Goal: Task Accomplishment & Management: Manage account settings

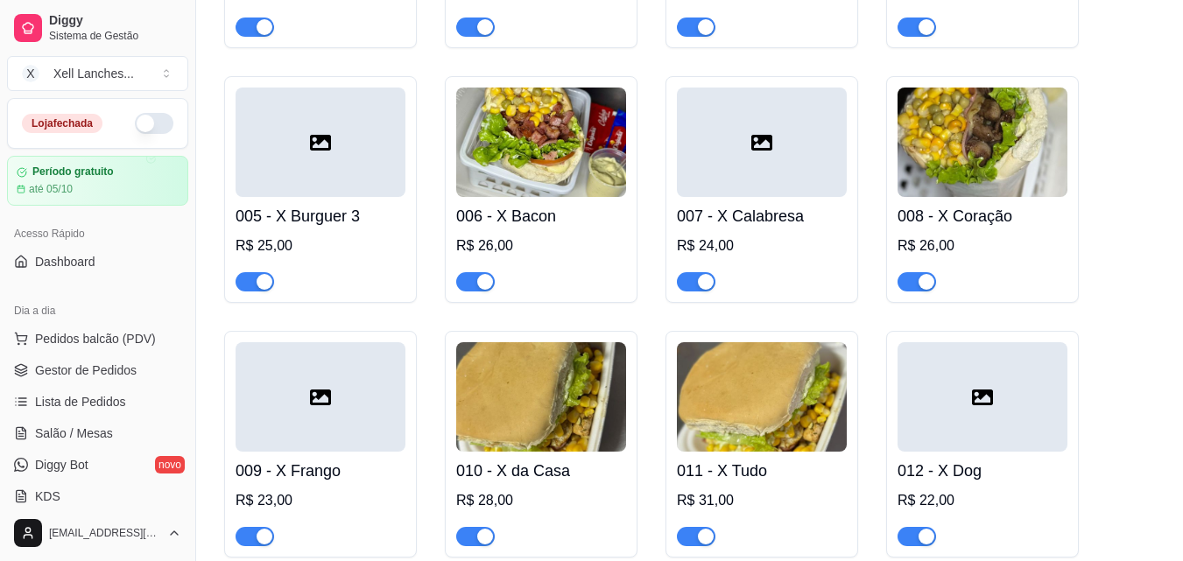
scroll to position [438, 0]
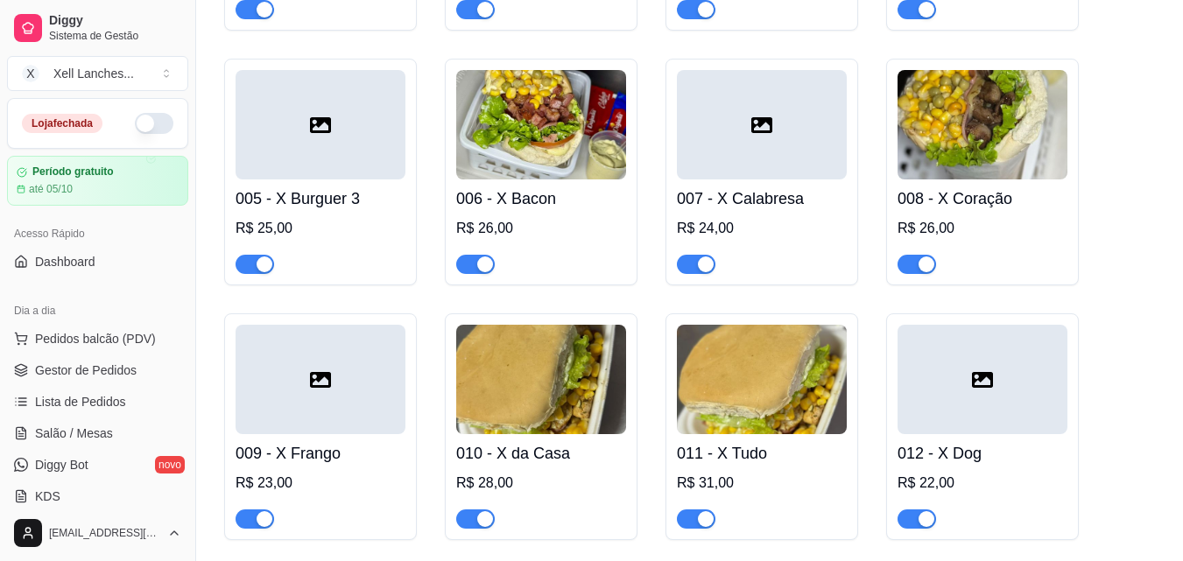
click at [144, 127] on button "button" at bounding box center [154, 123] width 39 height 21
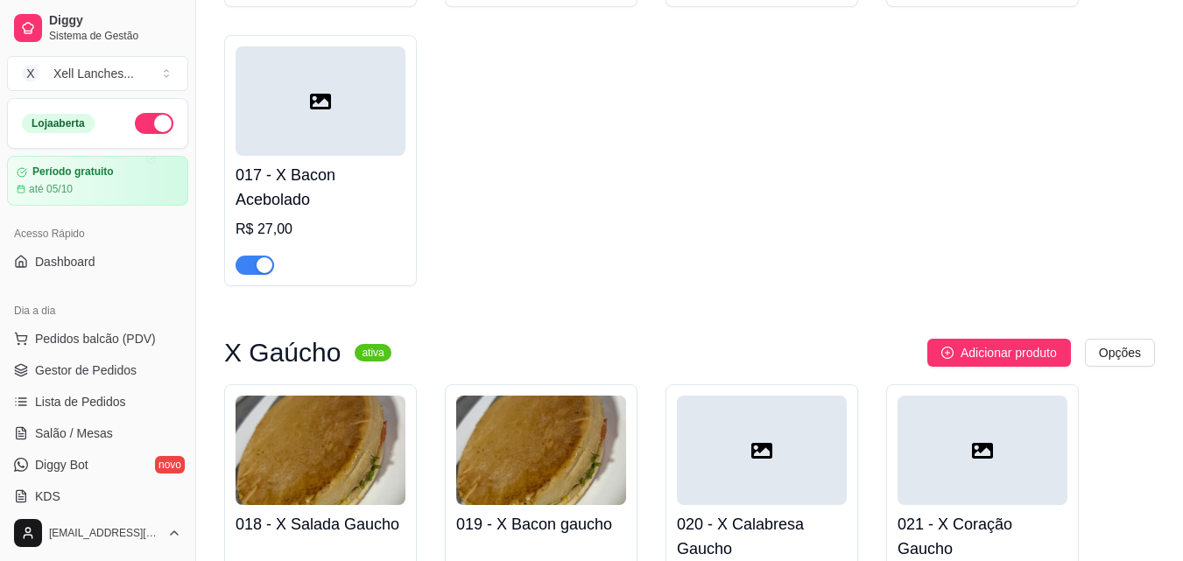
scroll to position [1051, 0]
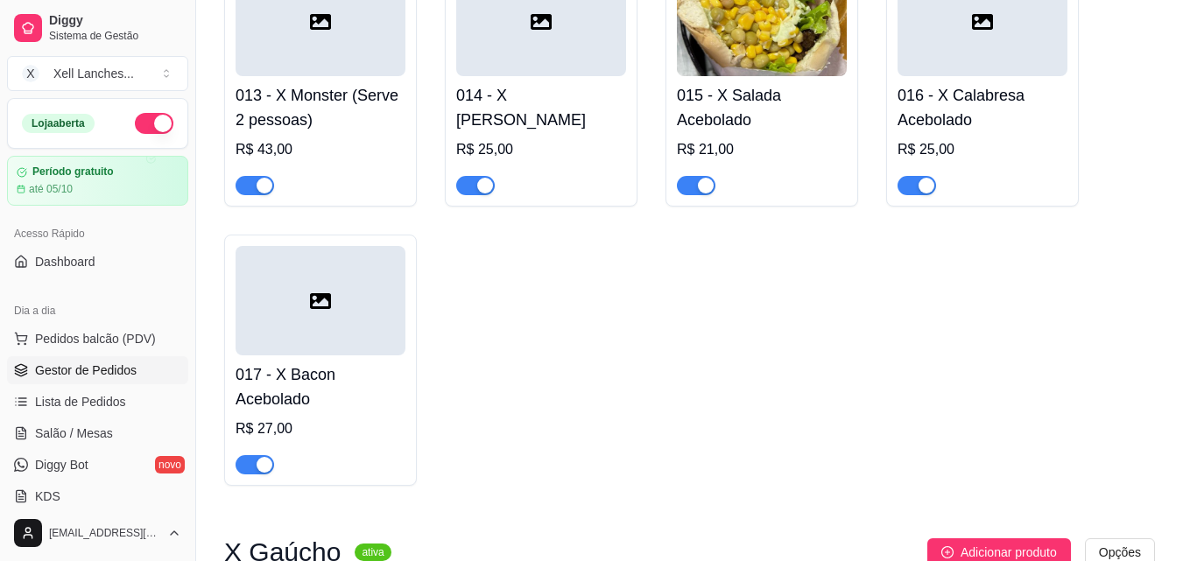
click at [83, 373] on span "Gestor de Pedidos" at bounding box center [86, 371] width 102 height 18
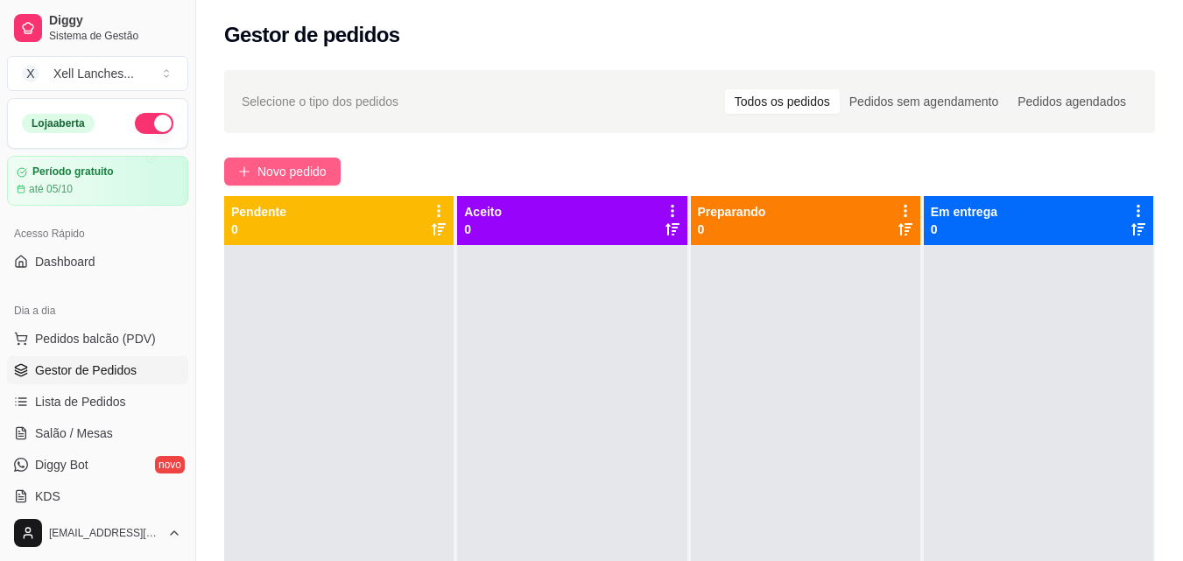
click at [270, 173] on span "Novo pedido" at bounding box center [291, 171] width 69 height 19
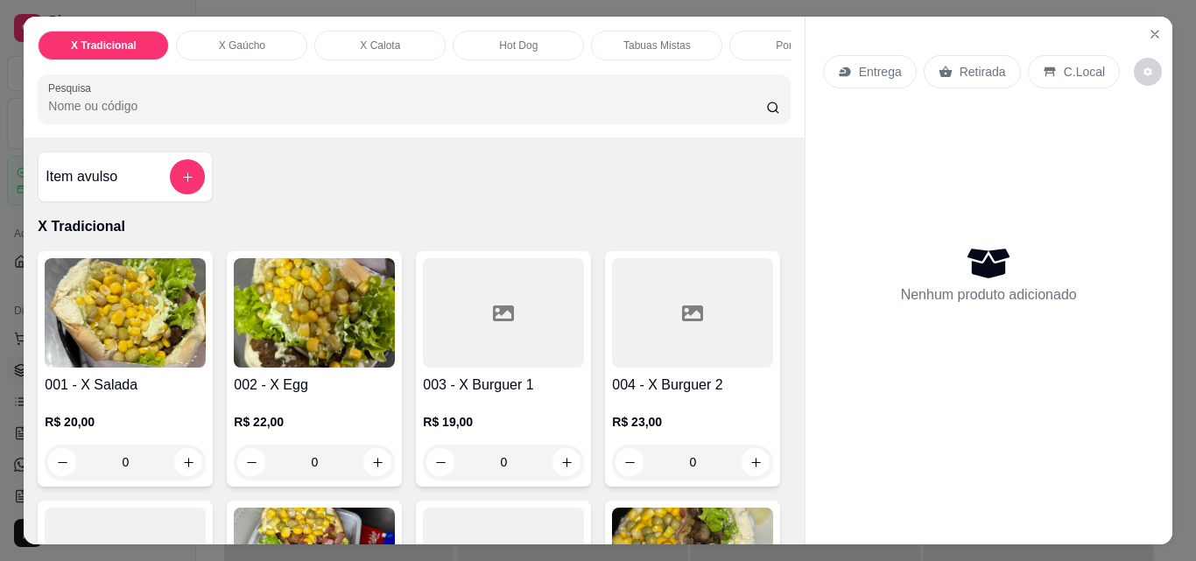
click at [178, 468] on div "0" at bounding box center [125, 462] width 161 height 35
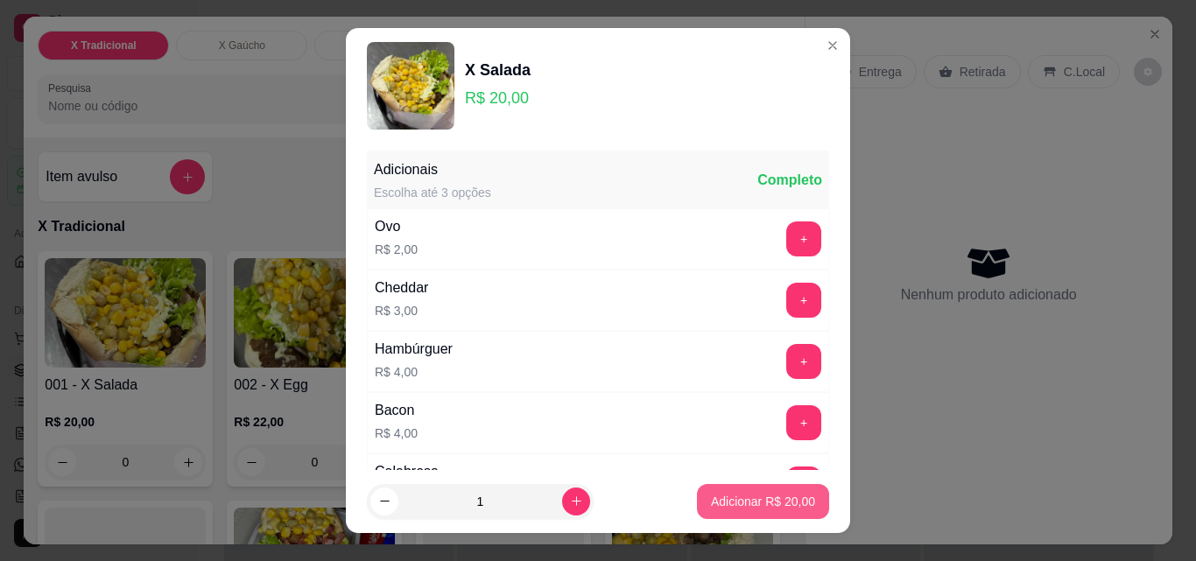
click at [711, 502] on p "Adicionar R$ 20,00" at bounding box center [763, 502] width 104 height 18
type input "1"
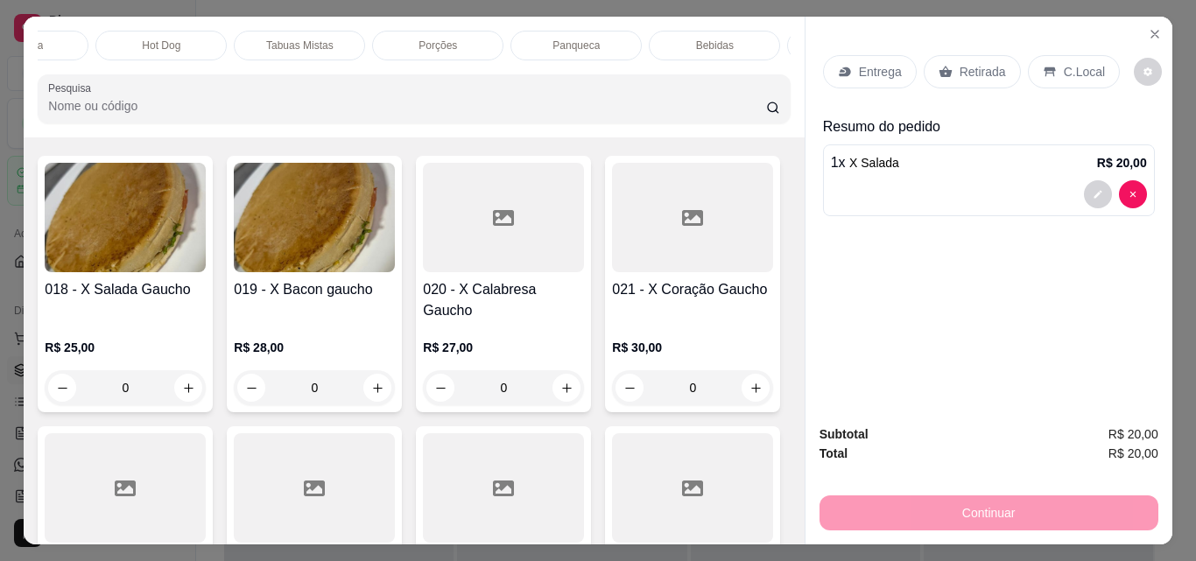
scroll to position [0, 385]
click at [695, 39] on p "Bebidas" at bounding box center [687, 46] width 38 height 14
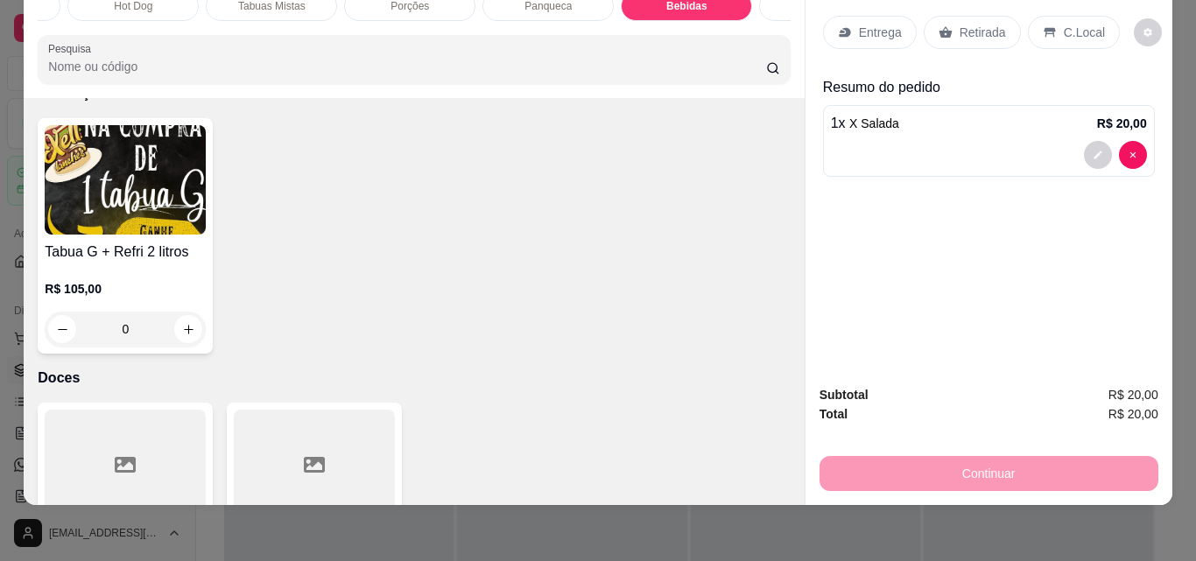
scroll to position [6443, 0]
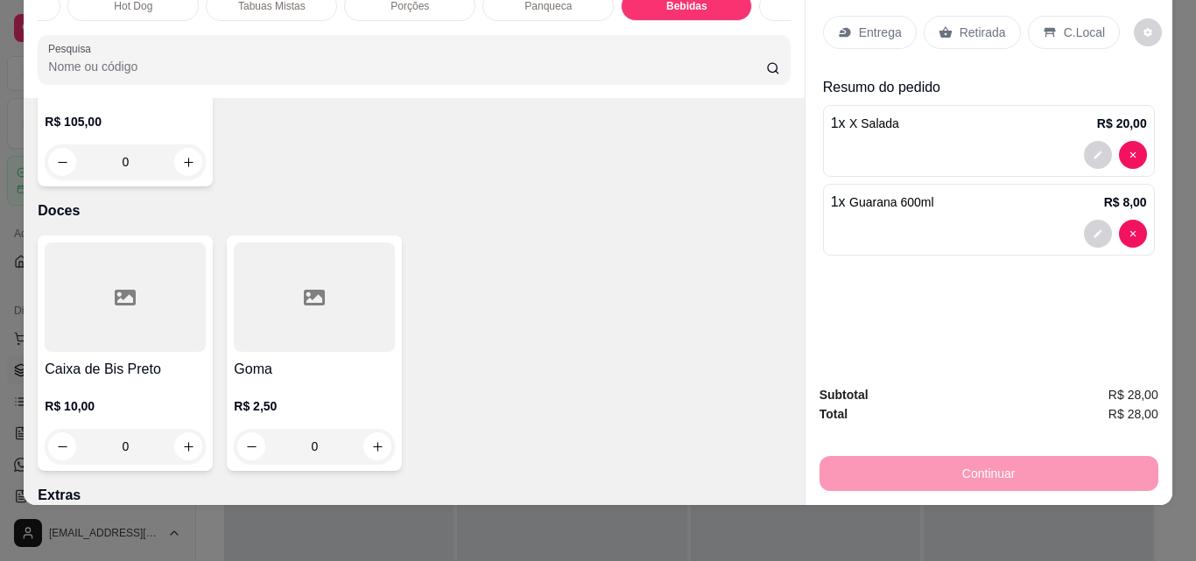
scroll to position [6618, 0]
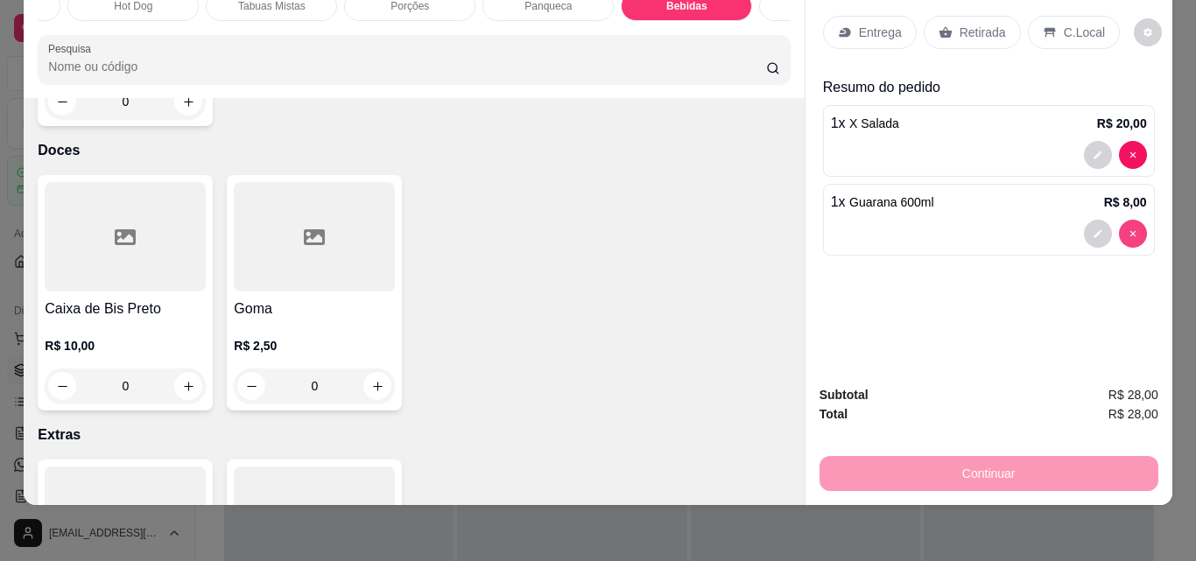
type input "0"
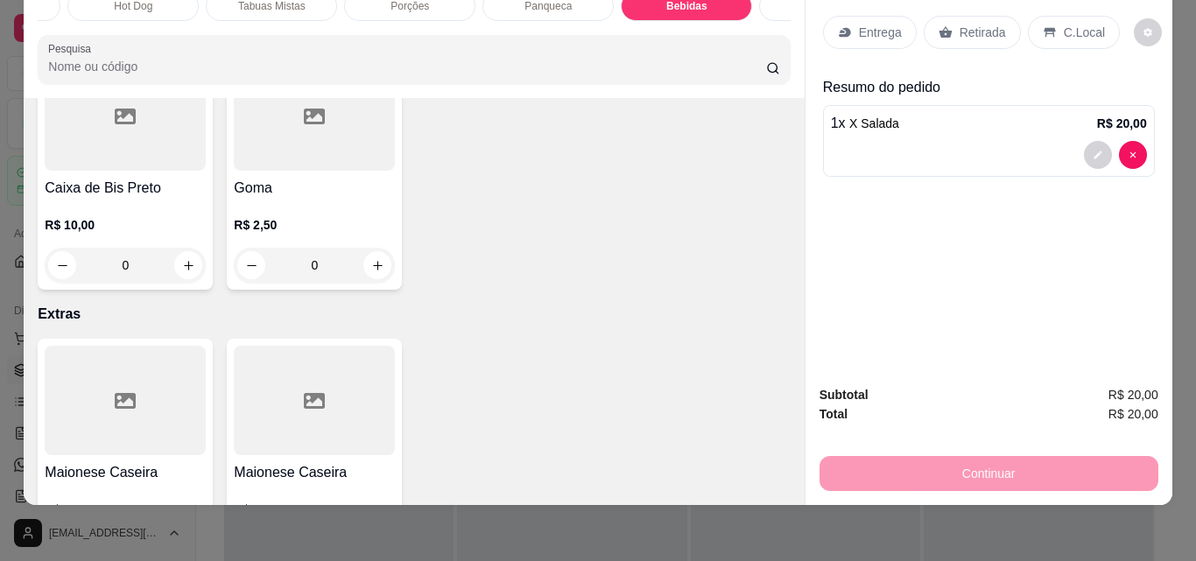
scroll to position [6793, 0]
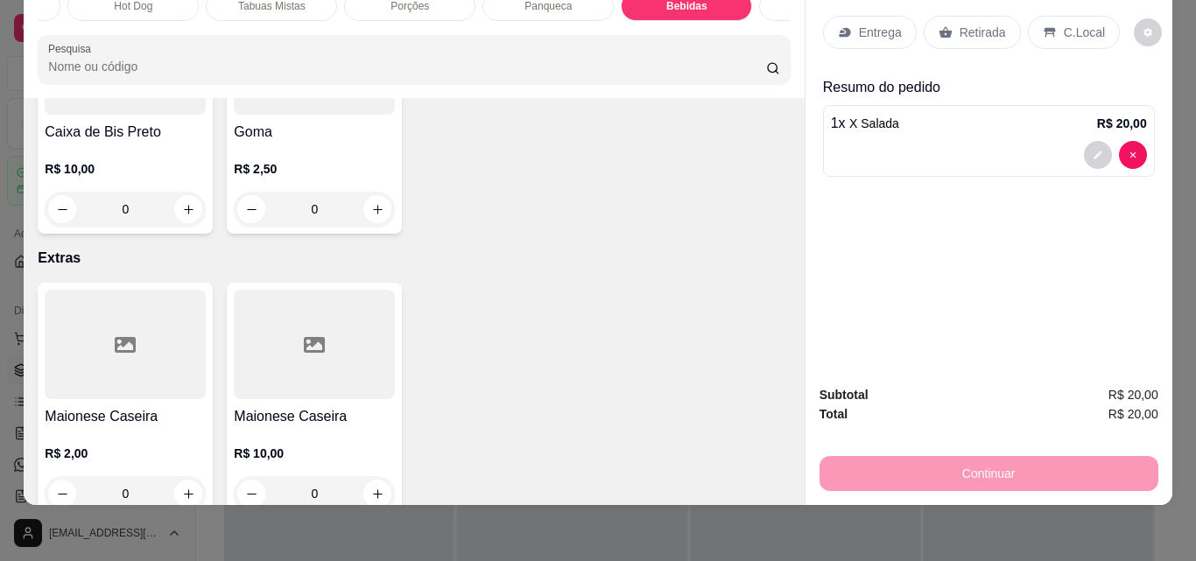
type input "1"
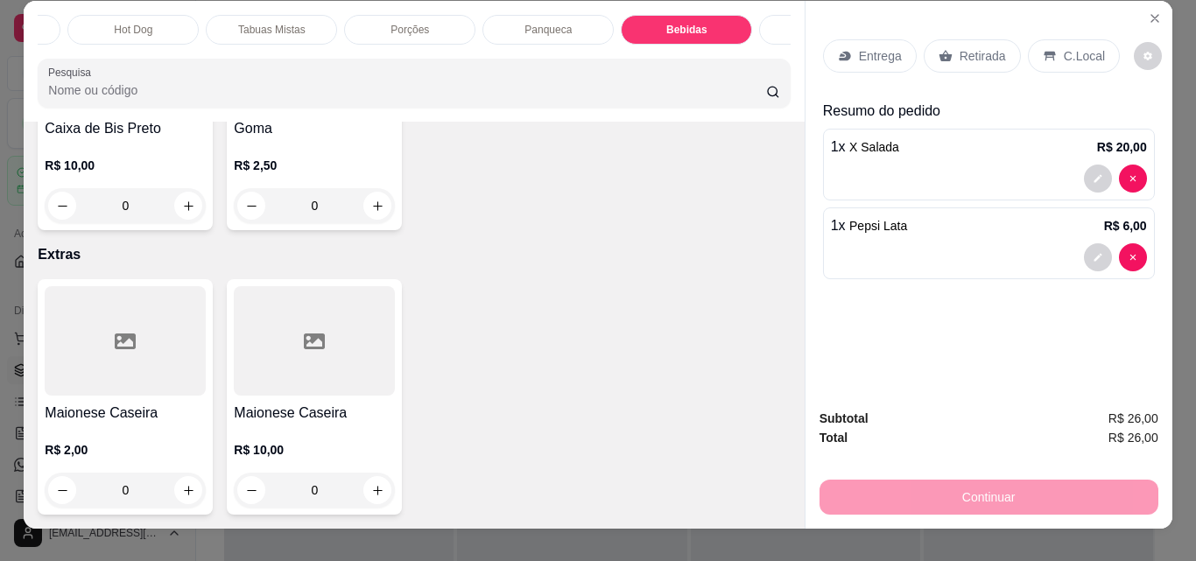
scroll to position [0, 0]
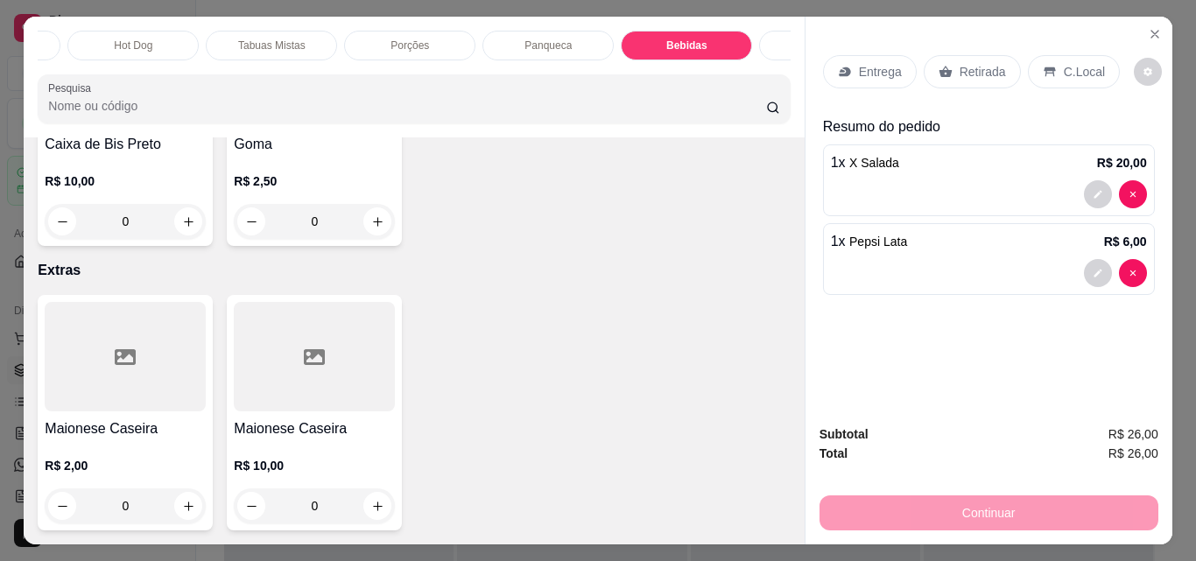
click at [876, 65] on p "Entrega" at bounding box center [880, 72] width 43 height 18
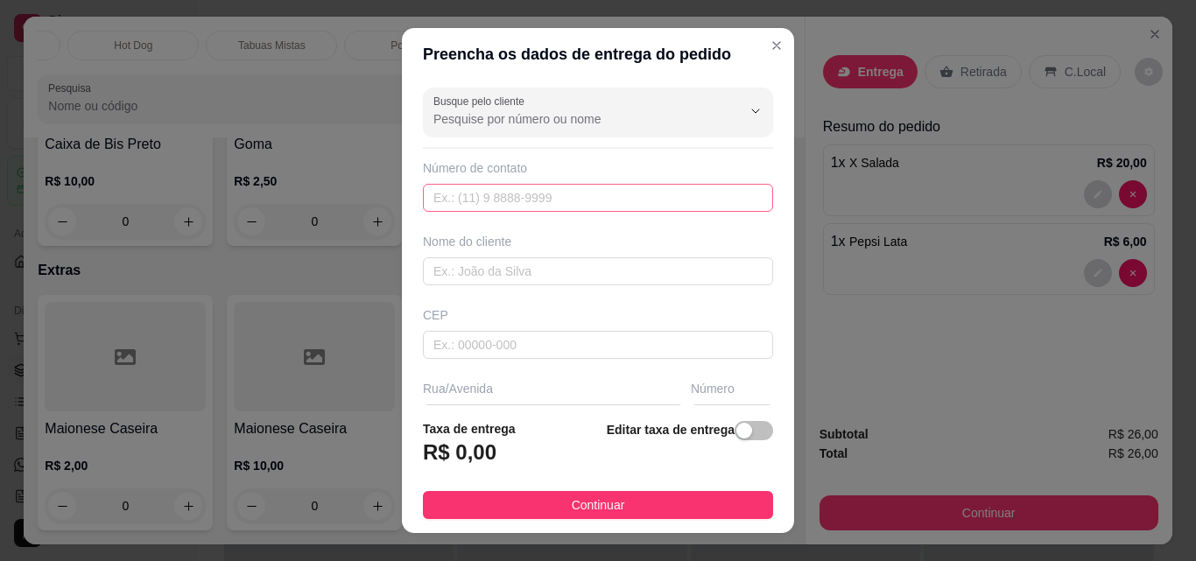
click at [480, 217] on div "Busque pelo cliente Número de contato Nome do cliente CEP Rua/[GEOGRAPHIC_DATA]" at bounding box center [598, 243] width 392 height 325
click at [480, 211] on input "text" at bounding box center [598, 198] width 350 height 28
paste input "[PHONE_NUMBER]"
type input "[PHONE_NUMBER]"
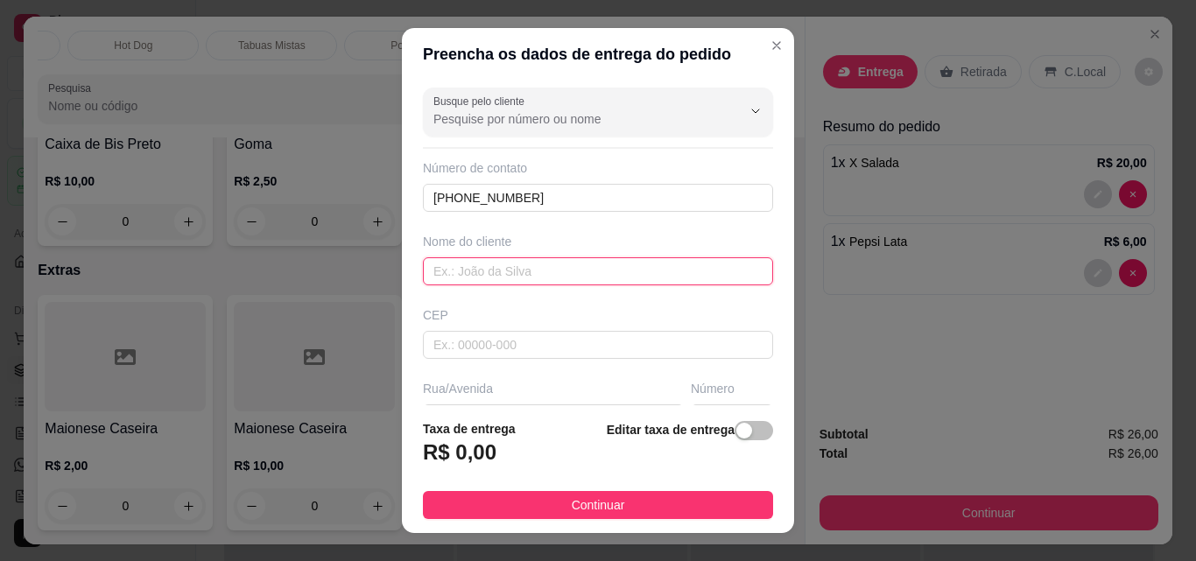
click at [489, 277] on input "text" at bounding box center [598, 271] width 350 height 28
type input "[PERSON_NAME]"
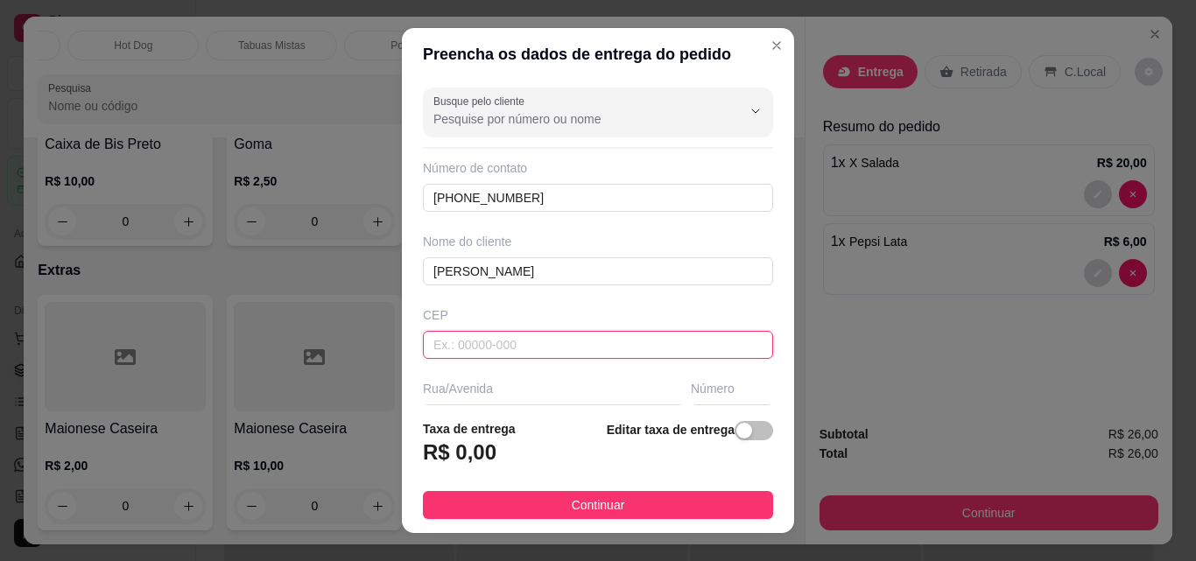
click at [456, 348] on input "text" at bounding box center [598, 345] width 350 height 28
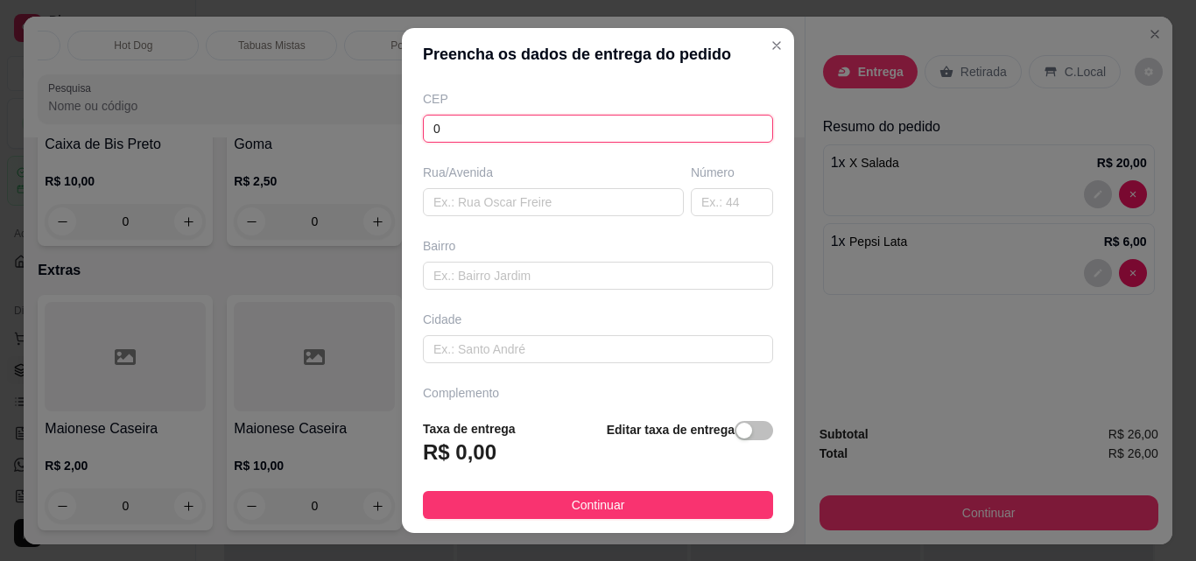
scroll to position [263, 0]
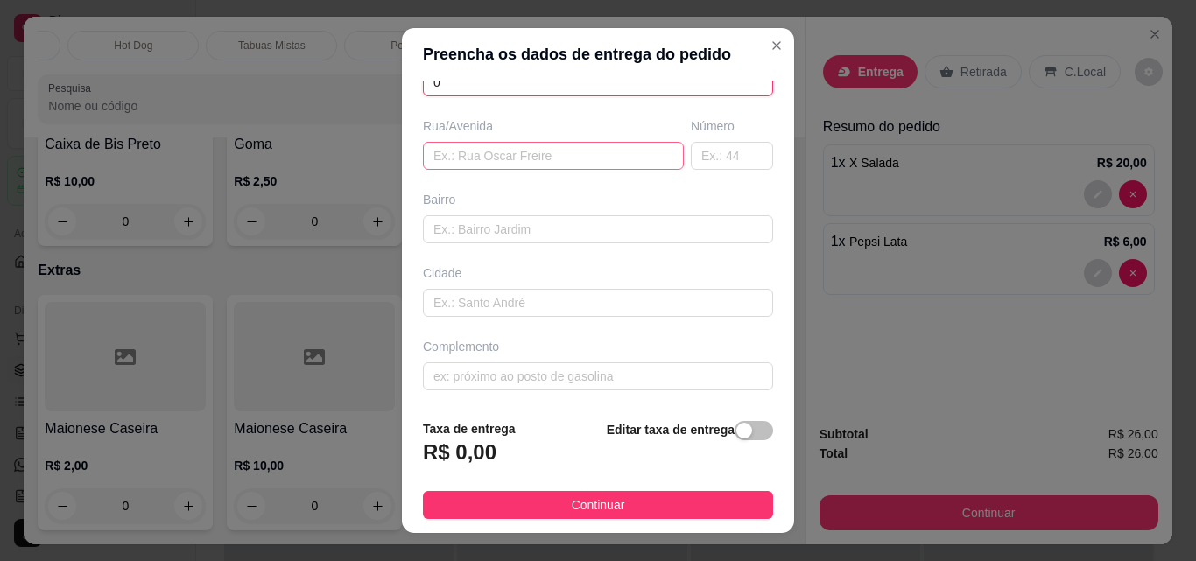
type input "0"
click at [465, 159] on input "text" at bounding box center [553, 156] width 261 height 28
type input "."
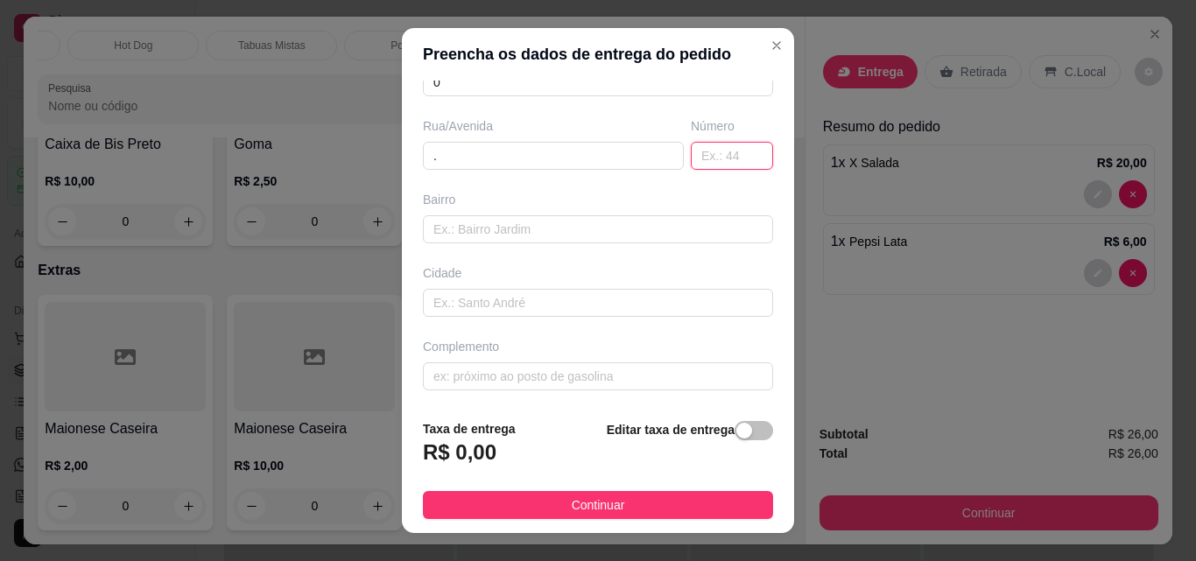
click at [691, 151] on input "text" at bounding box center [732, 156] width 82 height 28
type input "."
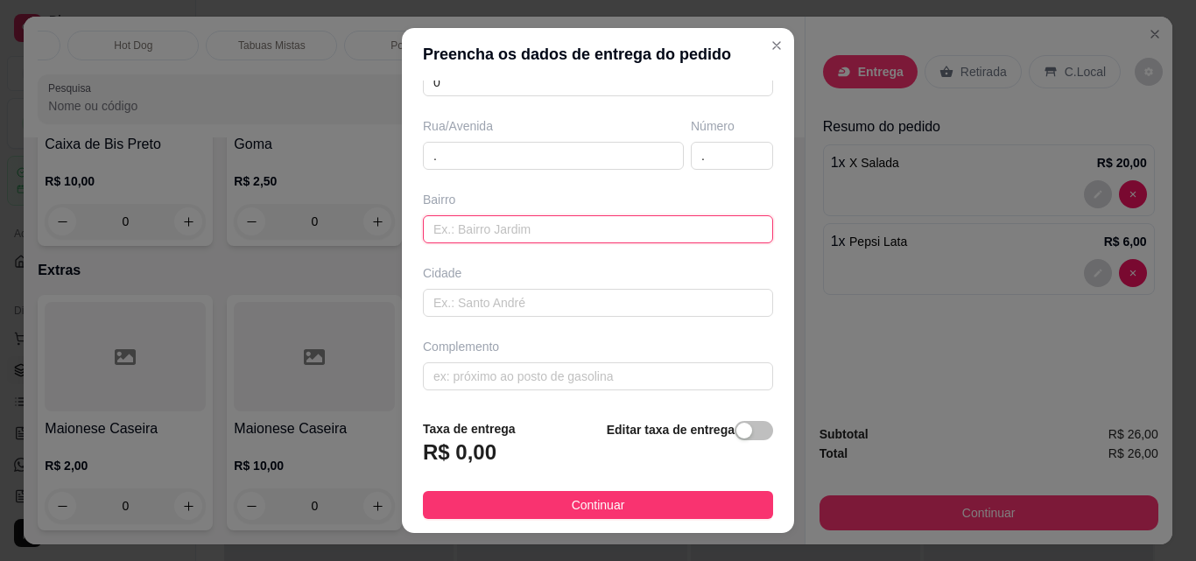
click at [461, 227] on input "text" at bounding box center [598, 229] width 350 height 28
type input "."
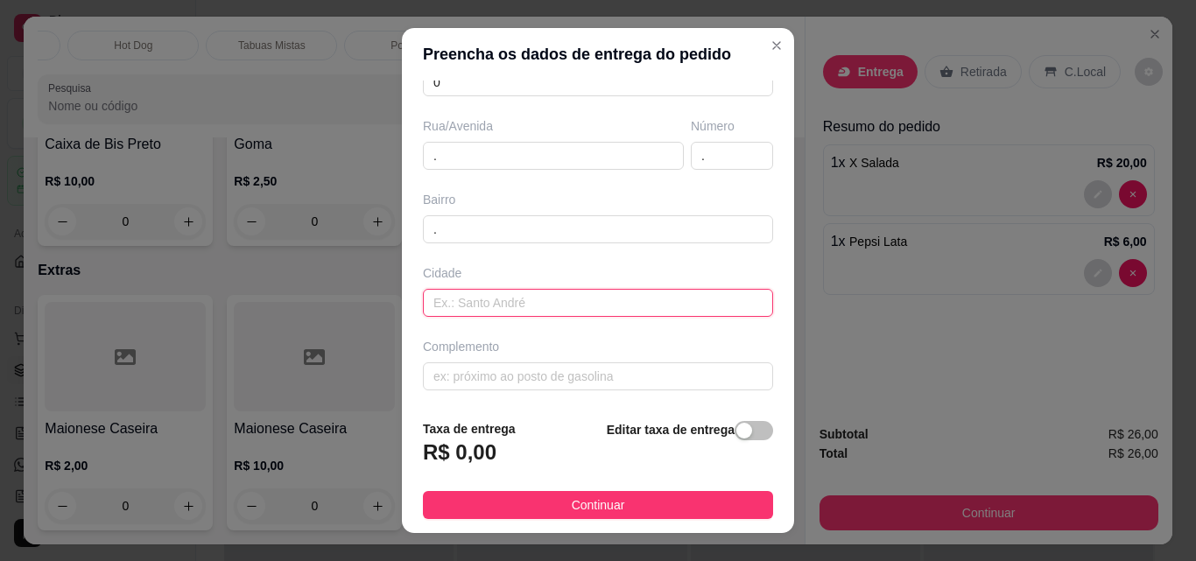
click at [468, 295] on input "text" at bounding box center [598, 303] width 350 height 28
type input "."
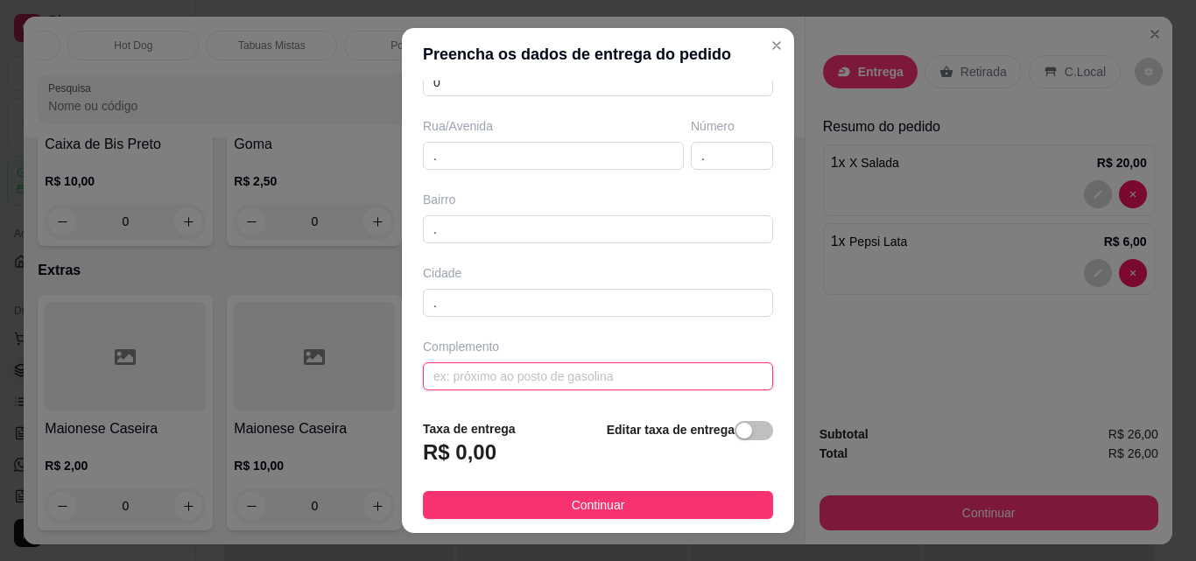
click at [476, 370] on input "text" at bounding box center [598, 377] width 350 height 28
type input "."
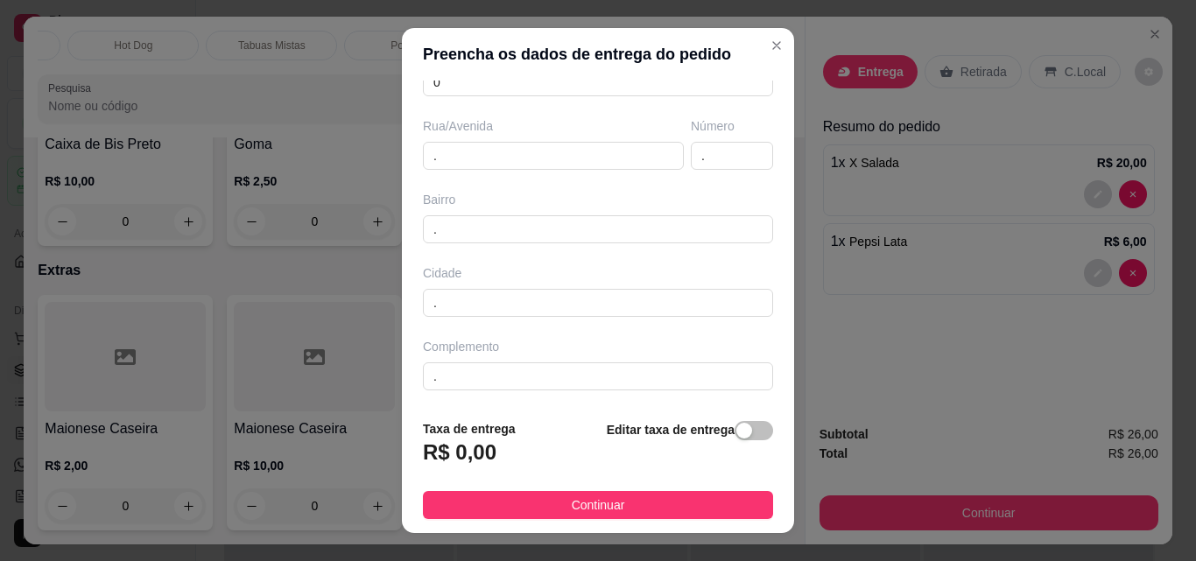
click at [738, 435] on span "button" at bounding box center [754, 430] width 39 height 19
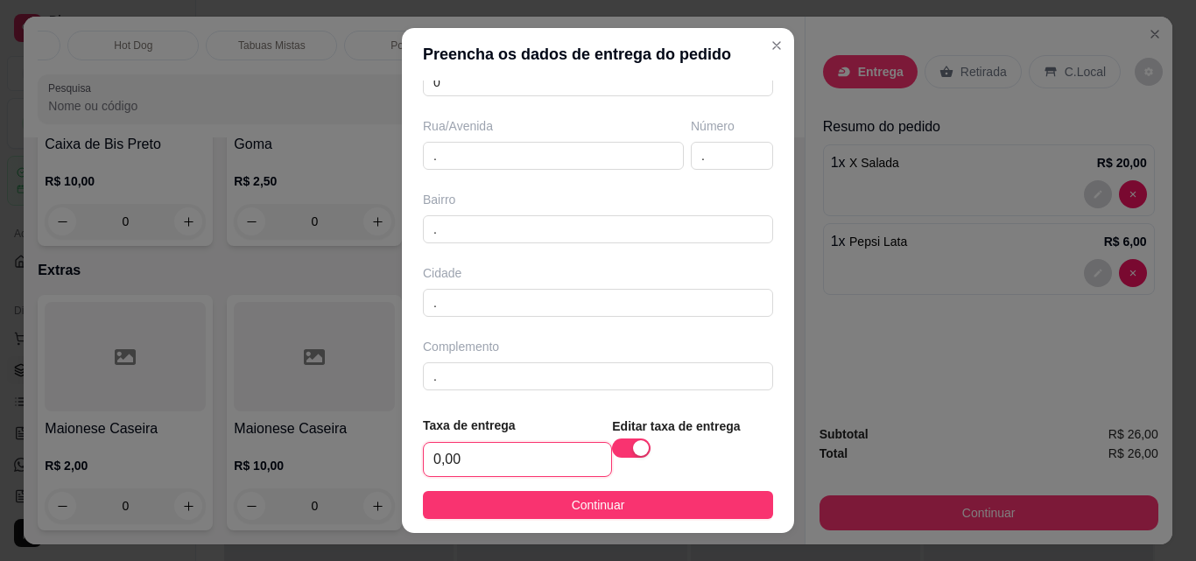
click at [533, 446] on input "0,00" at bounding box center [517, 459] width 187 height 33
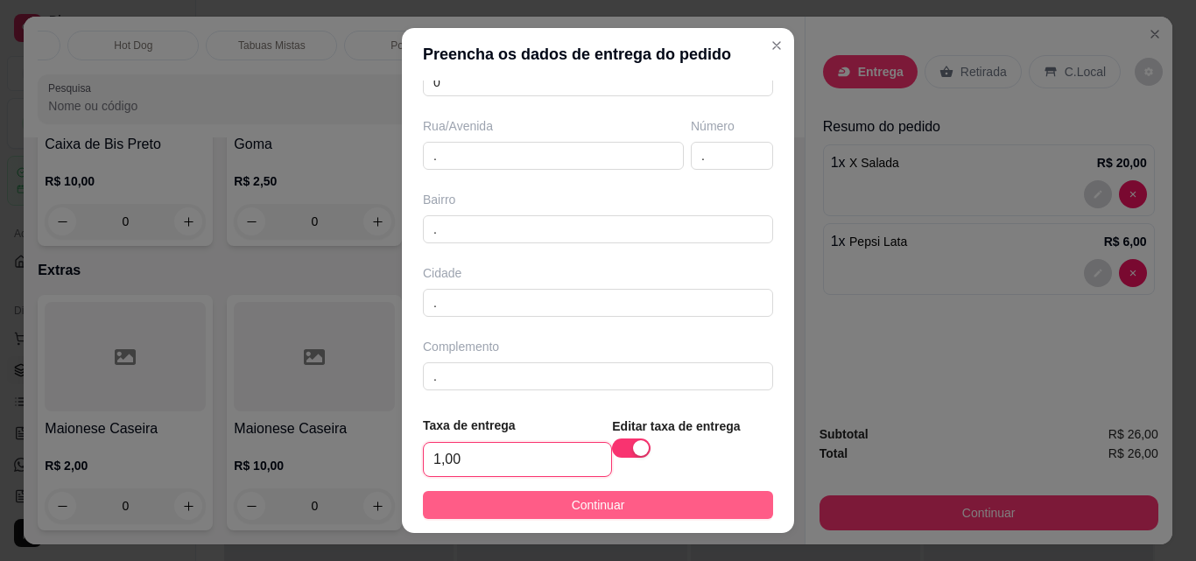
type input "1,00"
click at [552, 504] on button "Continuar" at bounding box center [598, 505] width 350 height 28
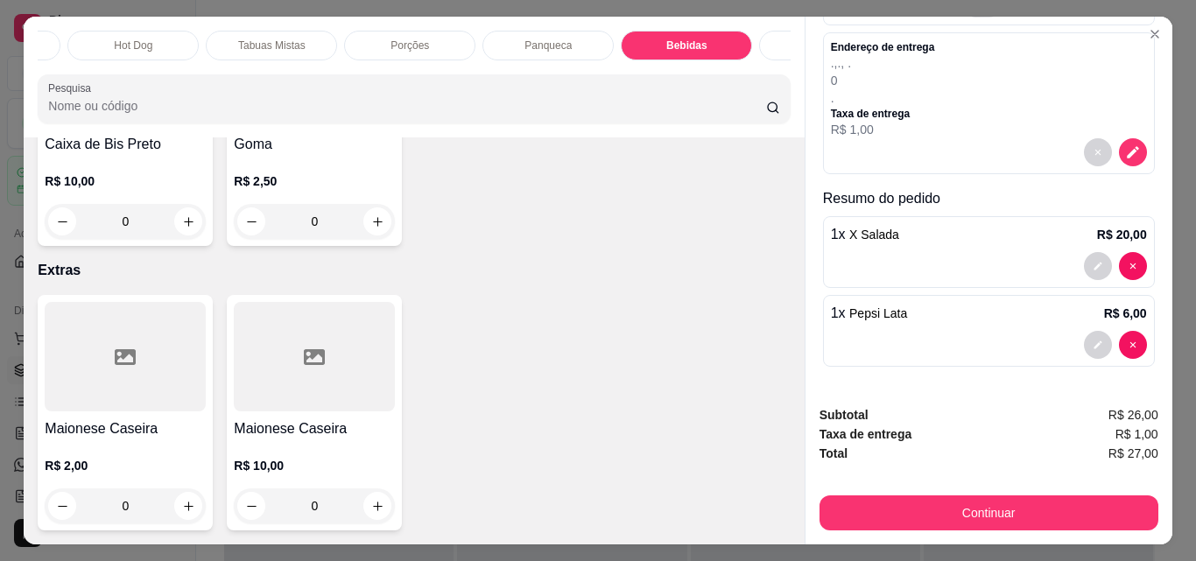
scroll to position [46, 0]
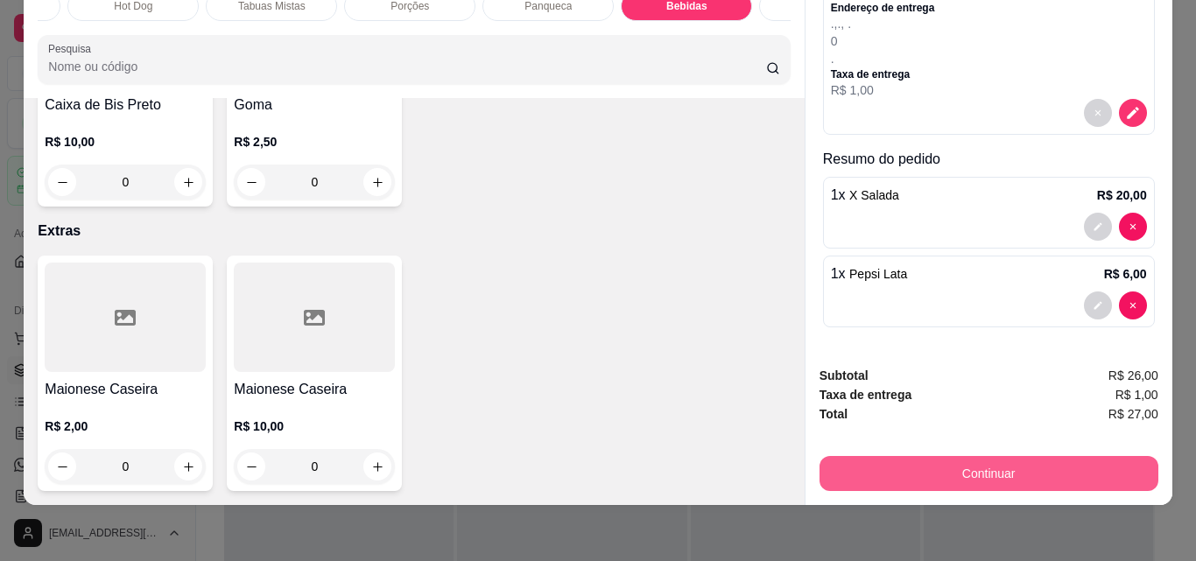
click at [984, 465] on button "Continuar" at bounding box center [989, 473] width 339 height 35
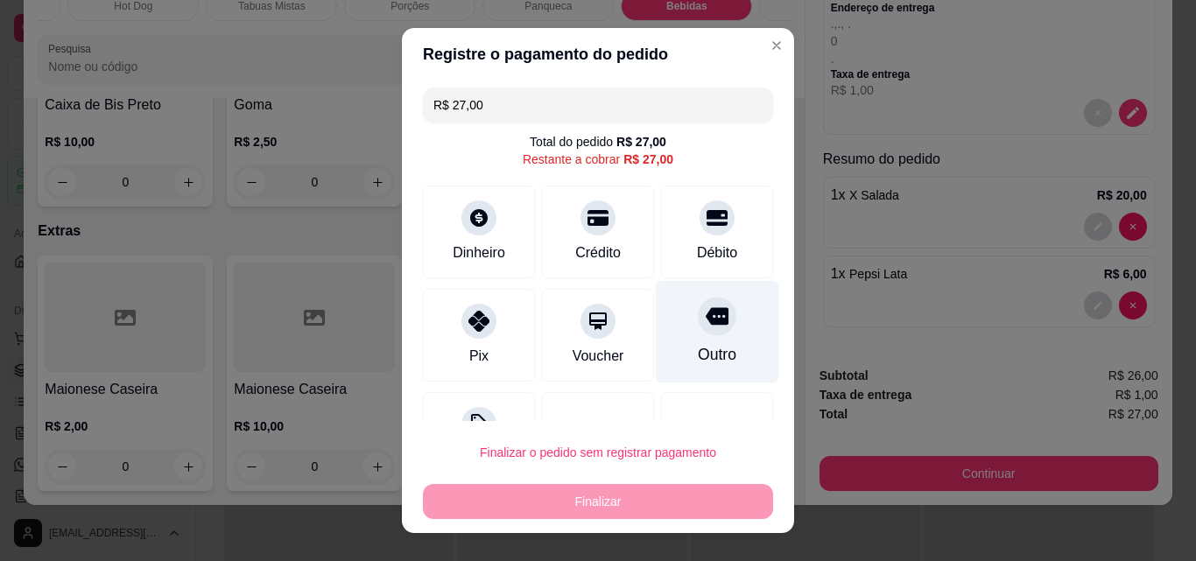
scroll to position [71, 0]
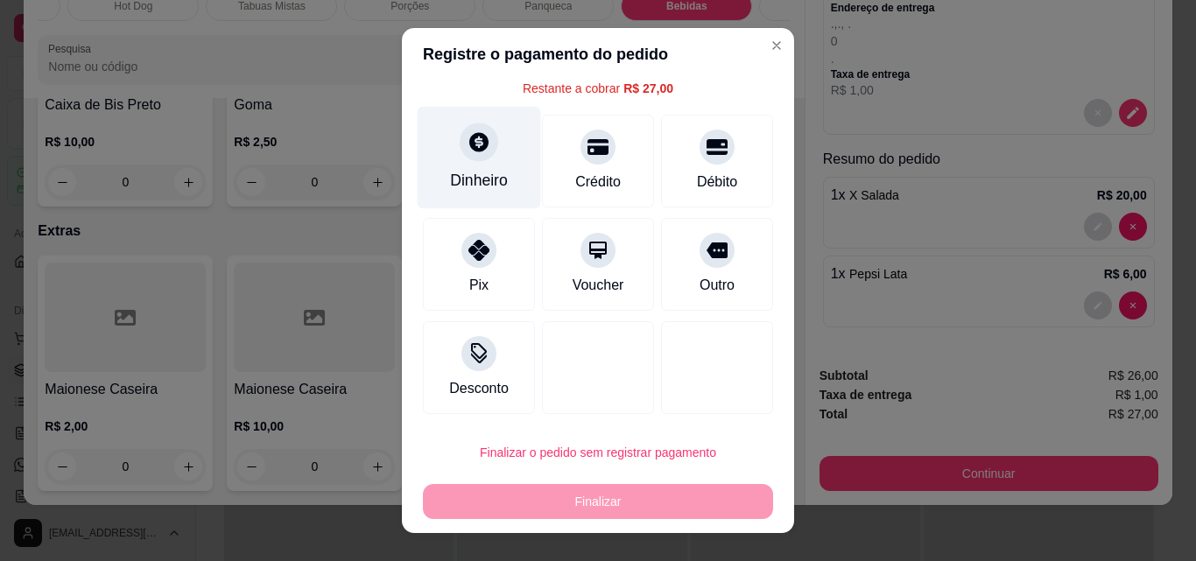
click at [465, 172] on div "Dinheiro" at bounding box center [479, 180] width 58 height 23
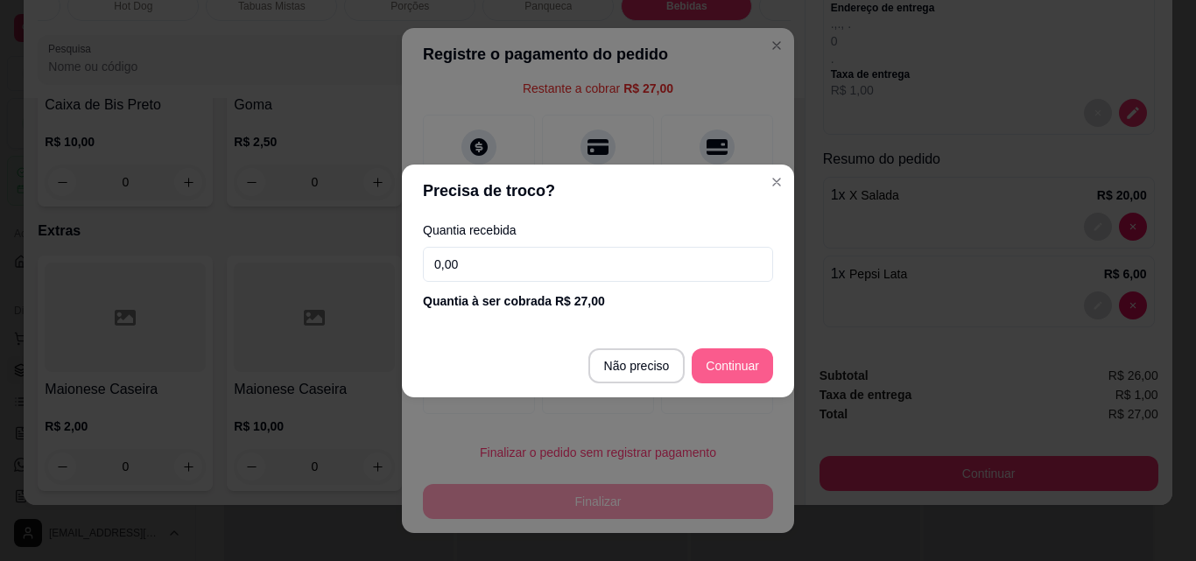
type input "R$ 0,00"
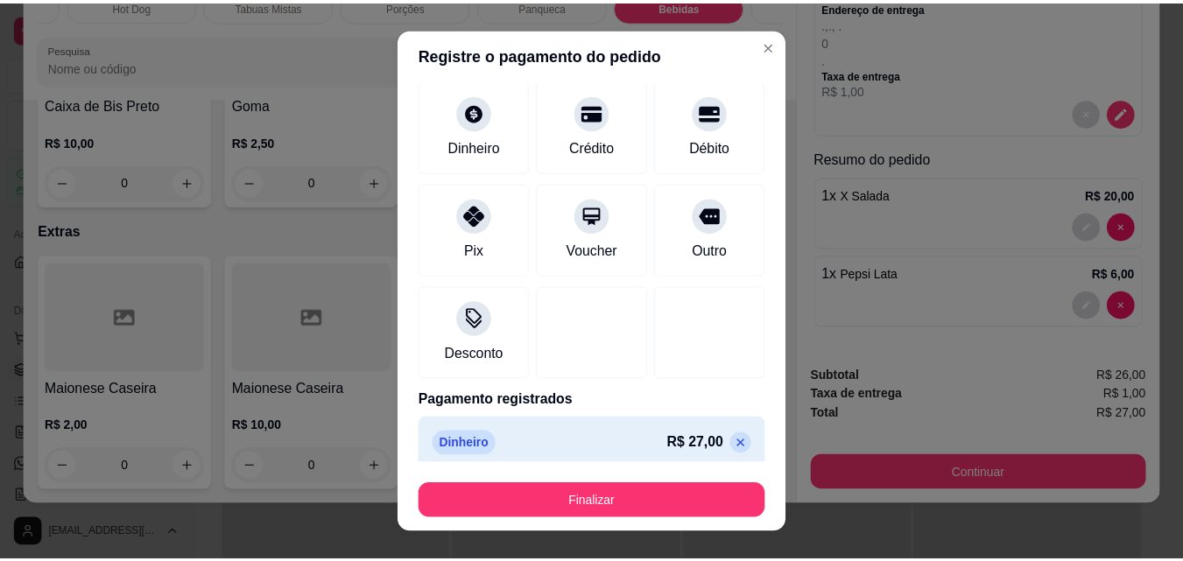
scroll to position [102, 0]
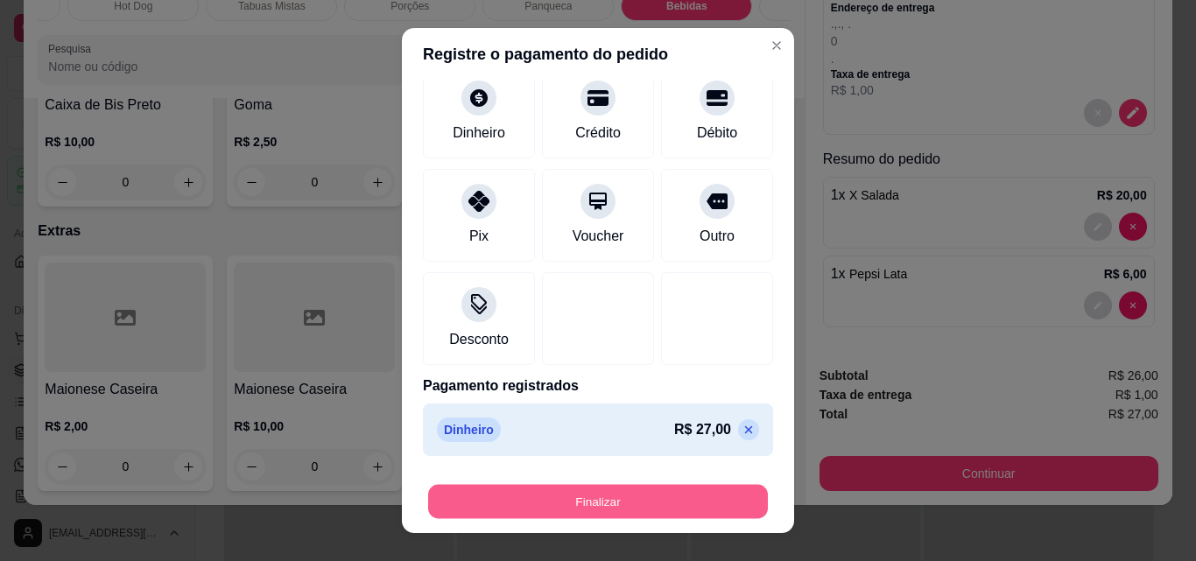
click at [585, 503] on button "Finalizar" at bounding box center [598, 502] width 340 height 34
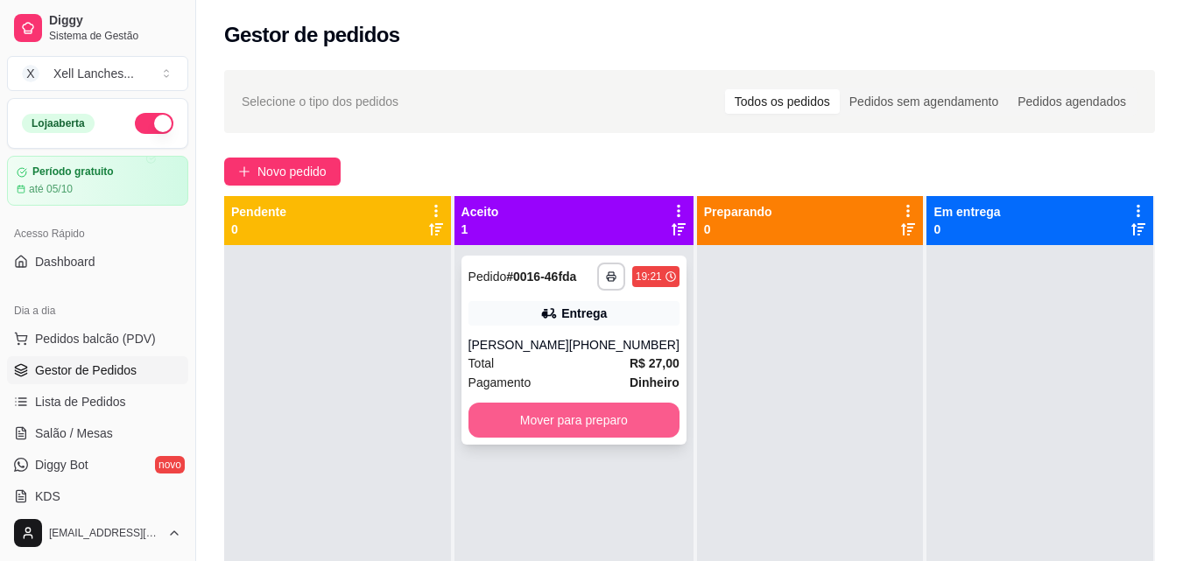
click at [572, 411] on button "Mover para preparo" at bounding box center [573, 420] width 211 height 35
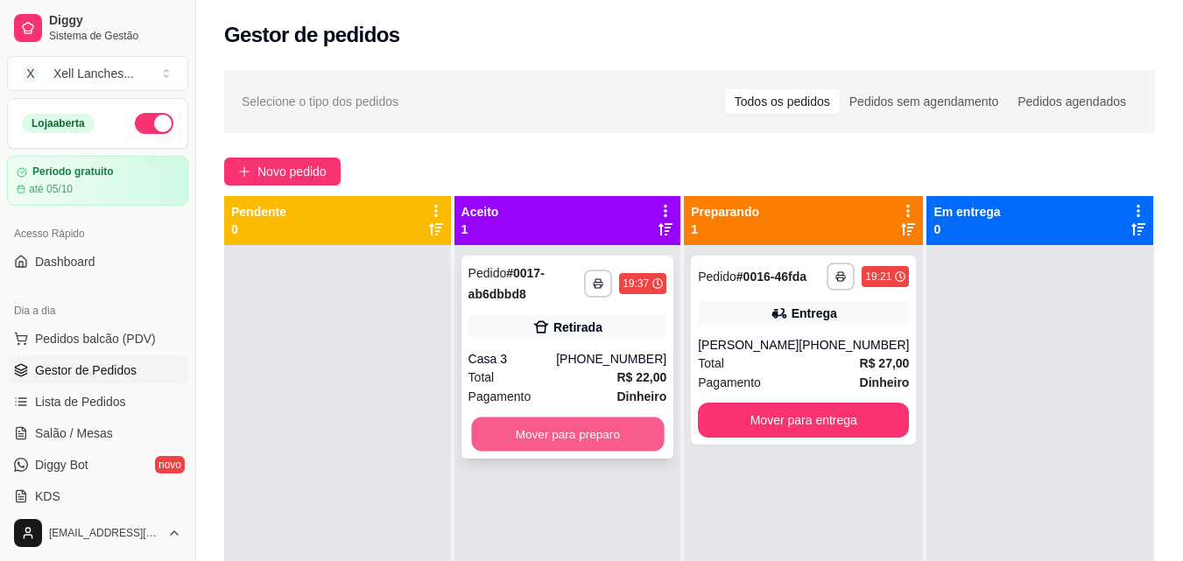
click at [553, 442] on button "Mover para preparo" at bounding box center [567, 435] width 193 height 34
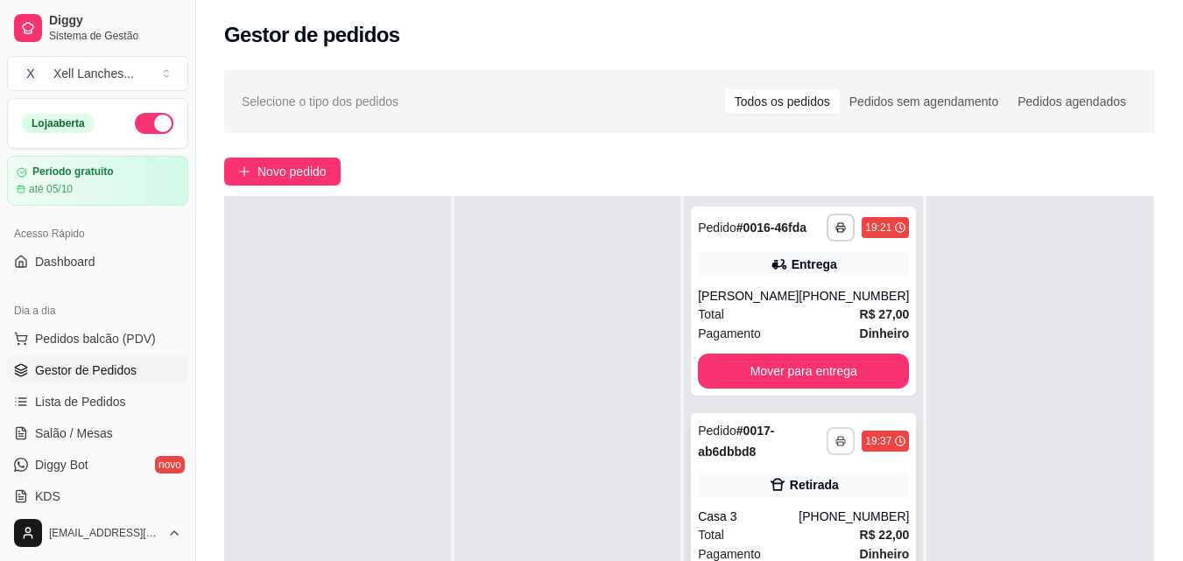
scroll to position [263, 0]
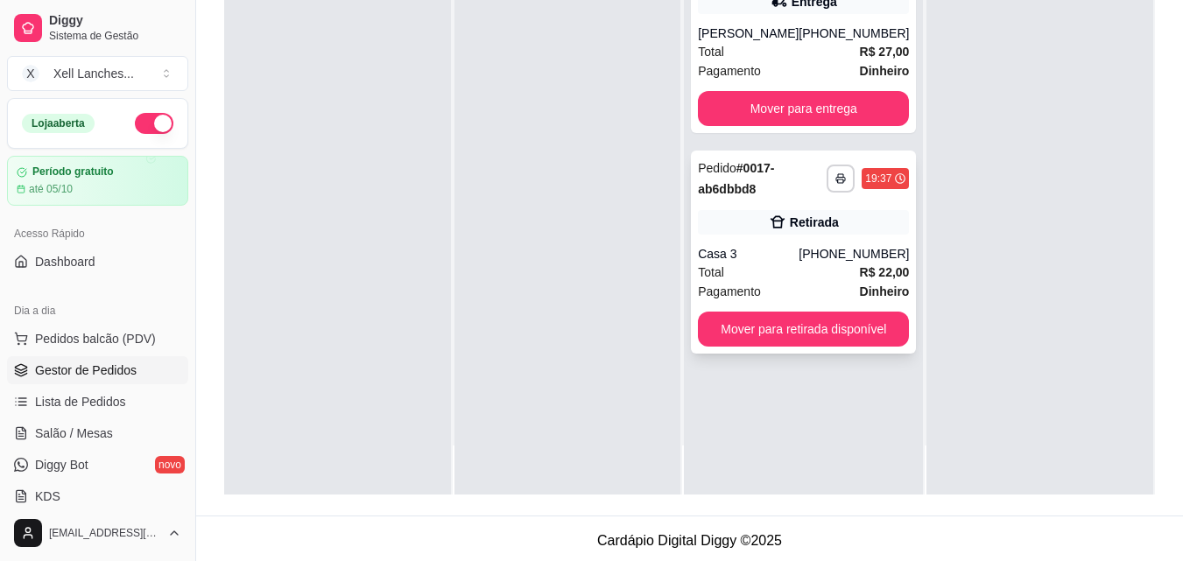
click at [867, 187] on div "19:37" at bounding box center [885, 178] width 47 height 21
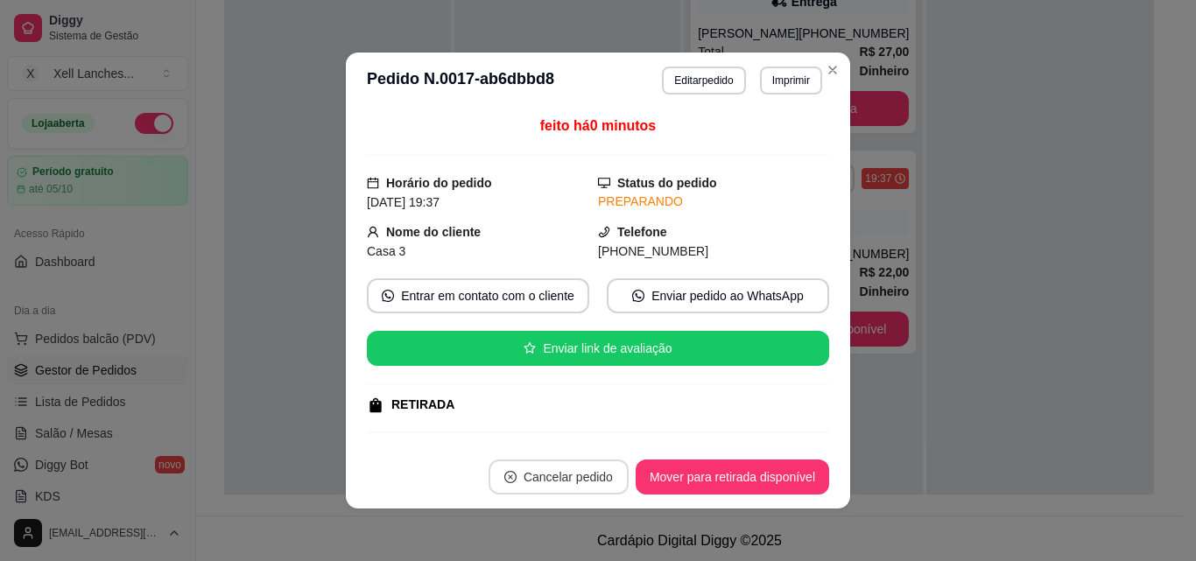
click at [560, 474] on button "Cancelar pedido" at bounding box center [559, 477] width 140 height 35
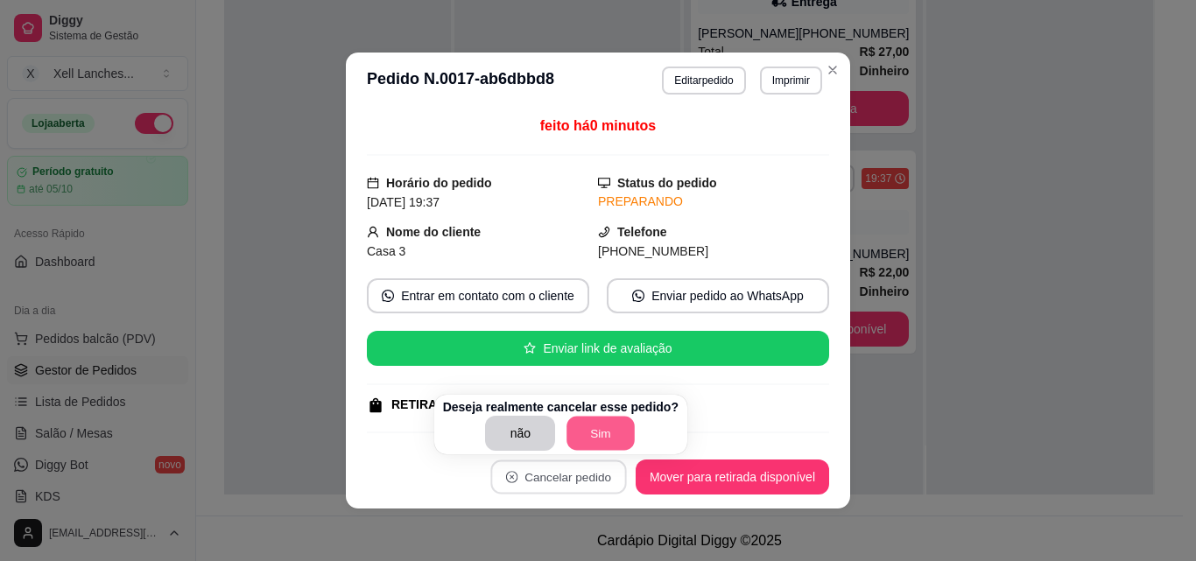
click at [582, 418] on button "Sim" at bounding box center [601, 434] width 68 height 34
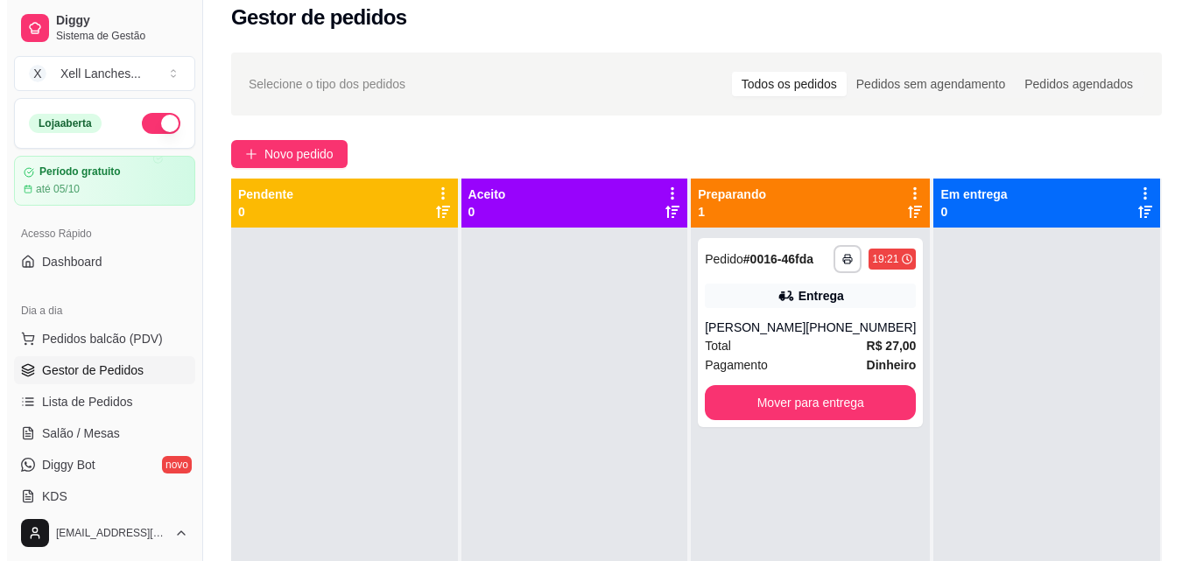
scroll to position [0, 0]
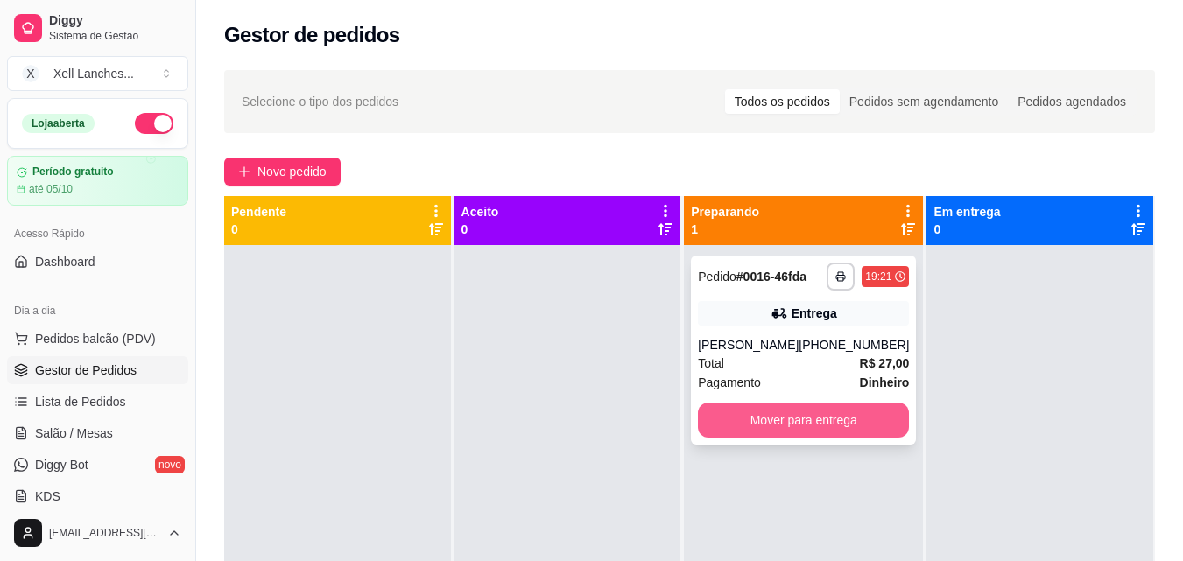
click at [806, 428] on button "Mover para entrega" at bounding box center [803, 420] width 211 height 35
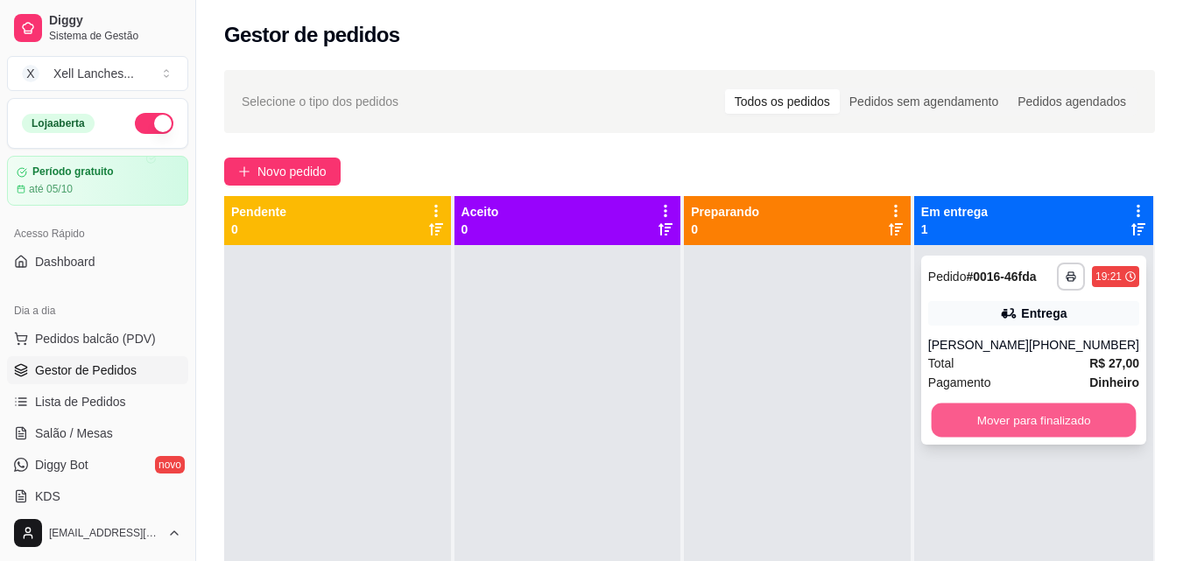
click at [1042, 413] on button "Mover para finalizado" at bounding box center [1033, 421] width 205 height 34
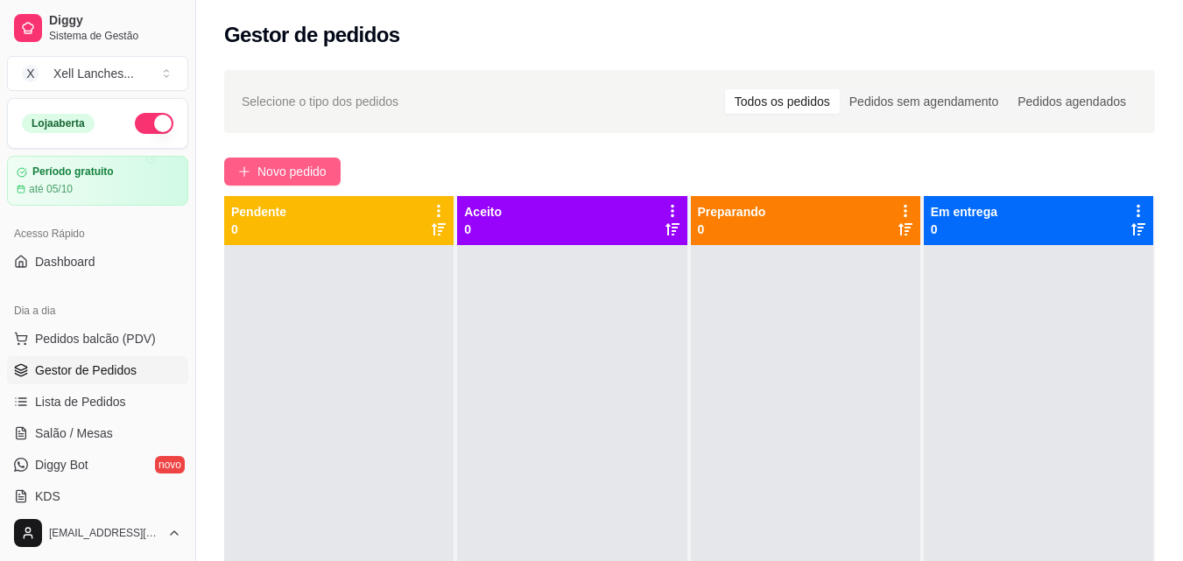
click at [278, 172] on span "Novo pedido" at bounding box center [291, 171] width 69 height 19
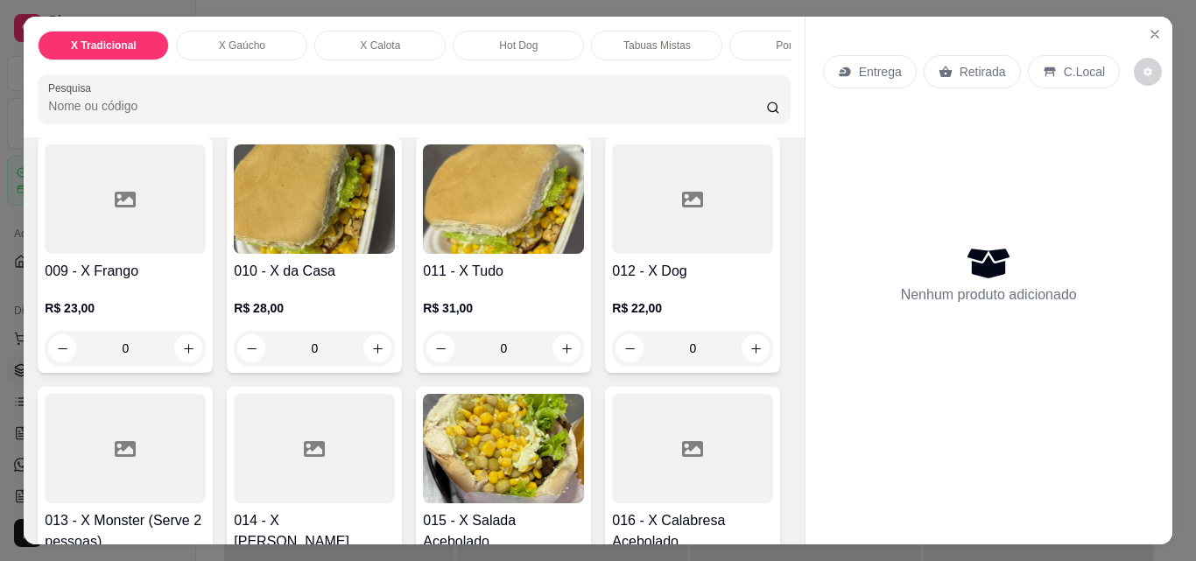
scroll to position [0, 35]
click at [741, 39] on p "Porções" at bounding box center [760, 46] width 39 height 14
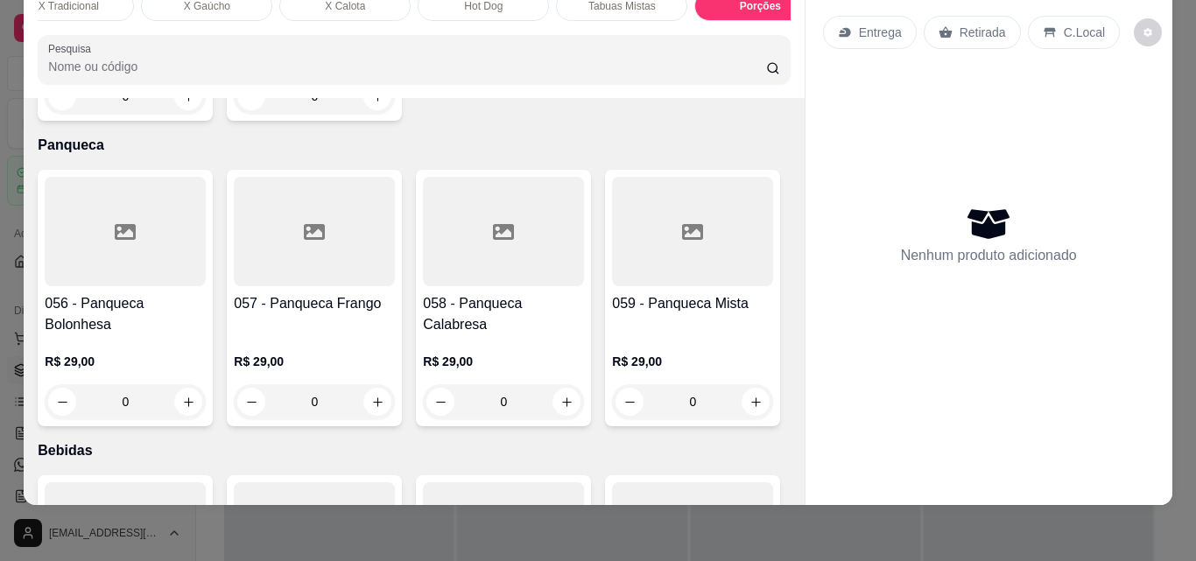
scroll to position [4782, 0]
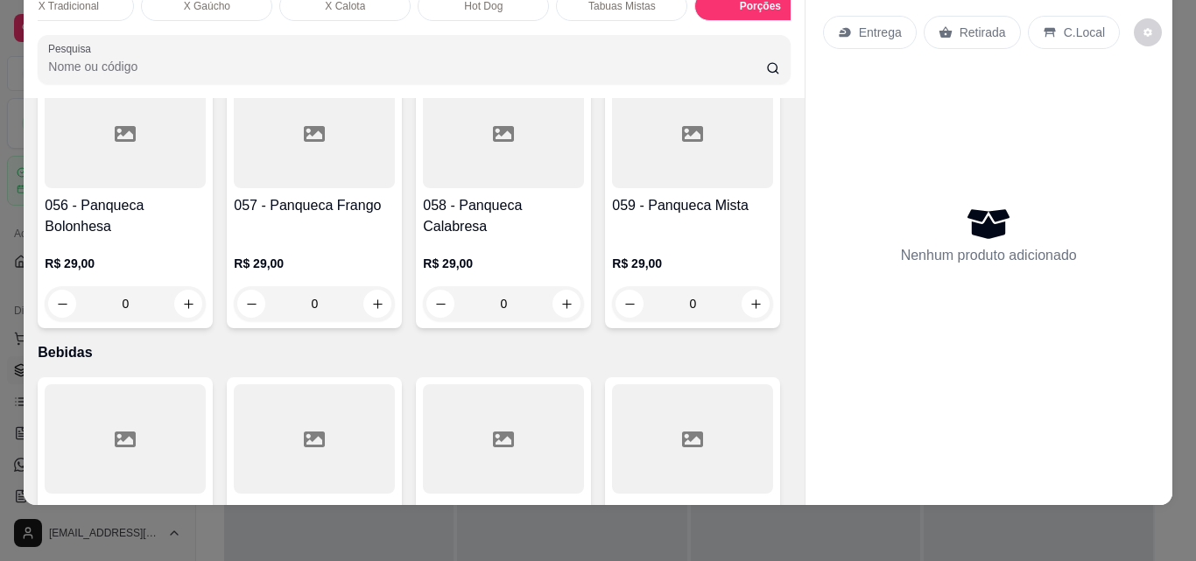
type input "1"
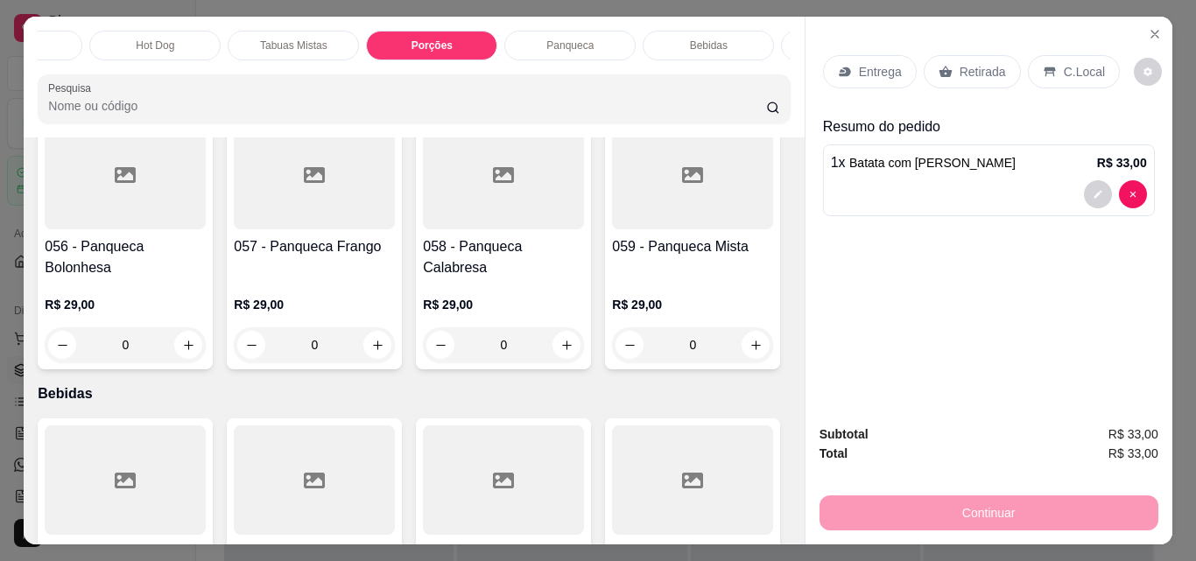
scroll to position [0, 385]
click at [672, 39] on p "Bebidas" at bounding box center [687, 46] width 38 height 14
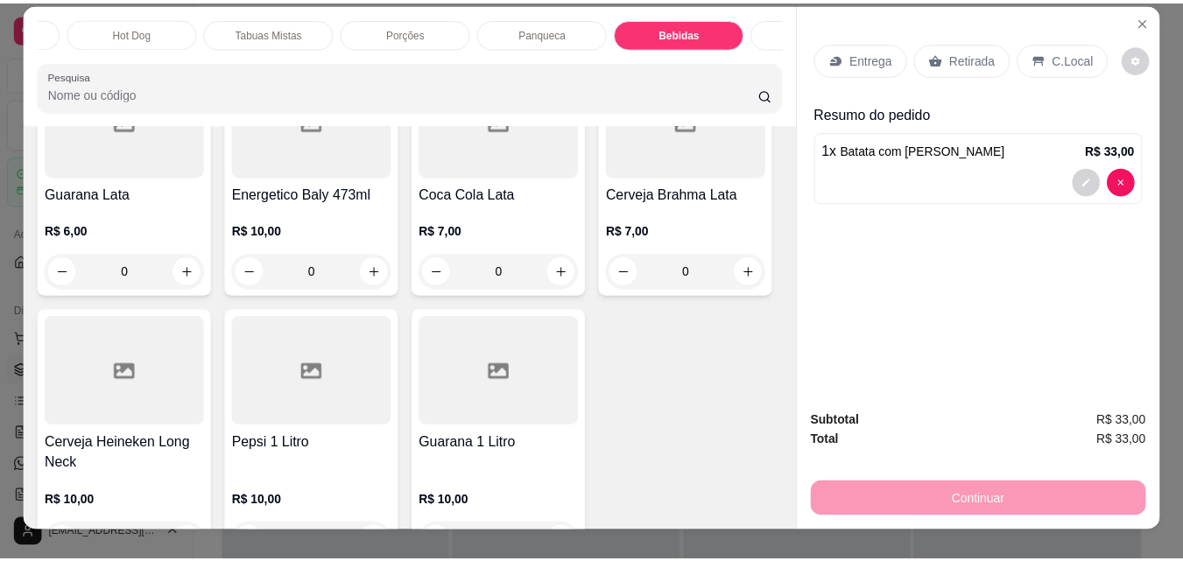
scroll to position [0, 0]
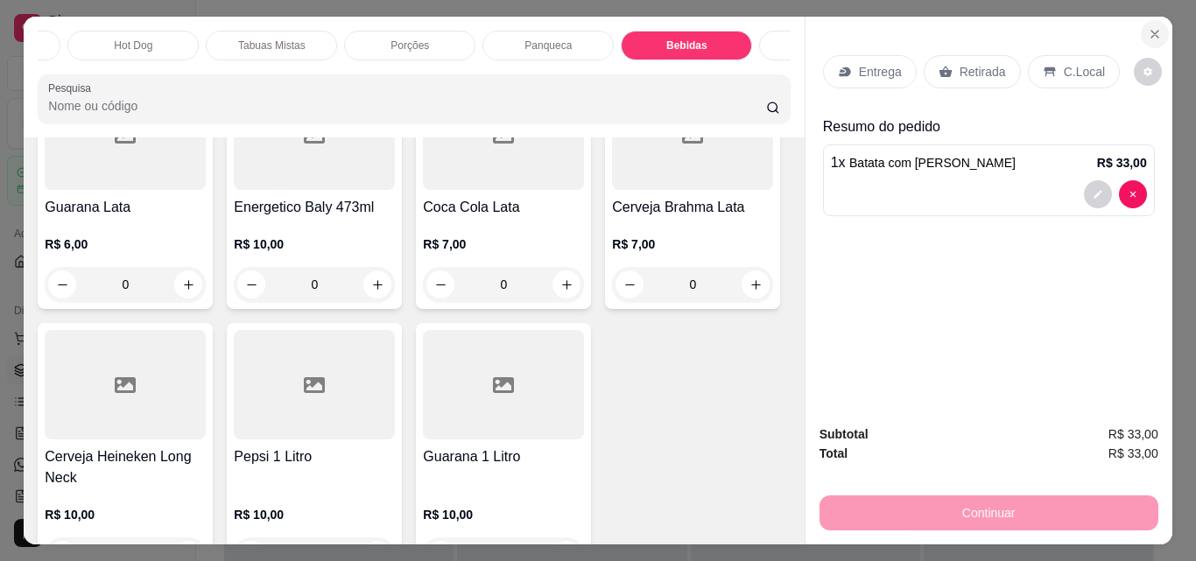
click at [1149, 27] on icon "Close" at bounding box center [1155, 34] width 14 height 14
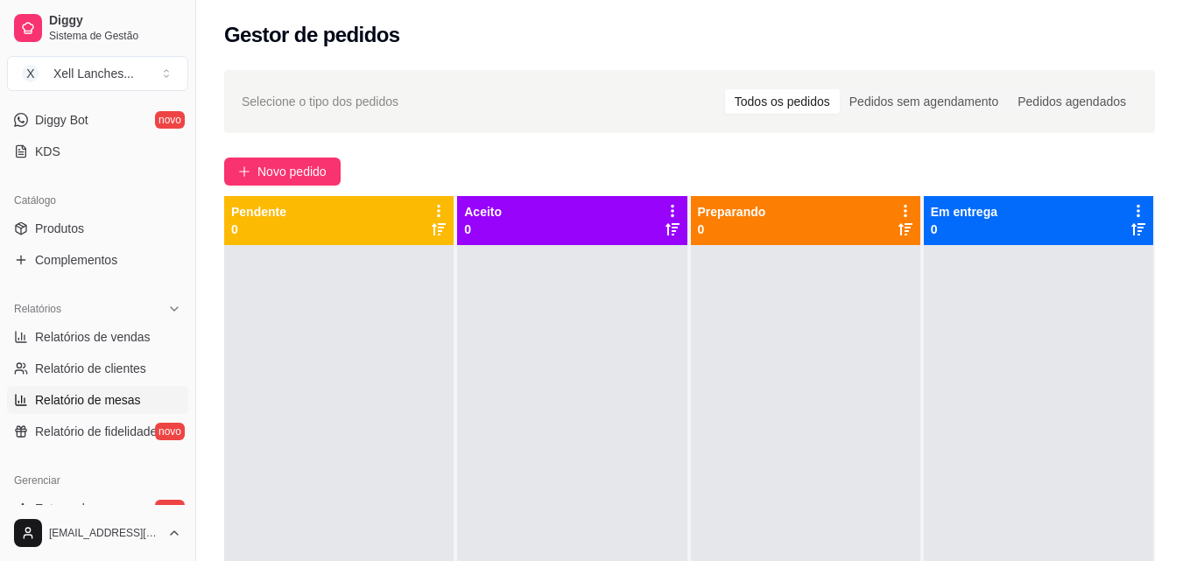
scroll to position [261, 0]
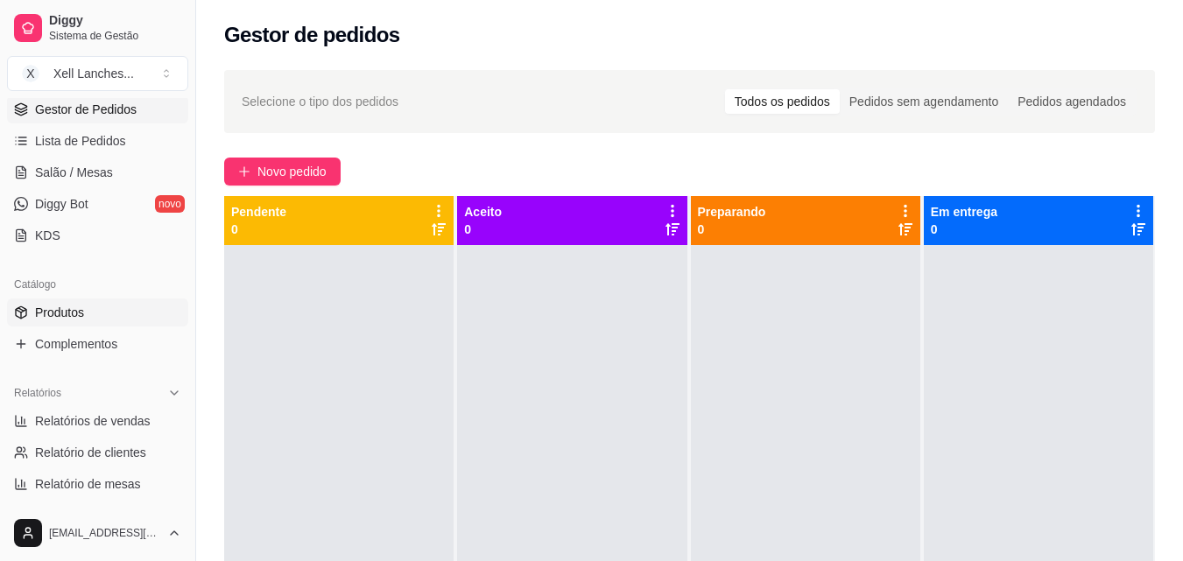
click at [84, 315] on link "Produtos" at bounding box center [97, 313] width 181 height 28
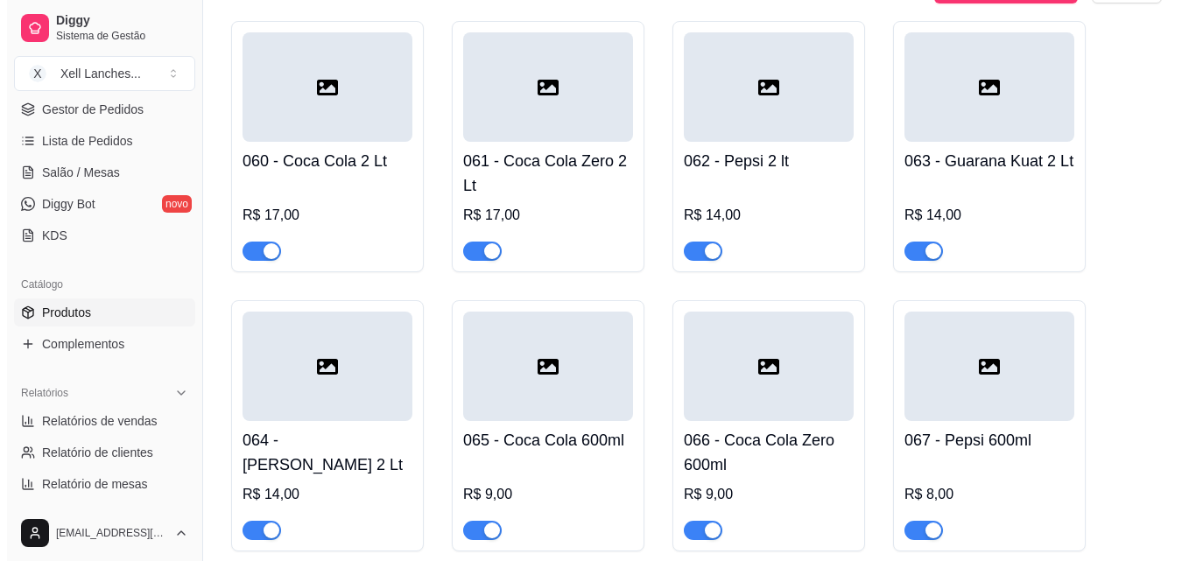
scroll to position [5491, 0]
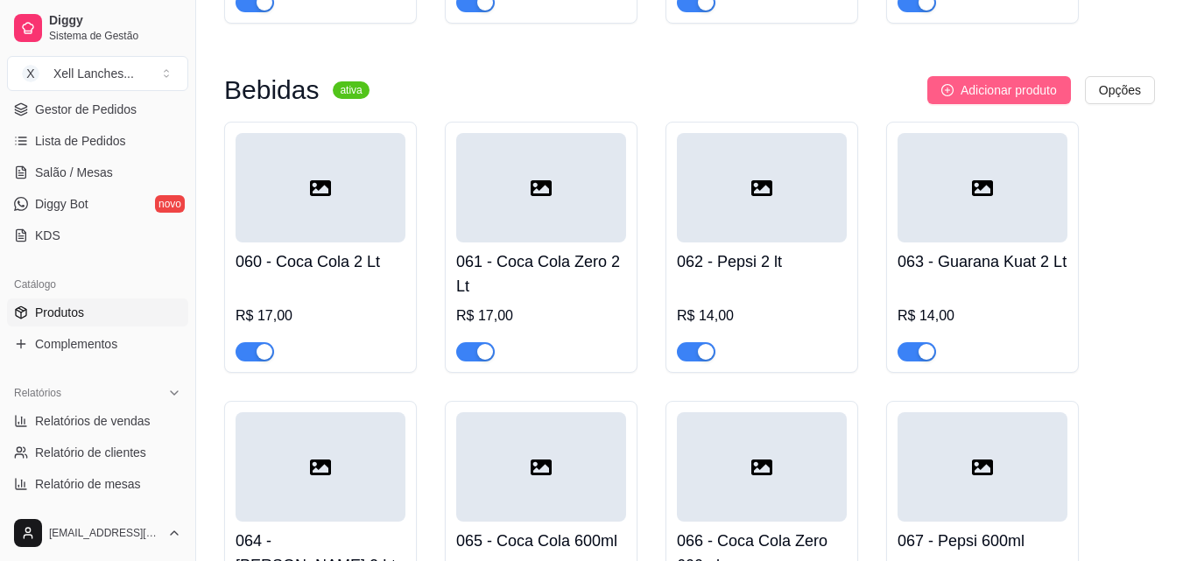
click at [977, 100] on span "Adicionar produto" at bounding box center [1009, 90] width 96 height 19
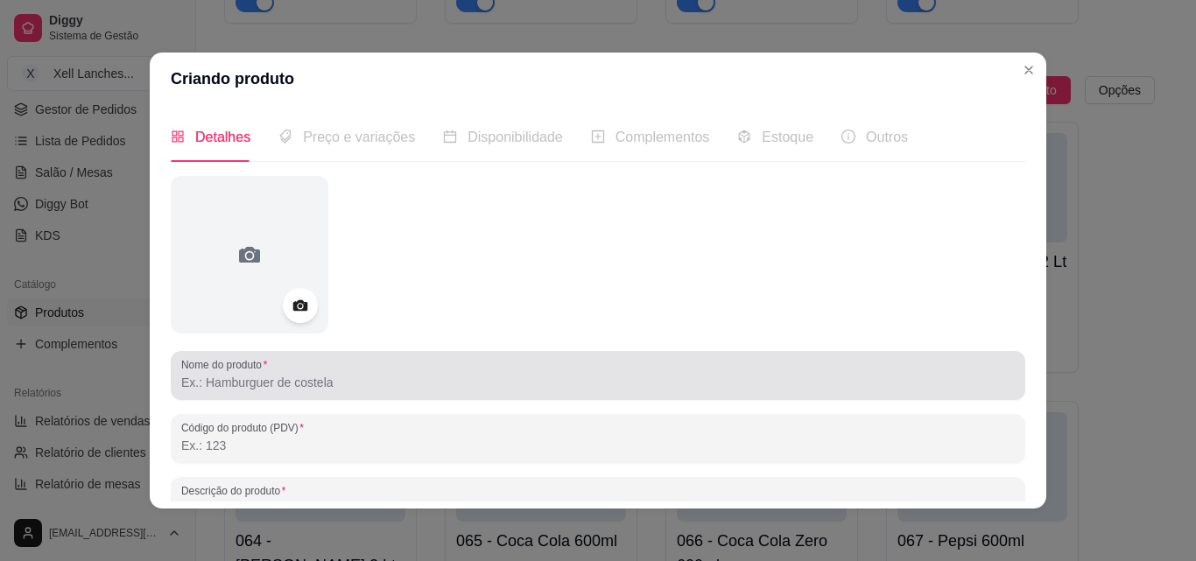
click at [268, 381] on input "Nome do produto" at bounding box center [598, 383] width 834 height 18
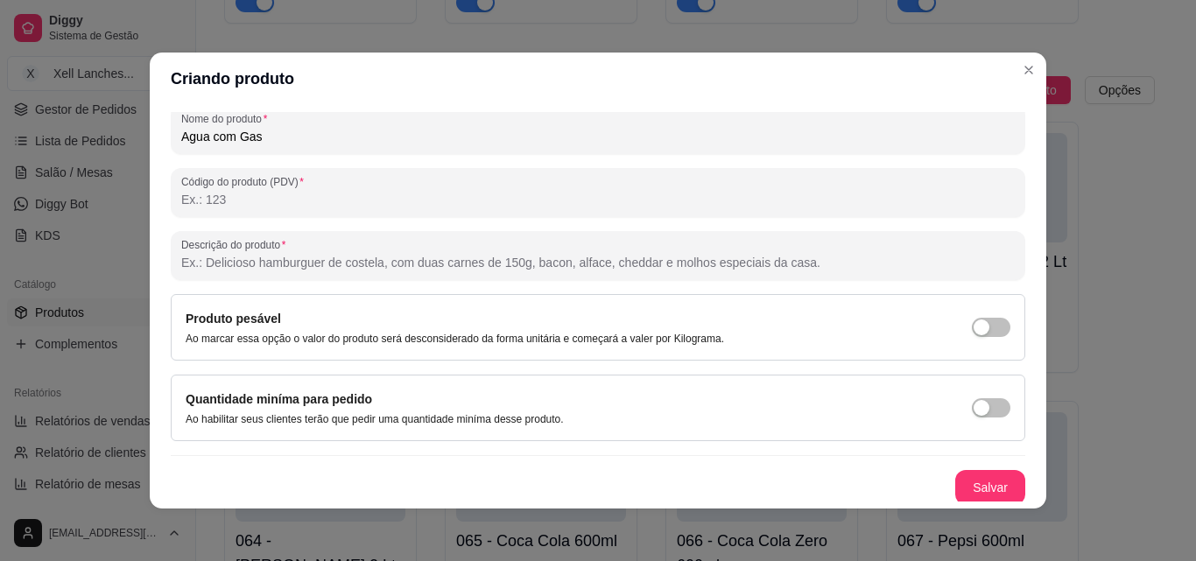
scroll to position [250, 0]
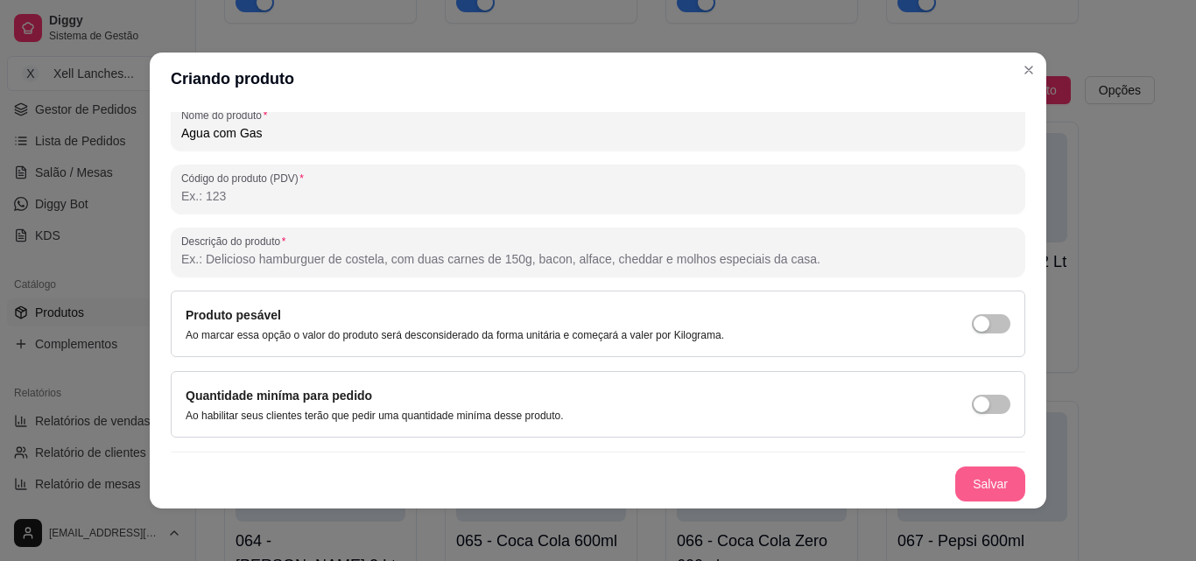
type input "Agua com Gas"
click at [957, 478] on button "Salvar" at bounding box center [990, 484] width 70 height 35
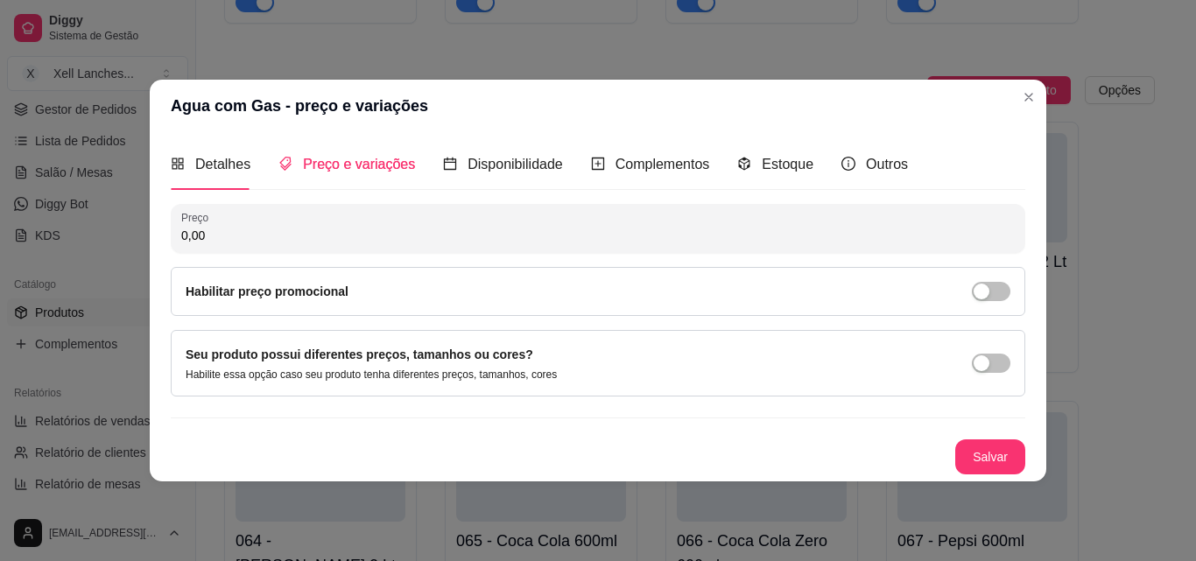
scroll to position [0, 0]
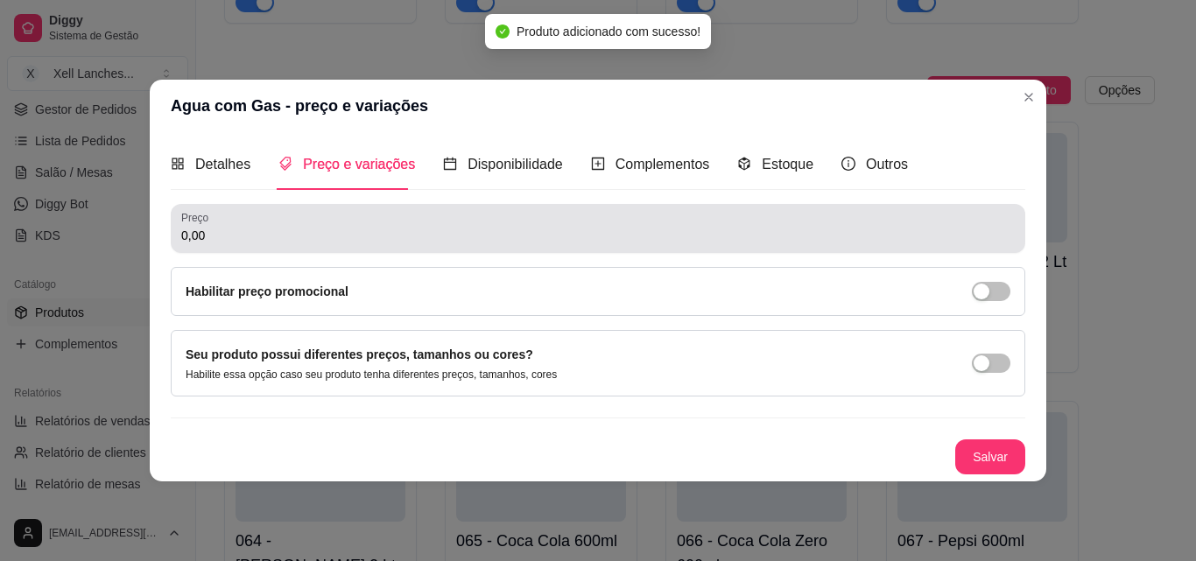
click at [239, 236] on input "0,00" at bounding box center [598, 236] width 834 height 18
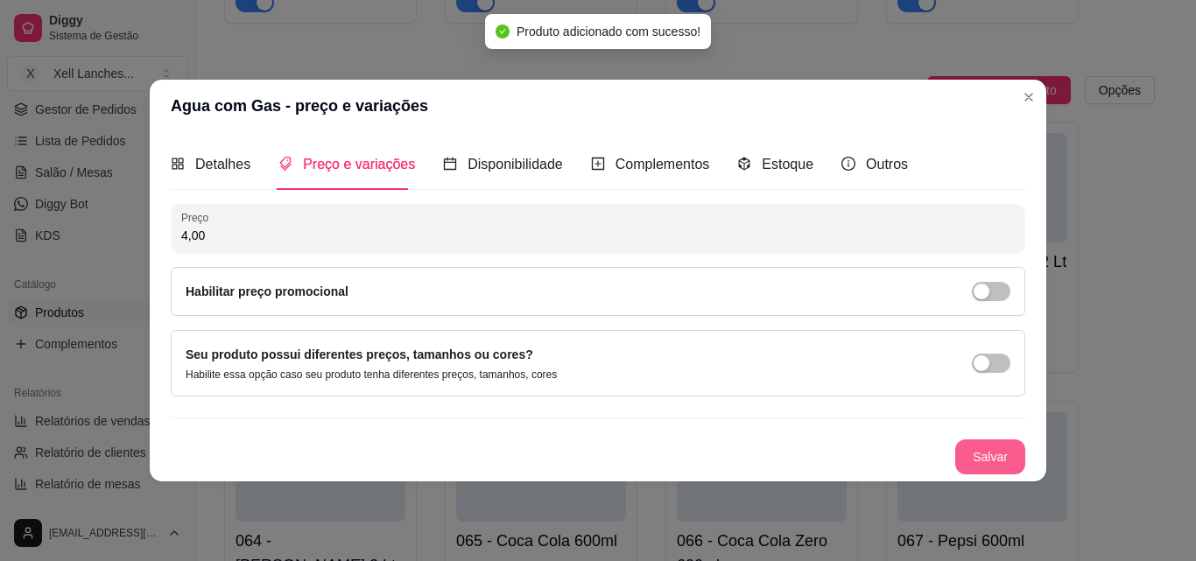
type input "4,00"
click at [998, 438] on div "Preço 4,00 Habilitar preço promocional Seu produto possui diferentes preços, ta…" at bounding box center [598, 339] width 855 height 271
click at [998, 447] on button "Salvar" at bounding box center [990, 457] width 70 height 35
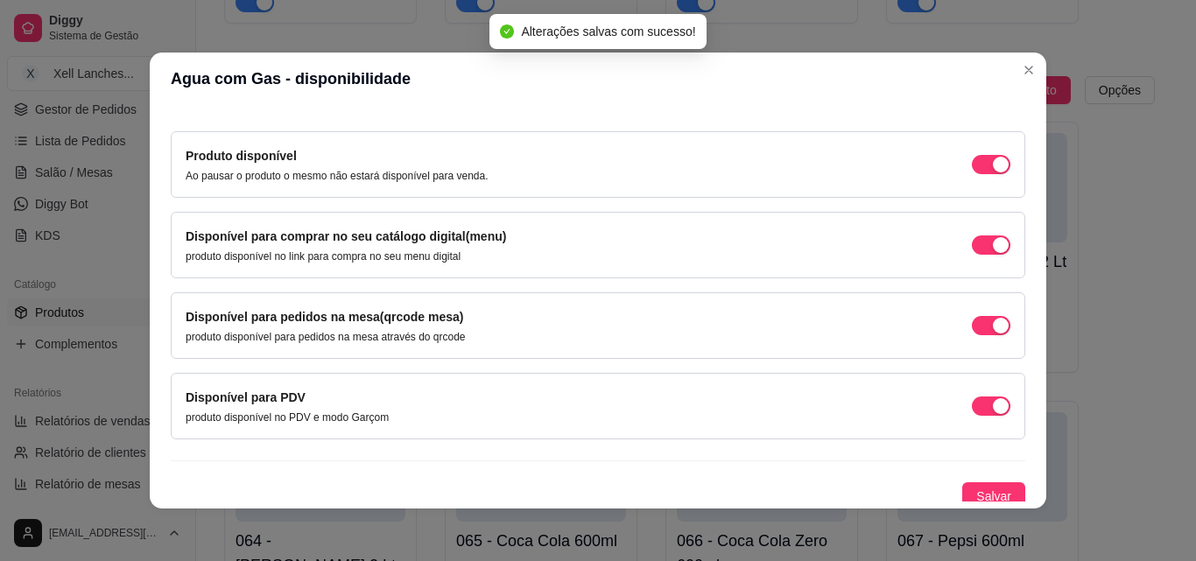
scroll to position [158, 0]
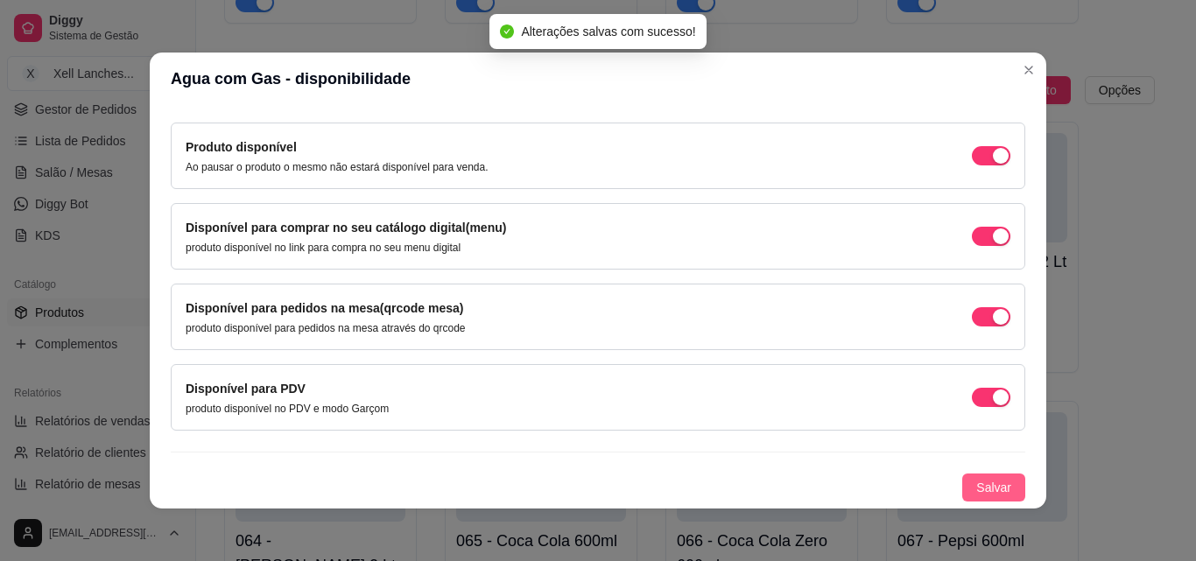
click at [976, 492] on span "Salvar" at bounding box center [993, 487] width 35 height 19
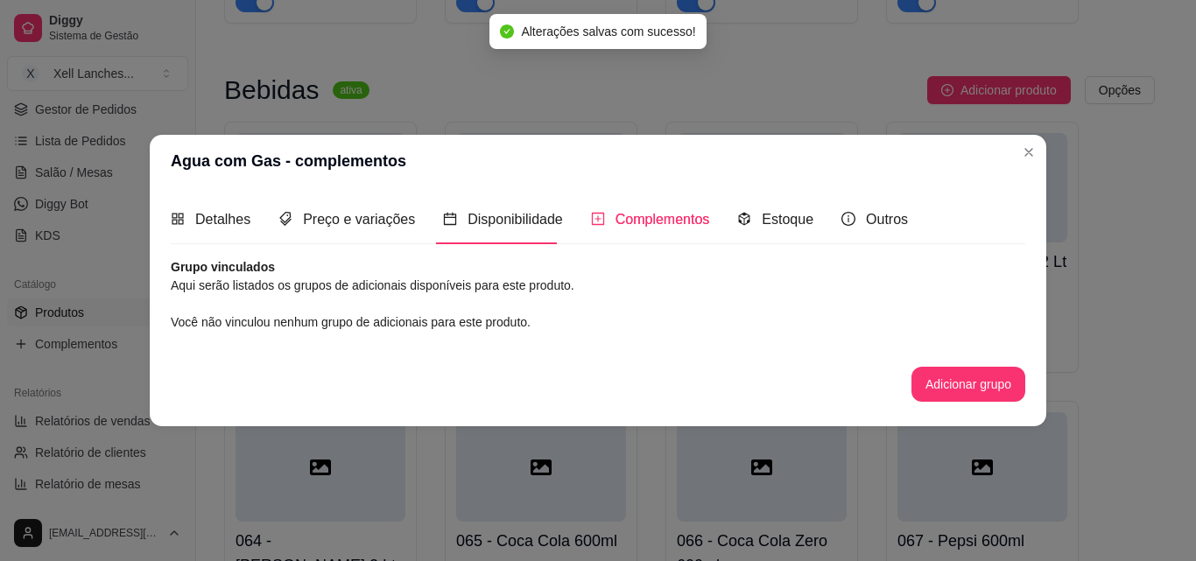
scroll to position [0, 0]
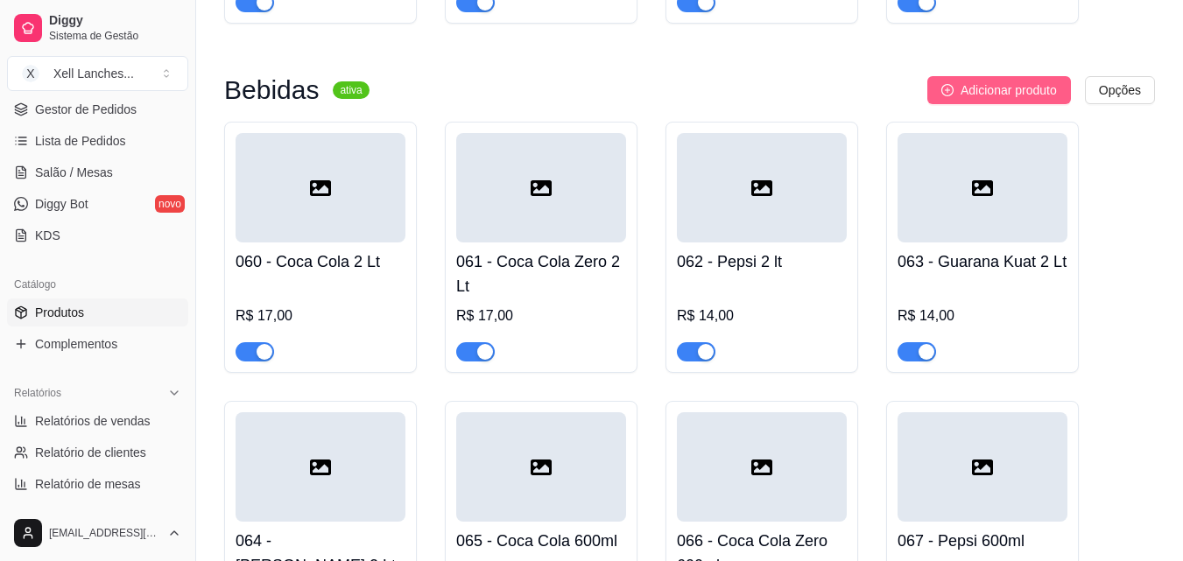
click at [1038, 100] on span "Adicionar produto" at bounding box center [1009, 90] width 96 height 19
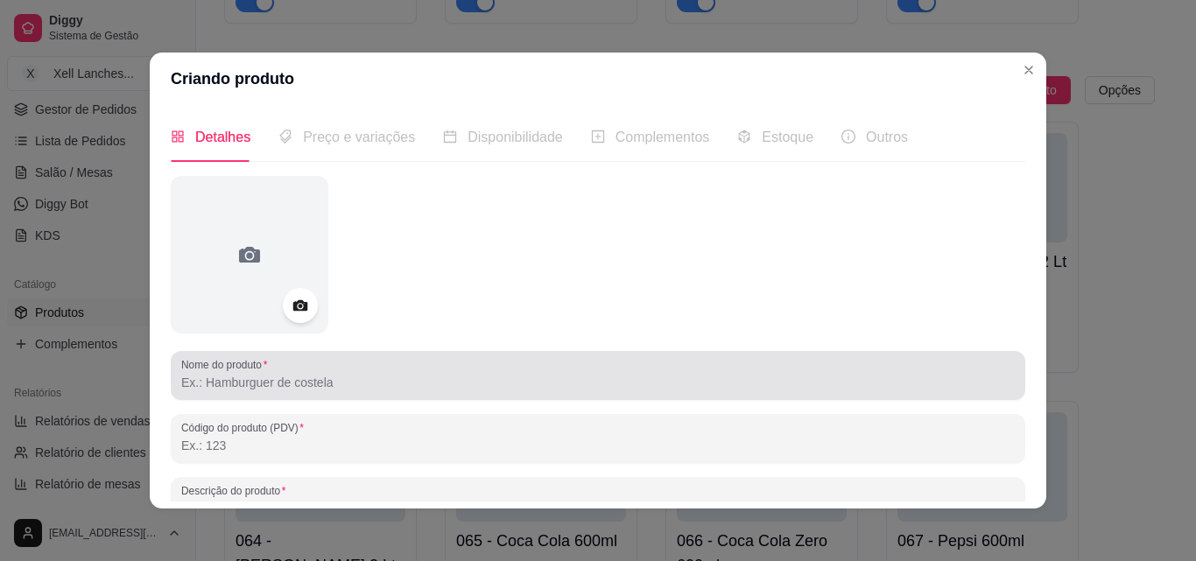
click at [239, 384] on input "Nome do produto" at bounding box center [598, 383] width 834 height 18
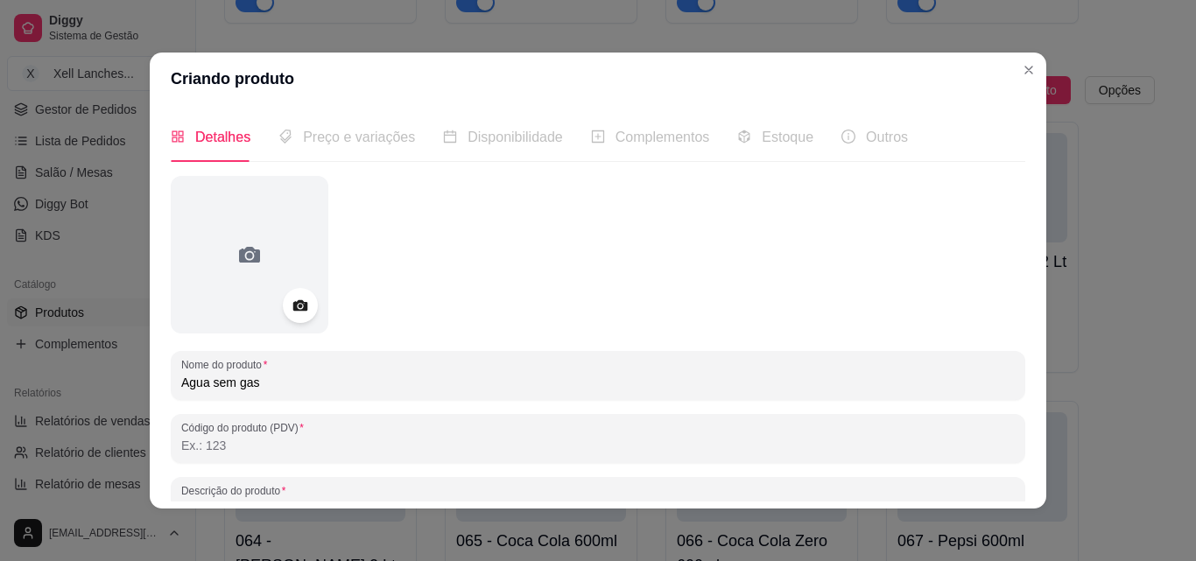
type input "Agua sem gas"
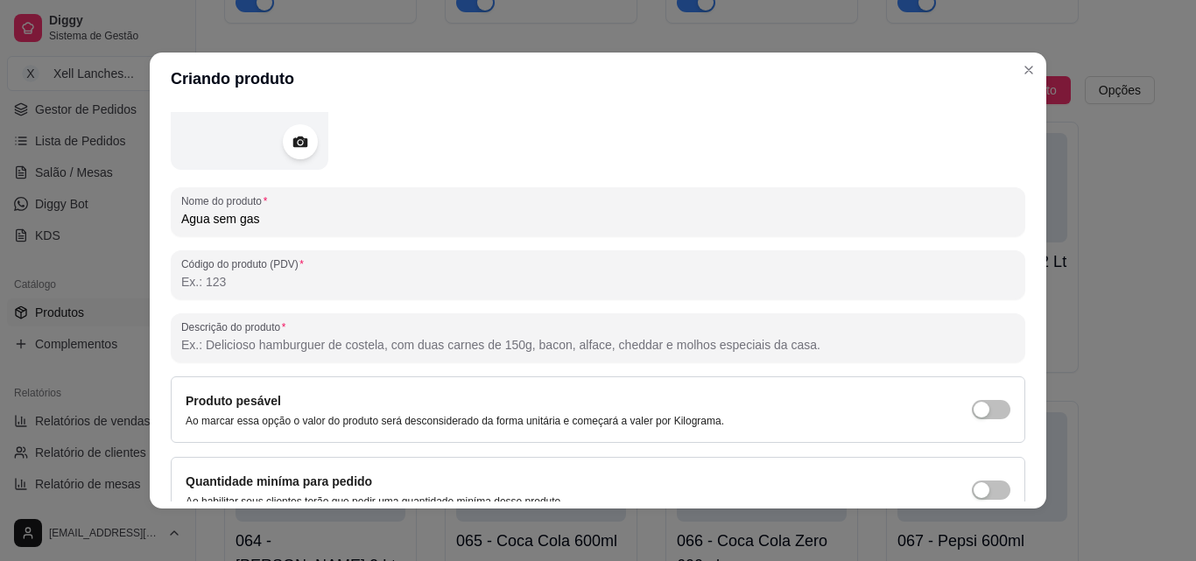
scroll to position [250, 0]
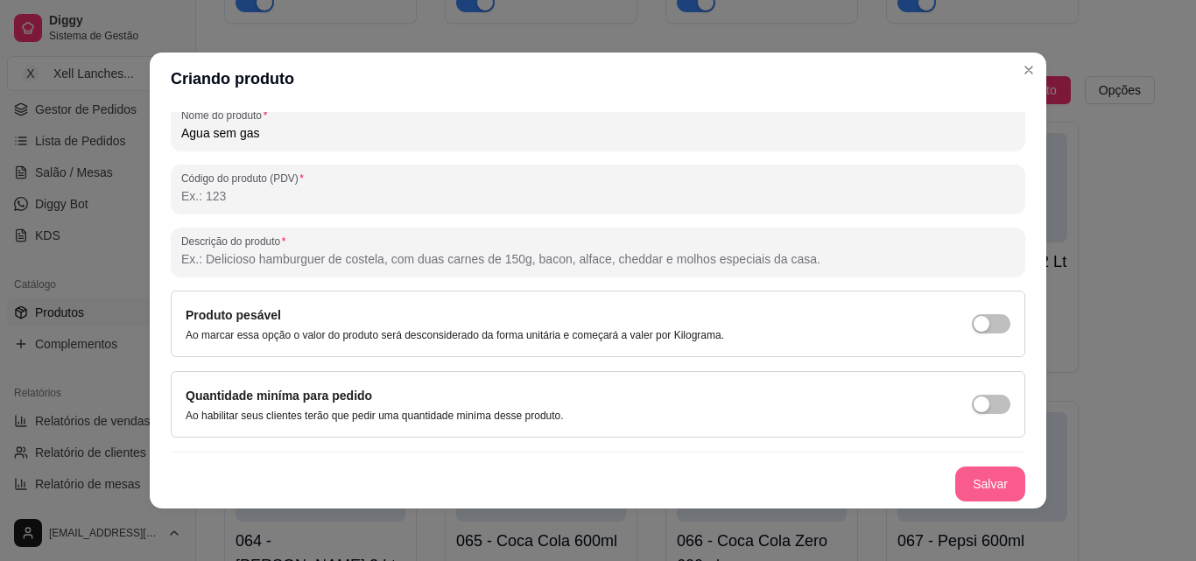
click at [980, 489] on button "Salvar" at bounding box center [990, 484] width 70 height 35
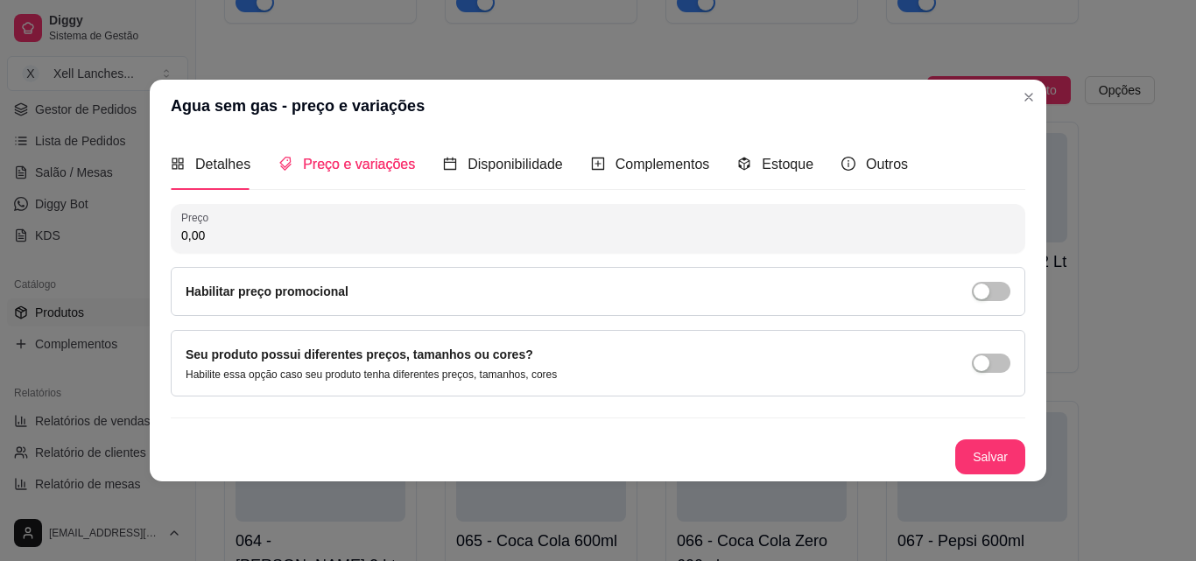
scroll to position [0, 0]
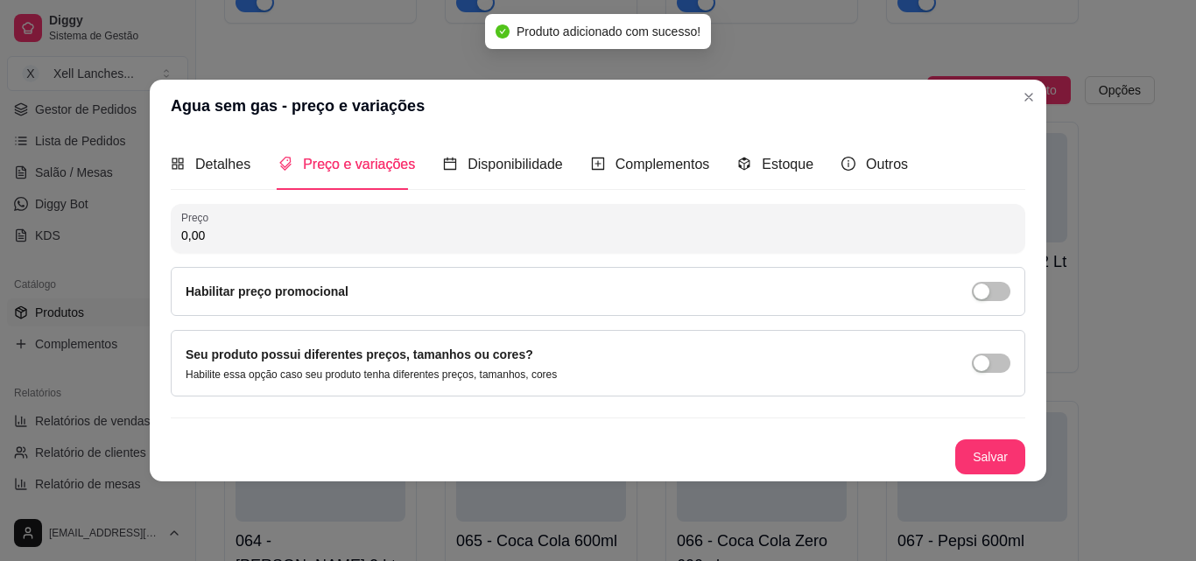
click at [264, 234] on input "0,00" at bounding box center [598, 236] width 834 height 18
type input "4,00"
click at [994, 473] on button "Salvar" at bounding box center [990, 457] width 70 height 35
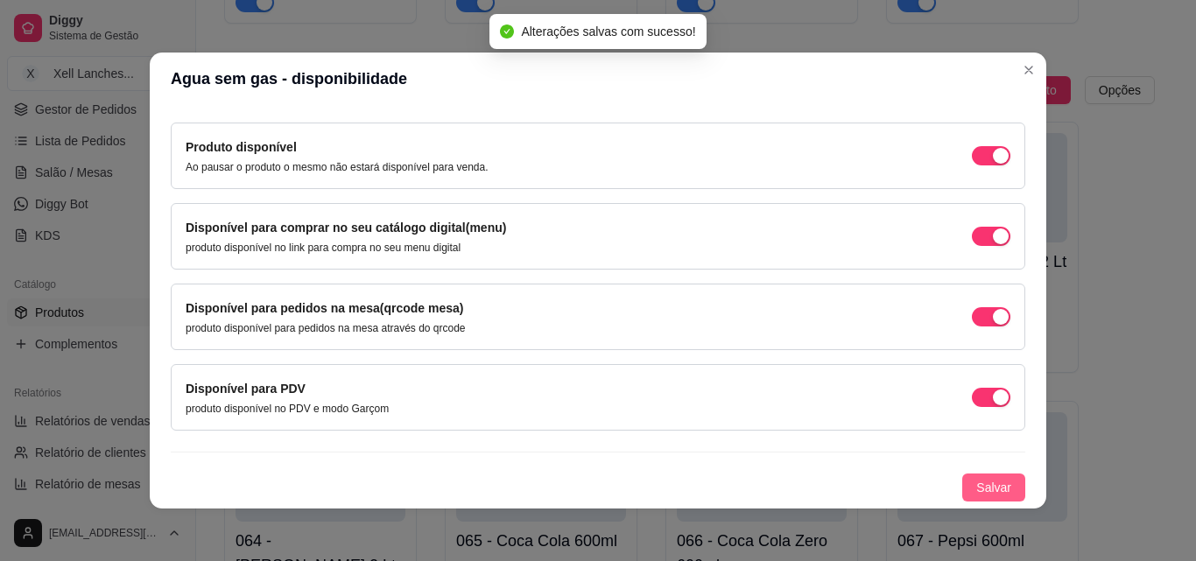
scroll to position [4, 0]
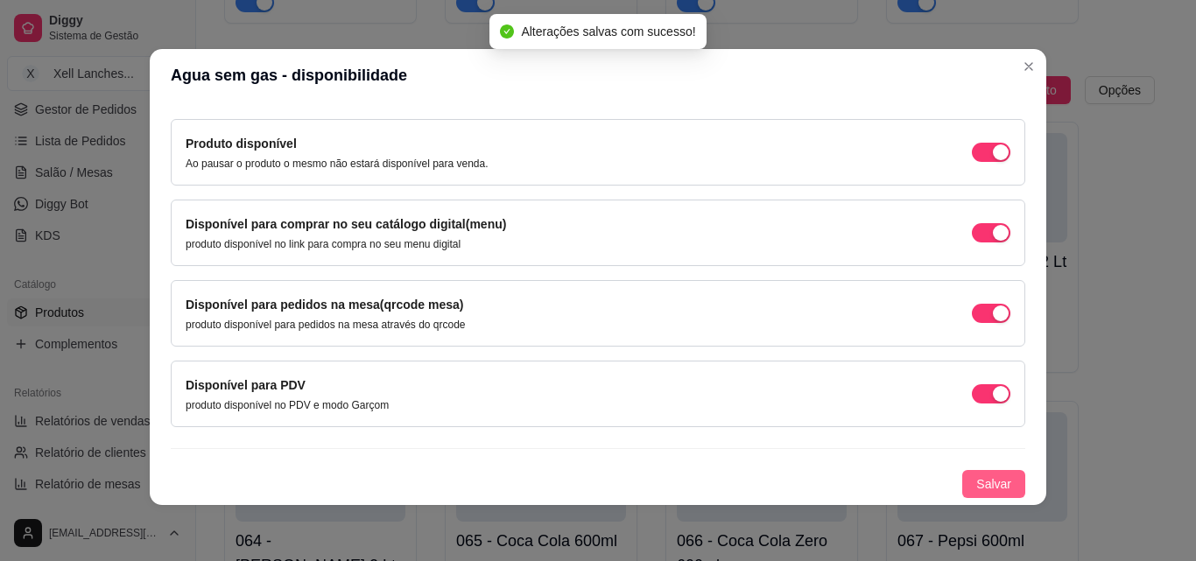
click at [976, 482] on span "Salvar" at bounding box center [993, 484] width 35 height 19
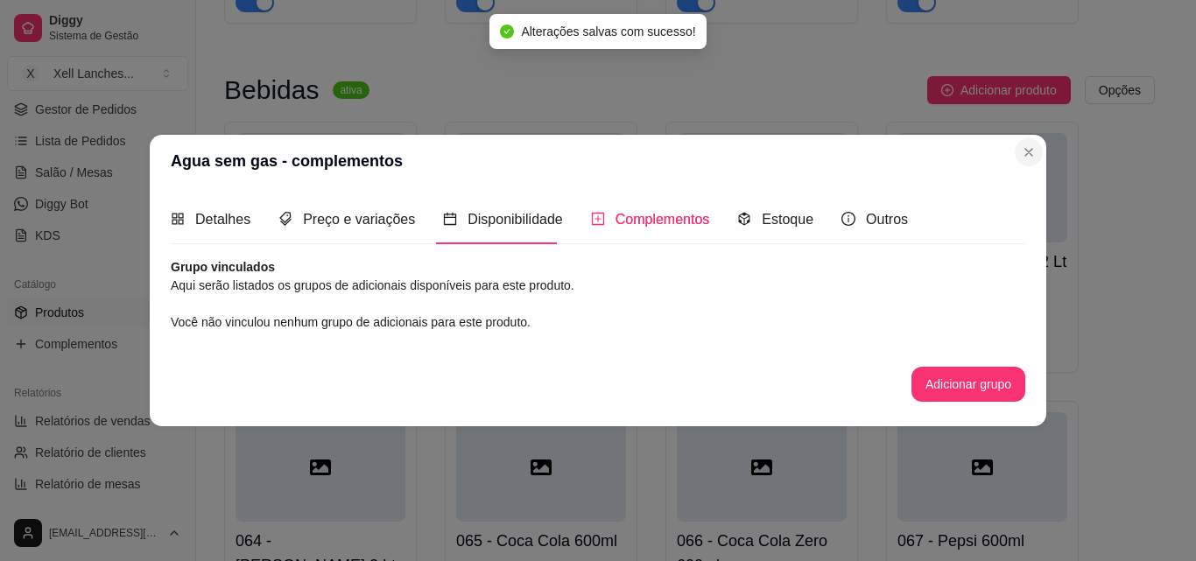
scroll to position [0, 0]
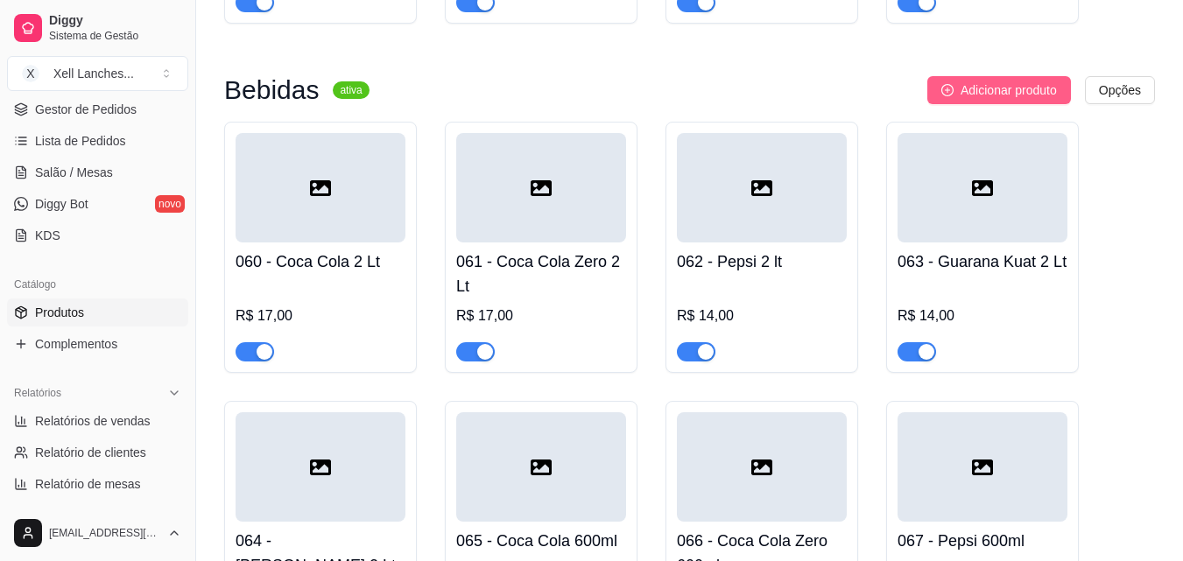
click at [1010, 100] on span "Adicionar produto" at bounding box center [1009, 90] width 96 height 19
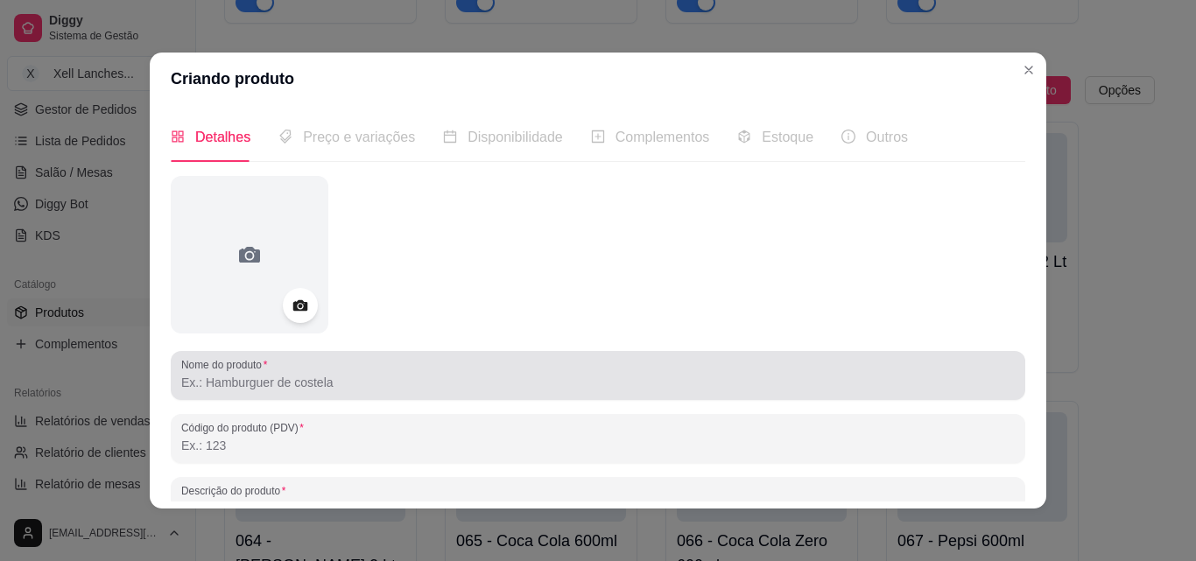
click at [342, 374] on input "Nome do produto" at bounding box center [598, 383] width 834 height 18
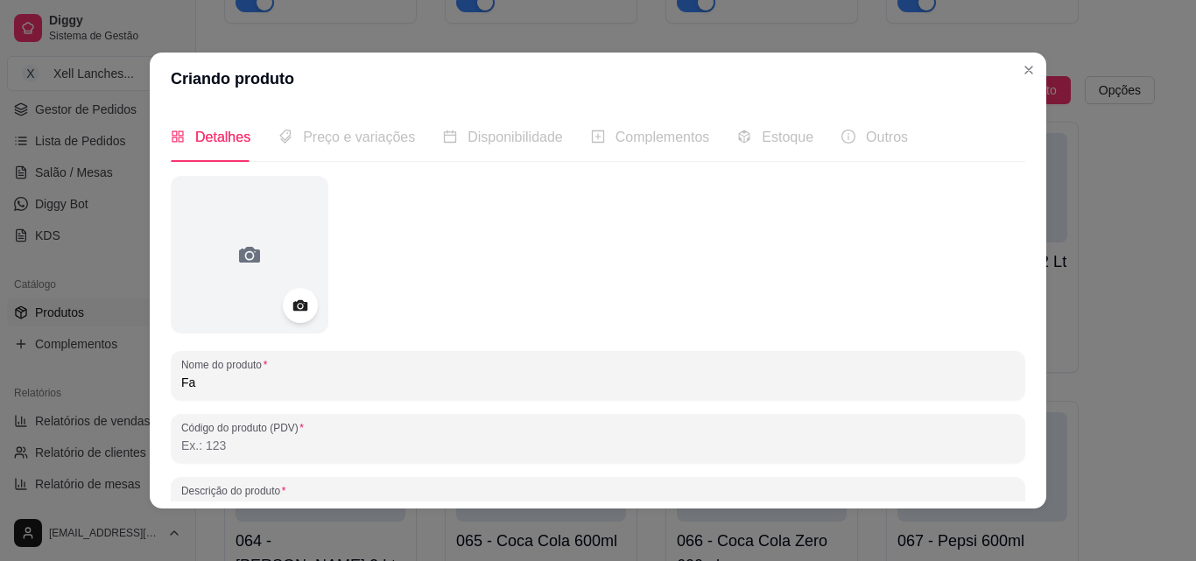
type input "F"
type input "s"
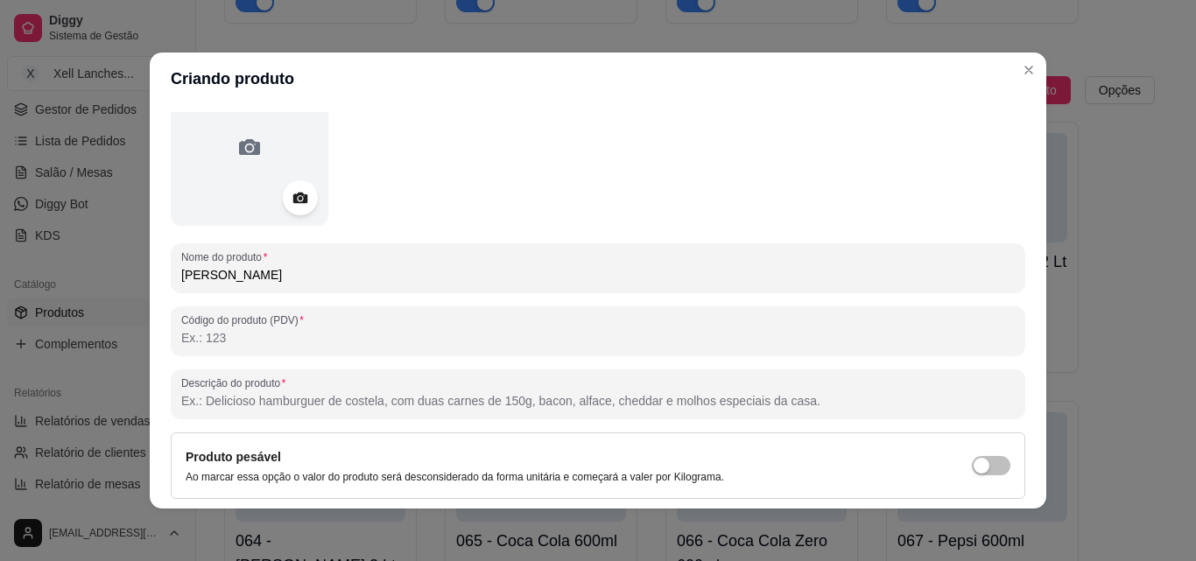
scroll to position [250, 0]
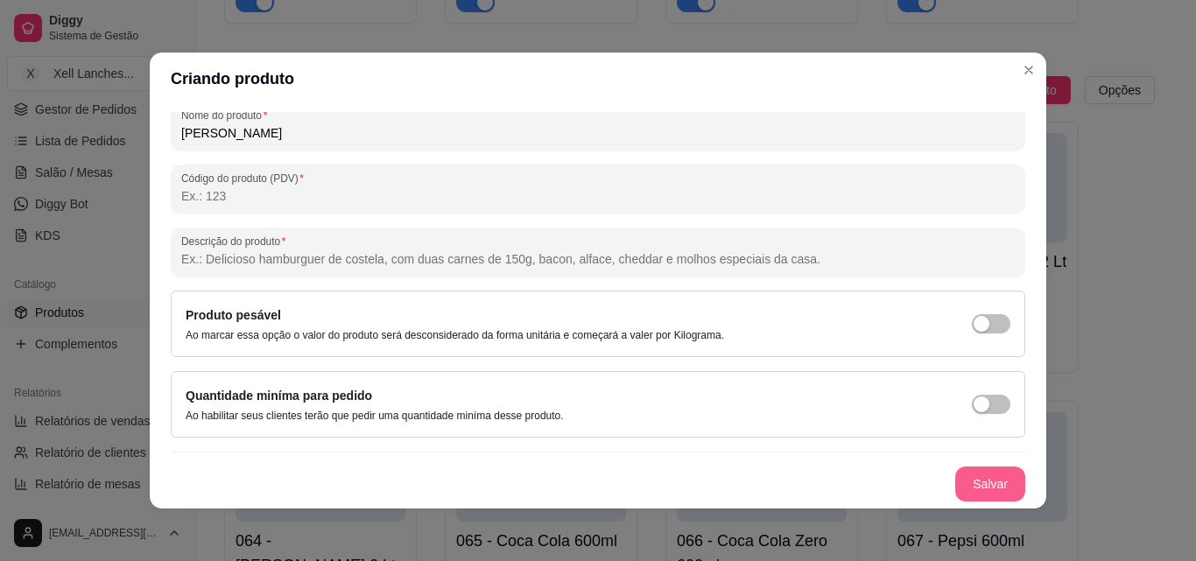
type input "[PERSON_NAME]"
click at [970, 486] on button "Salvar" at bounding box center [990, 484] width 70 height 35
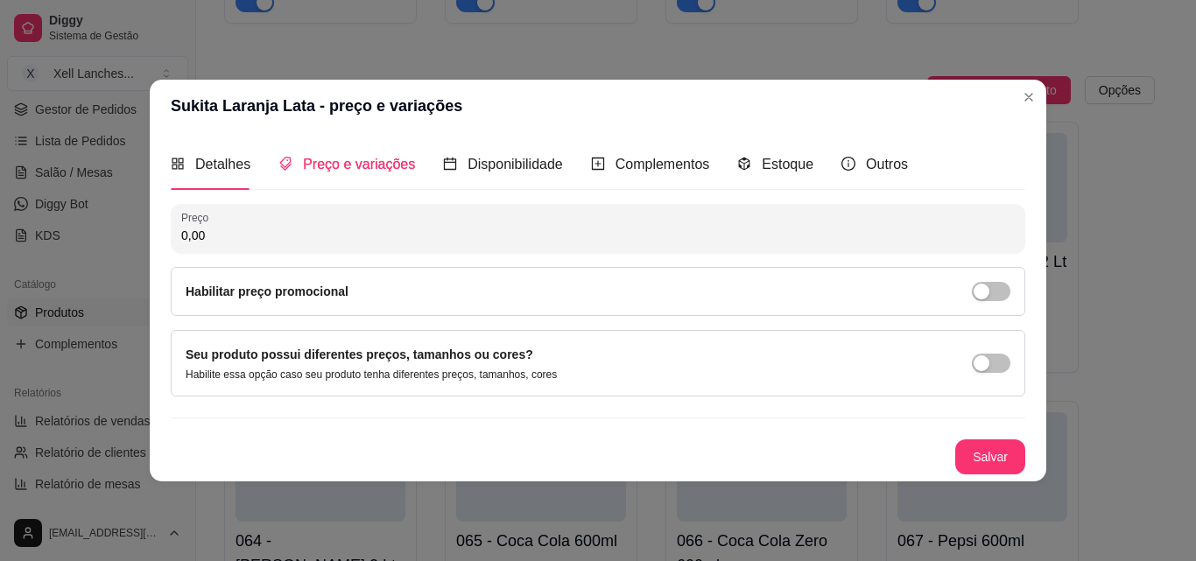
scroll to position [0, 0]
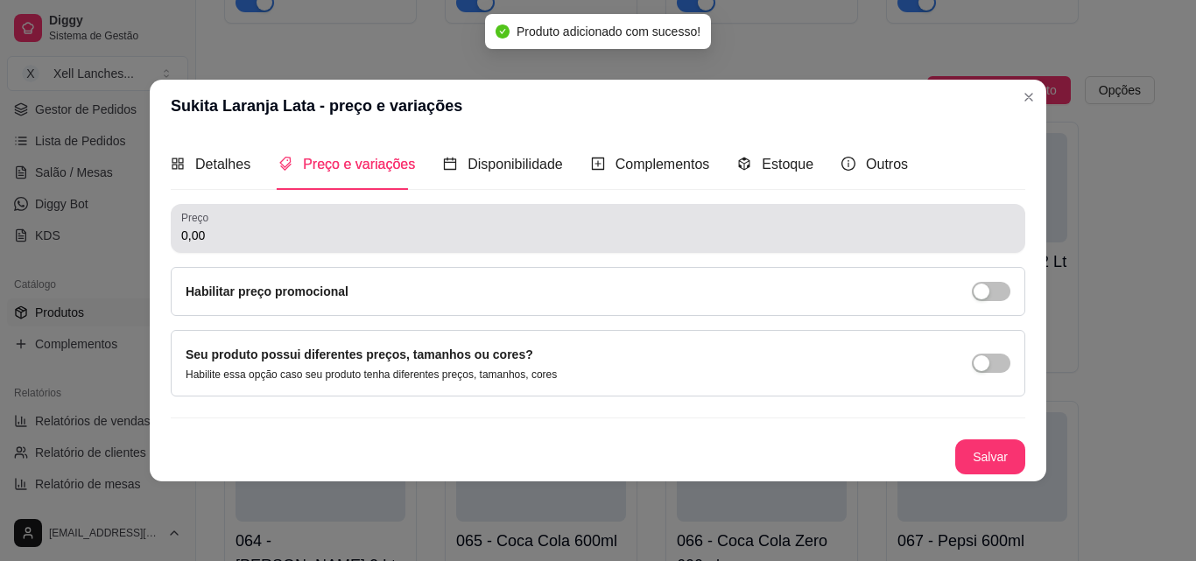
click at [243, 236] on input "0,00" at bounding box center [598, 236] width 834 height 18
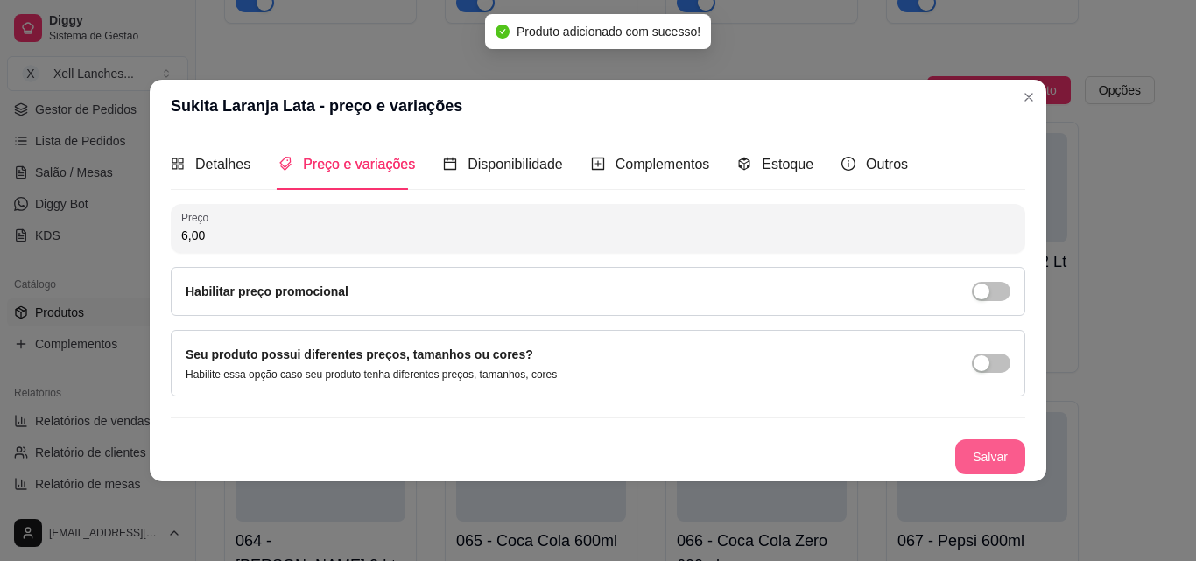
type input "6,00"
click at [988, 445] on button "Salvar" at bounding box center [990, 457] width 70 height 35
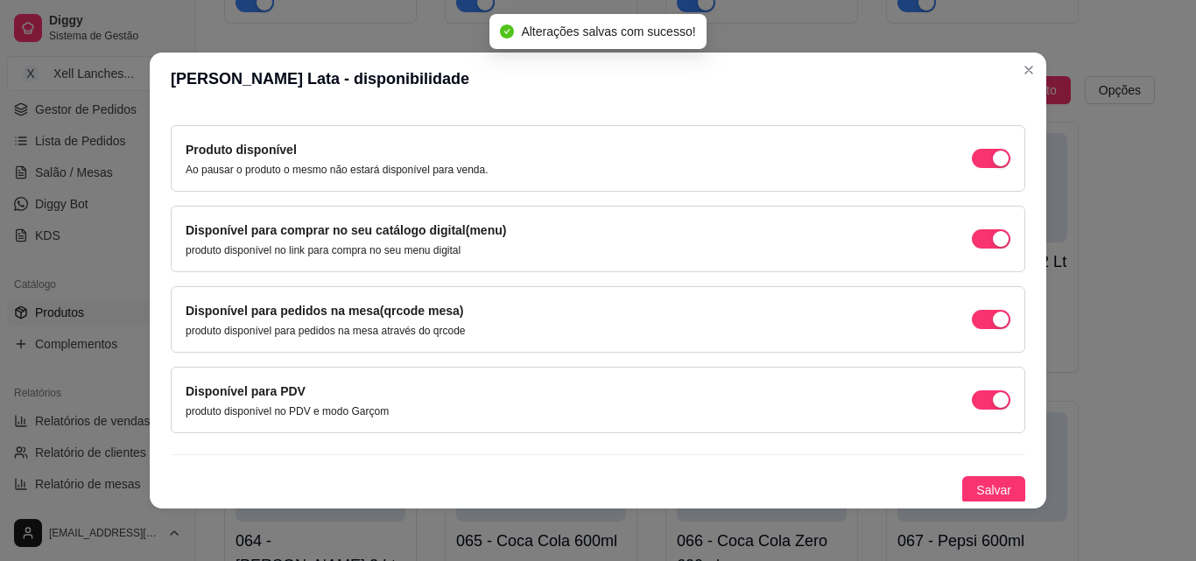
scroll to position [158, 0]
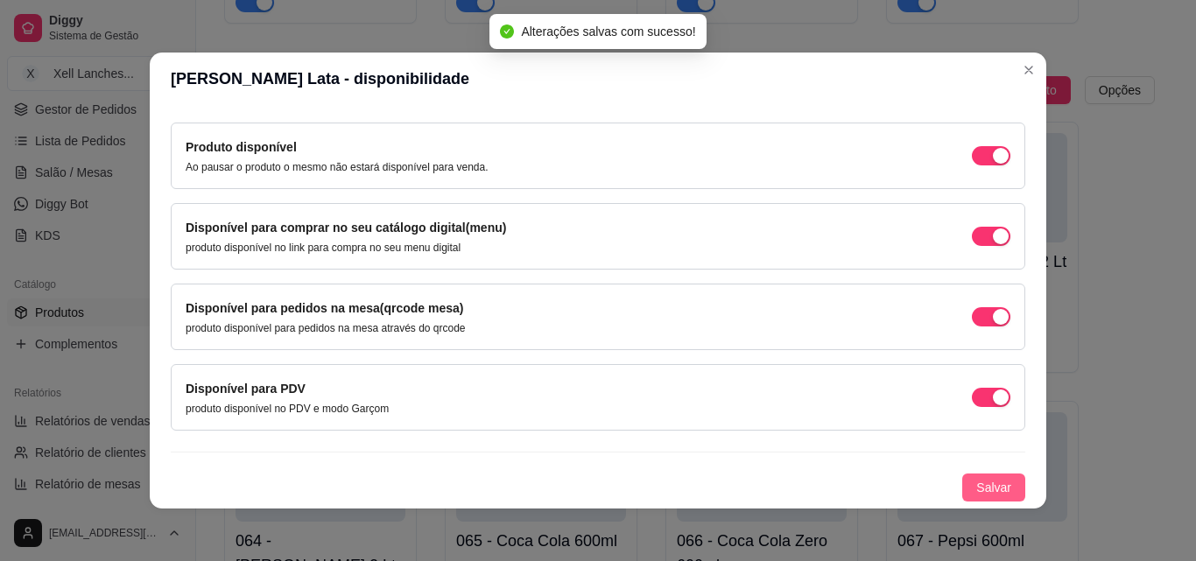
click at [976, 489] on span "Salvar" at bounding box center [993, 487] width 35 height 19
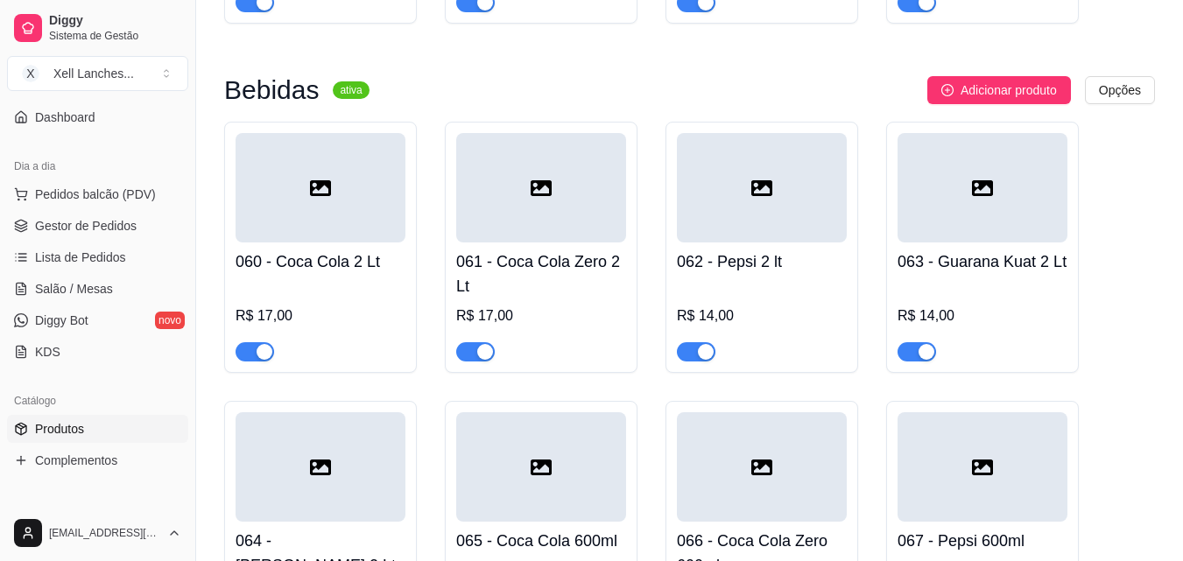
scroll to position [0, 0]
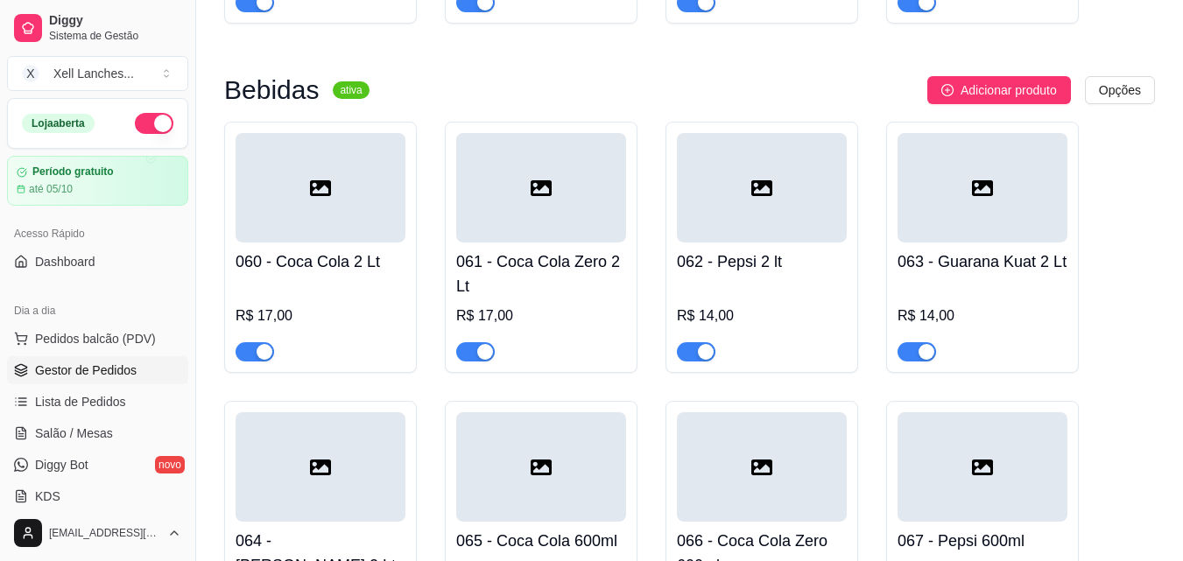
click at [77, 369] on span "Gestor de Pedidos" at bounding box center [86, 371] width 102 height 18
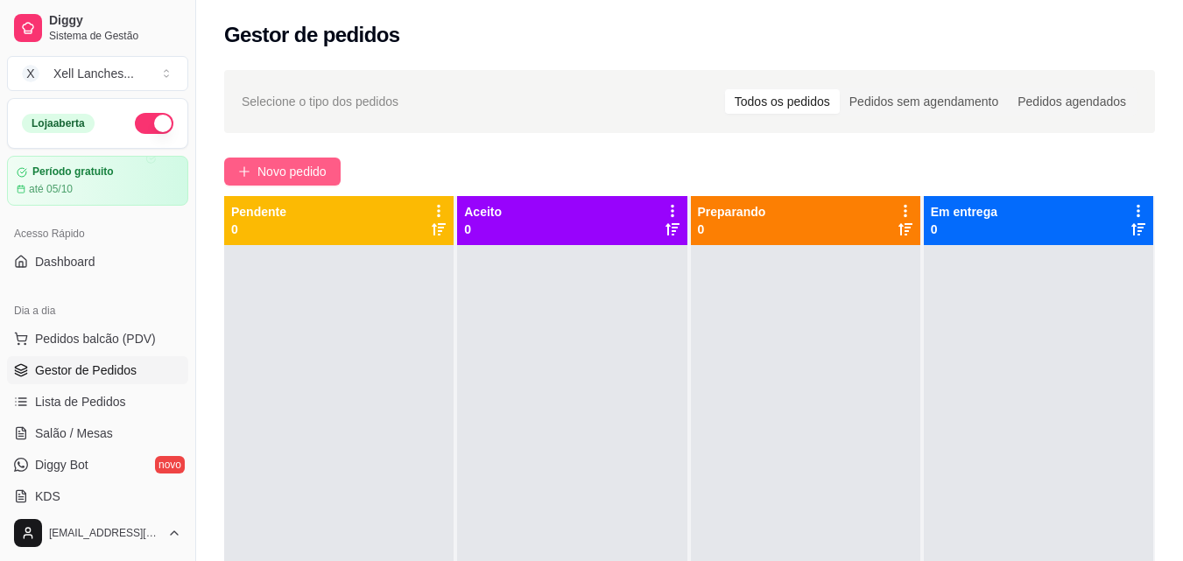
click at [278, 170] on span "Novo pedido" at bounding box center [291, 171] width 69 height 19
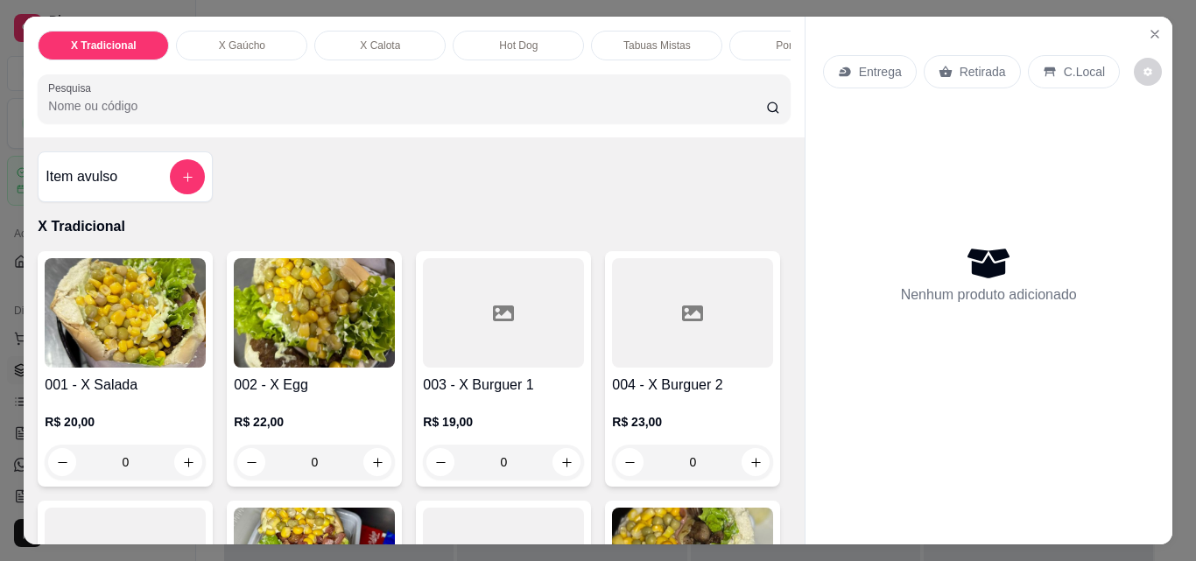
click at [757, 43] on div "Porções" at bounding box center [794, 46] width 131 height 30
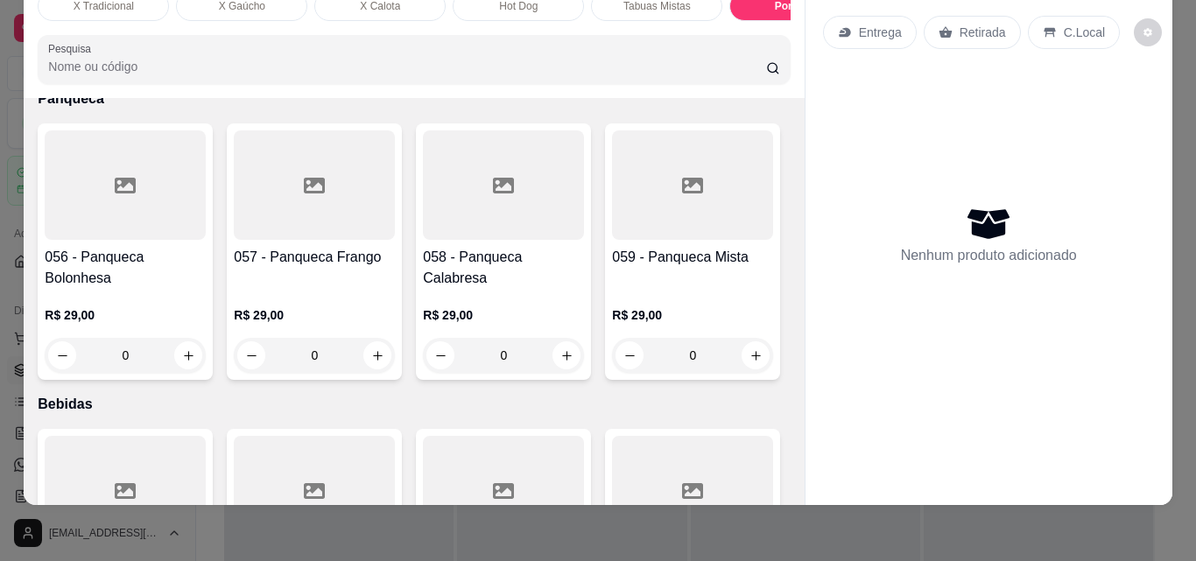
scroll to position [4869, 0]
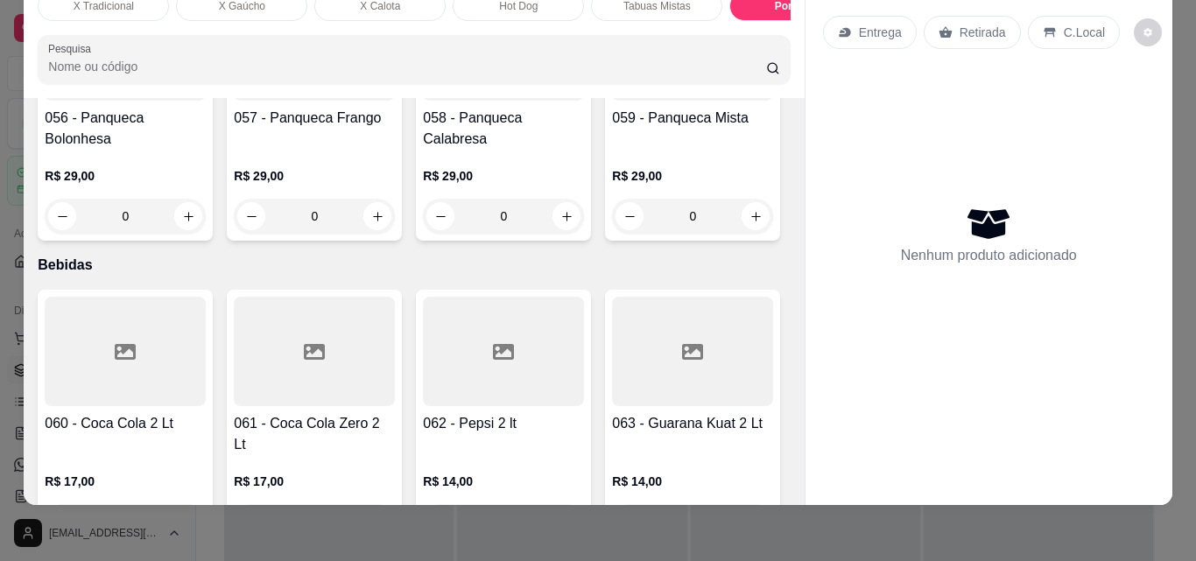
type input "1"
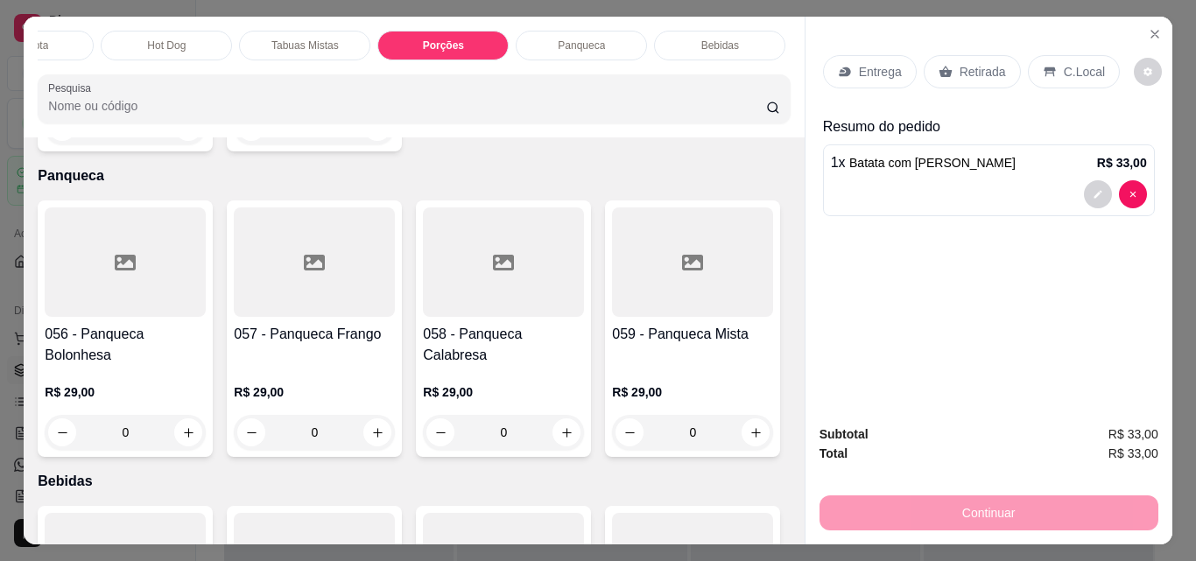
scroll to position [0, 385]
click at [679, 39] on p "Bebidas" at bounding box center [687, 46] width 38 height 14
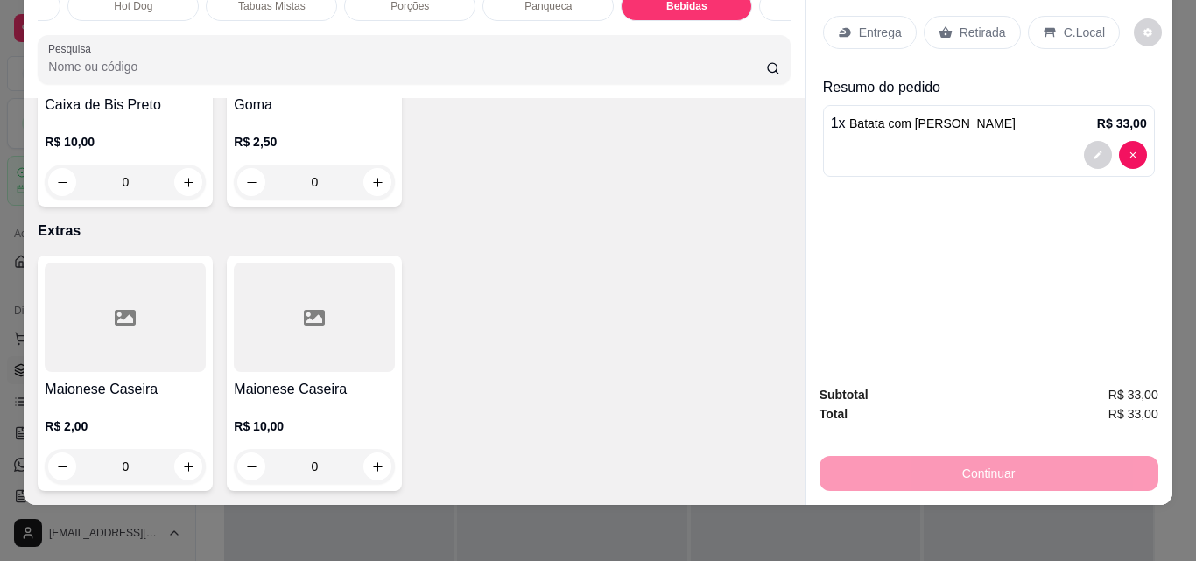
scroll to position [7581, 0]
type input "1"
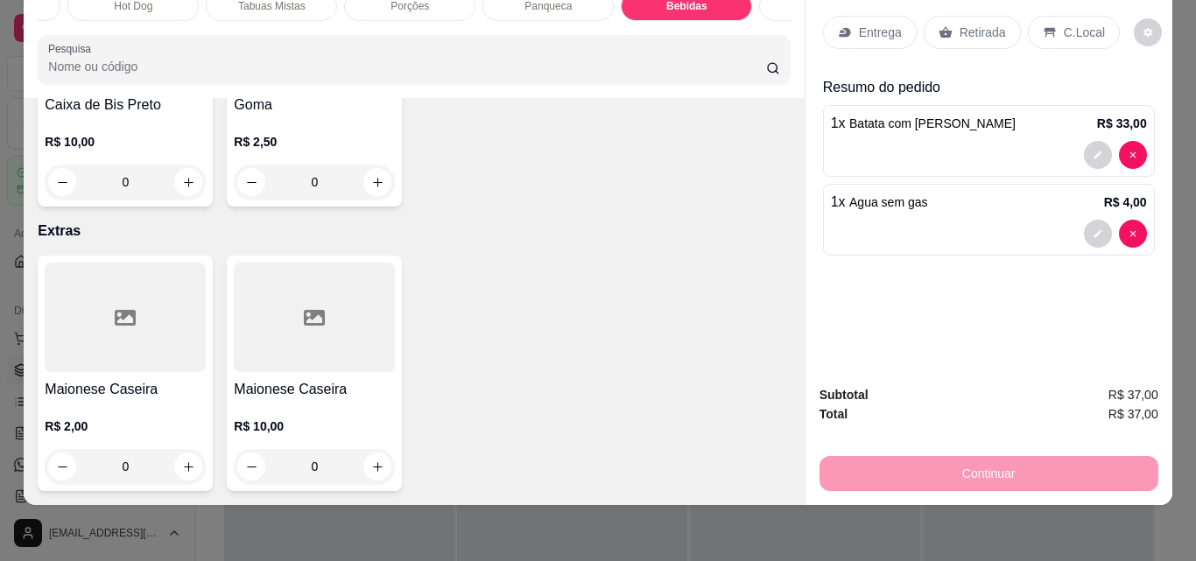
type input "1"
click at [1030, 20] on div "C.Local" at bounding box center [1074, 32] width 92 height 33
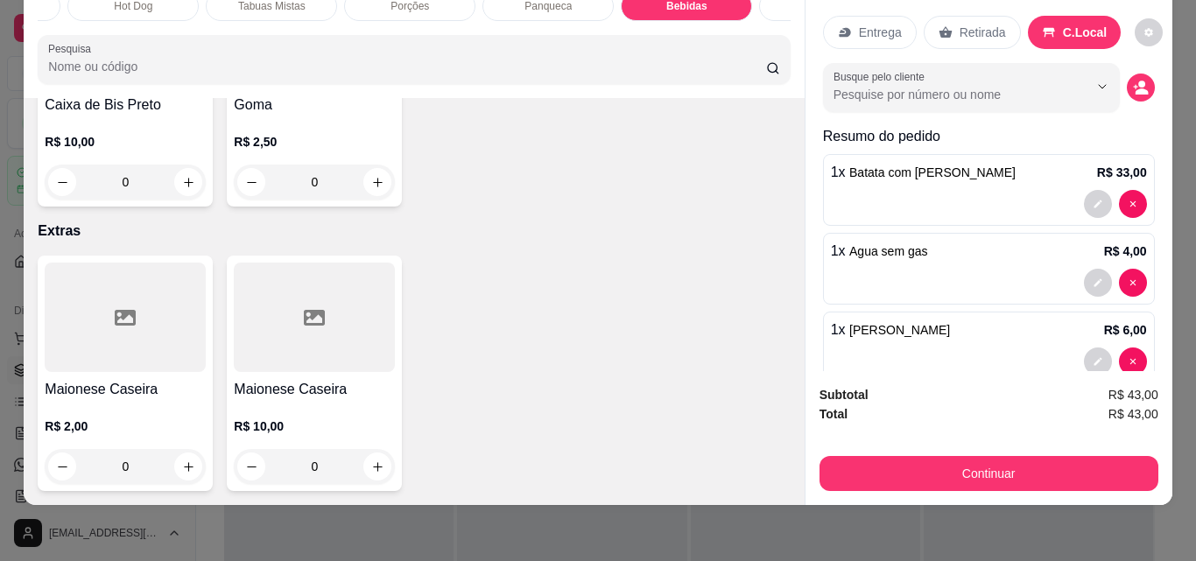
scroll to position [37, 0]
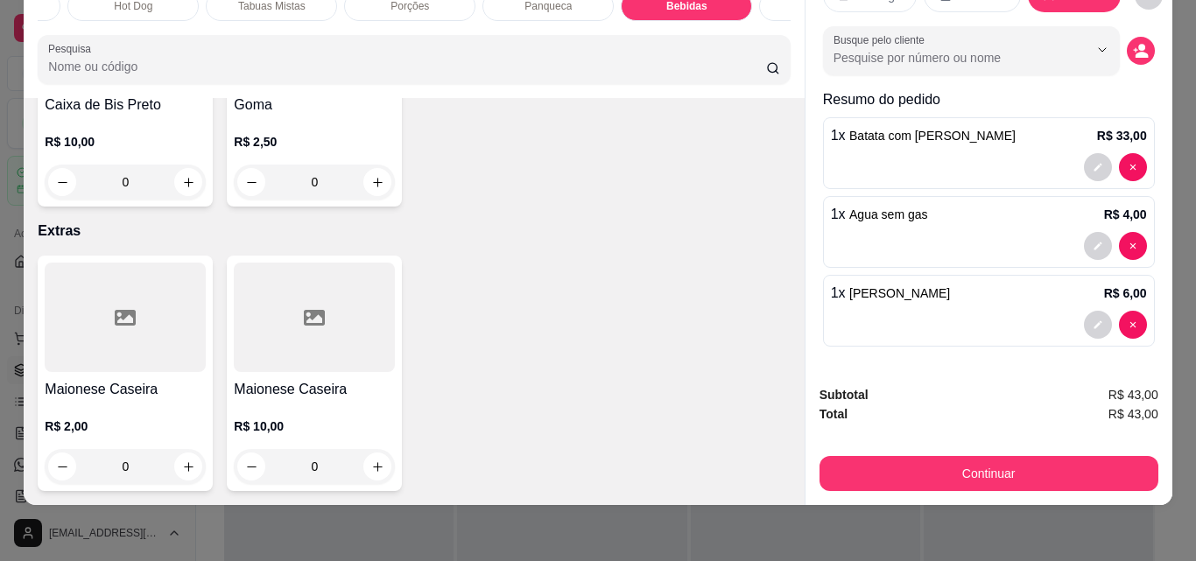
click at [908, 49] on input "Busque pelo cliente" at bounding box center [947, 58] width 227 height 18
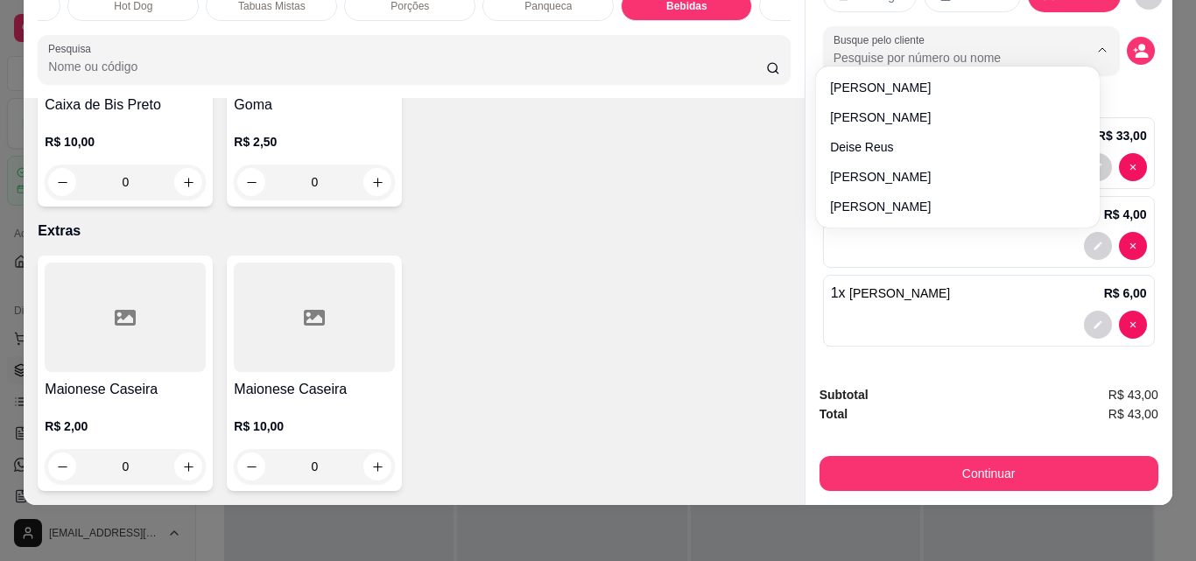
click at [1078, 26] on div "Busque pelo cliente" at bounding box center [971, 50] width 297 height 49
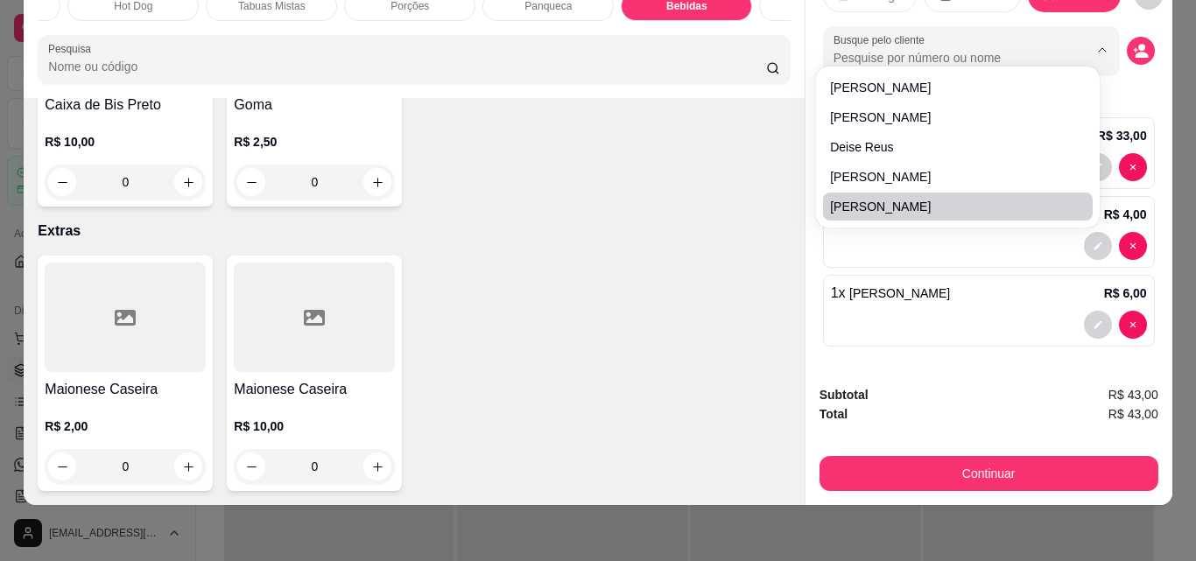
click at [1040, 405] on div "Total R$ 43,00" at bounding box center [989, 414] width 339 height 19
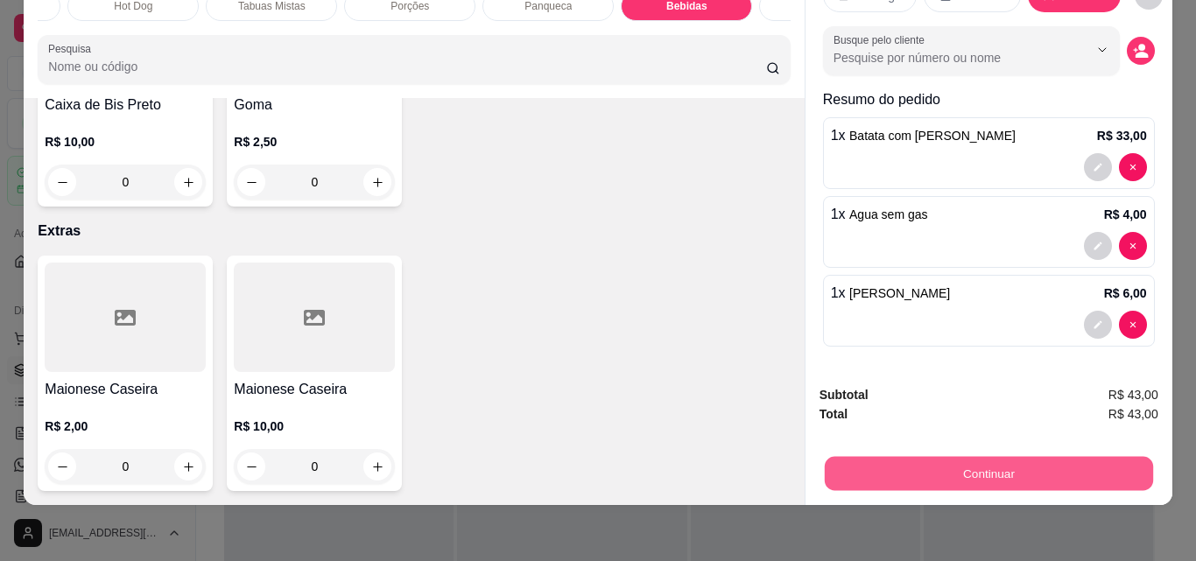
click at [1003, 462] on button "Continuar" at bounding box center [988, 473] width 328 height 34
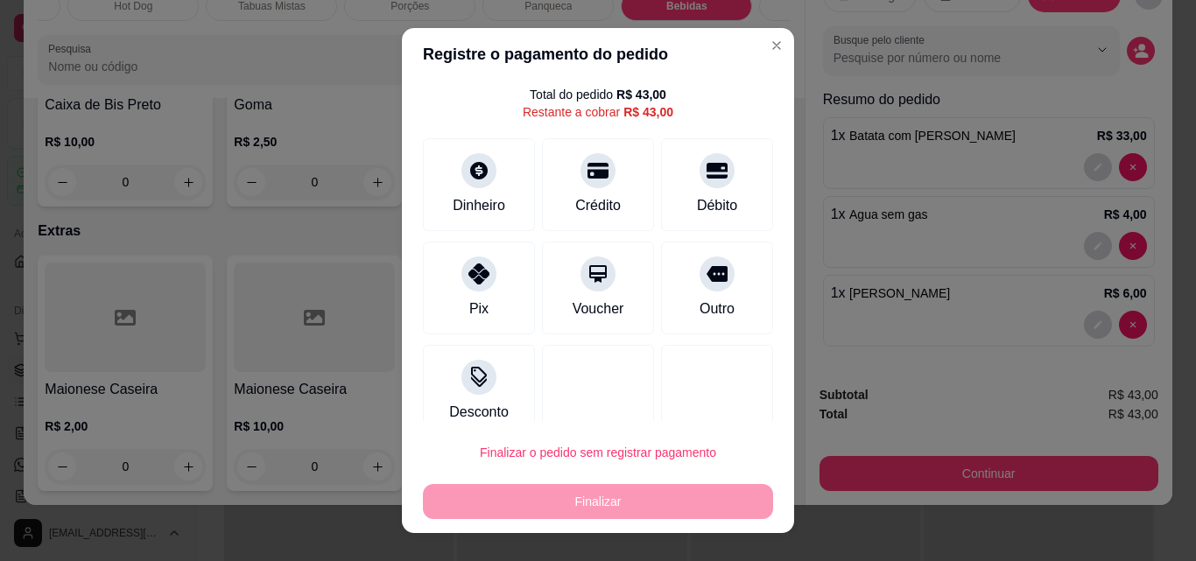
scroll to position [71, 0]
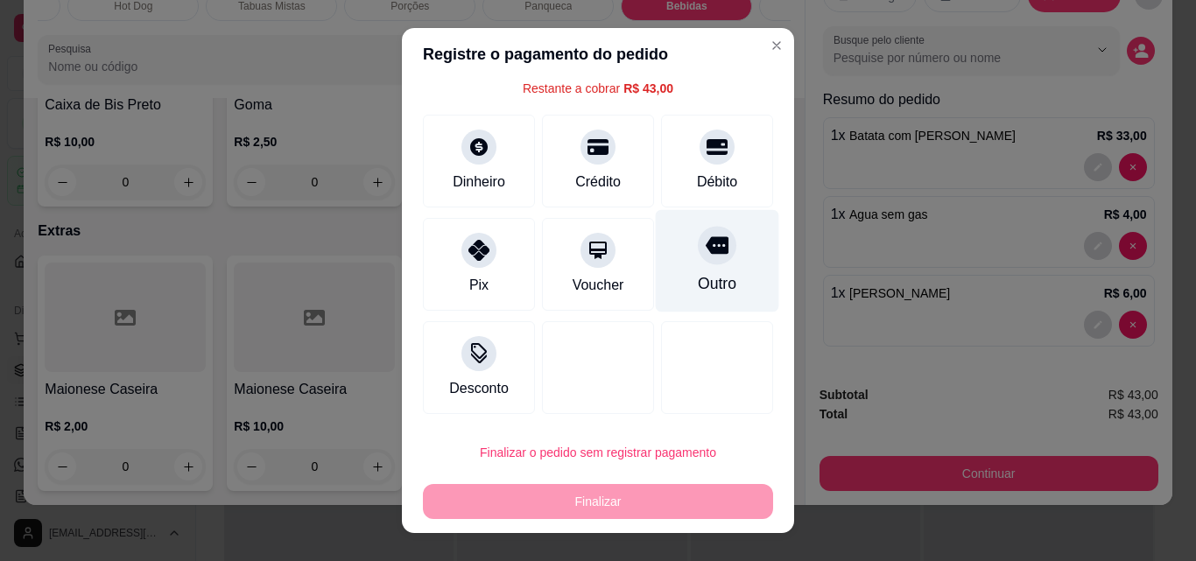
click at [698, 264] on div at bounding box center [717, 245] width 39 height 39
type input "R$ 0,00"
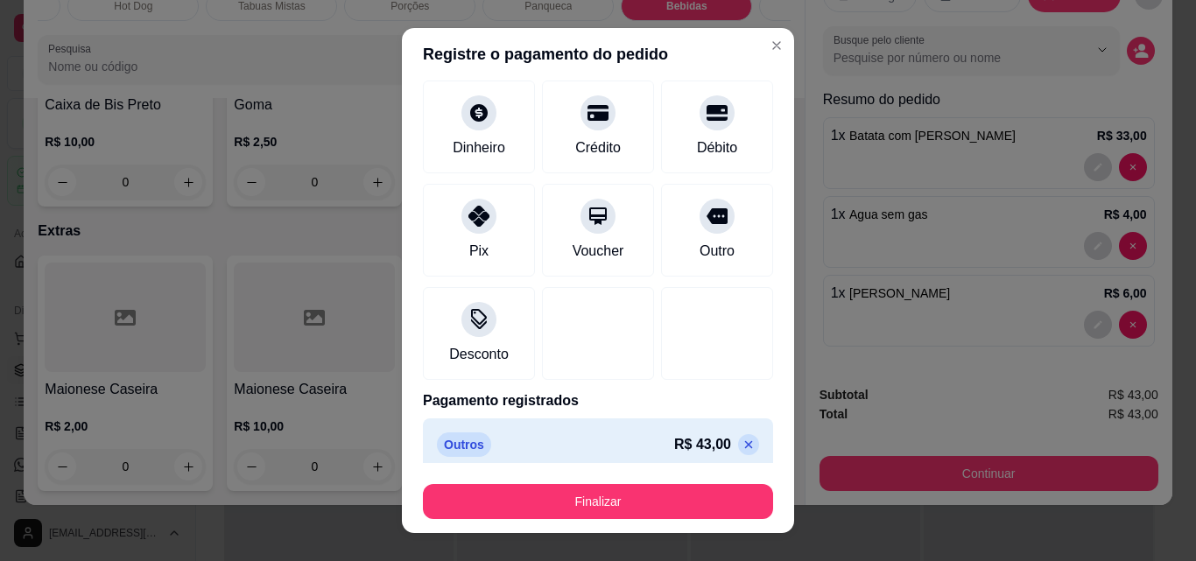
scroll to position [102, 0]
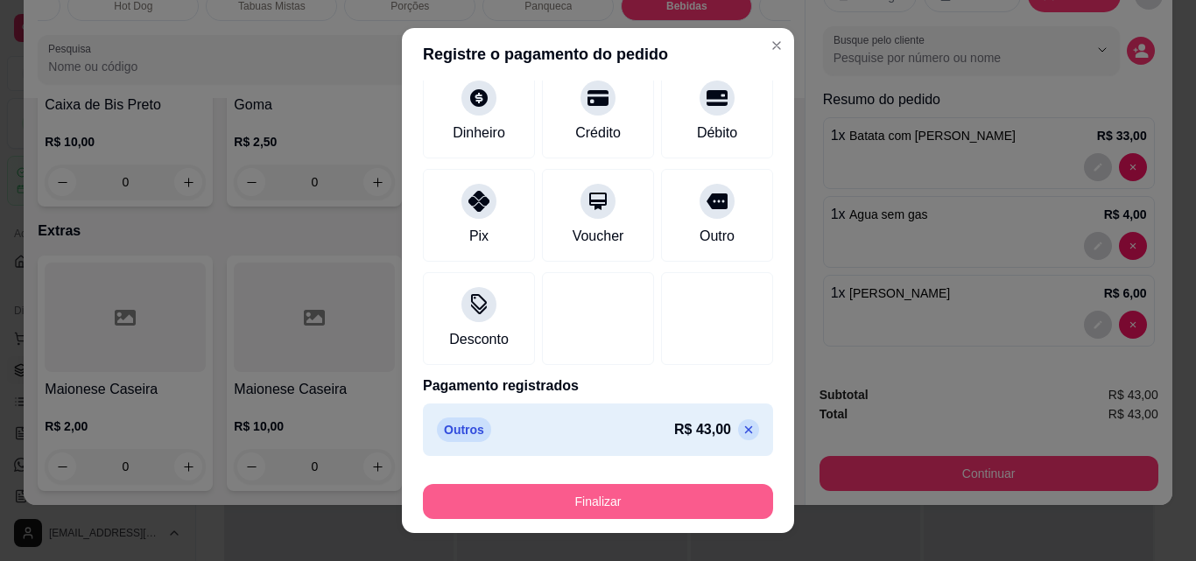
click at [624, 501] on button "Finalizar" at bounding box center [598, 501] width 350 height 35
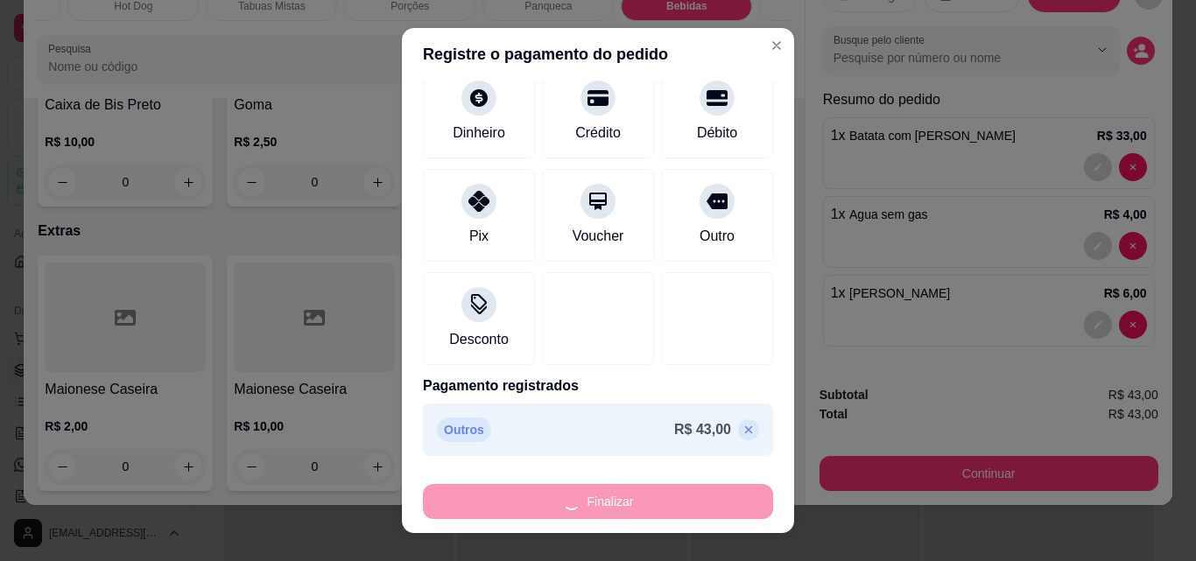
type input "0"
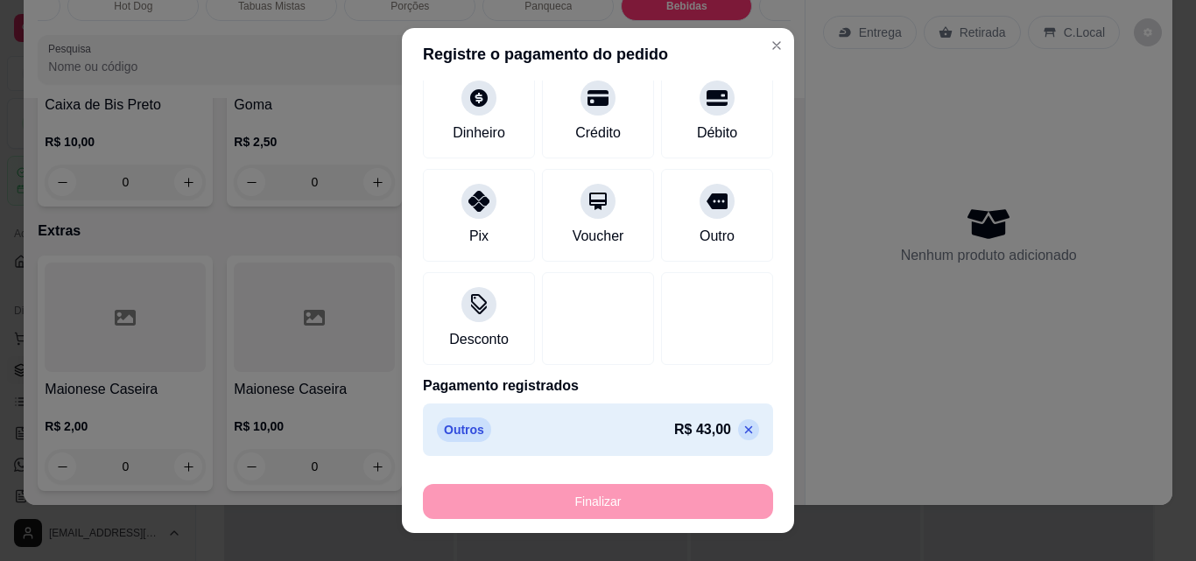
type input "-R$ 43,00"
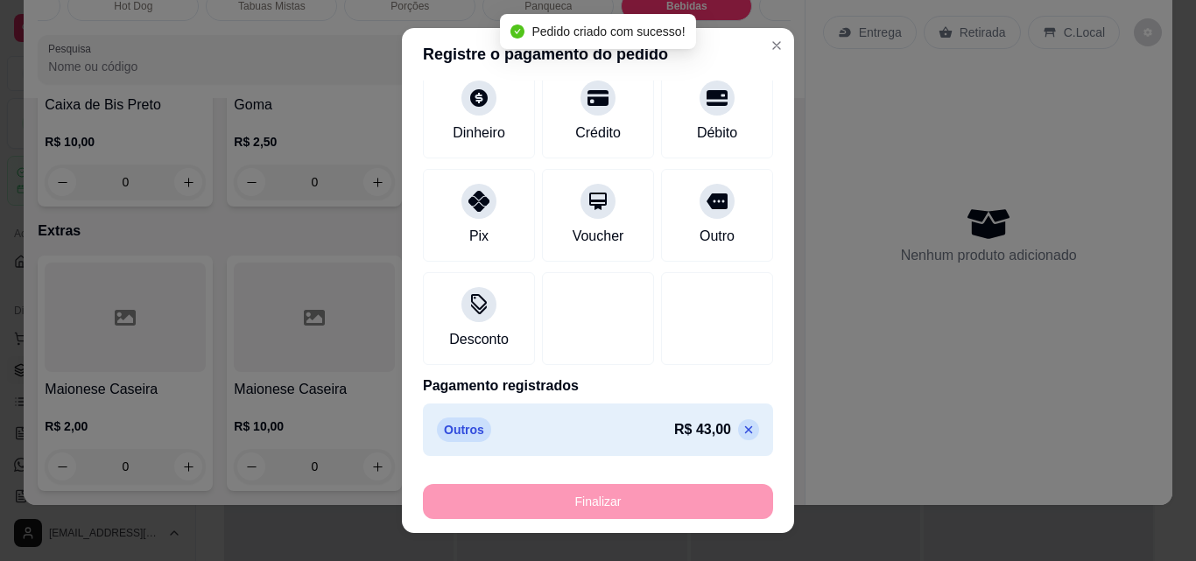
scroll to position [7840, 0]
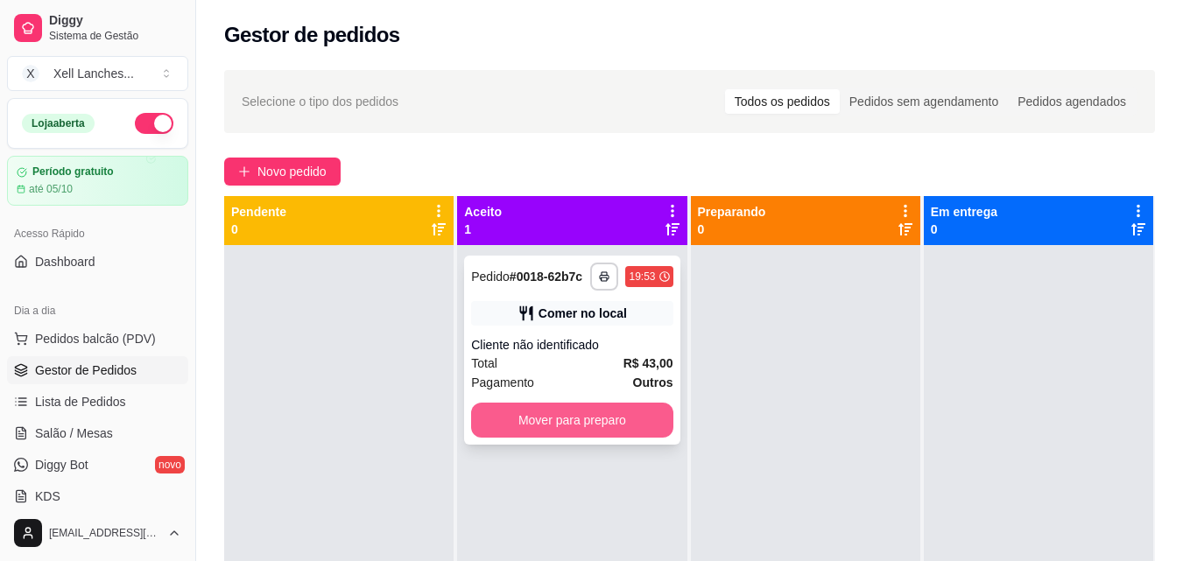
click at [588, 427] on button "Mover para preparo" at bounding box center [571, 420] width 201 height 35
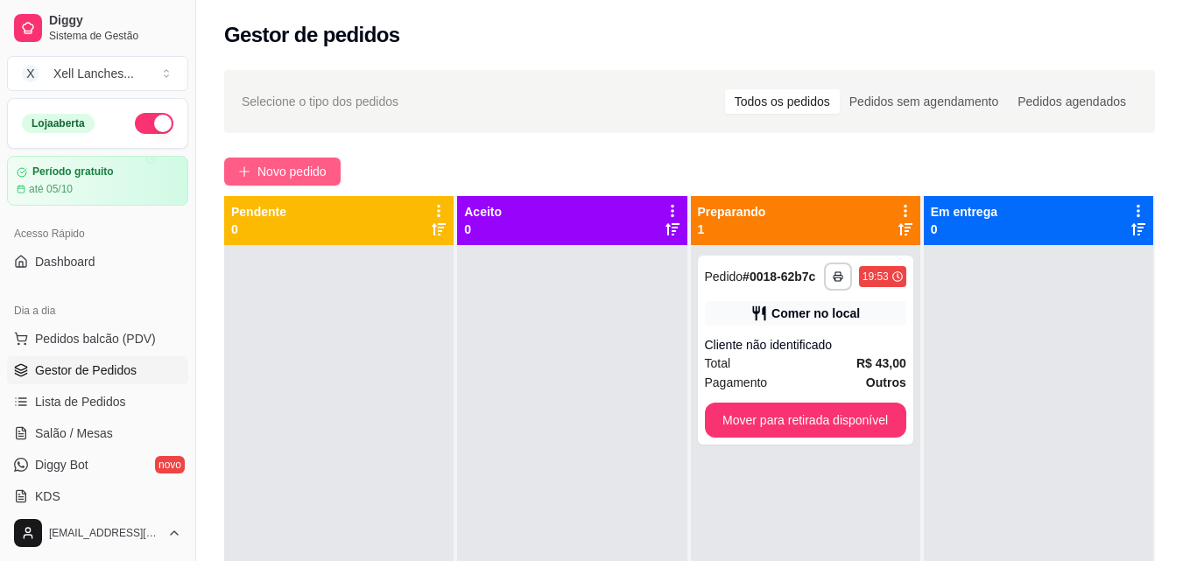
click at [309, 167] on span "Novo pedido" at bounding box center [291, 171] width 69 height 19
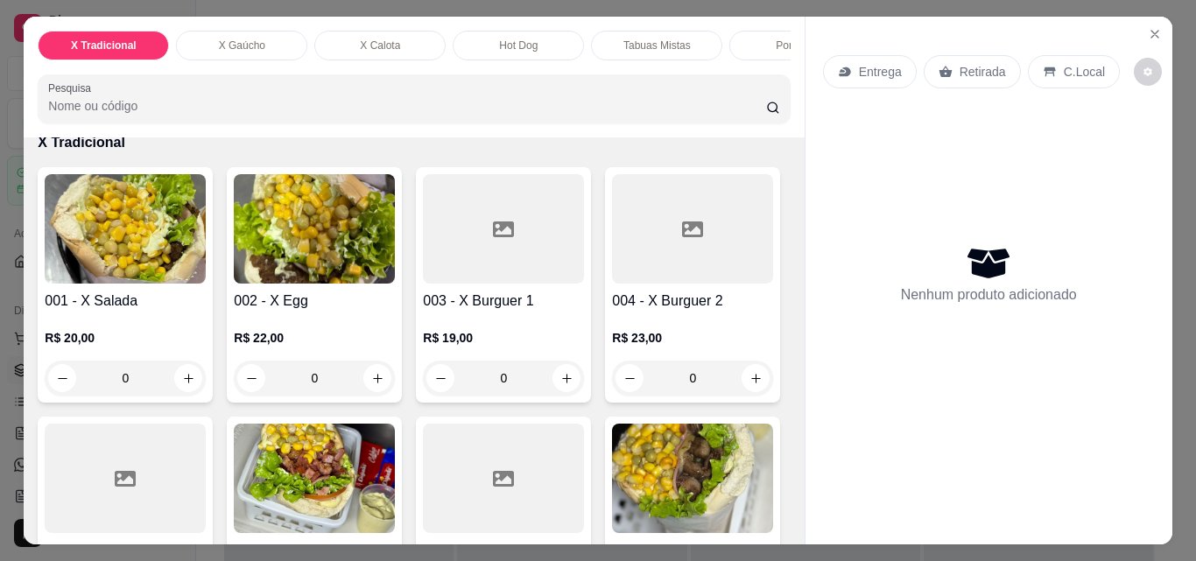
scroll to position [88, 0]
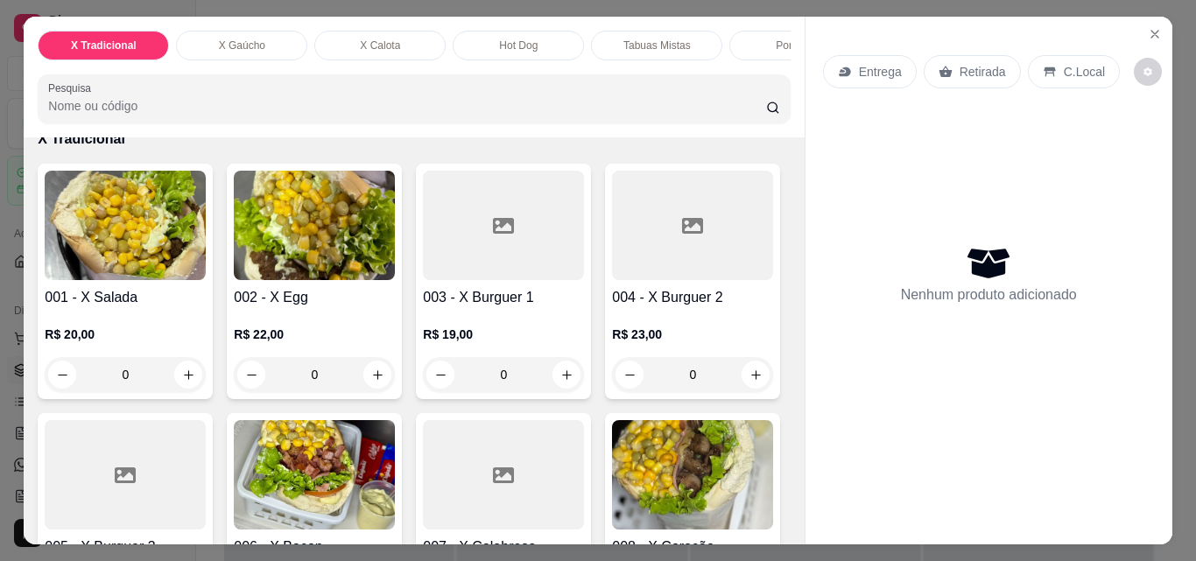
click at [181, 386] on div "0" at bounding box center [125, 374] width 161 height 35
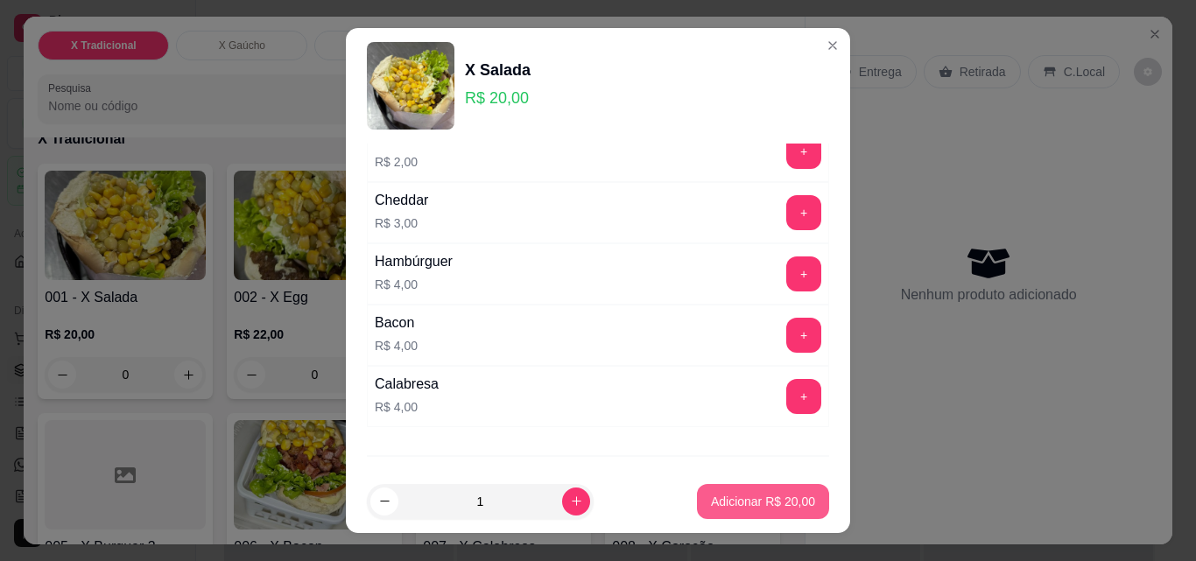
click at [748, 510] on button "Adicionar R$ 20,00" at bounding box center [763, 501] width 132 height 35
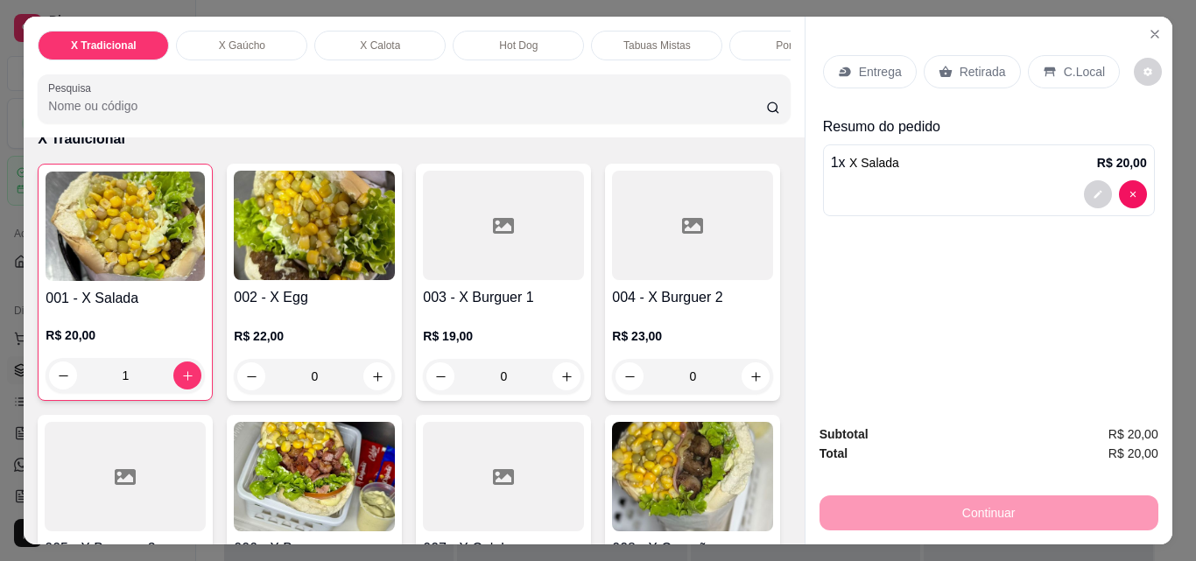
type input "1"
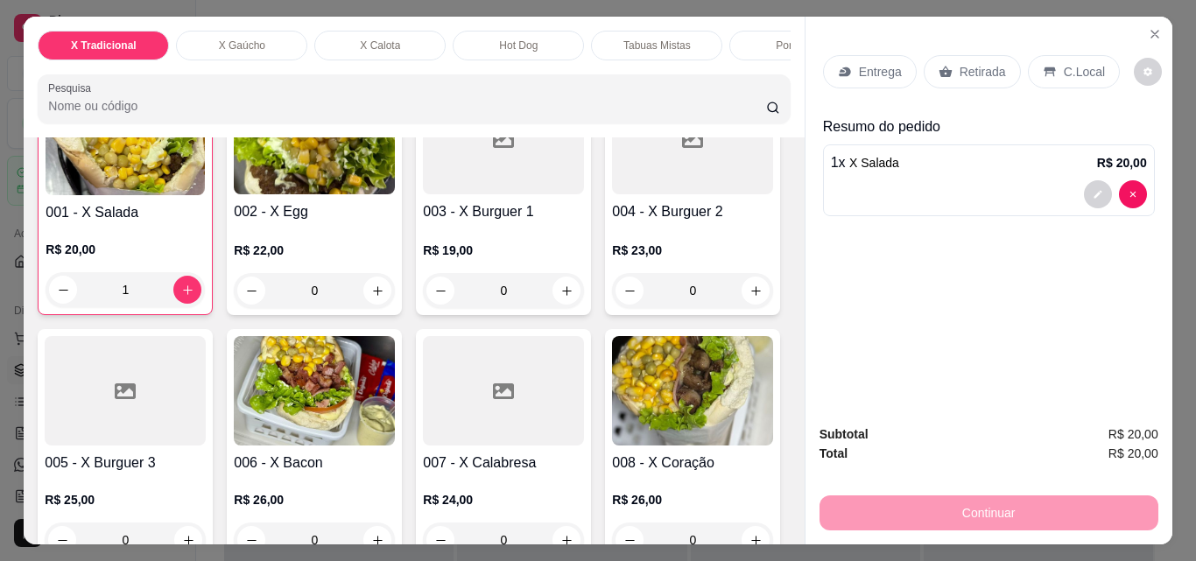
scroll to position [263, 0]
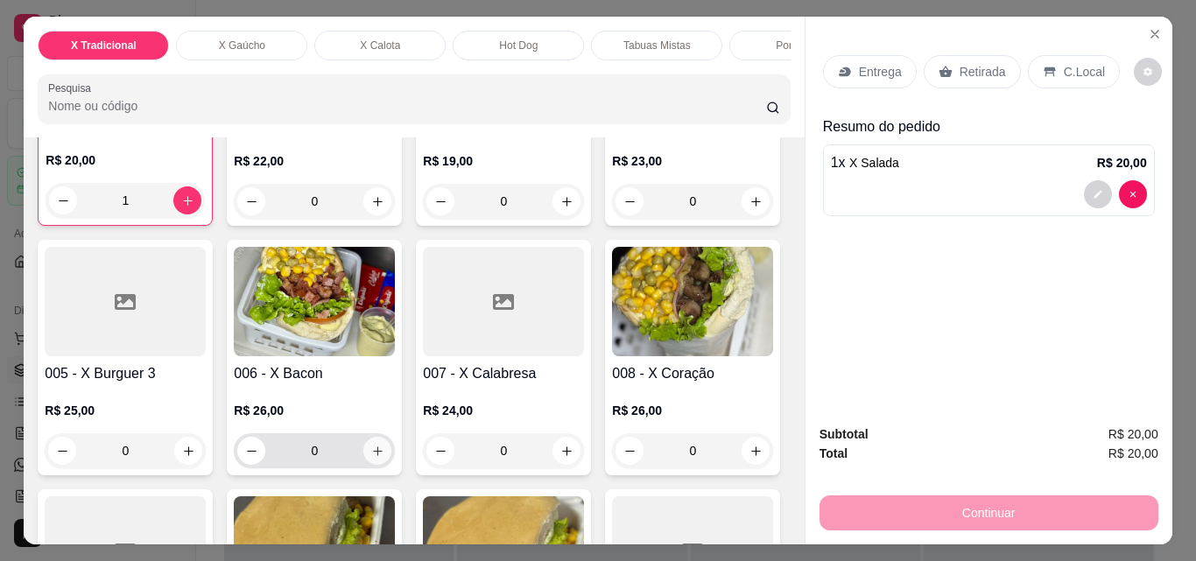
click at [383, 456] on icon "increase-product-quantity" at bounding box center [378, 452] width 10 height 10
type input "1"
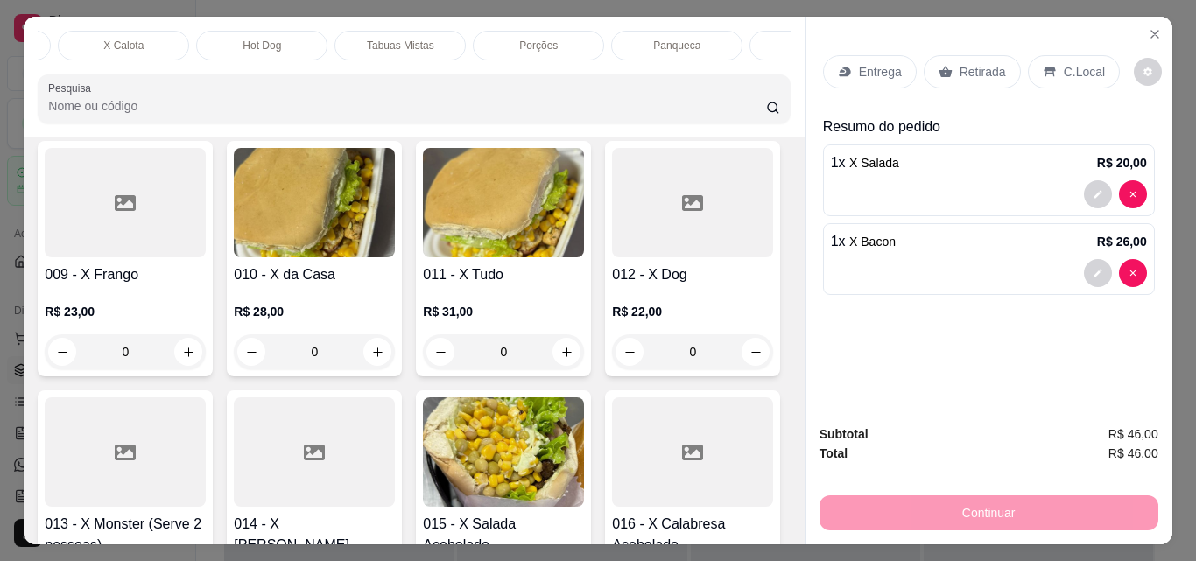
scroll to position [0, 763]
click at [463, 39] on p "Promoções" at bounding box center [447, 46] width 53 height 14
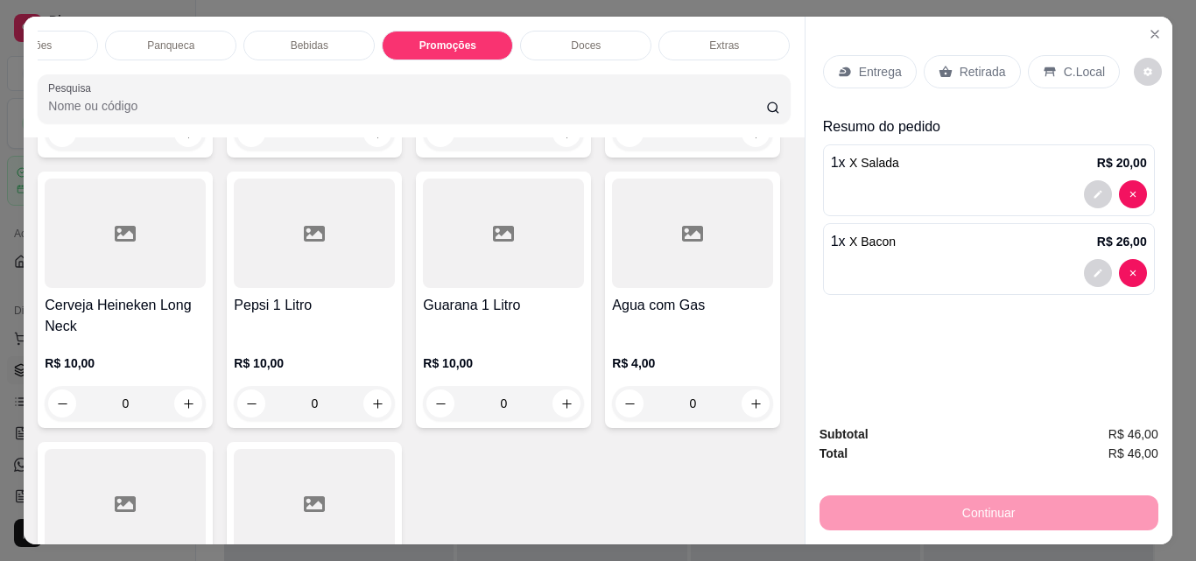
scroll to position [5979, 0]
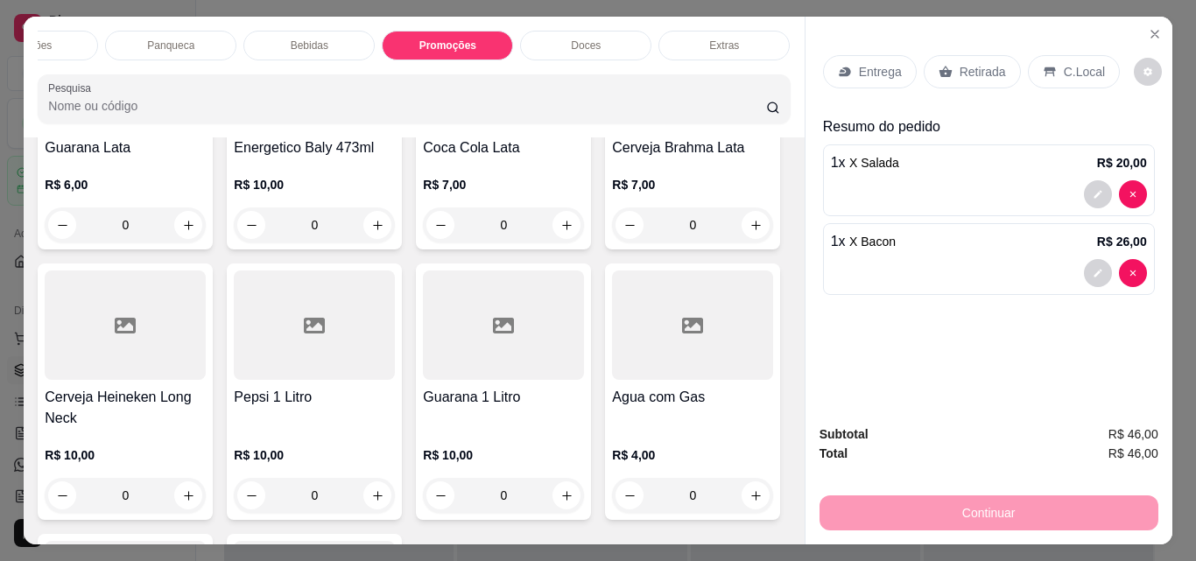
type input "1"
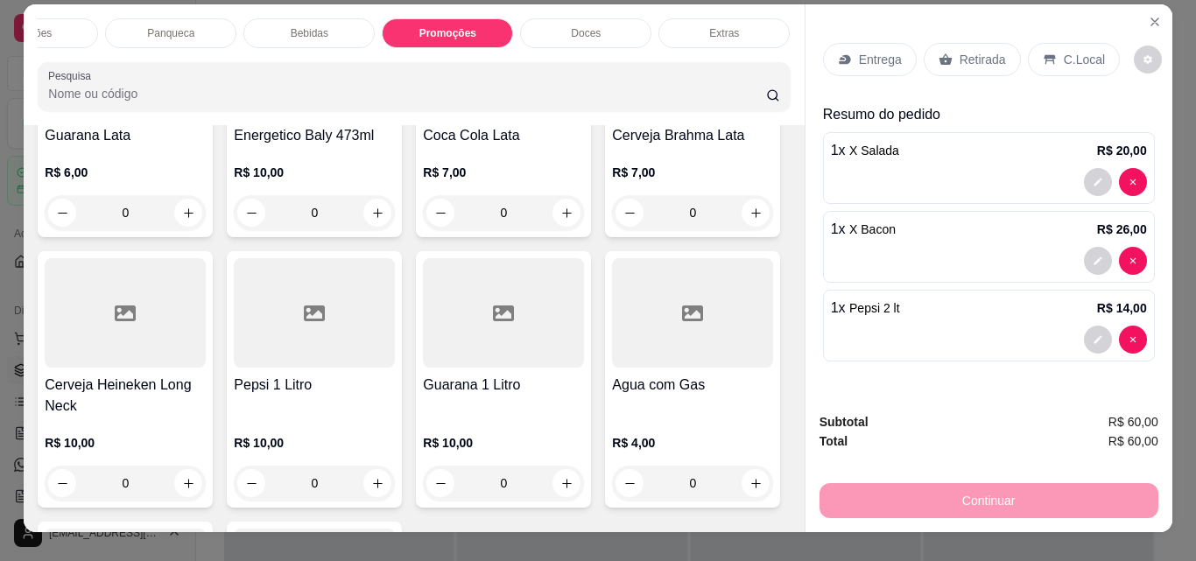
scroll to position [0, 0]
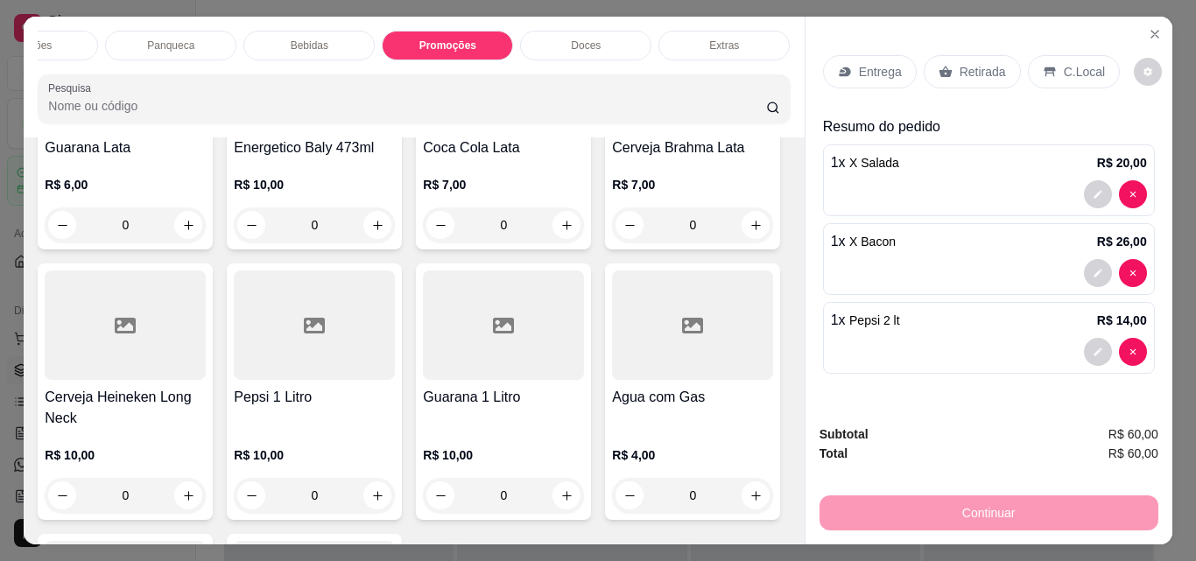
click at [862, 70] on p "Entrega" at bounding box center [880, 72] width 43 height 18
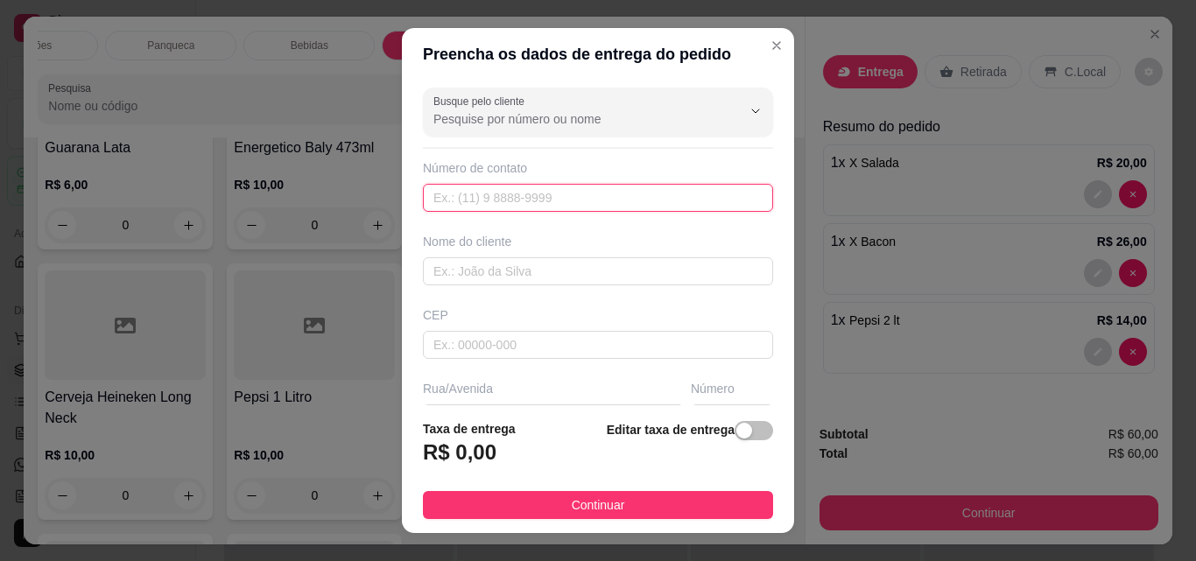
click at [489, 201] on input "text" at bounding box center [598, 198] width 350 height 28
click at [489, 203] on input "text" at bounding box center [598, 198] width 350 height 28
paste input "[PHONE_NUMBER]"
type input "[PHONE_NUMBER]"
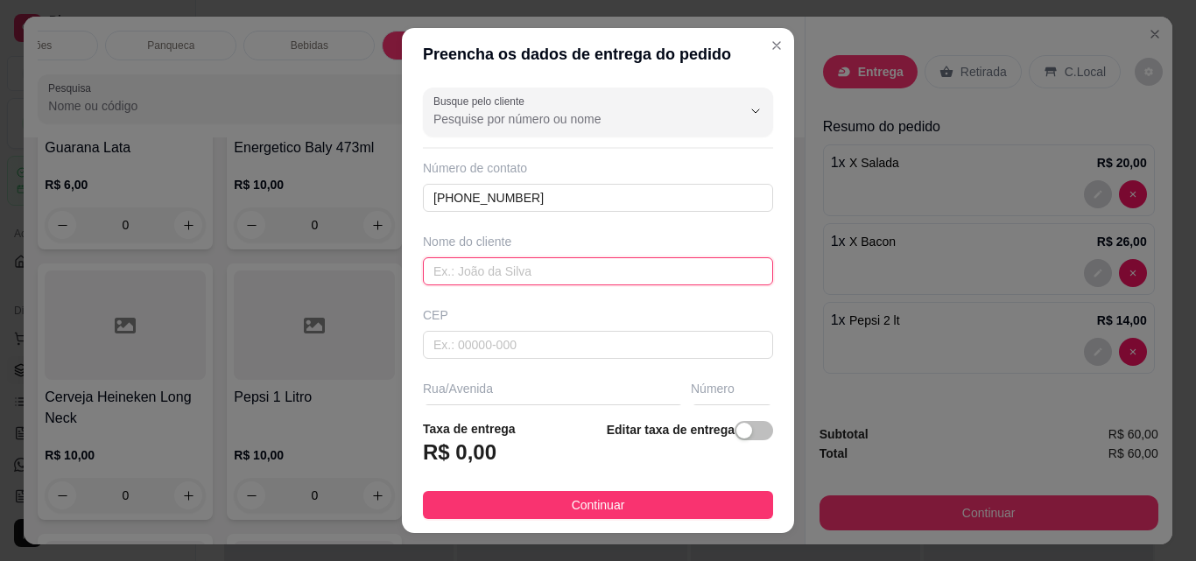
click at [491, 266] on input "text" at bounding box center [598, 271] width 350 height 28
type input "[PERSON_NAME]"
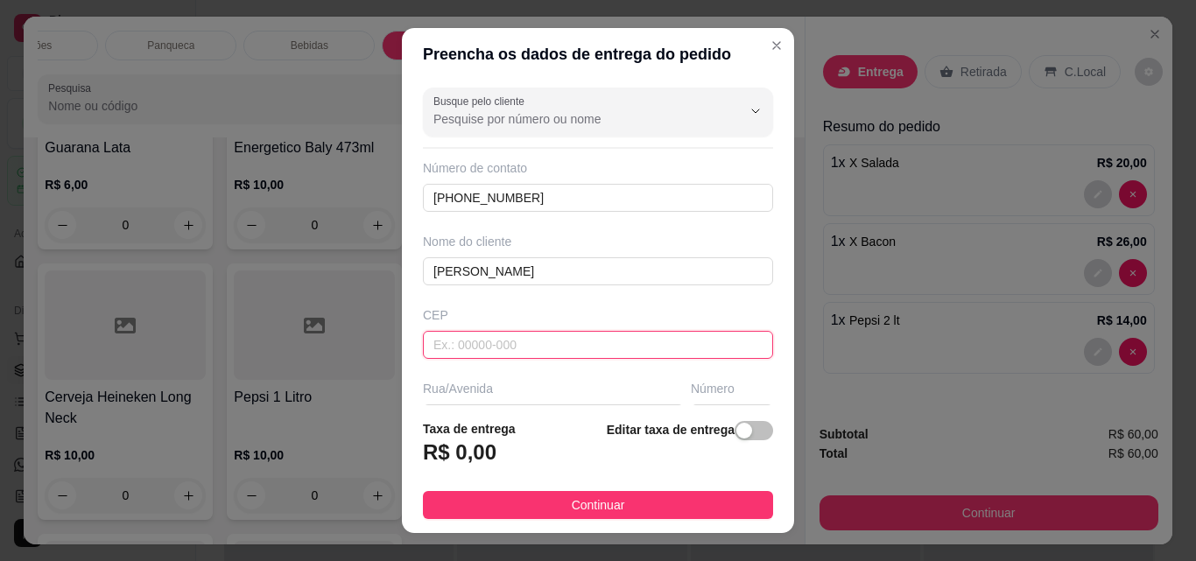
click at [505, 357] on input "text" at bounding box center [598, 345] width 350 height 28
type input "0"
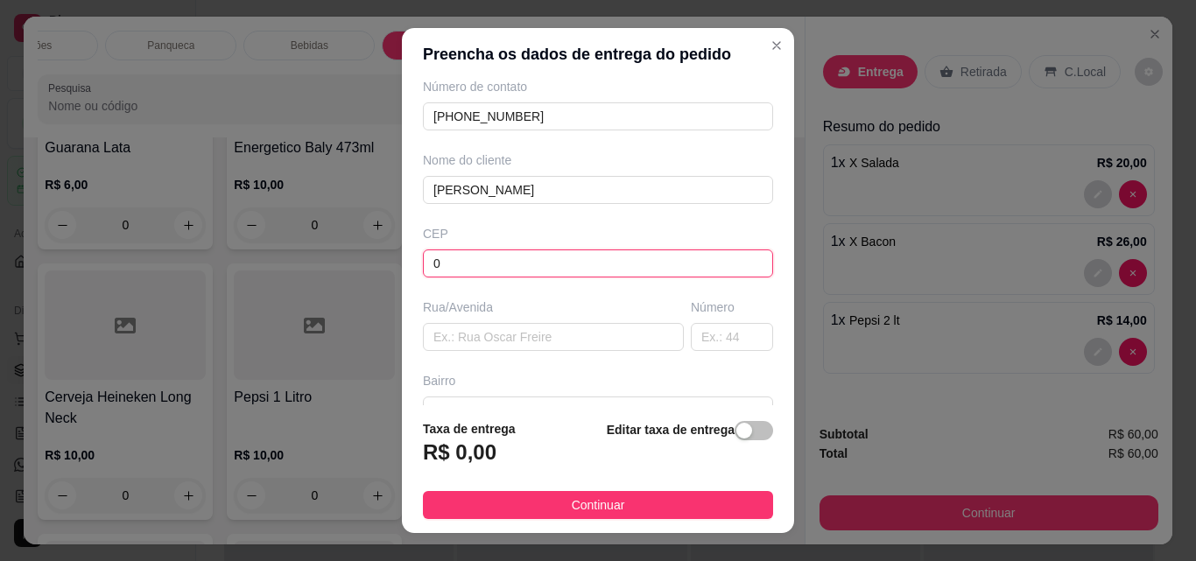
scroll to position [175, 0]
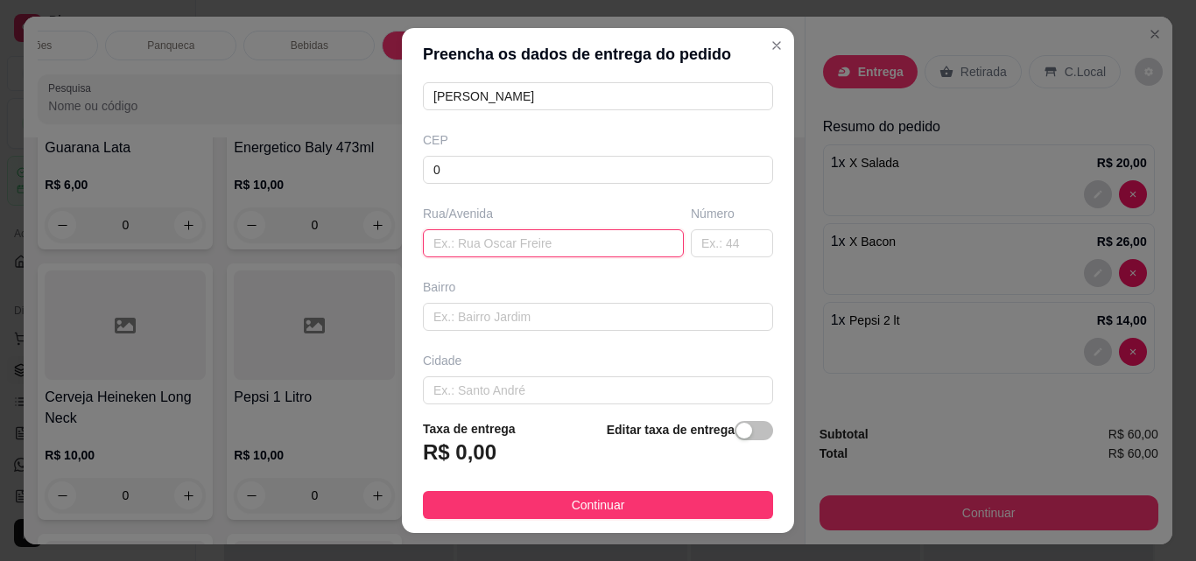
click at [468, 244] on input "text" at bounding box center [553, 243] width 261 height 28
type input "c"
type input "Condominio aurora"
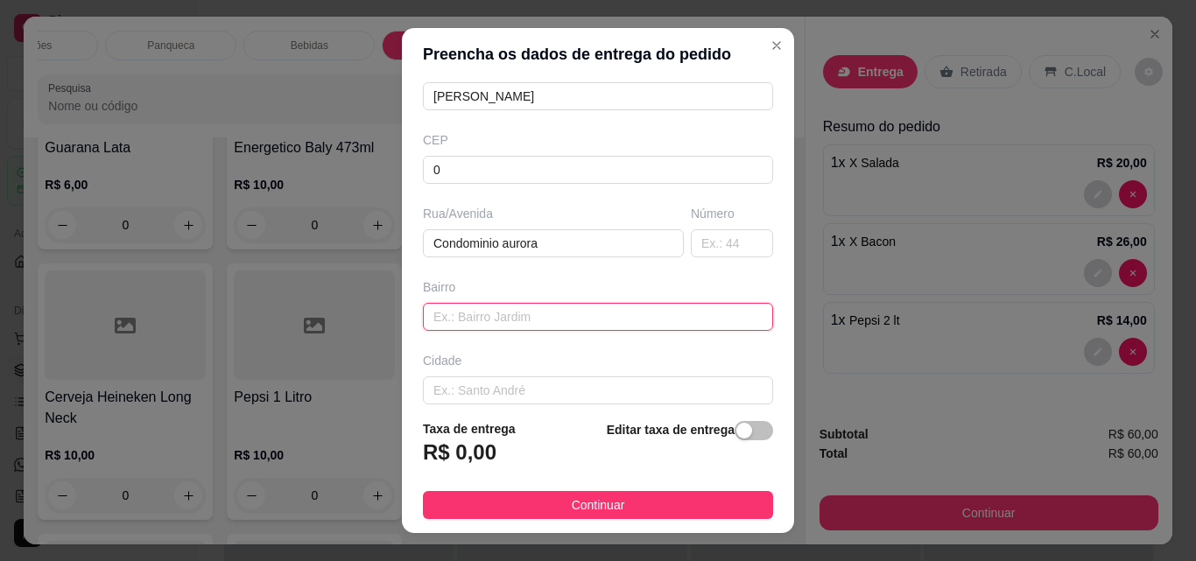
click at [491, 321] on input "text" at bounding box center [598, 317] width 350 height 28
type input "casa 92"
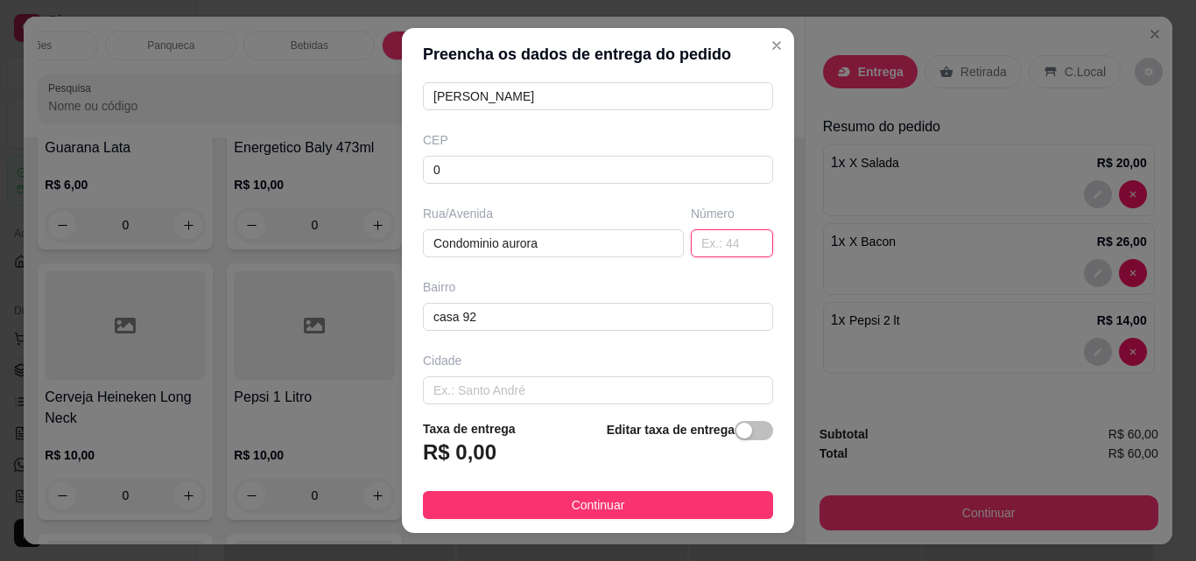
click at [725, 232] on input "text" at bounding box center [732, 243] width 82 height 28
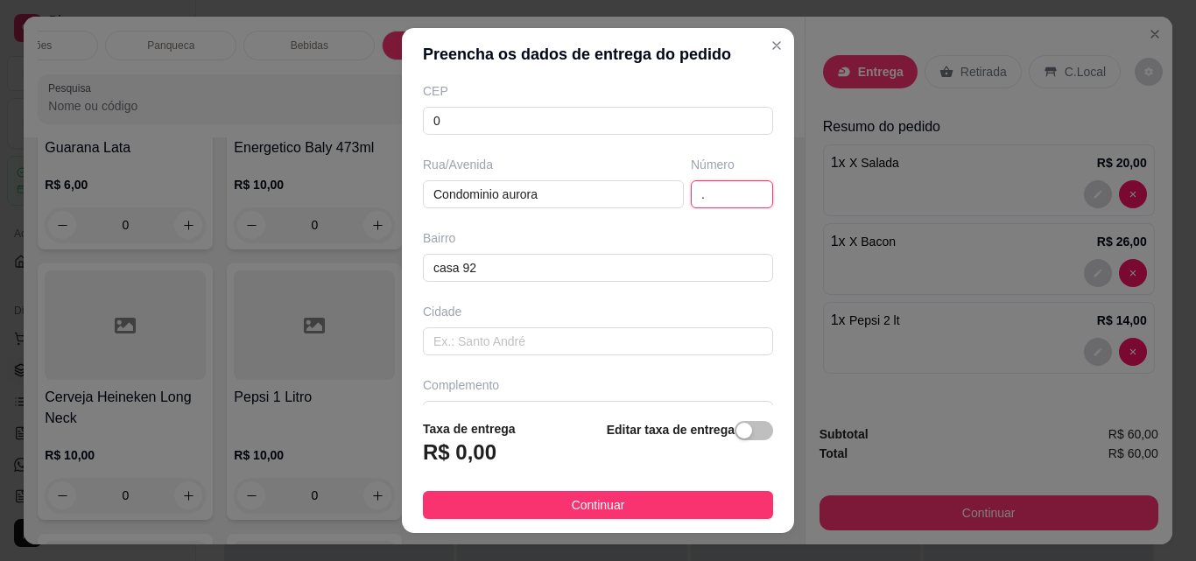
scroll to position [265, 0]
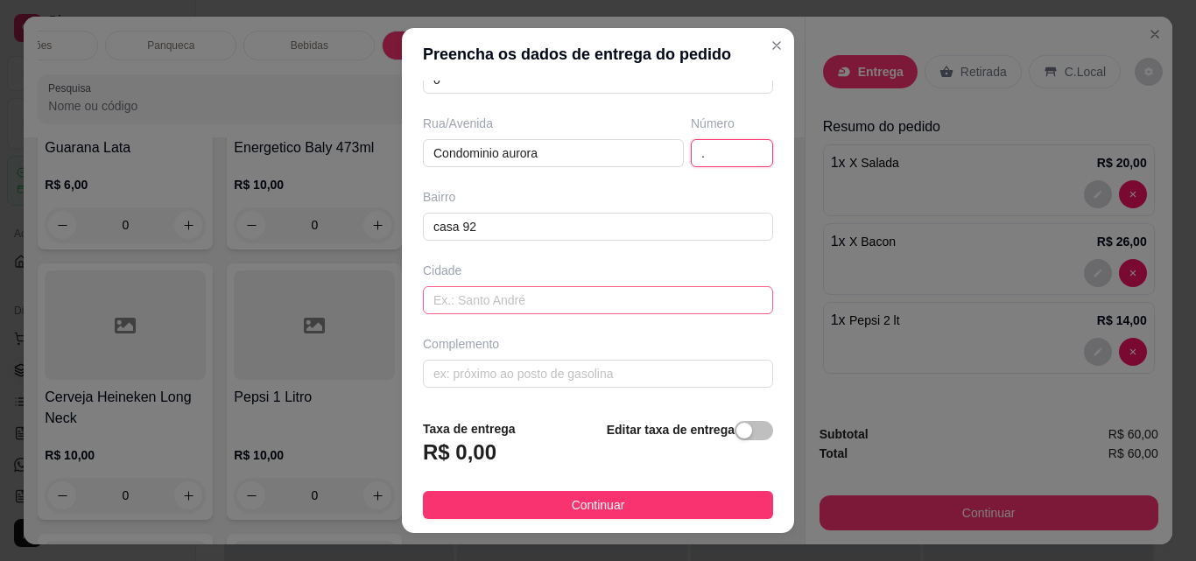
type input "."
click at [503, 300] on input "text" at bounding box center [598, 300] width 350 height 28
type input "."
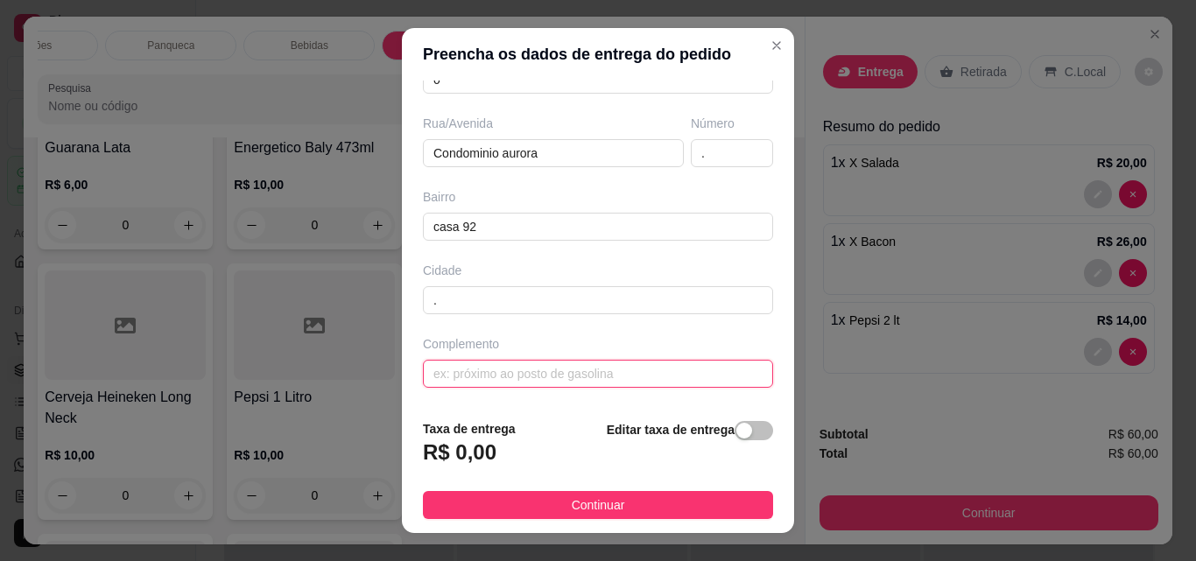
click at [463, 377] on input "text" at bounding box center [598, 374] width 350 height 28
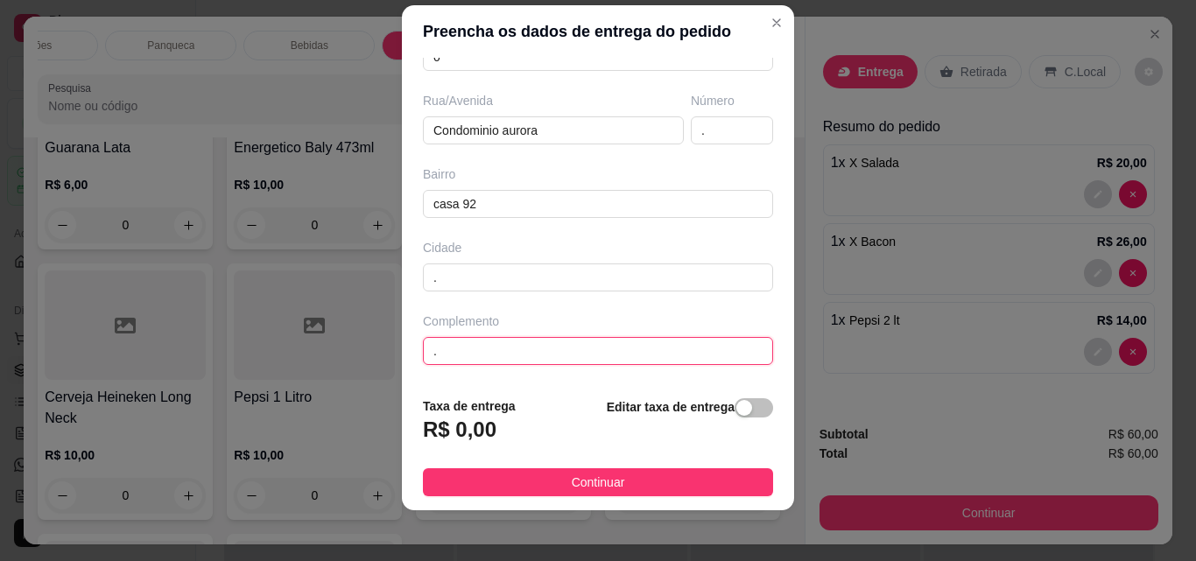
scroll to position [28, 0]
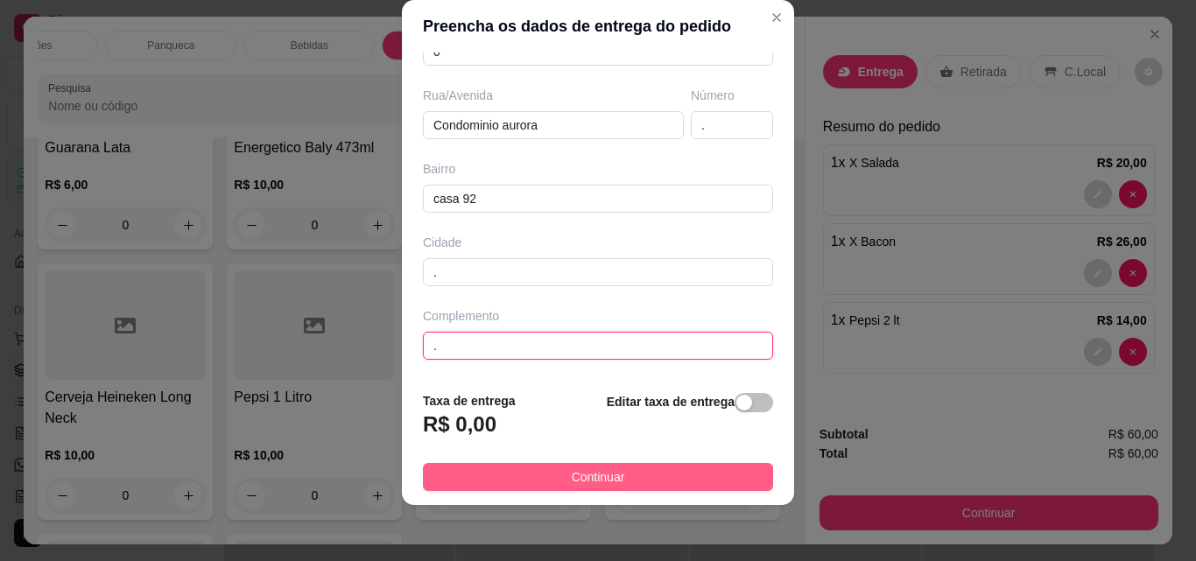
type input "."
click at [655, 477] on button "Continuar" at bounding box center [598, 477] width 350 height 28
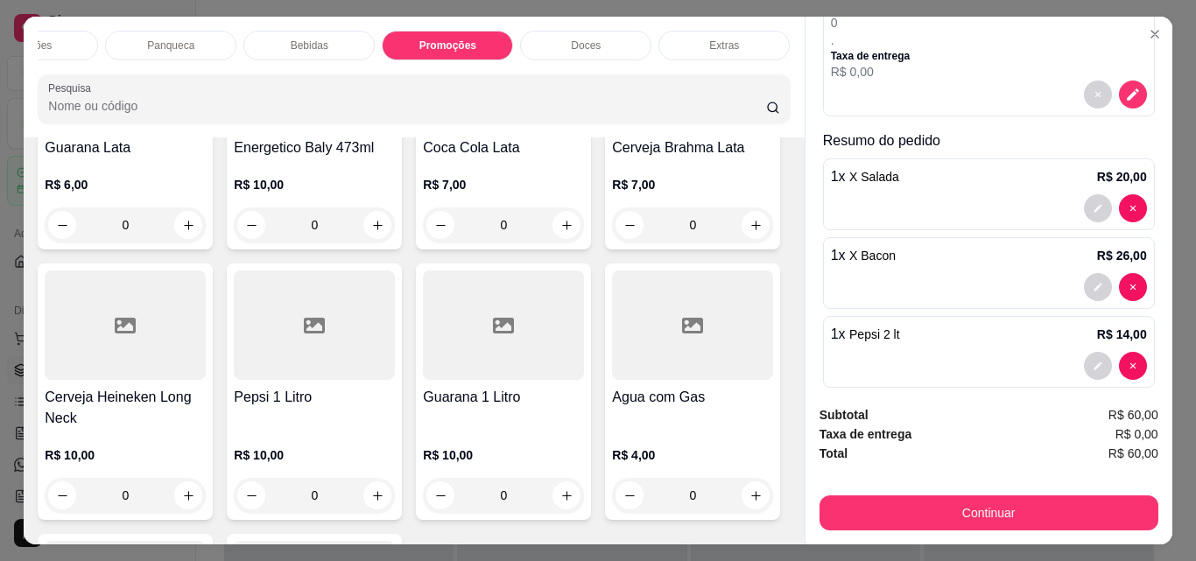
scroll to position [231, 0]
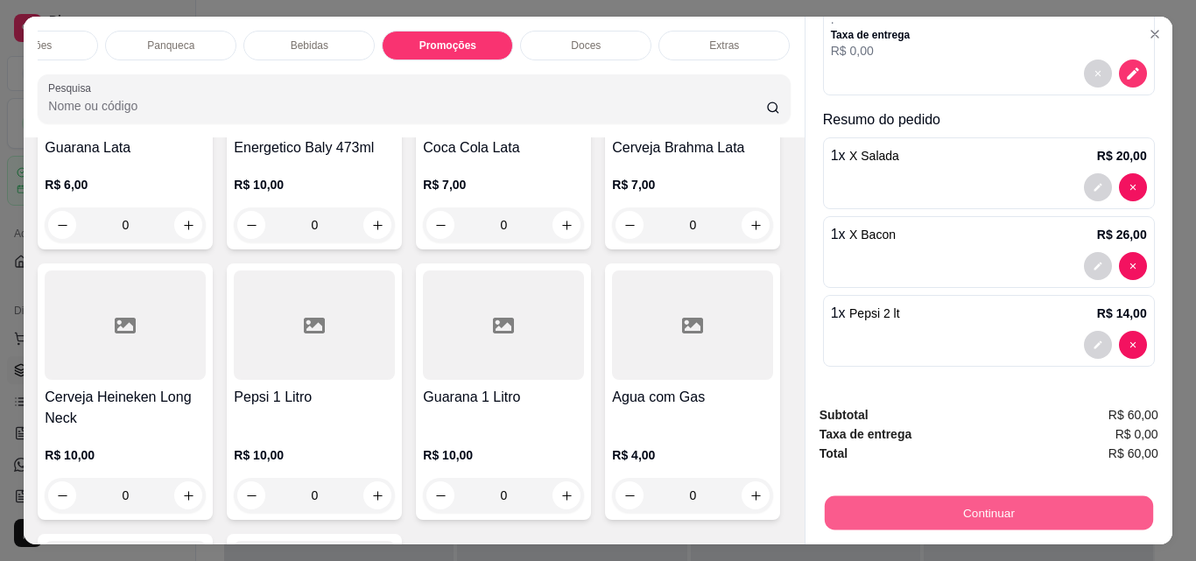
click at [923, 498] on button "Continuar" at bounding box center [988, 513] width 328 height 34
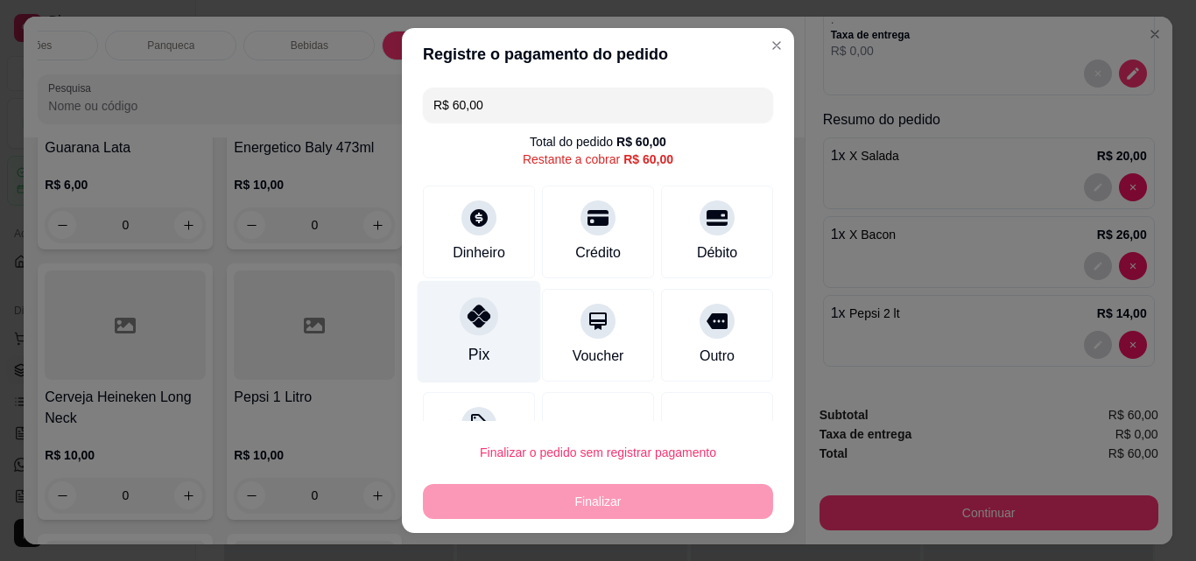
scroll to position [71, 0]
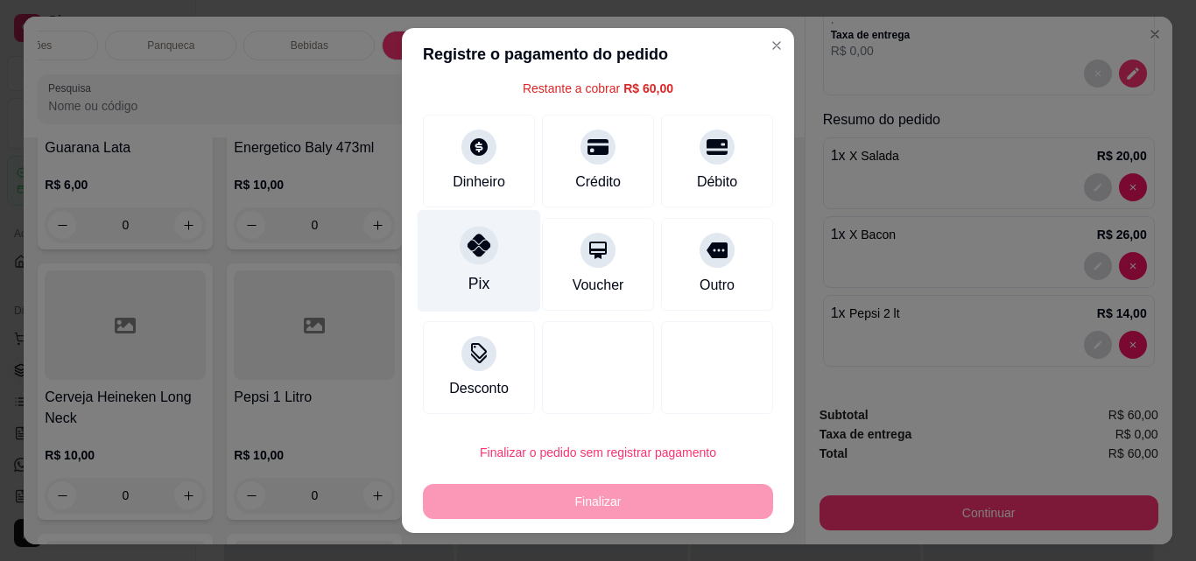
click at [489, 253] on div "Pix" at bounding box center [479, 261] width 123 height 102
type input "R$ 0,00"
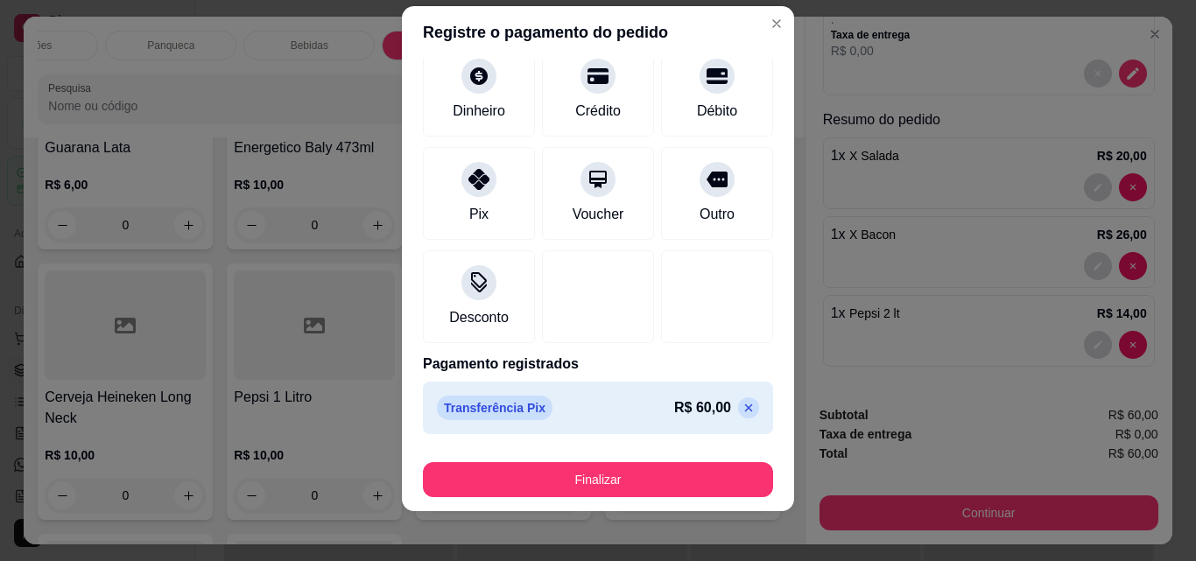
scroll to position [28, 0]
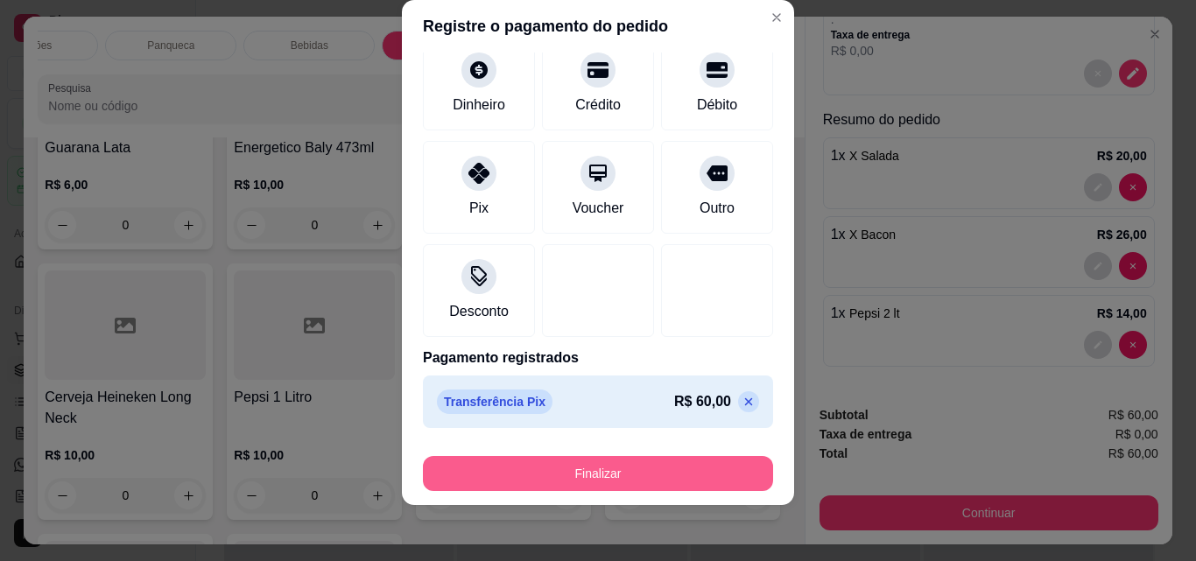
click at [575, 475] on button "Finalizar" at bounding box center [598, 473] width 350 height 35
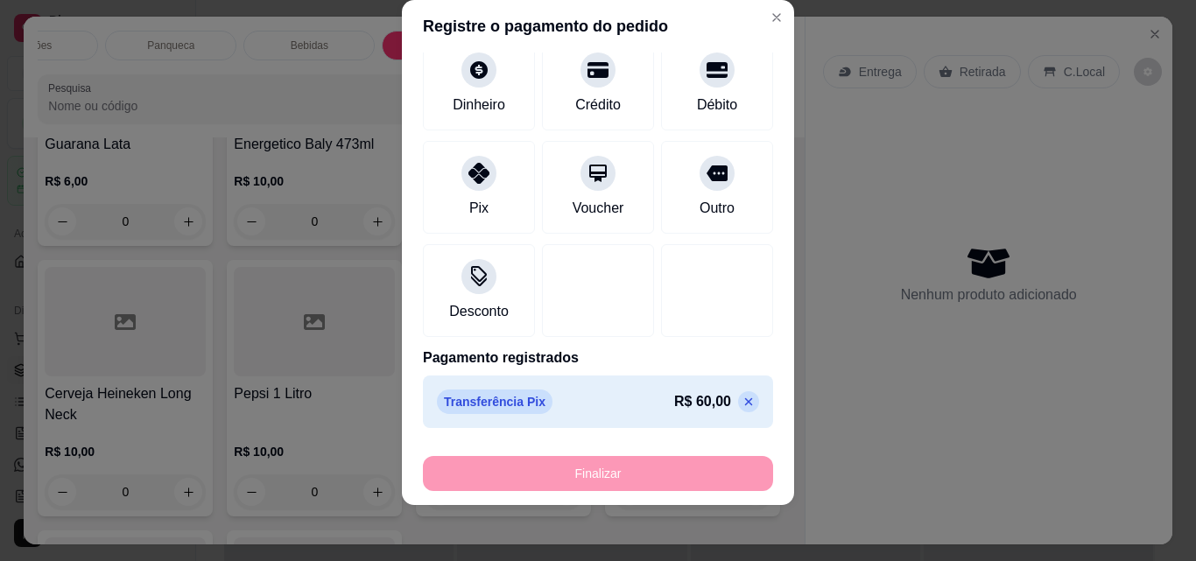
type input "0"
type input "-R$ 60,00"
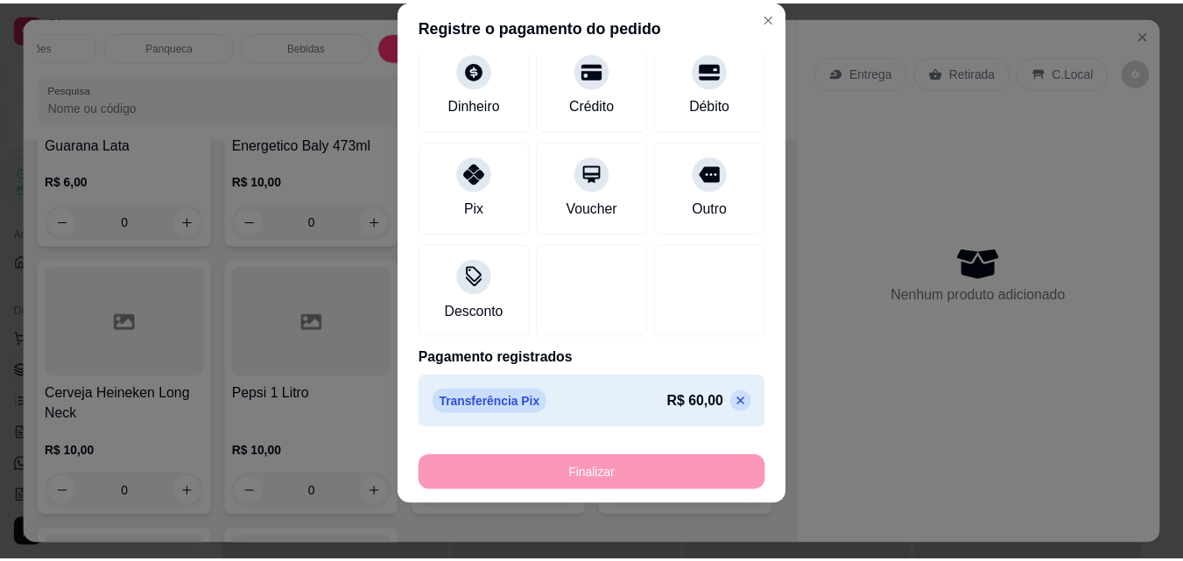
scroll to position [5975, 0]
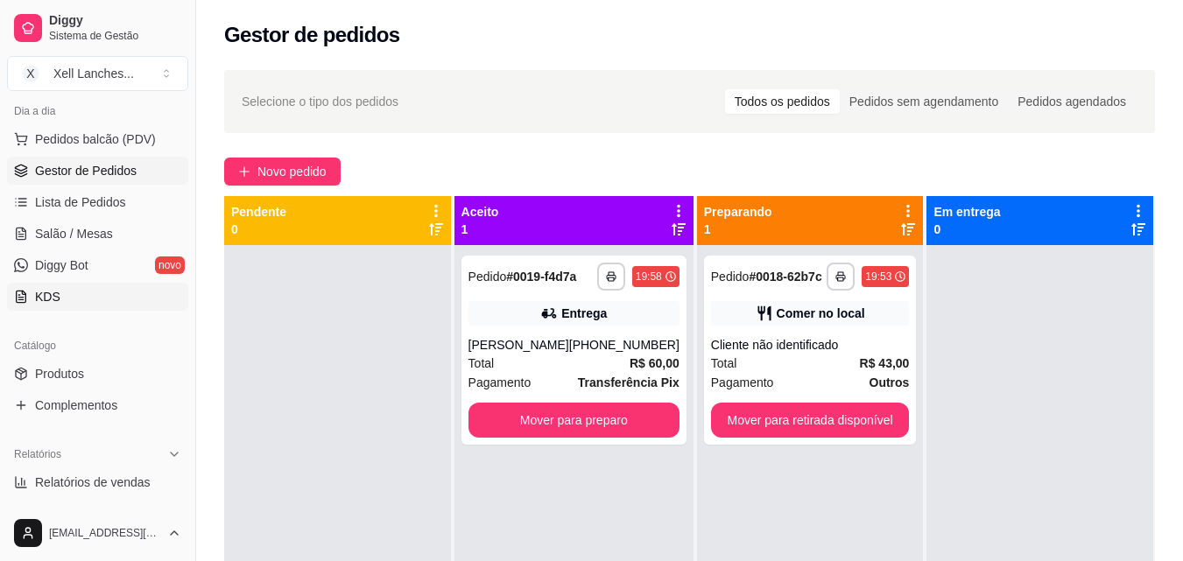
scroll to position [263, 0]
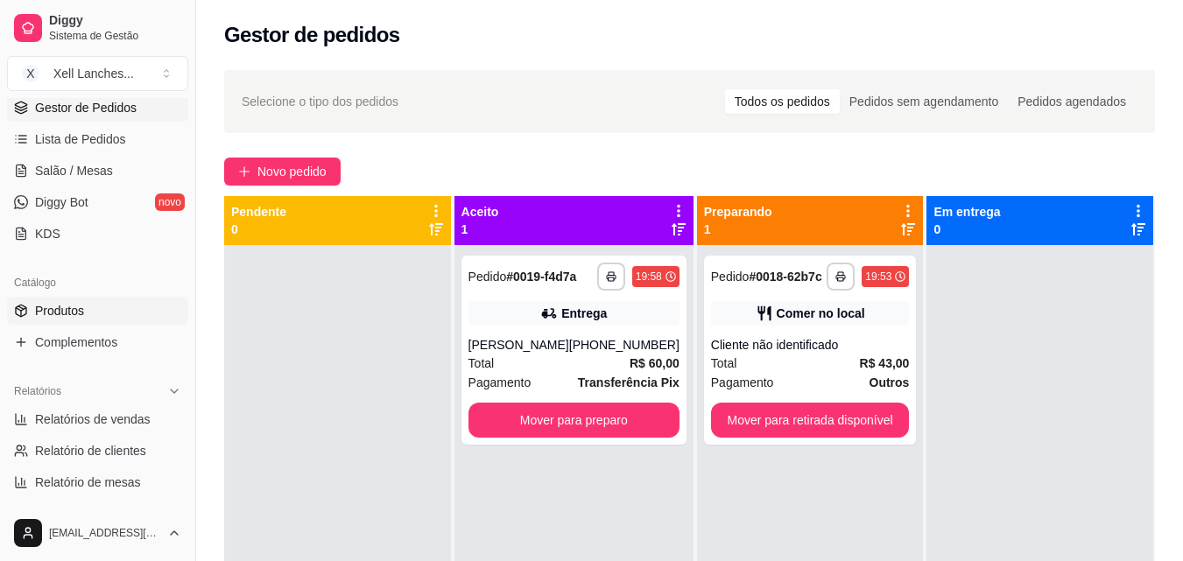
click at [68, 321] on link "Produtos" at bounding box center [97, 311] width 181 height 28
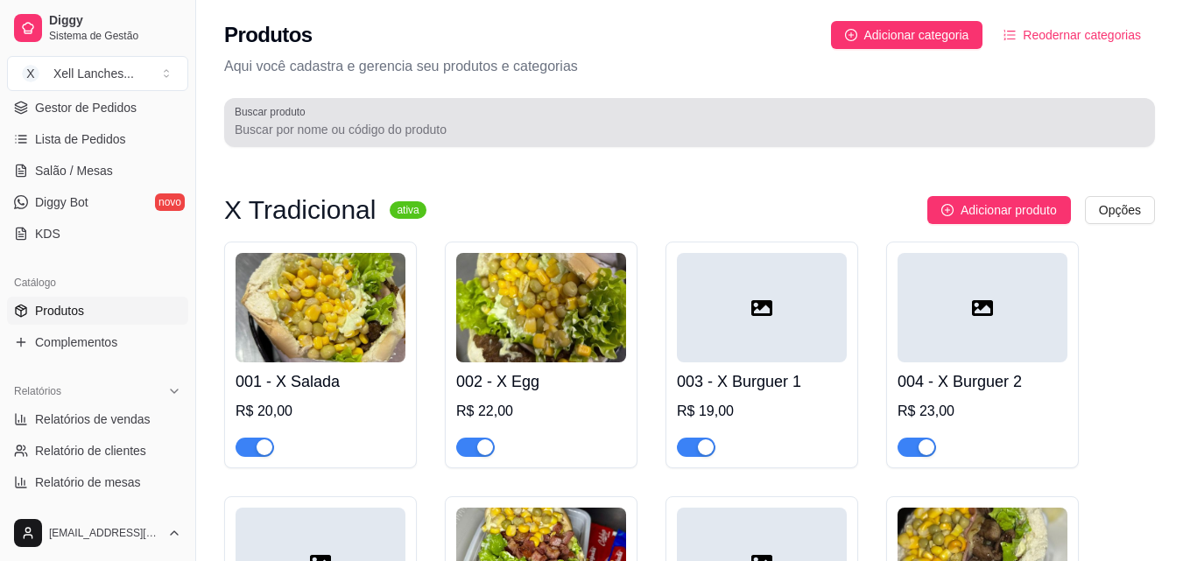
drag, startPoint x: 429, startPoint y: 98, endPoint x: 426, endPoint y: 121, distance: 22.9
click at [428, 104] on div "Buscar produto" at bounding box center [689, 122] width 931 height 49
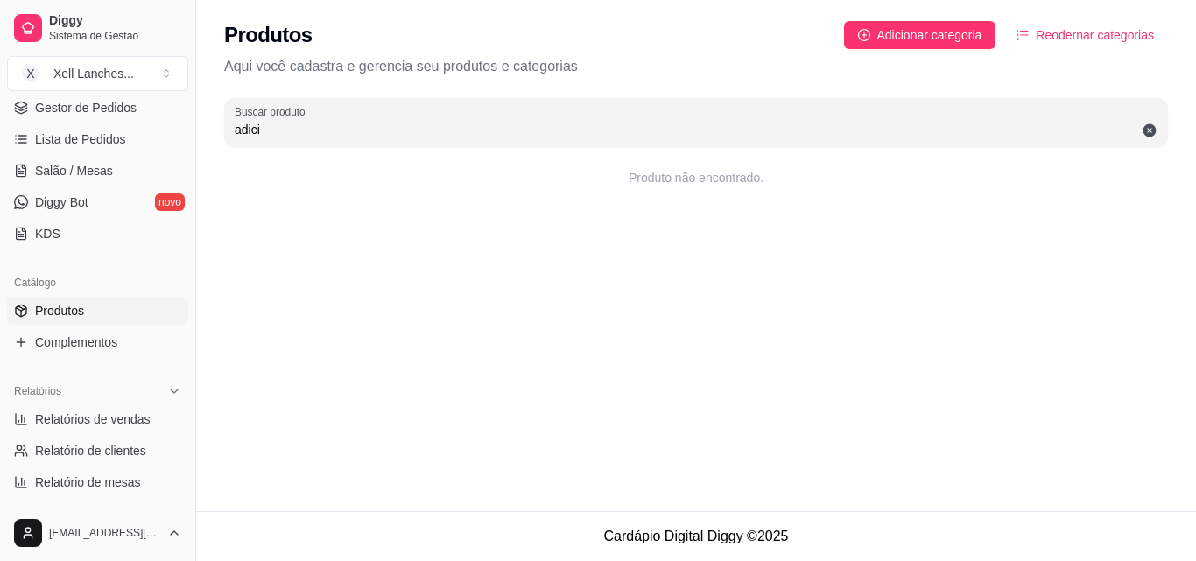
drag, startPoint x: 425, startPoint y: 125, endPoint x: 248, endPoint y: 130, distance: 177.0
click at [248, 130] on input "adici" at bounding box center [696, 130] width 923 height 18
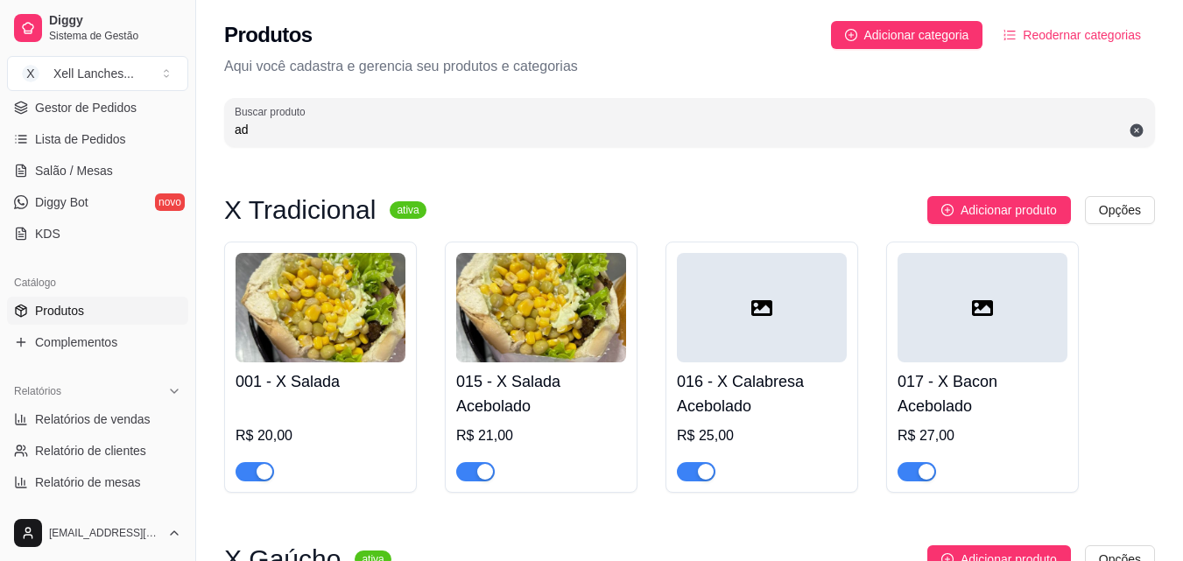
type input "a"
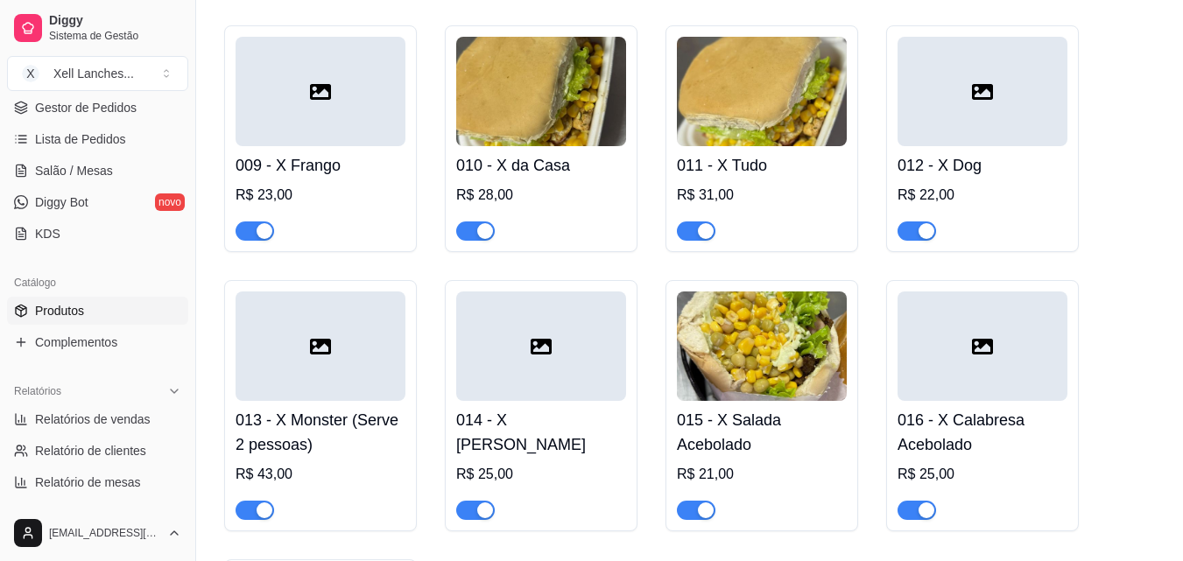
scroll to position [438, 0]
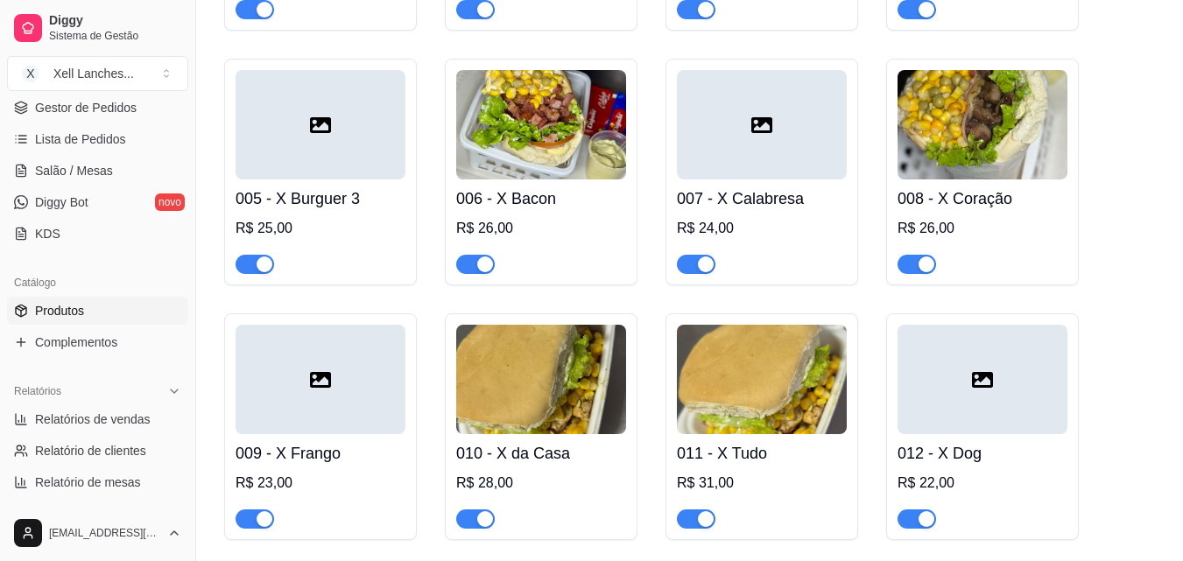
click at [565, 150] on img at bounding box center [541, 124] width 170 height 109
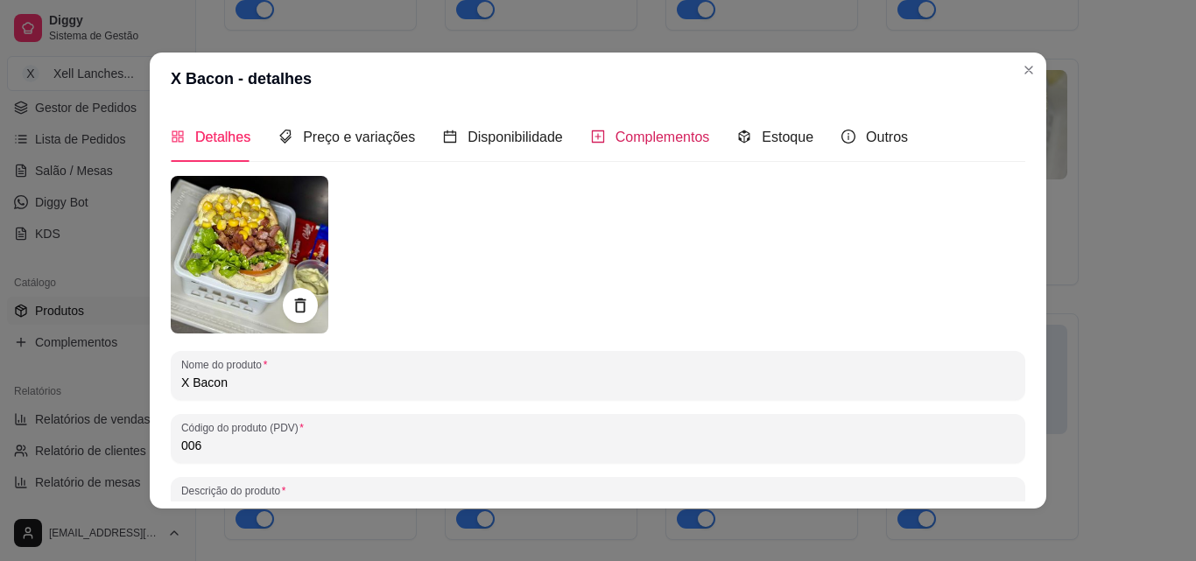
click at [635, 131] on span "Complementos" at bounding box center [663, 137] width 95 height 15
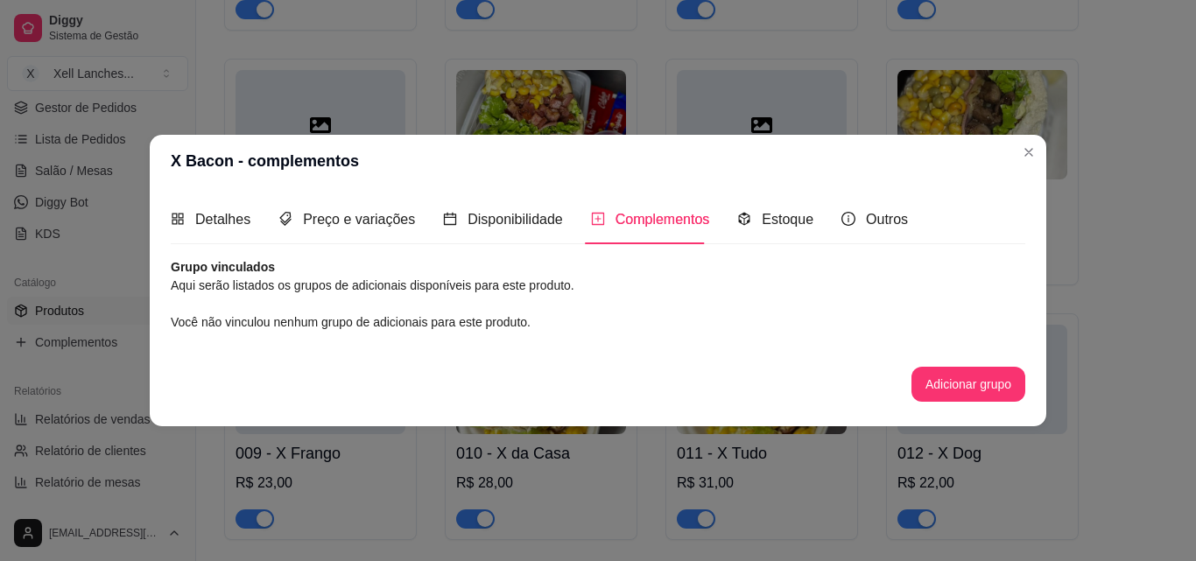
click at [293, 326] on span "Você não vinculou nenhum grupo de adicionais para este produto." at bounding box center [351, 322] width 360 height 14
click at [1005, 386] on button "Adicionar grupo" at bounding box center [968, 385] width 110 height 34
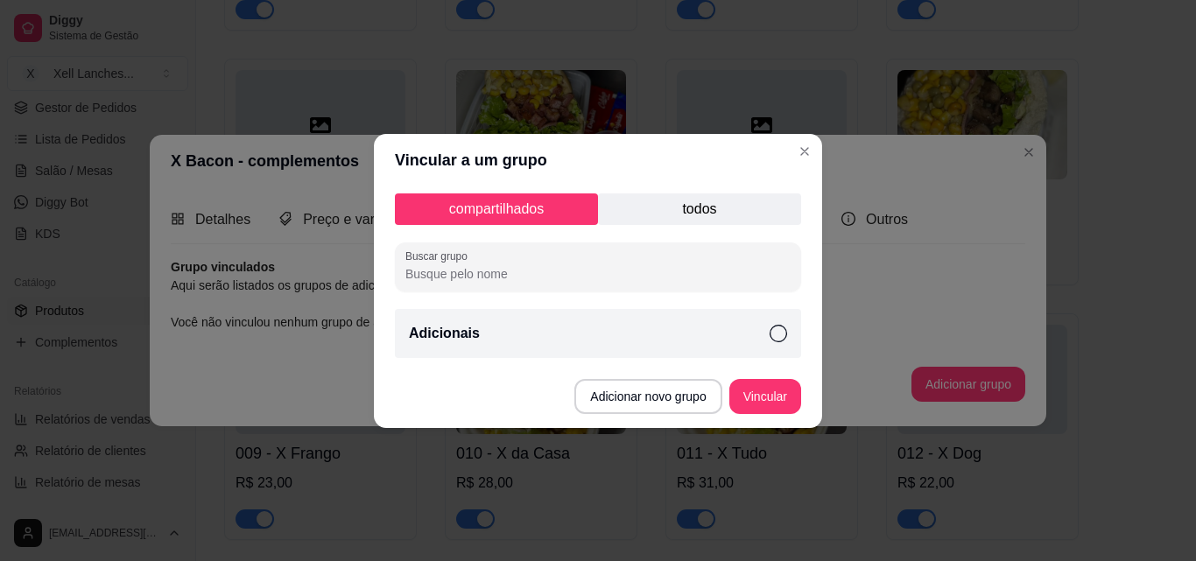
click at [458, 332] on p "Adicionais" at bounding box center [444, 333] width 71 height 21
click at [772, 393] on button "Vincular" at bounding box center [765, 396] width 72 height 35
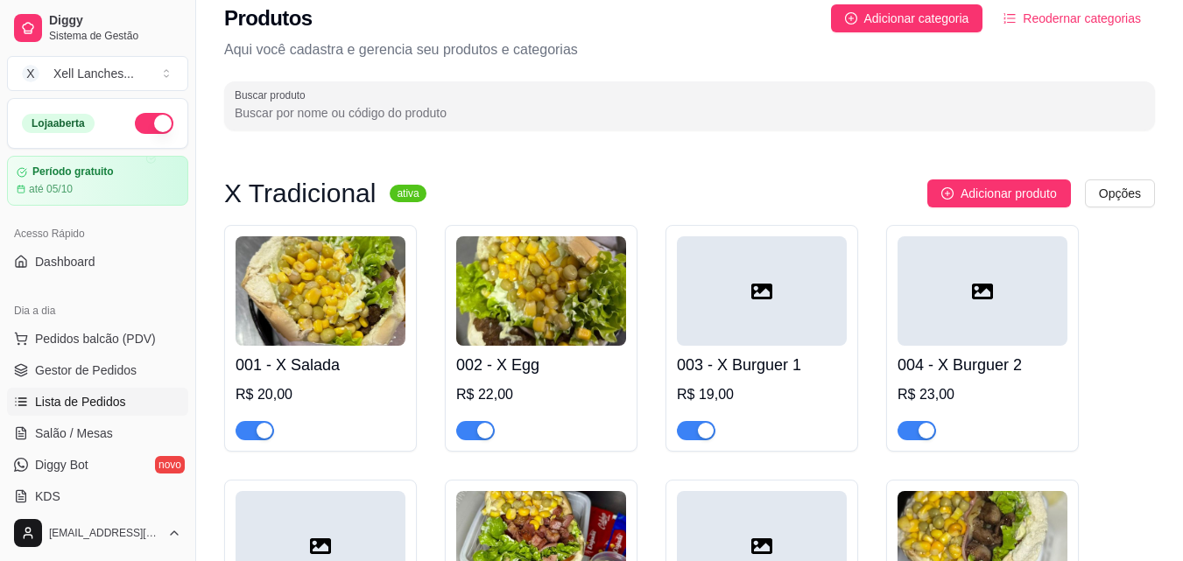
scroll to position [0, 0]
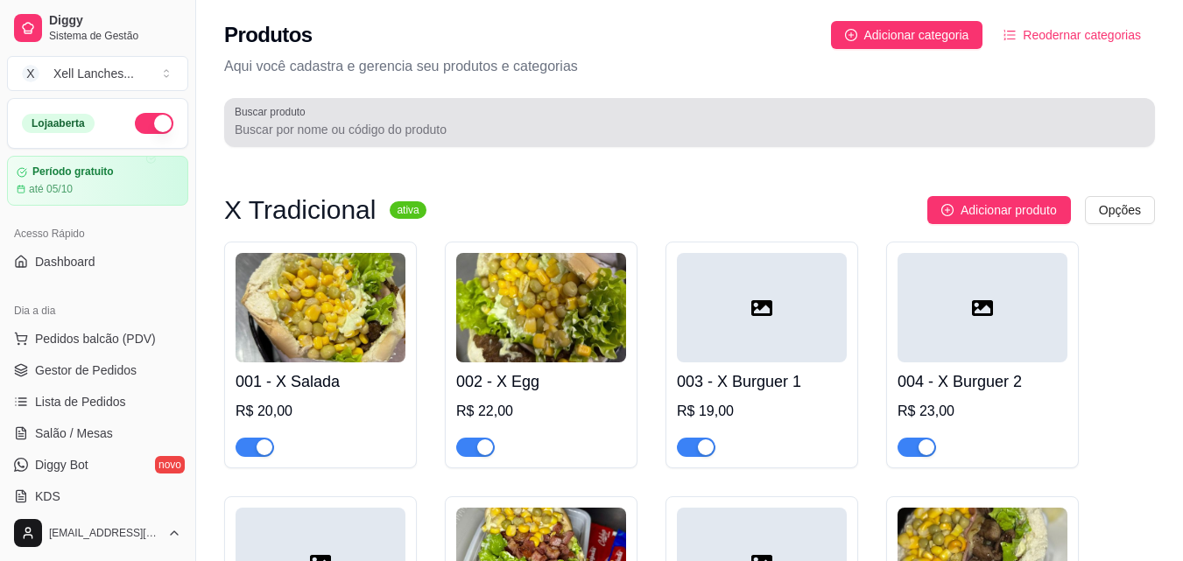
click at [471, 141] on div "Buscar produto" at bounding box center [689, 122] width 931 height 49
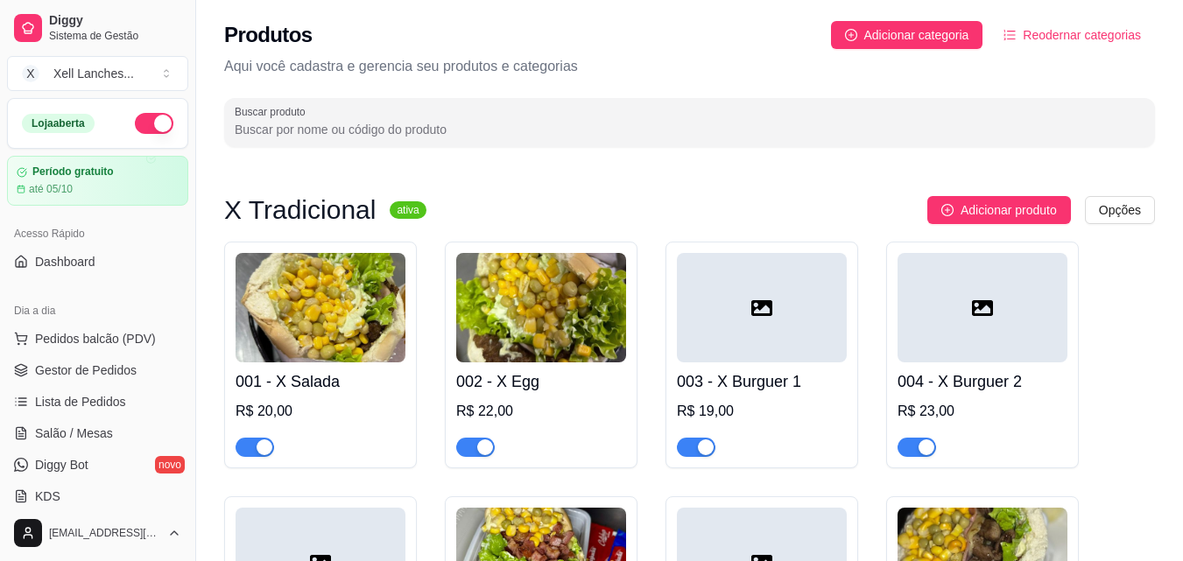
click at [475, 130] on input "Buscar produto" at bounding box center [690, 130] width 910 height 18
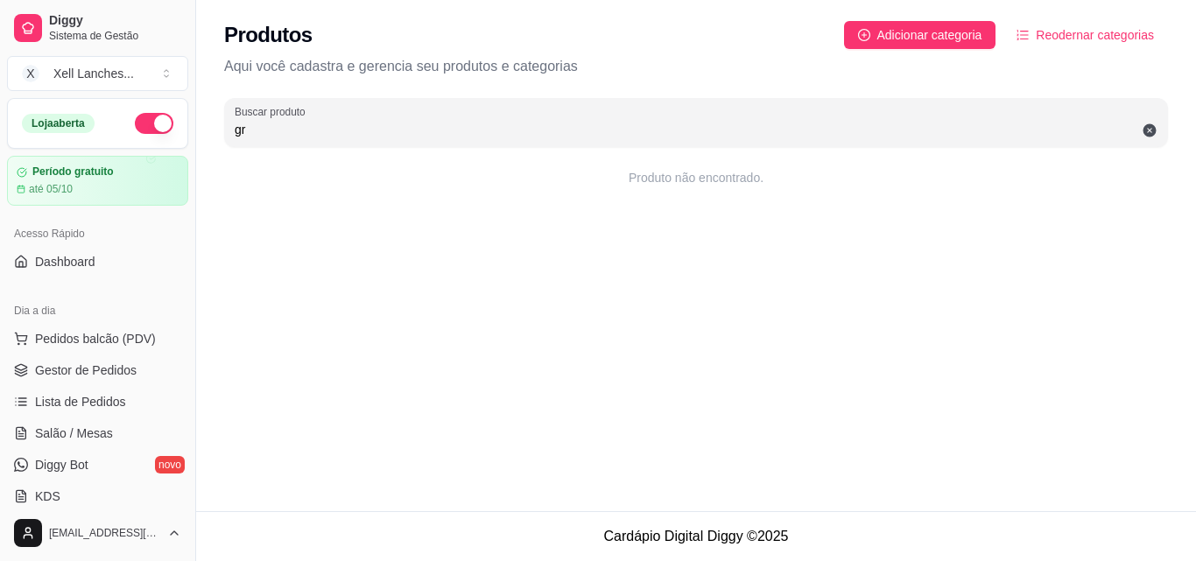
type input "g"
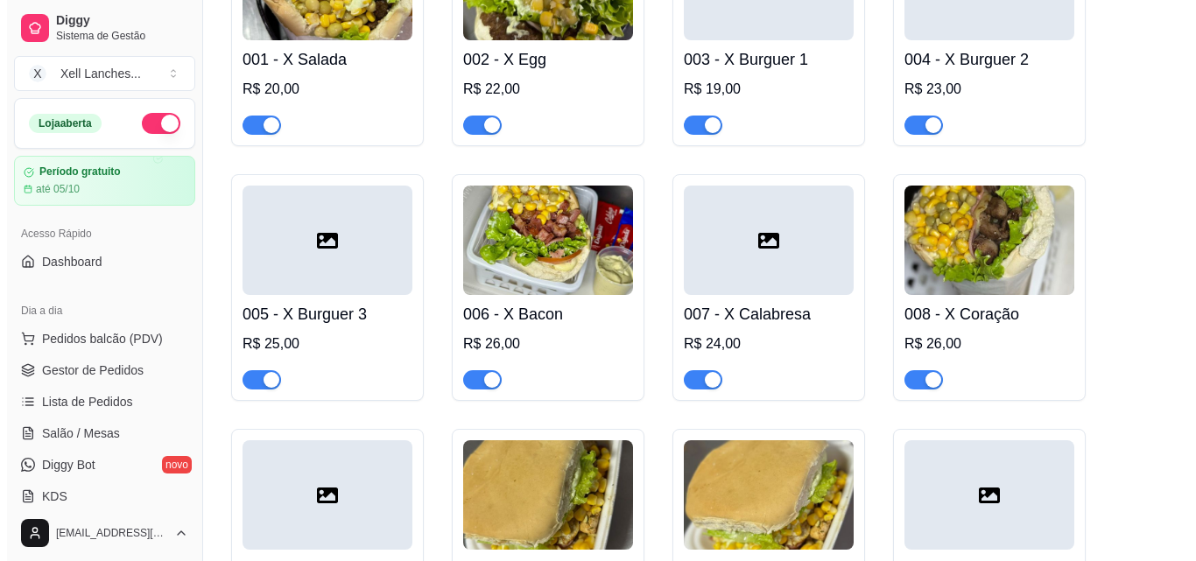
scroll to position [263, 0]
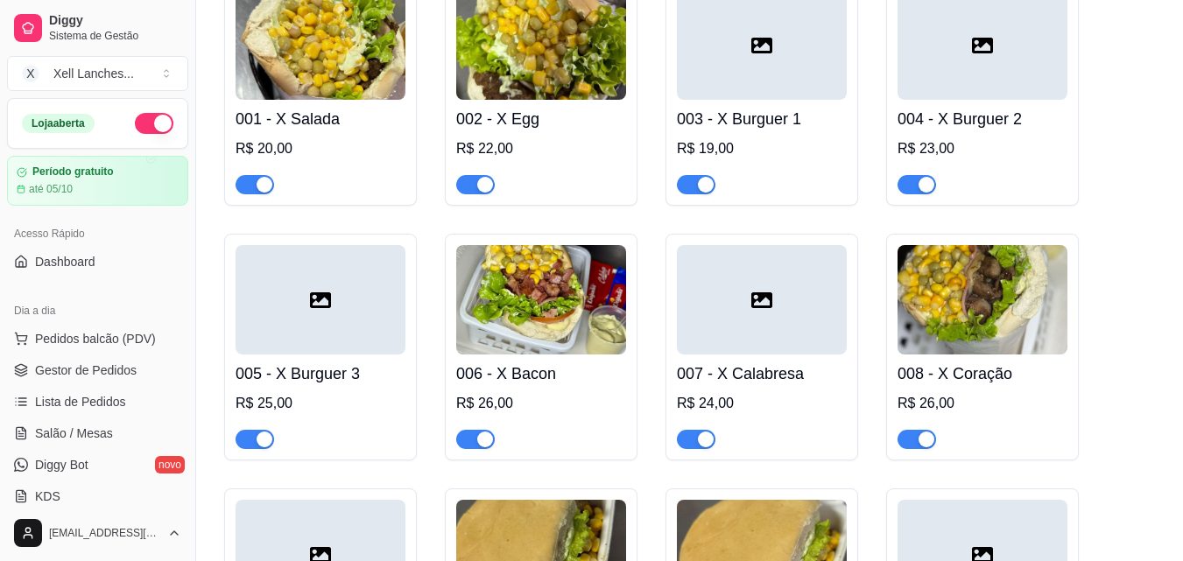
click at [346, 69] on img at bounding box center [321, 44] width 170 height 109
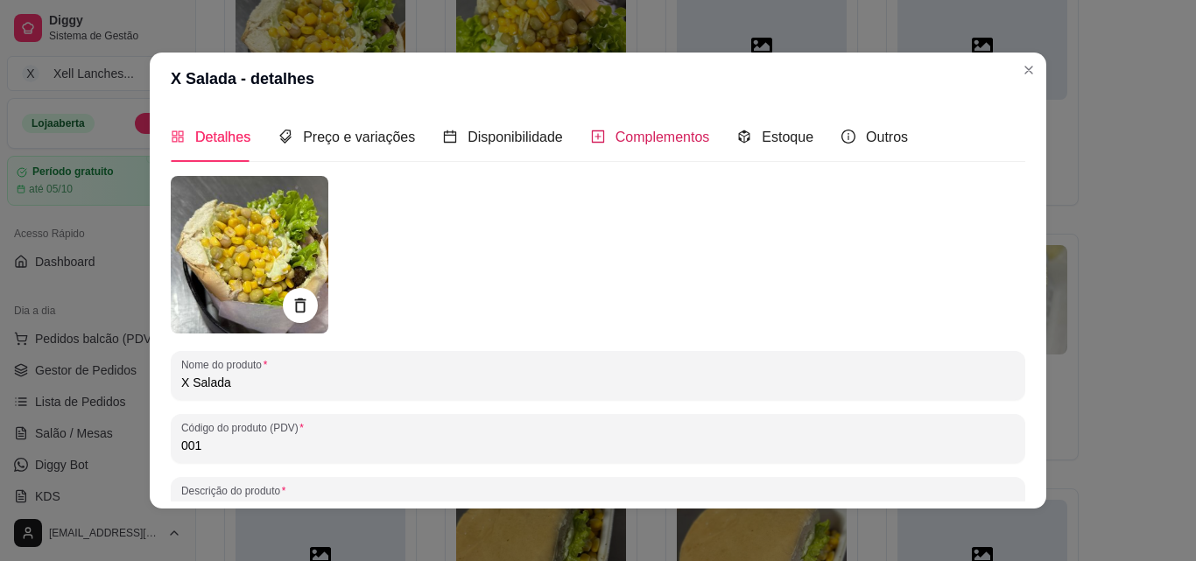
click at [623, 135] on span "Complementos" at bounding box center [663, 137] width 95 height 15
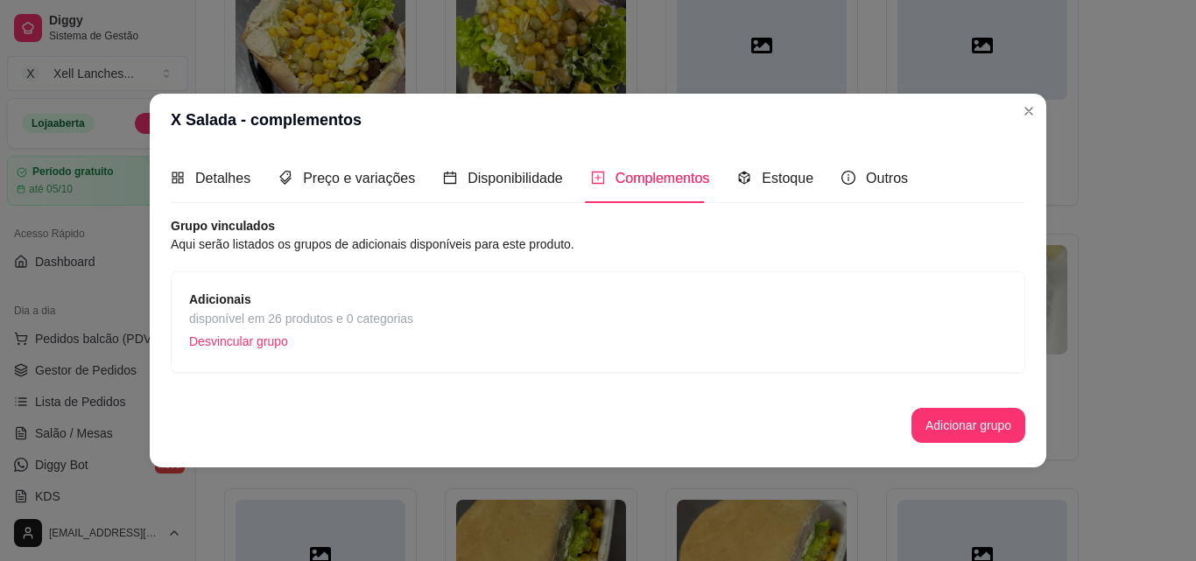
click at [234, 311] on span "disponível em 26 produtos e 0 categorias" at bounding box center [301, 318] width 224 height 19
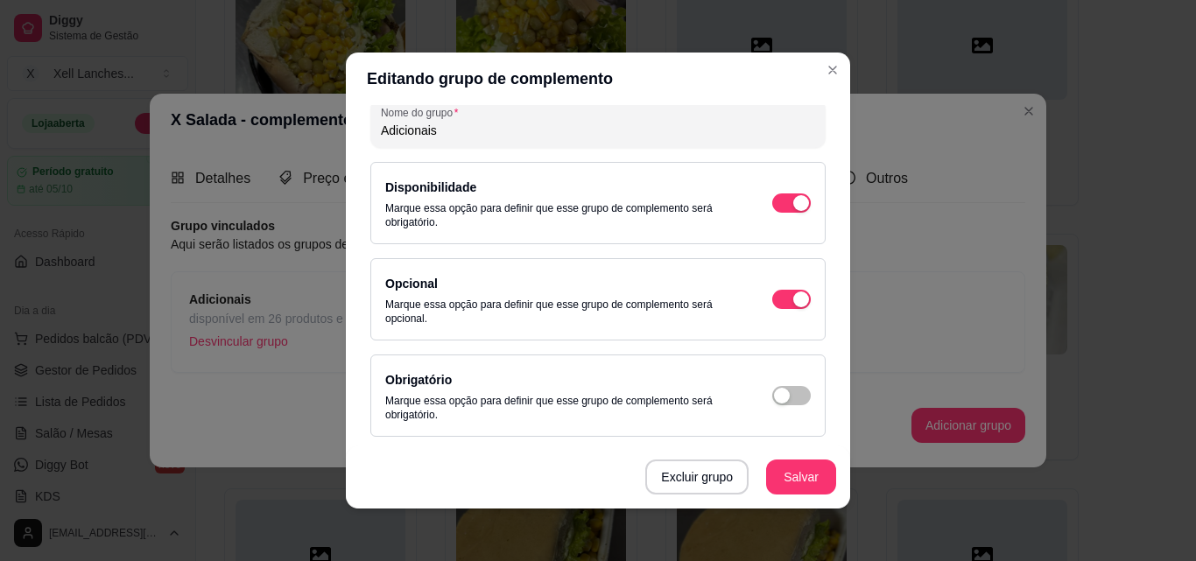
scroll to position [0, 0]
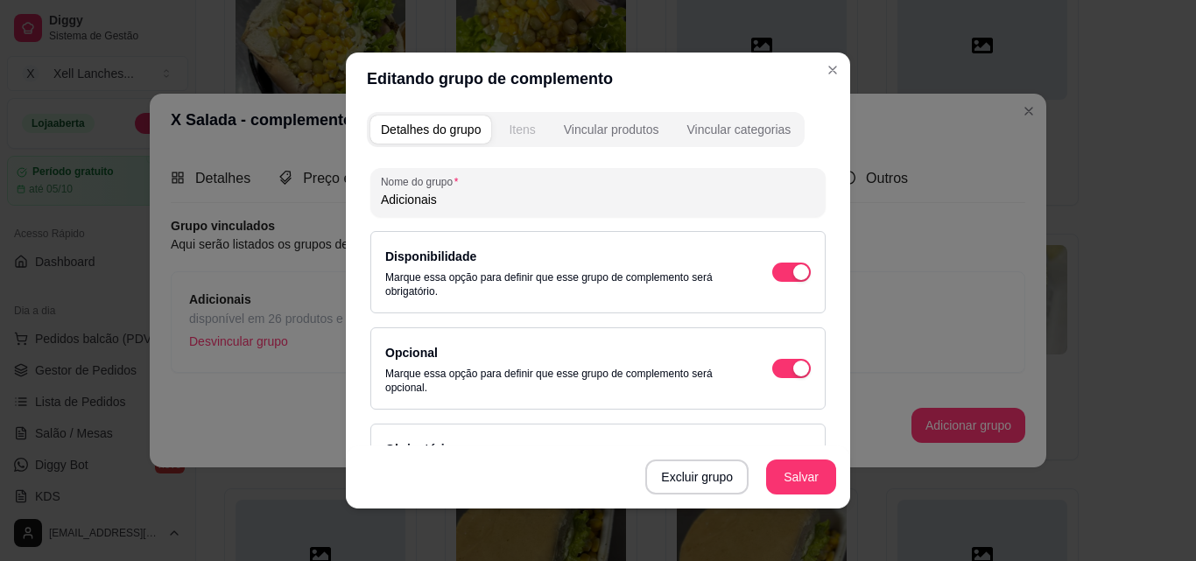
click at [509, 136] on div "Itens" at bounding box center [522, 130] width 26 height 18
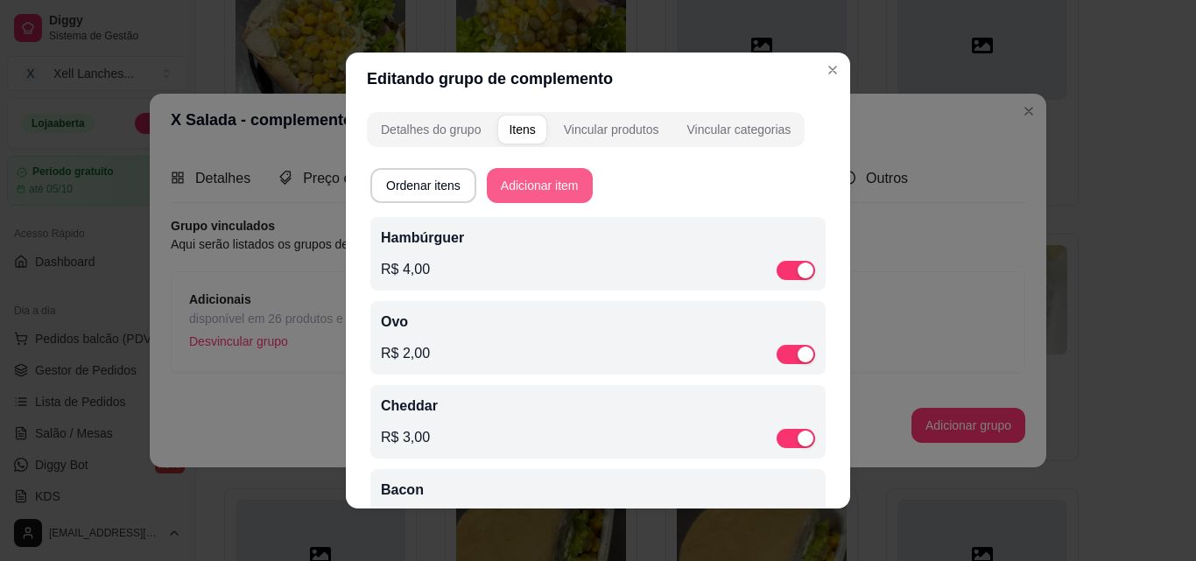
click at [541, 185] on button "Adicionar item" at bounding box center [540, 185] width 106 height 35
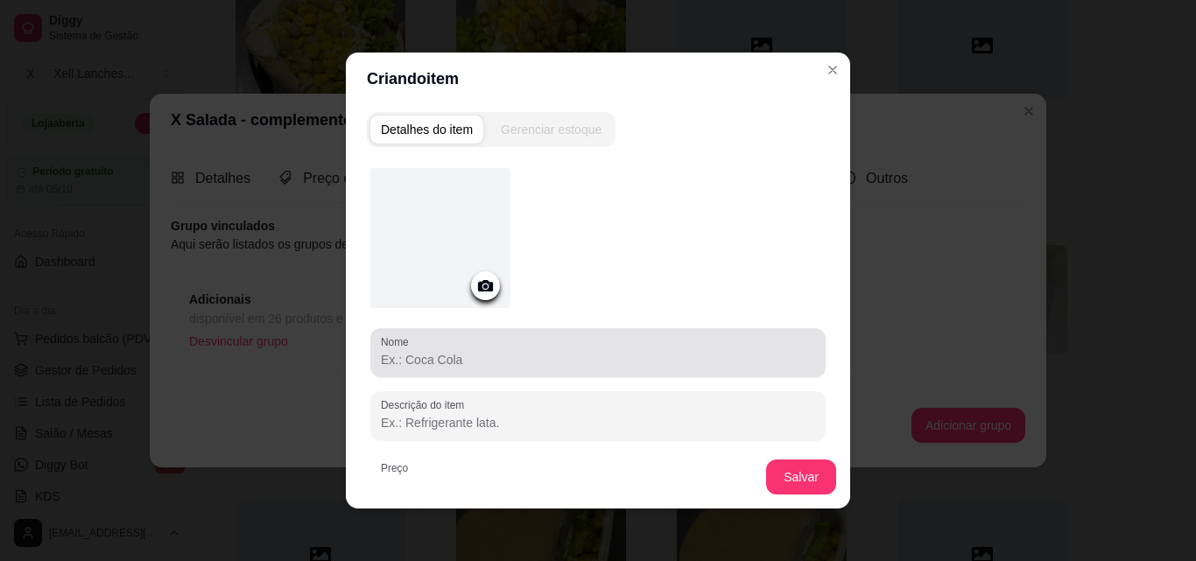
click at [450, 360] on input "Nome" at bounding box center [598, 360] width 434 height 18
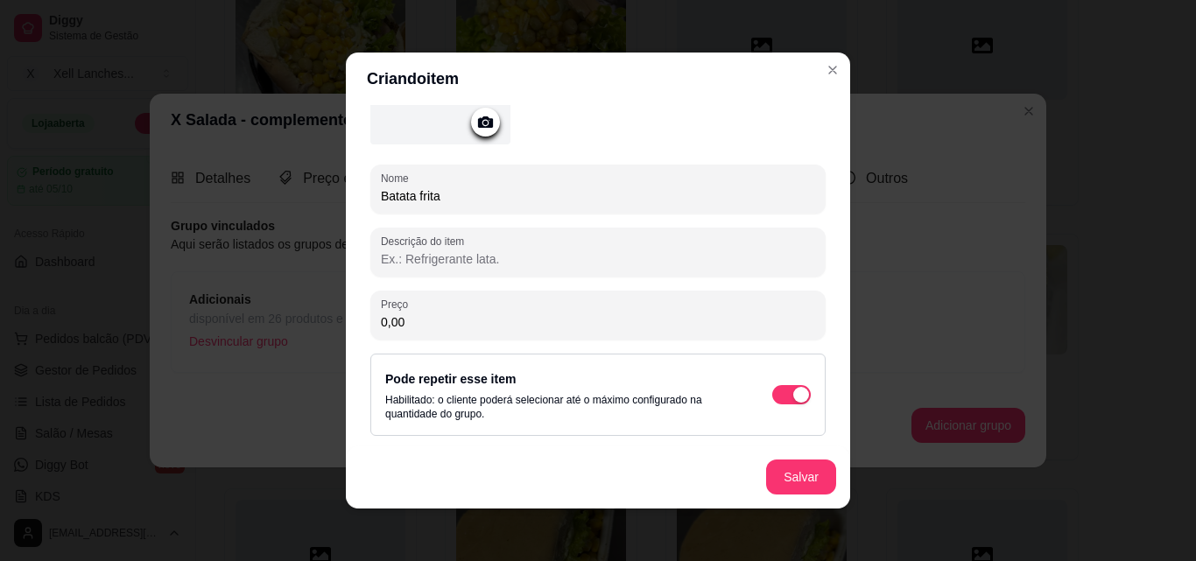
scroll to position [4, 0]
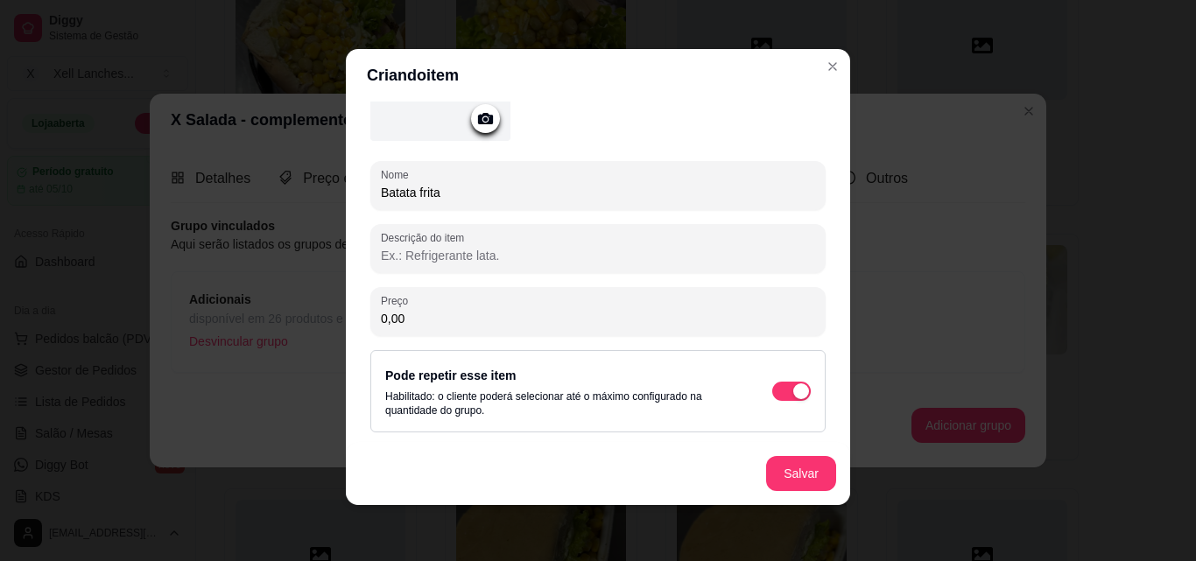
type input "Batata frita"
click at [482, 323] on input "0,00" at bounding box center [598, 319] width 434 height 18
type input "3,00"
click at [813, 489] on button "Salvar" at bounding box center [801, 473] width 70 height 35
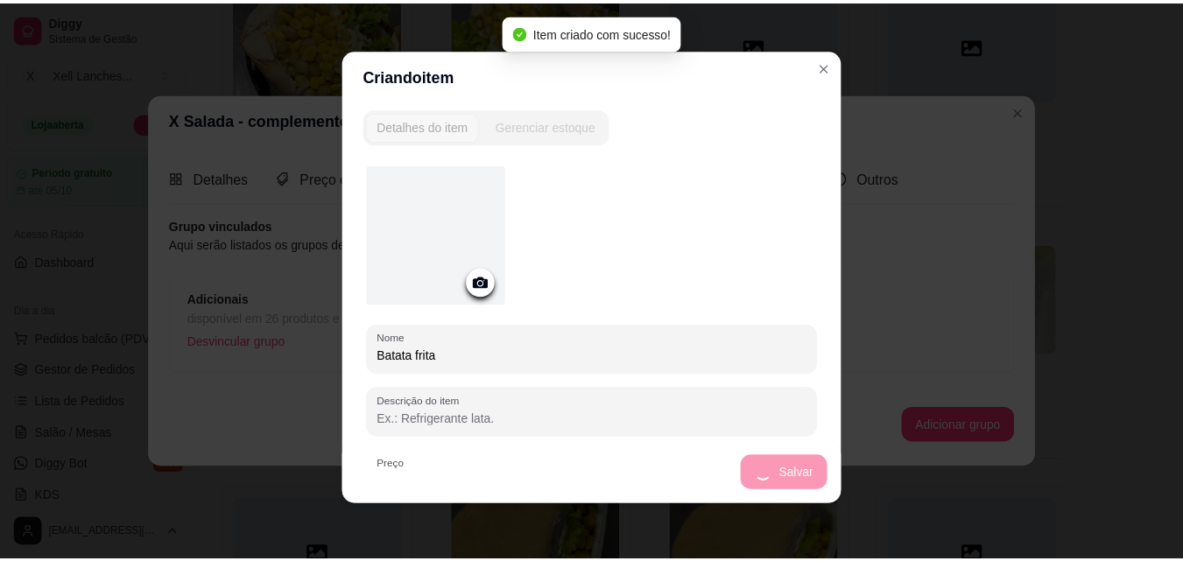
scroll to position [0, 0]
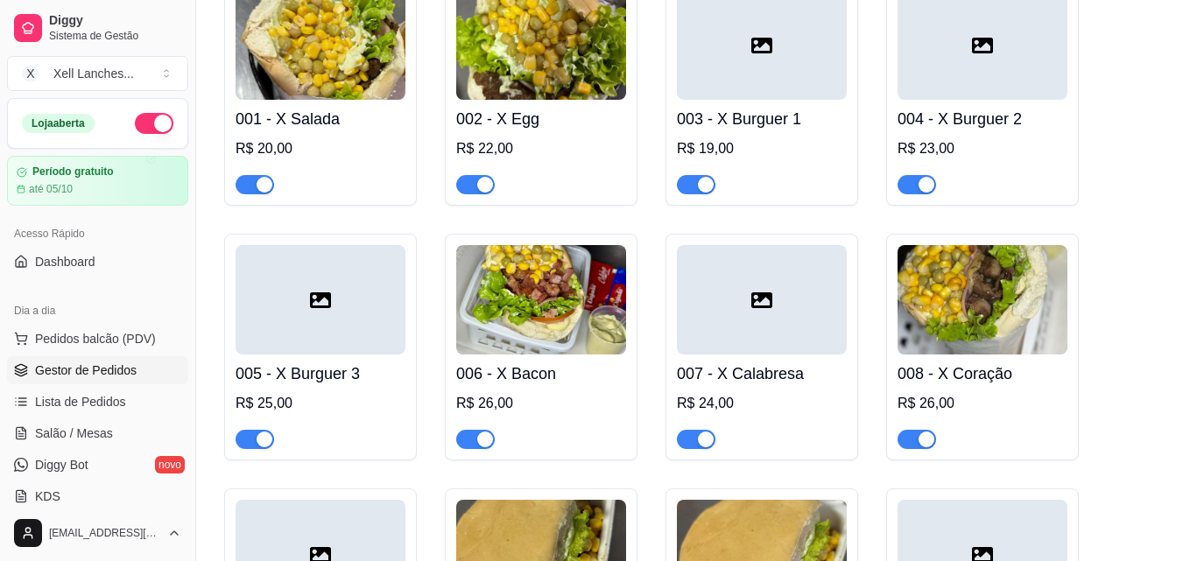
click at [93, 377] on span "Gestor de Pedidos" at bounding box center [86, 371] width 102 height 18
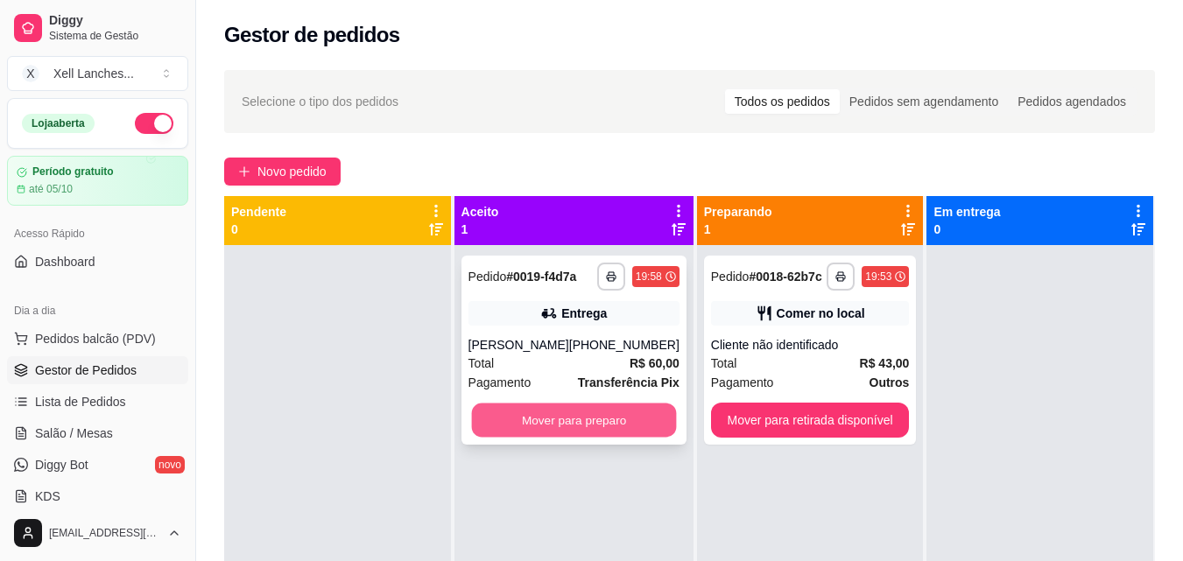
click at [581, 423] on button "Mover para preparo" at bounding box center [573, 421] width 205 height 34
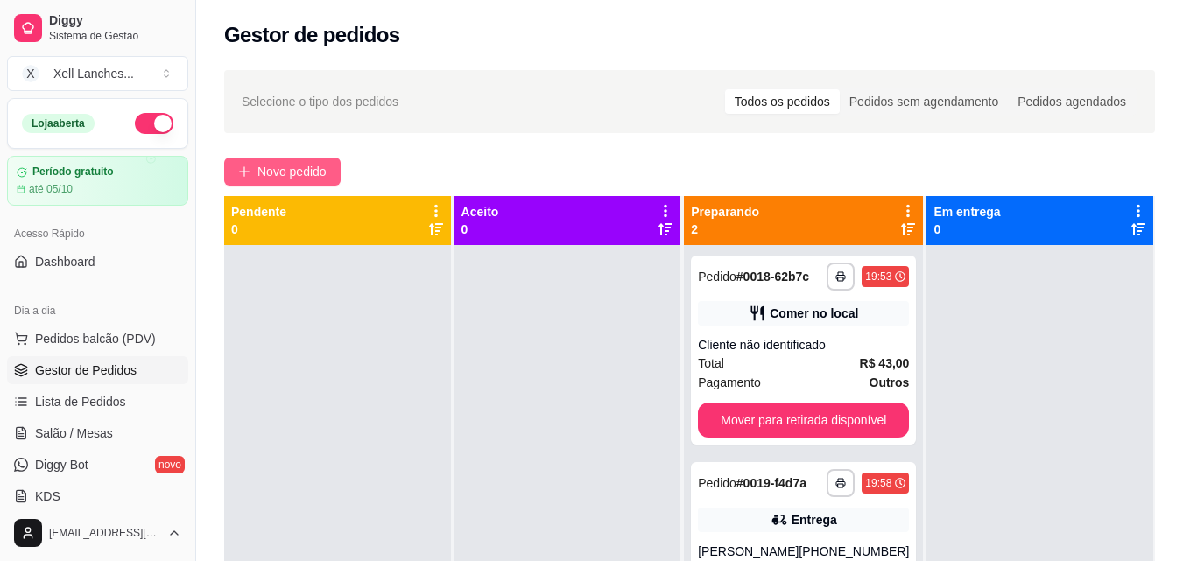
click at [295, 169] on span "Novo pedido" at bounding box center [291, 171] width 69 height 19
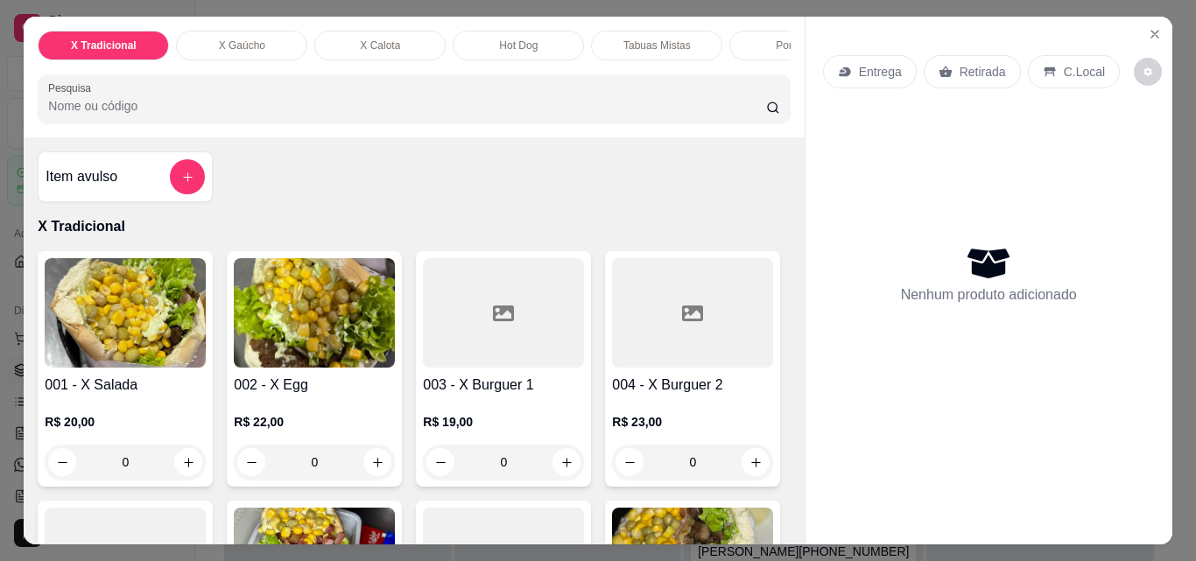
click at [119, 334] on img at bounding box center [125, 312] width 161 height 109
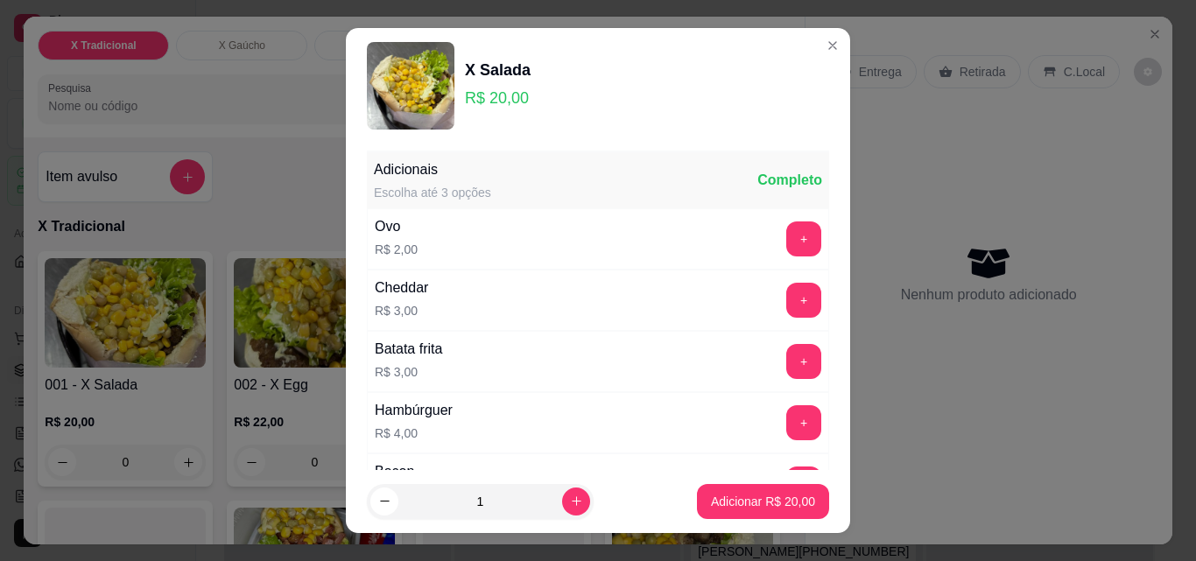
scroll to position [237, 0]
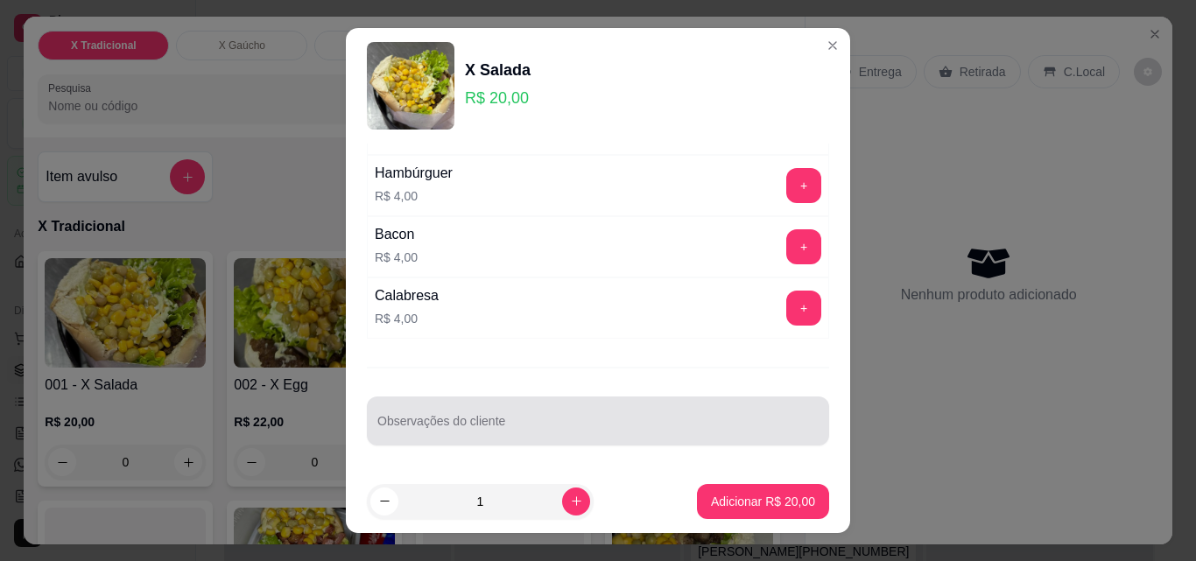
click at [426, 438] on div at bounding box center [597, 421] width 441 height 35
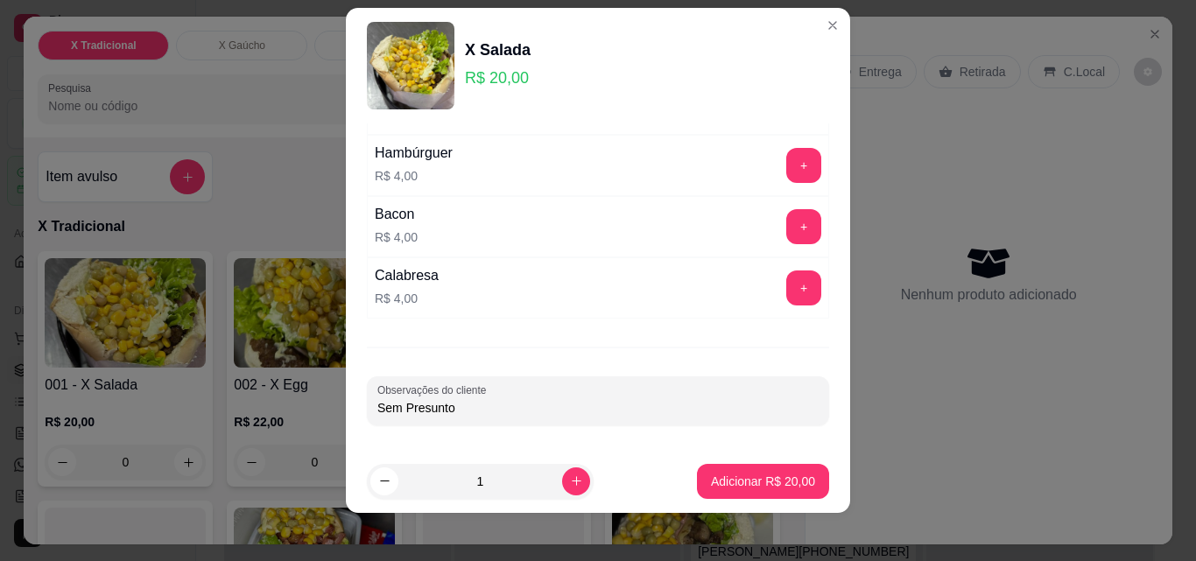
scroll to position [28, 0]
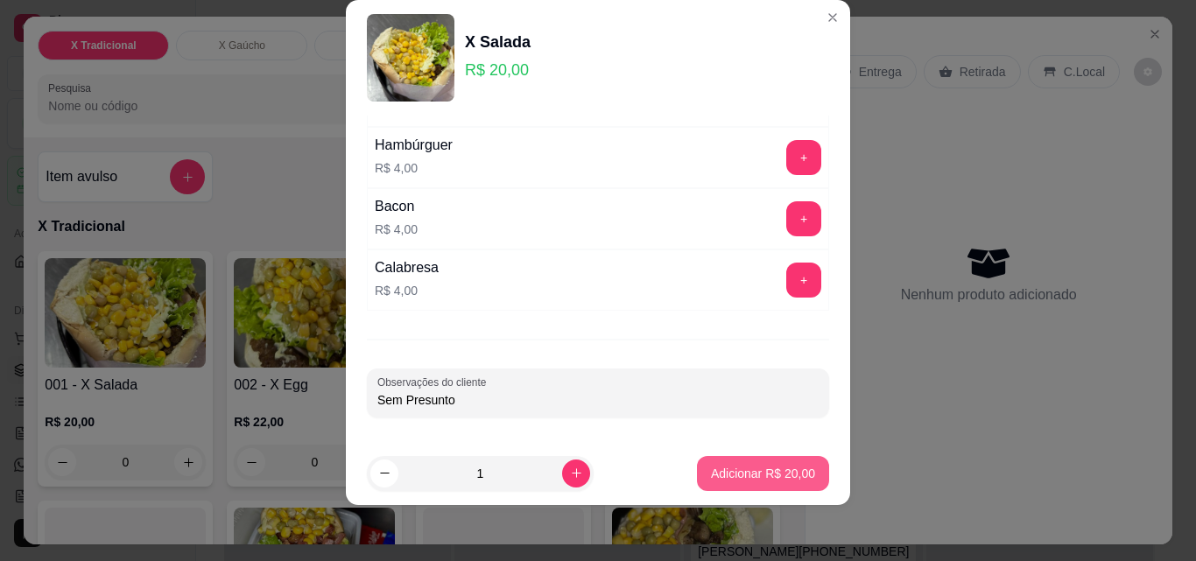
type input "Sem Presunto"
click at [737, 468] on p "Adicionar R$ 20,00" at bounding box center [763, 474] width 104 height 18
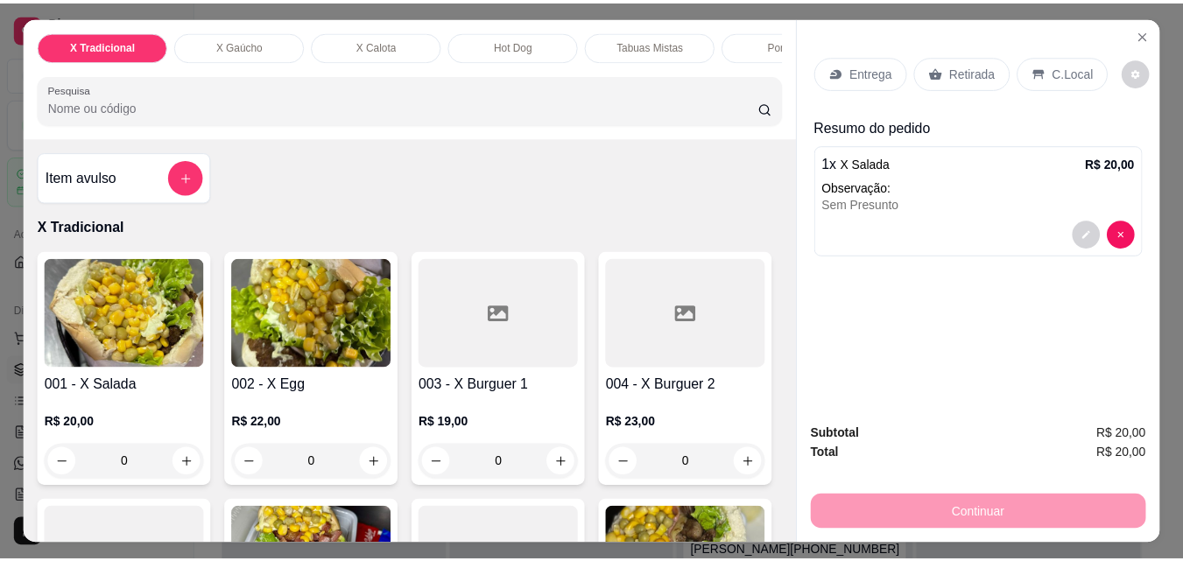
scroll to position [88, 0]
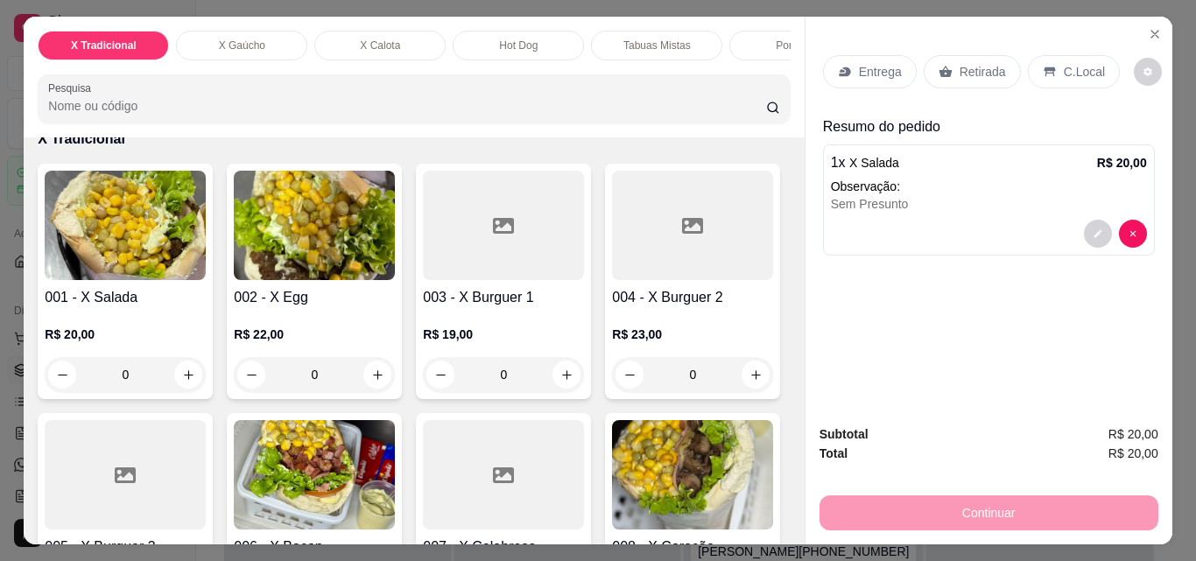
click at [529, 275] on div at bounding box center [503, 225] width 161 height 109
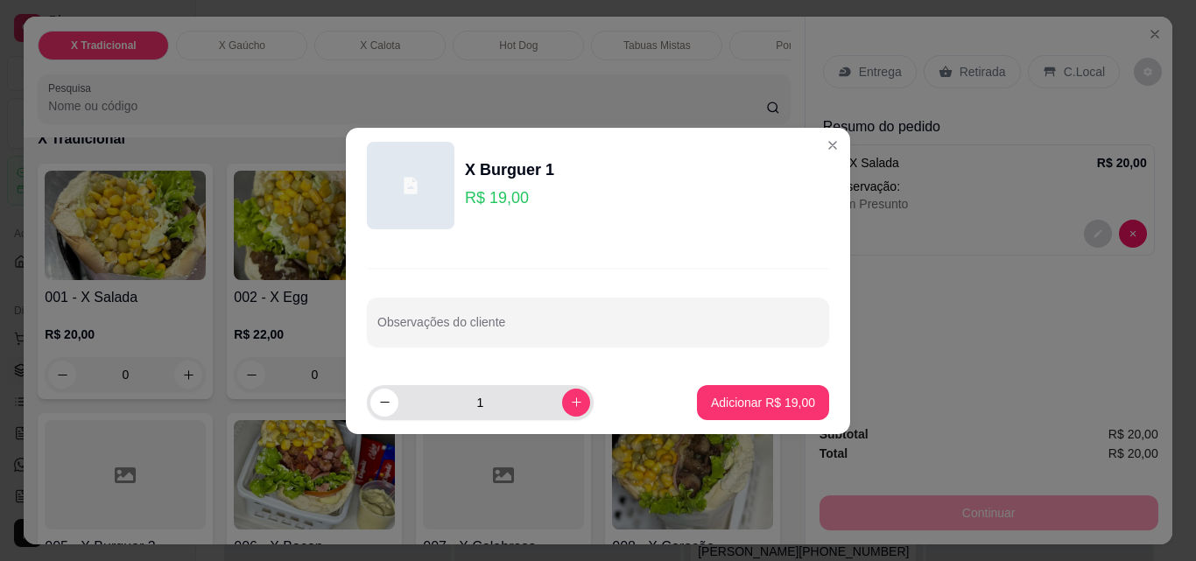
click at [548, 410] on div "1" at bounding box center [480, 402] width 220 height 35
click at [570, 408] on icon "increase-product-quantity" at bounding box center [576, 402] width 13 height 13
type input "3"
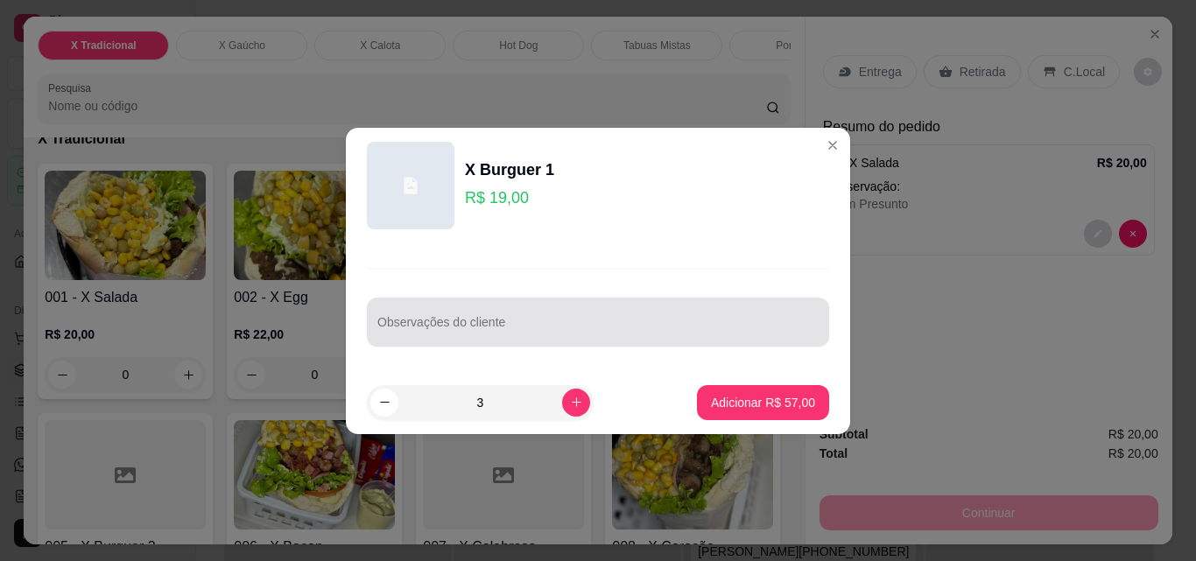
click at [510, 335] on input "Observações do cliente" at bounding box center [597, 329] width 441 height 18
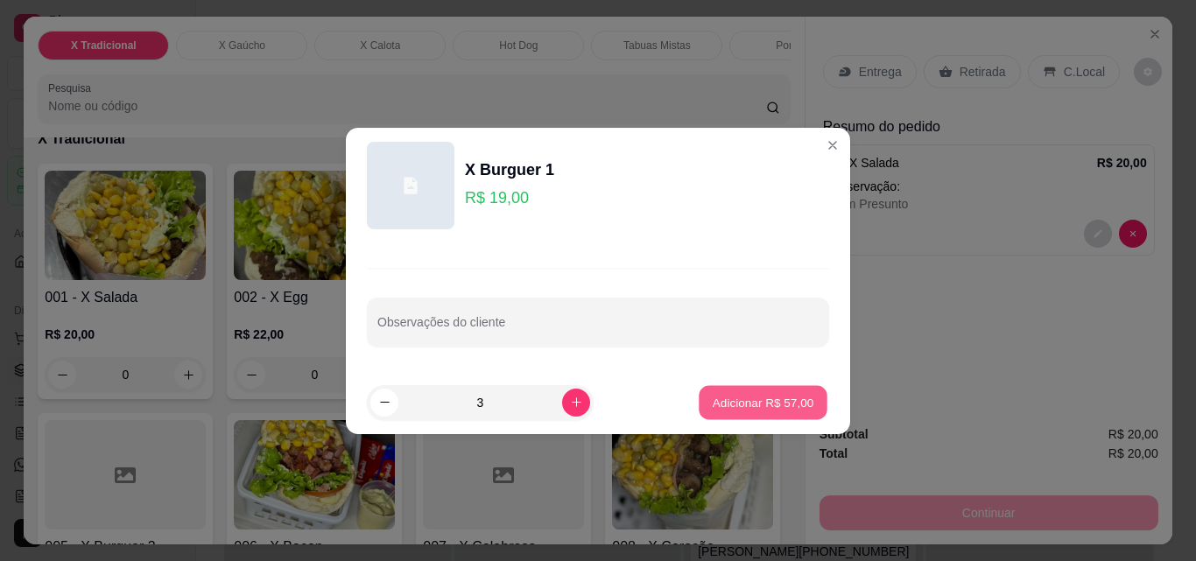
click at [748, 404] on p "Adicionar R$ 57,00" at bounding box center [764, 402] width 102 height 17
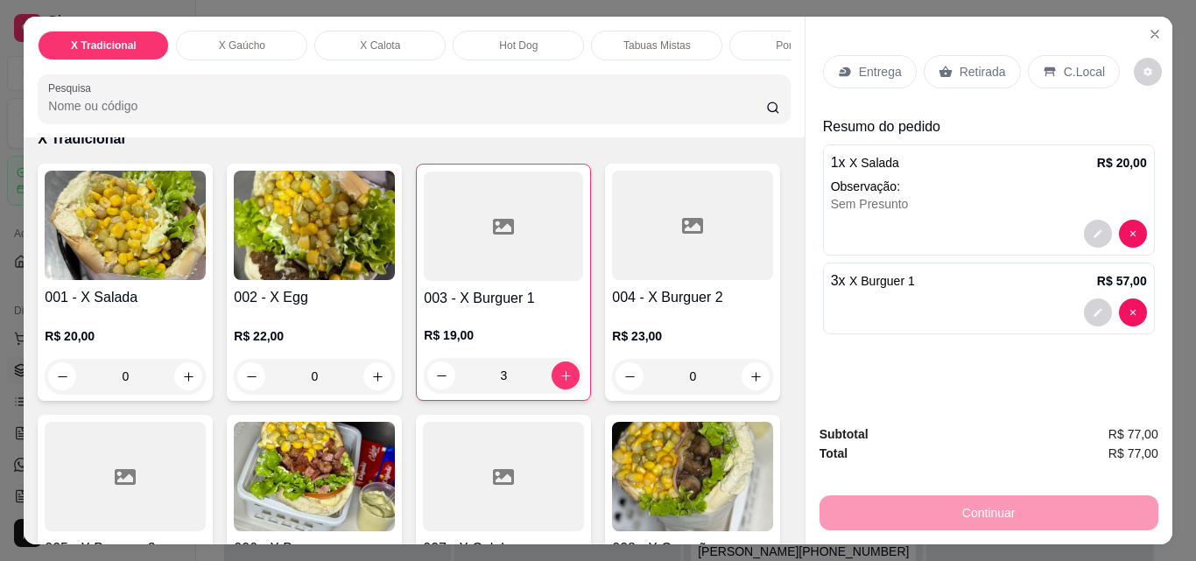
click at [952, 276] on div "3 x X Burguer 1 R$ 57,00" at bounding box center [989, 281] width 316 height 21
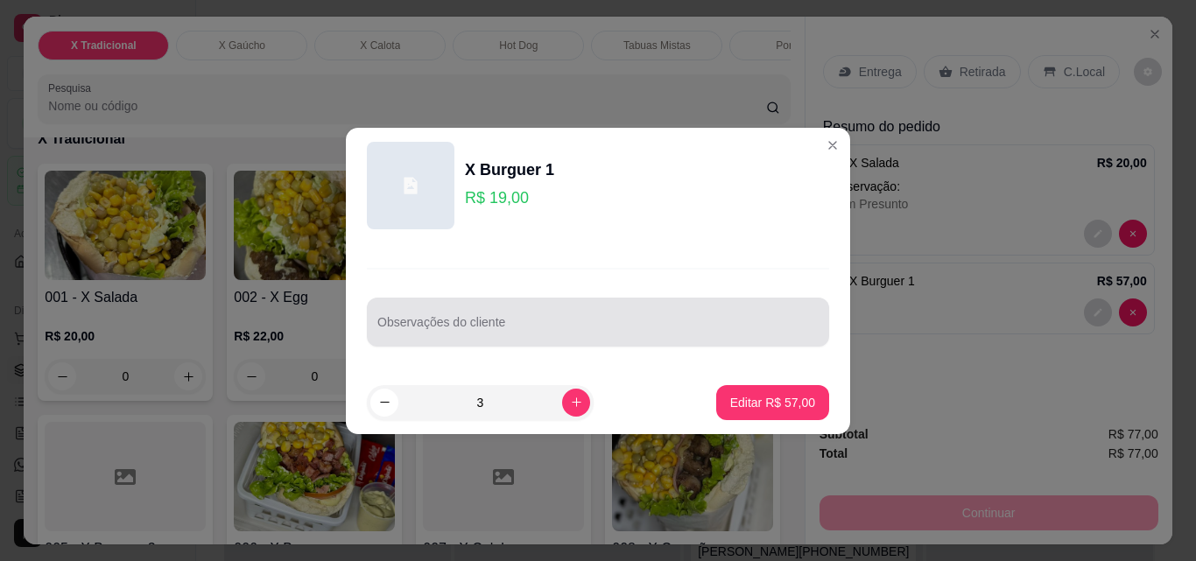
click at [511, 339] on div at bounding box center [597, 322] width 441 height 35
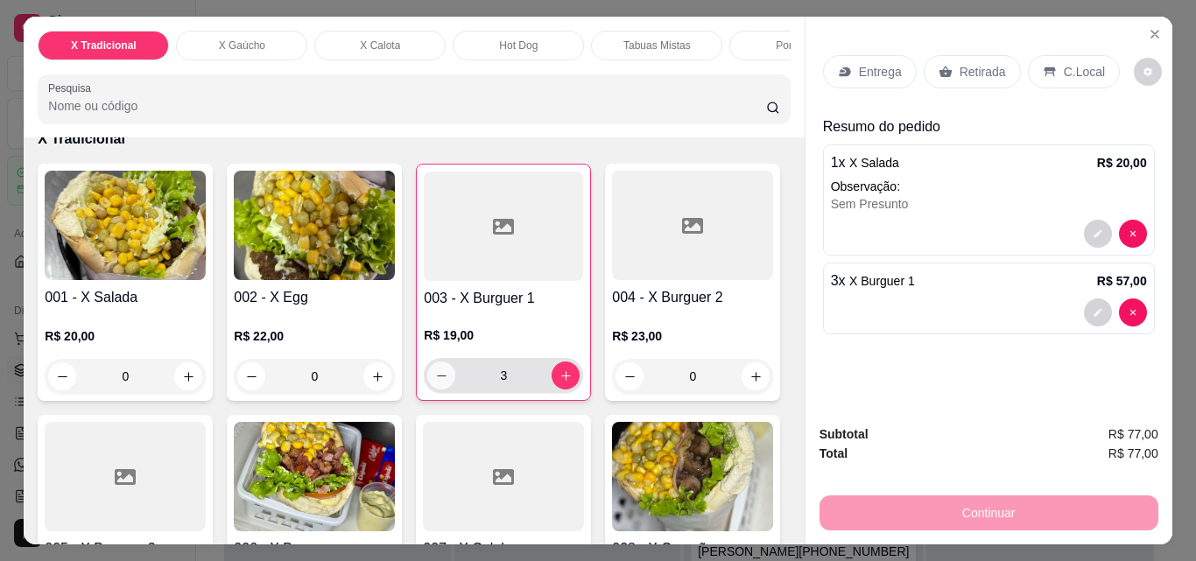
click at [435, 383] on icon "decrease-product-quantity" at bounding box center [441, 376] width 13 height 13
type input "0"
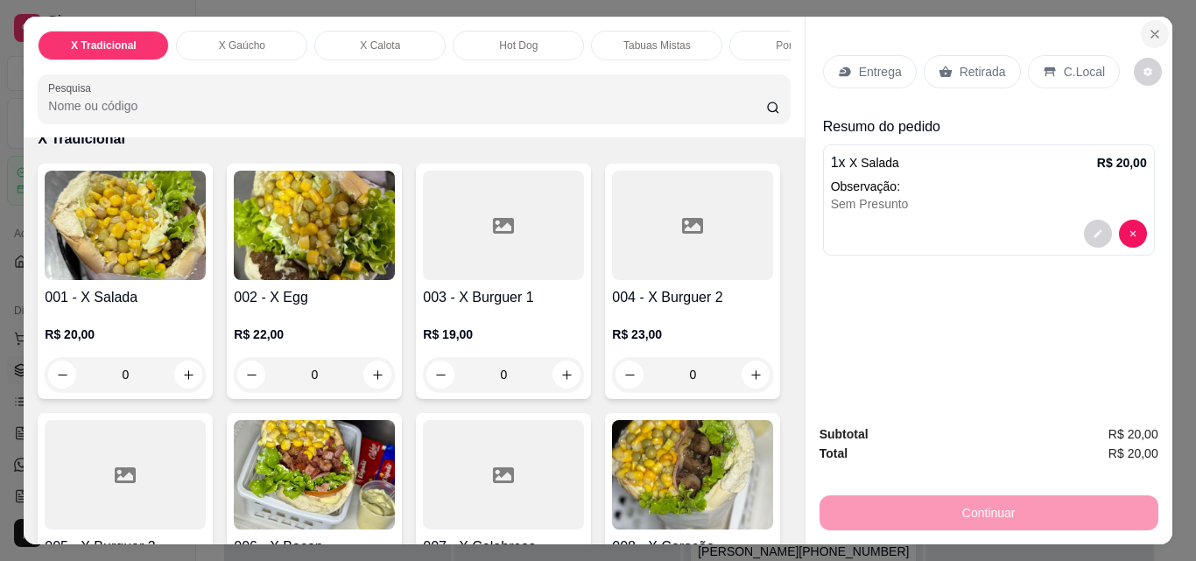
click at [1148, 32] on icon "Close" at bounding box center [1155, 34] width 14 height 14
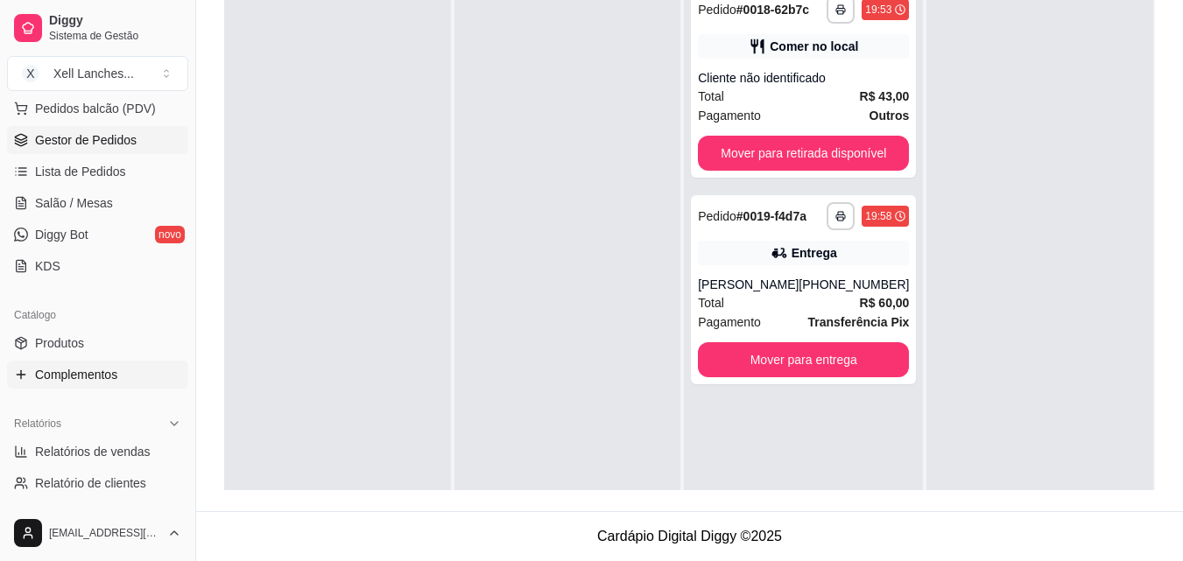
scroll to position [261, 0]
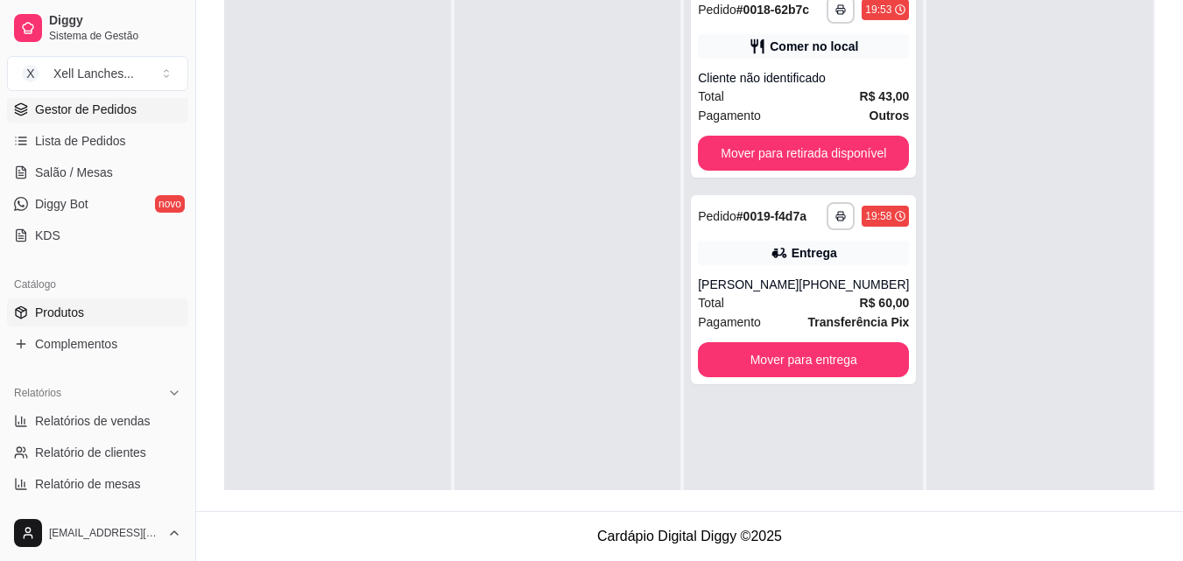
click at [44, 303] on link "Produtos" at bounding box center [97, 313] width 181 height 28
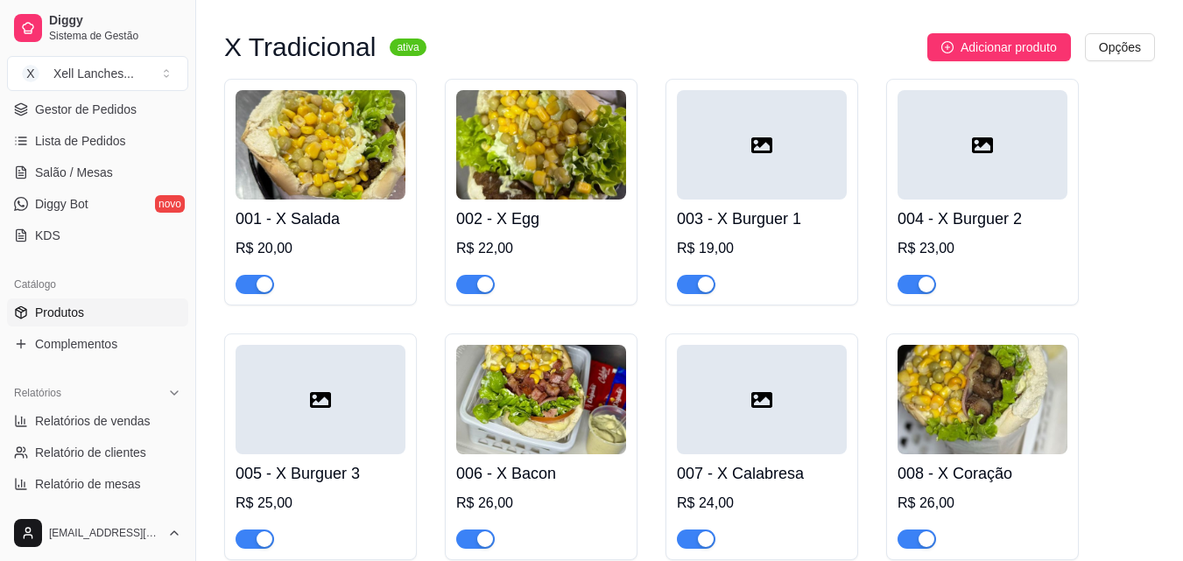
scroll to position [175, 0]
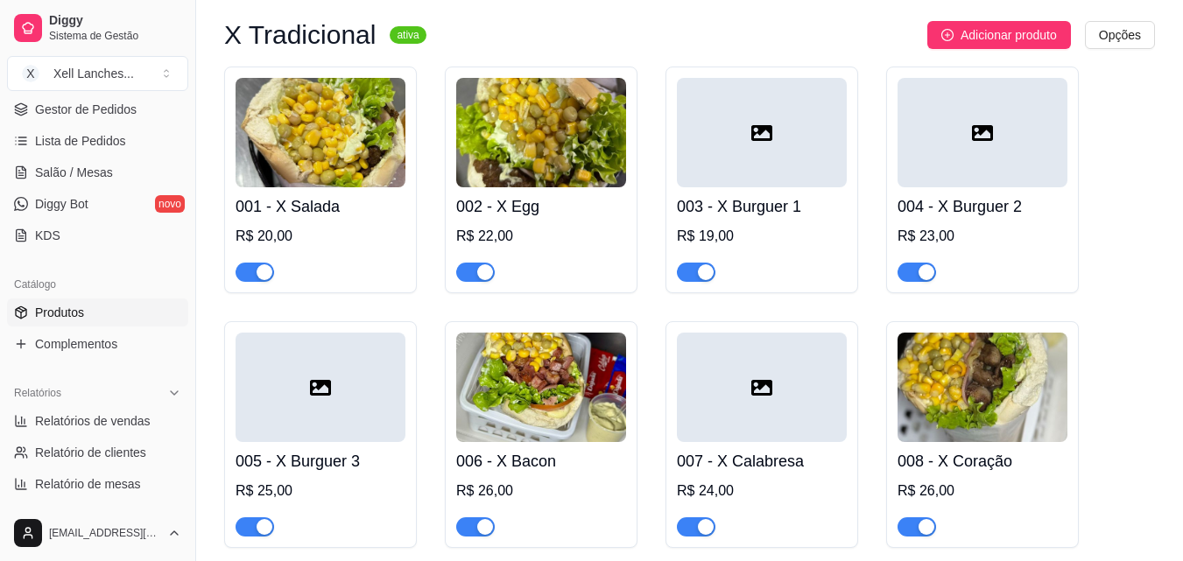
click at [780, 167] on div at bounding box center [762, 132] width 170 height 109
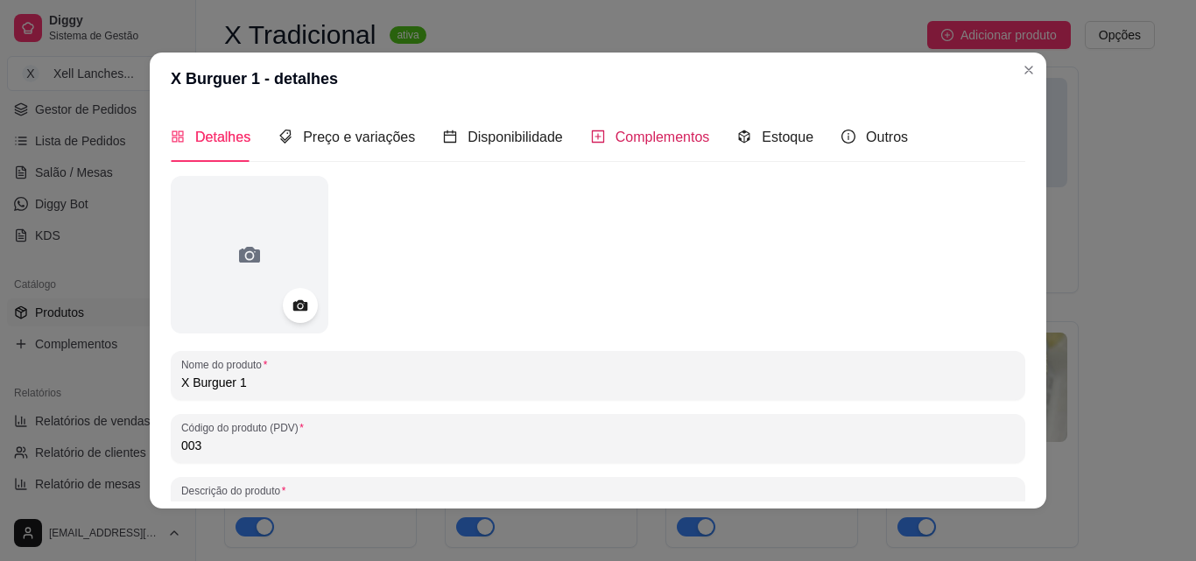
click at [659, 141] on span "Complementos" at bounding box center [663, 137] width 95 height 15
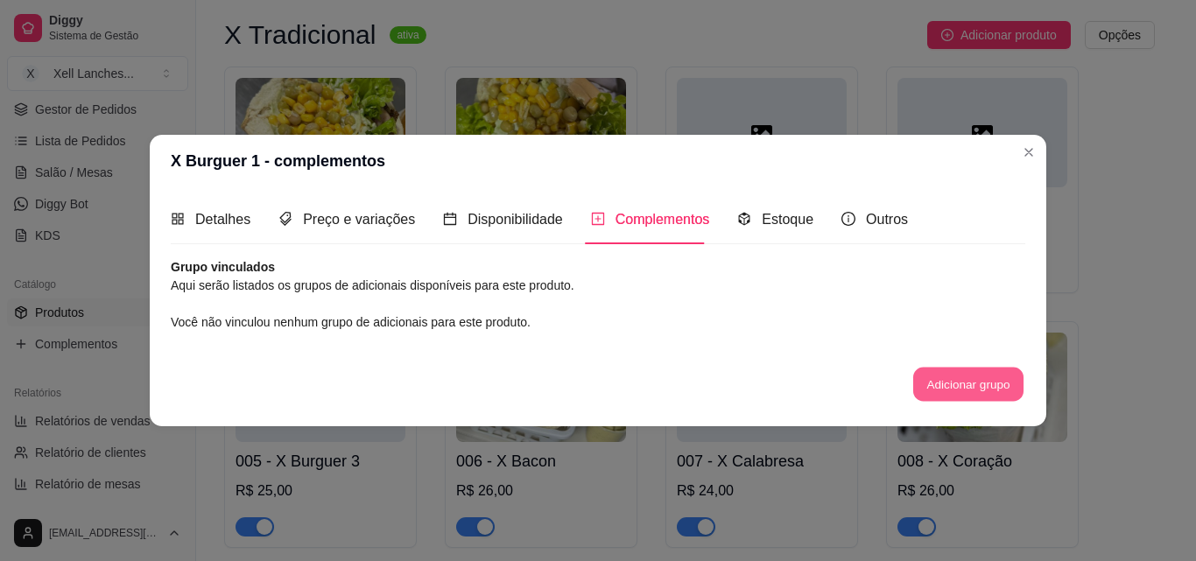
click at [979, 384] on button "Adicionar grupo" at bounding box center [968, 385] width 110 height 34
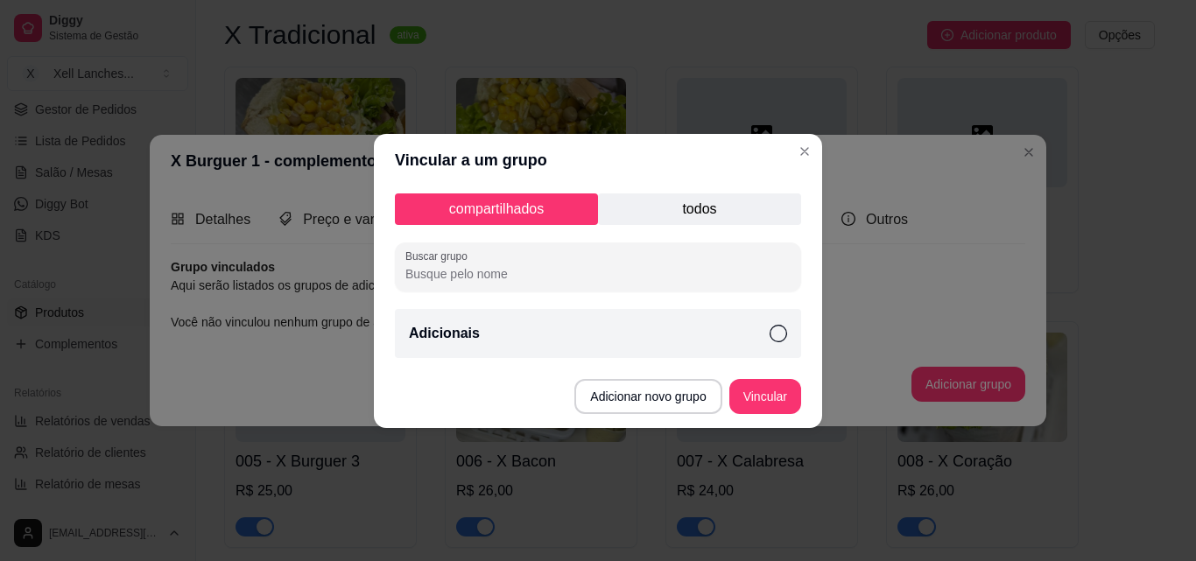
drag, startPoint x: 514, startPoint y: 338, endPoint x: 757, endPoint y: 341, distance: 243.4
click at [517, 340] on div "Adicionais" at bounding box center [598, 333] width 406 height 49
click at [773, 396] on button "Vincular" at bounding box center [765, 396] width 70 height 34
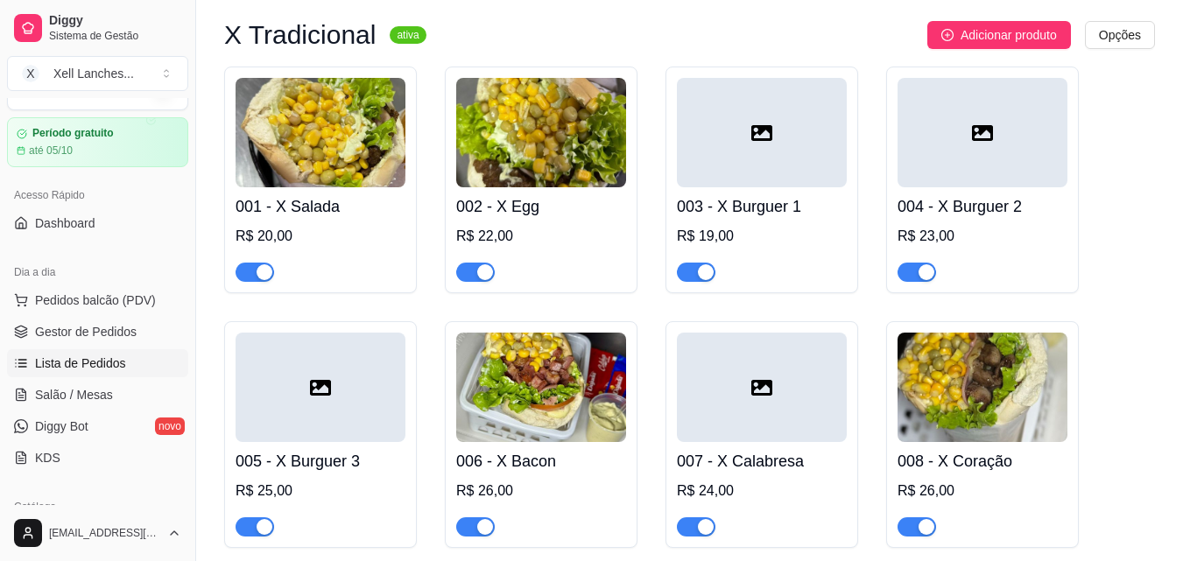
scroll to position [0, 0]
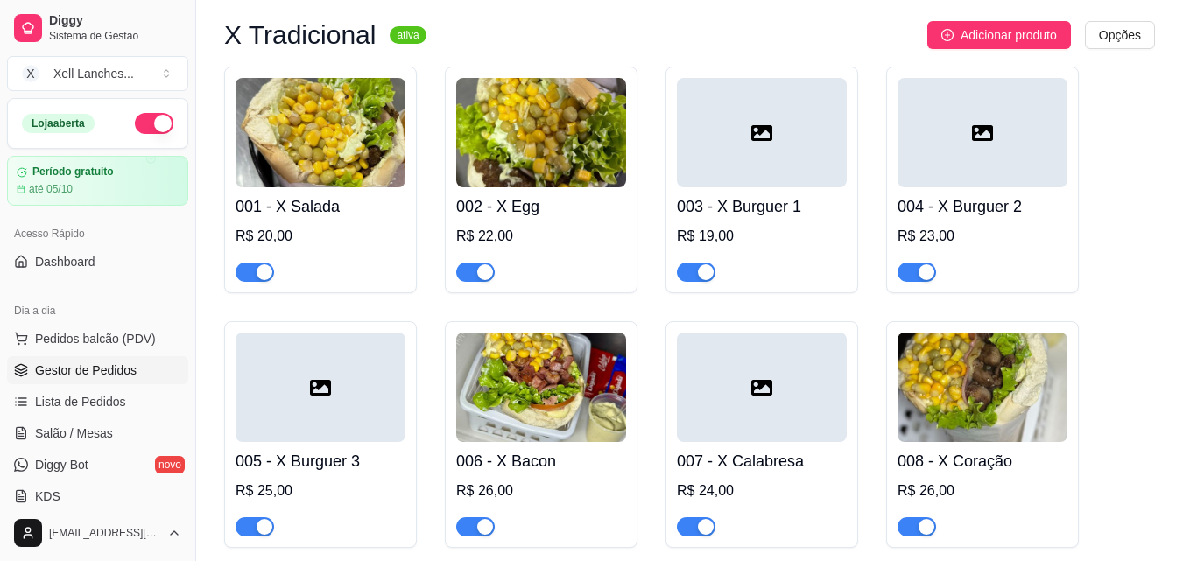
click at [75, 367] on span "Gestor de Pedidos" at bounding box center [86, 371] width 102 height 18
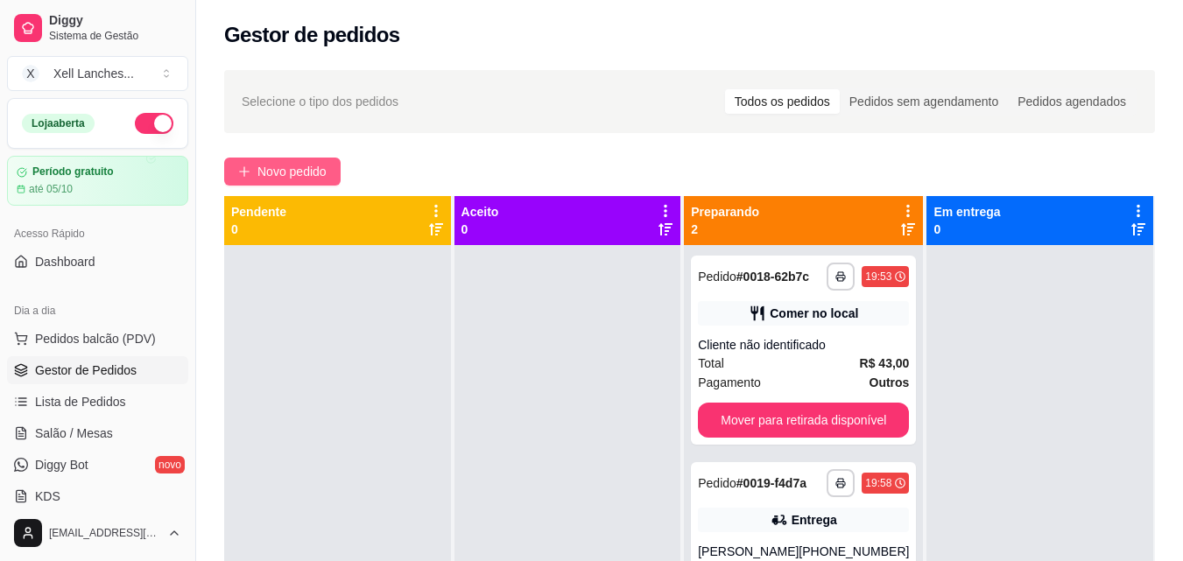
click at [243, 161] on button "Novo pedido" at bounding box center [282, 172] width 116 height 28
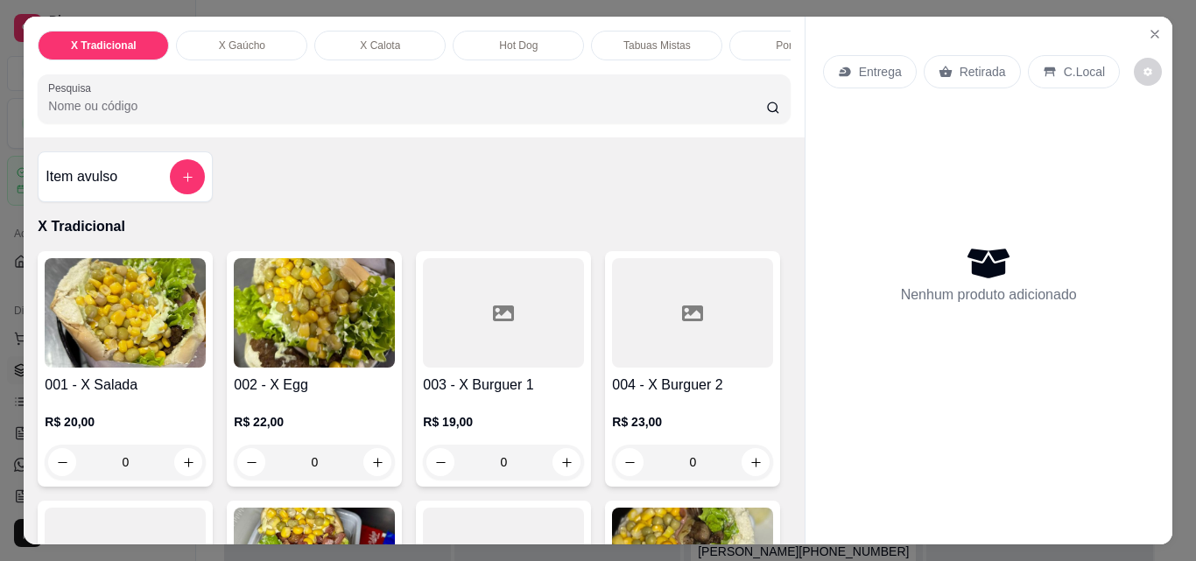
click at [151, 337] on img at bounding box center [125, 312] width 161 height 109
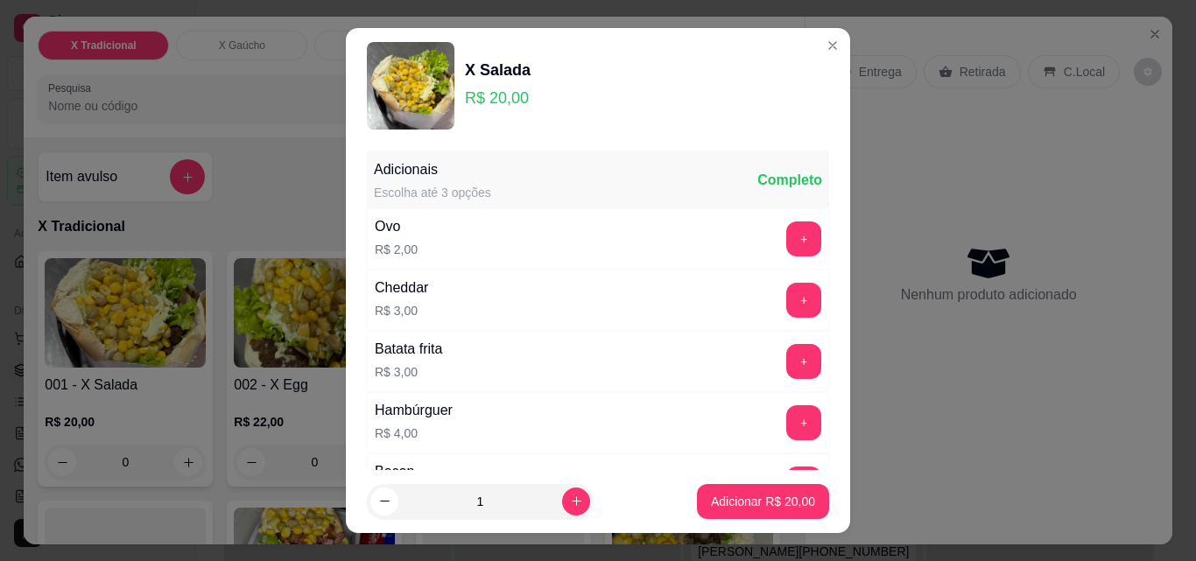
scroll to position [237, 0]
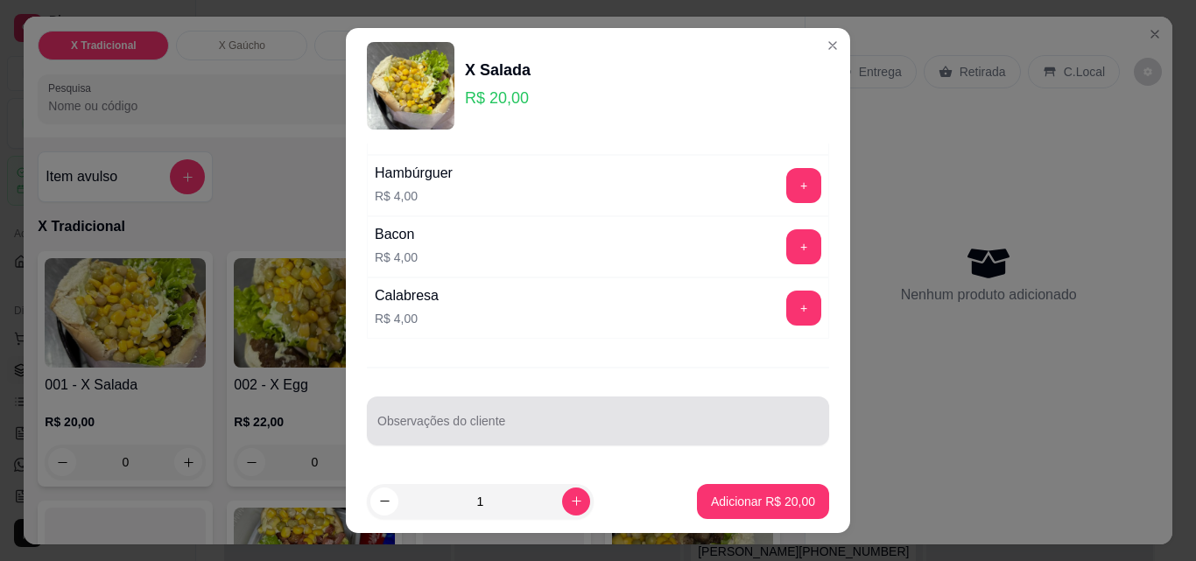
click at [428, 431] on input "Observações do cliente" at bounding box center [597, 428] width 441 height 18
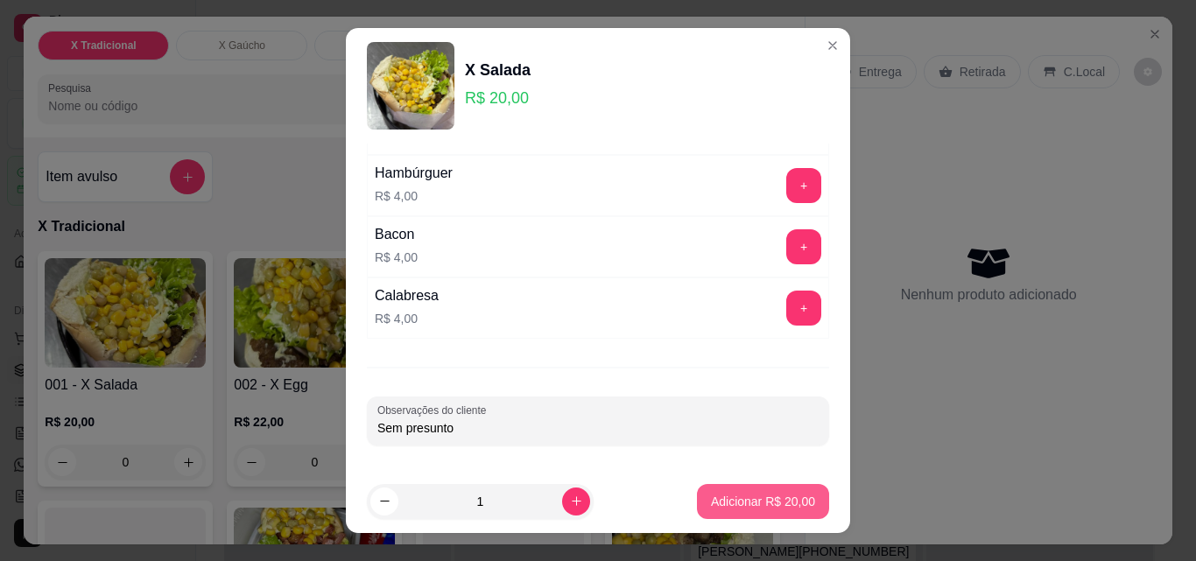
type input "Sem presunto"
click at [784, 497] on p "Adicionar R$ 20,00" at bounding box center [763, 502] width 104 height 18
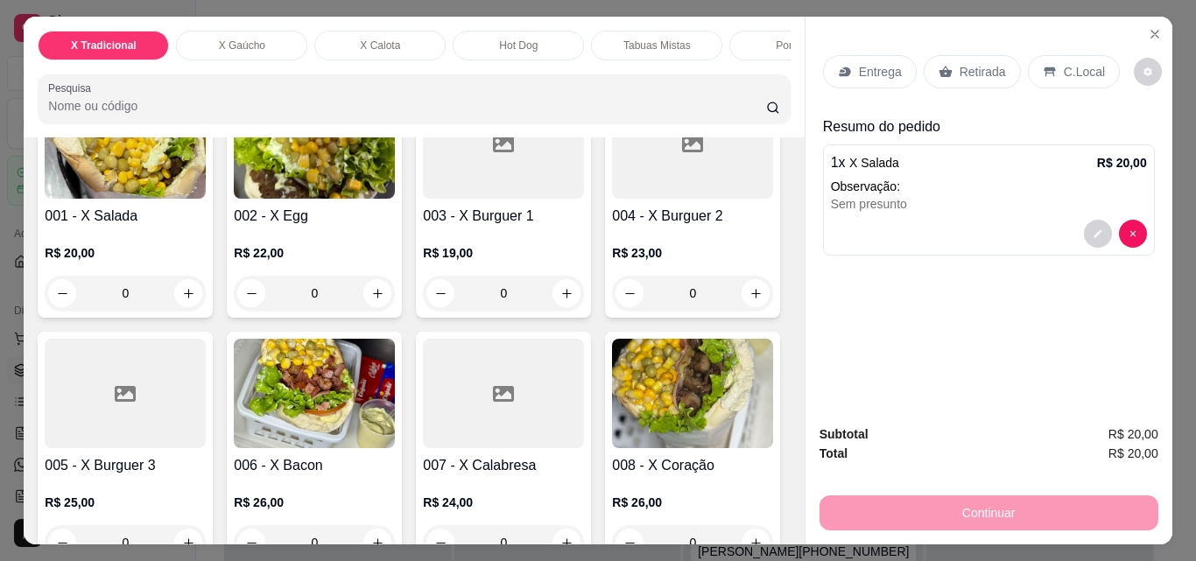
scroll to position [175, 0]
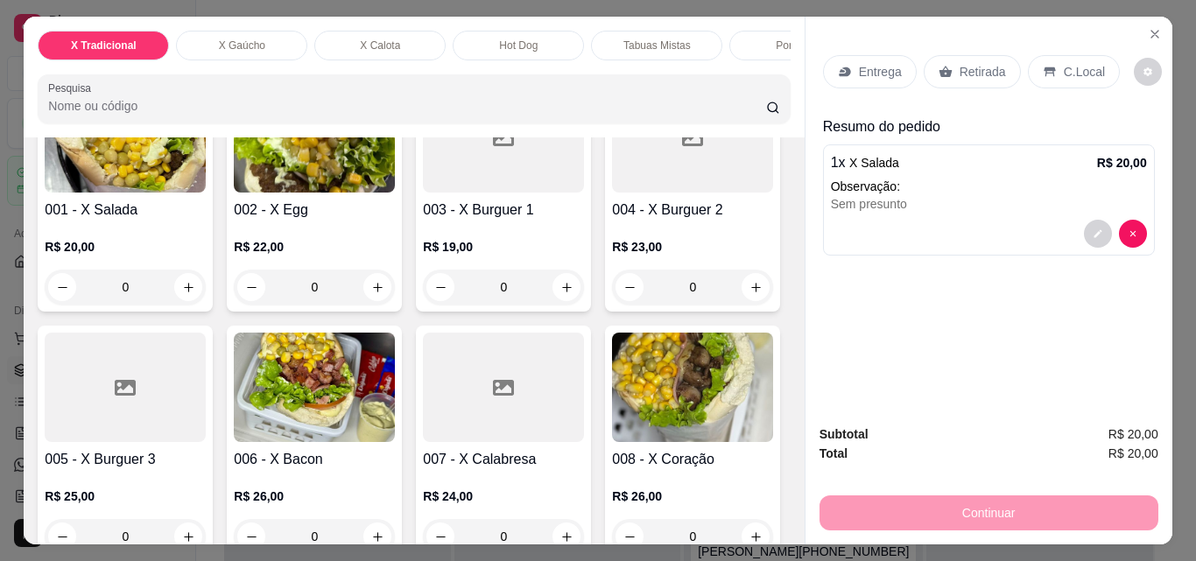
click at [507, 212] on h4 "003 - X Burguer 1" at bounding box center [503, 210] width 161 height 21
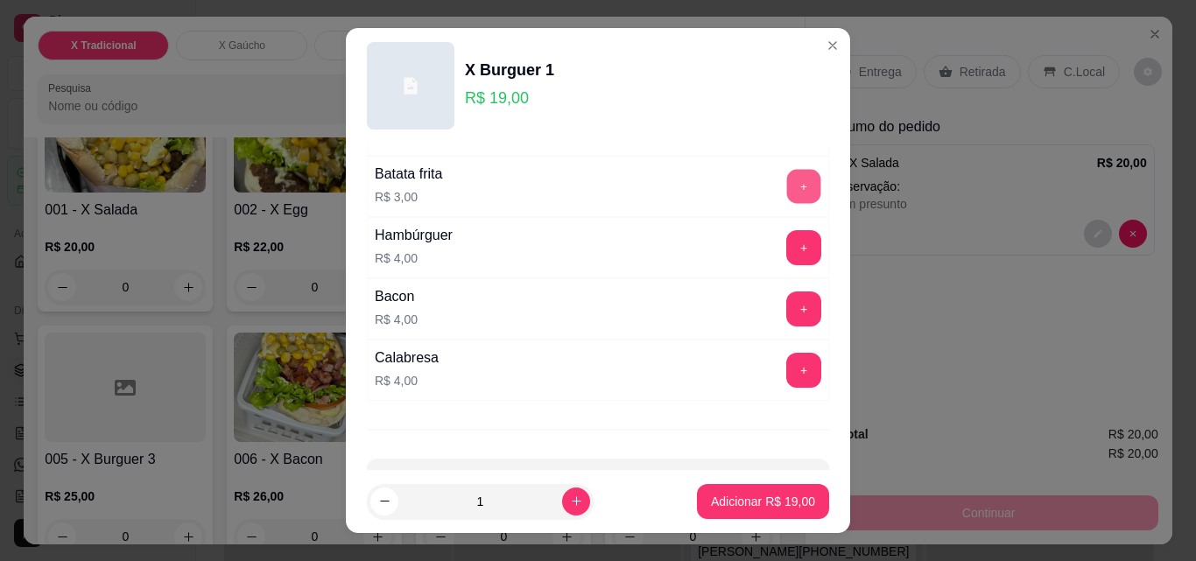
click at [787, 190] on button "+" at bounding box center [804, 187] width 34 height 34
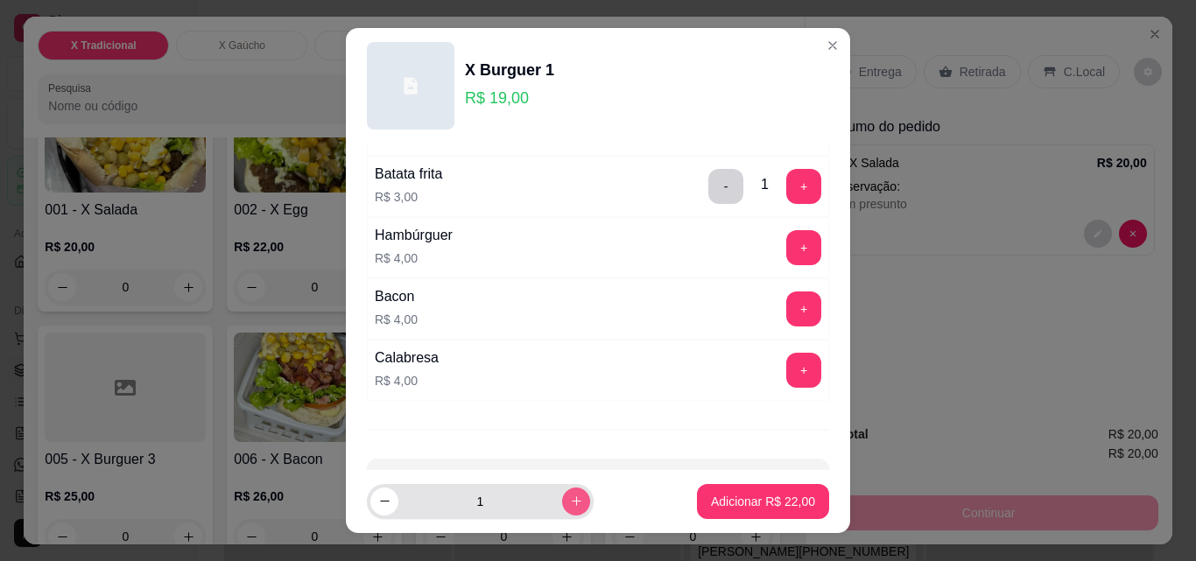
click at [570, 501] on icon "increase-product-quantity" at bounding box center [576, 501] width 13 height 13
type input "2"
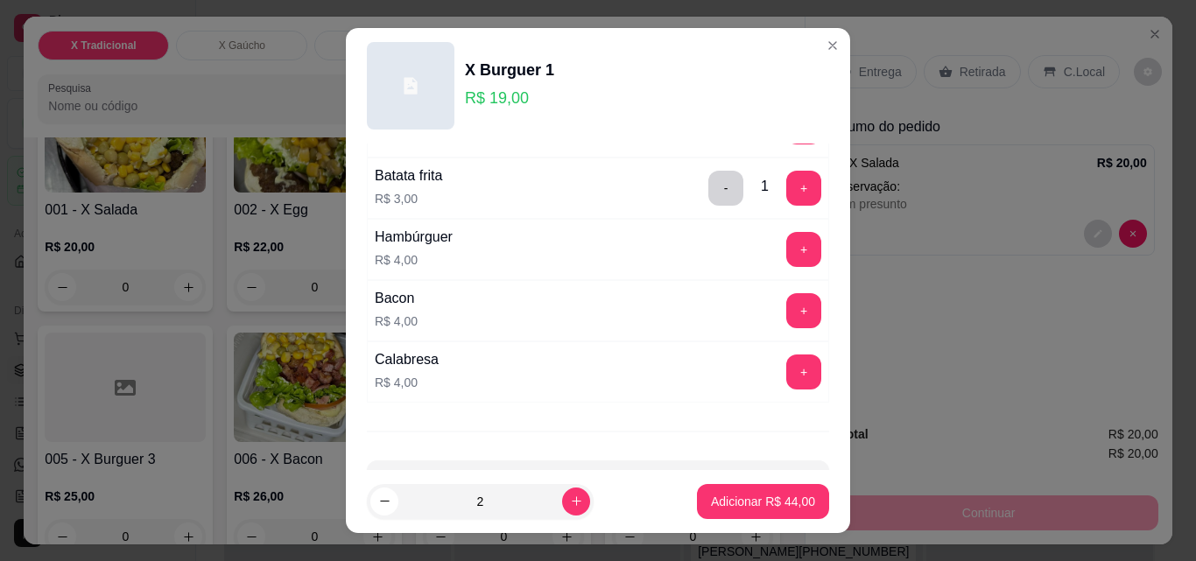
scroll to position [237, 0]
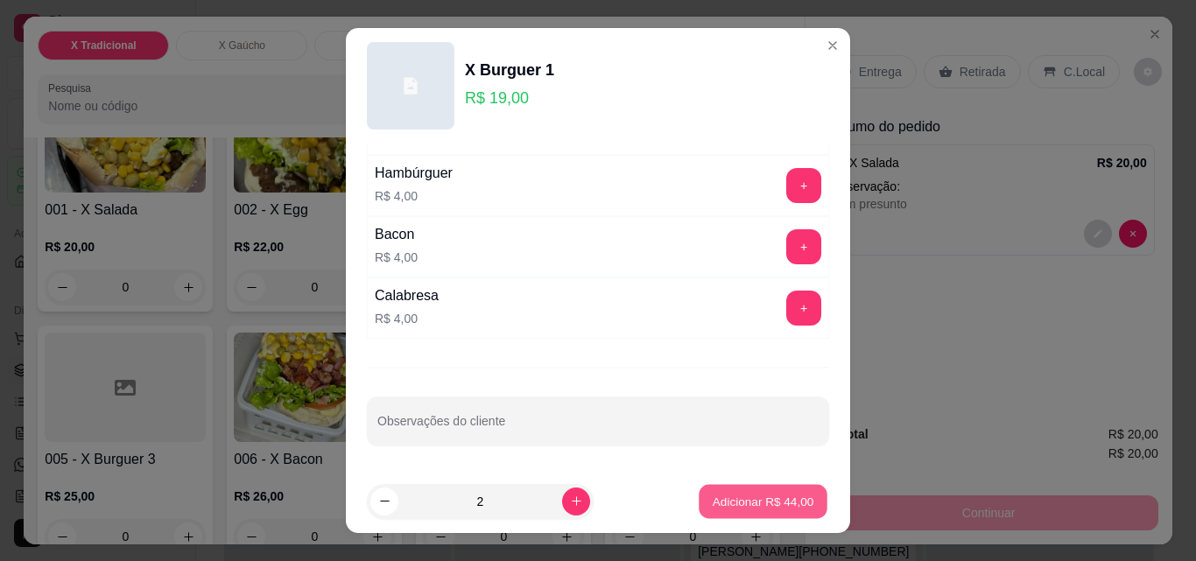
click at [738, 505] on p "Adicionar R$ 44,00" at bounding box center [764, 501] width 102 height 17
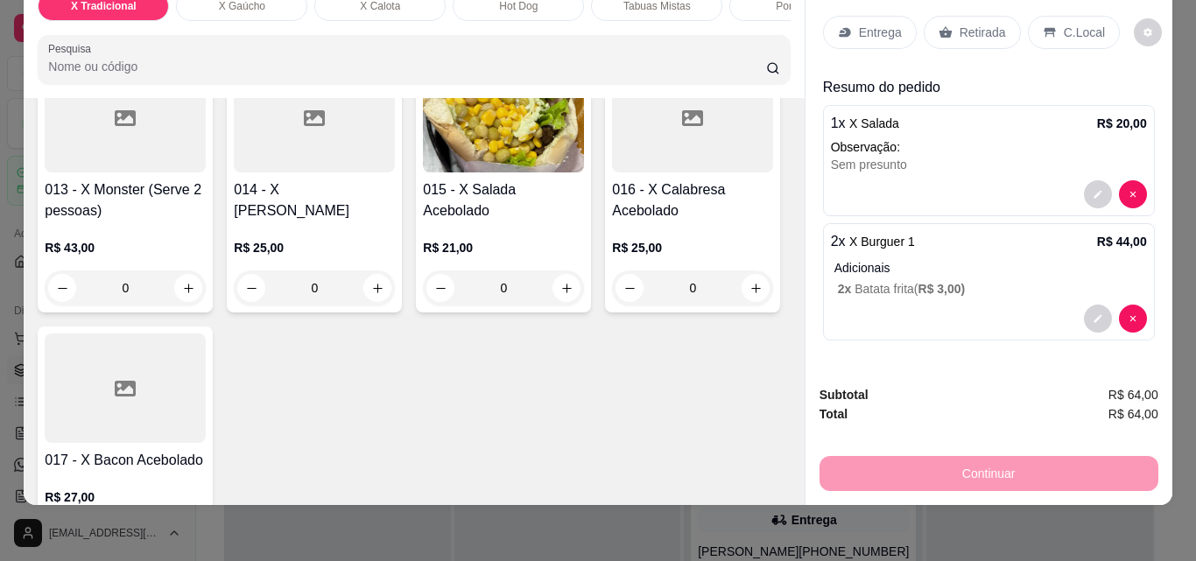
scroll to position [1051, 0]
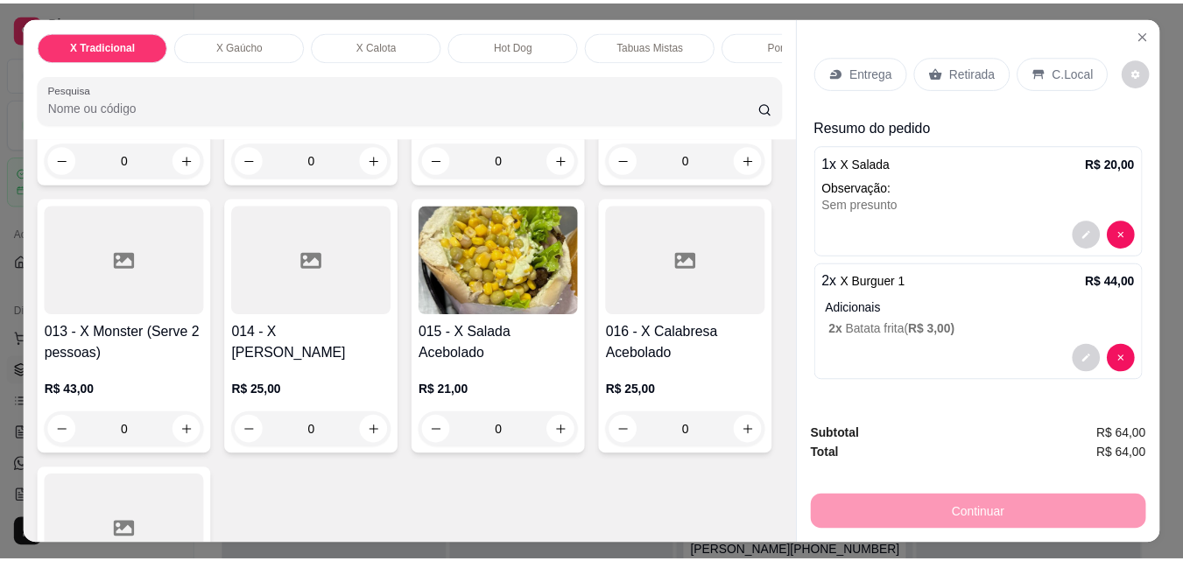
scroll to position [700, 0]
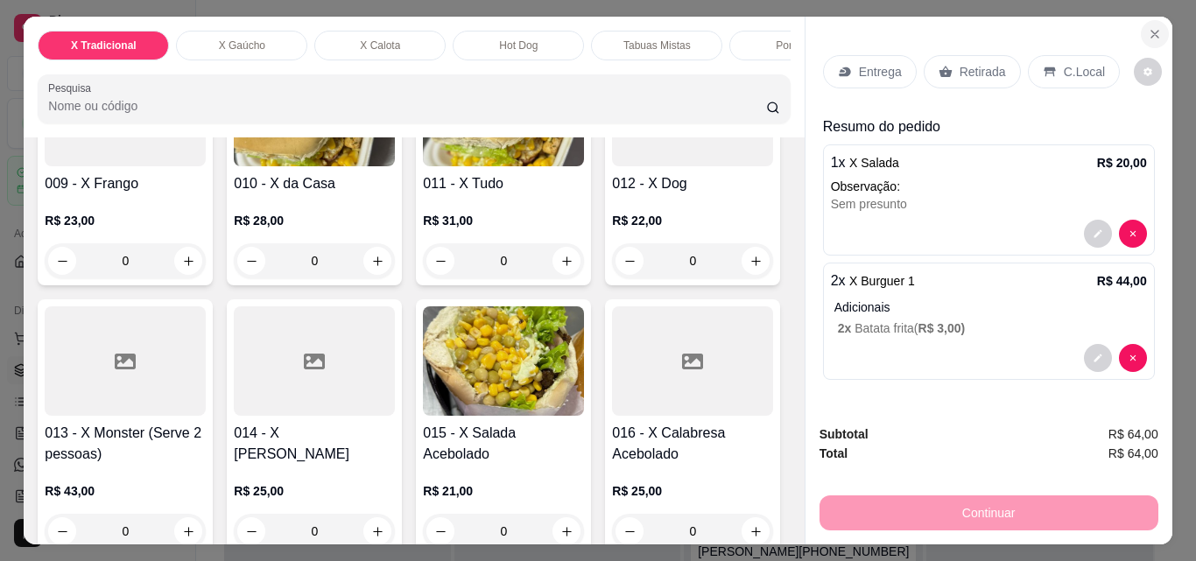
click at [1148, 30] on icon "Close" at bounding box center [1155, 34] width 14 height 14
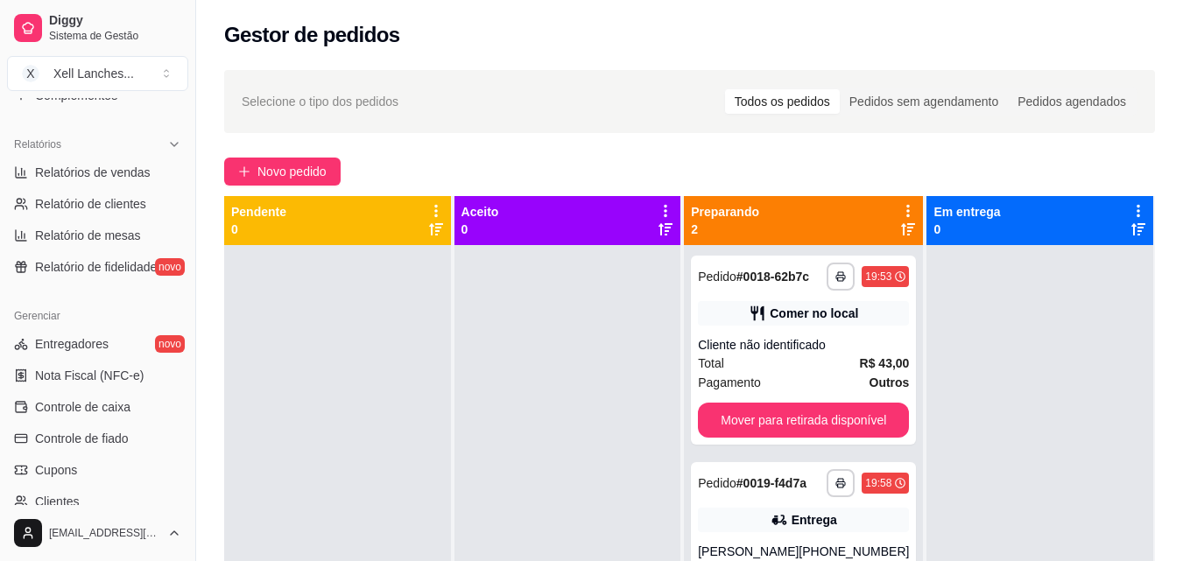
scroll to position [348, 0]
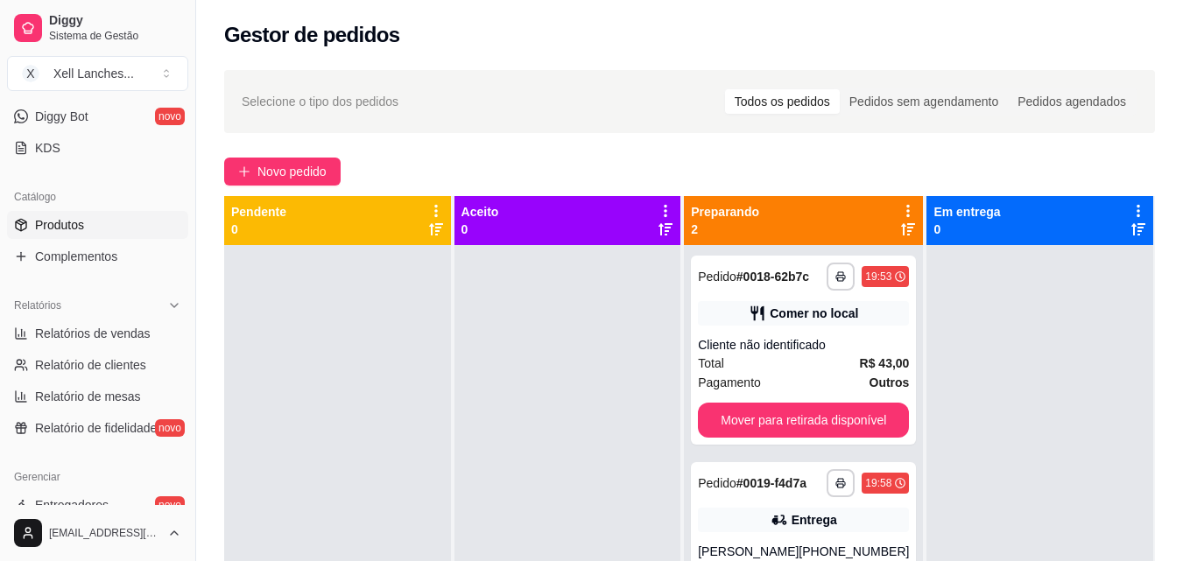
click at [86, 223] on link "Produtos" at bounding box center [97, 225] width 181 height 28
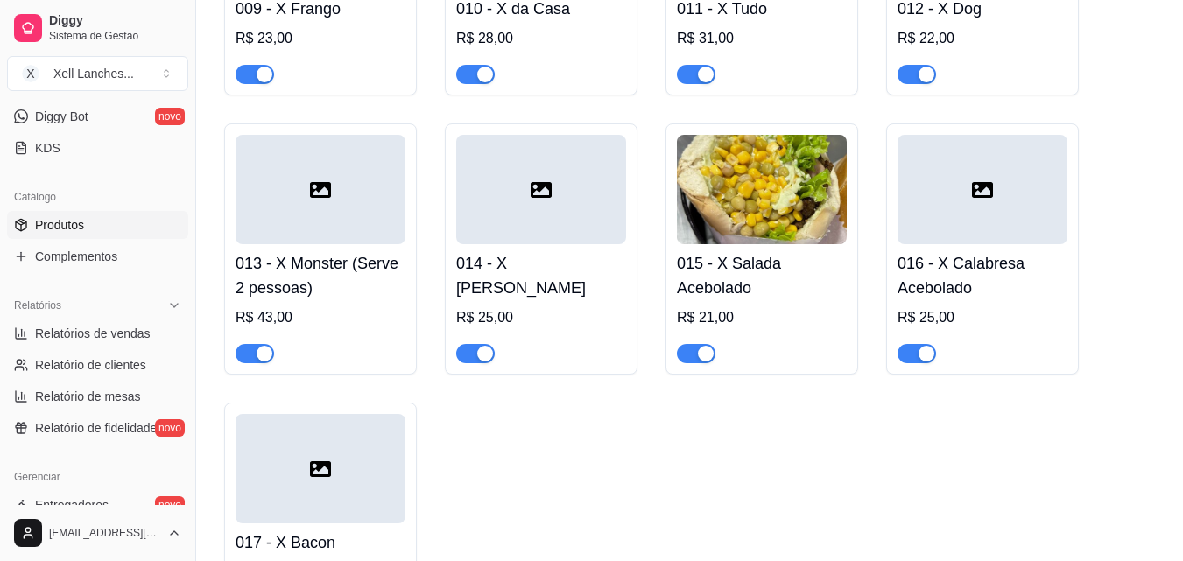
scroll to position [876, 0]
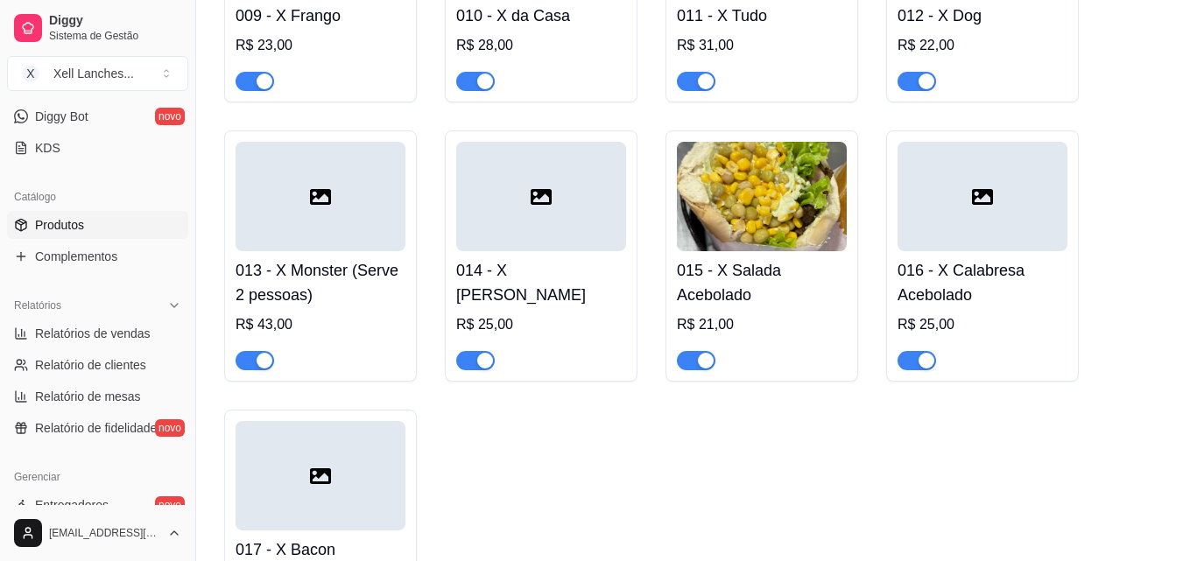
click at [740, 229] on img at bounding box center [762, 196] width 170 height 109
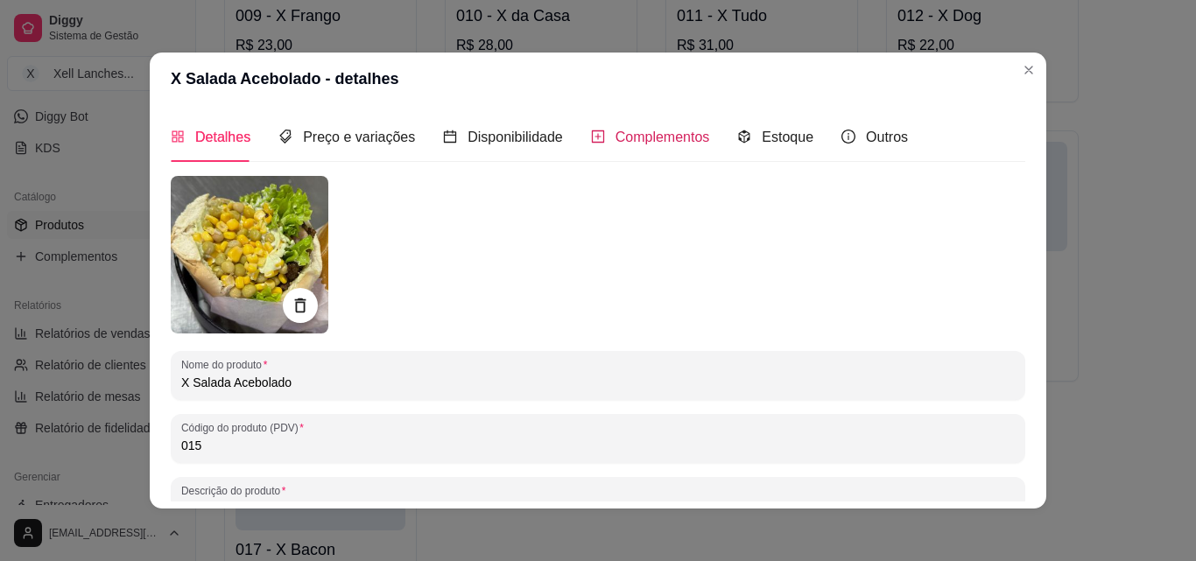
click at [633, 137] on span "Complementos" at bounding box center [663, 137] width 95 height 15
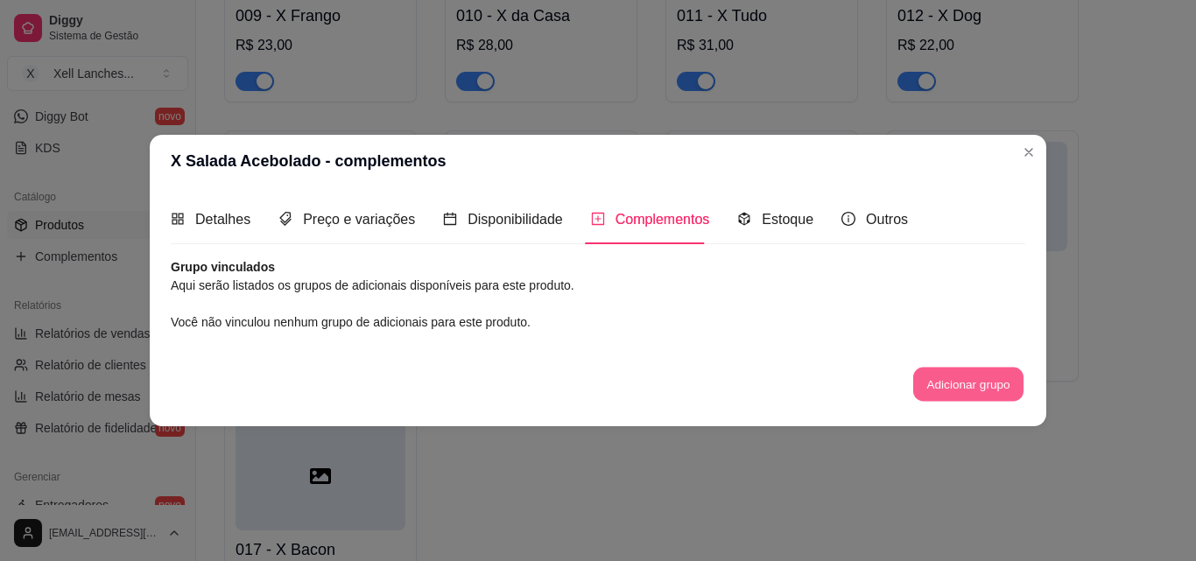
click at [941, 392] on button "Adicionar grupo" at bounding box center [968, 385] width 110 height 34
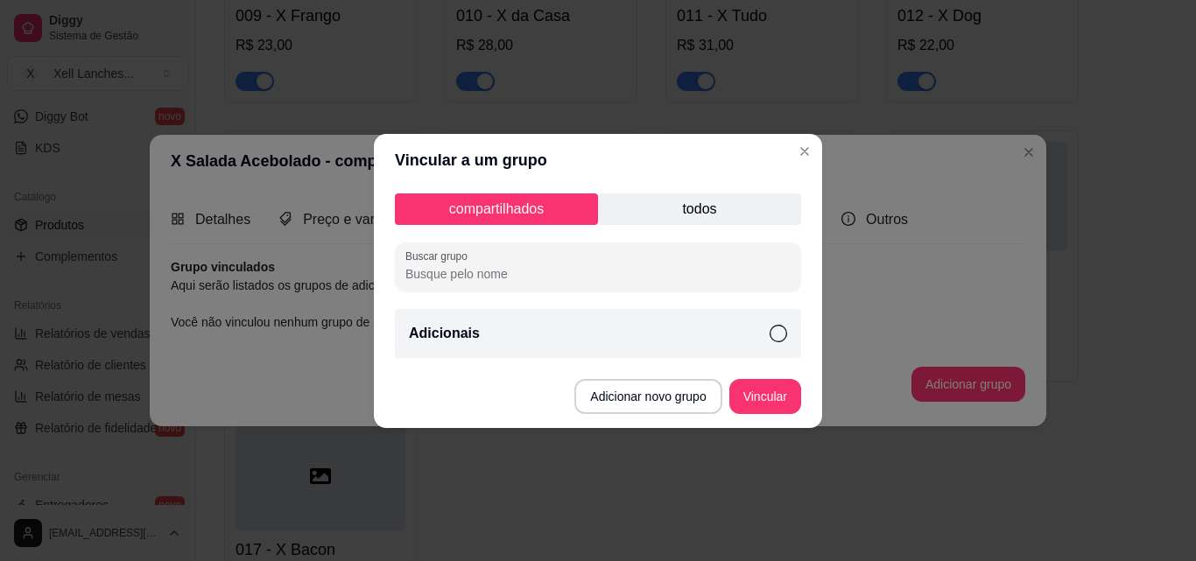
click at [426, 333] on p "Adicionais" at bounding box center [444, 333] width 71 height 21
click at [751, 396] on button "Vincular" at bounding box center [765, 396] width 70 height 34
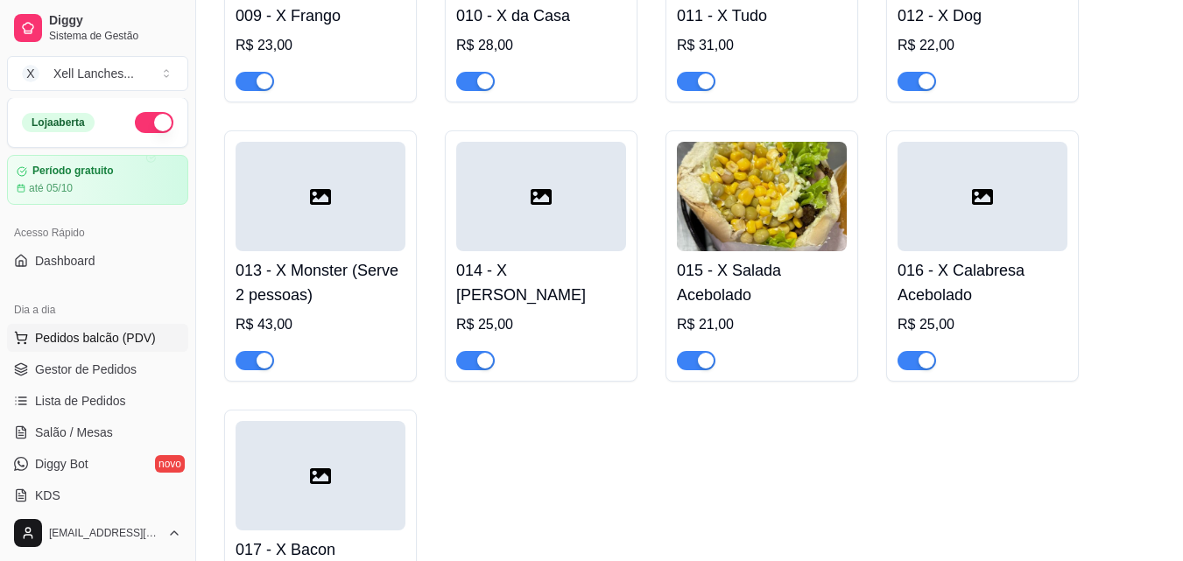
scroll to position [0, 0]
click at [95, 377] on span "Gestor de Pedidos" at bounding box center [86, 371] width 102 height 18
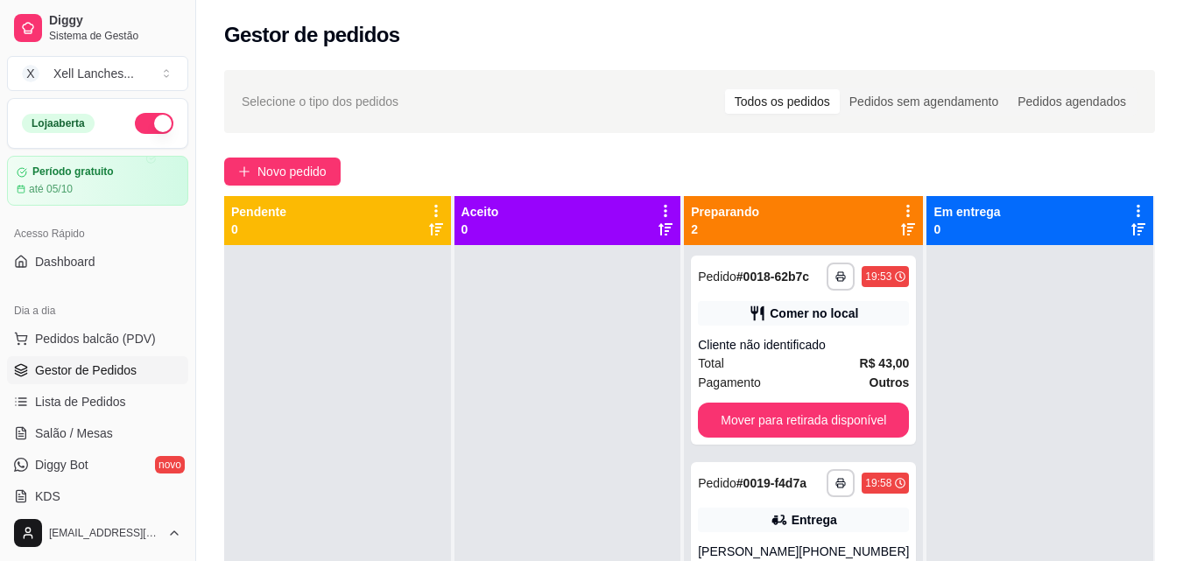
click at [258, 151] on div "**********" at bounding box center [689, 419] width 987 height 719
click at [260, 159] on button "Novo pedido" at bounding box center [282, 172] width 116 height 28
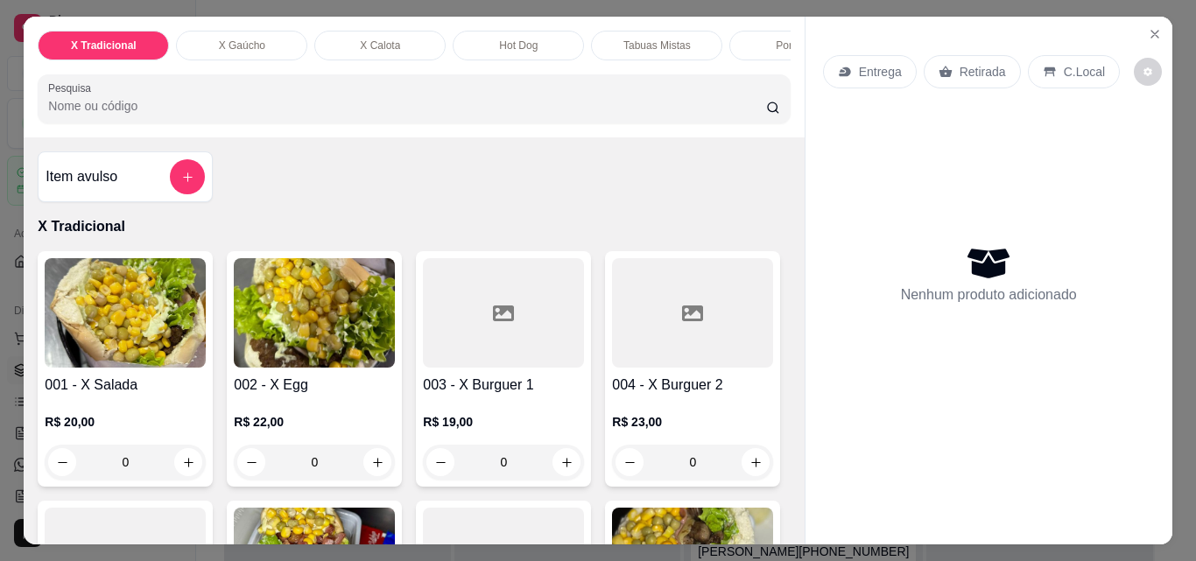
click at [102, 334] on img at bounding box center [125, 312] width 161 height 109
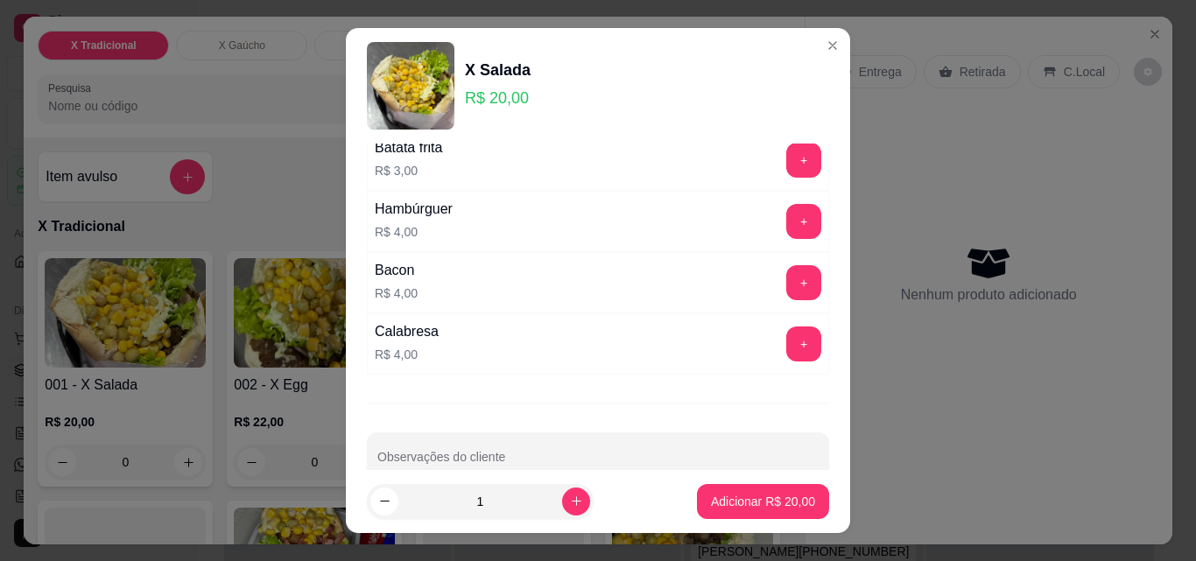
scroll to position [237, 0]
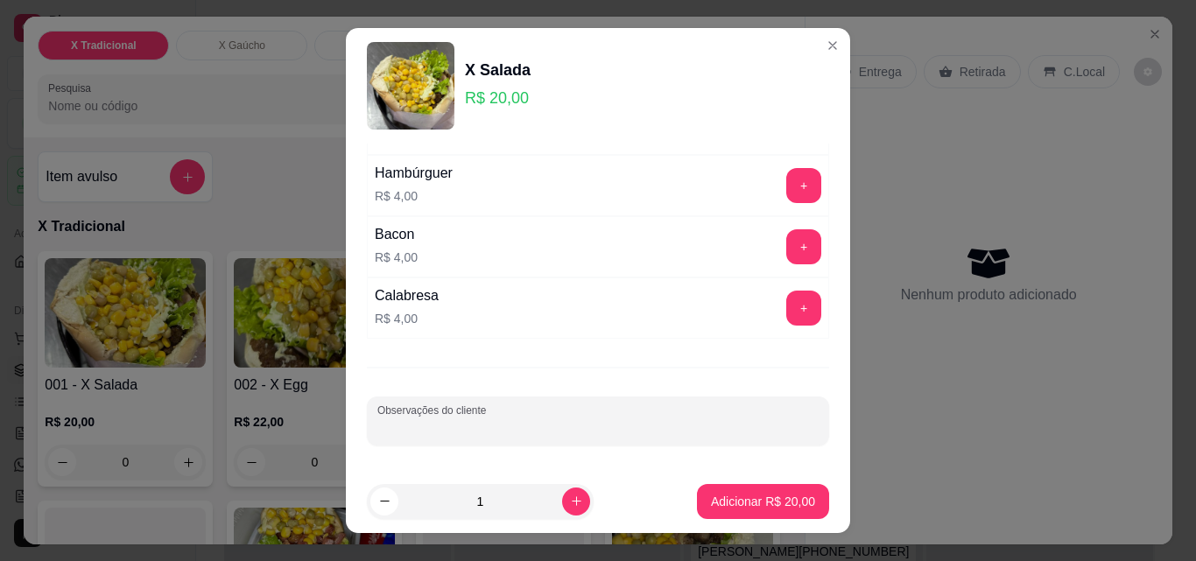
click at [468, 428] on input "Observações do cliente" at bounding box center [597, 428] width 441 height 18
type input "Sem presunto"
click at [750, 493] on p "Adicionar R$ 20,00" at bounding box center [763, 502] width 104 height 18
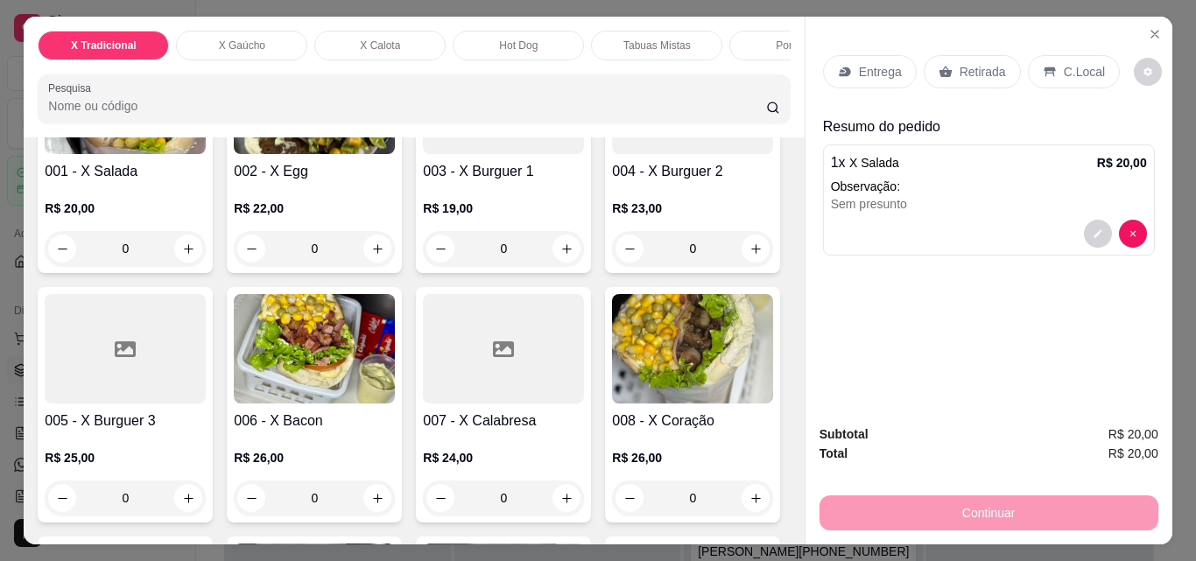
scroll to position [175, 0]
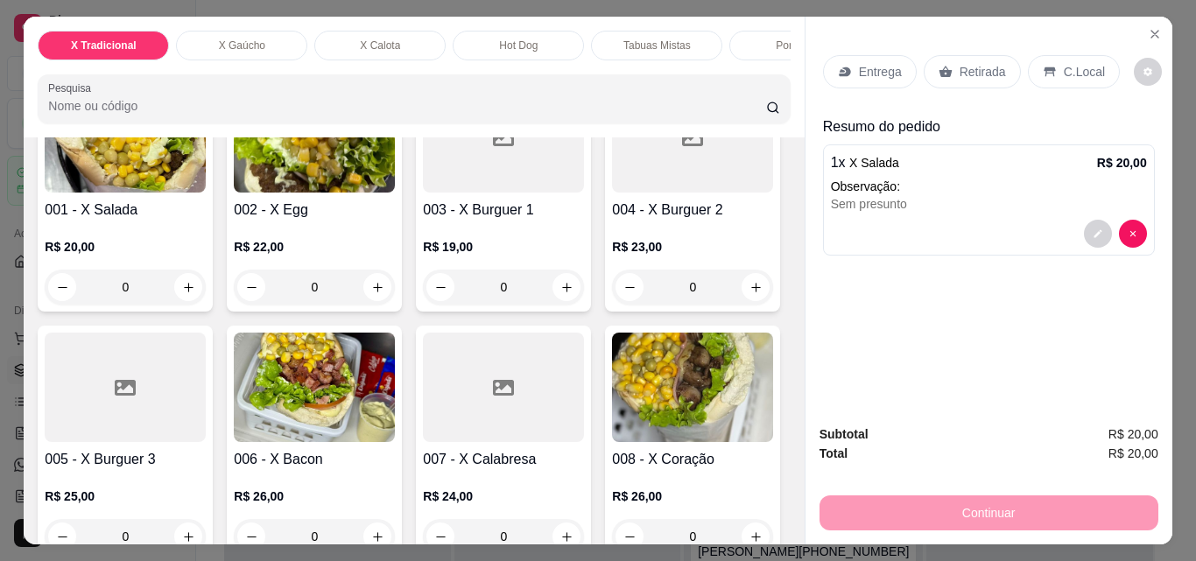
click at [546, 176] on div at bounding box center [503, 137] width 161 height 109
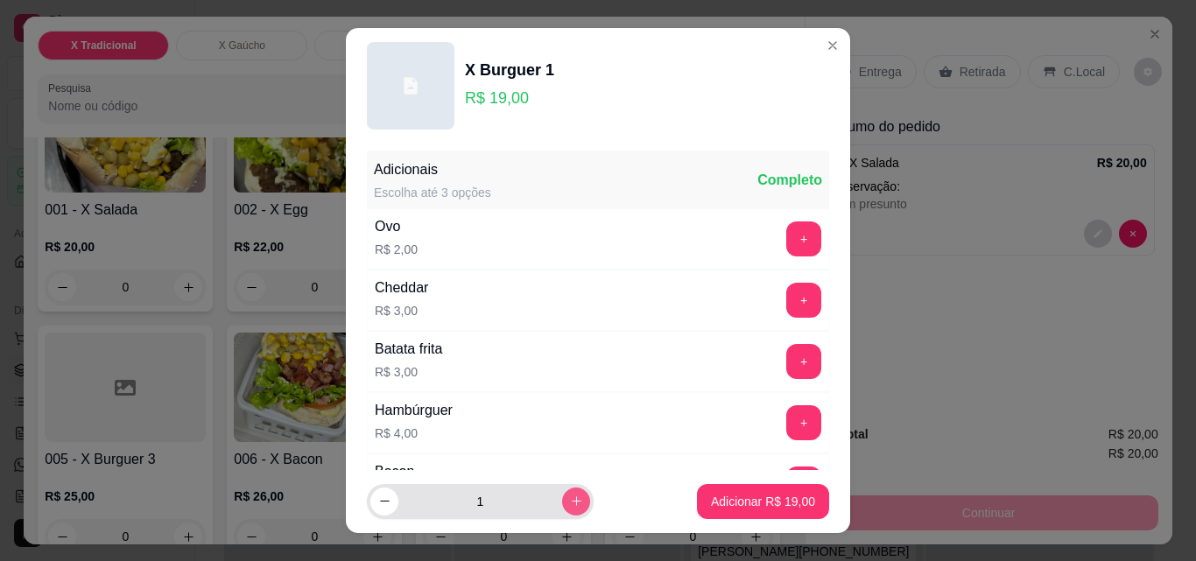
click at [570, 505] on icon "increase-product-quantity" at bounding box center [576, 501] width 13 height 13
type input "2"
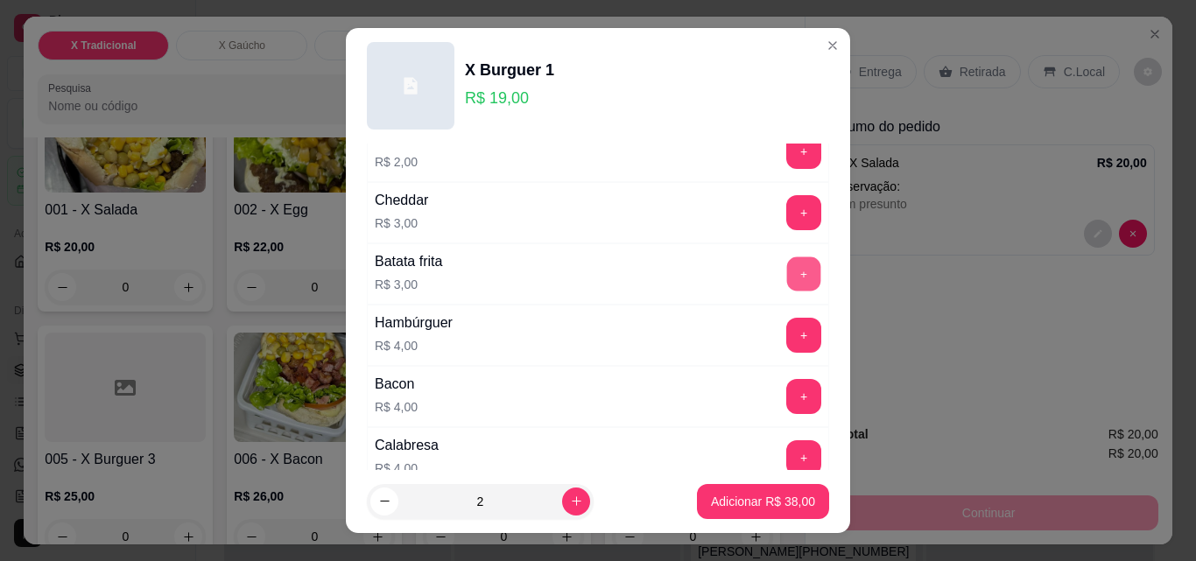
click at [787, 270] on button "+" at bounding box center [804, 274] width 34 height 34
click at [734, 498] on p "Adicionar R$ 44,00" at bounding box center [763, 502] width 104 height 18
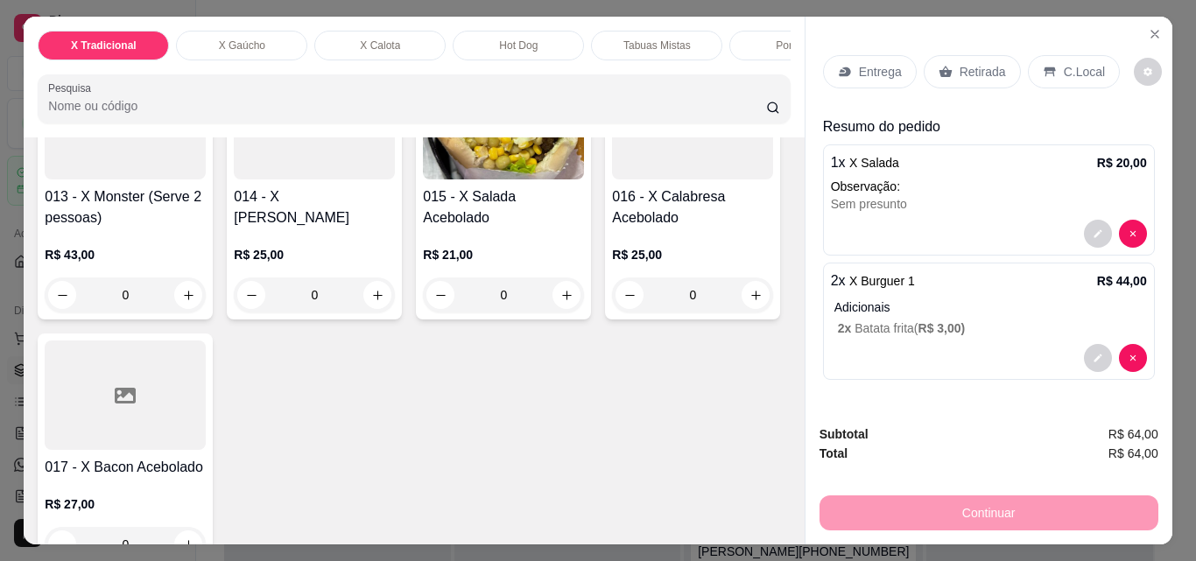
scroll to position [1051, 0]
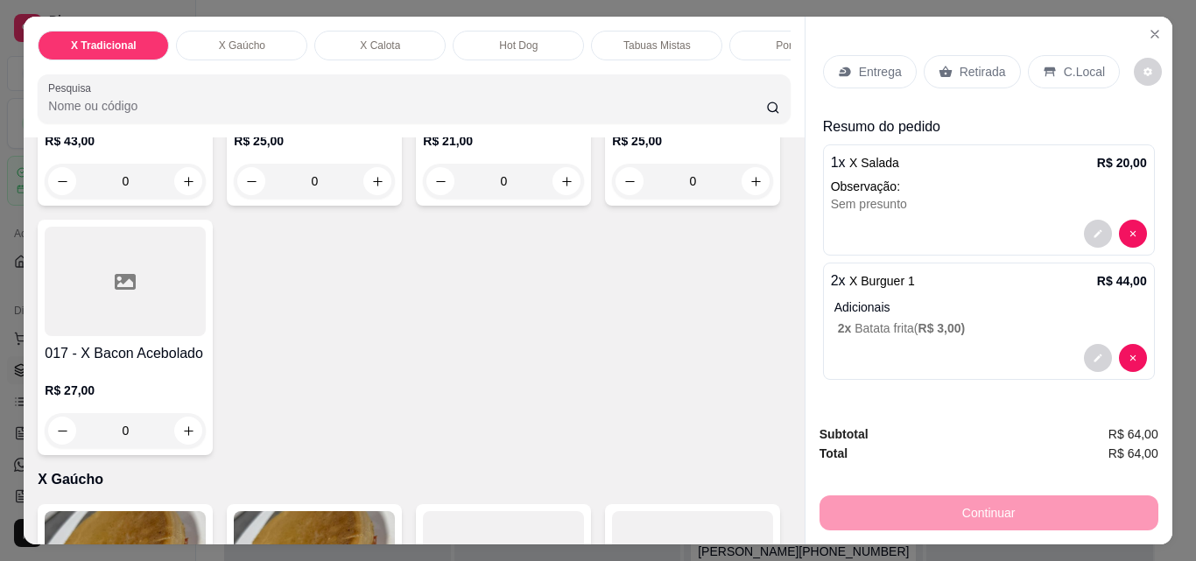
click at [519, 66] on img at bounding box center [503, 10] width 161 height 109
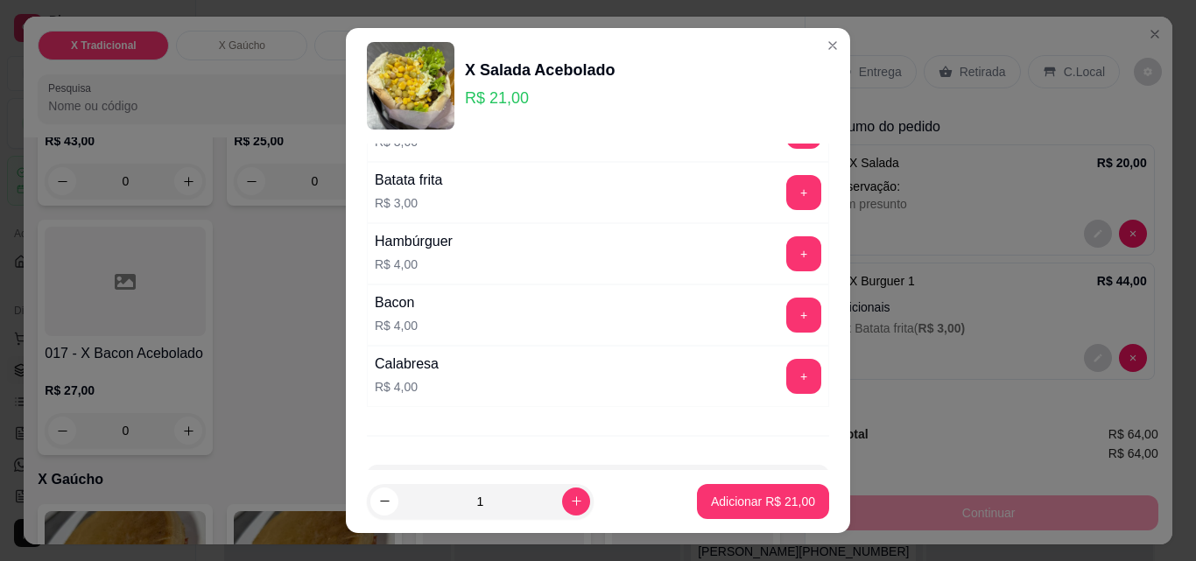
scroll to position [237, 0]
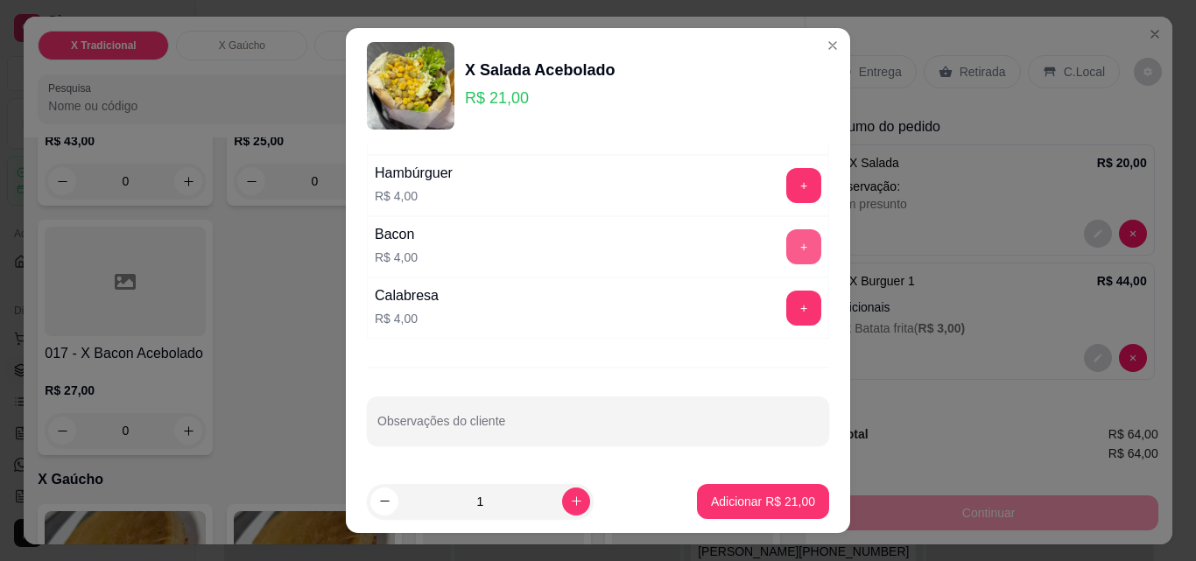
click at [786, 247] on button "+" at bounding box center [803, 246] width 35 height 35
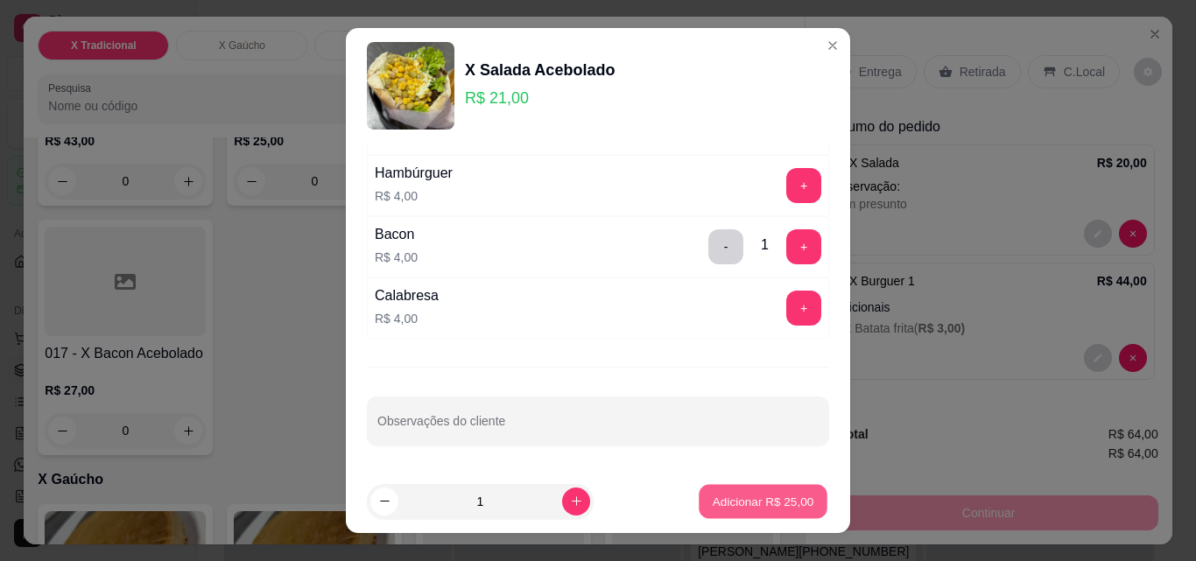
click at [730, 506] on p "Adicionar R$ 25,00" at bounding box center [764, 501] width 102 height 17
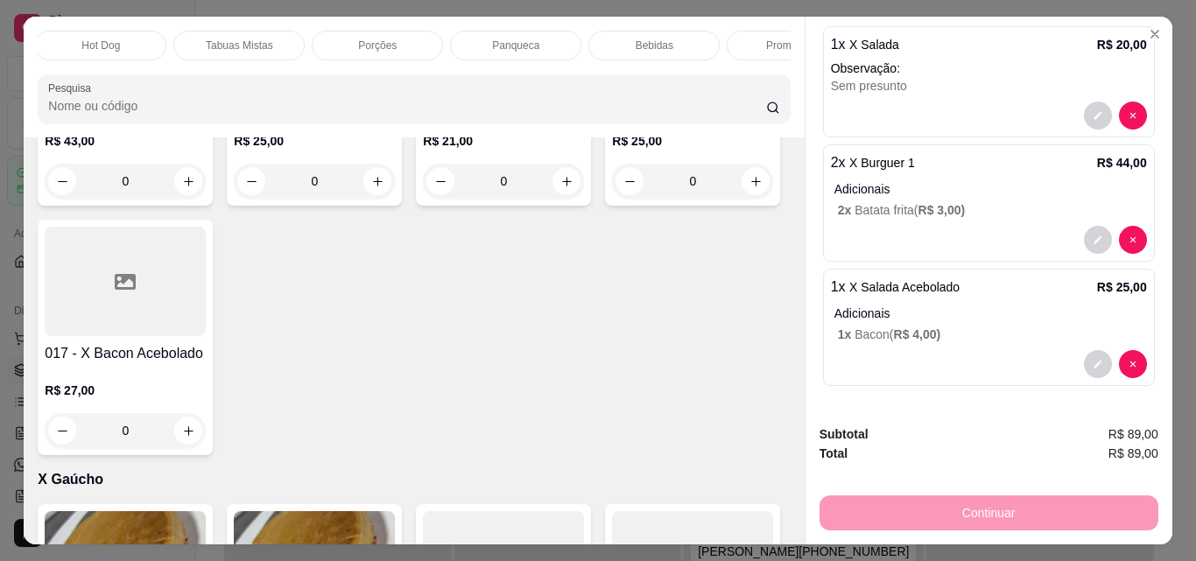
scroll to position [0, 420]
click at [633, 45] on p "Bebidas" at bounding box center [652, 46] width 38 height 14
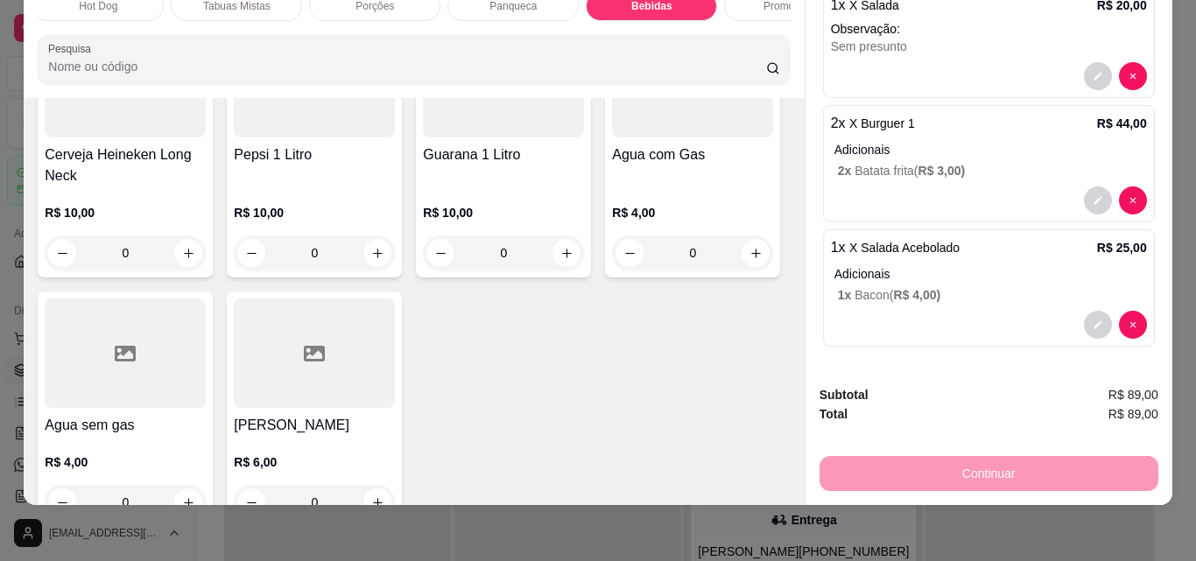
scroll to position [6353, 0]
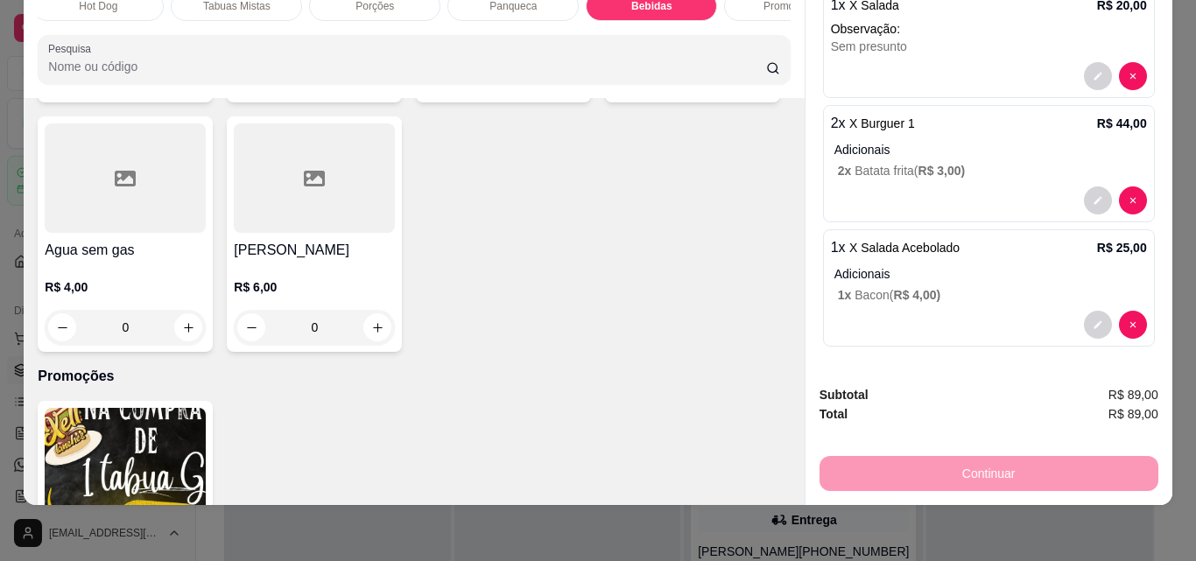
type input "1"
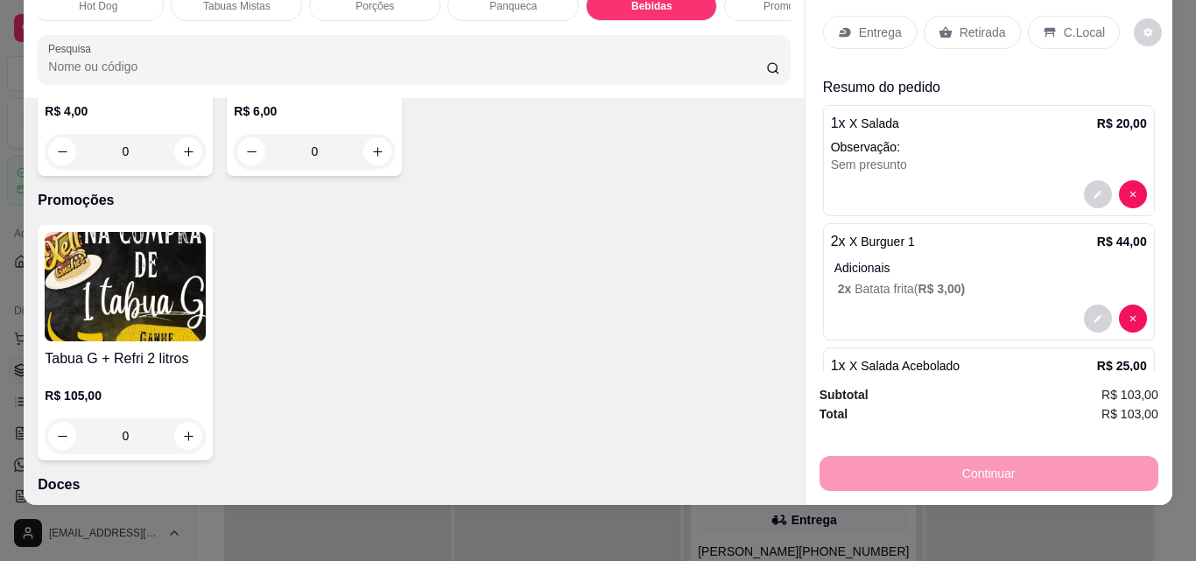
scroll to position [0, 0]
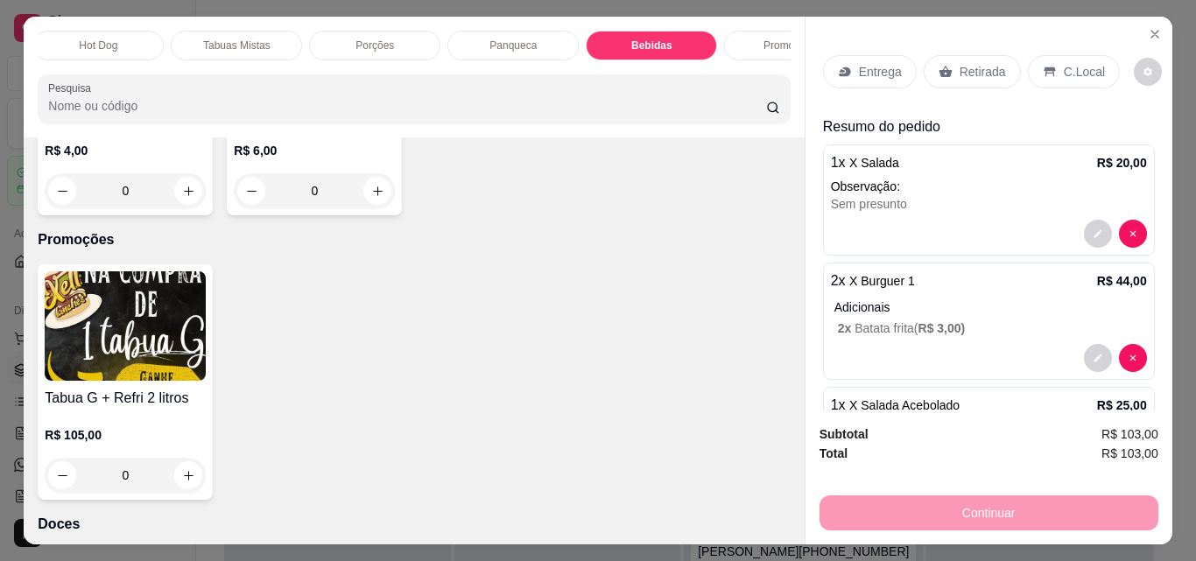
click at [863, 63] on p "Entrega" at bounding box center [880, 72] width 43 height 18
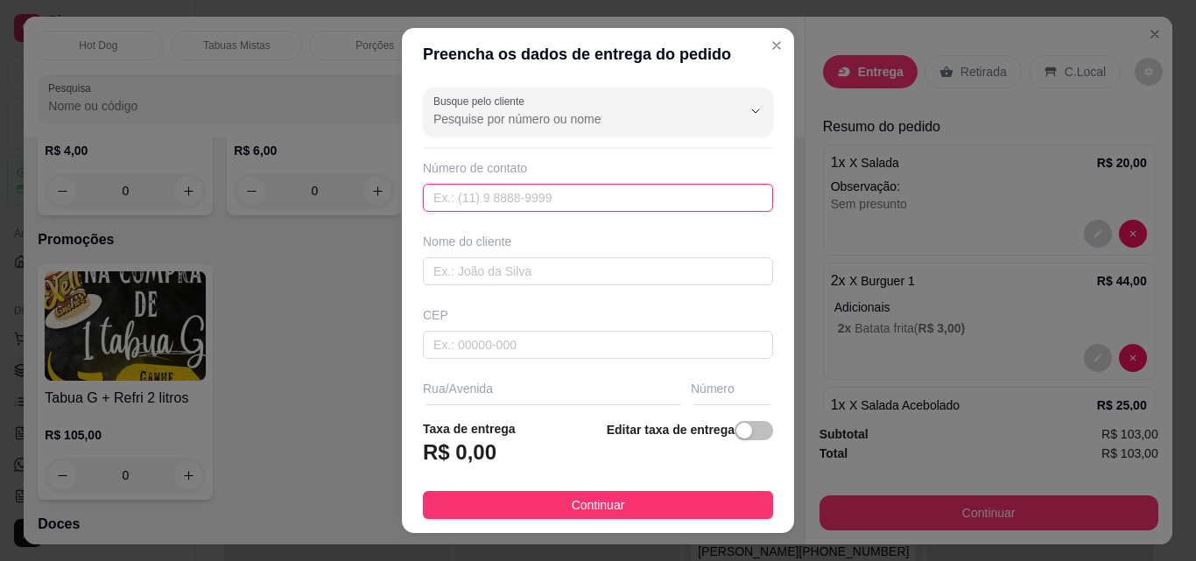
click at [532, 202] on input "text" at bounding box center [598, 198] width 350 height 28
click at [574, 205] on input "text" at bounding box center [598, 198] width 350 height 28
paste input "[PHONE_NUMBER]"
type input "[PHONE_NUMBER]"
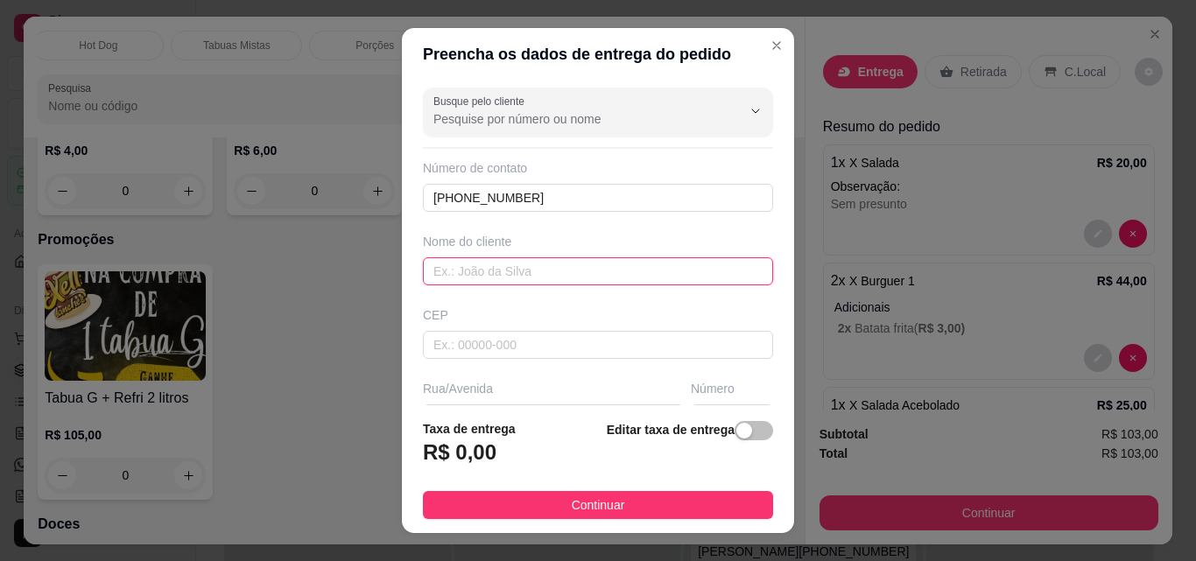
click at [505, 268] on input "text" at bounding box center [598, 271] width 350 height 28
type input "a"
type input "[PERSON_NAME]"
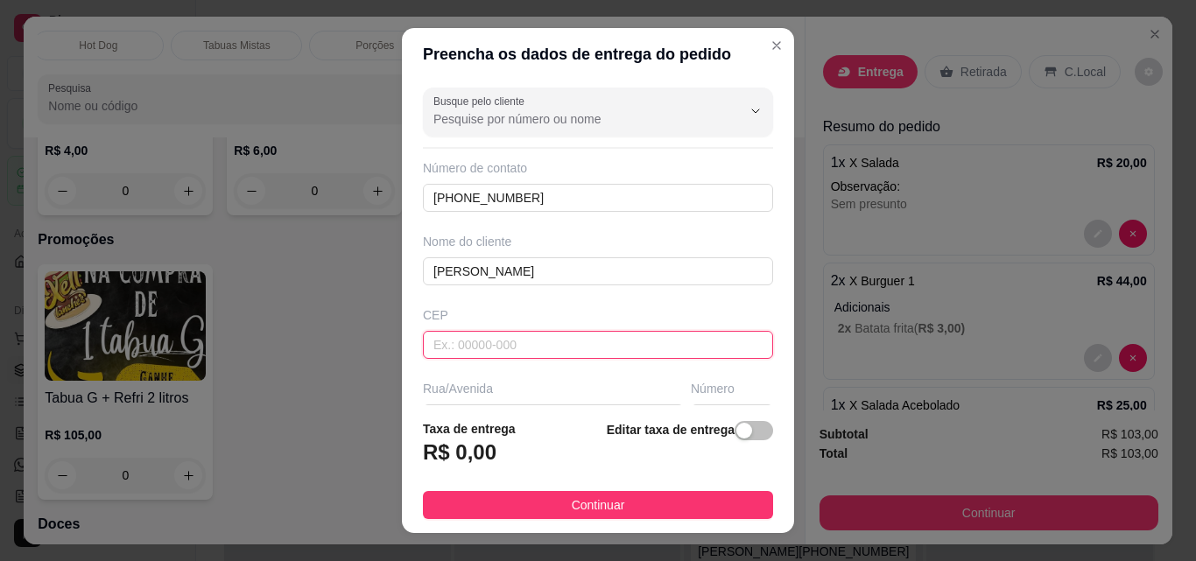
click at [496, 337] on input "text" at bounding box center [598, 345] width 350 height 28
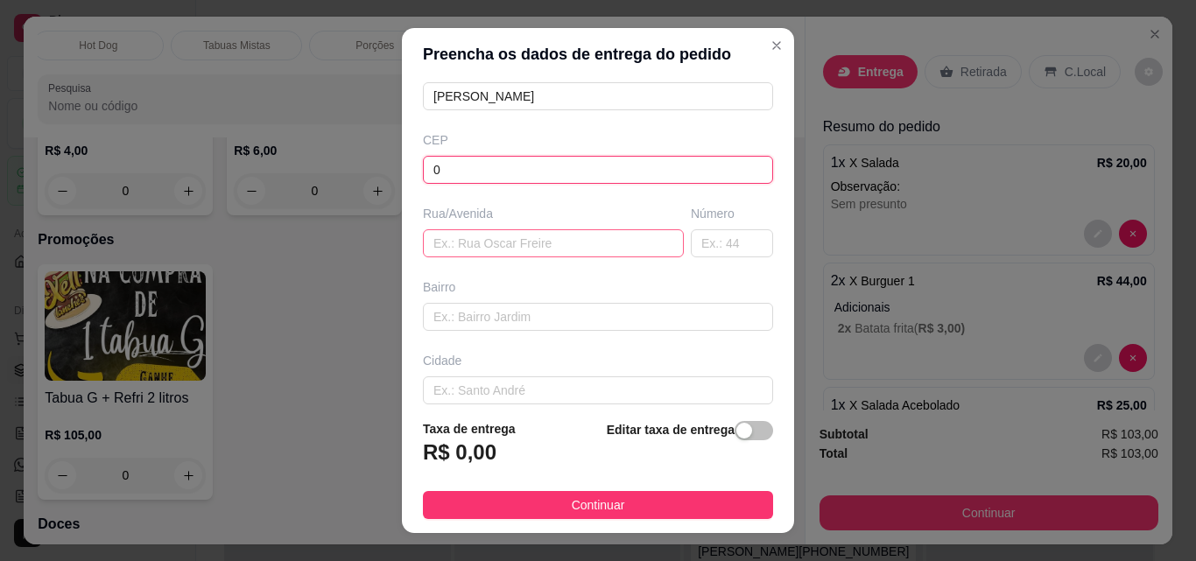
type input "0"
click at [483, 240] on input "text" at bounding box center [553, 243] width 261 height 28
type input "."
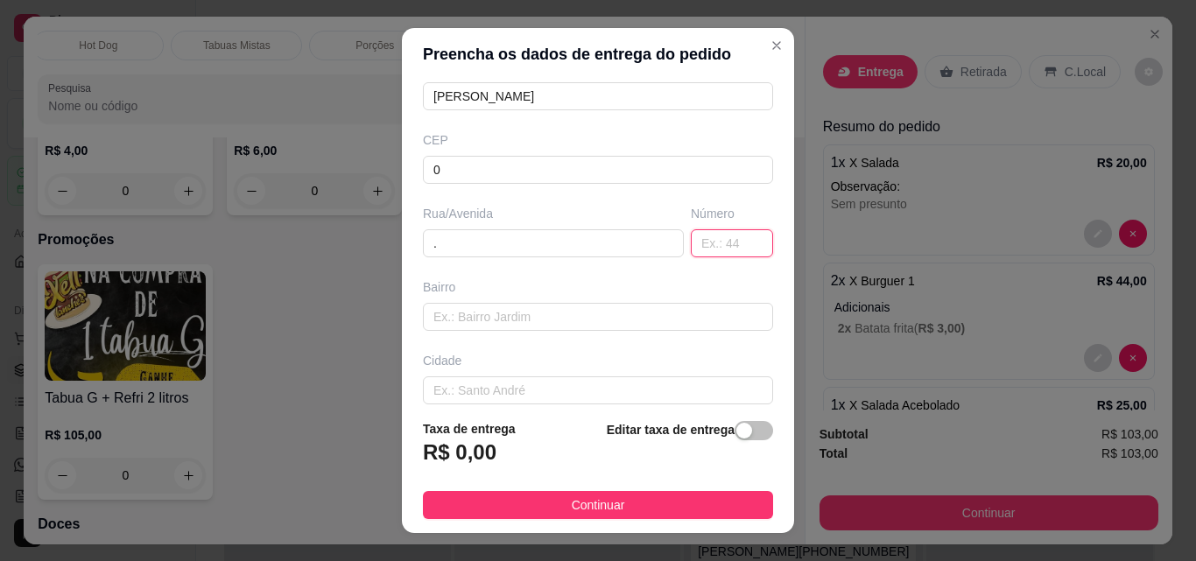
click at [707, 241] on input "text" at bounding box center [732, 243] width 82 height 28
type input "."
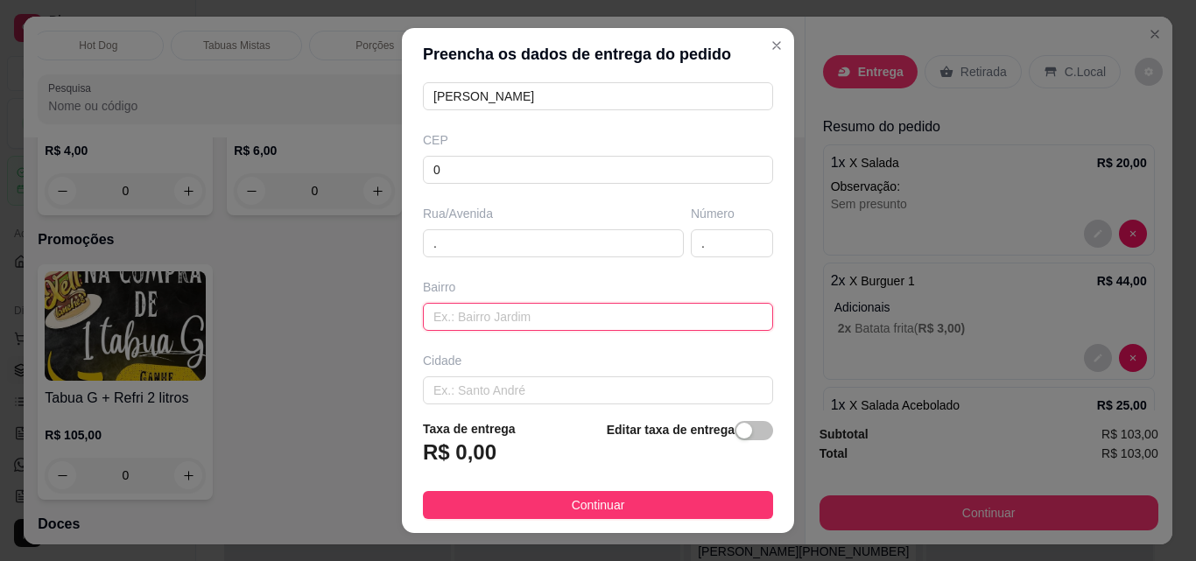
click at [459, 306] on input "text" at bounding box center [598, 317] width 350 height 28
type input "."
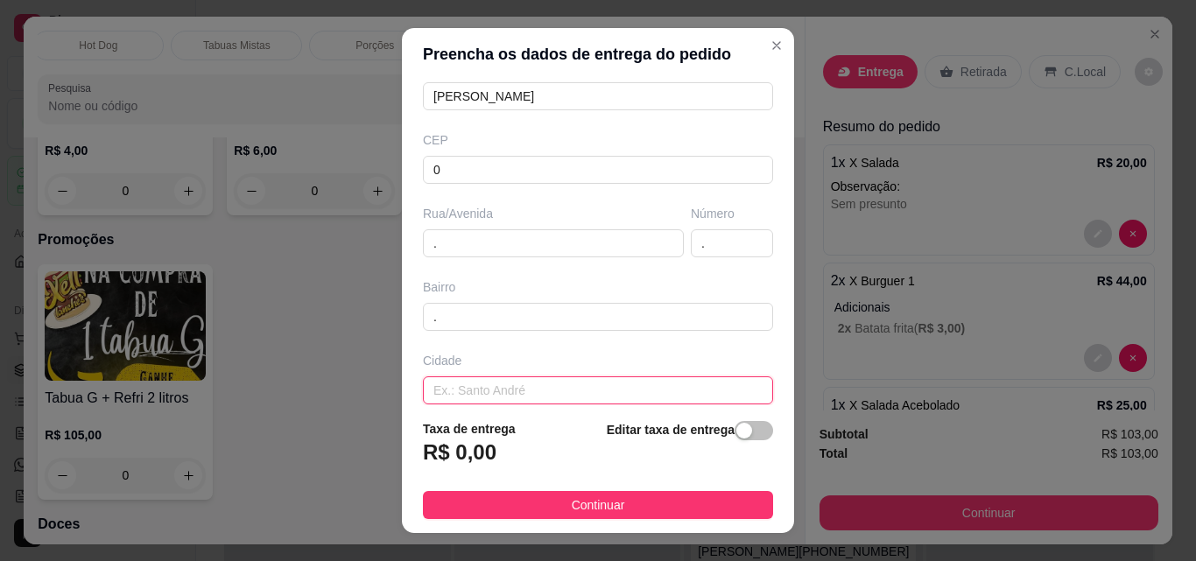
click at [491, 389] on input "text" at bounding box center [598, 391] width 350 height 28
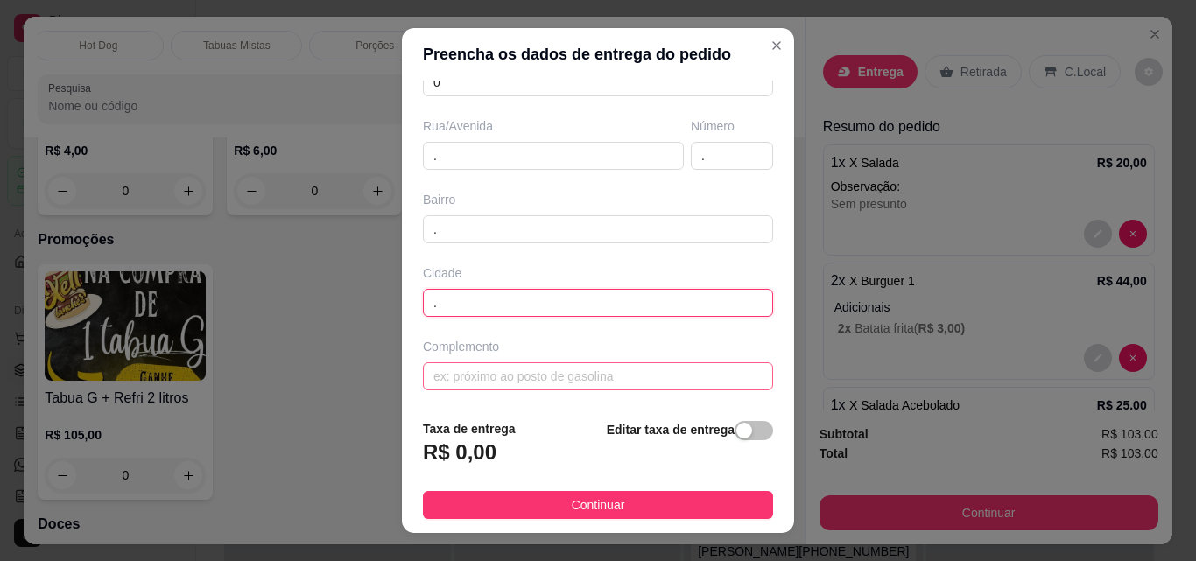
scroll to position [265, 0]
type input "."
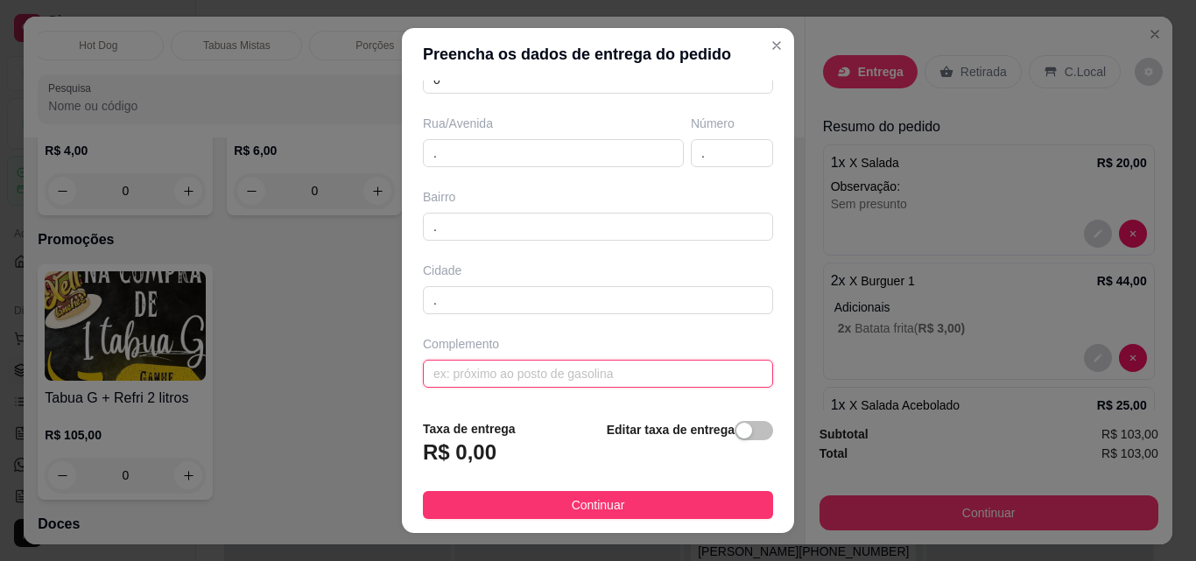
click at [474, 370] on input "text" at bounding box center [598, 374] width 350 height 28
type input "."
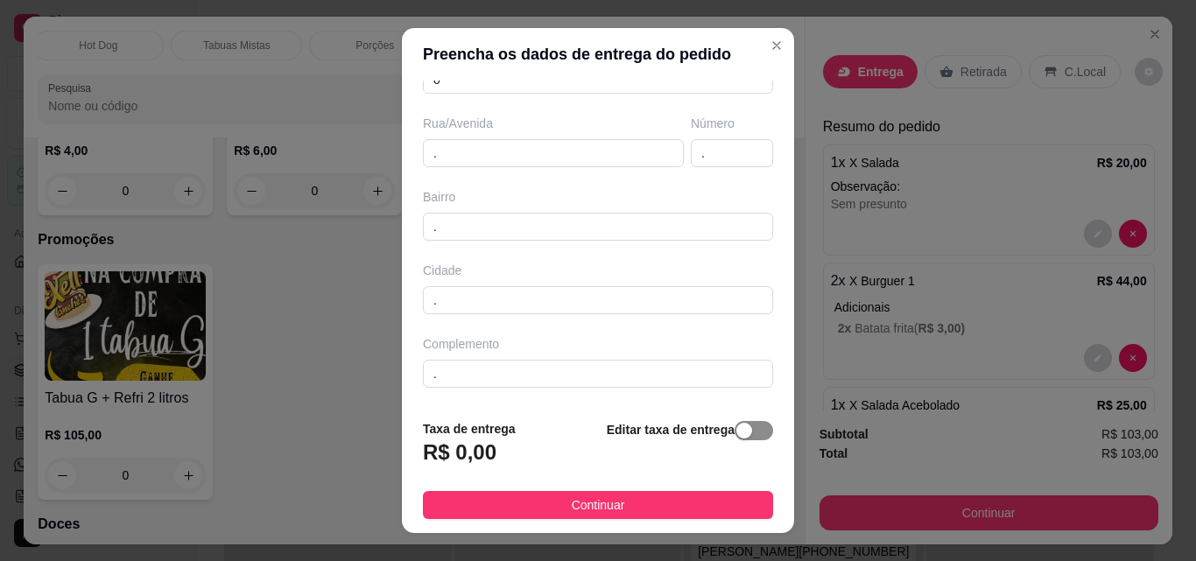
click at [736, 433] on div "button" at bounding box center [744, 431] width 16 height 16
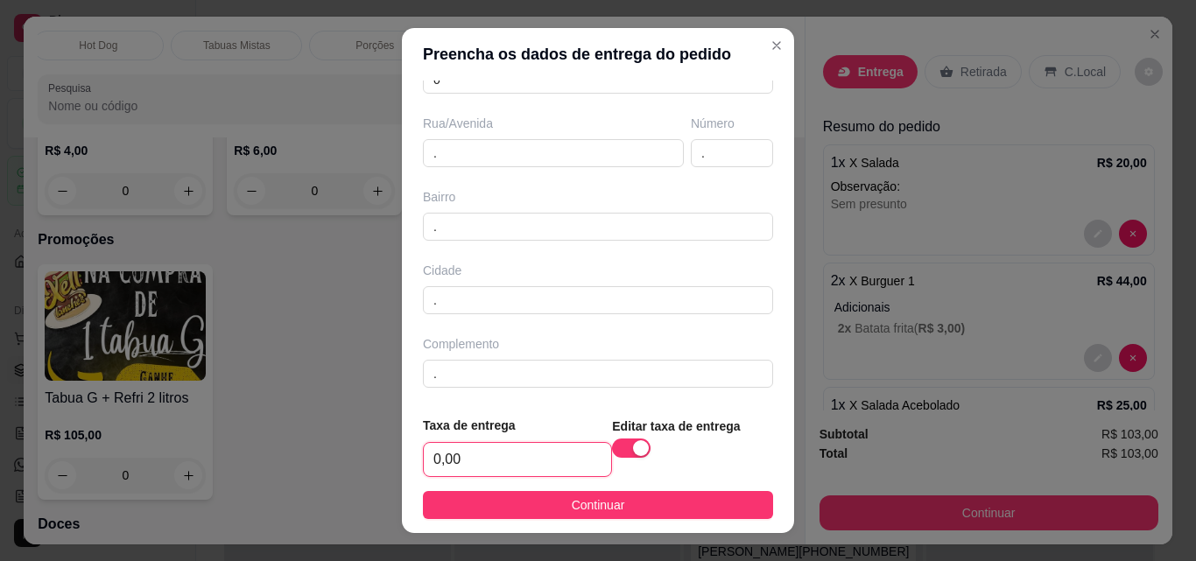
click at [502, 457] on input "0,00" at bounding box center [517, 459] width 187 height 33
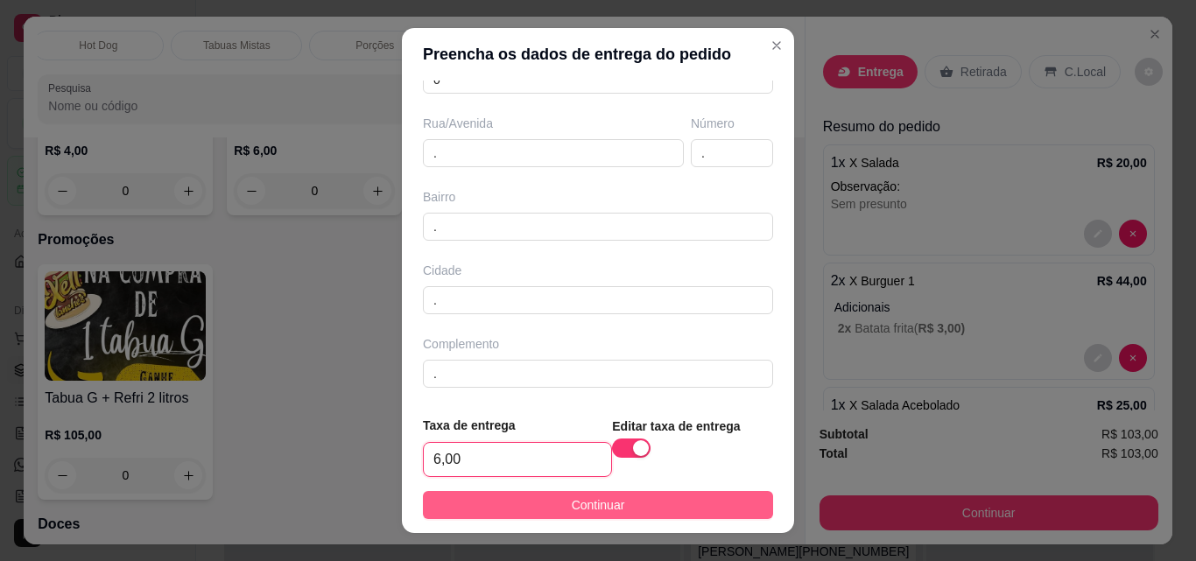
type input "6,00"
click at [579, 506] on span "Continuar" at bounding box center [598, 505] width 53 height 19
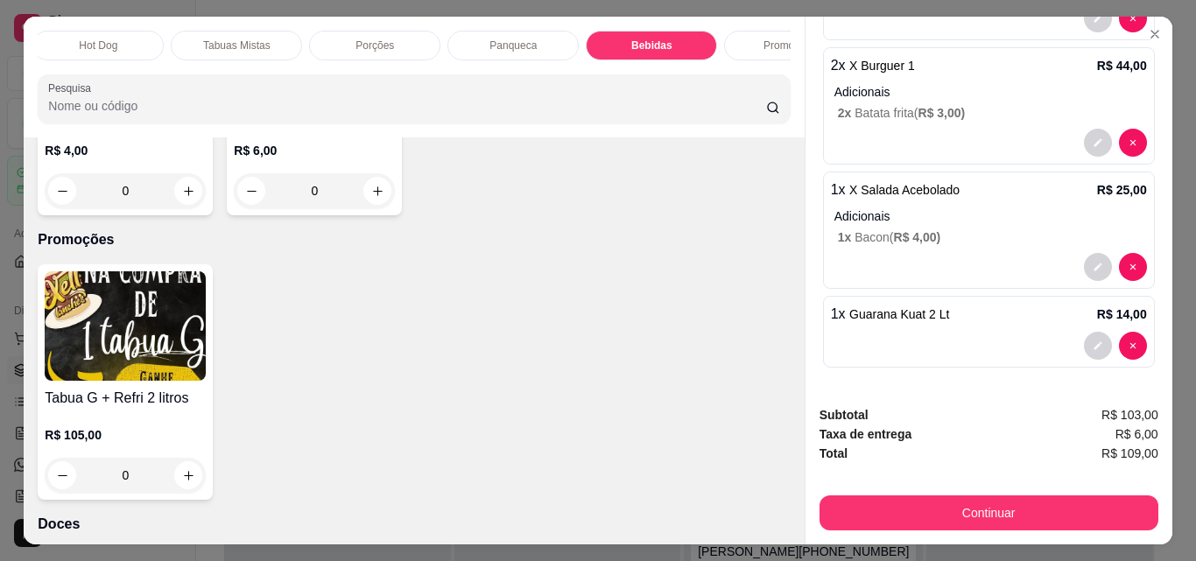
scroll to position [440, 0]
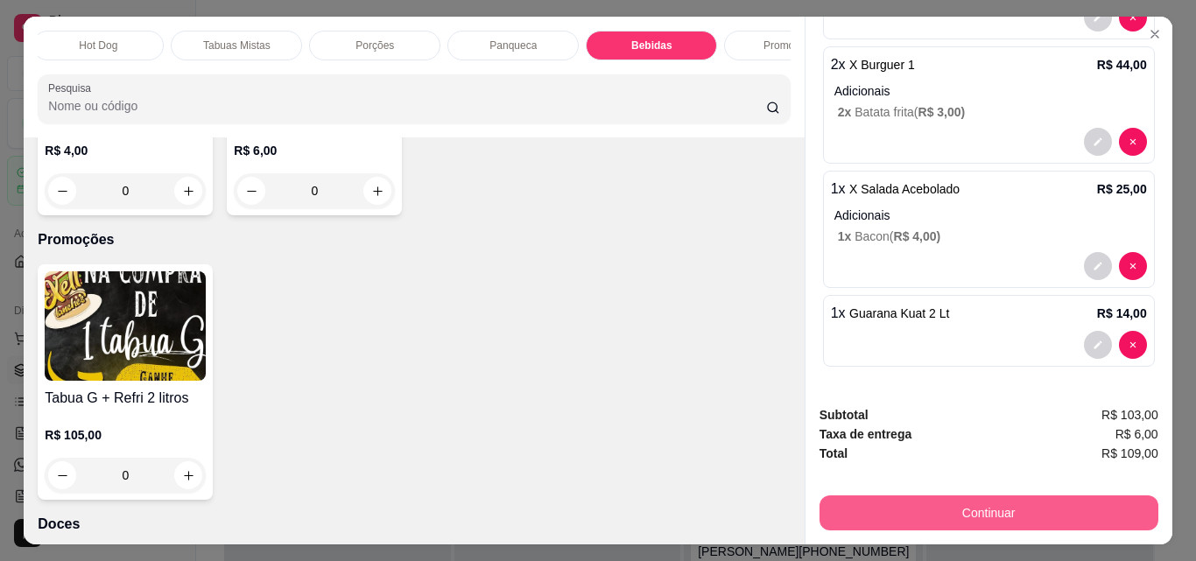
click at [889, 503] on button "Continuar" at bounding box center [989, 513] width 339 height 35
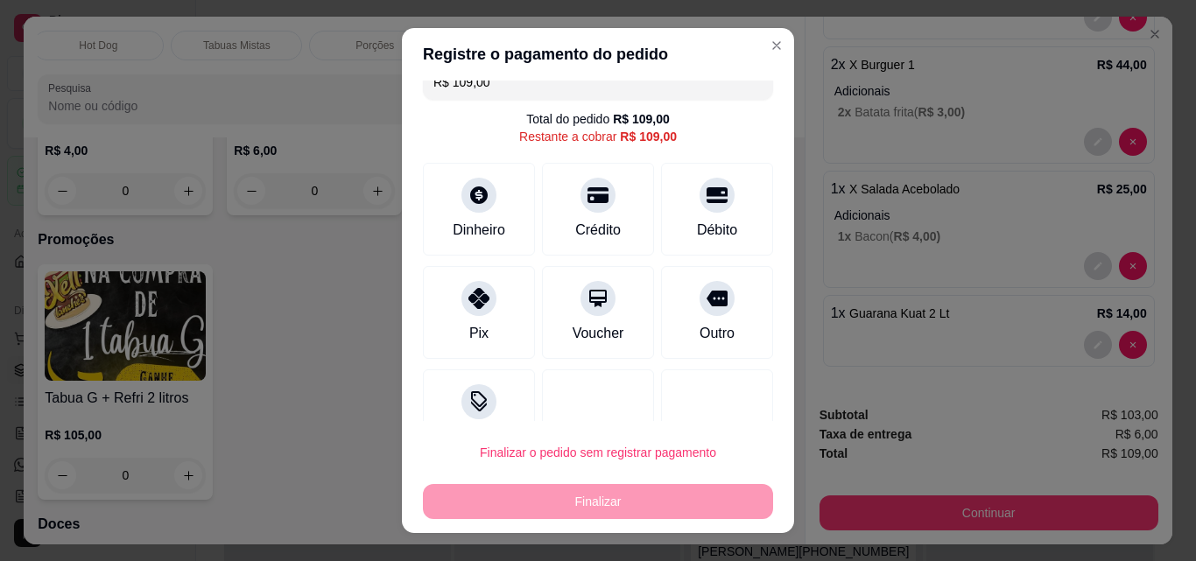
scroll to position [0, 0]
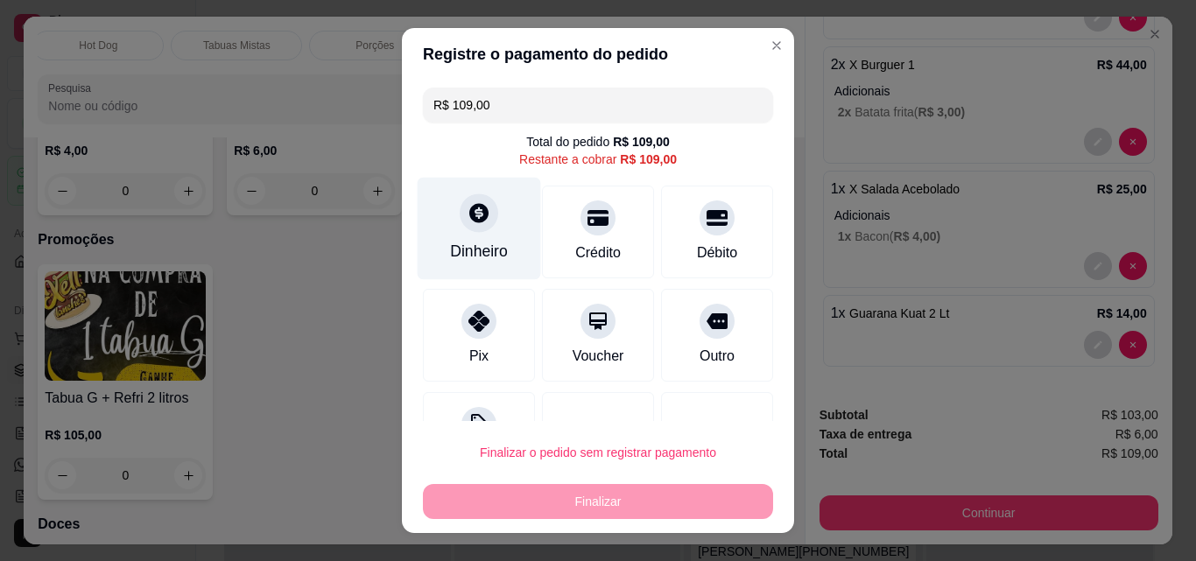
click at [481, 229] on div "Dinheiro" at bounding box center [479, 229] width 123 height 102
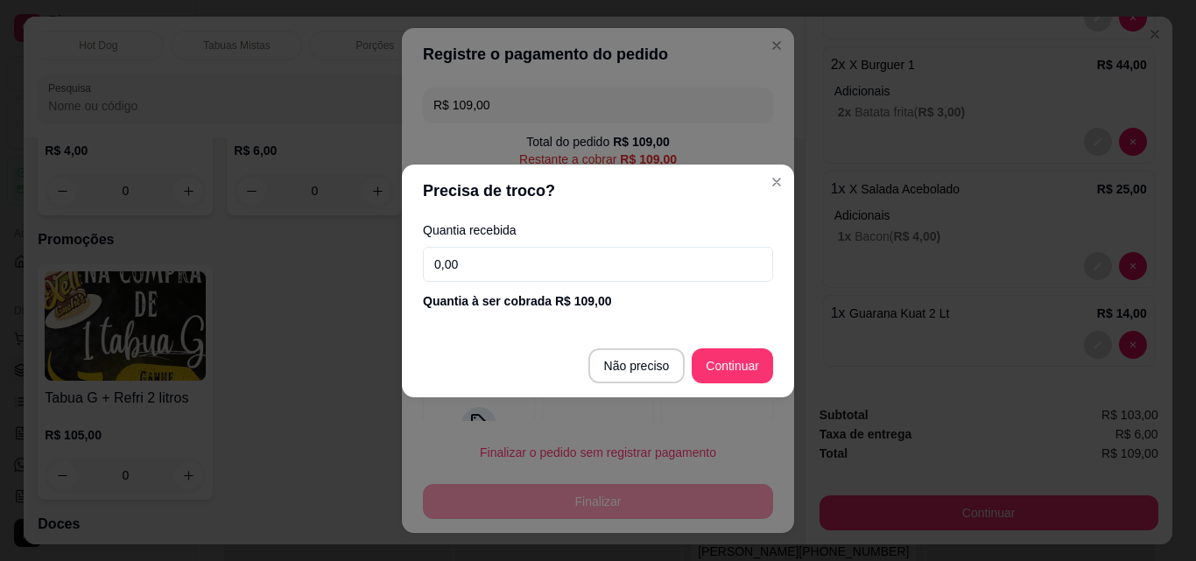
click at [523, 263] on input "0,00" at bounding box center [598, 264] width 350 height 35
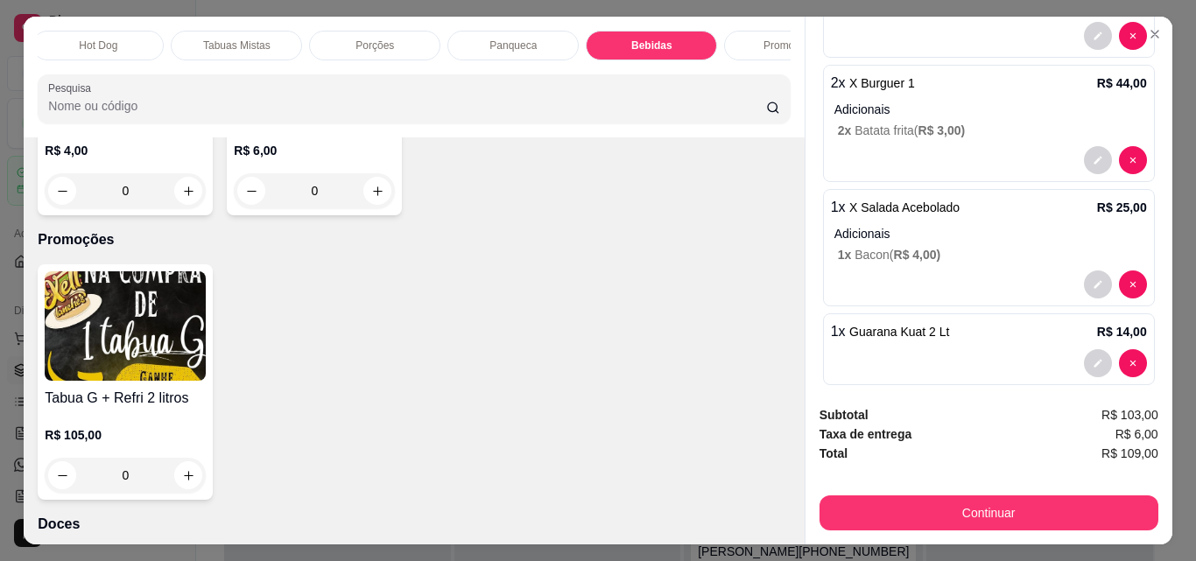
scroll to position [440, 0]
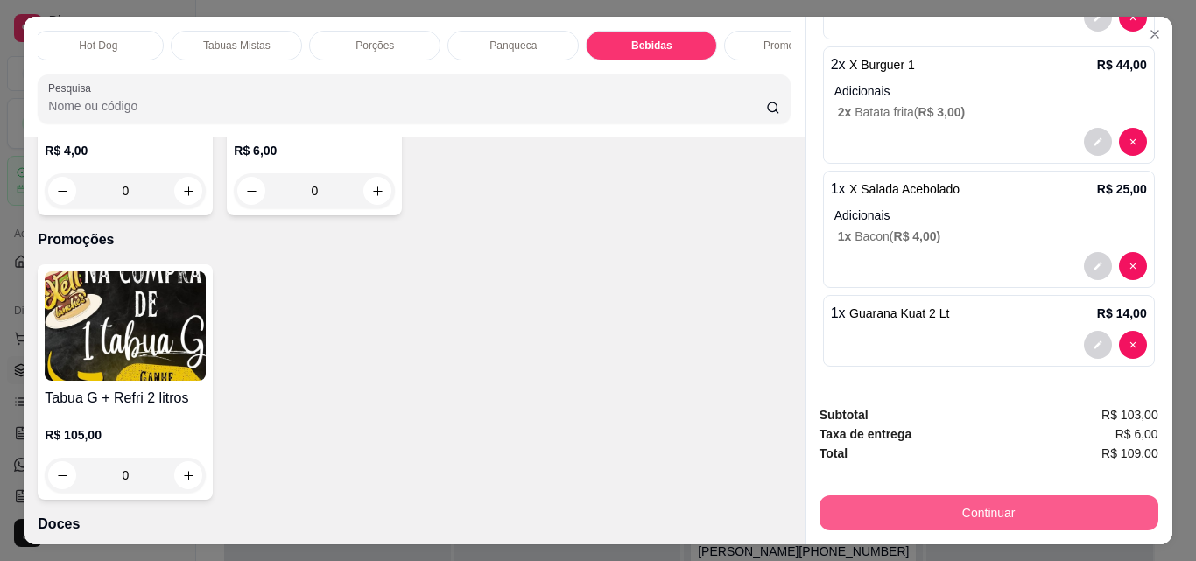
click at [970, 507] on button "Continuar" at bounding box center [989, 513] width 339 height 35
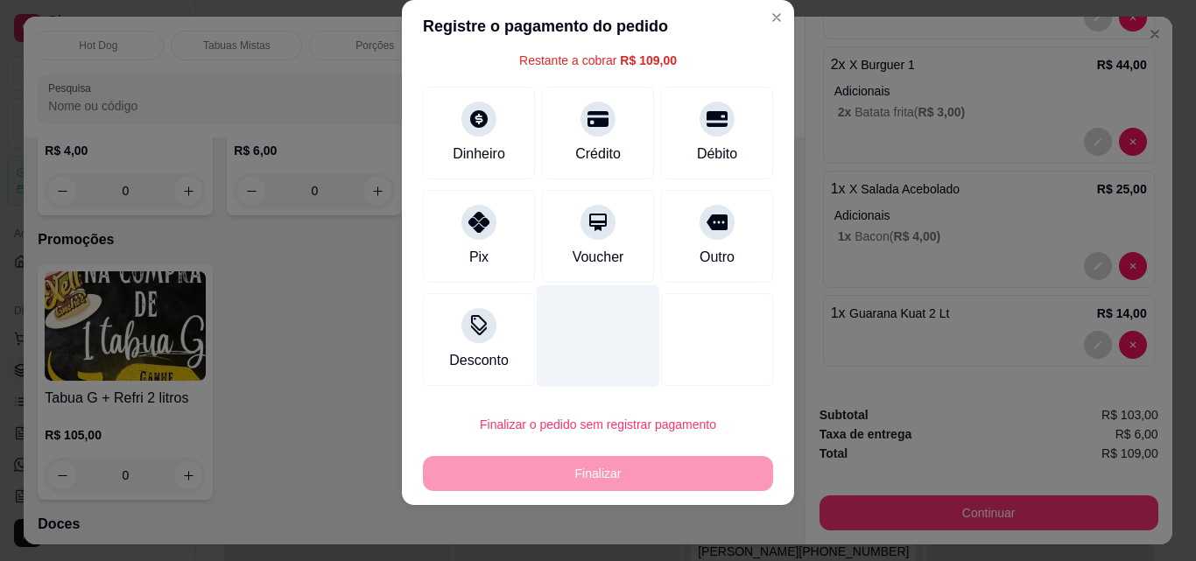
scroll to position [0, 0]
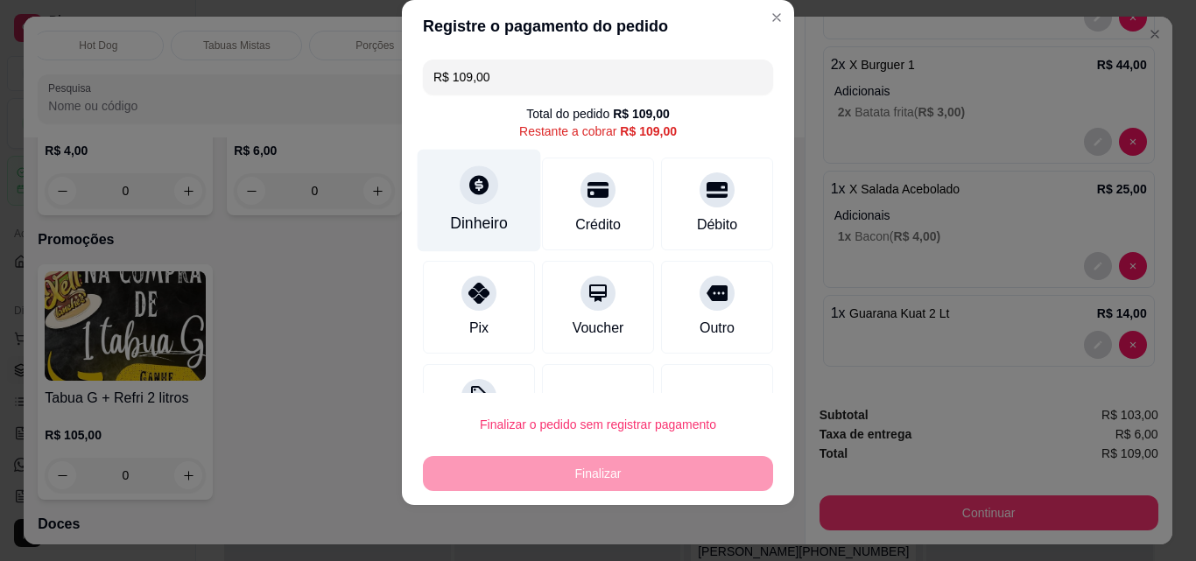
click at [477, 220] on div "Dinheiro" at bounding box center [479, 223] width 58 height 23
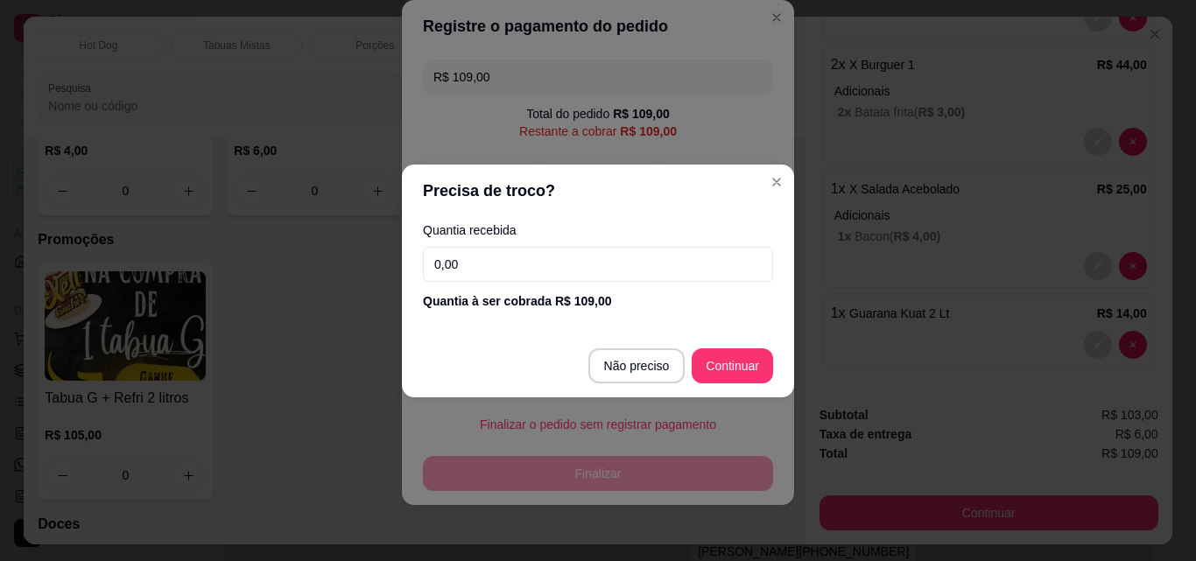
click at [620, 253] on input "0,00" at bounding box center [598, 264] width 350 height 35
type input "84,00"
type input "R$ 0,00"
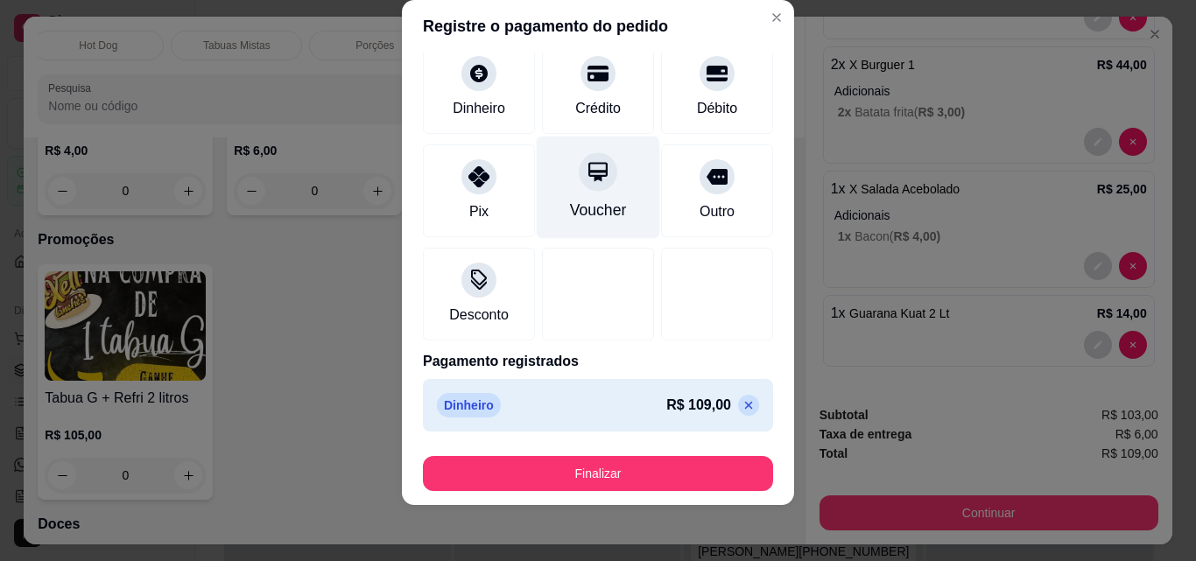
scroll to position [102, 0]
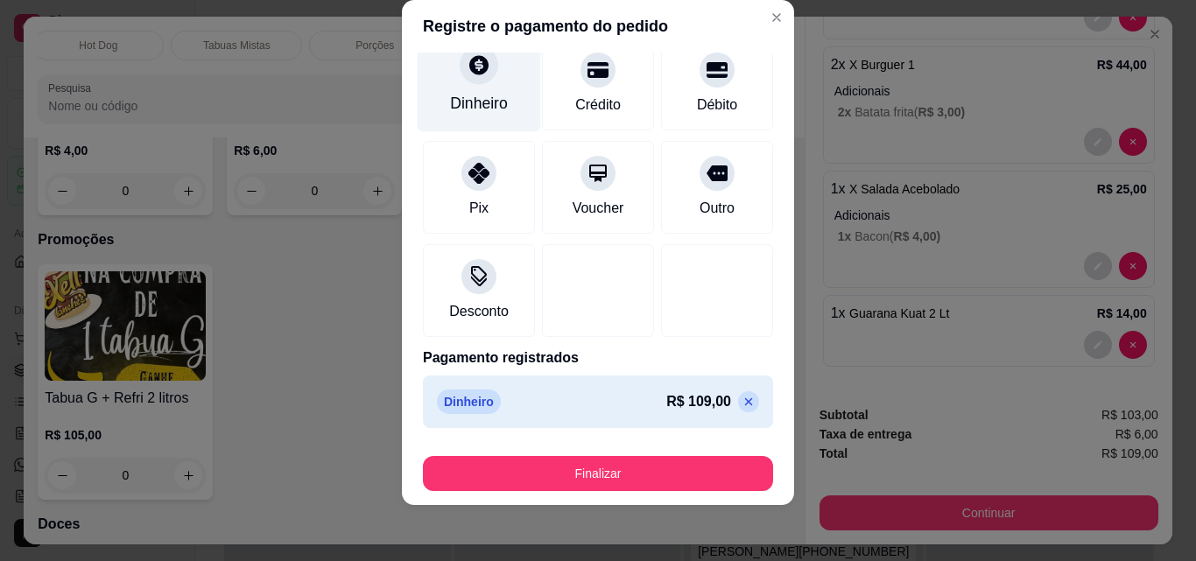
click at [475, 89] on div "Dinheiro" at bounding box center [479, 81] width 123 height 102
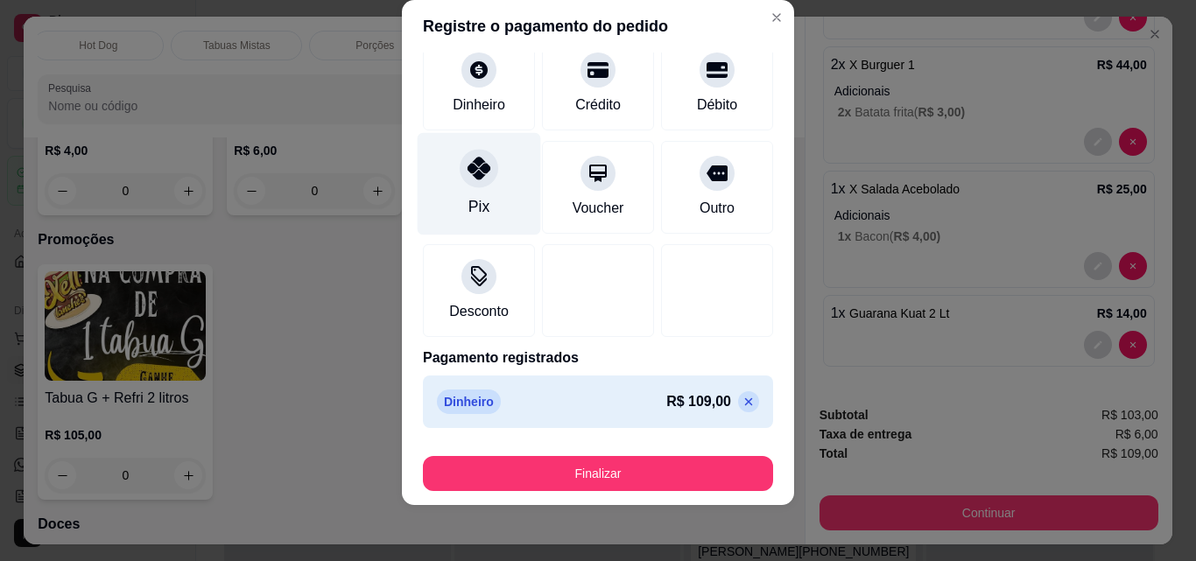
click at [478, 194] on div "Pix" at bounding box center [479, 184] width 123 height 102
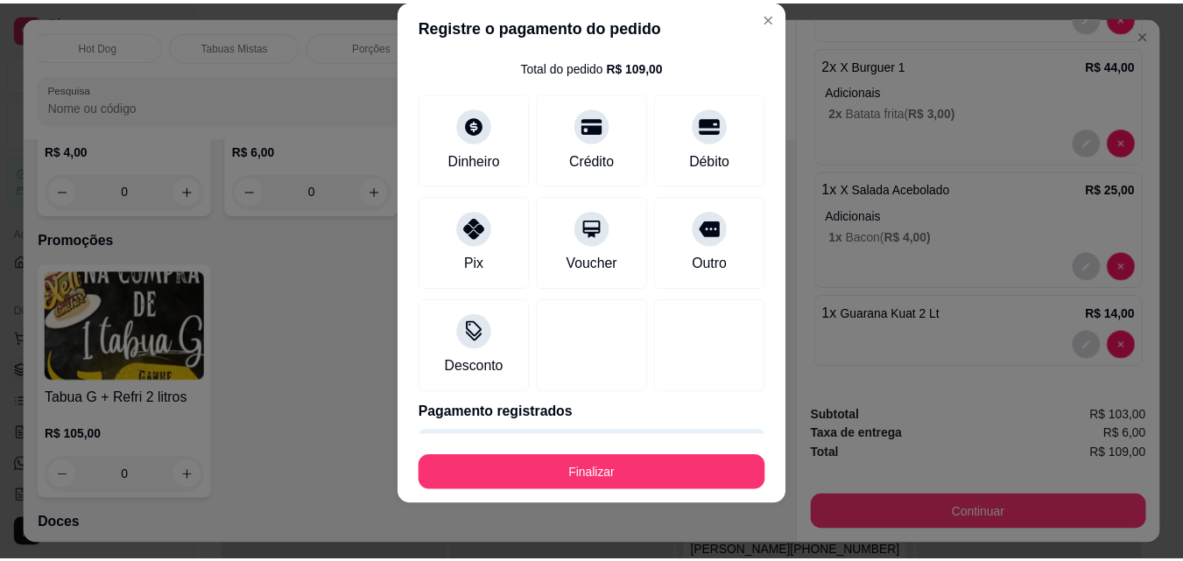
scroll to position [88, 0]
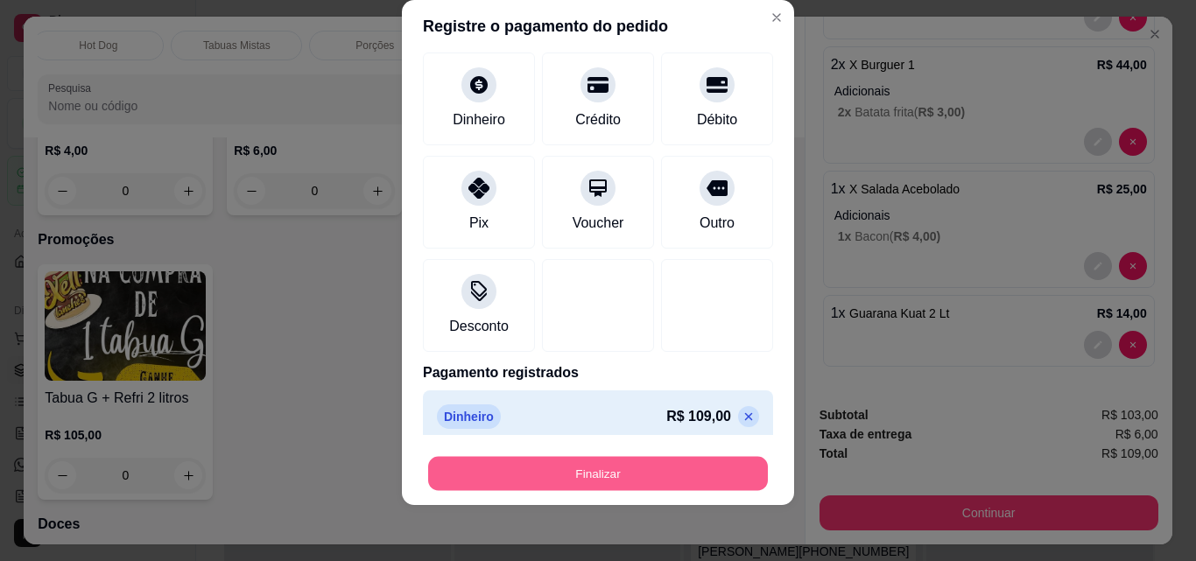
click at [602, 475] on button "Finalizar" at bounding box center [598, 474] width 340 height 34
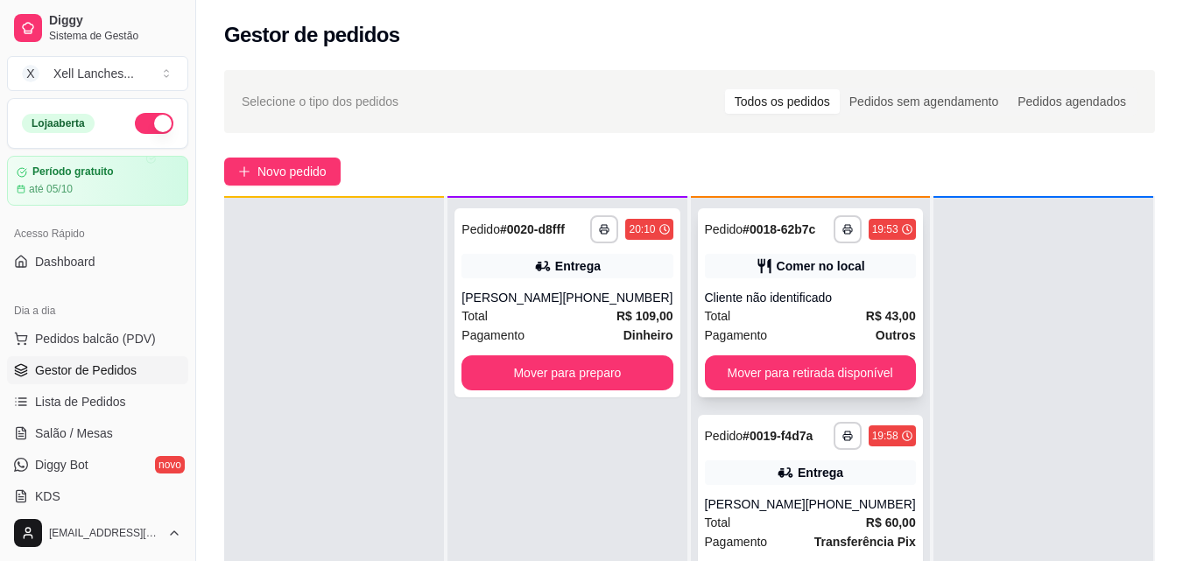
scroll to position [49, 0]
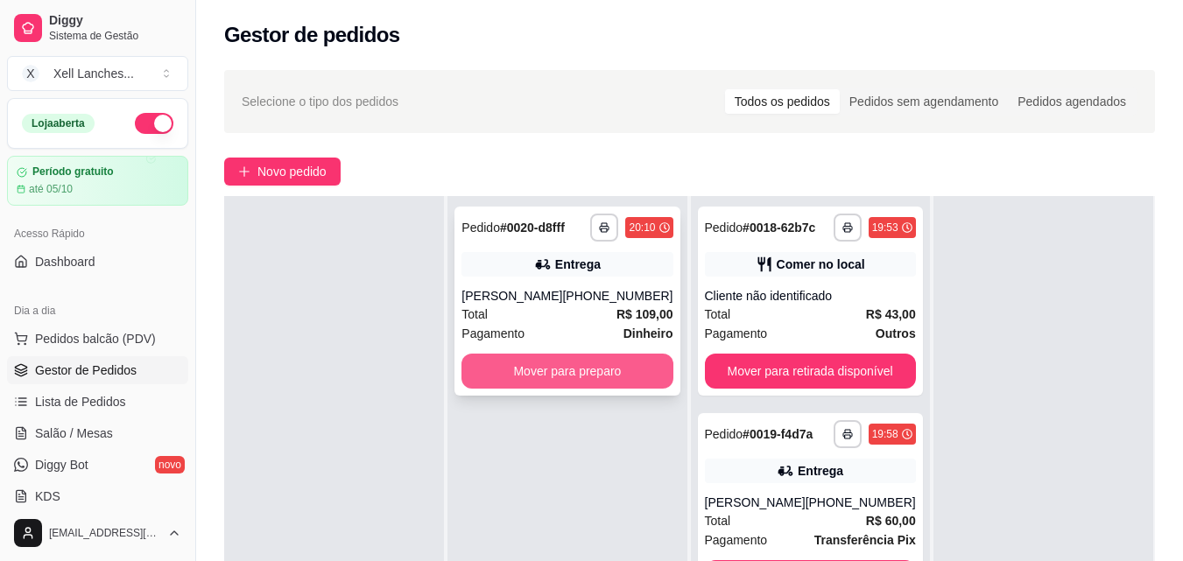
click at [616, 370] on button "Mover para preparo" at bounding box center [566, 371] width 211 height 35
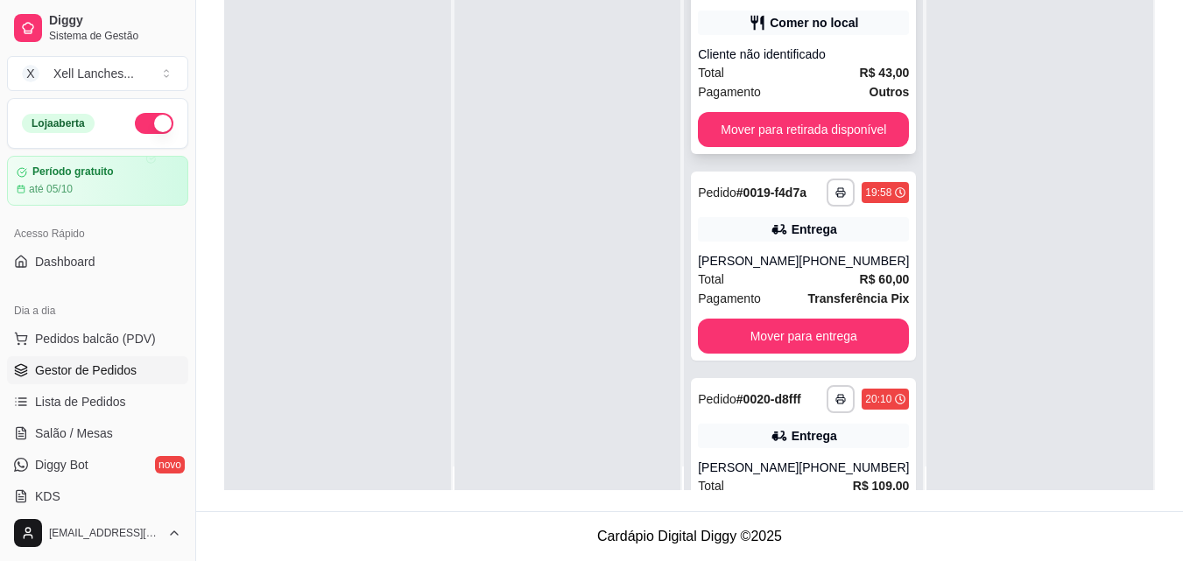
scroll to position [0, 0]
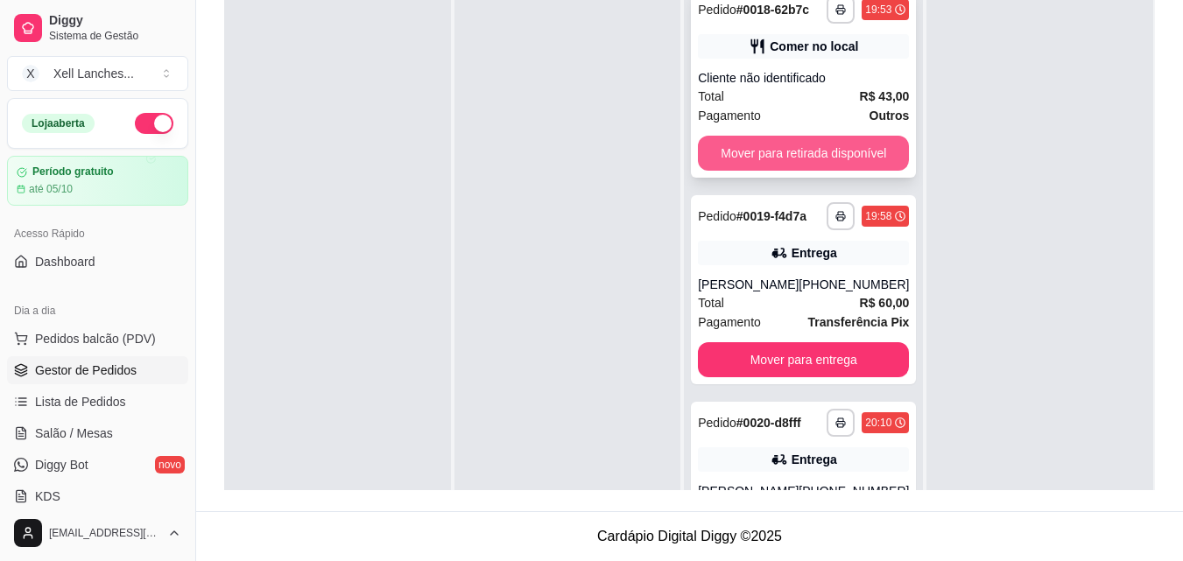
click at [811, 156] on button "Mover para retirada disponível" at bounding box center [803, 153] width 211 height 35
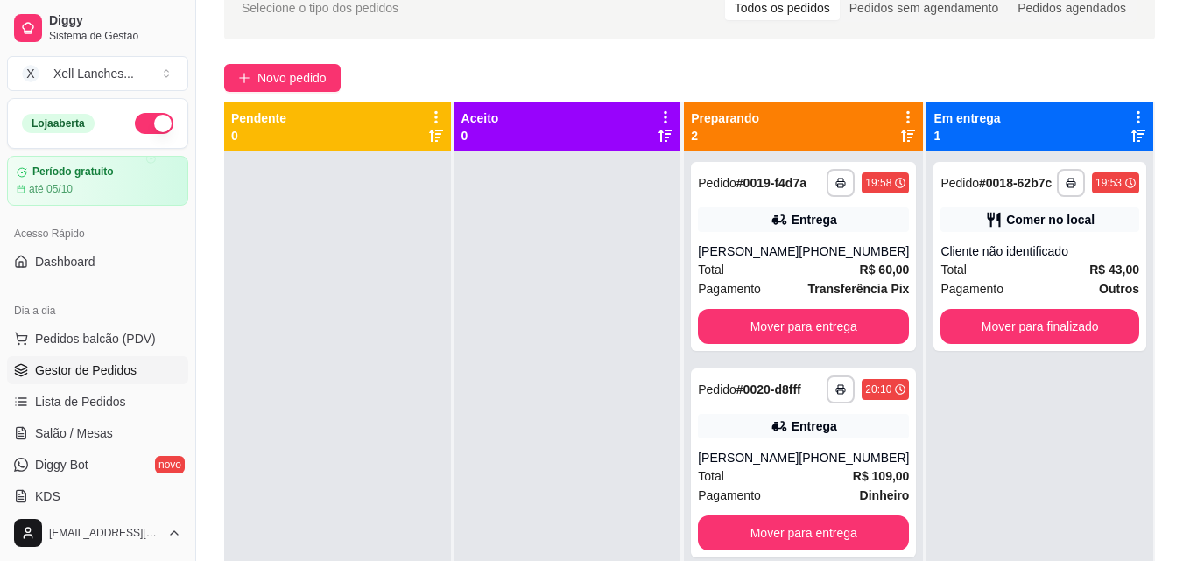
scroll to position [92, 0]
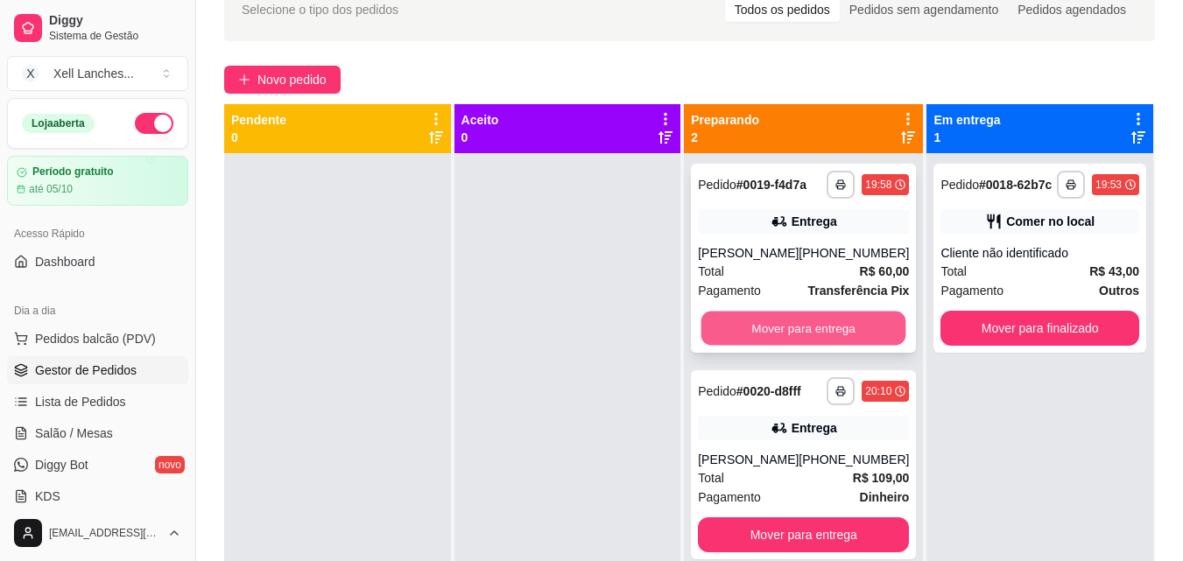
click at [753, 327] on button "Mover para entrega" at bounding box center [803, 329] width 205 height 34
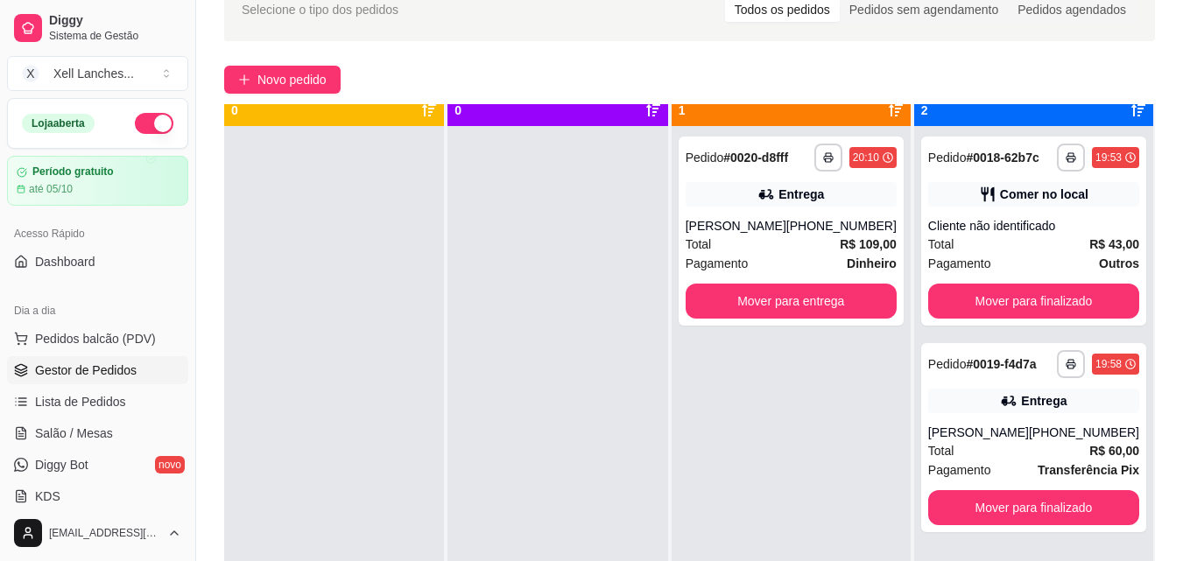
scroll to position [49, 0]
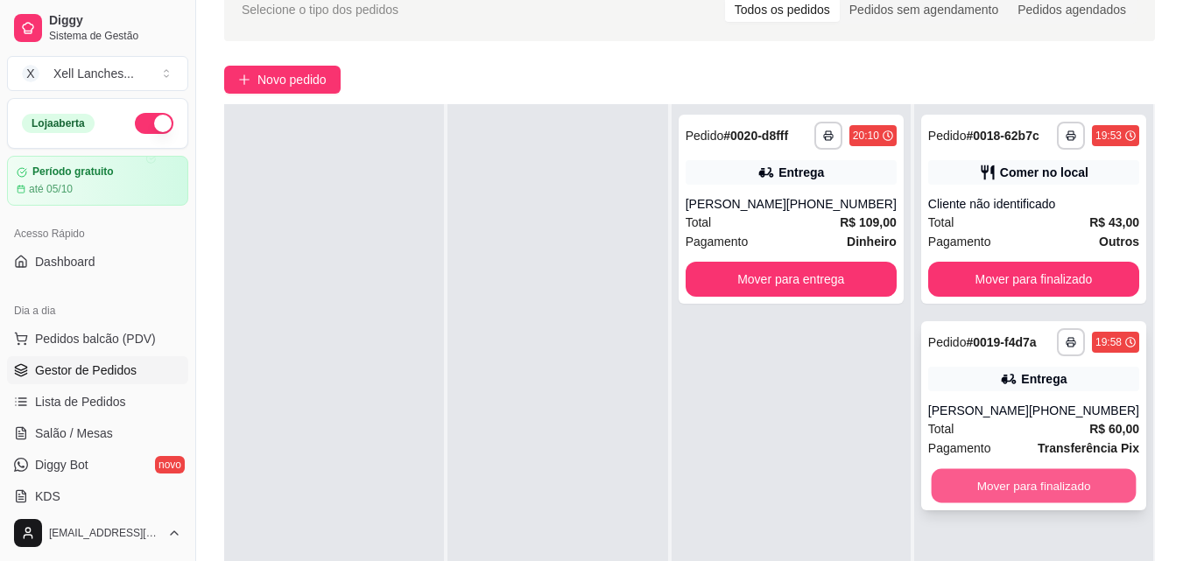
click at [1048, 489] on button "Mover para finalizado" at bounding box center [1033, 486] width 205 height 34
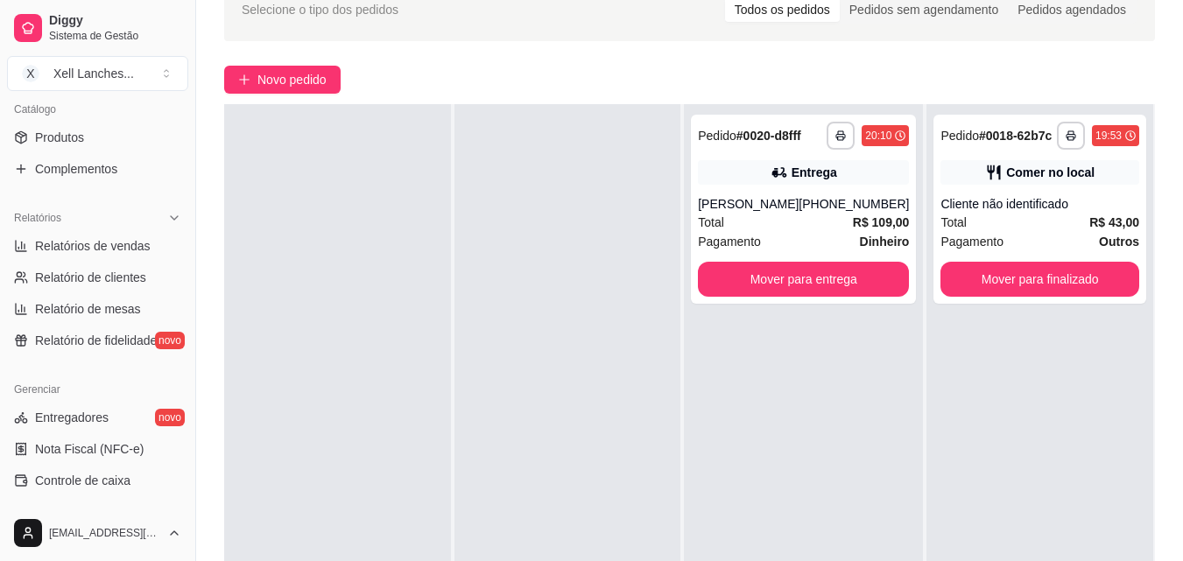
scroll to position [348, 0]
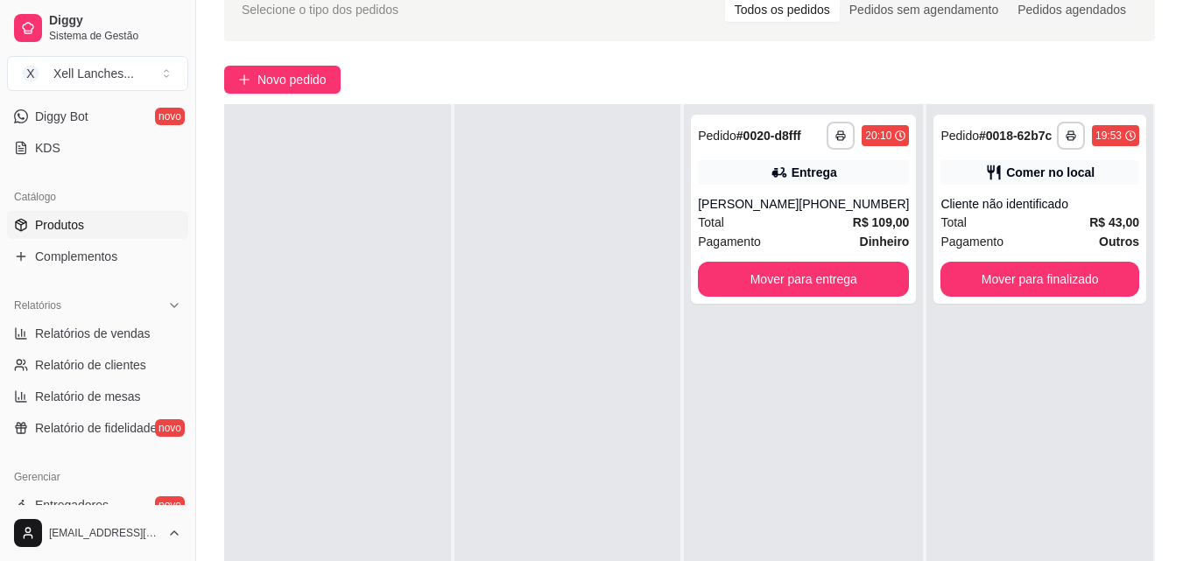
click at [64, 235] on link "Produtos" at bounding box center [97, 225] width 181 height 28
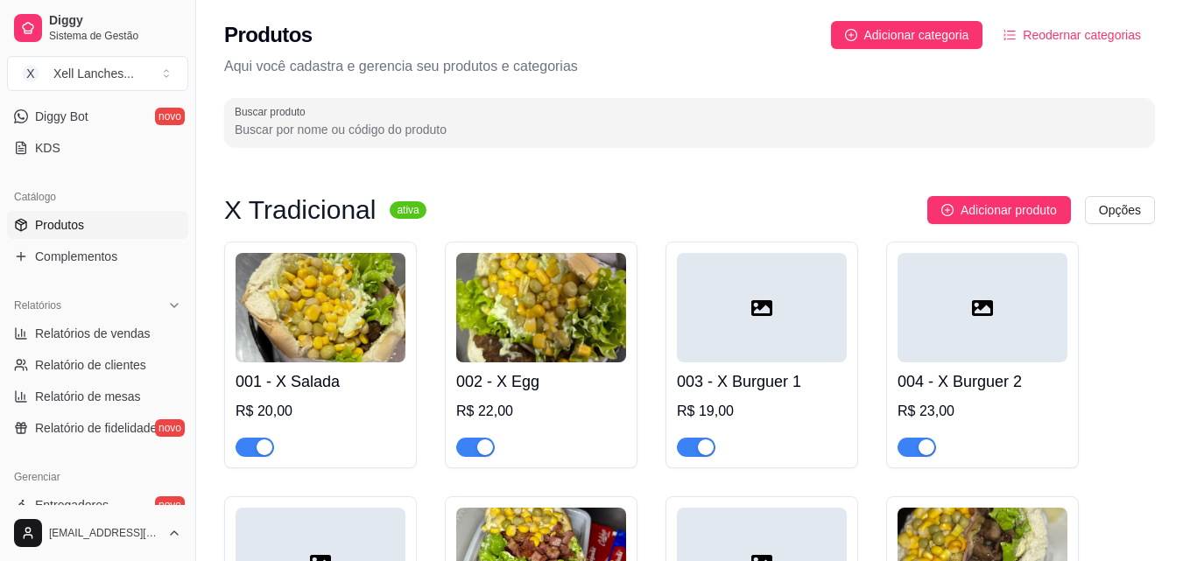
click at [348, 314] on img at bounding box center [321, 307] width 170 height 109
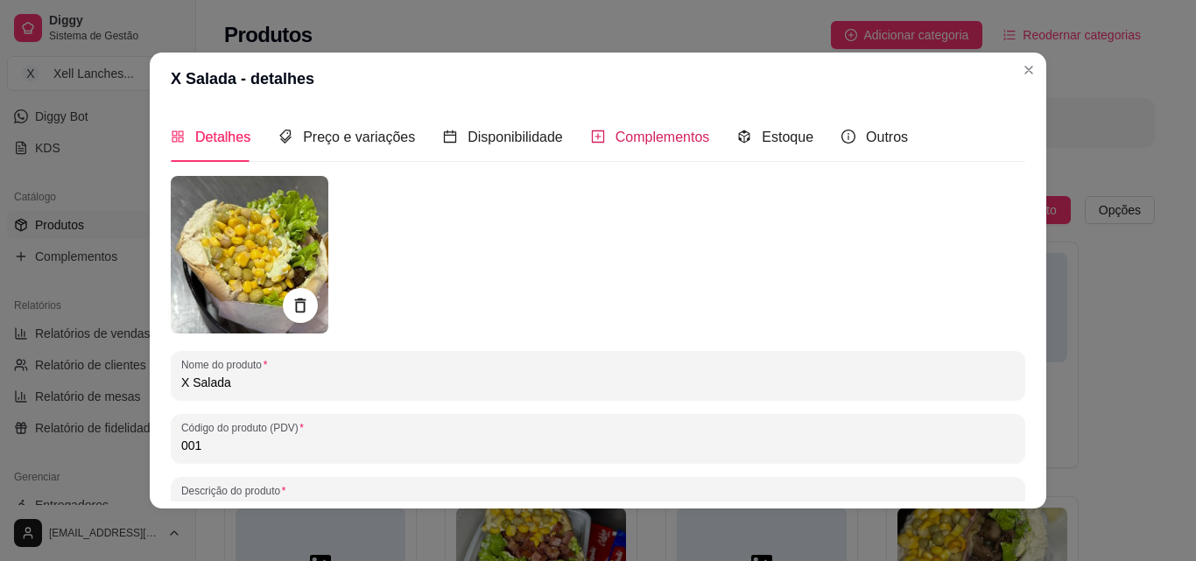
click at [637, 126] on div "Complementos" at bounding box center [650, 137] width 119 height 22
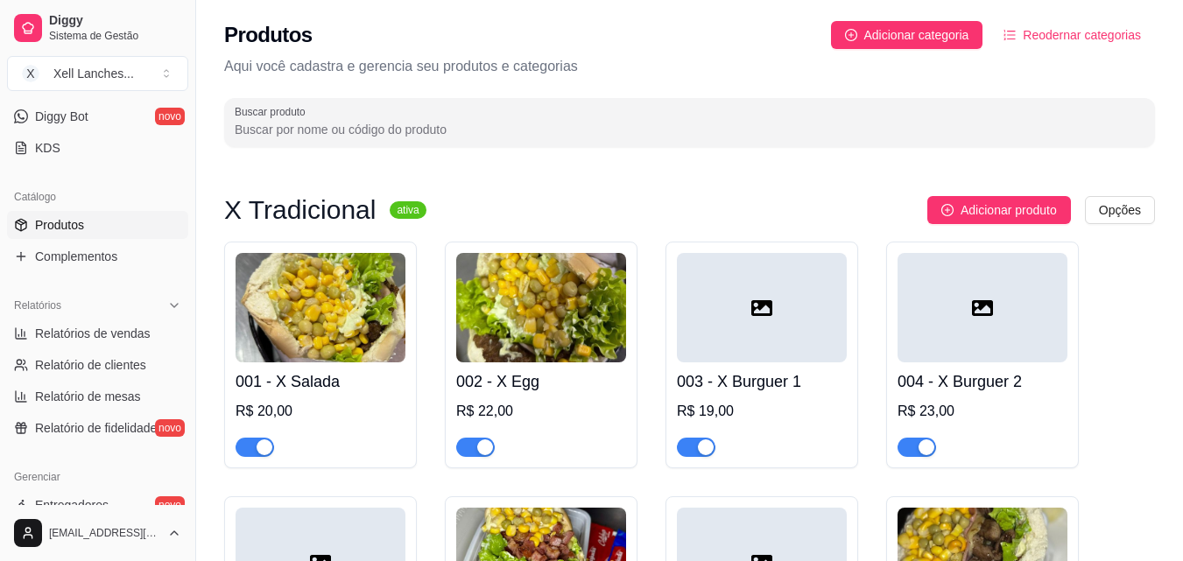
click at [577, 293] on img at bounding box center [541, 307] width 170 height 109
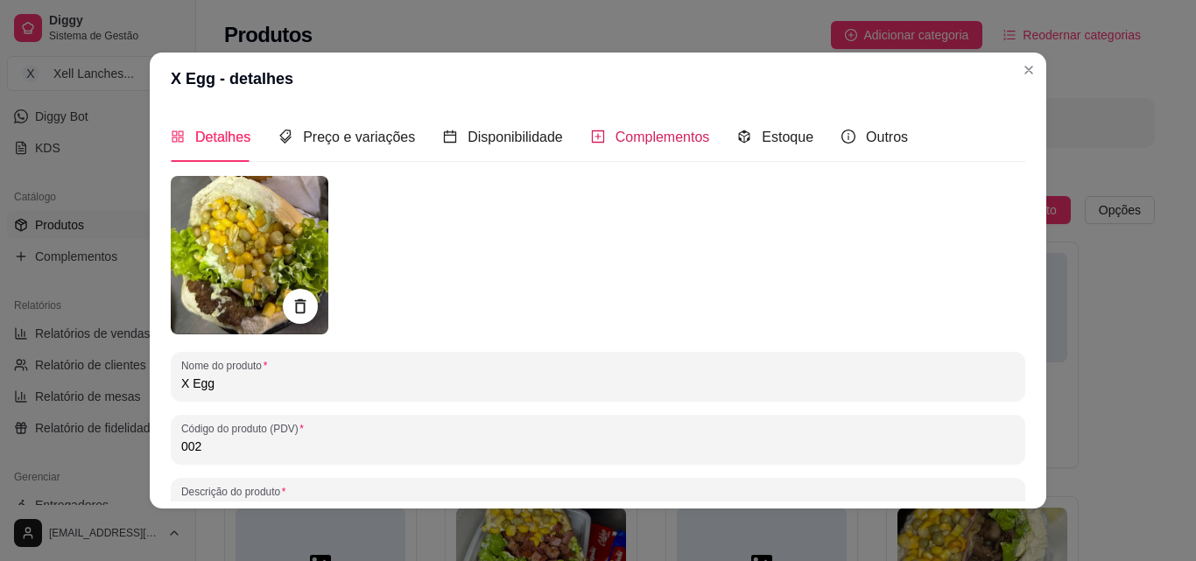
click at [616, 140] on span "Complementos" at bounding box center [663, 137] width 95 height 15
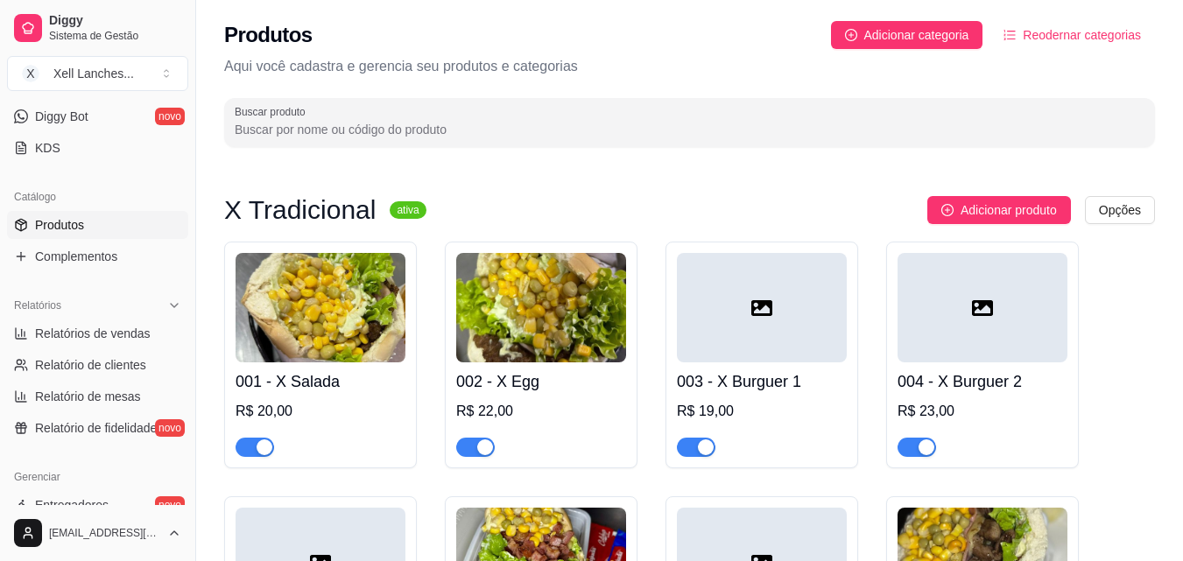
click at [755, 322] on div at bounding box center [762, 307] width 170 height 109
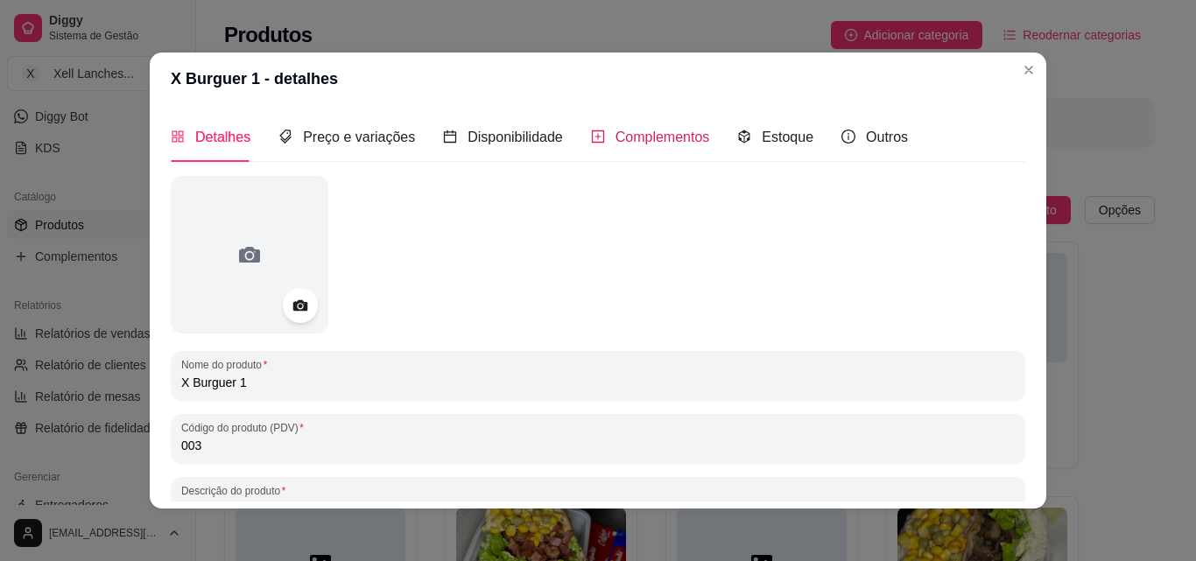
click at [643, 144] on span "Complementos" at bounding box center [663, 137] width 95 height 15
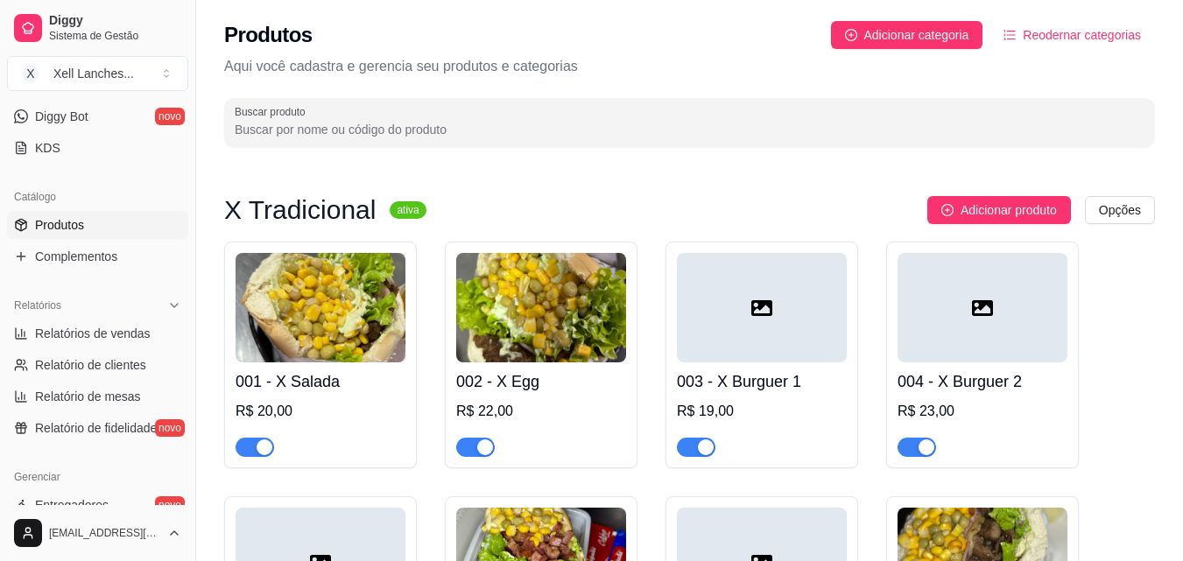
click at [987, 327] on div at bounding box center [982, 307] width 170 height 109
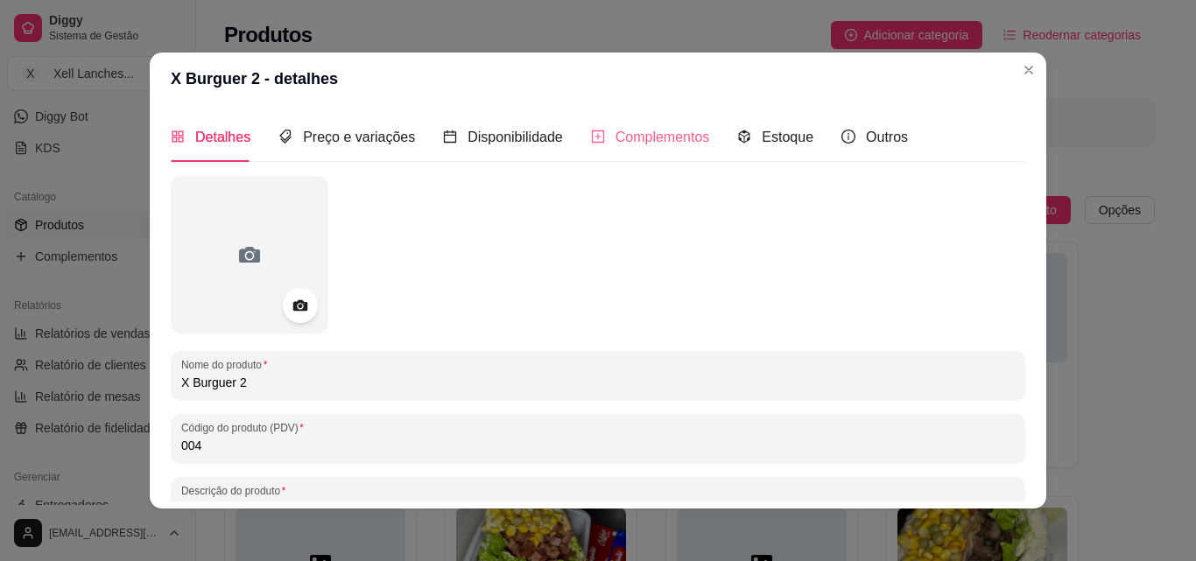
click at [633, 124] on div "Complementos" at bounding box center [650, 137] width 119 height 50
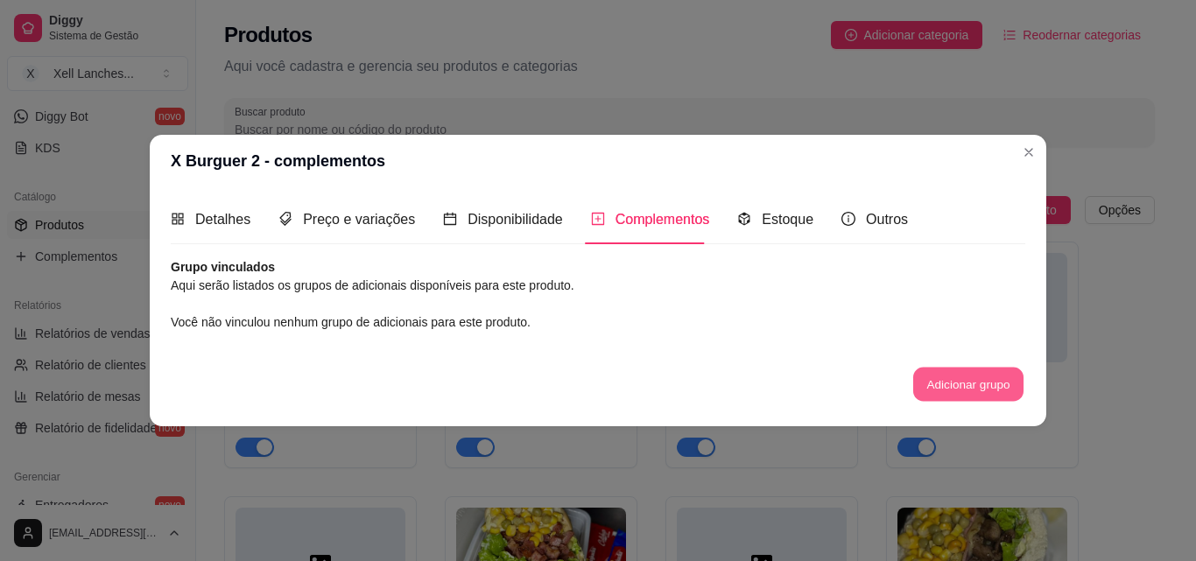
click at [982, 390] on button "Adicionar grupo" at bounding box center [968, 385] width 110 height 34
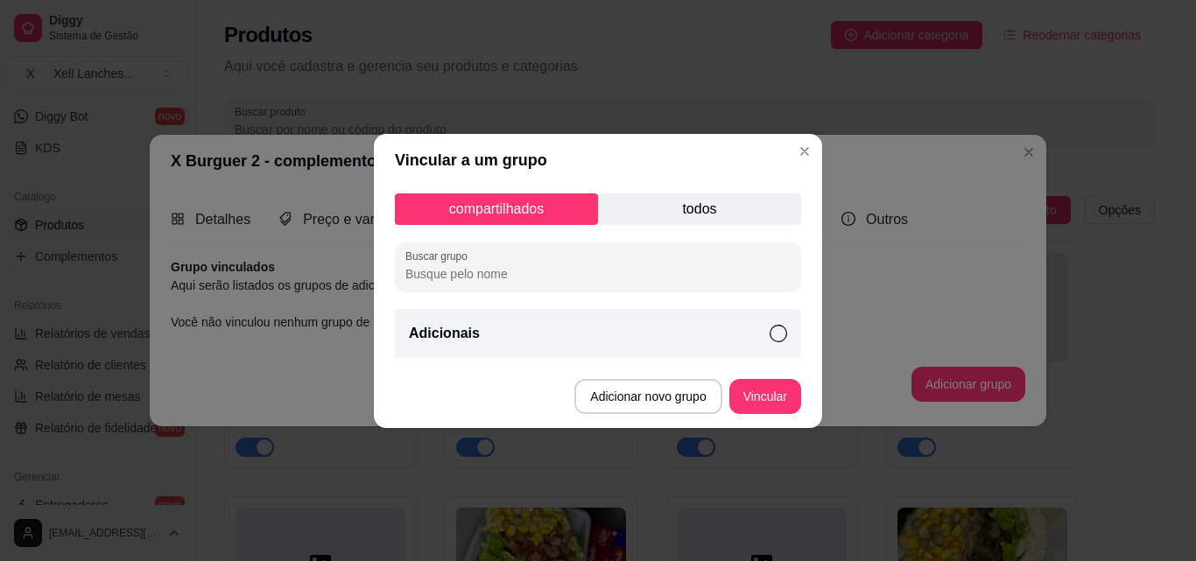
click at [623, 340] on div "Adicionais" at bounding box center [598, 333] width 406 height 49
click at [771, 409] on button "Vincular" at bounding box center [765, 396] width 70 height 34
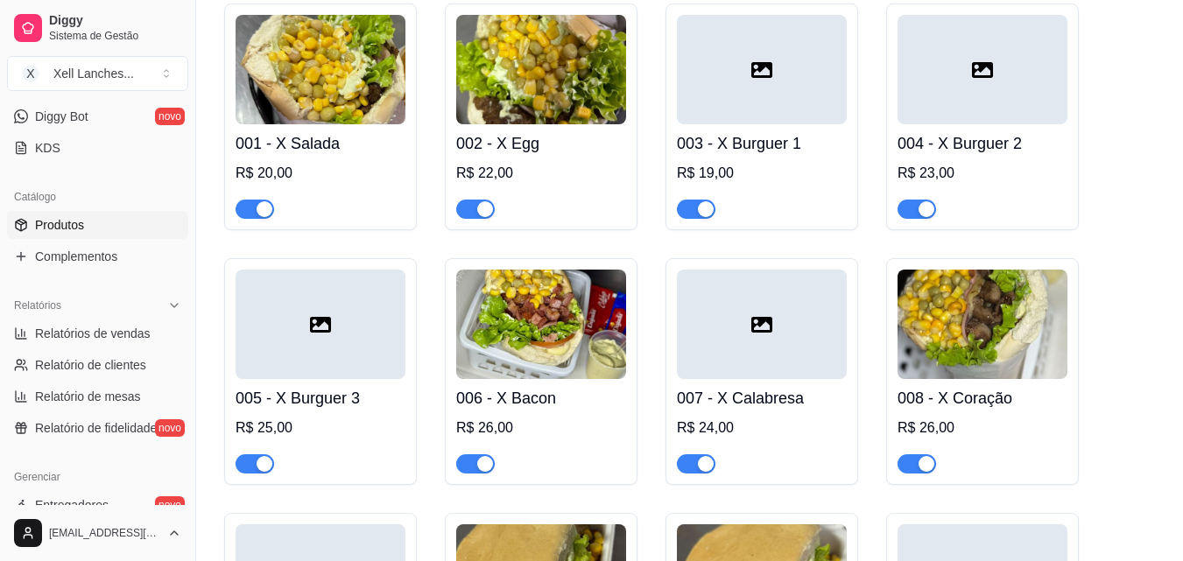
scroll to position [263, 0]
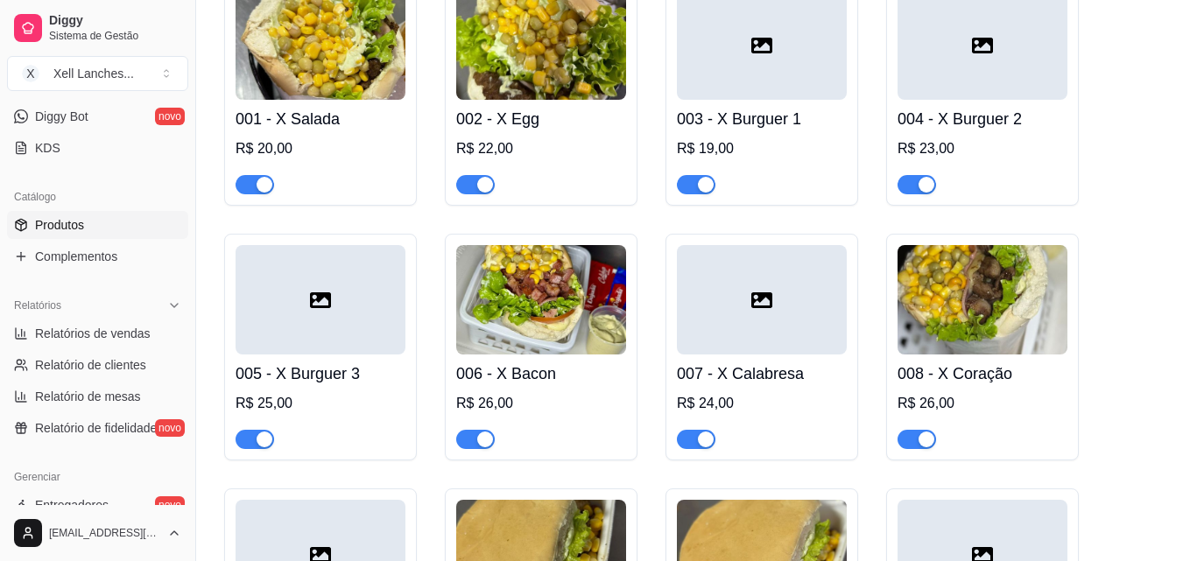
click at [285, 325] on div at bounding box center [321, 299] width 170 height 109
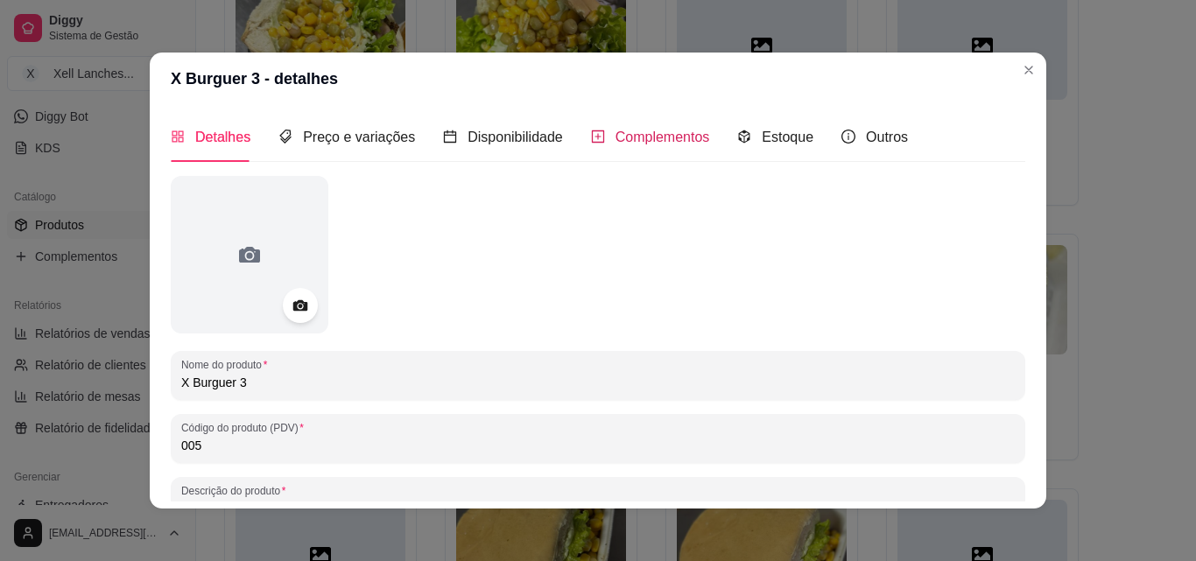
click at [637, 132] on span "Complementos" at bounding box center [663, 137] width 95 height 15
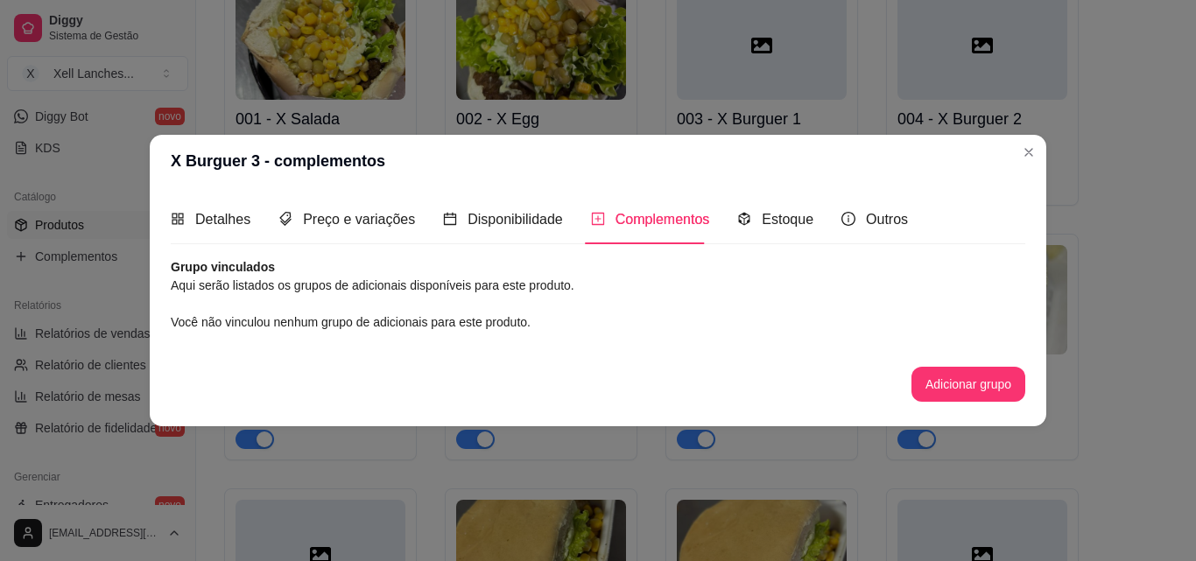
click at [946, 380] on button "Adicionar grupo" at bounding box center [969, 384] width 114 height 35
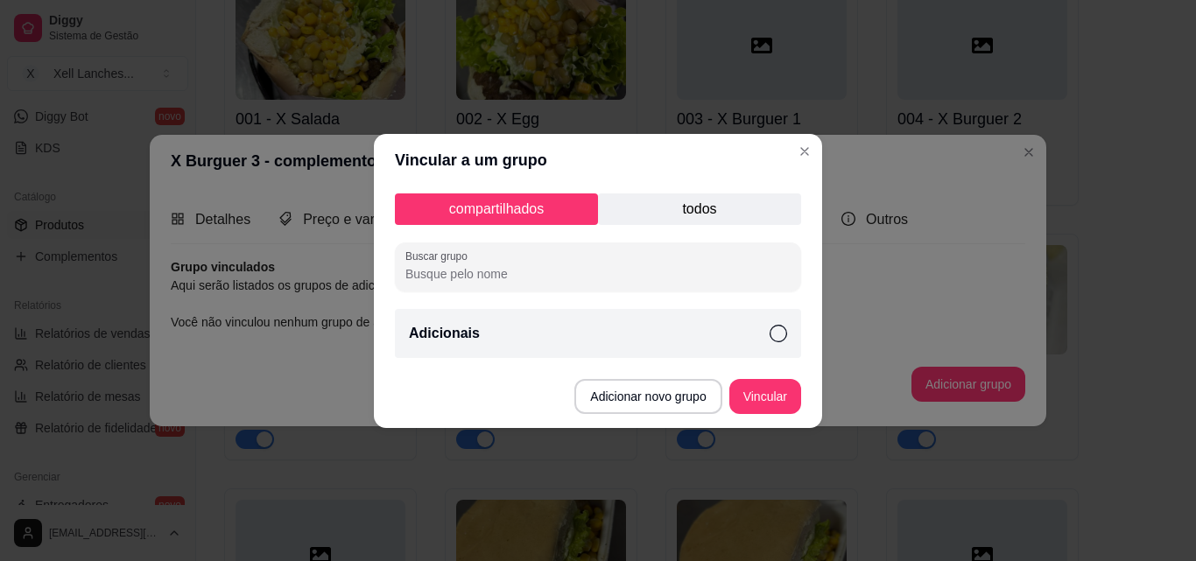
click at [482, 334] on div "Adicionais" at bounding box center [598, 333] width 406 height 49
click at [785, 395] on button "Vincular" at bounding box center [765, 396] width 72 height 35
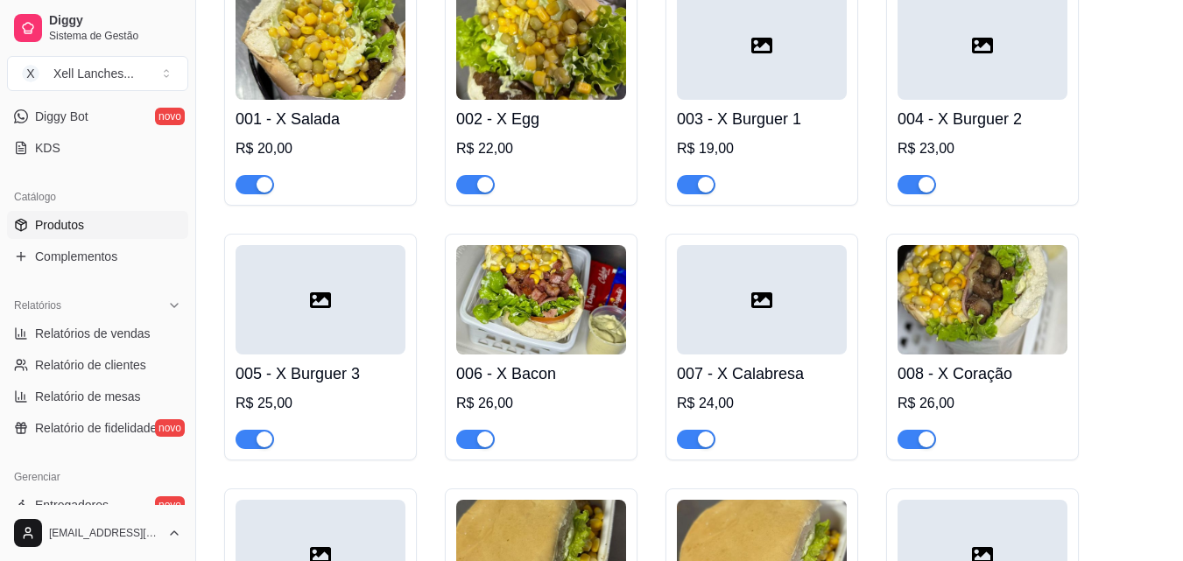
click at [516, 285] on img at bounding box center [541, 299] width 170 height 109
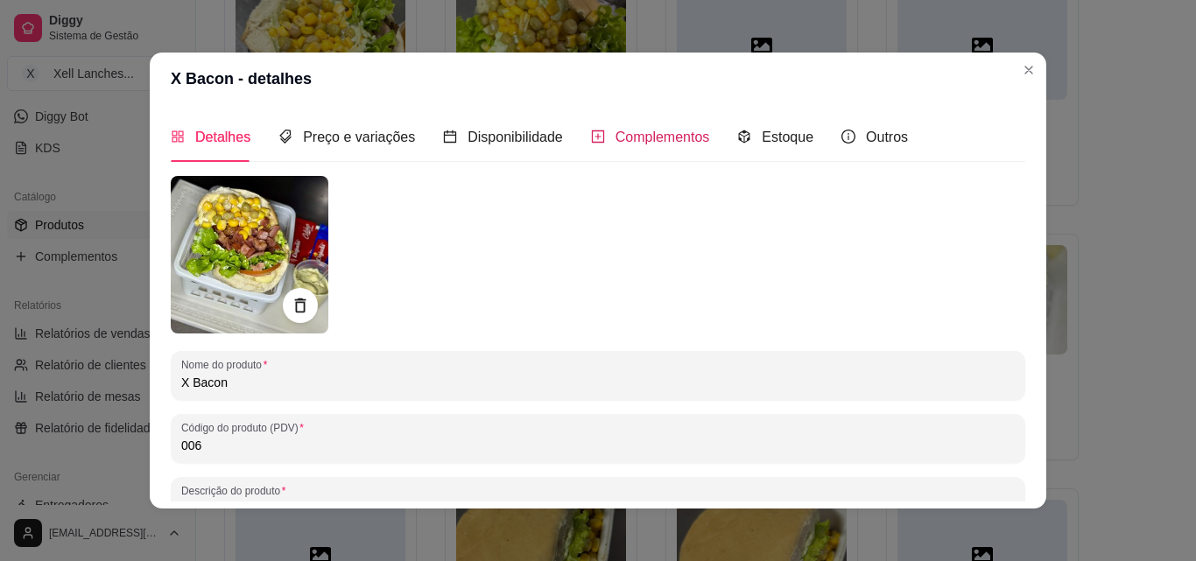
click at [637, 138] on span "Complementos" at bounding box center [663, 137] width 95 height 15
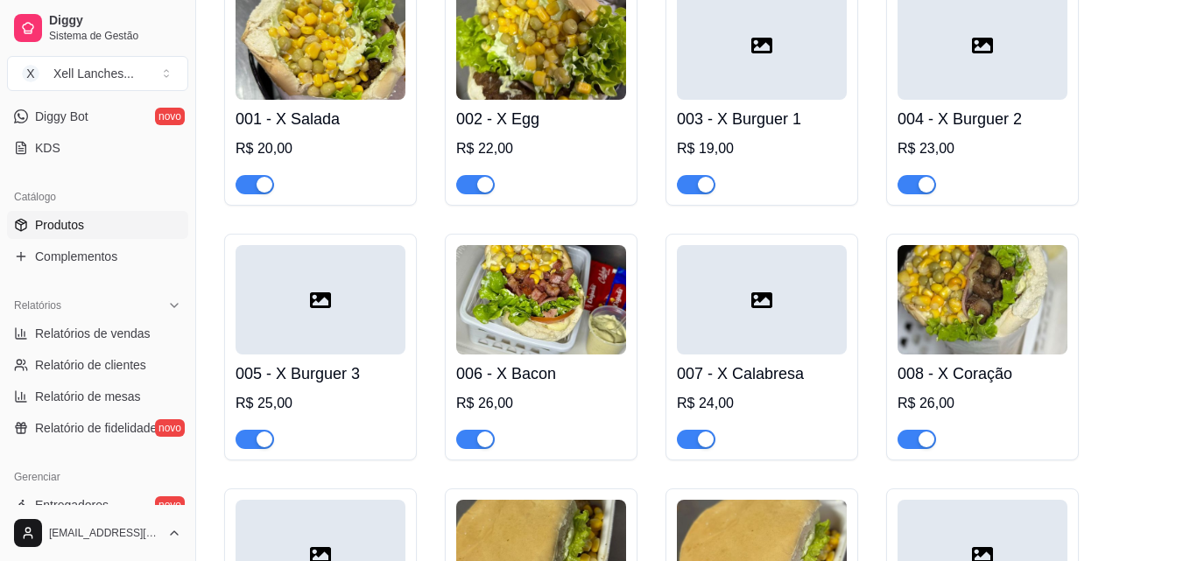
click at [770, 313] on div at bounding box center [762, 299] width 170 height 109
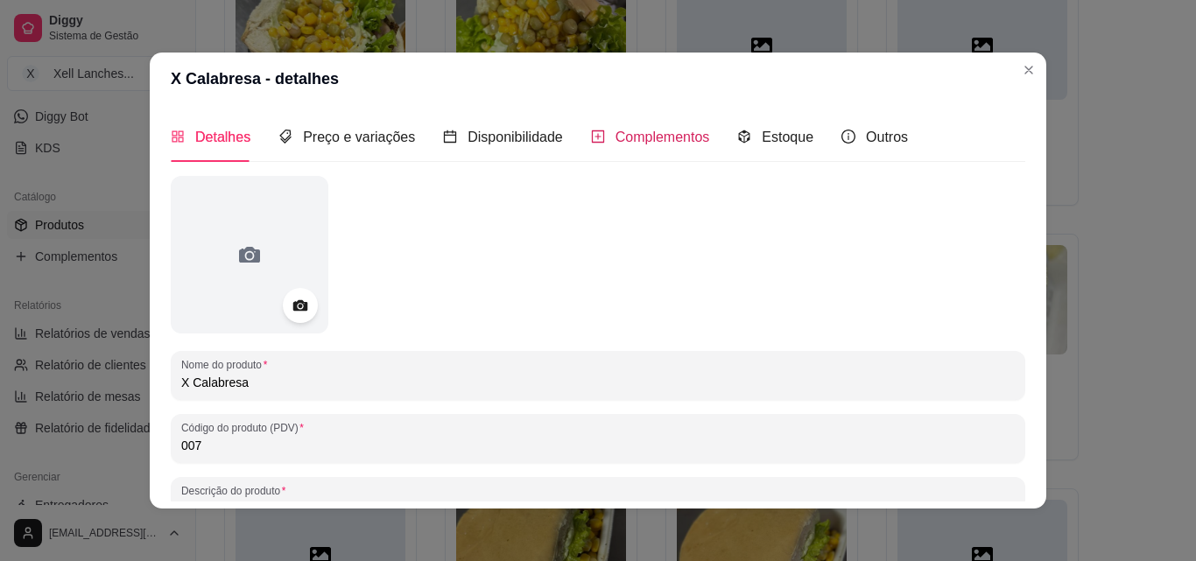
click at [672, 130] on span "Complementos" at bounding box center [663, 137] width 95 height 15
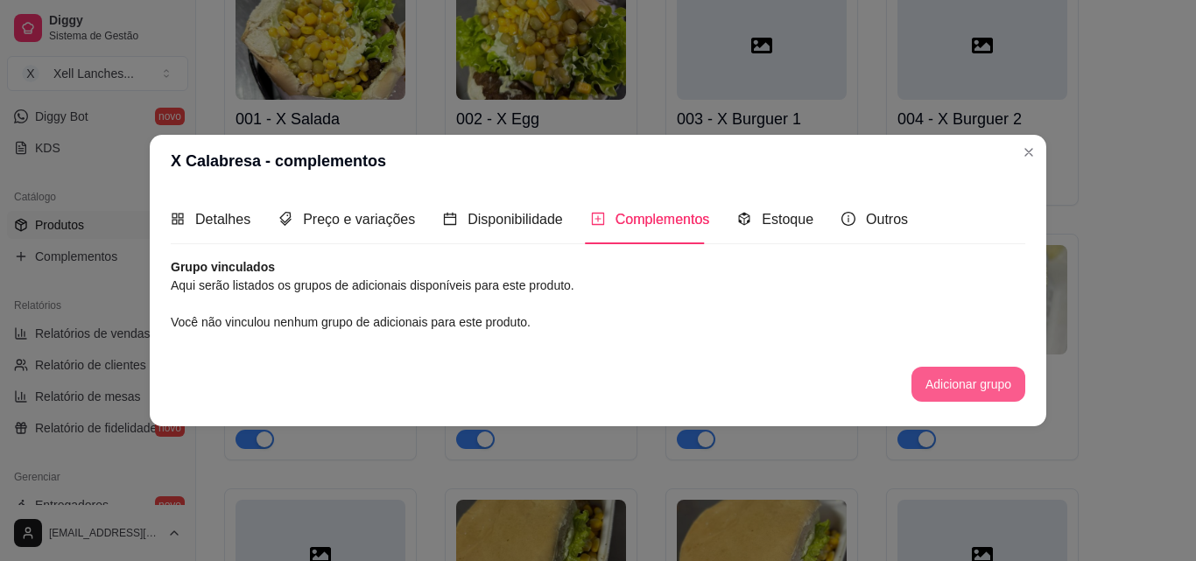
click at [956, 390] on button "Adicionar grupo" at bounding box center [969, 384] width 114 height 35
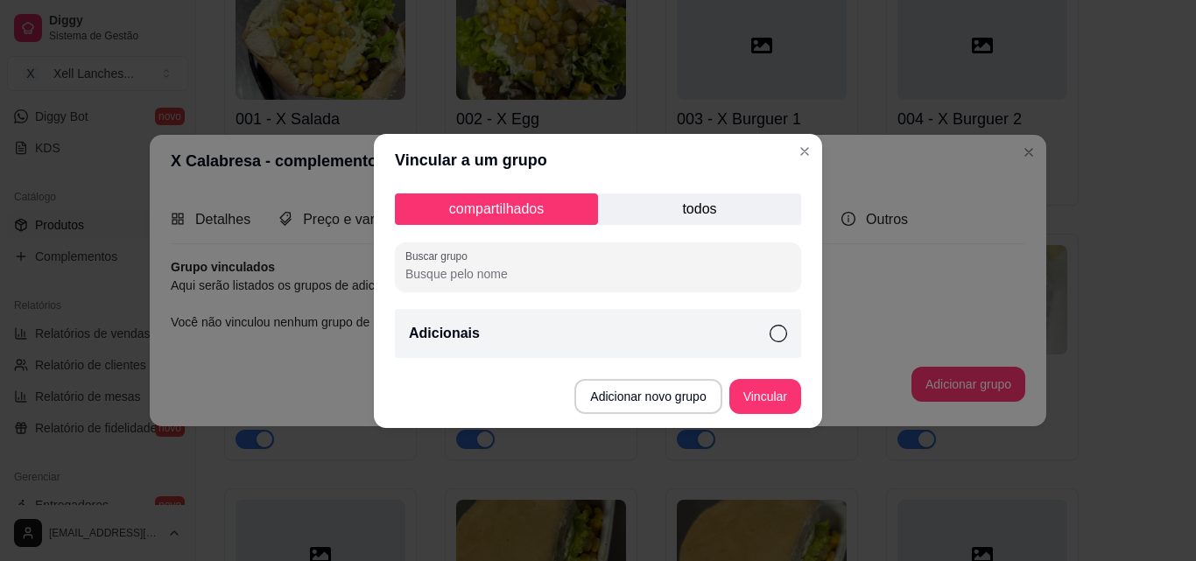
click at [700, 346] on div "Adicionais" at bounding box center [598, 333] width 406 height 49
click at [769, 404] on button "Vincular" at bounding box center [765, 396] width 70 height 34
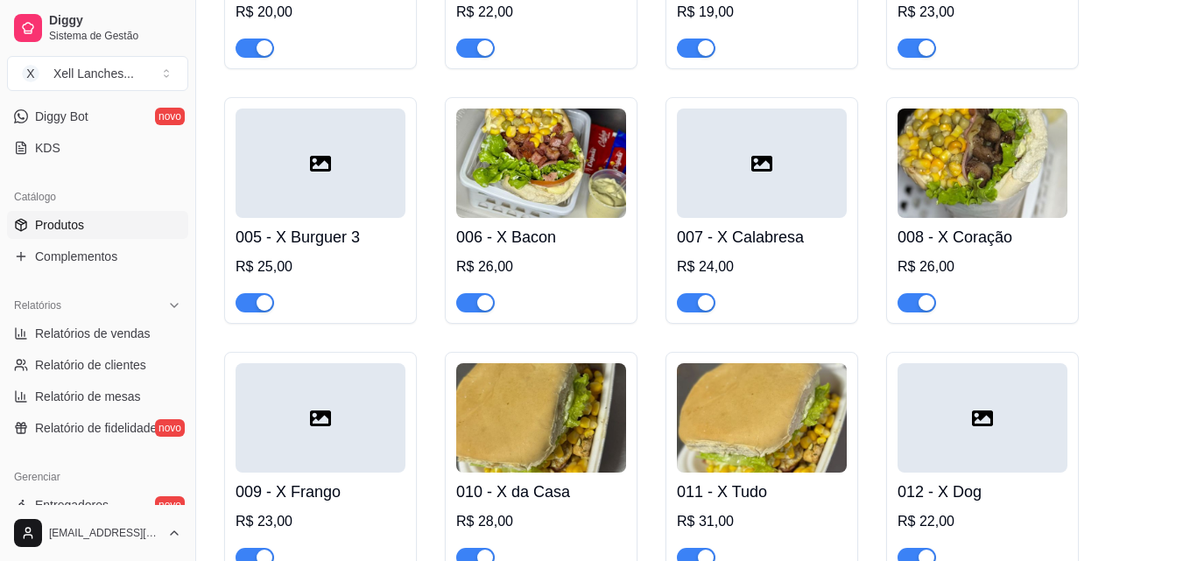
scroll to position [438, 0]
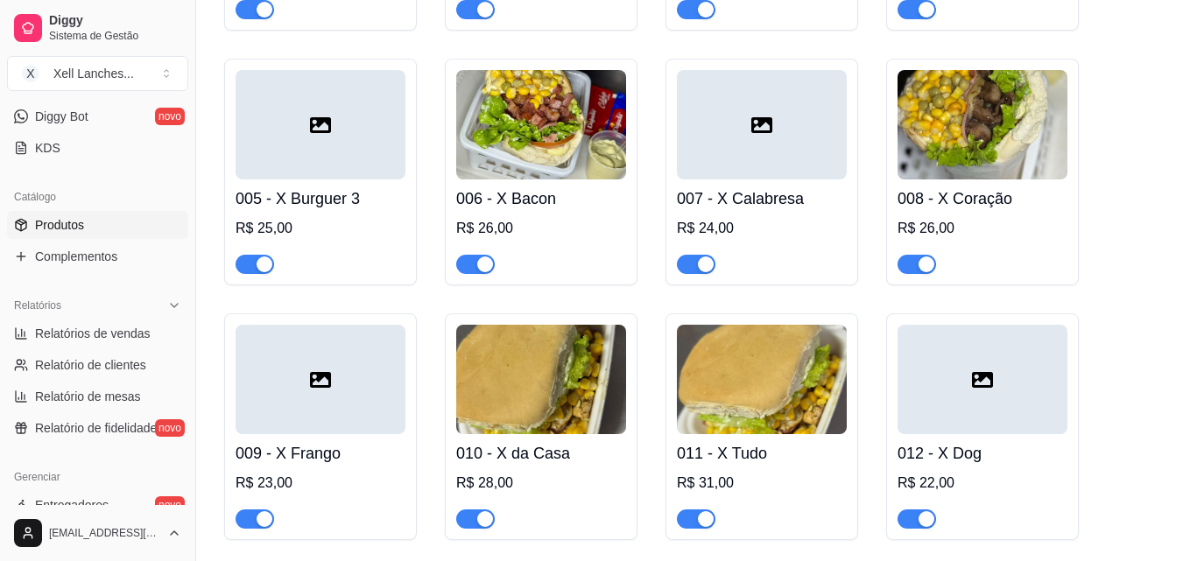
click at [980, 137] on img at bounding box center [982, 124] width 170 height 109
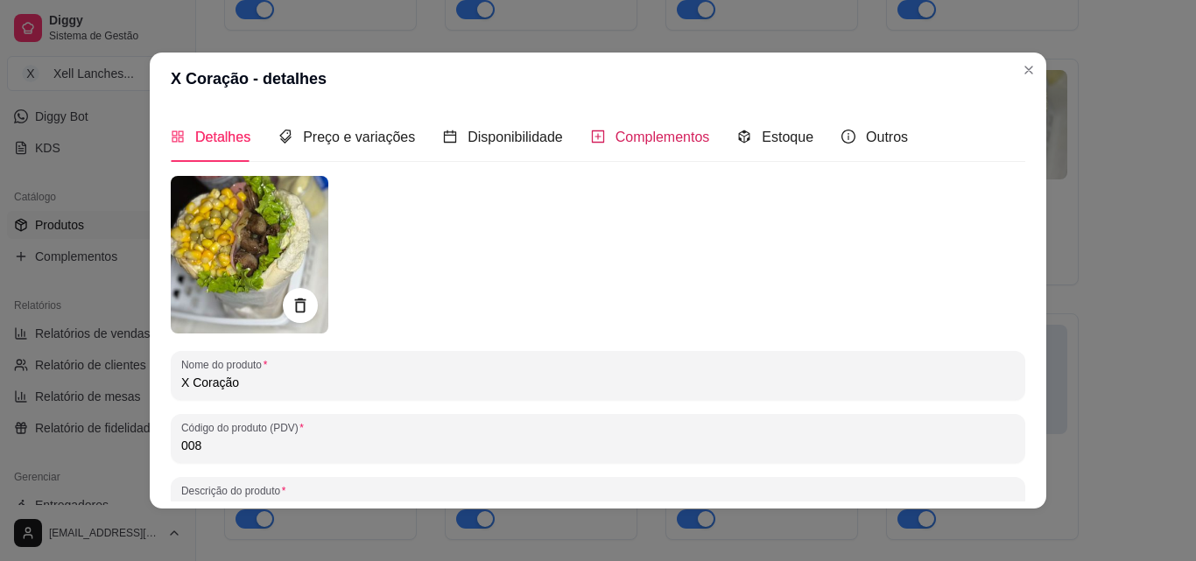
click at [669, 147] on div "Complementos" at bounding box center [650, 137] width 119 height 22
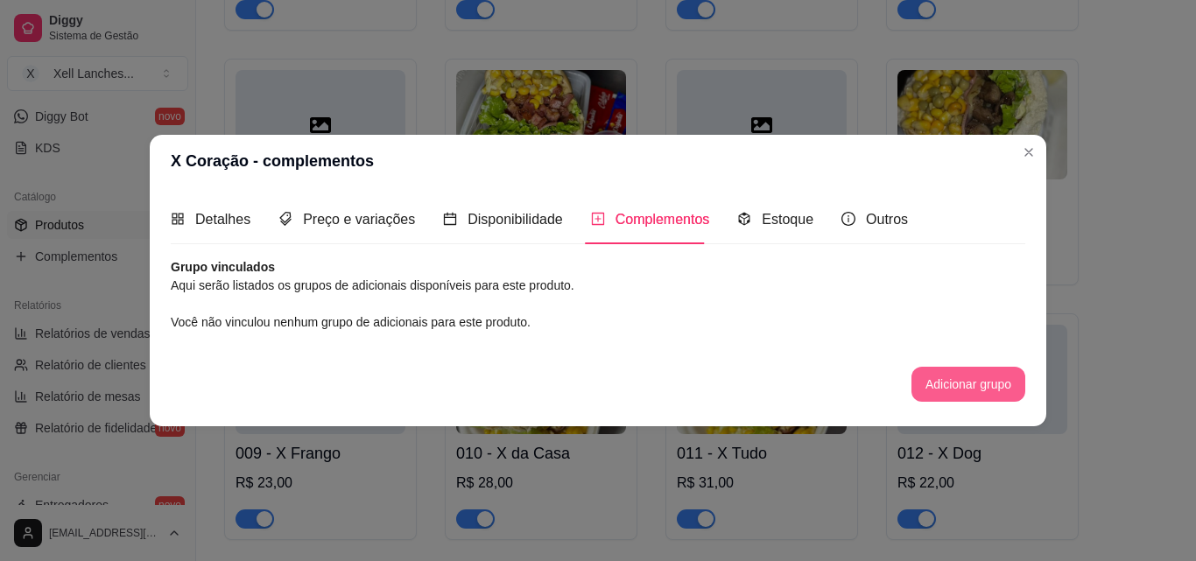
click at [1021, 384] on button "Adicionar grupo" at bounding box center [969, 384] width 114 height 35
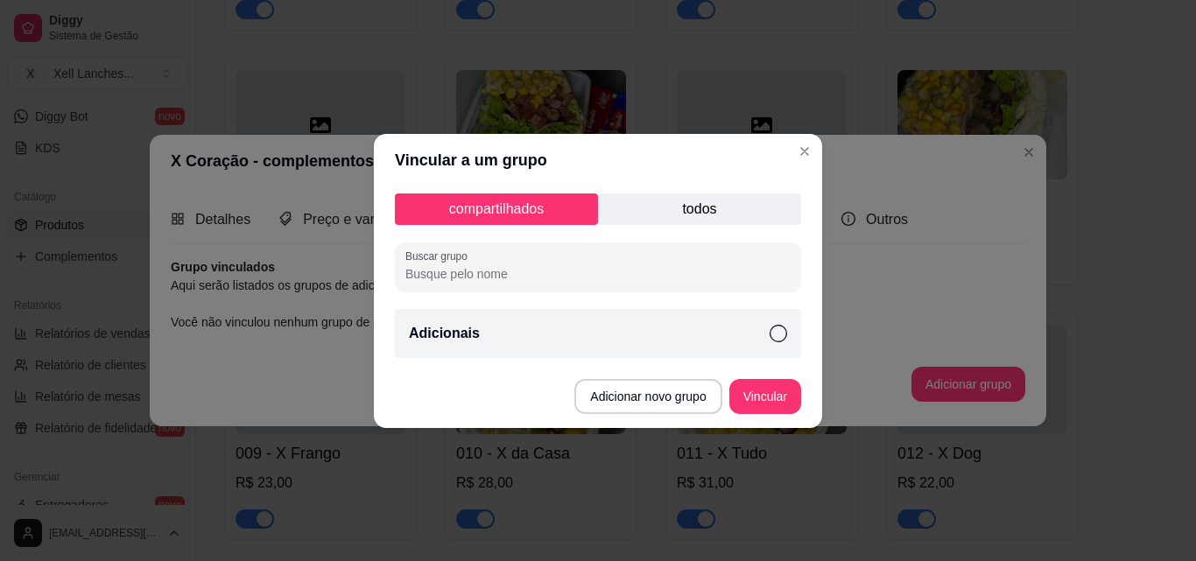
drag, startPoint x: 644, startPoint y: 327, endPoint x: 653, endPoint y: 333, distance: 11.4
click at [644, 327] on div "Adicionais" at bounding box center [598, 333] width 406 height 49
click at [757, 388] on button "Vincular" at bounding box center [765, 396] width 72 height 35
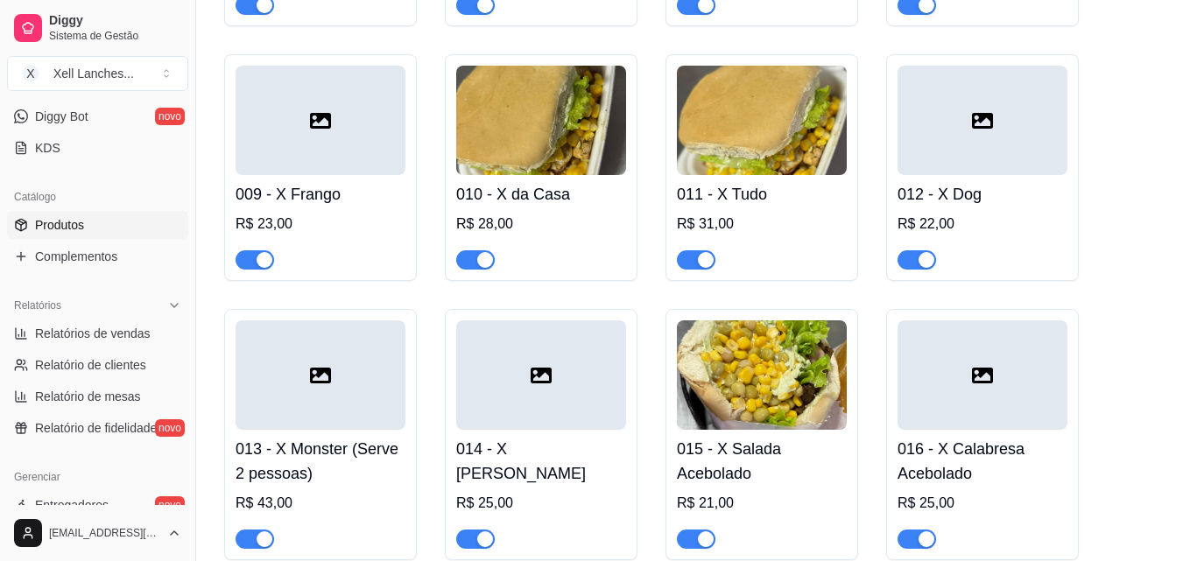
scroll to position [700, 0]
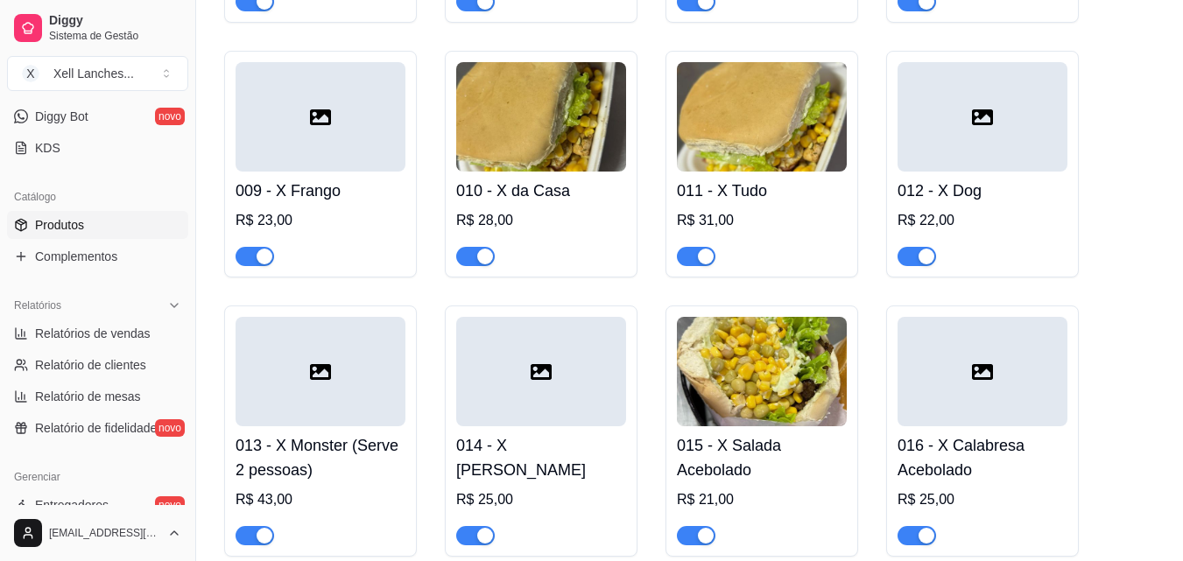
click at [326, 158] on div at bounding box center [321, 116] width 170 height 109
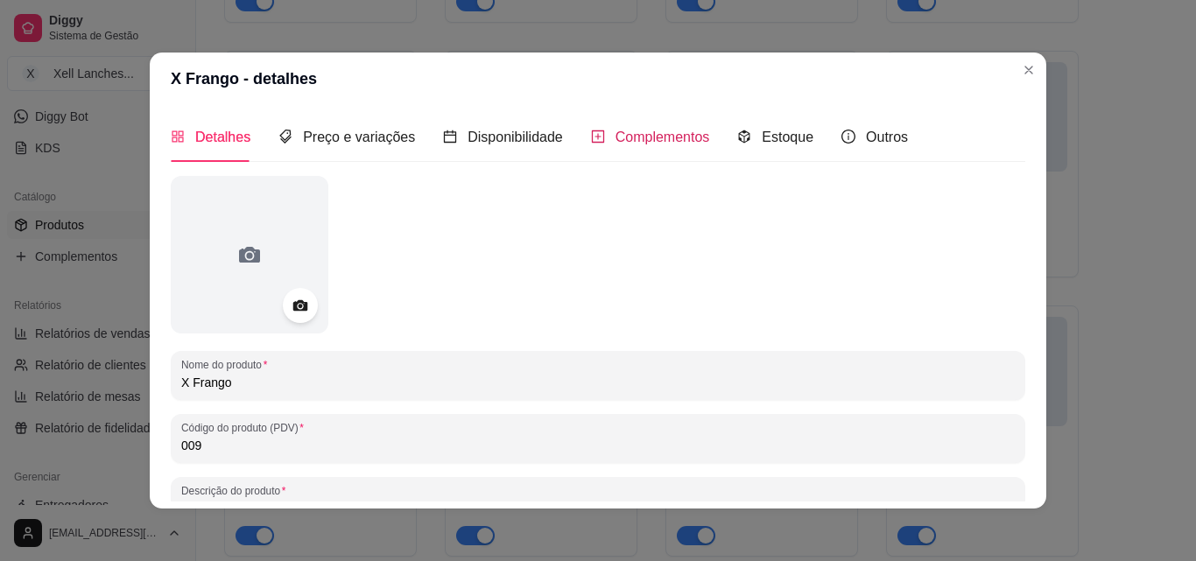
click at [661, 134] on span "Complementos" at bounding box center [663, 137] width 95 height 15
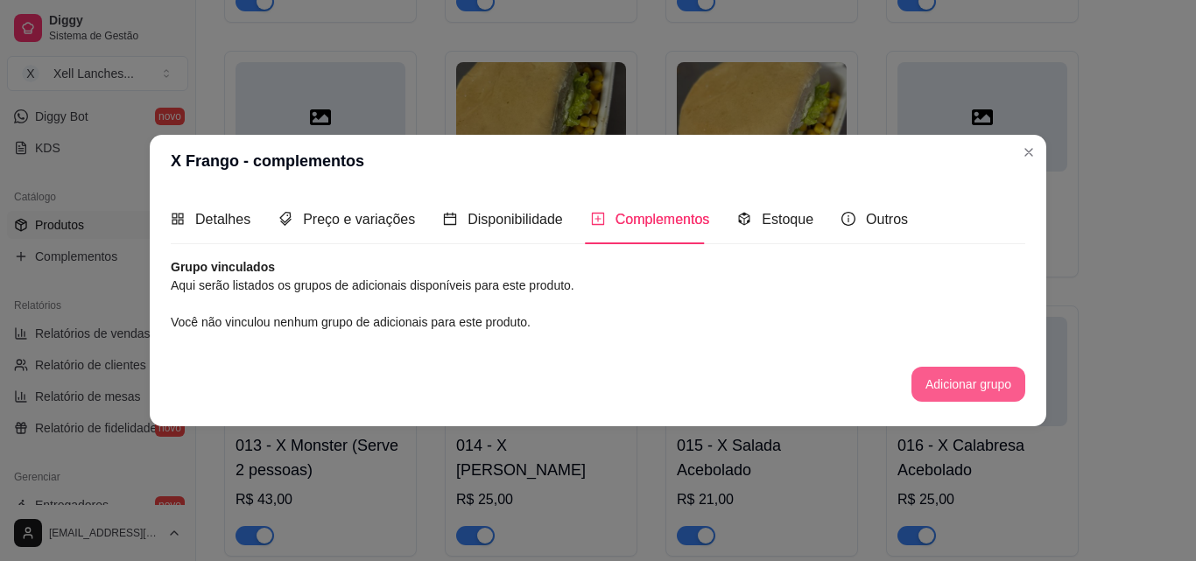
click at [993, 383] on button "Adicionar grupo" at bounding box center [969, 384] width 114 height 35
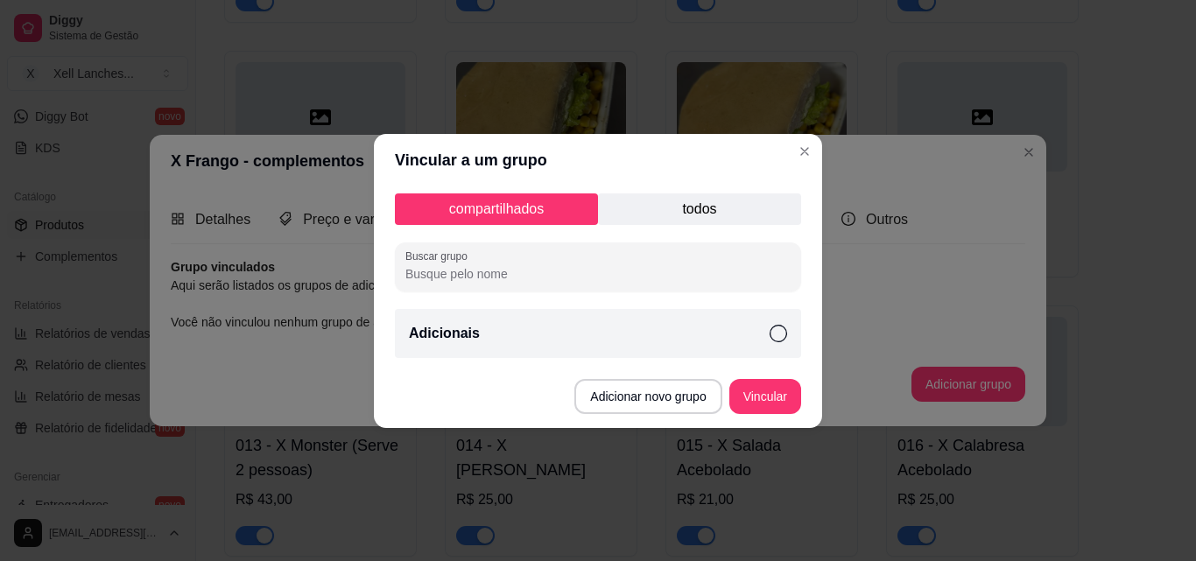
click at [461, 326] on p "Adicionais" at bounding box center [444, 333] width 71 height 21
click at [760, 393] on button "Vincular" at bounding box center [765, 396] width 72 height 35
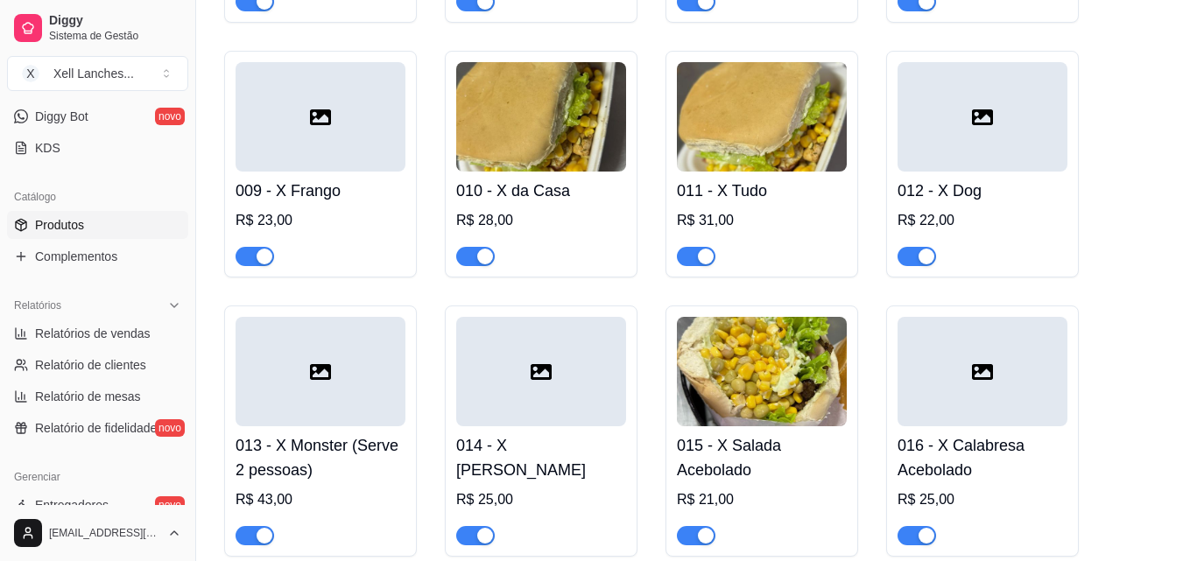
click at [553, 121] on img at bounding box center [541, 116] width 170 height 109
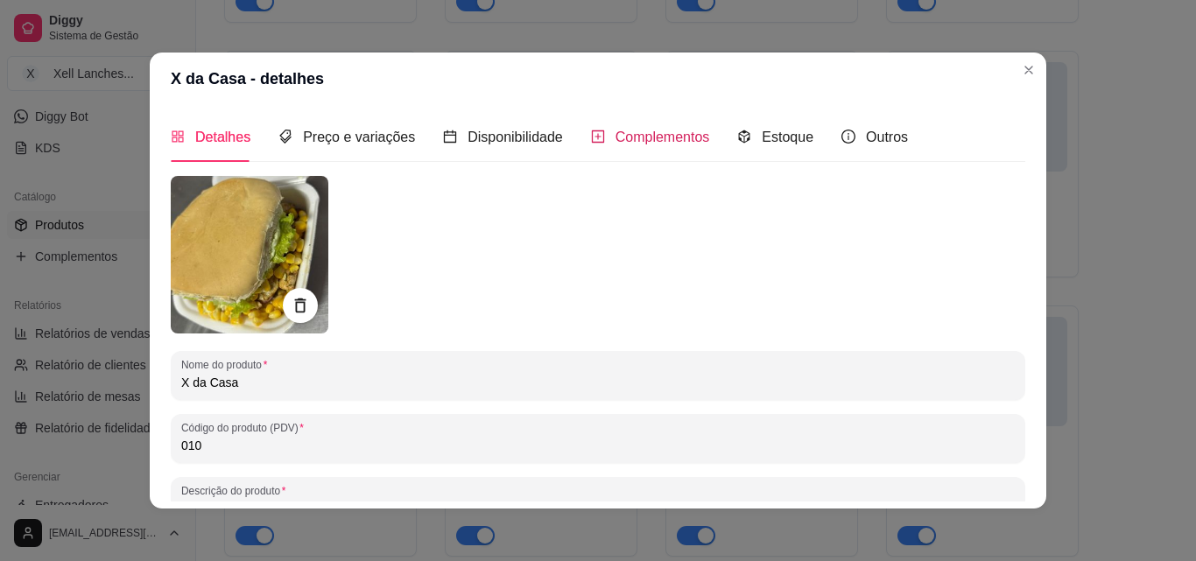
click at [651, 139] on span "Complementos" at bounding box center [663, 137] width 95 height 15
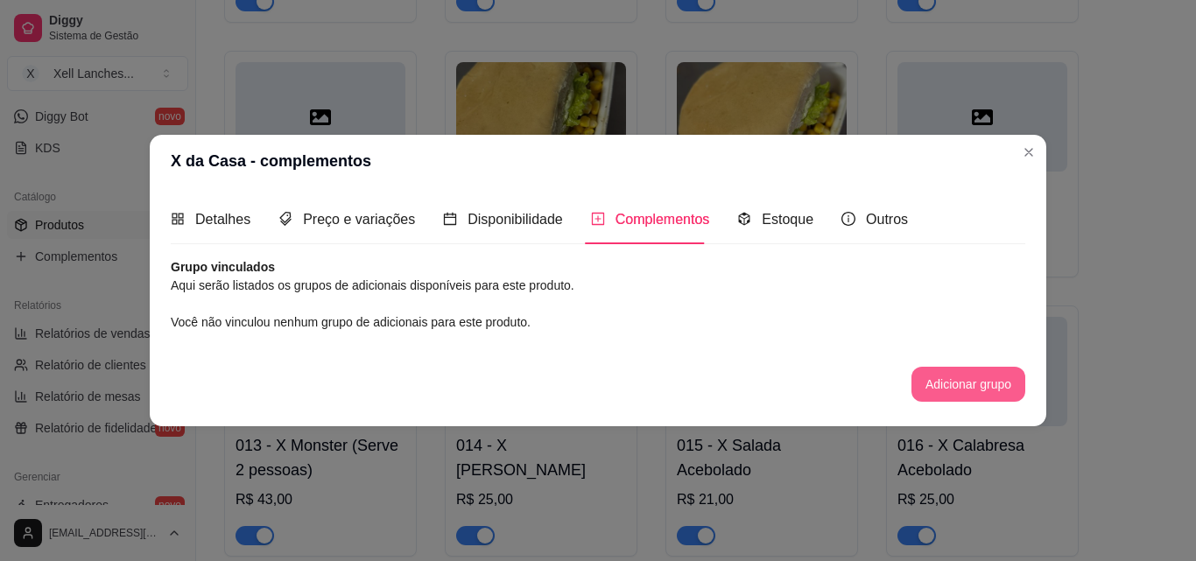
click at [956, 388] on button "Adicionar grupo" at bounding box center [969, 384] width 114 height 35
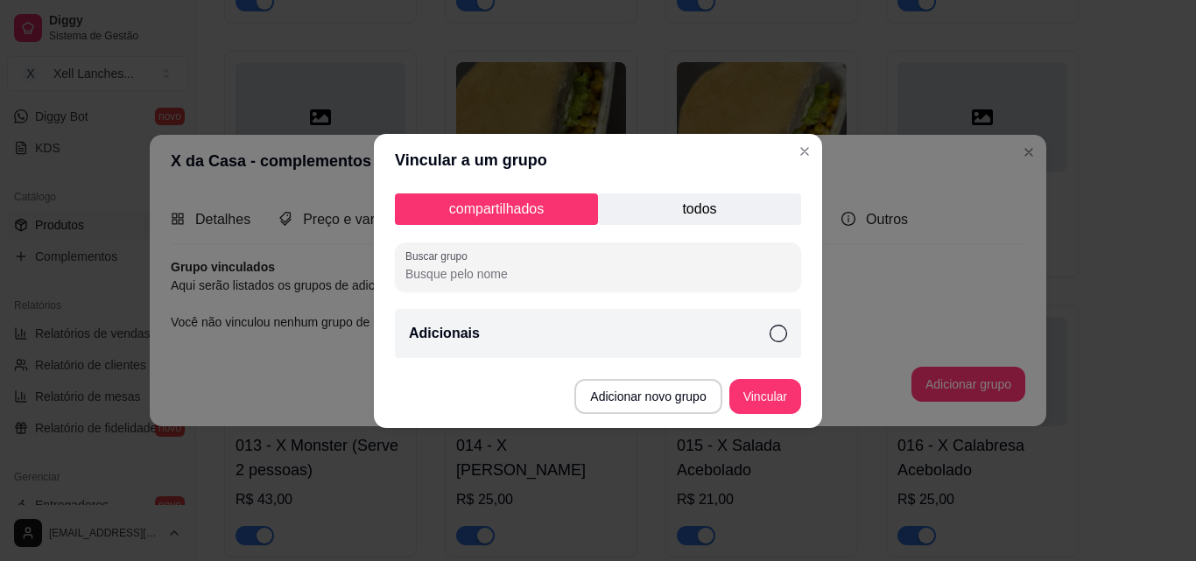
click at [494, 341] on div "Adicionais" at bounding box center [598, 333] width 406 height 49
click at [756, 405] on button "Vincular" at bounding box center [765, 396] width 72 height 35
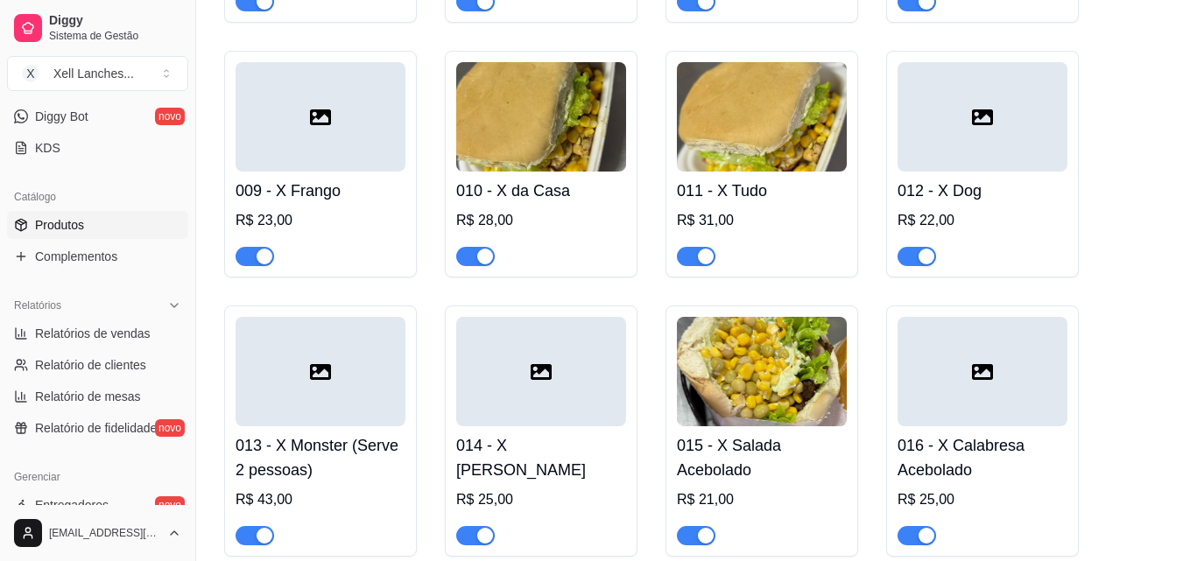
click at [760, 147] on img at bounding box center [762, 116] width 170 height 109
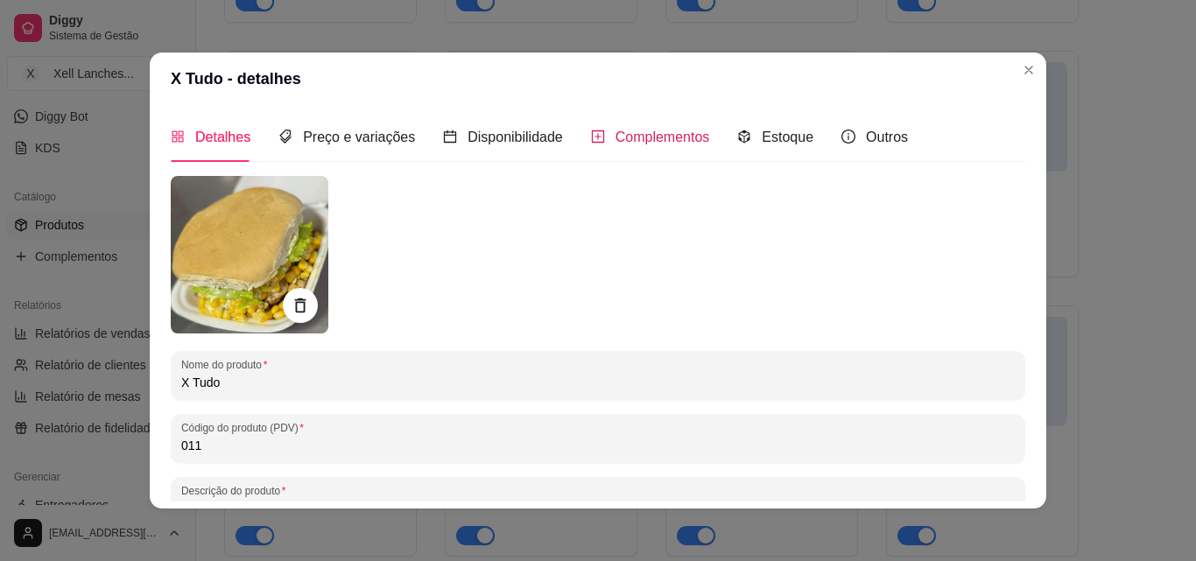
click at [645, 134] on span "Complementos" at bounding box center [663, 137] width 95 height 15
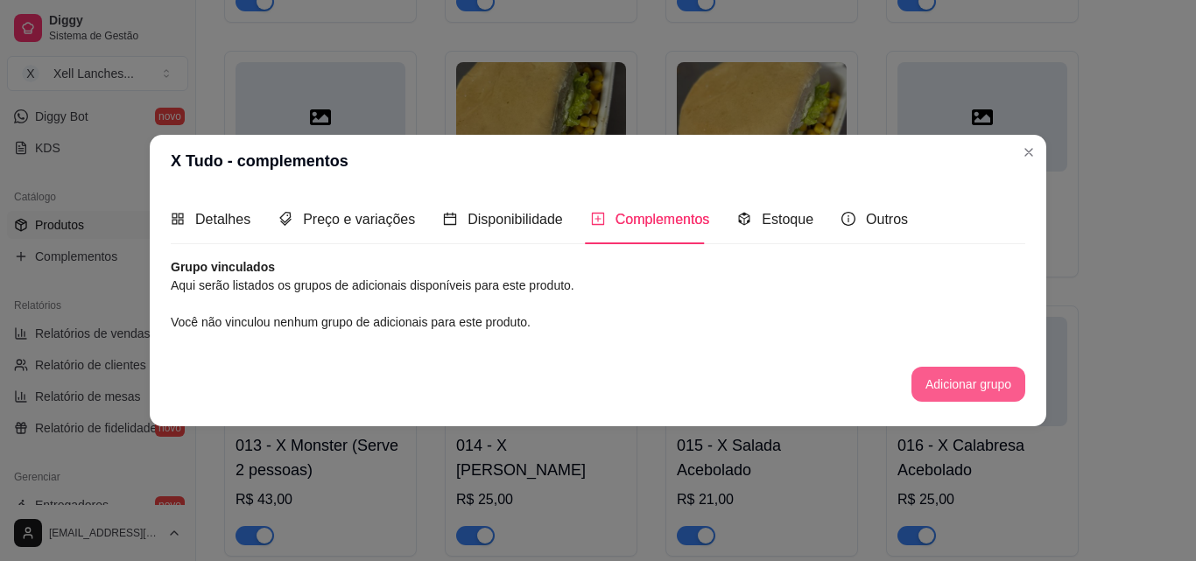
click at [977, 384] on button "Adicionar grupo" at bounding box center [969, 384] width 114 height 35
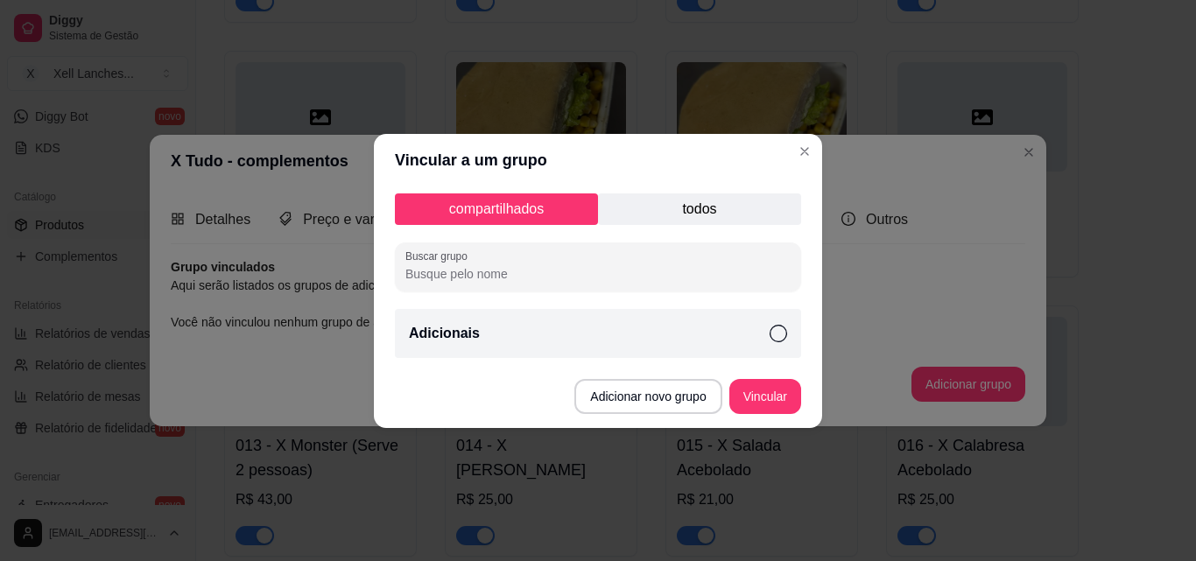
click at [668, 334] on div "Adicionais" at bounding box center [598, 333] width 406 height 49
click at [764, 392] on button "Vincular" at bounding box center [765, 396] width 72 height 35
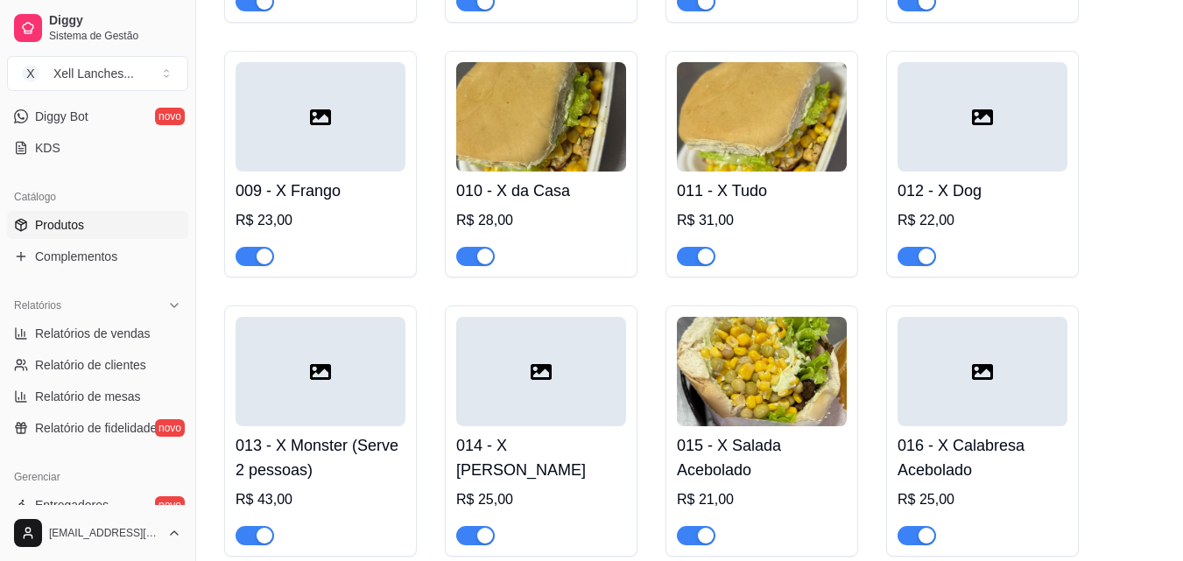
click at [999, 130] on div at bounding box center [982, 116] width 170 height 109
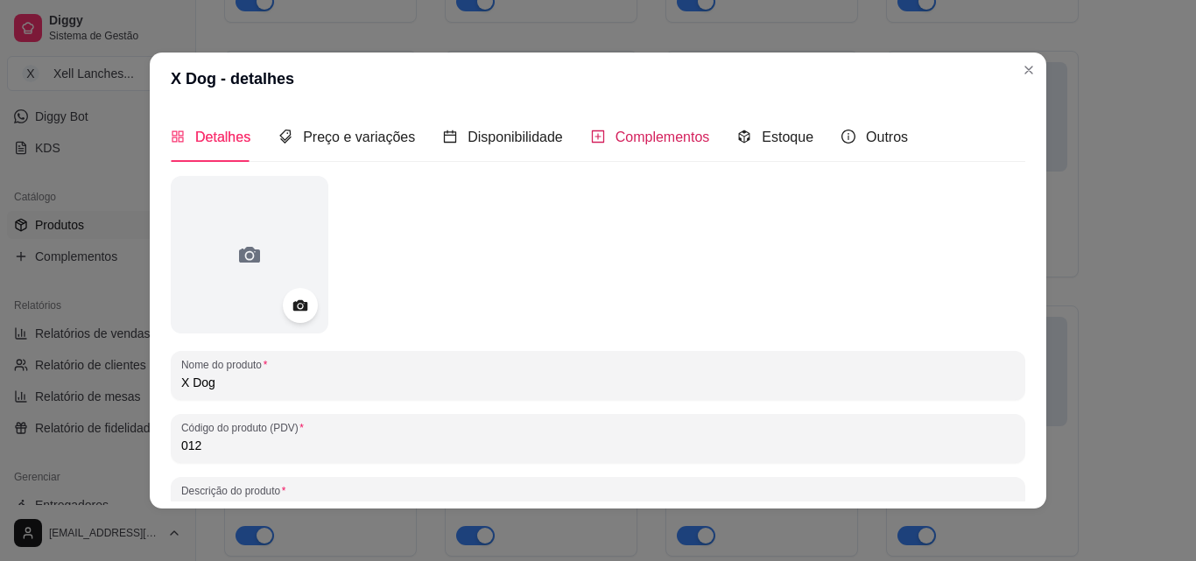
click at [638, 130] on span "Complementos" at bounding box center [663, 137] width 95 height 15
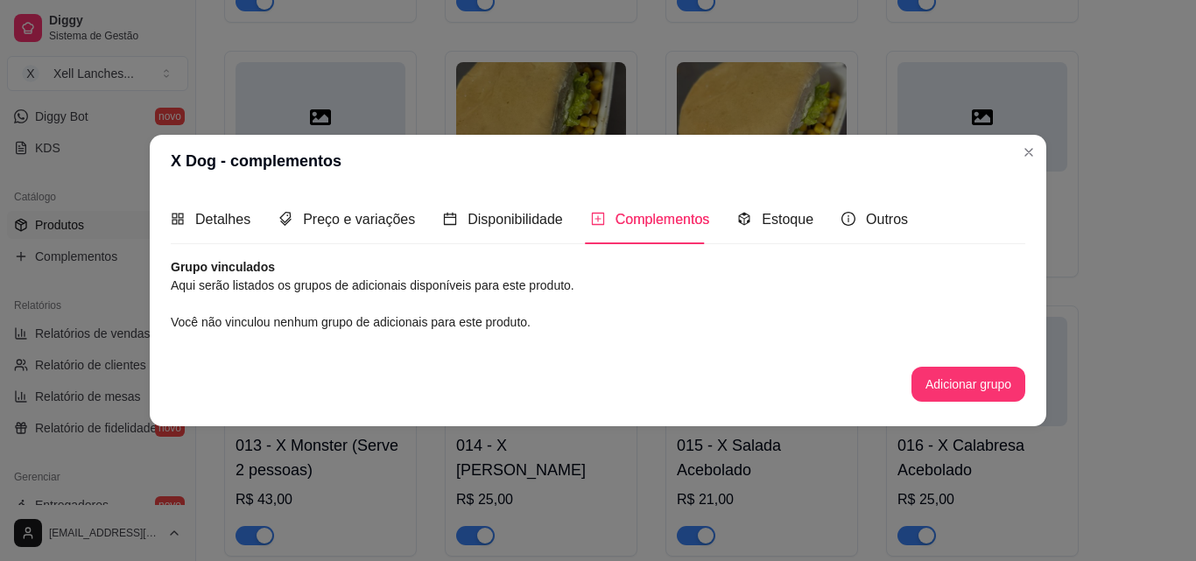
click at [955, 377] on button "Adicionar grupo" at bounding box center [969, 384] width 114 height 35
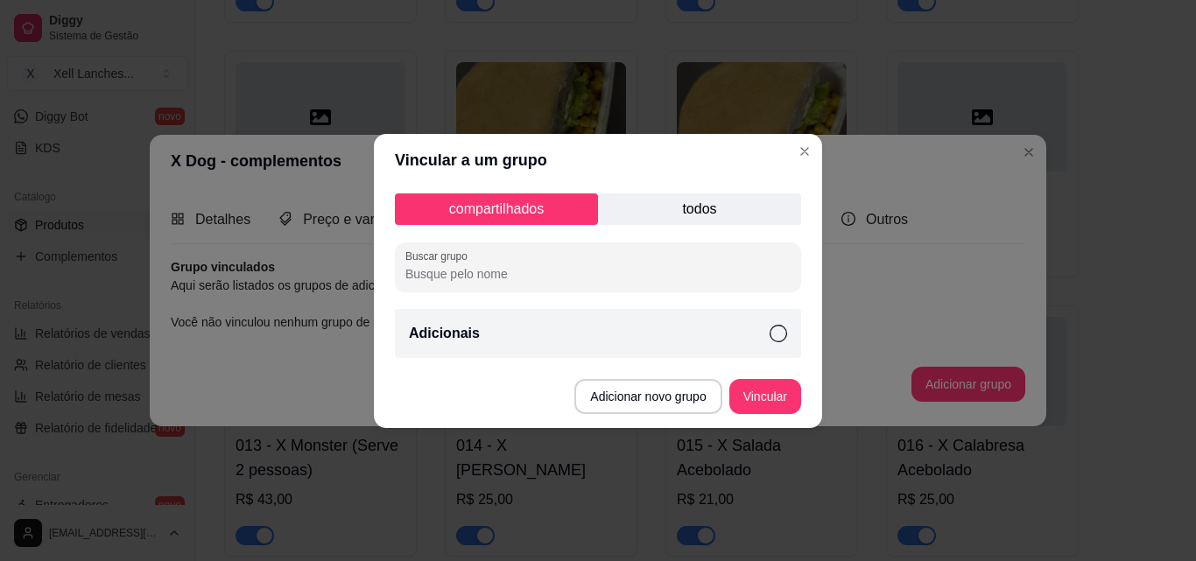
click at [625, 335] on div "Adicionais" at bounding box center [598, 333] width 406 height 49
click at [747, 389] on button "Vincular" at bounding box center [765, 396] width 70 height 34
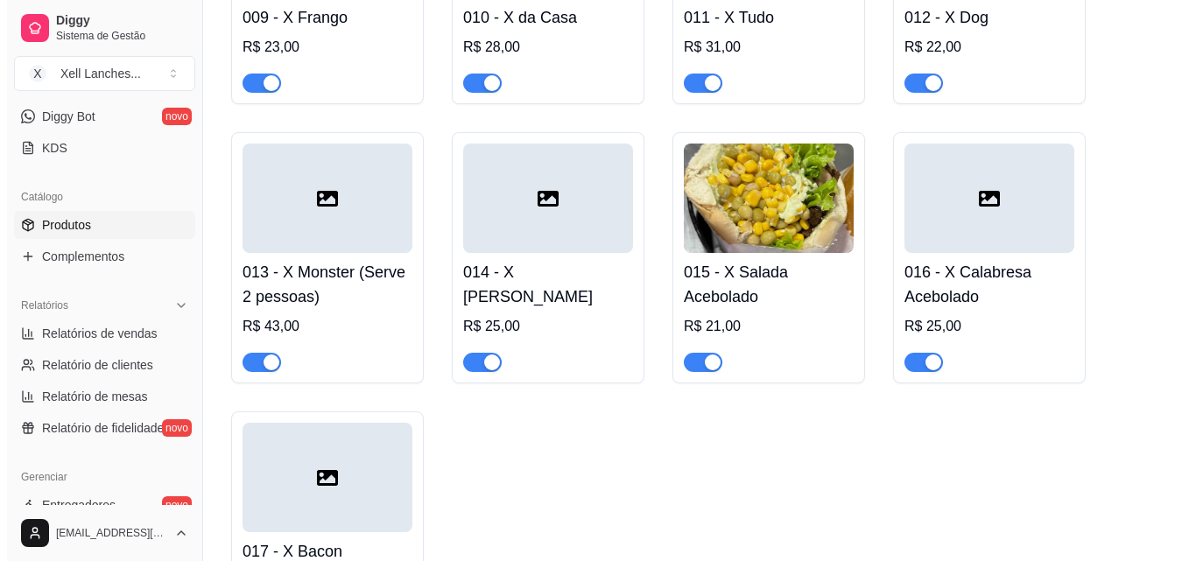
scroll to position [876, 0]
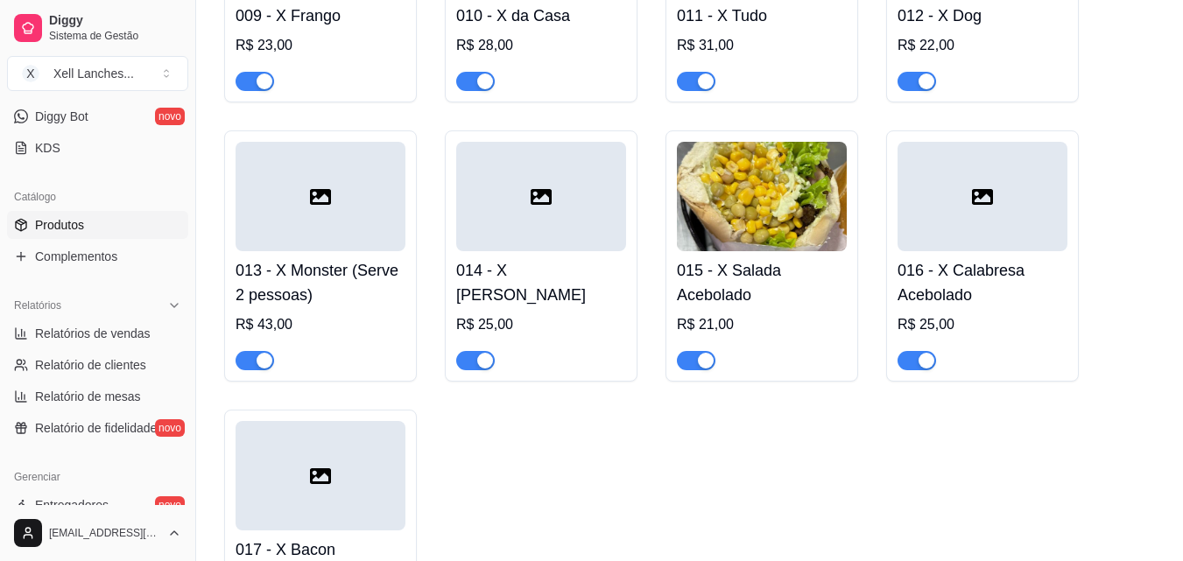
click at [327, 227] on div at bounding box center [321, 196] width 170 height 109
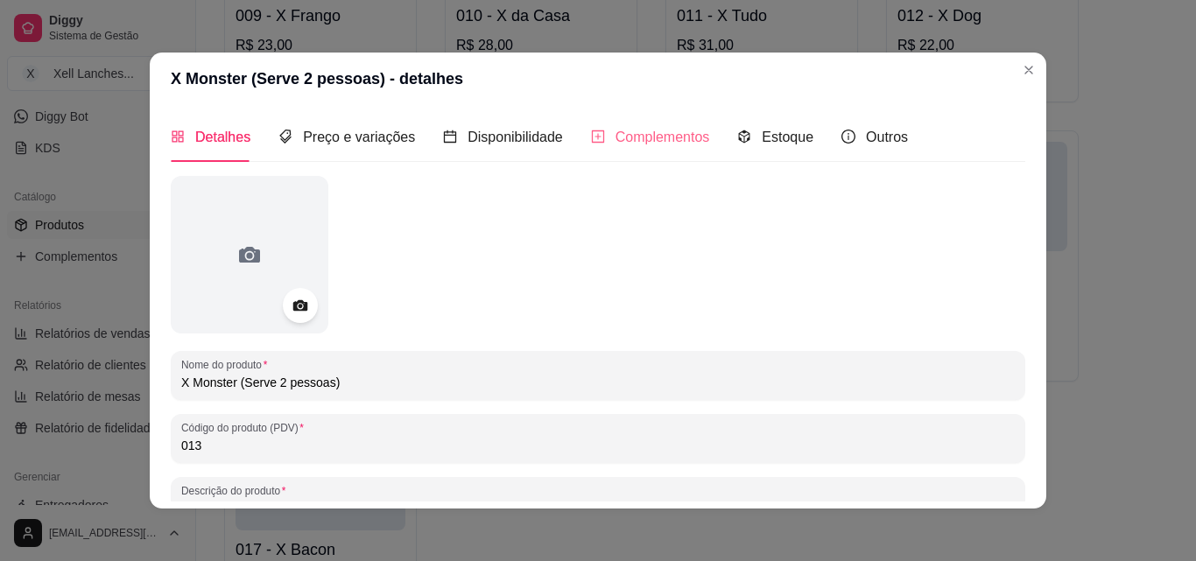
click at [666, 150] on div "Complementos" at bounding box center [650, 137] width 119 height 50
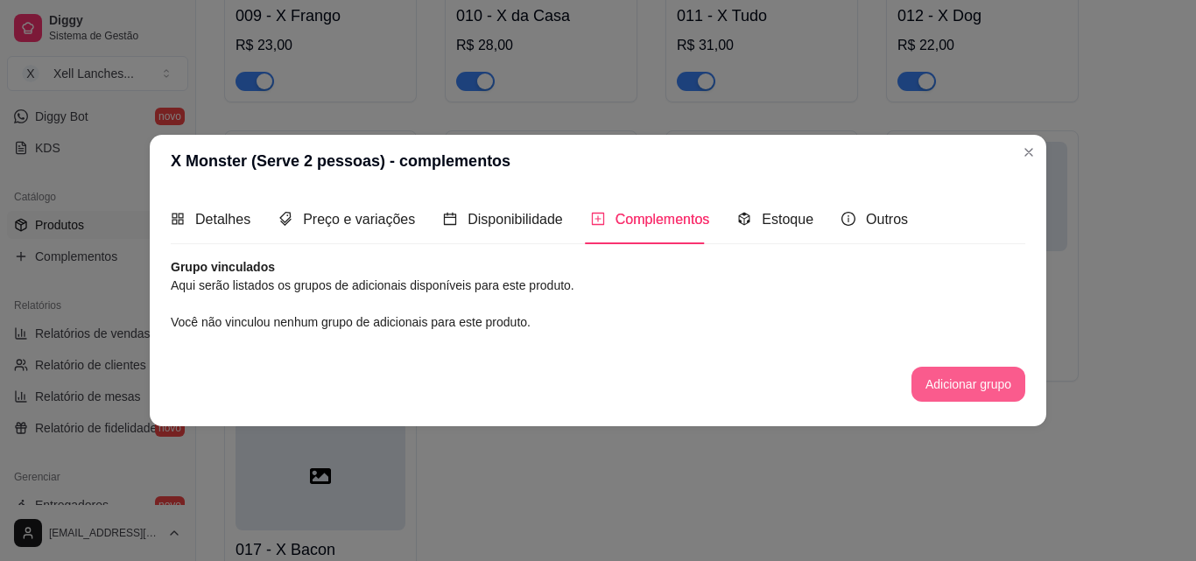
click at [979, 377] on button "Adicionar grupo" at bounding box center [969, 384] width 114 height 35
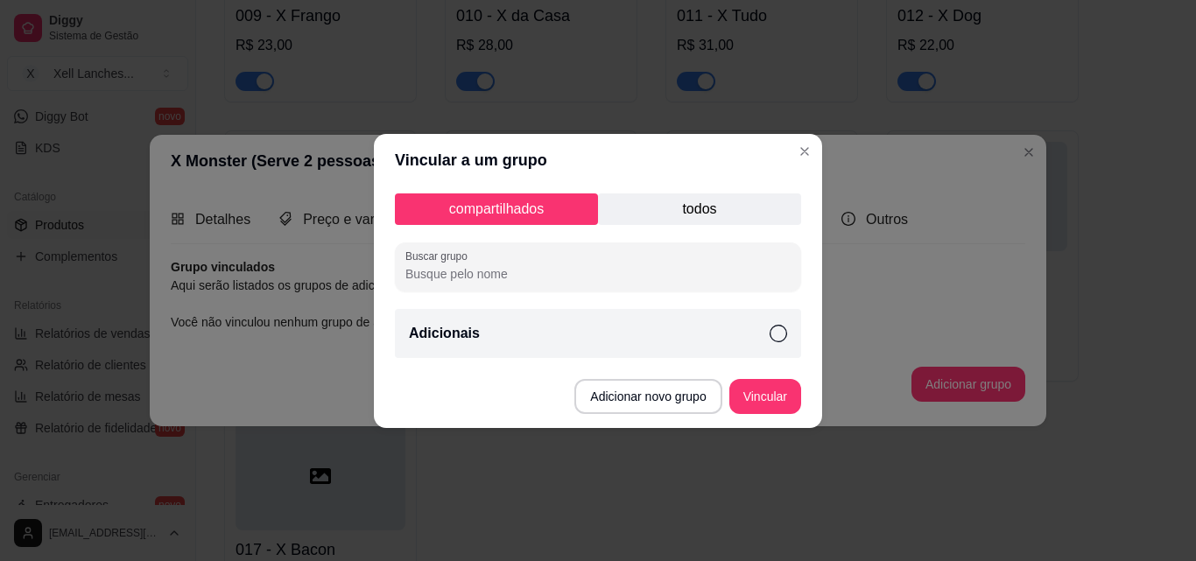
drag, startPoint x: 436, startPoint y: 330, endPoint x: 586, endPoint y: 359, distance: 152.5
click at [440, 334] on p "Adicionais" at bounding box center [444, 333] width 71 height 21
click at [760, 393] on button "Vincular" at bounding box center [765, 396] width 70 height 34
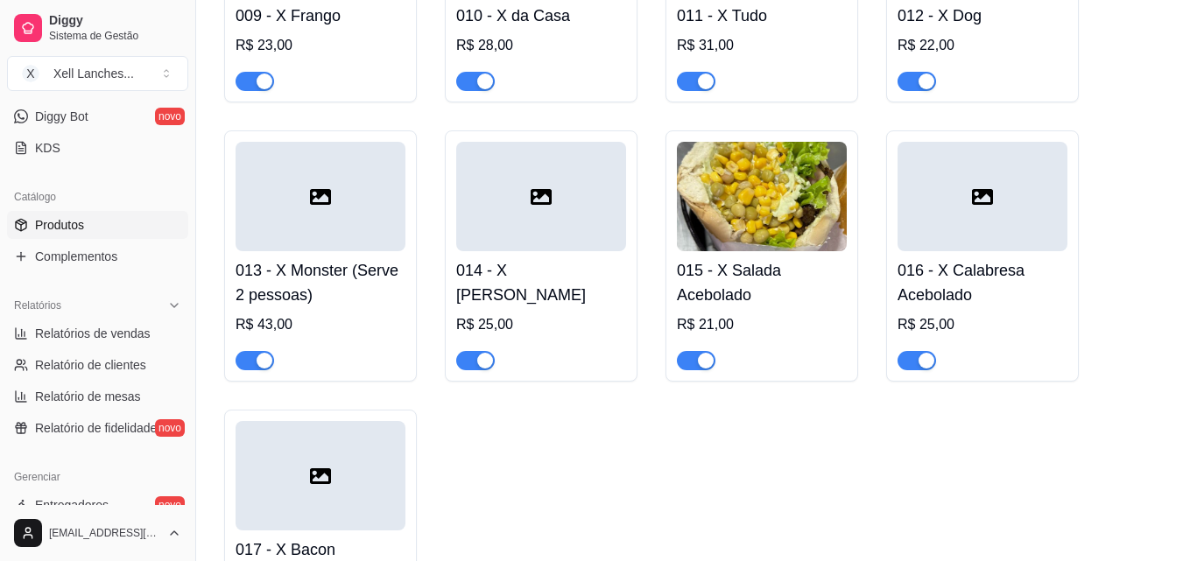
click at [575, 206] on div at bounding box center [541, 196] width 170 height 109
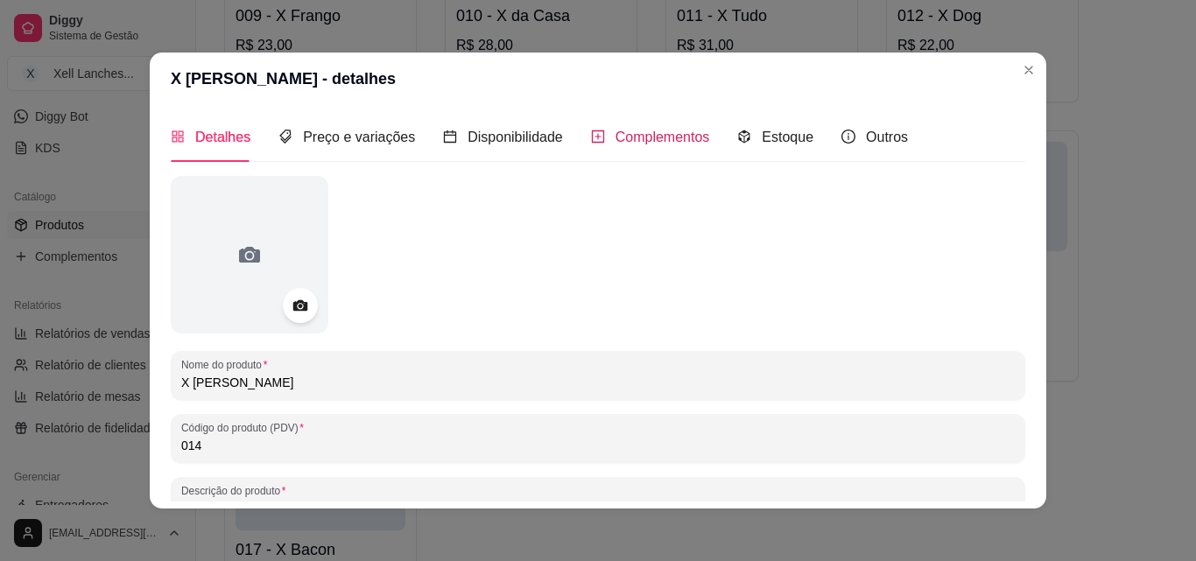
click at [636, 141] on span "Complementos" at bounding box center [663, 137] width 95 height 15
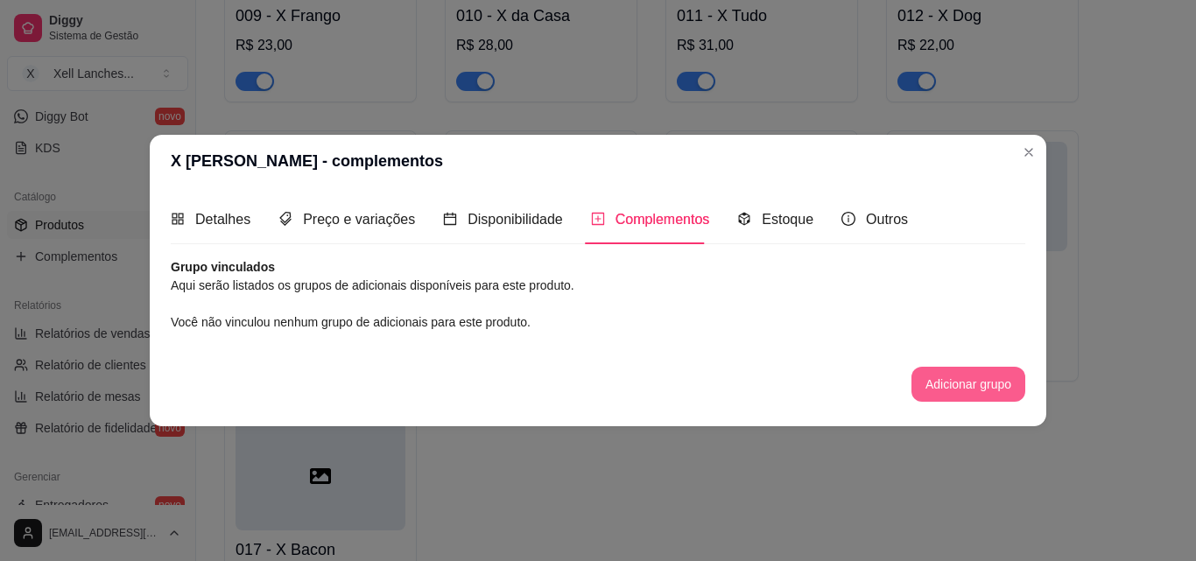
click at [945, 384] on button "Adicionar grupo" at bounding box center [969, 384] width 114 height 35
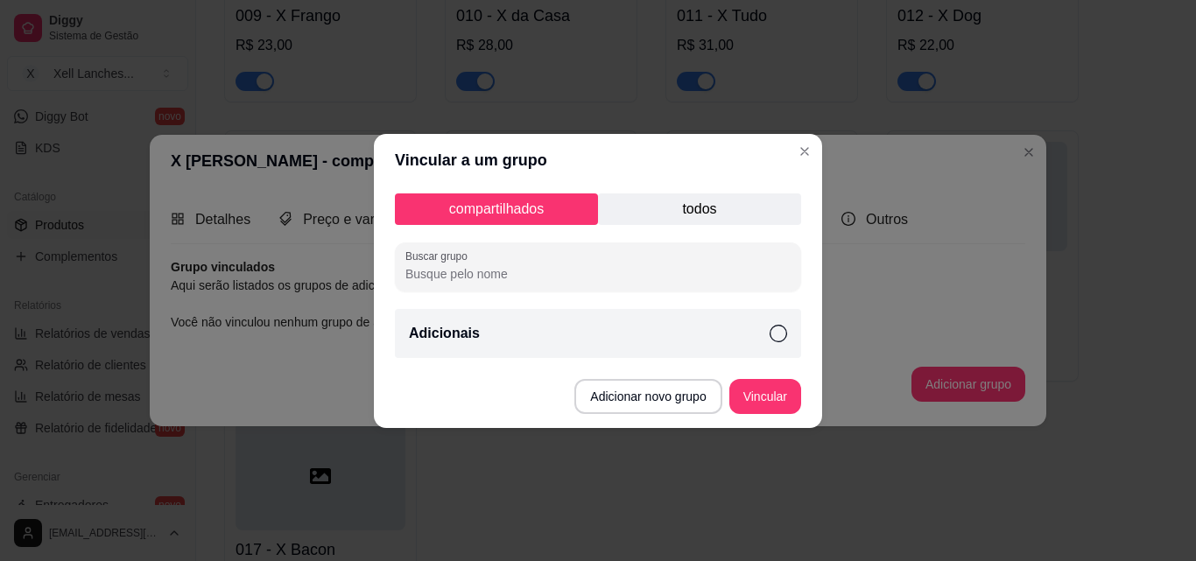
click at [500, 331] on div "Adicionais" at bounding box center [598, 333] width 406 height 49
click at [776, 402] on button "Vincular" at bounding box center [765, 396] width 72 height 35
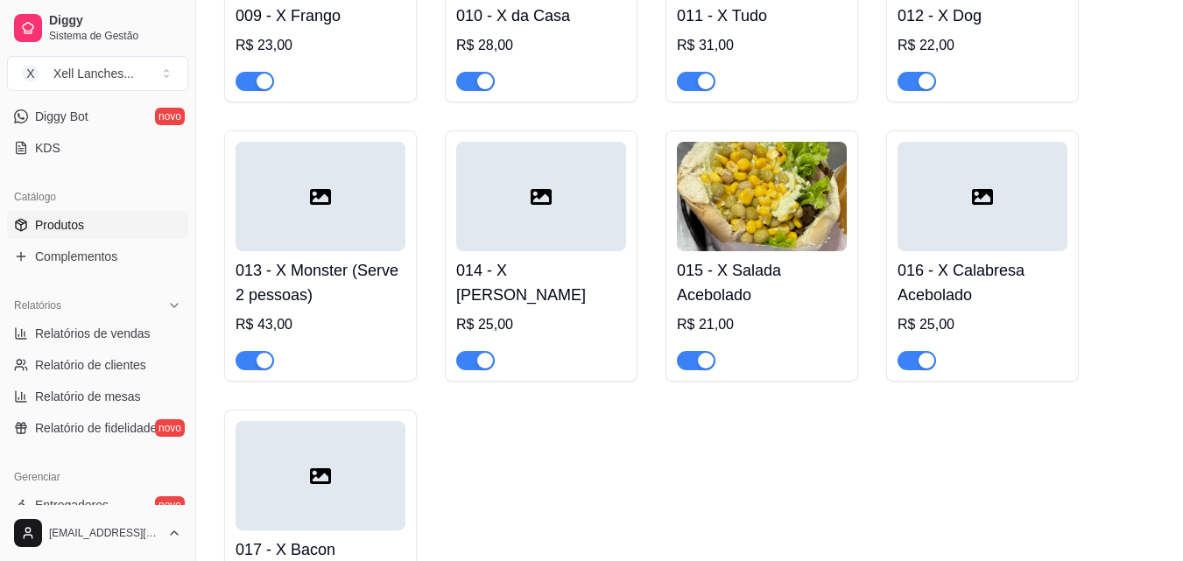
click at [750, 231] on img at bounding box center [762, 196] width 170 height 109
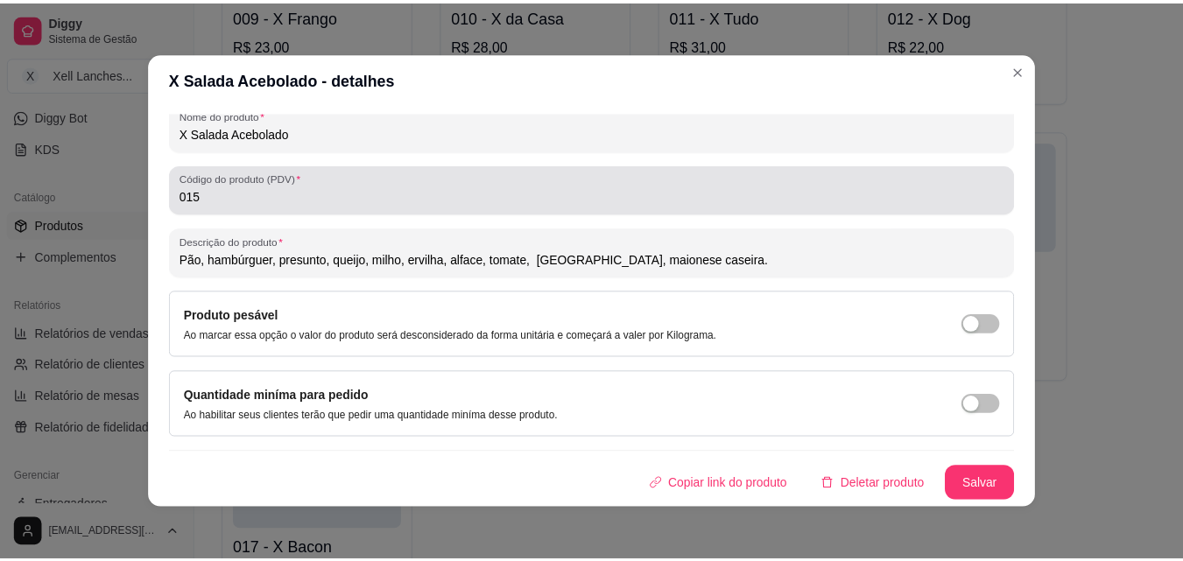
scroll to position [0, 0]
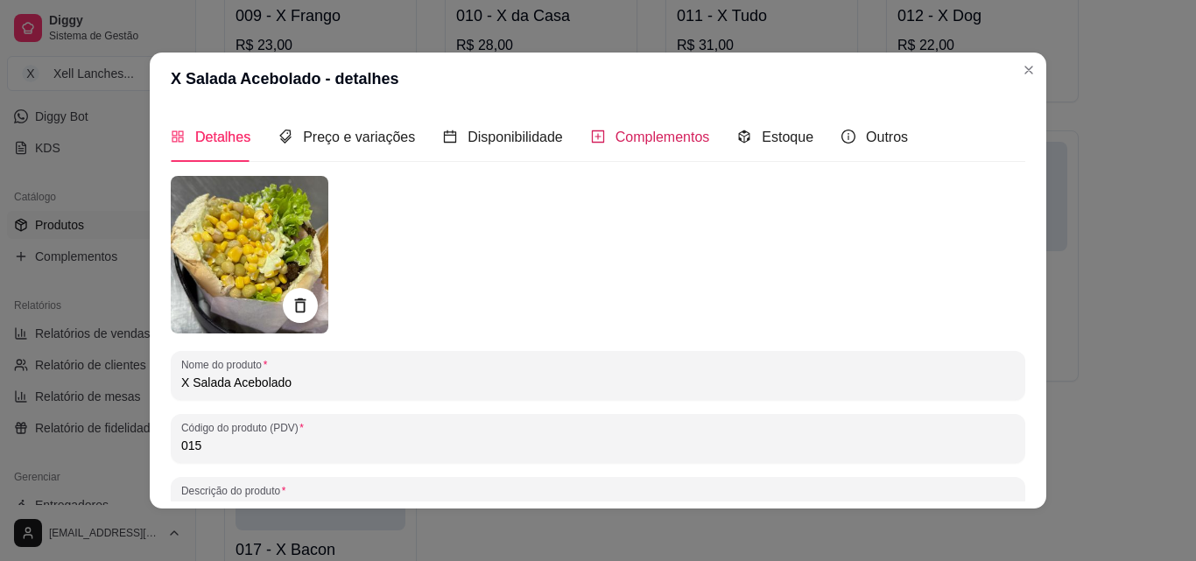
click at [674, 144] on span "Complementos" at bounding box center [663, 137] width 95 height 15
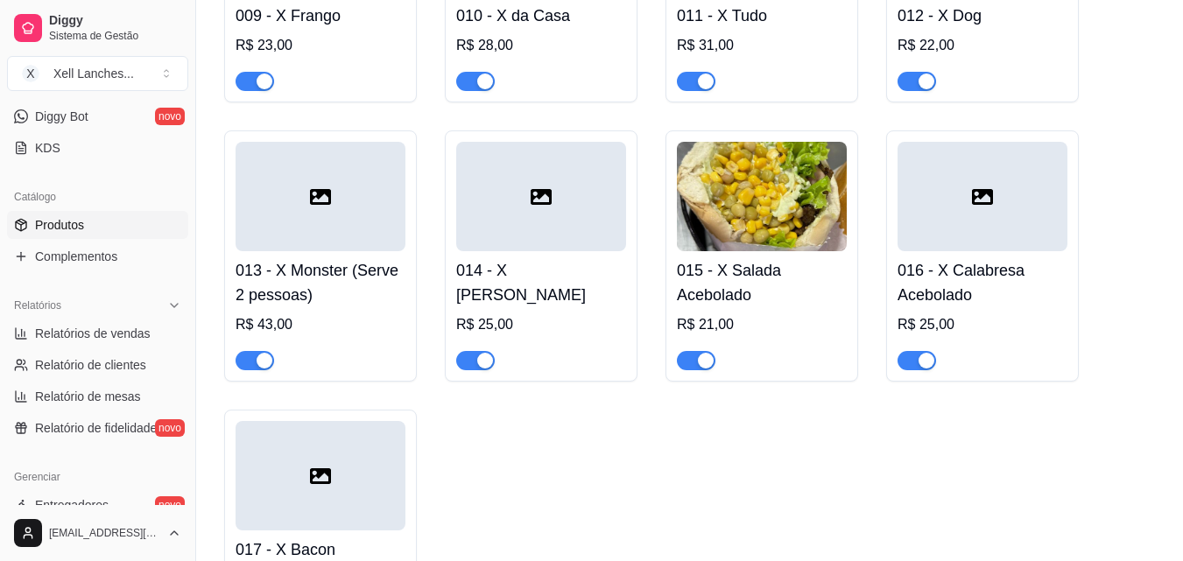
click at [1006, 242] on div at bounding box center [982, 196] width 170 height 109
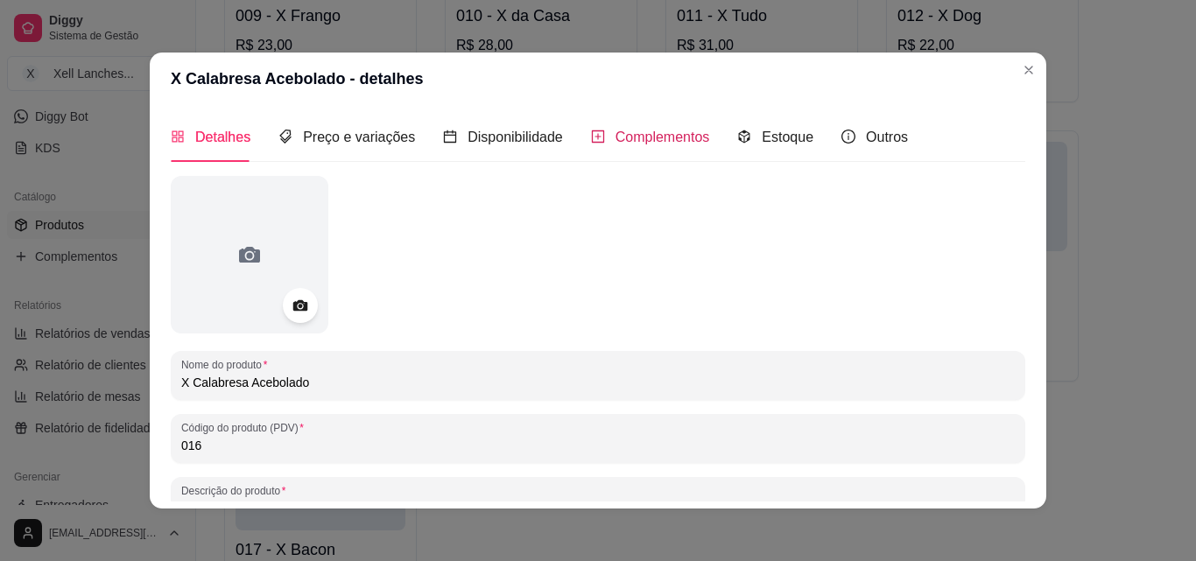
click at [684, 135] on span "Complementos" at bounding box center [663, 137] width 95 height 15
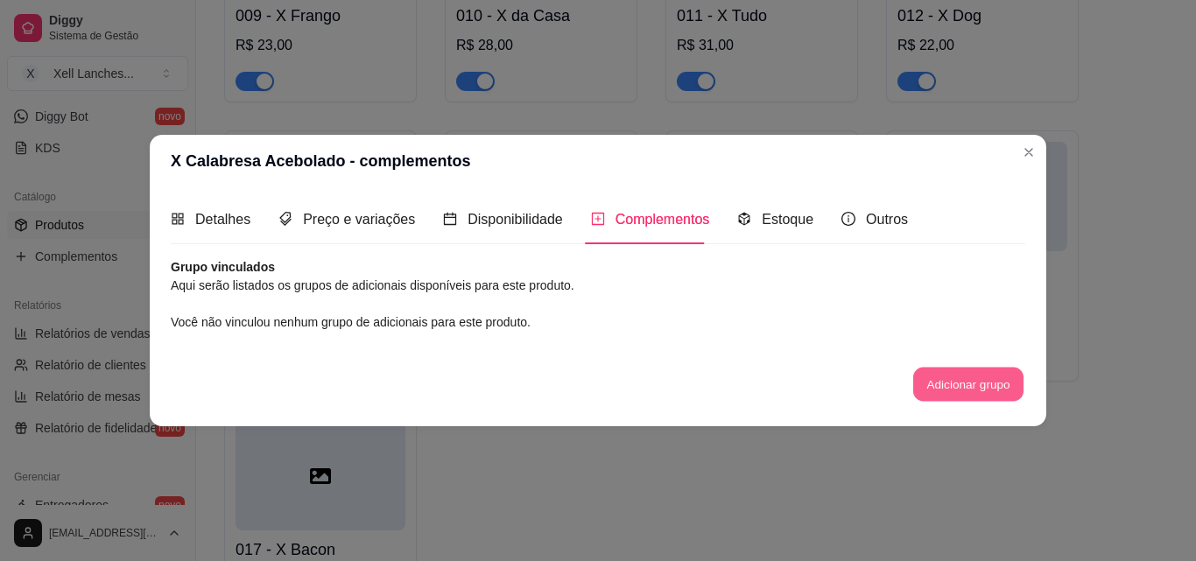
click at [984, 390] on button "Adicionar grupo" at bounding box center [968, 385] width 110 height 34
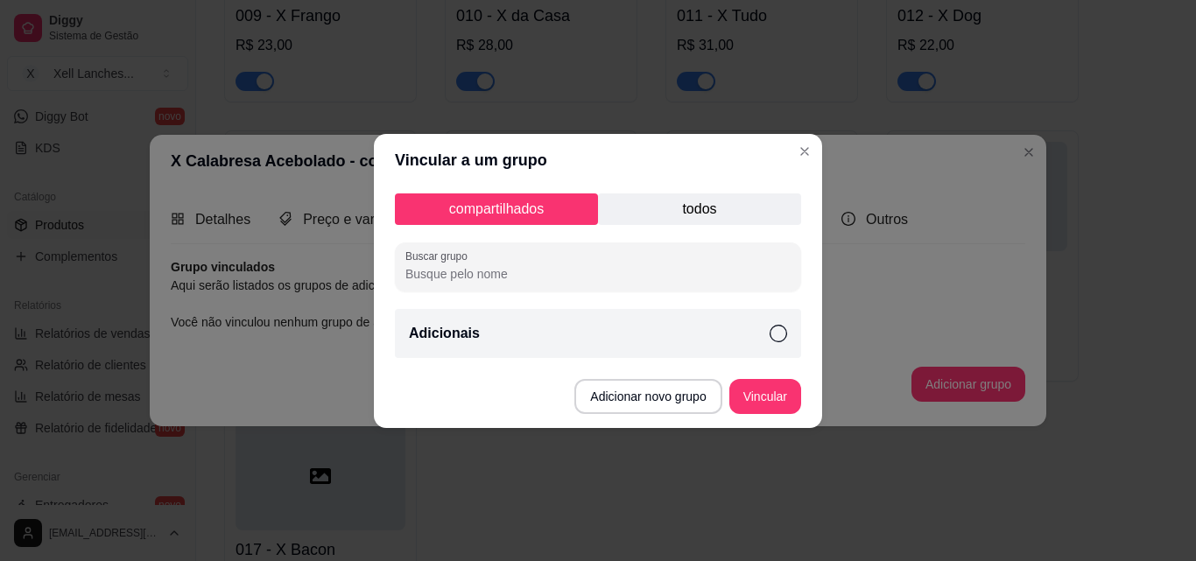
click at [644, 327] on div "Adicionais" at bounding box center [598, 333] width 406 height 49
click at [785, 398] on button "Vincular" at bounding box center [765, 396] width 72 height 35
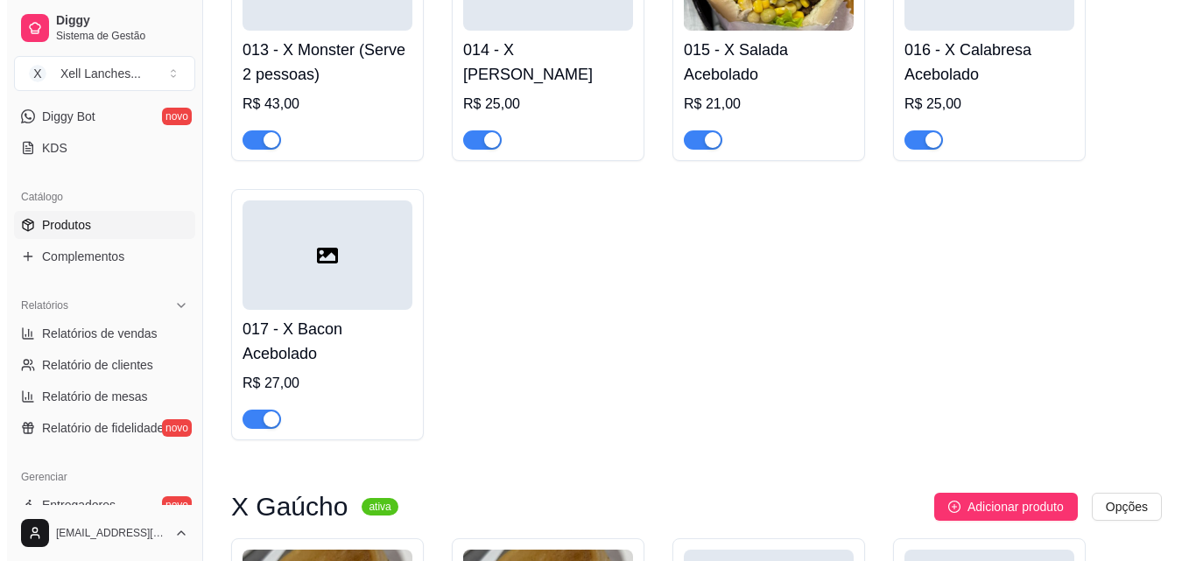
scroll to position [1138, 0]
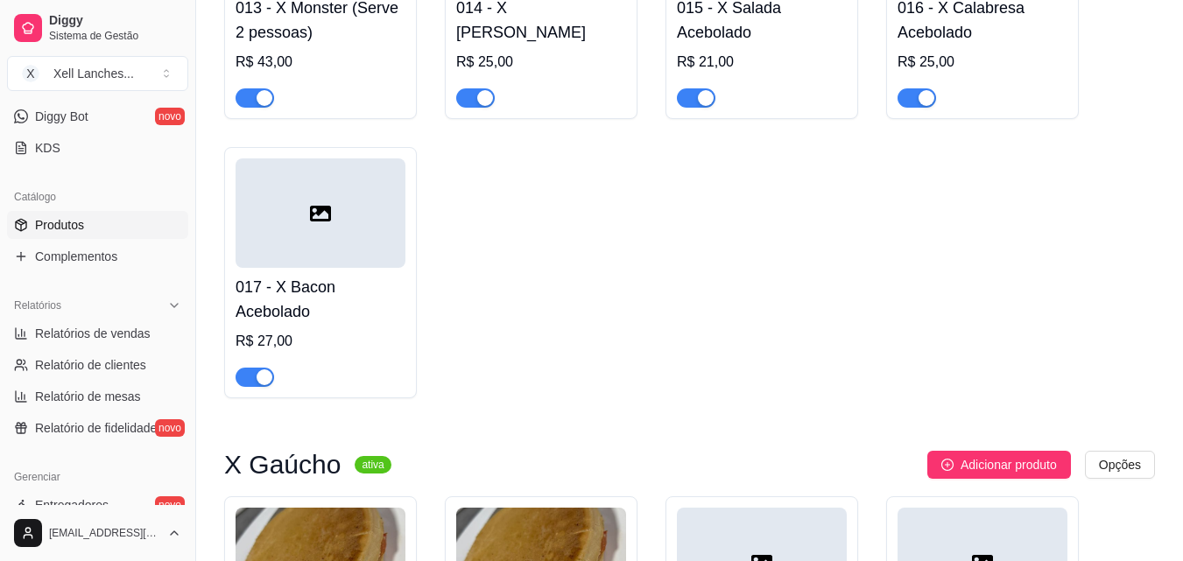
click at [349, 253] on div at bounding box center [321, 212] width 170 height 109
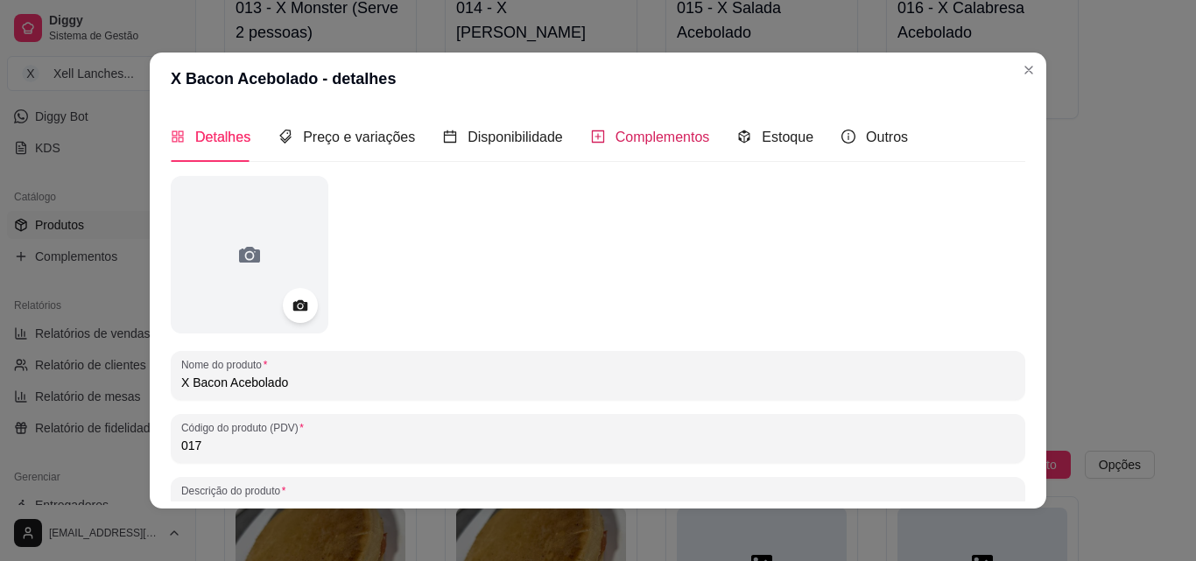
click at [616, 133] on span "Complementos" at bounding box center [663, 137] width 95 height 15
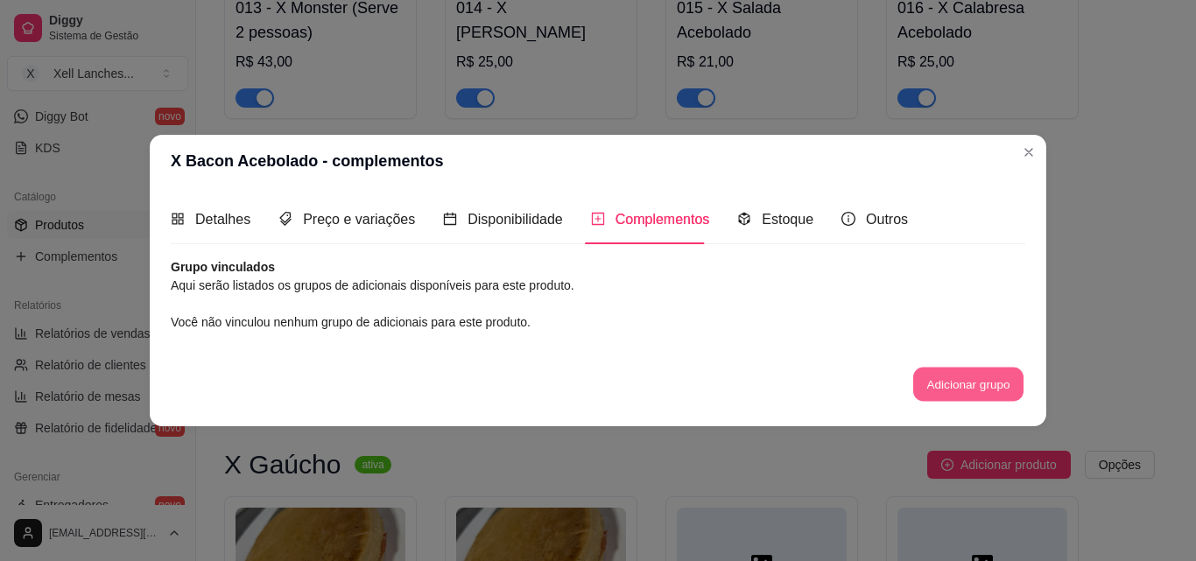
click at [938, 374] on button "Adicionar grupo" at bounding box center [968, 385] width 110 height 34
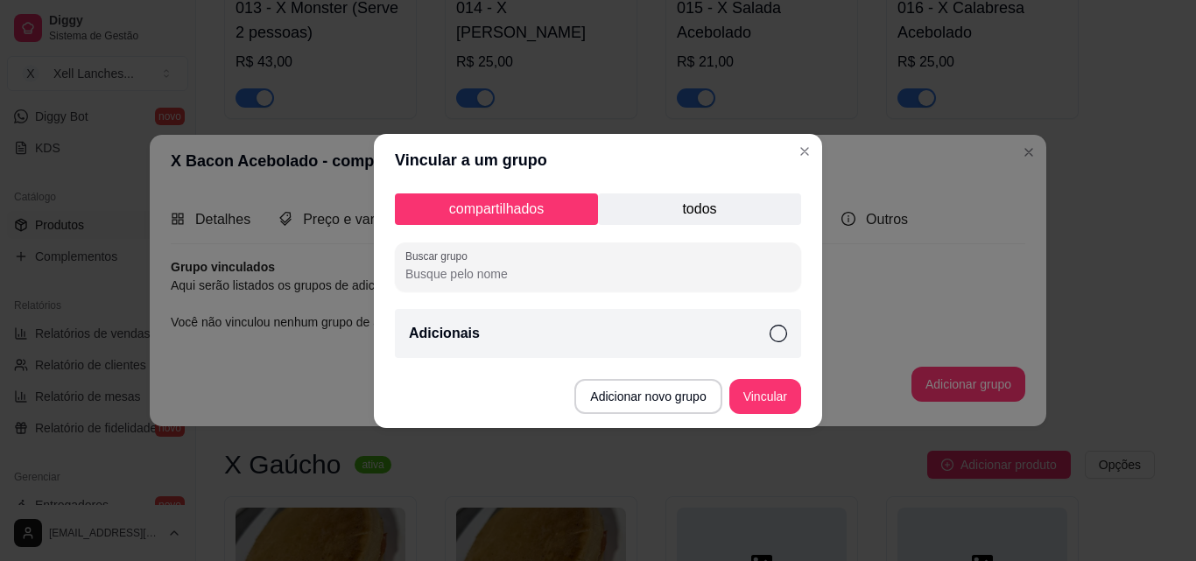
click at [608, 329] on div "Adicionais" at bounding box center [598, 333] width 406 height 49
click at [782, 405] on button "Vincular" at bounding box center [765, 396] width 72 height 35
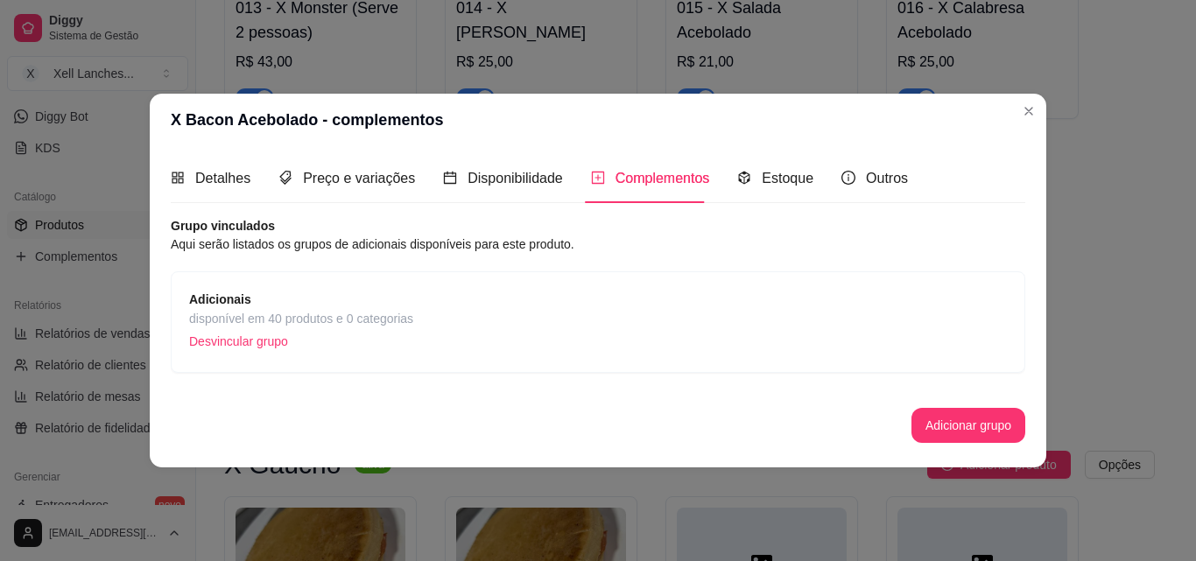
click at [264, 307] on span "Adicionais" at bounding box center [301, 299] width 224 height 19
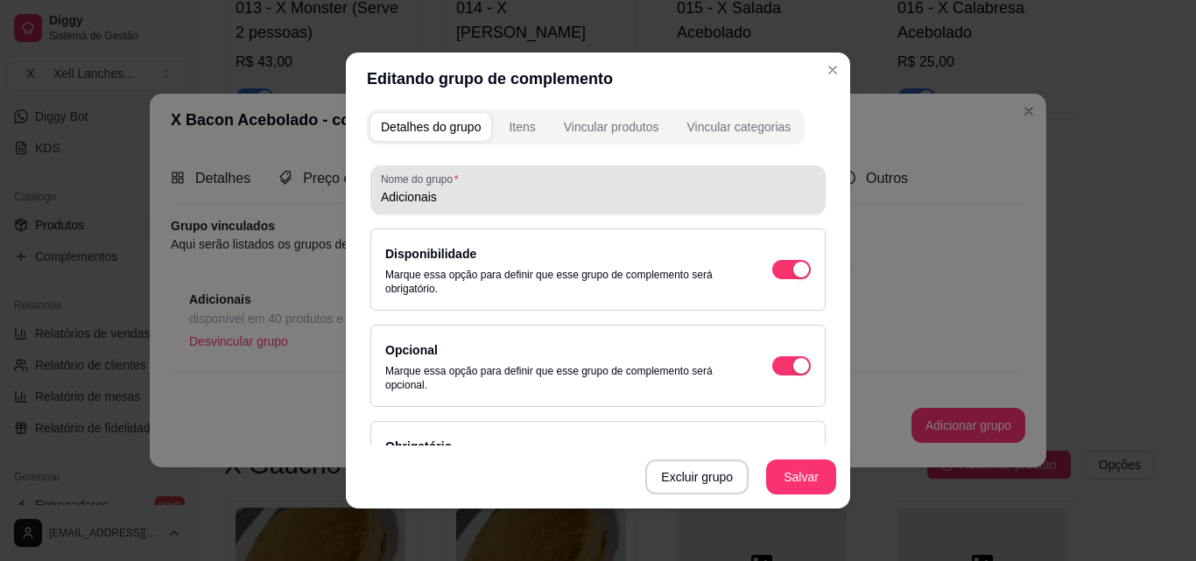
scroll to position [0, 0]
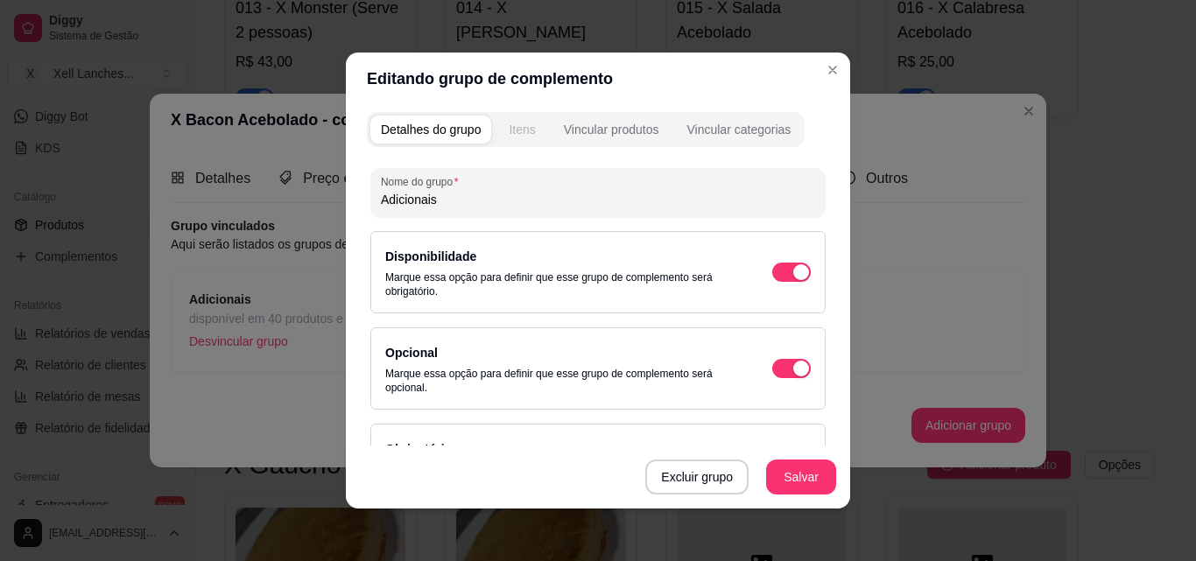
click at [518, 129] on div "Itens" at bounding box center [522, 130] width 26 height 18
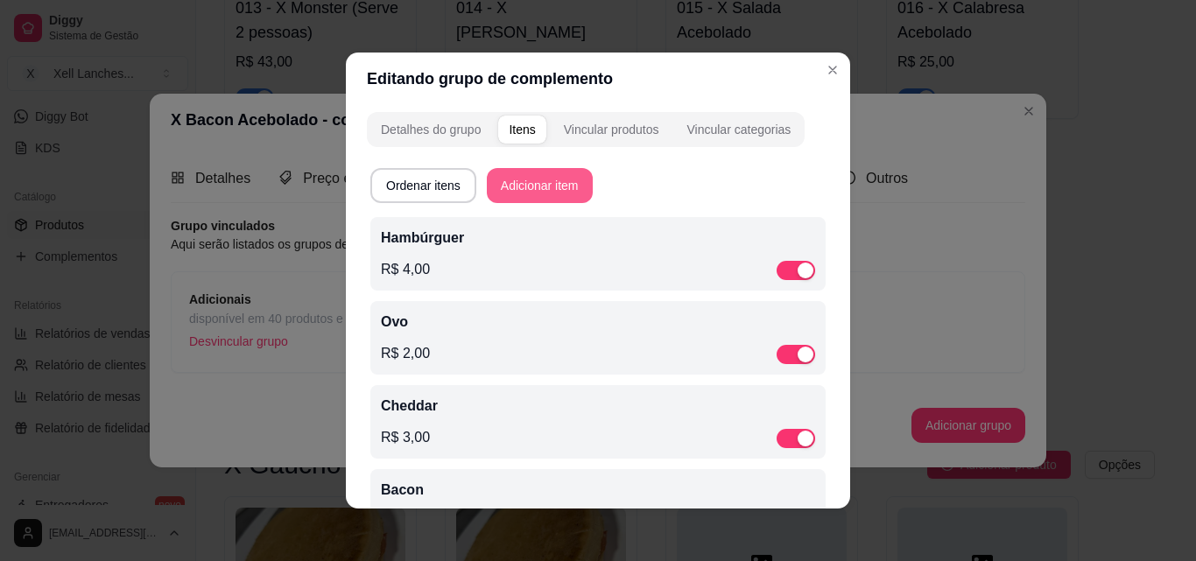
click at [557, 190] on button "Adicionar item" at bounding box center [540, 185] width 106 height 35
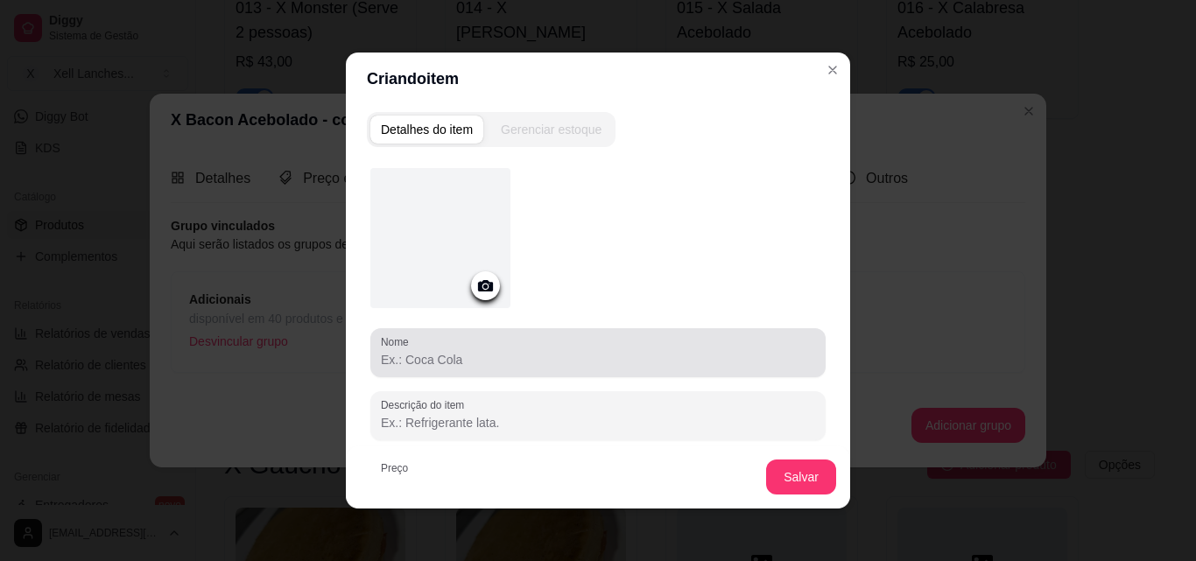
click at [475, 364] on input "Nome" at bounding box center [598, 360] width 434 height 18
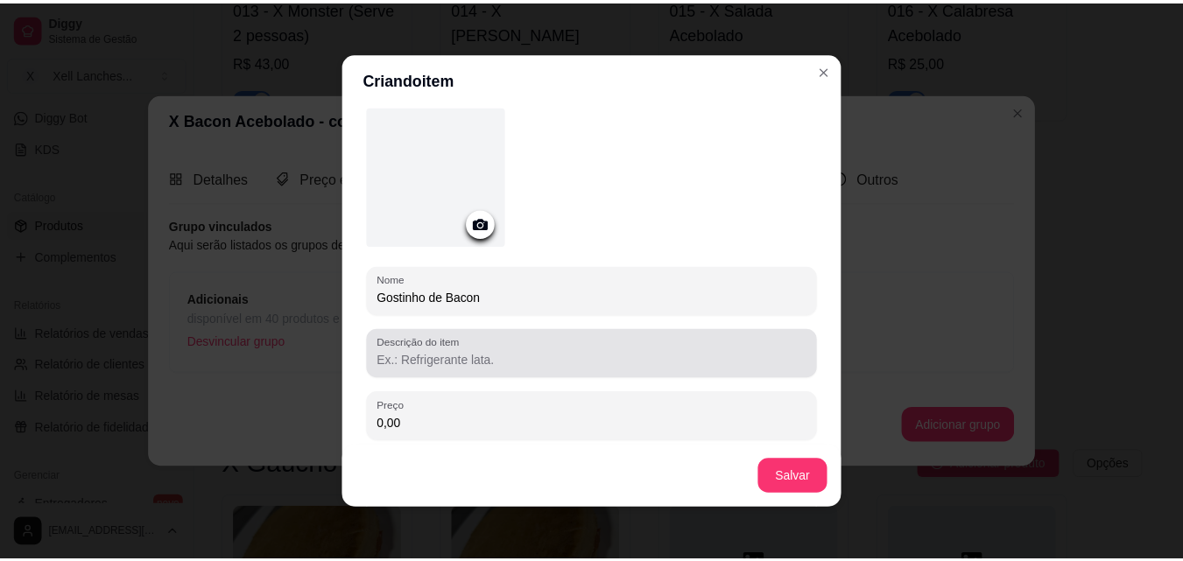
scroll to position [164, 0]
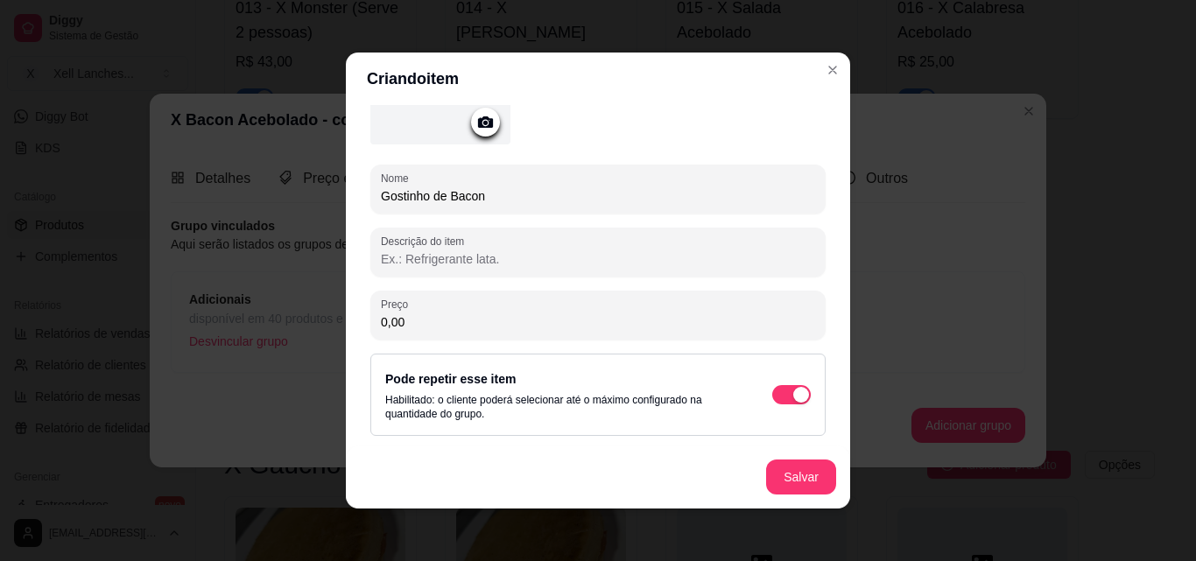
type input "Gostinho de Bacon"
click at [484, 327] on input "0,00" at bounding box center [598, 322] width 434 height 18
type input "3,00"
click at [805, 482] on button "Salvar" at bounding box center [801, 477] width 70 height 35
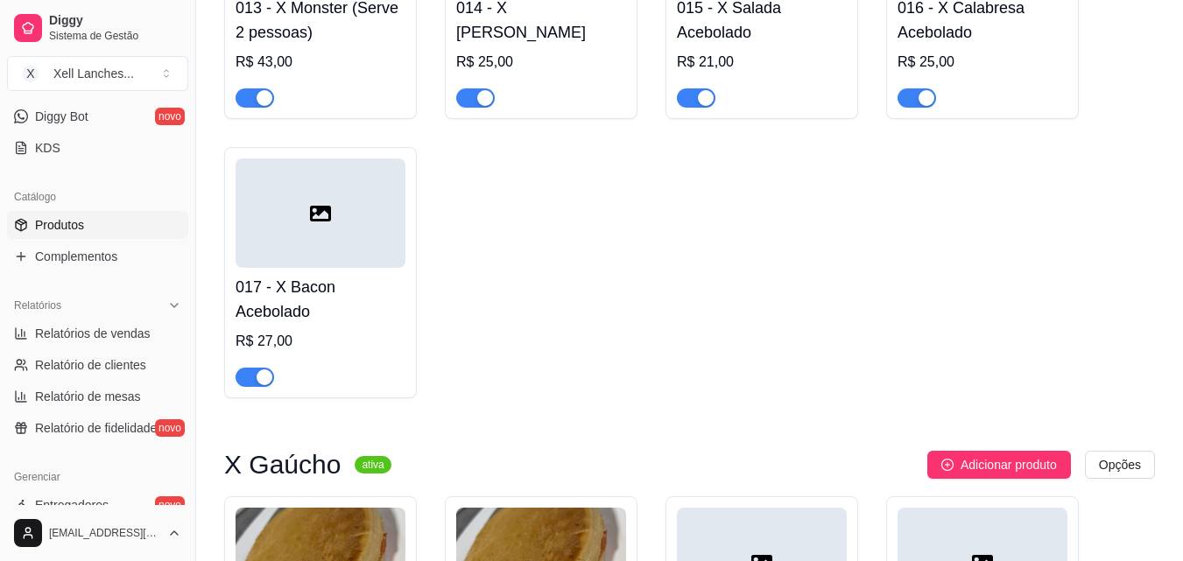
click at [316, 251] on div at bounding box center [321, 212] width 170 height 109
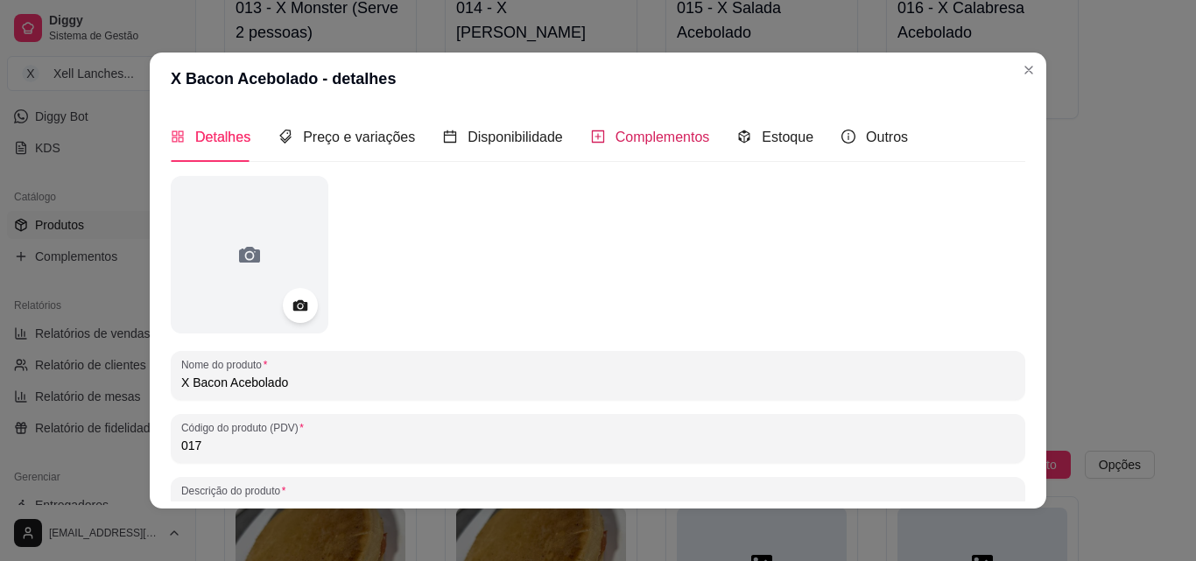
click at [662, 137] on span "Complementos" at bounding box center [663, 137] width 95 height 15
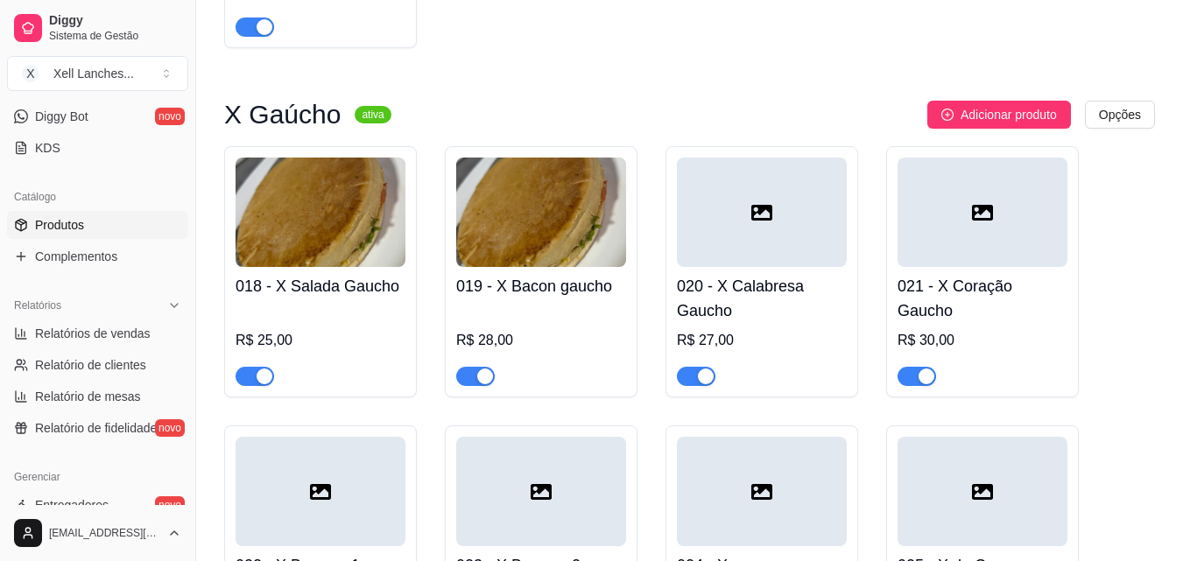
scroll to position [1576, 0]
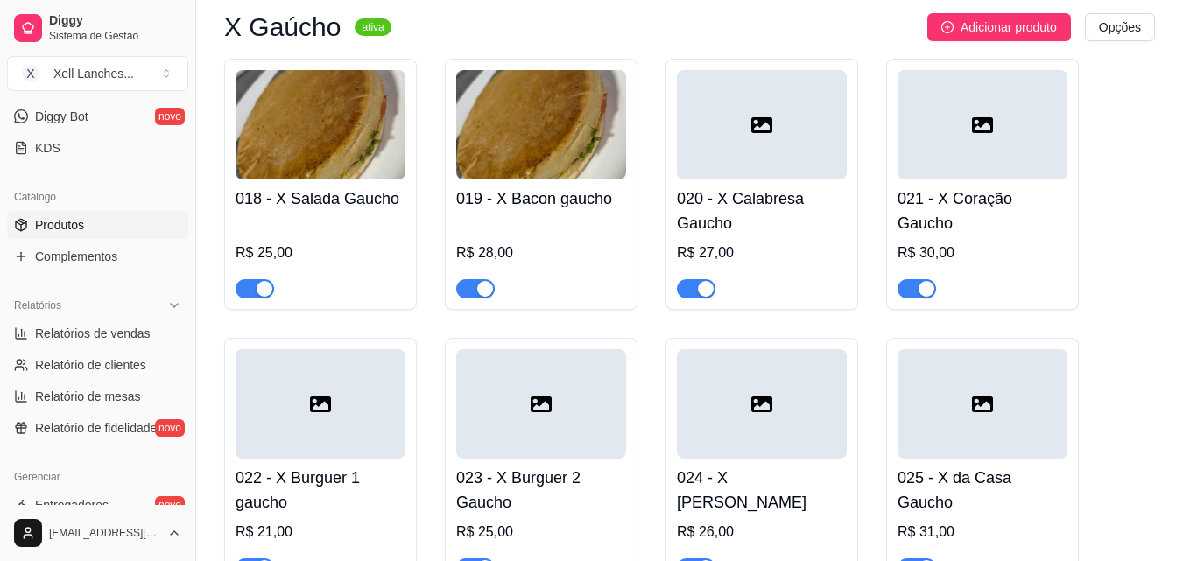
click at [334, 156] on img at bounding box center [321, 124] width 170 height 109
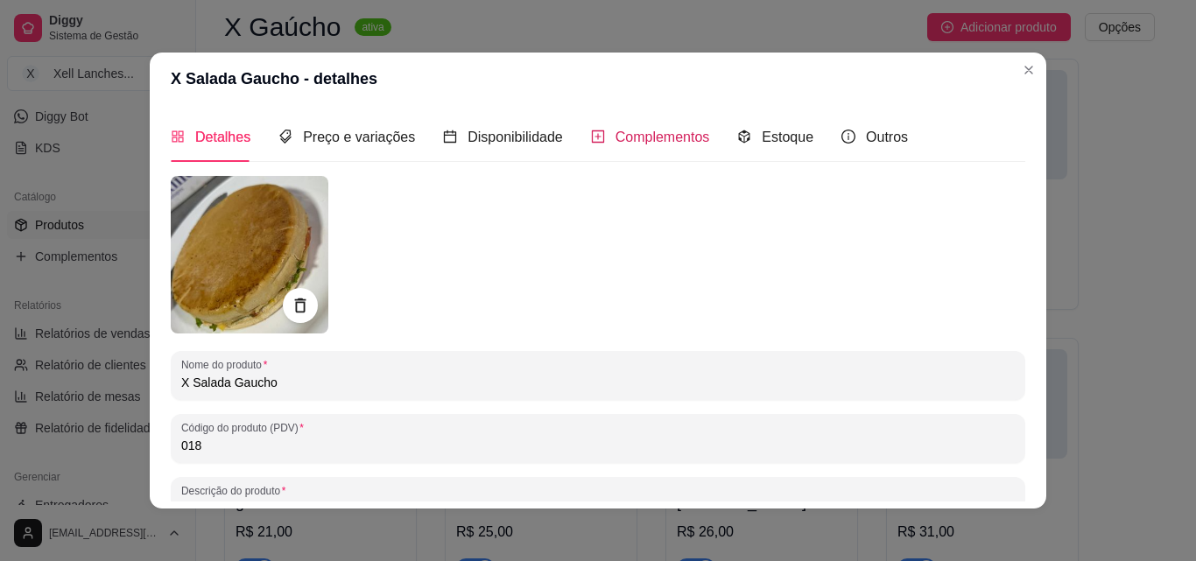
click at [630, 130] on span "Complementos" at bounding box center [663, 137] width 95 height 15
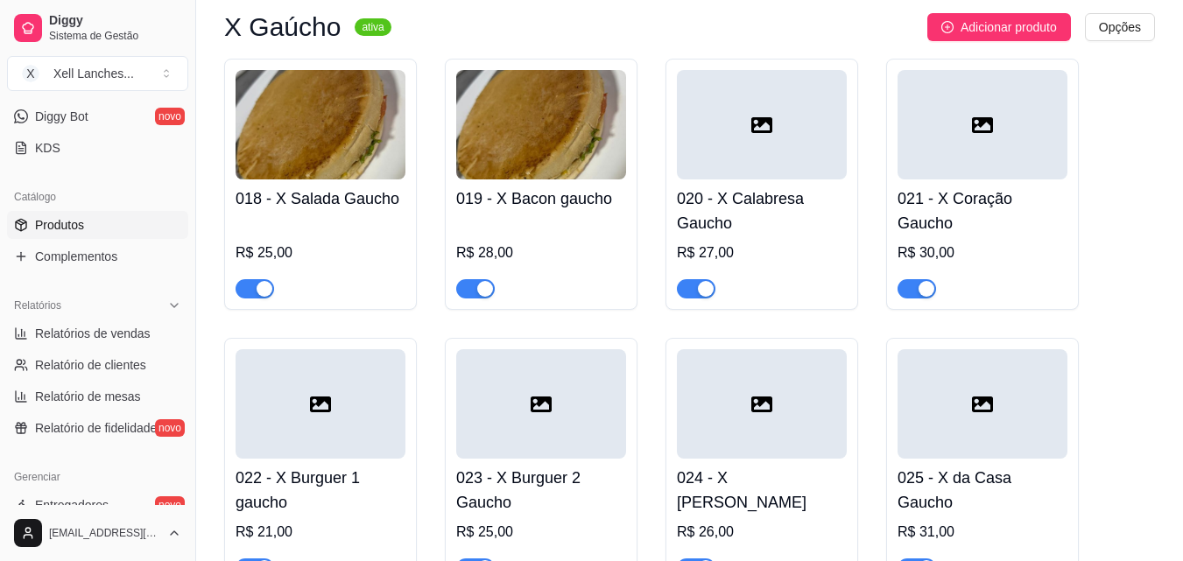
click at [578, 174] on img at bounding box center [541, 124] width 170 height 109
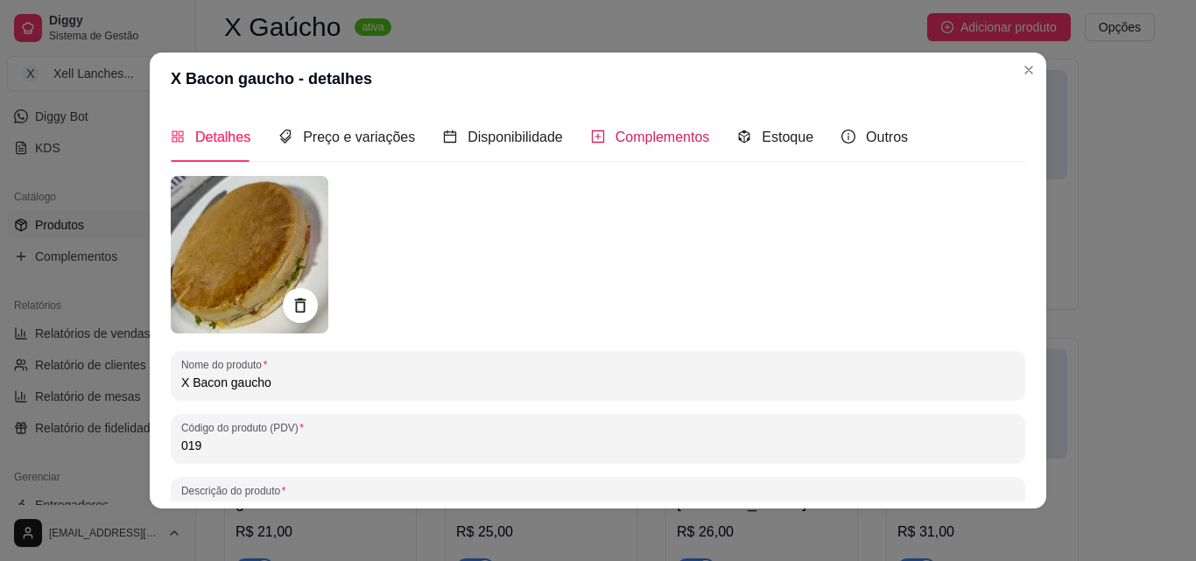
click at [644, 148] on div "Complementos" at bounding box center [650, 137] width 119 height 22
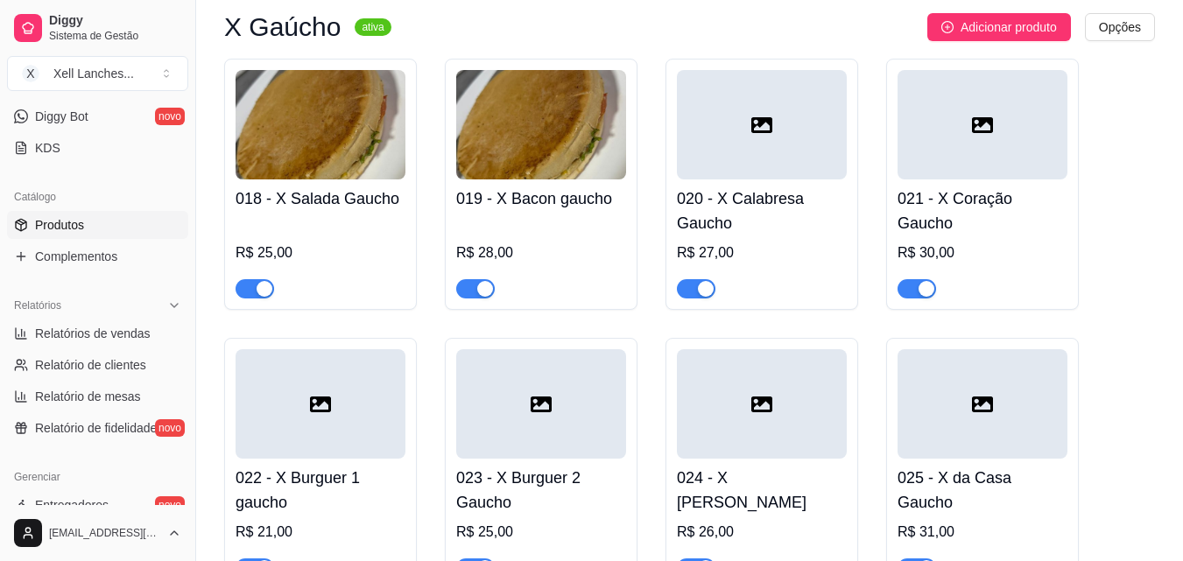
click at [730, 172] on div at bounding box center [762, 124] width 170 height 109
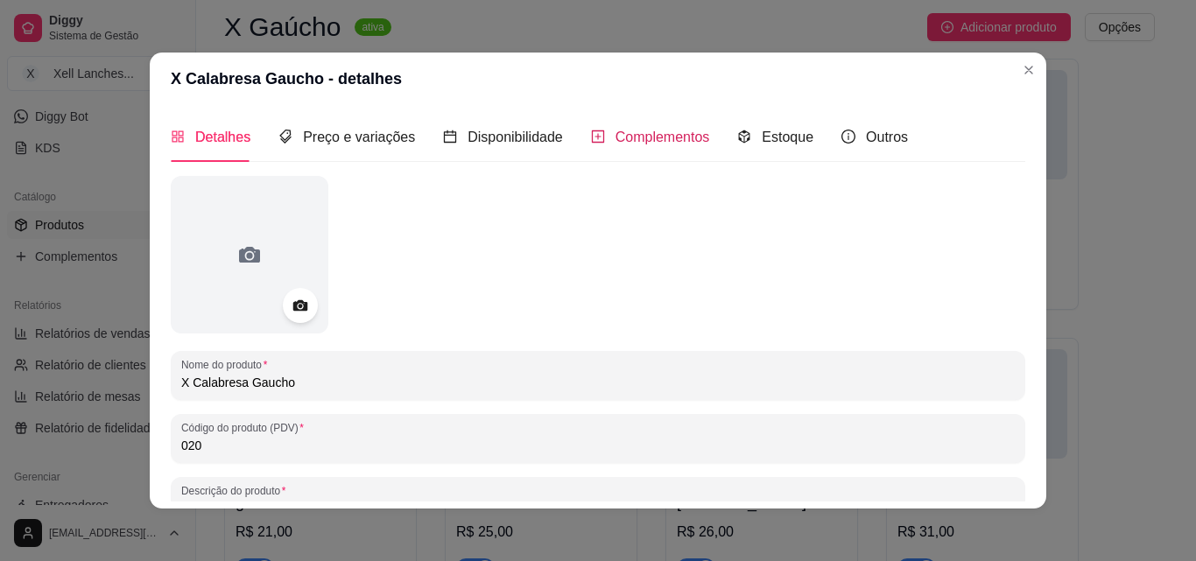
click at [651, 130] on span "Complementos" at bounding box center [663, 137] width 95 height 15
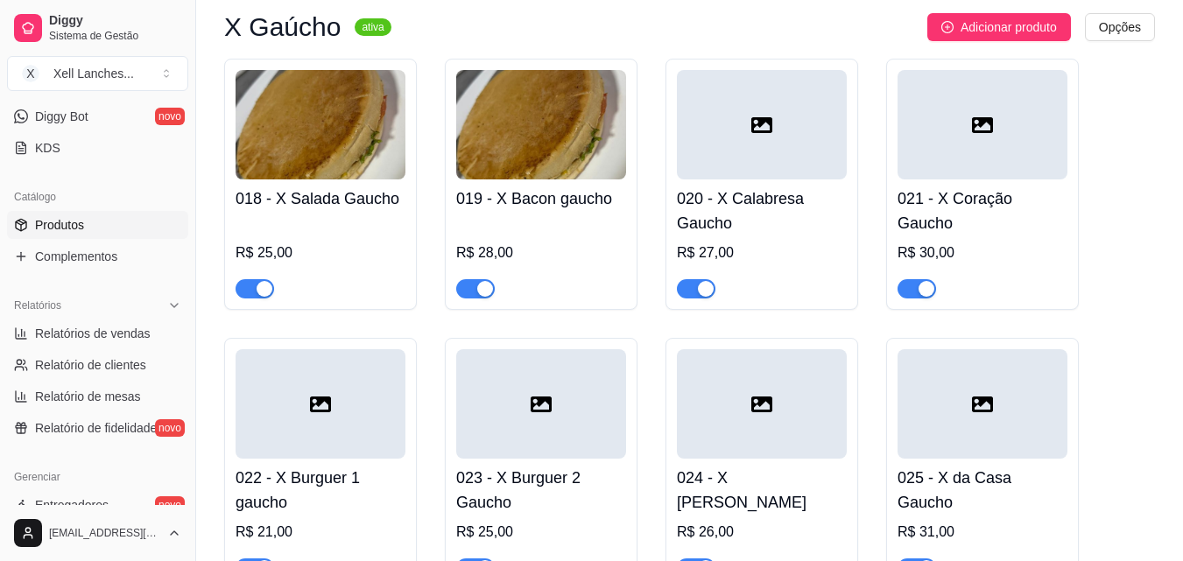
click at [961, 189] on div "021 - X Coração Gaucho R$ 30,00" at bounding box center [982, 238] width 170 height 119
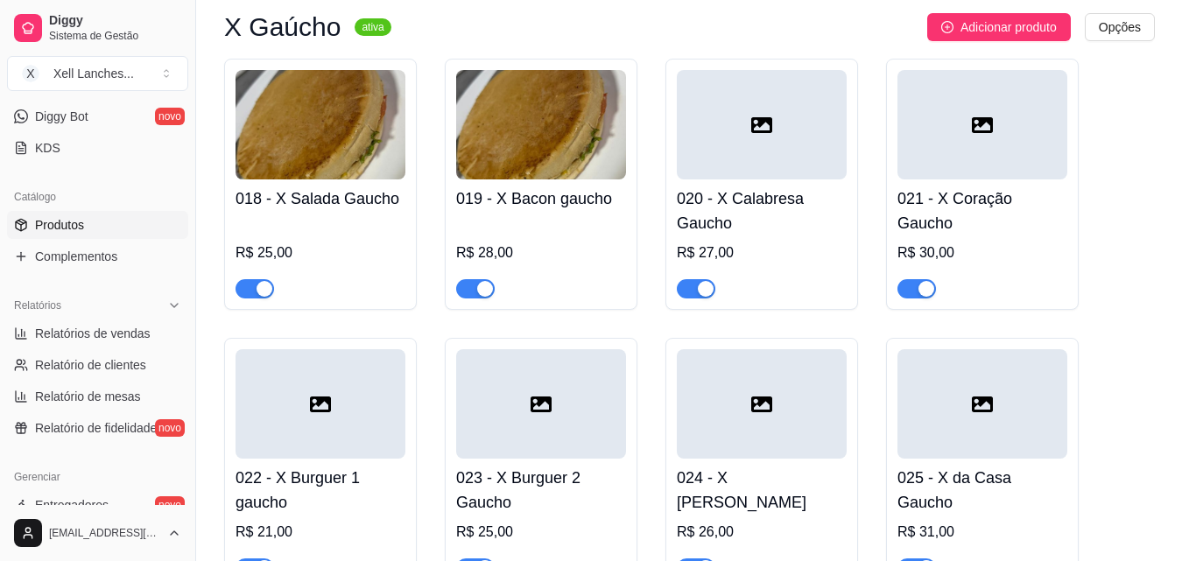
click at [654, 135] on span "Complementos" at bounding box center [663, 137] width 95 height 15
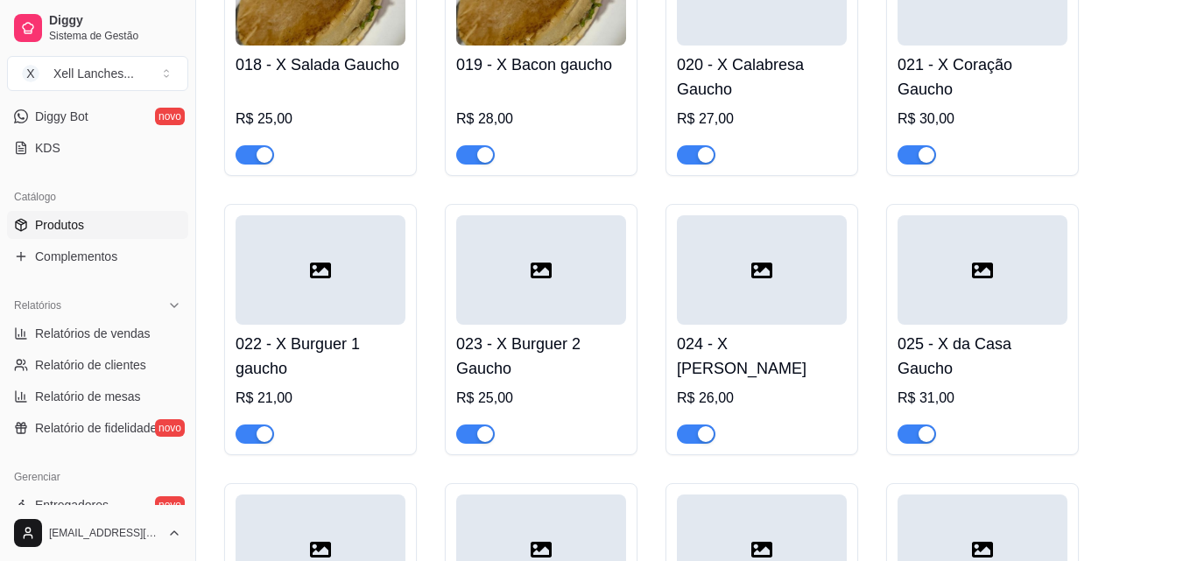
scroll to position [1751, 0]
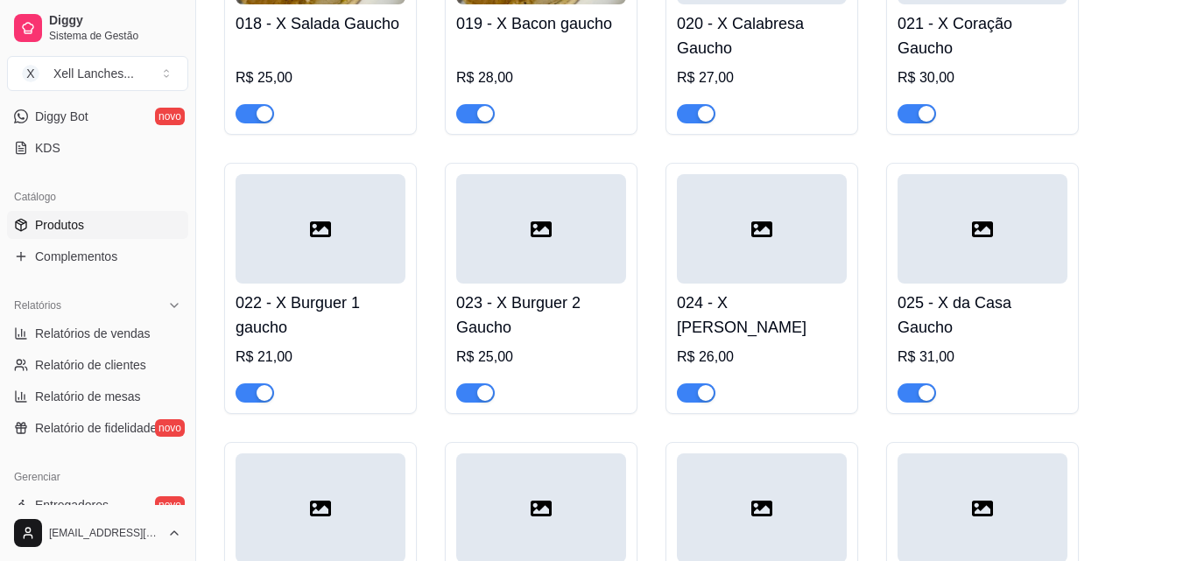
click at [326, 260] on div at bounding box center [321, 228] width 170 height 109
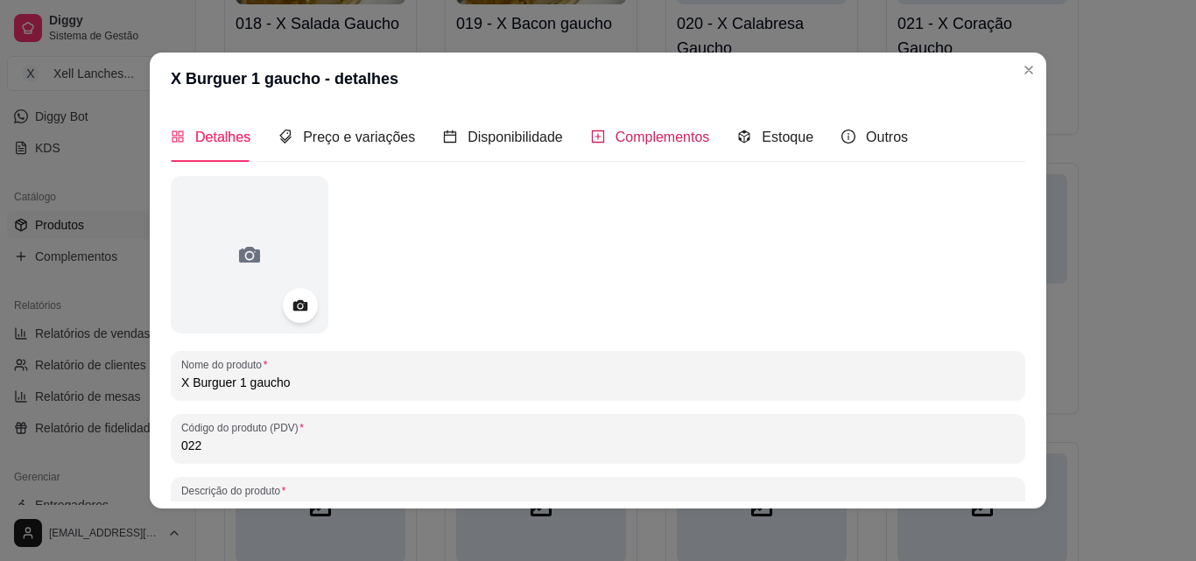
click at [623, 138] on span "Complementos" at bounding box center [663, 137] width 95 height 15
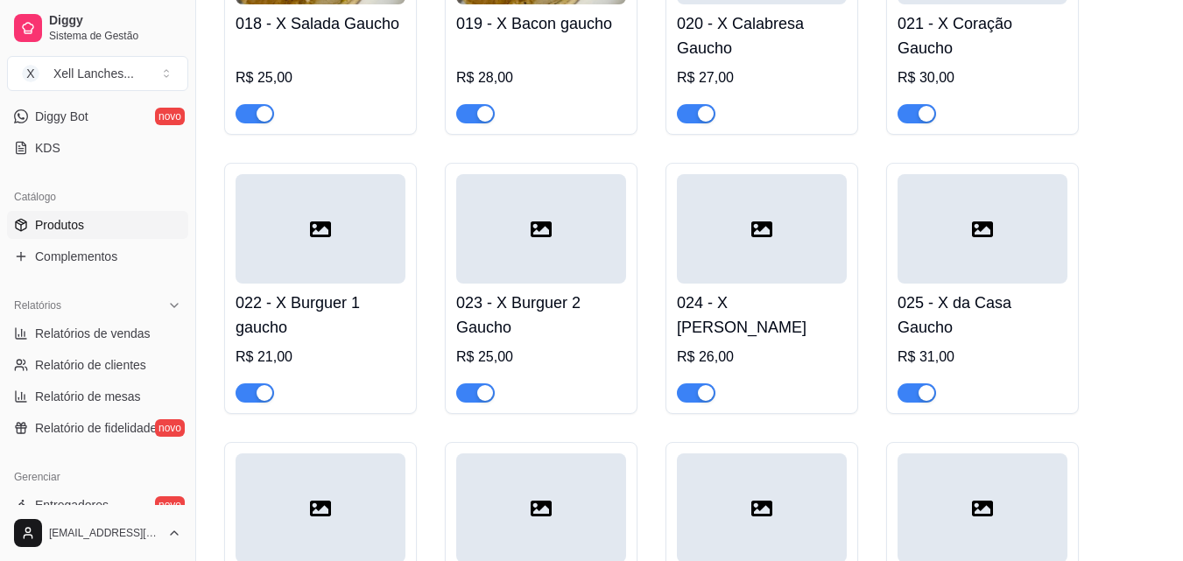
click at [520, 271] on div at bounding box center [541, 228] width 170 height 109
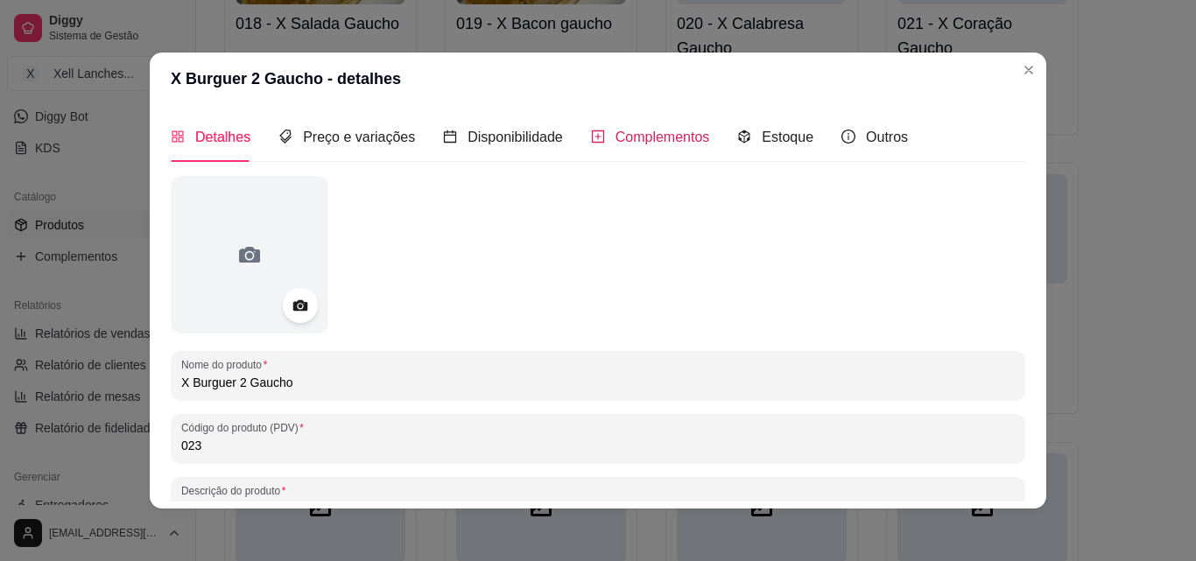
click at [672, 138] on span "Complementos" at bounding box center [663, 137] width 95 height 15
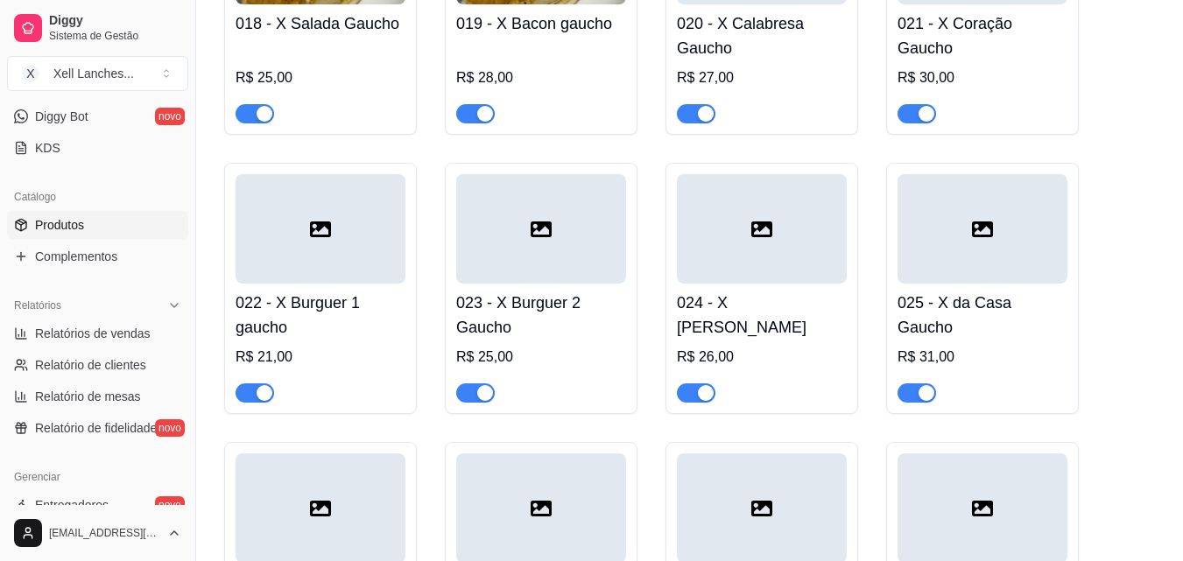
click at [734, 250] on div at bounding box center [762, 228] width 170 height 109
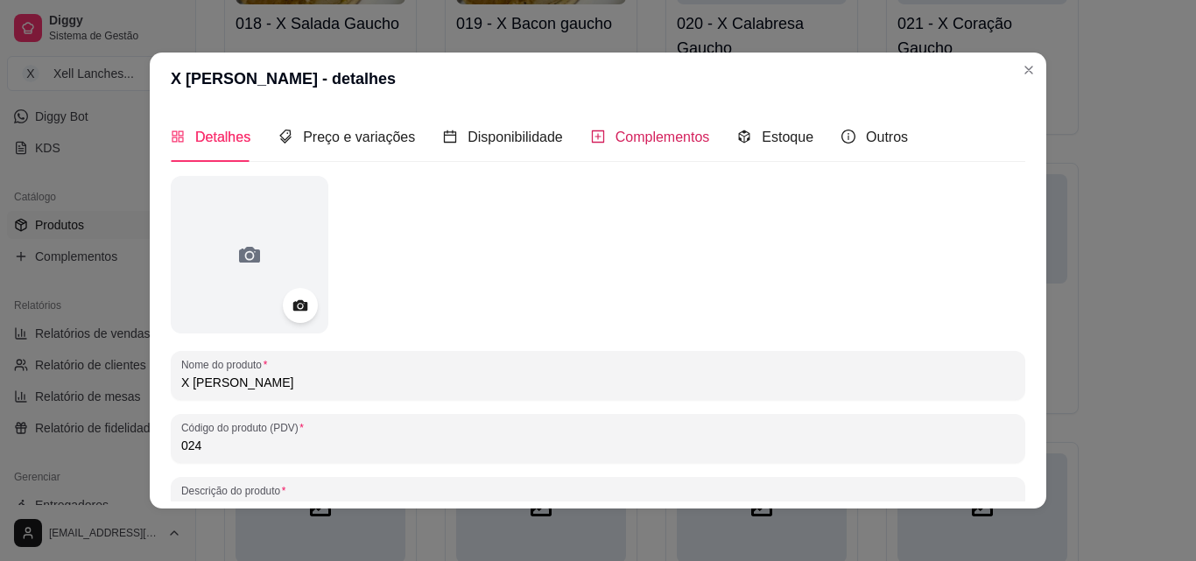
click at [663, 137] on span "Complementos" at bounding box center [663, 137] width 95 height 15
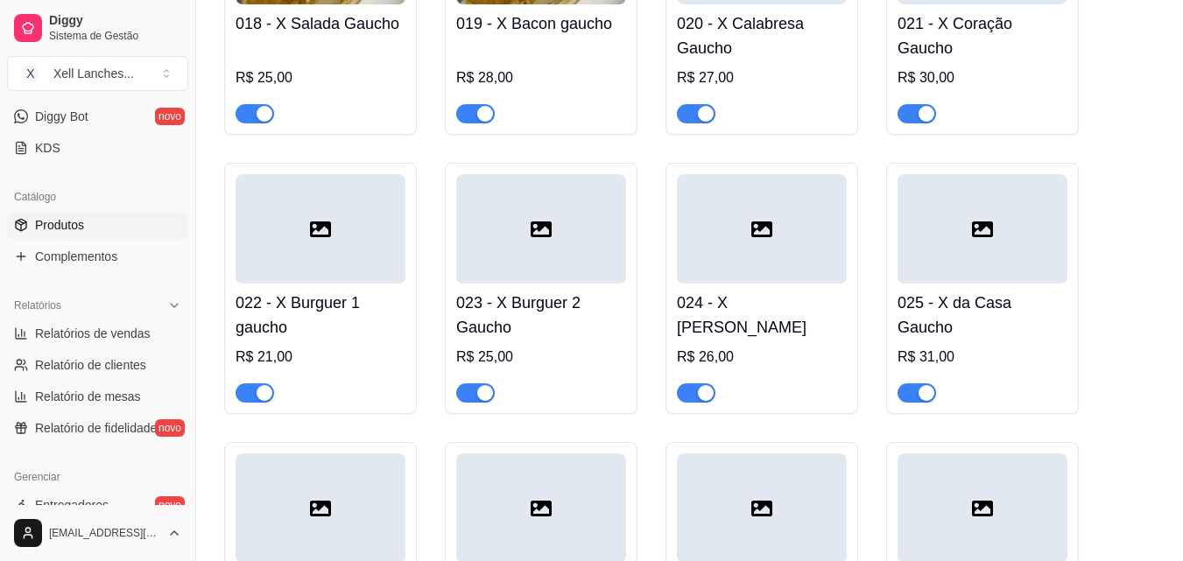
click at [971, 277] on div at bounding box center [982, 228] width 170 height 109
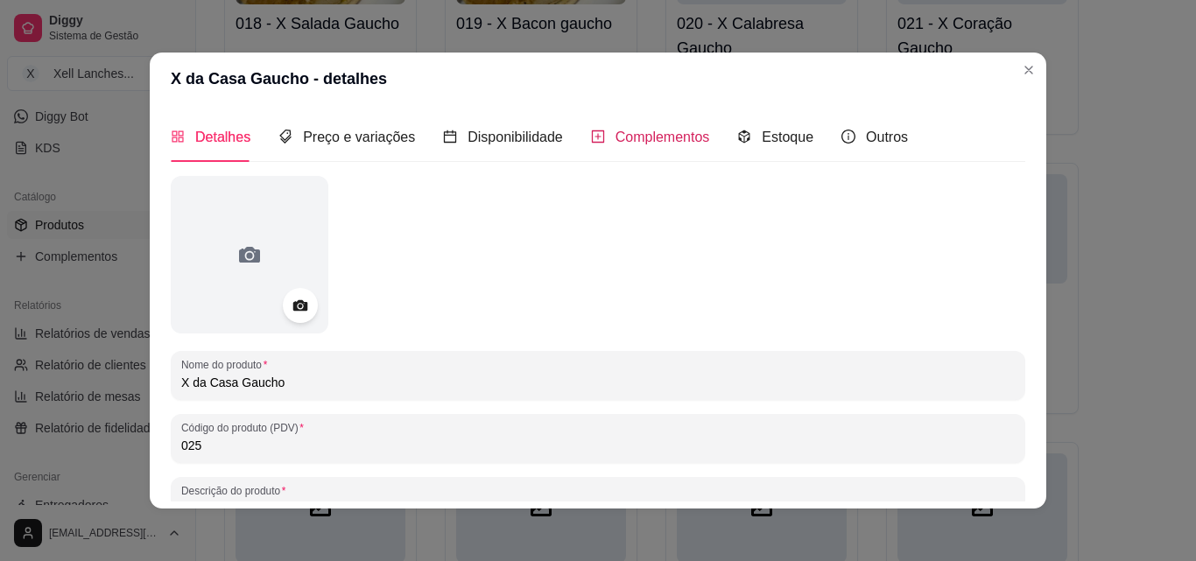
click at [657, 138] on span "Complementos" at bounding box center [663, 137] width 95 height 15
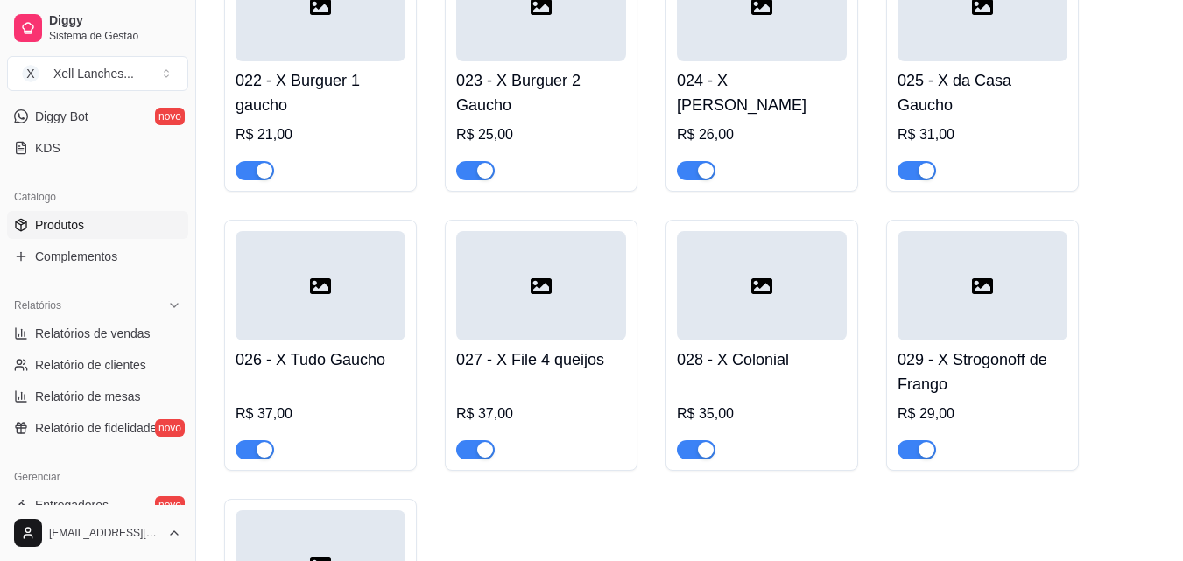
scroll to position [2014, 0]
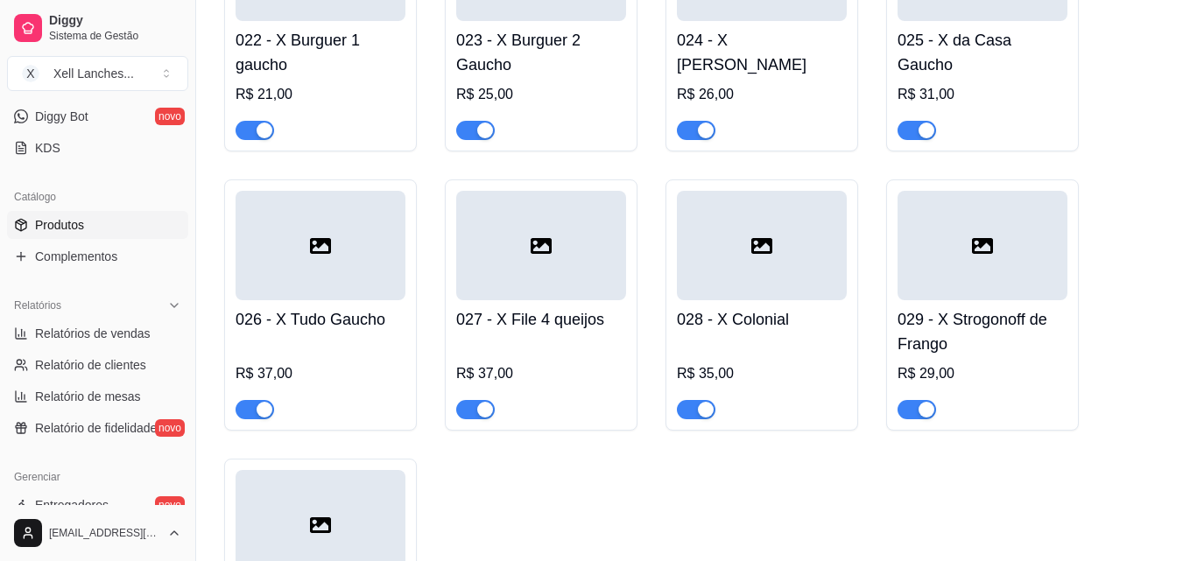
click at [295, 281] on div at bounding box center [321, 245] width 170 height 109
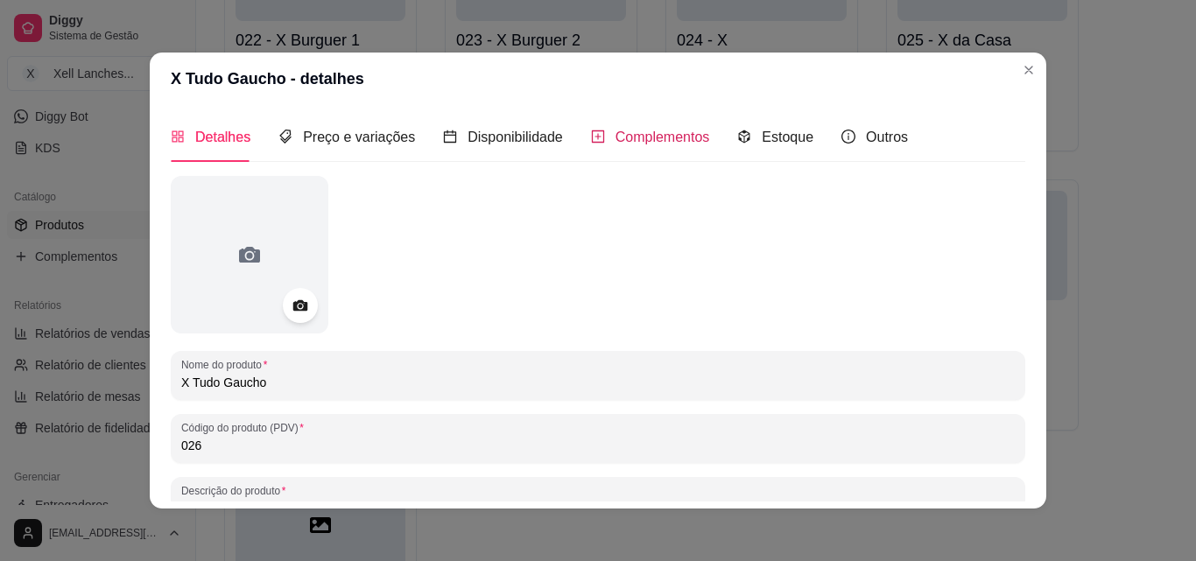
click at [637, 133] on span "Complementos" at bounding box center [663, 137] width 95 height 15
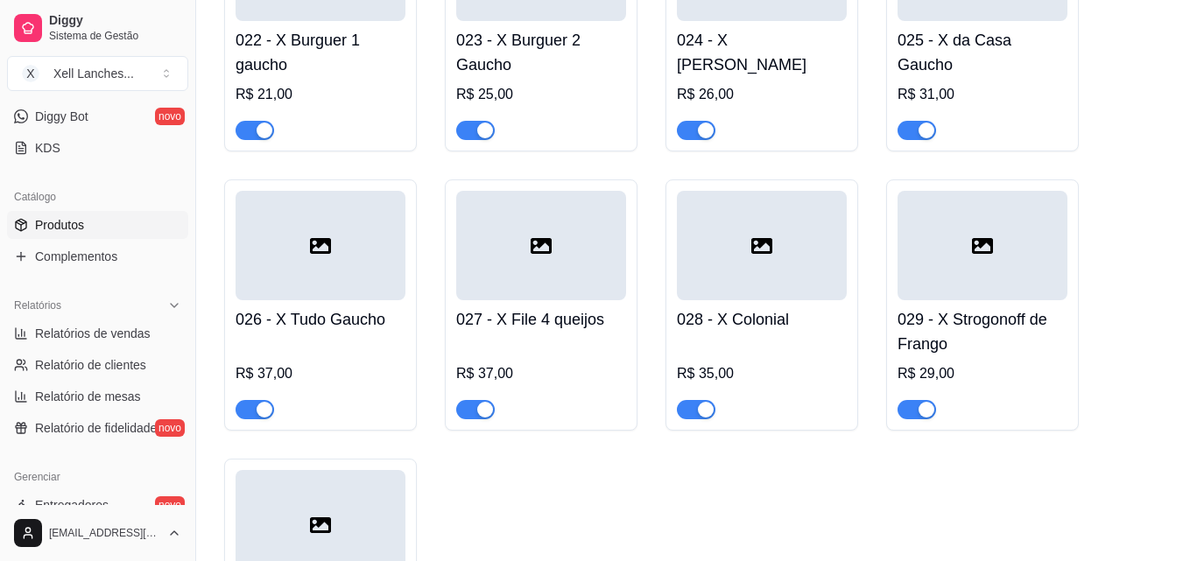
click at [582, 312] on div "027 - X File 4 queijos R$ 37,00" at bounding box center [541, 359] width 170 height 119
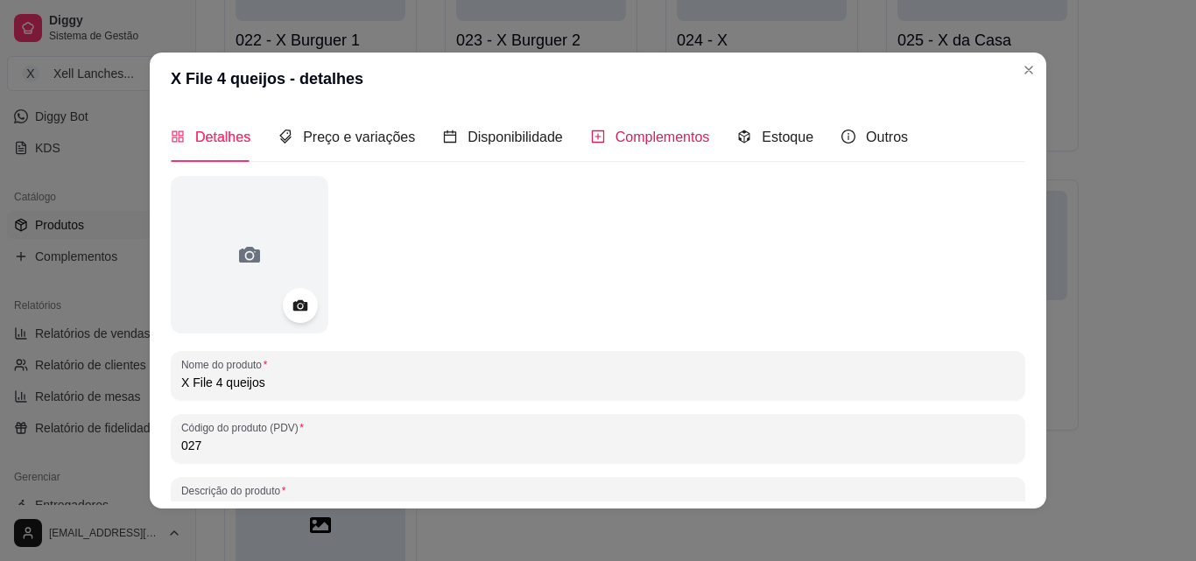
click at [675, 144] on span "Complementos" at bounding box center [663, 137] width 95 height 15
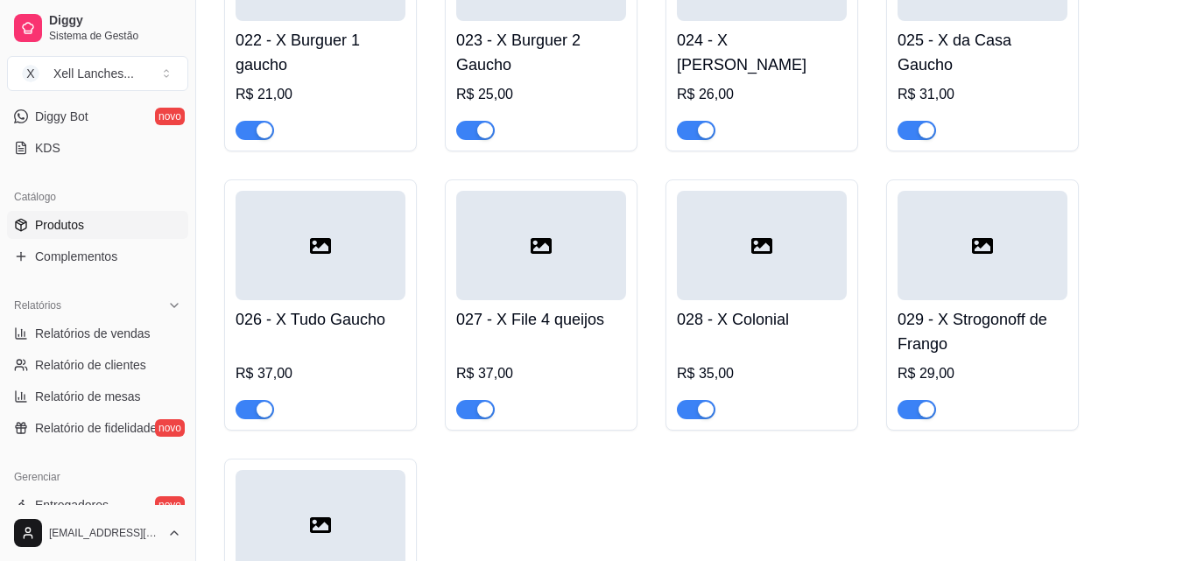
click at [744, 294] on div at bounding box center [762, 245] width 170 height 109
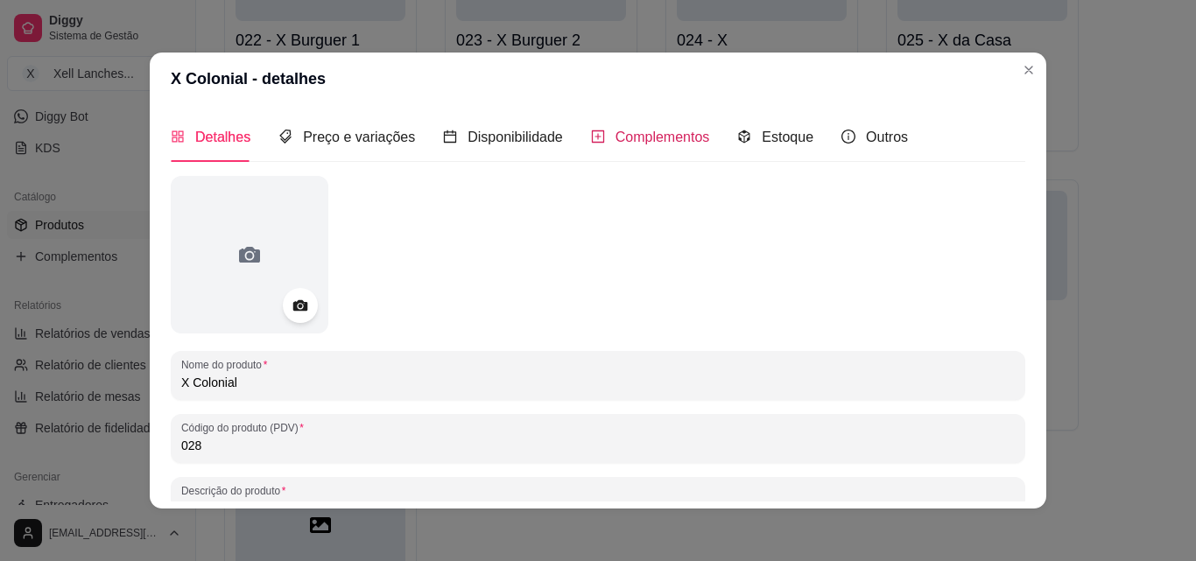
click at [657, 144] on span "Complementos" at bounding box center [663, 137] width 95 height 15
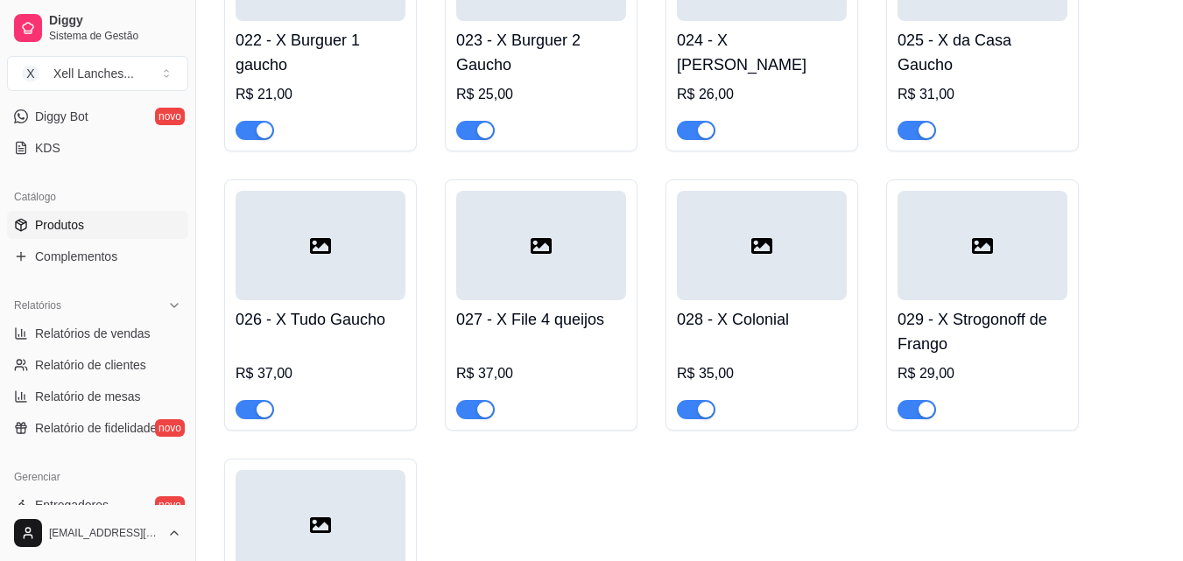
click at [952, 297] on div at bounding box center [982, 245] width 170 height 109
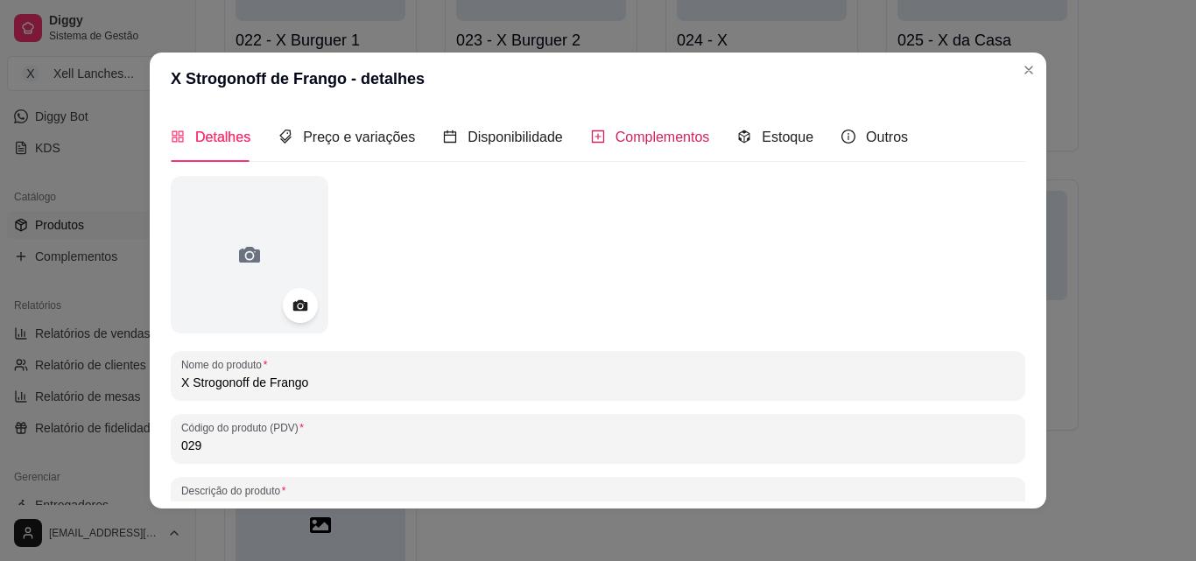
click at [635, 143] on span "Complementos" at bounding box center [663, 137] width 95 height 15
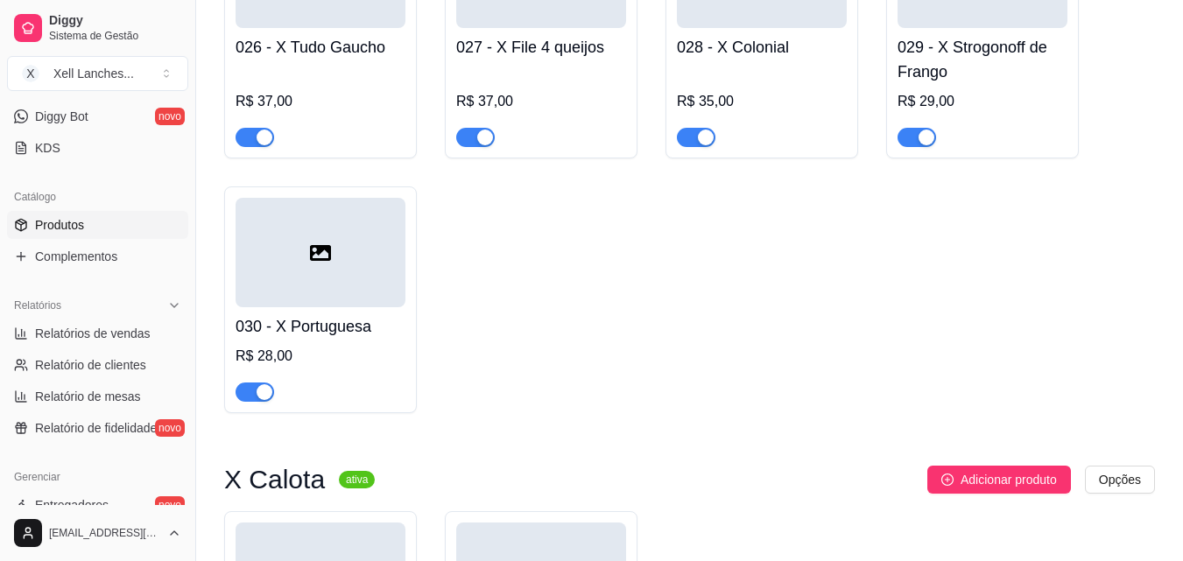
scroll to position [2364, 0]
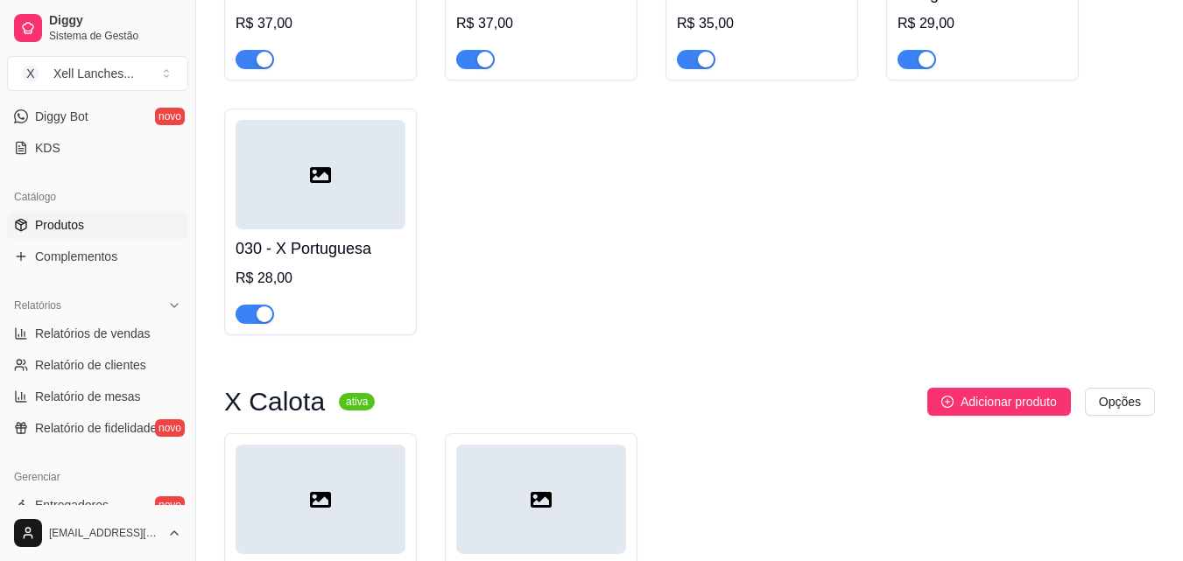
click at [297, 220] on div at bounding box center [321, 174] width 170 height 109
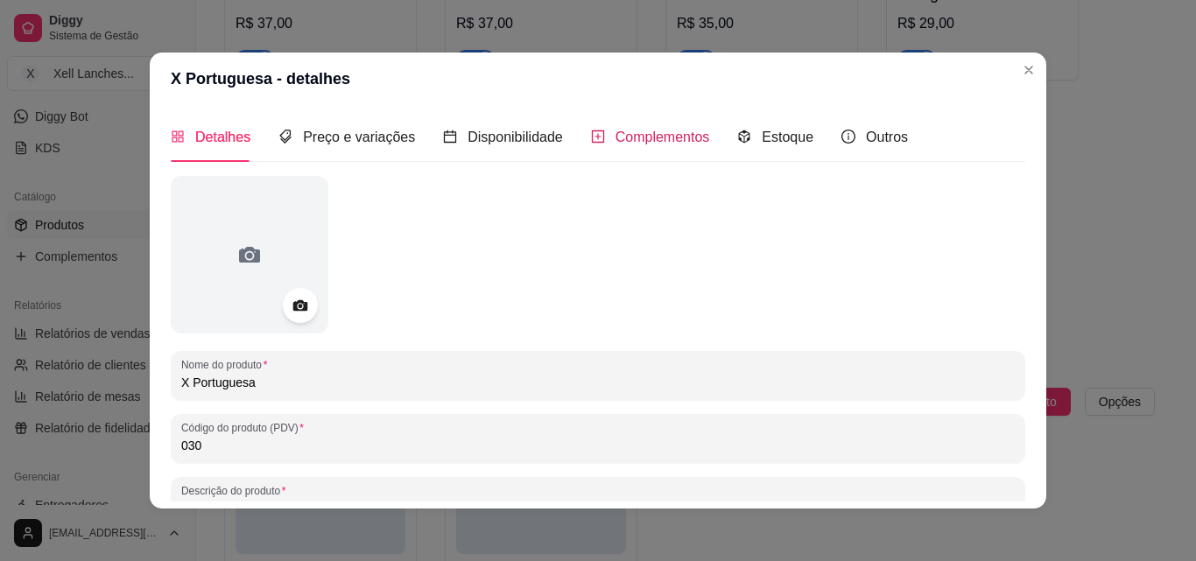
click at [630, 132] on span "Complementos" at bounding box center [663, 137] width 95 height 15
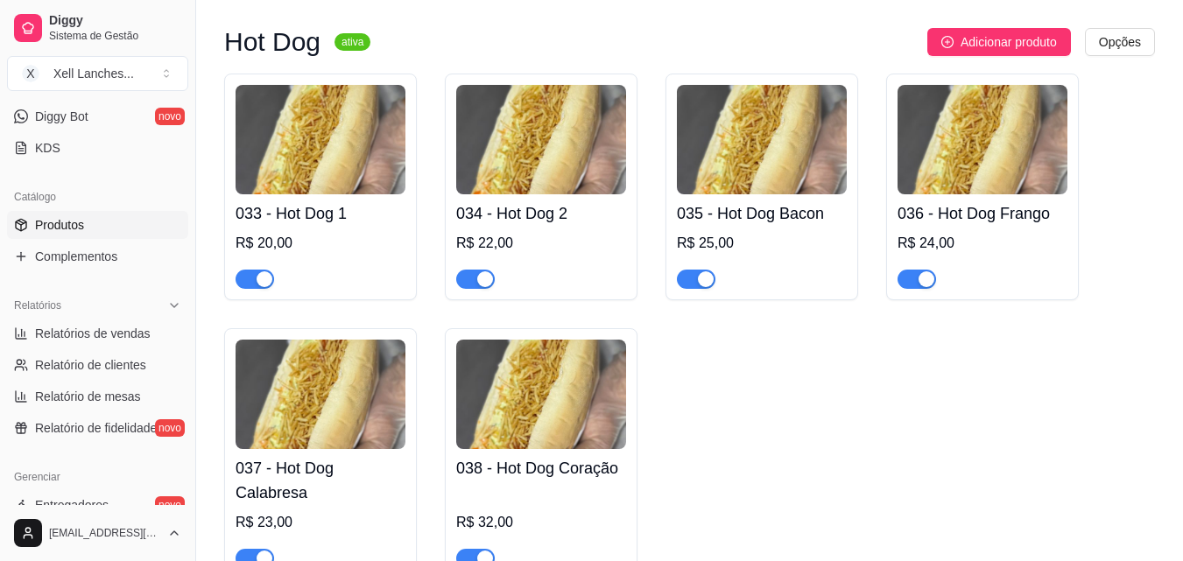
scroll to position [3065, 0]
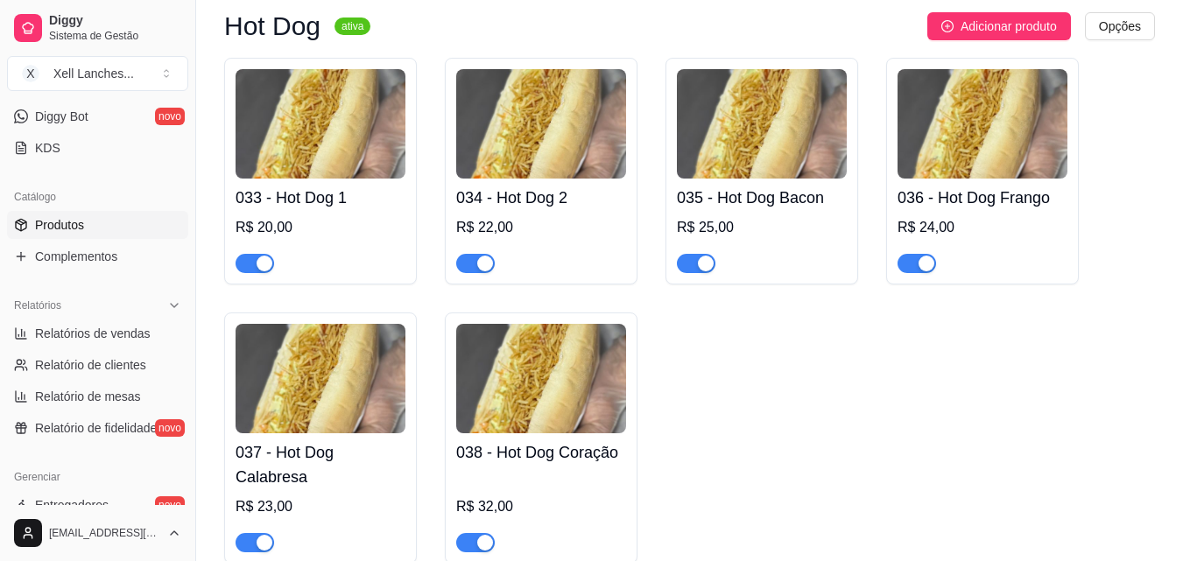
click at [307, 162] on img at bounding box center [321, 123] width 170 height 109
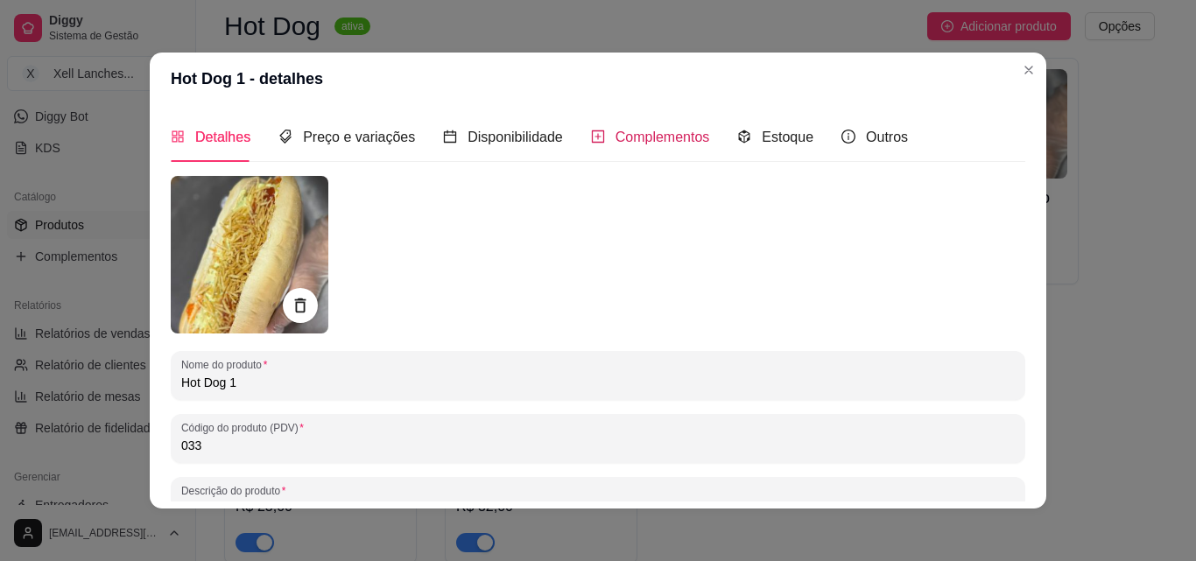
click at [655, 141] on span "Complementos" at bounding box center [663, 137] width 95 height 15
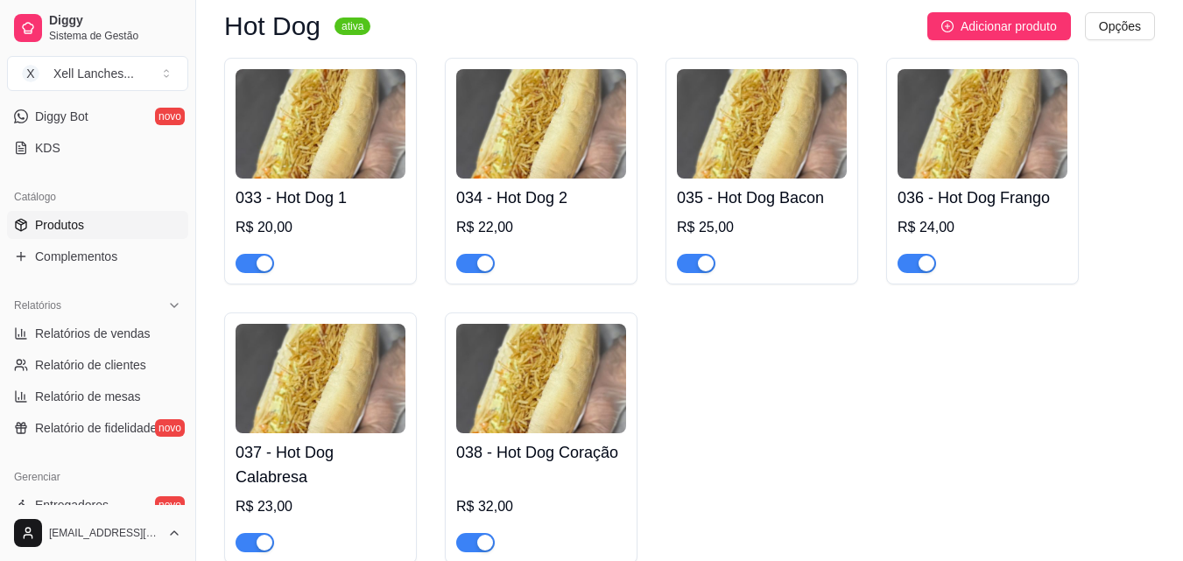
click at [575, 179] on img at bounding box center [541, 123] width 170 height 109
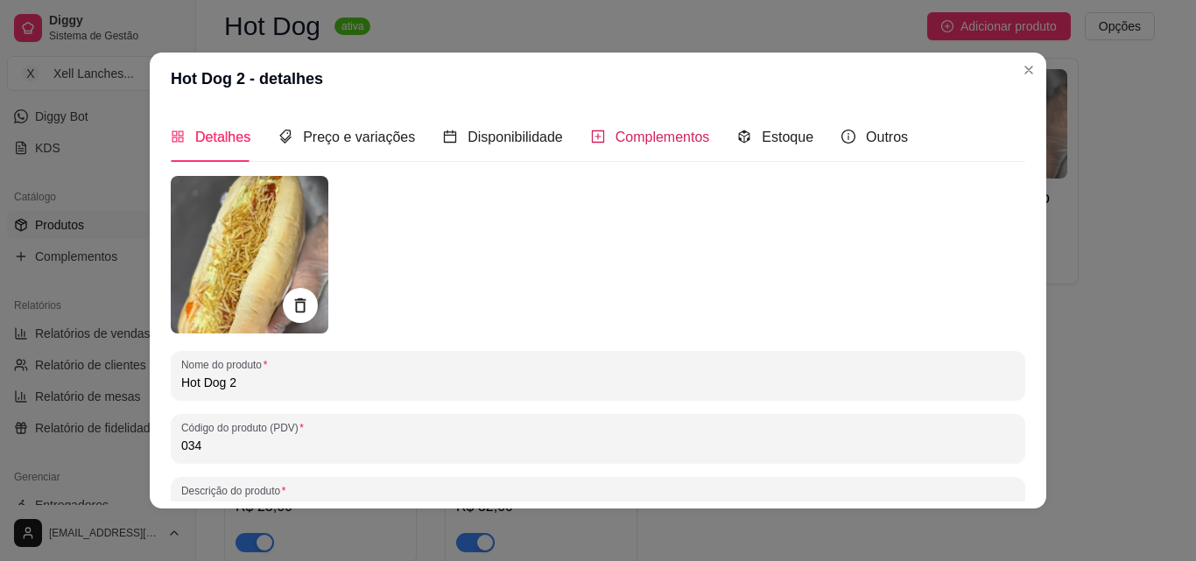
click at [679, 143] on span "Complementos" at bounding box center [663, 137] width 95 height 15
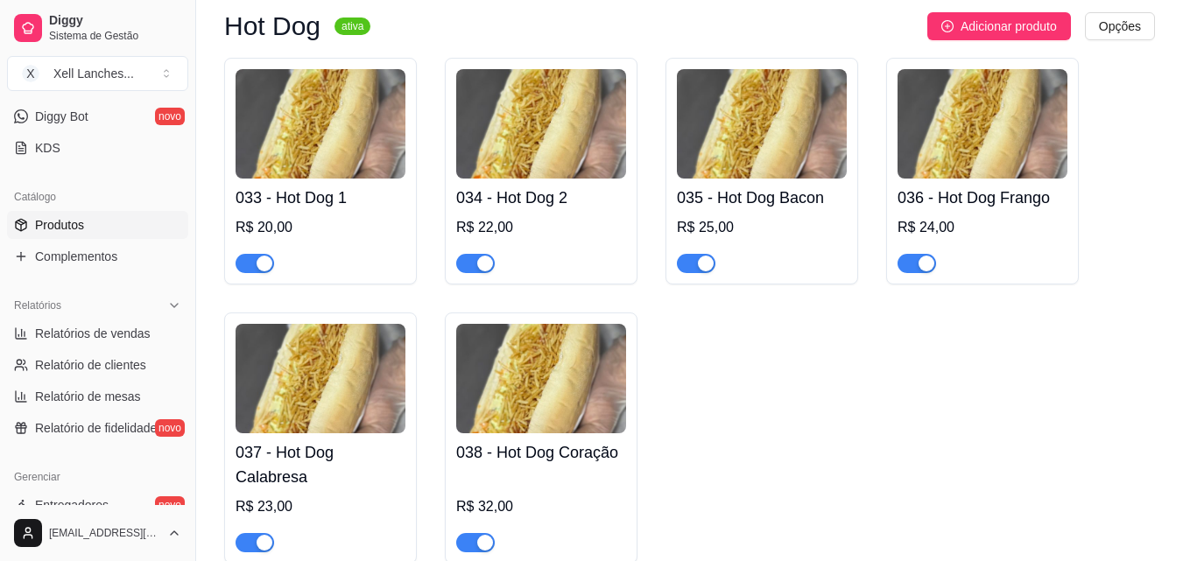
click at [729, 173] on img at bounding box center [762, 123] width 170 height 109
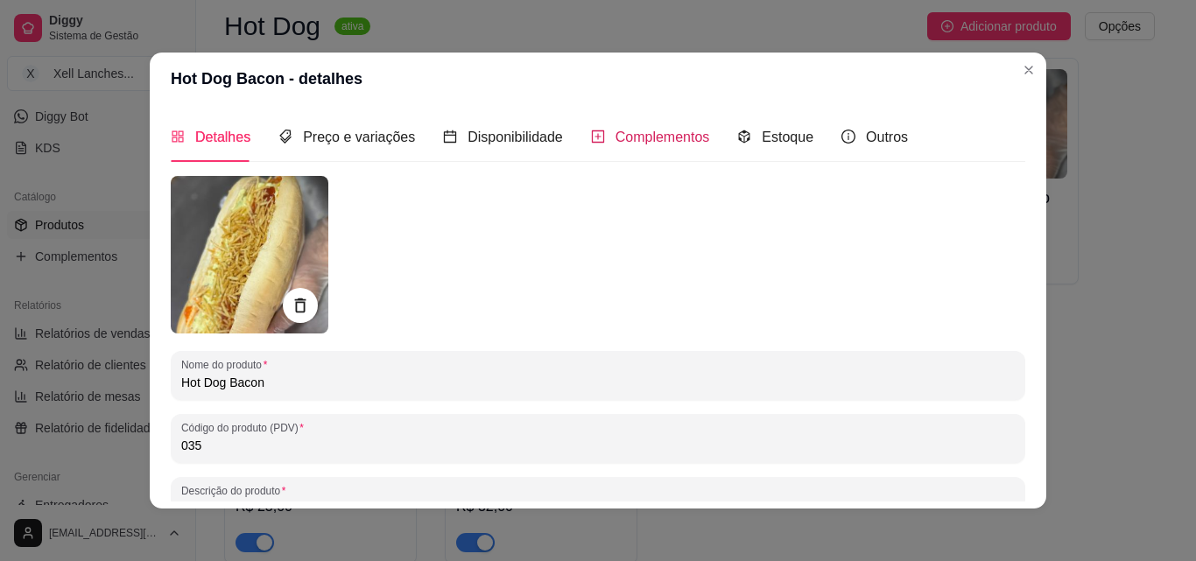
click at [616, 137] on span "Complementos" at bounding box center [663, 137] width 95 height 15
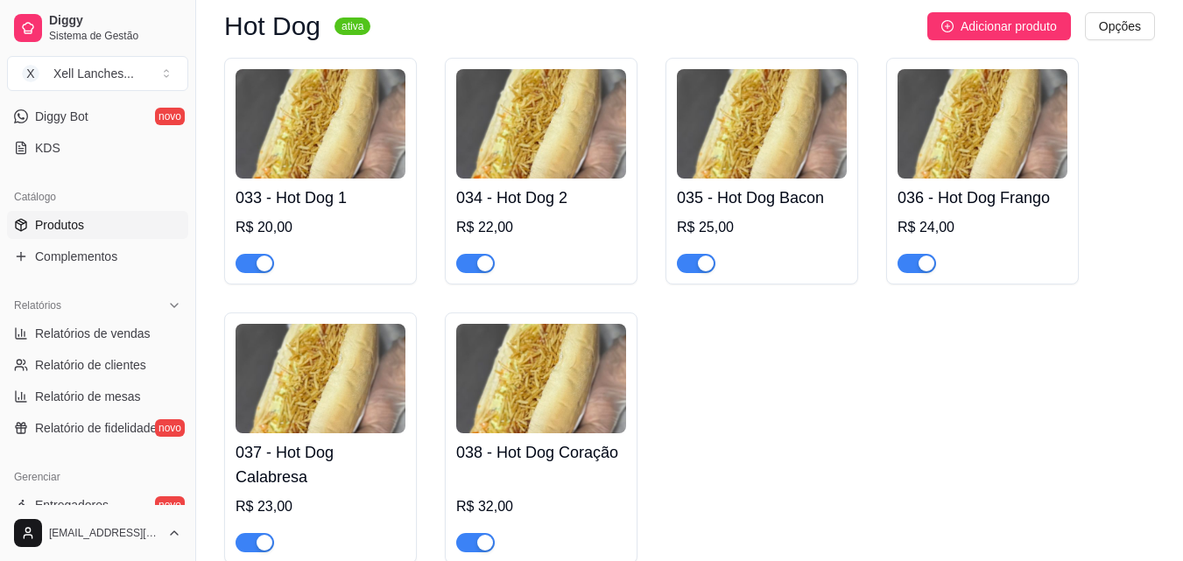
click at [928, 165] on img at bounding box center [982, 123] width 170 height 109
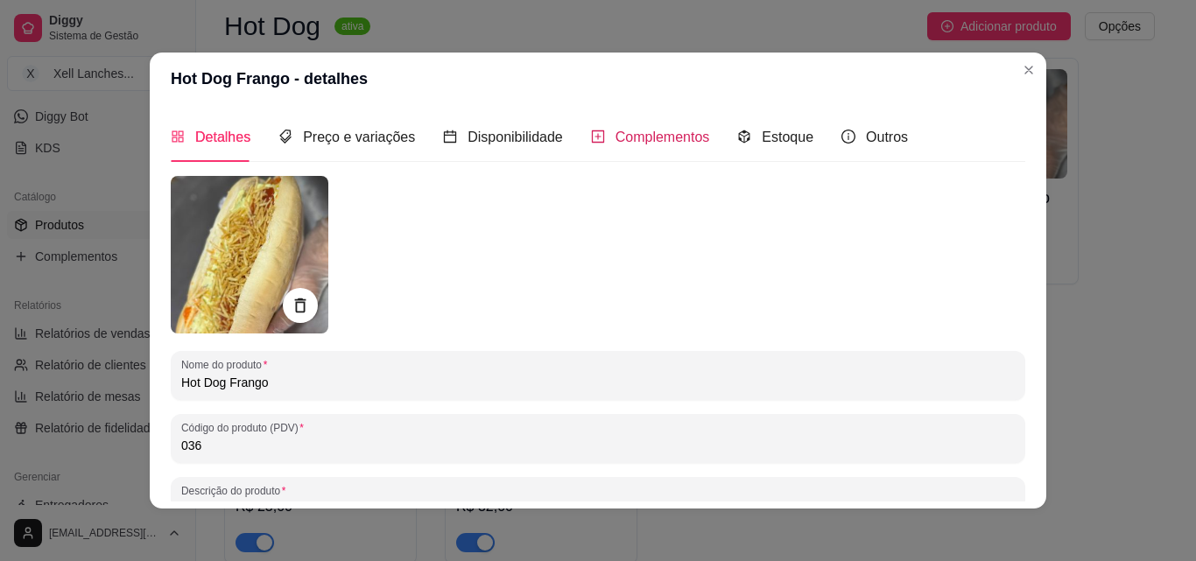
click at [616, 132] on span "Complementos" at bounding box center [663, 137] width 95 height 15
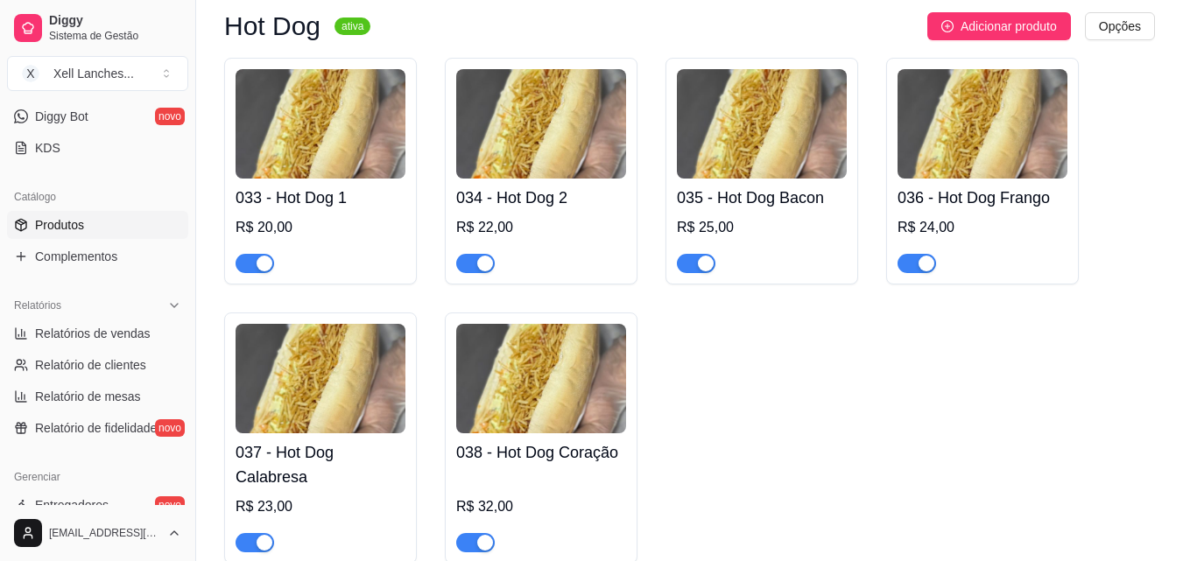
click at [319, 349] on img at bounding box center [321, 378] width 170 height 109
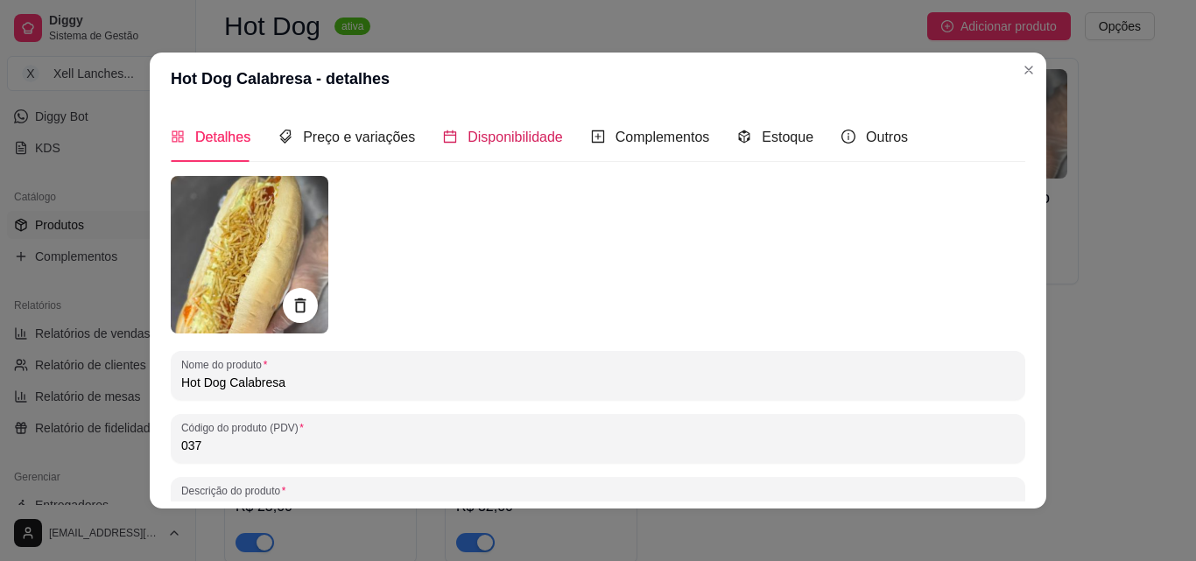
click at [493, 148] on div "Disponibilidade" at bounding box center [503, 137] width 120 height 22
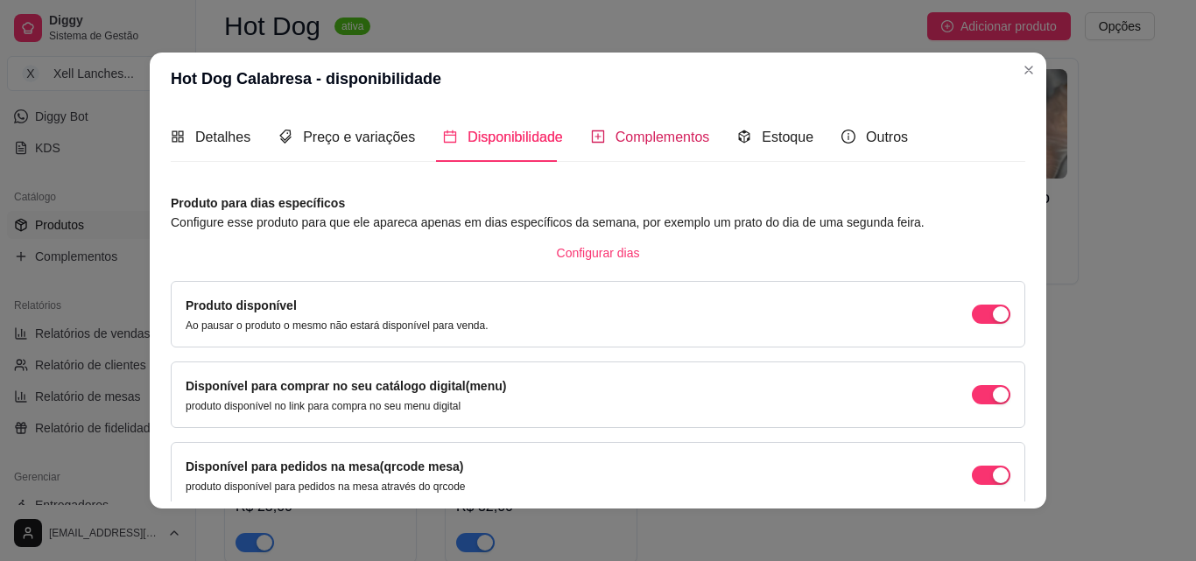
click at [624, 132] on span "Complementos" at bounding box center [663, 137] width 95 height 15
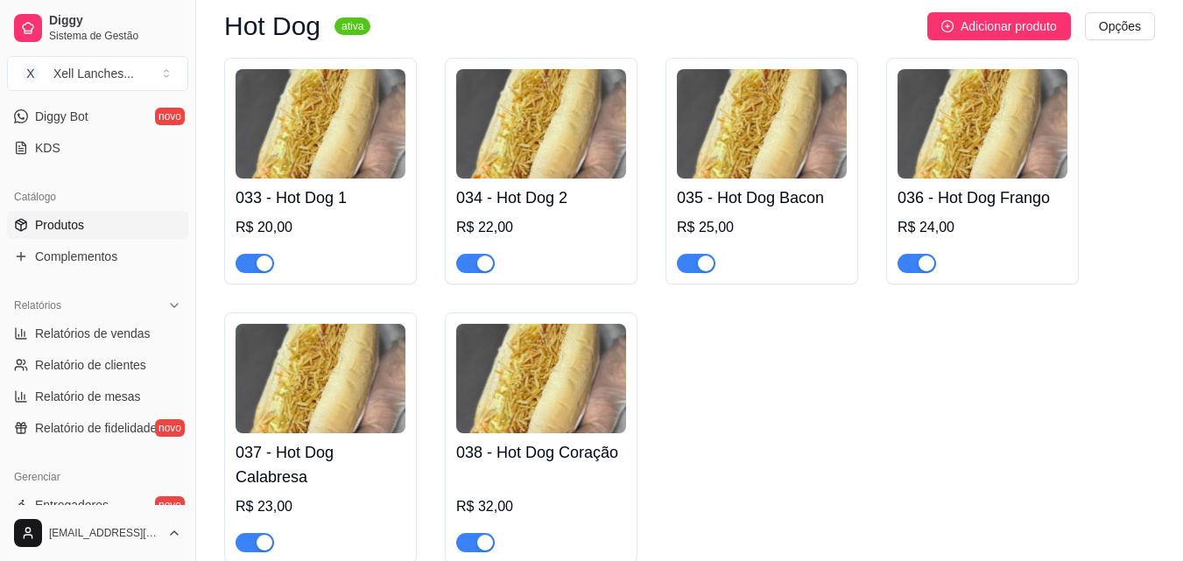
click at [489, 358] on img at bounding box center [541, 378] width 170 height 109
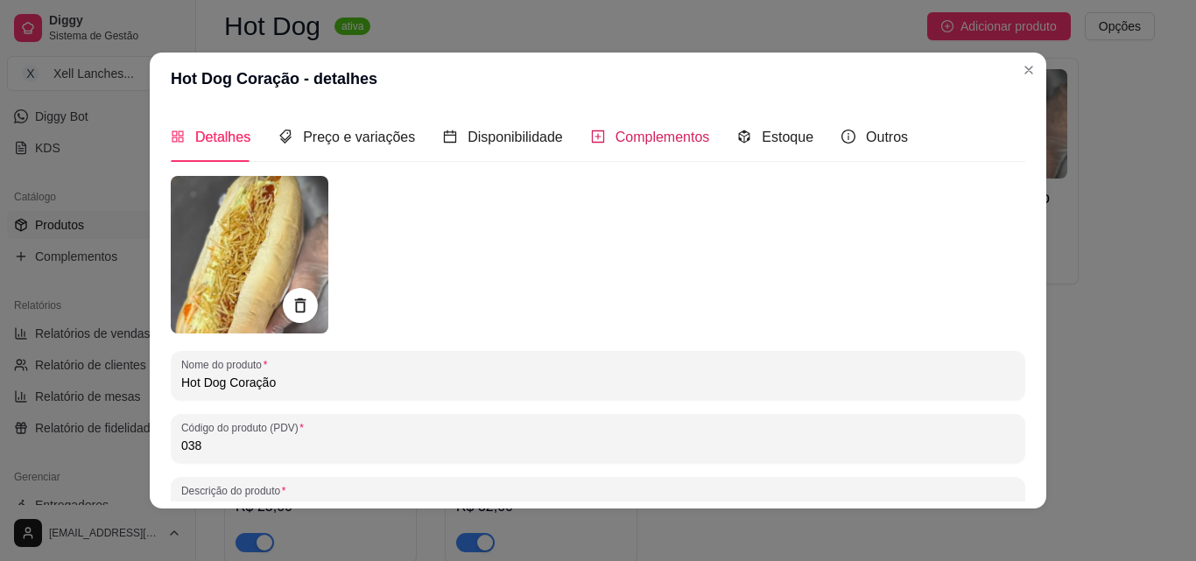
click at [616, 143] on span "Complementos" at bounding box center [663, 137] width 95 height 15
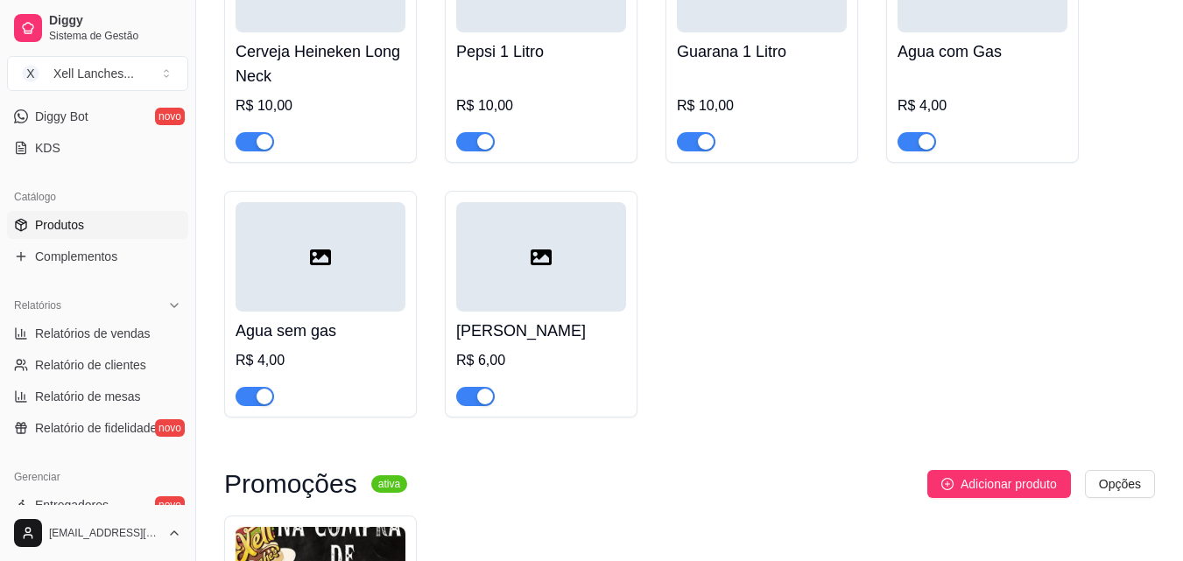
scroll to position [6794, 0]
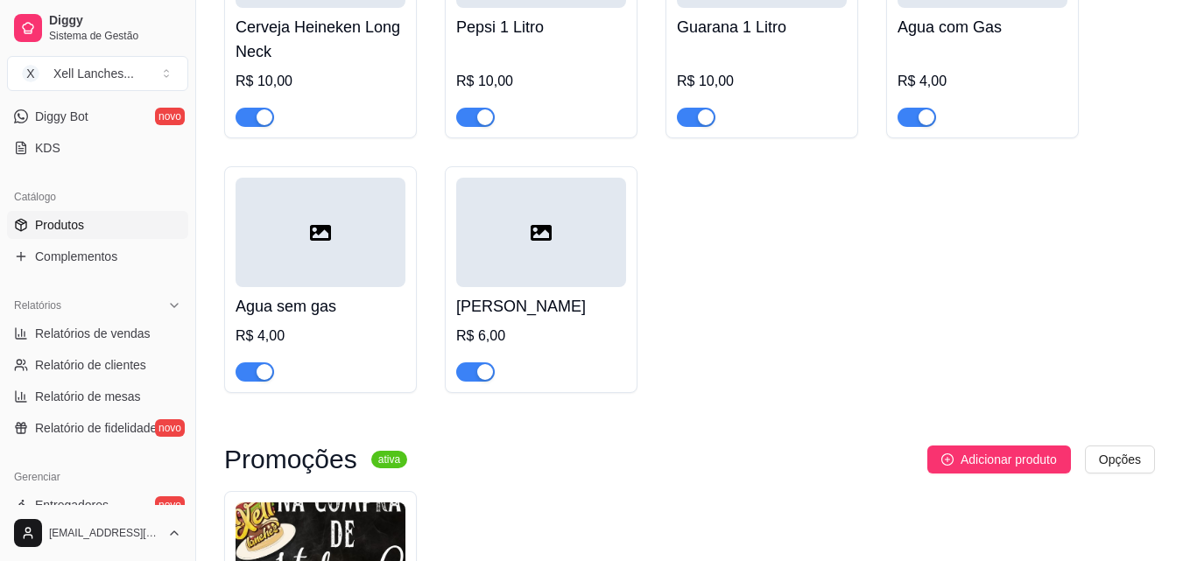
click at [471, 382] on span "button" at bounding box center [475, 372] width 39 height 19
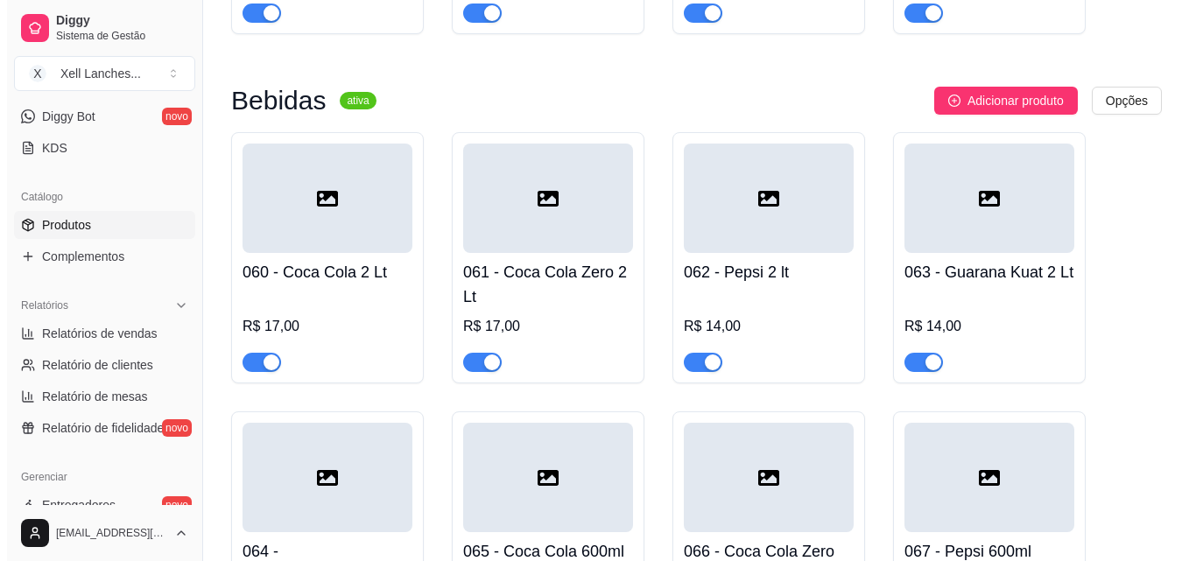
scroll to position [5218, 0]
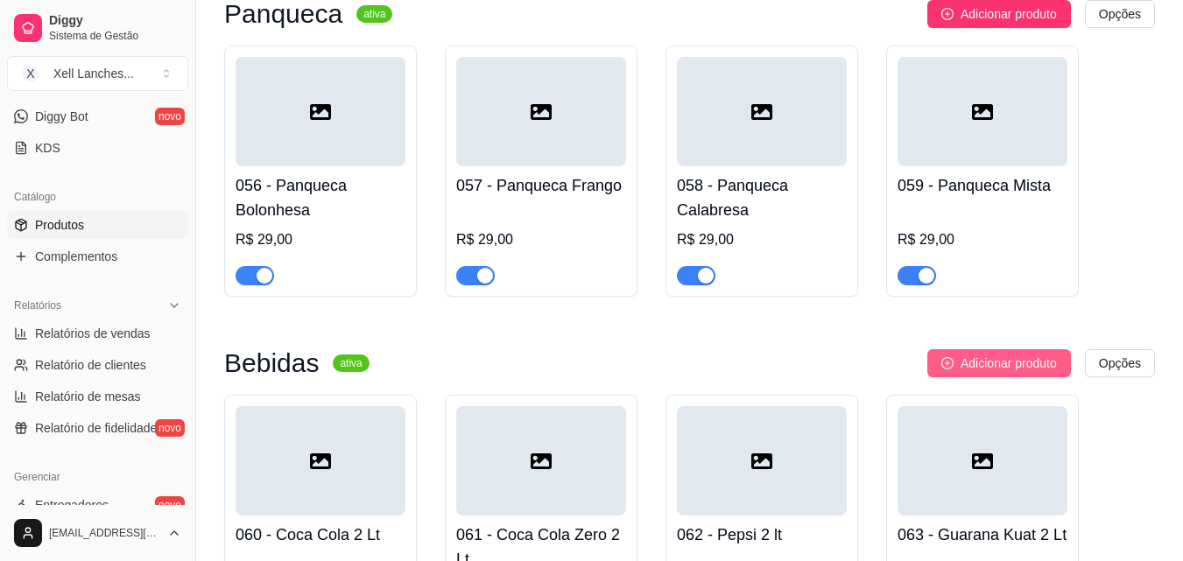
click at [984, 377] on button "Adicionar produto" at bounding box center [999, 363] width 144 height 28
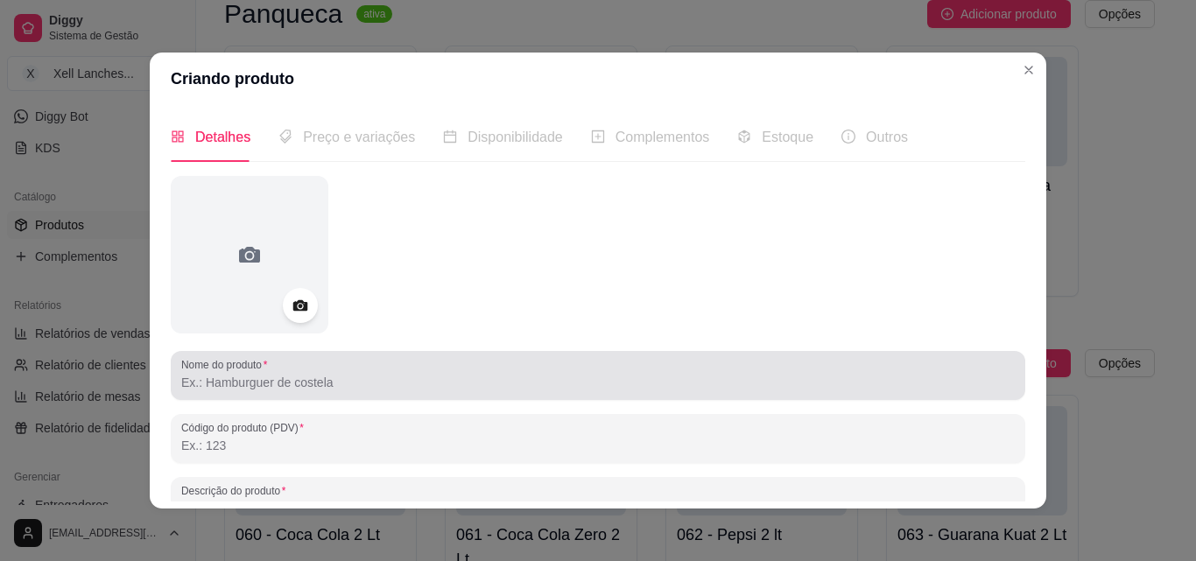
click at [351, 379] on input "Nome do produto" at bounding box center [598, 383] width 834 height 18
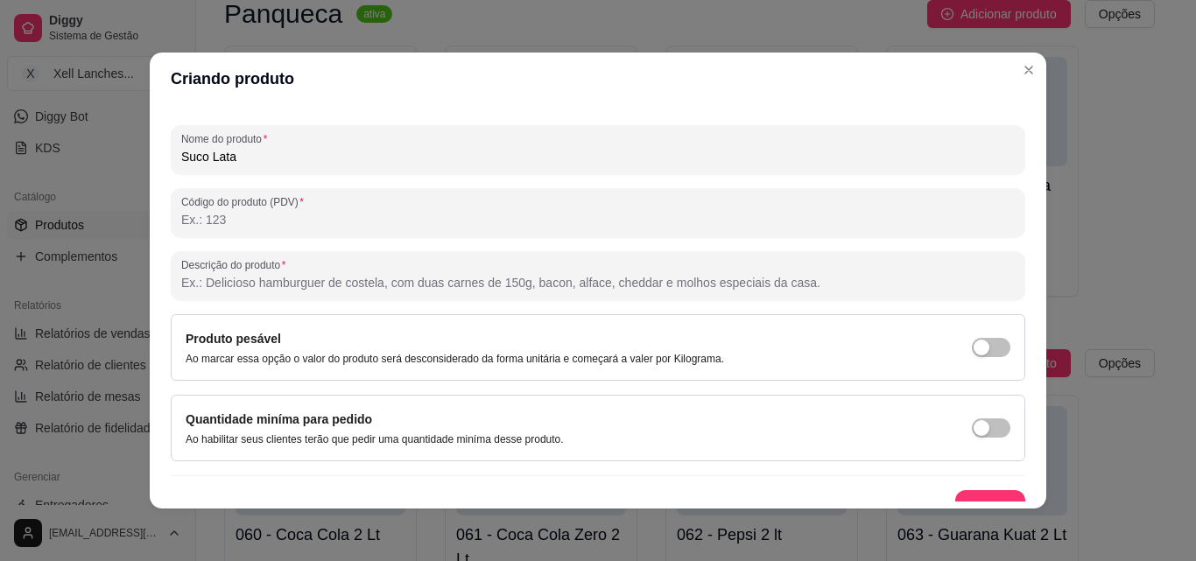
scroll to position [250, 0]
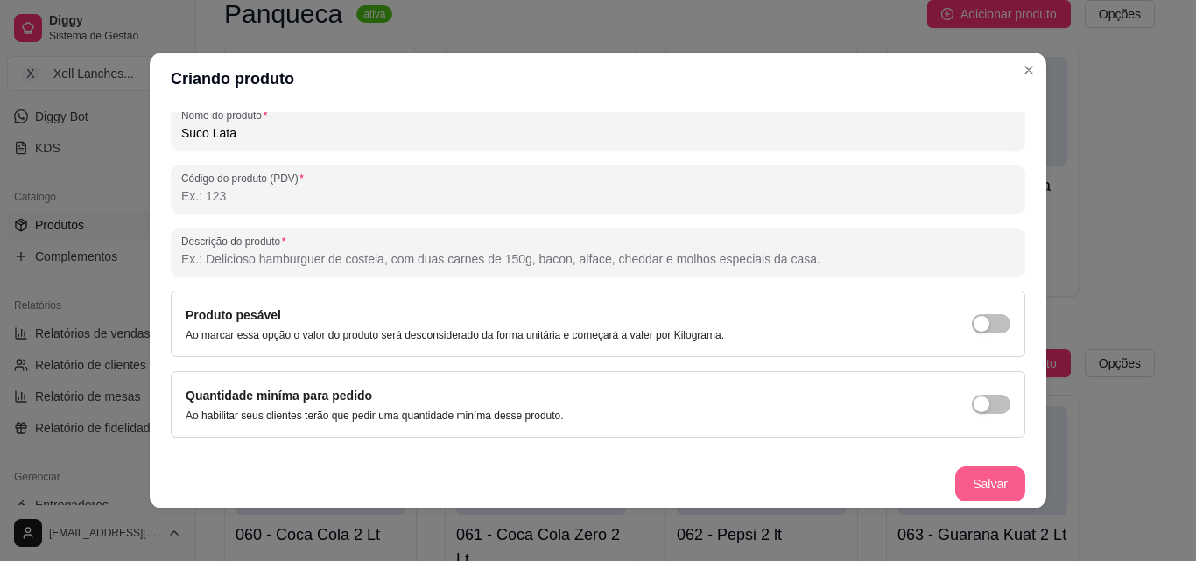
type input "Suco Lata"
click at [978, 484] on button "Salvar" at bounding box center [990, 485] width 68 height 34
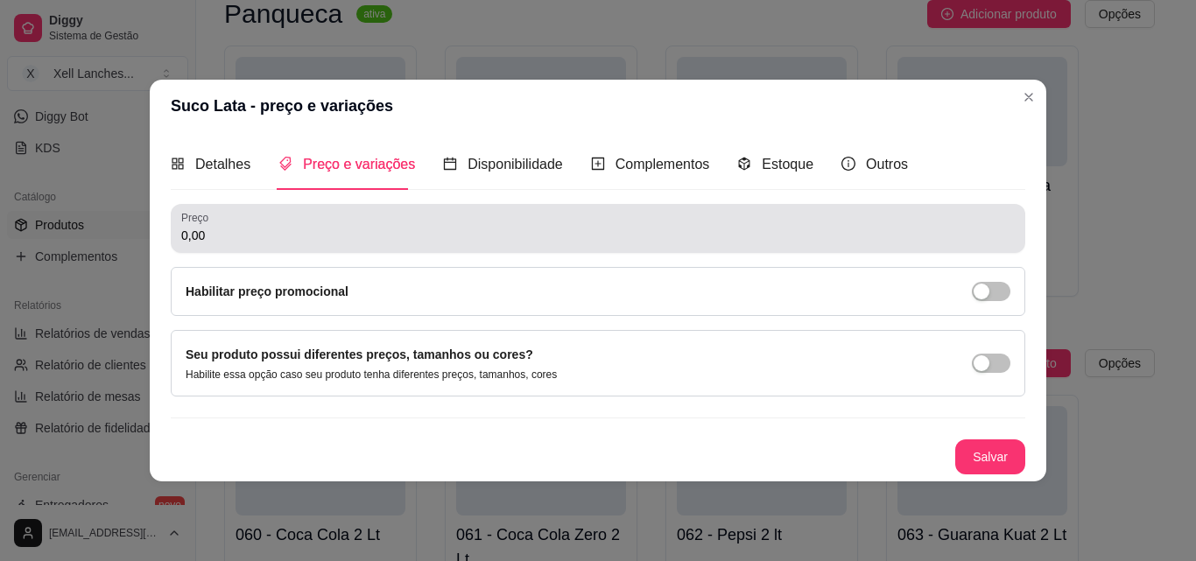
scroll to position [0, 0]
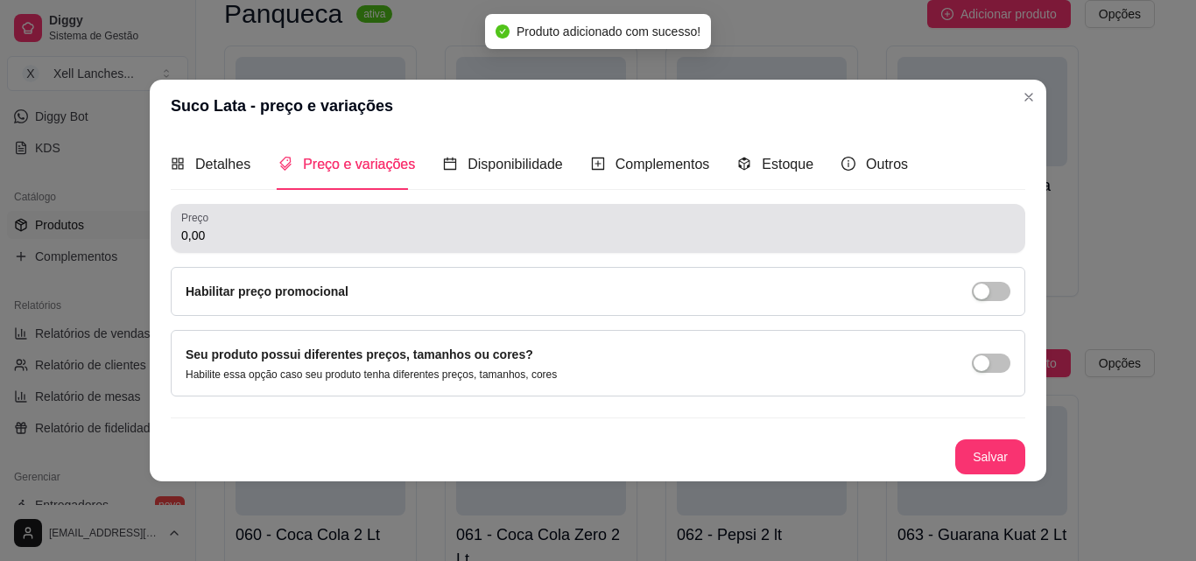
click at [239, 242] on input "0,00" at bounding box center [598, 236] width 834 height 18
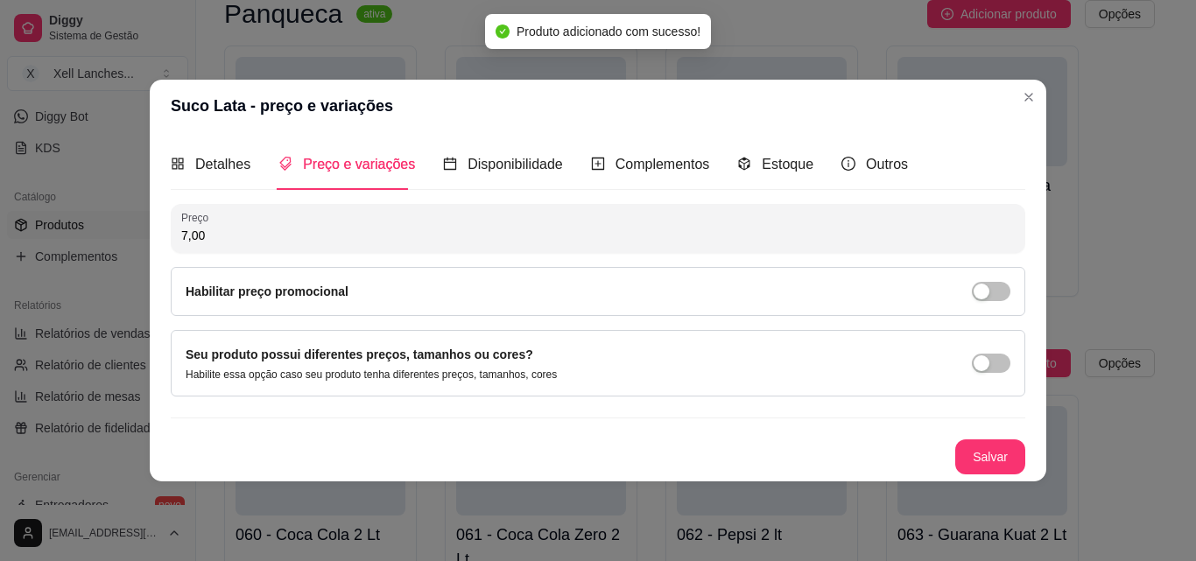
type input "7,00"
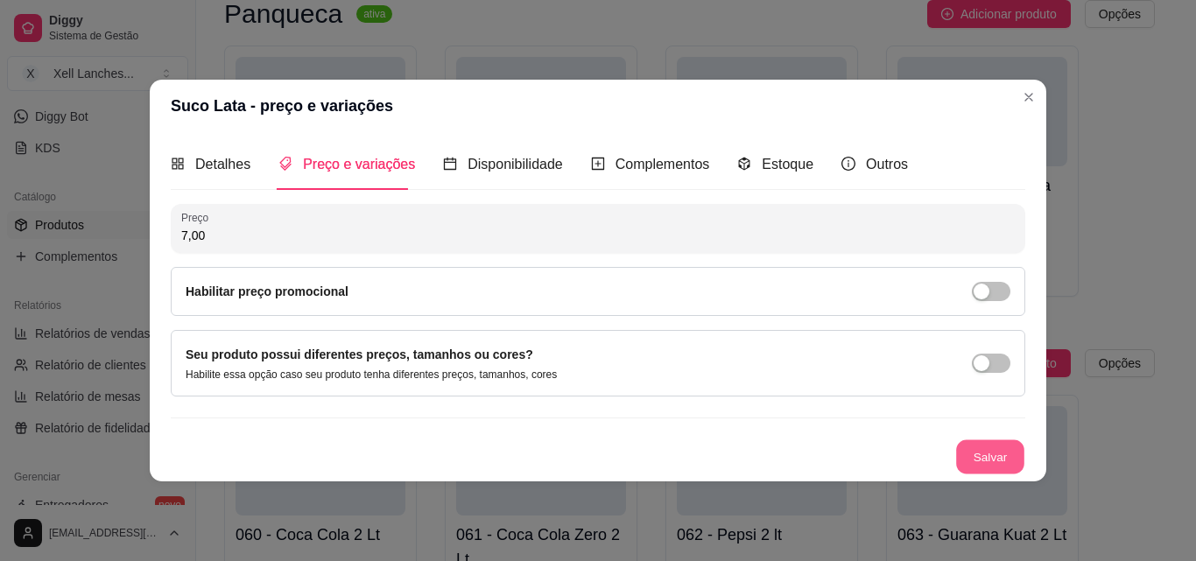
click at [985, 460] on button "Salvar" at bounding box center [990, 457] width 68 height 34
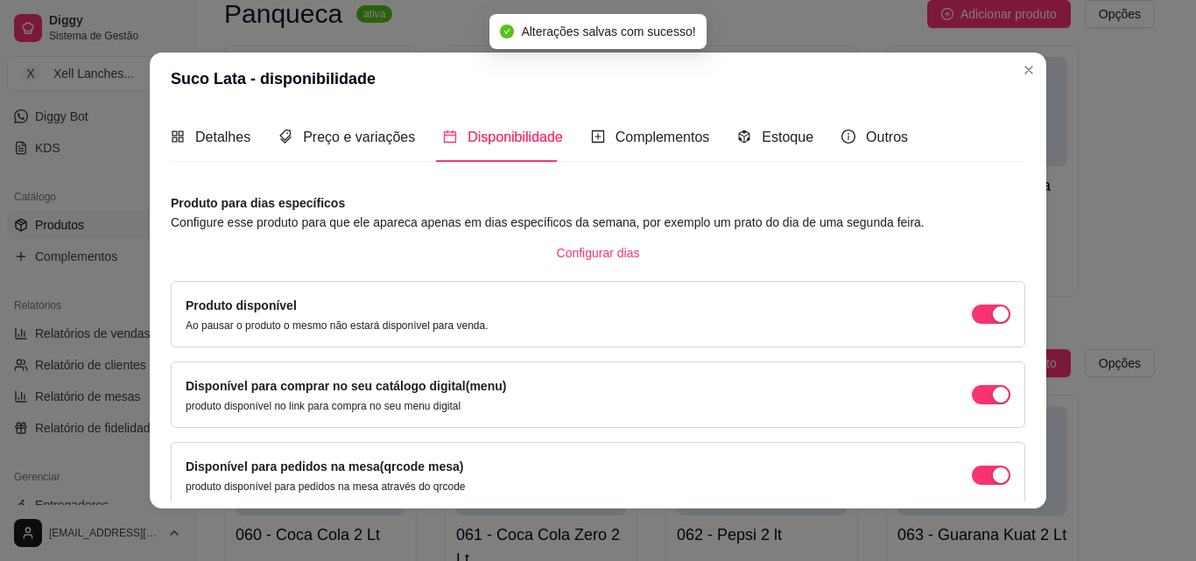
scroll to position [158, 0]
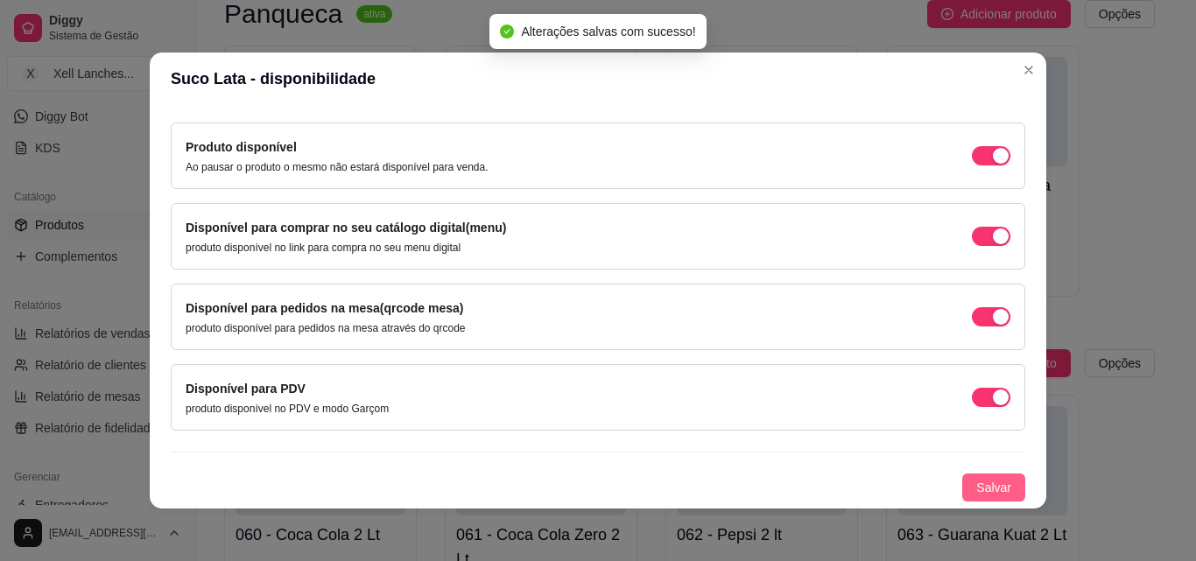
click at [980, 475] on button "Salvar" at bounding box center [993, 488] width 63 height 28
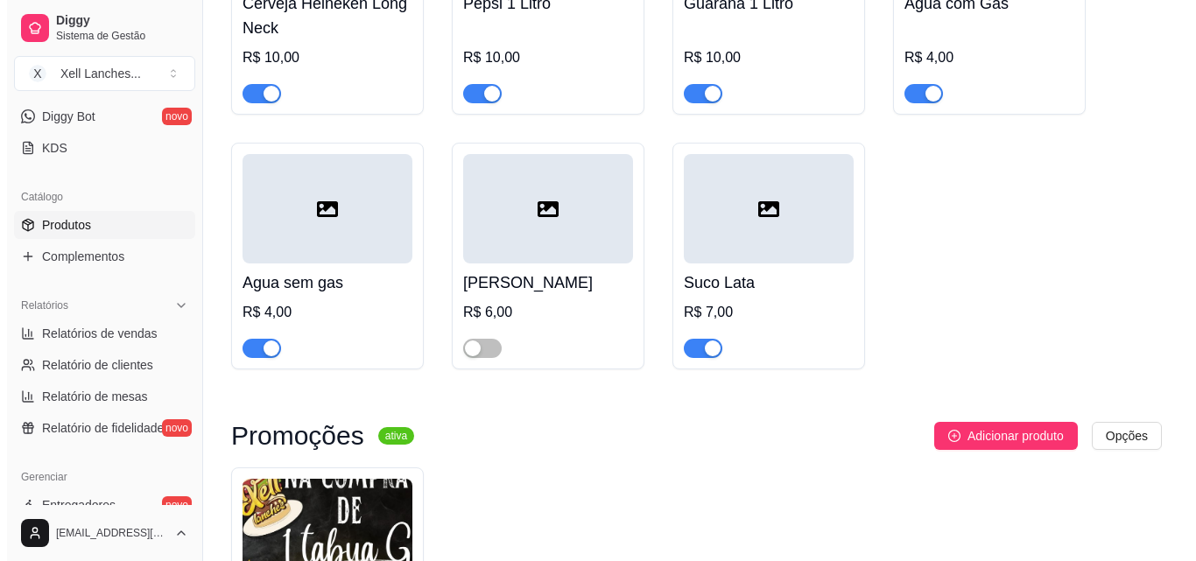
scroll to position [6859, 0]
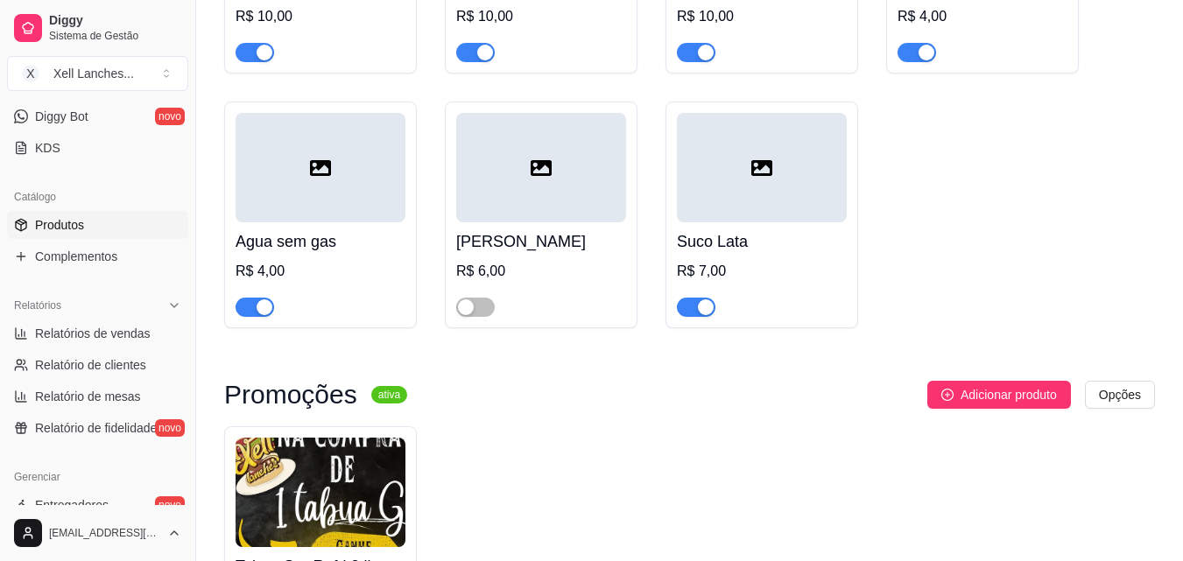
click at [783, 202] on div at bounding box center [762, 167] width 170 height 109
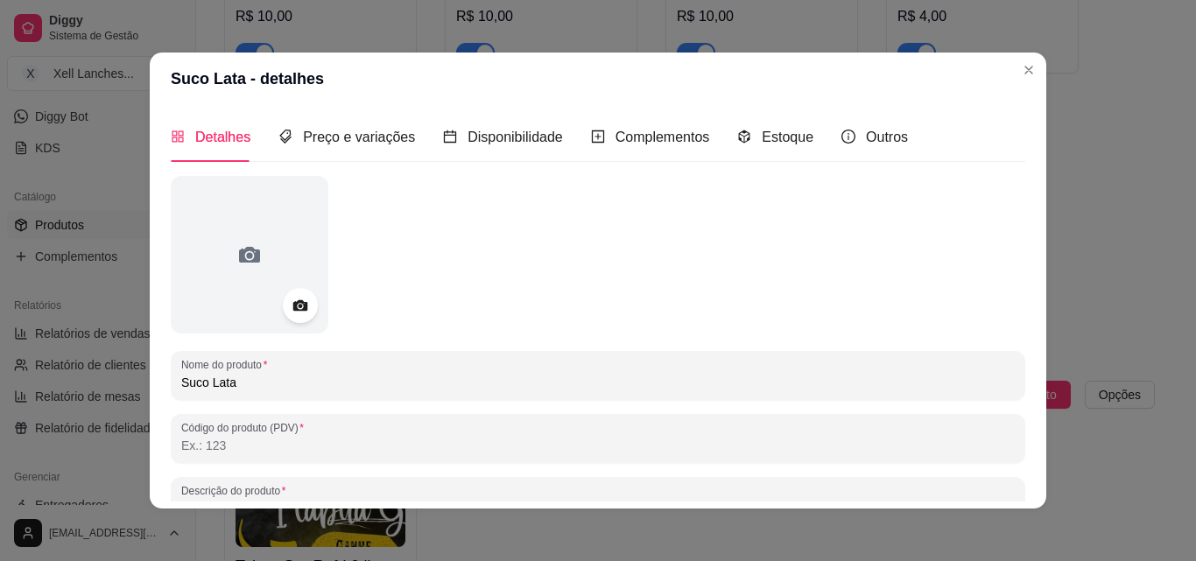
click at [280, 385] on input "Suco Lata" at bounding box center [598, 383] width 834 height 18
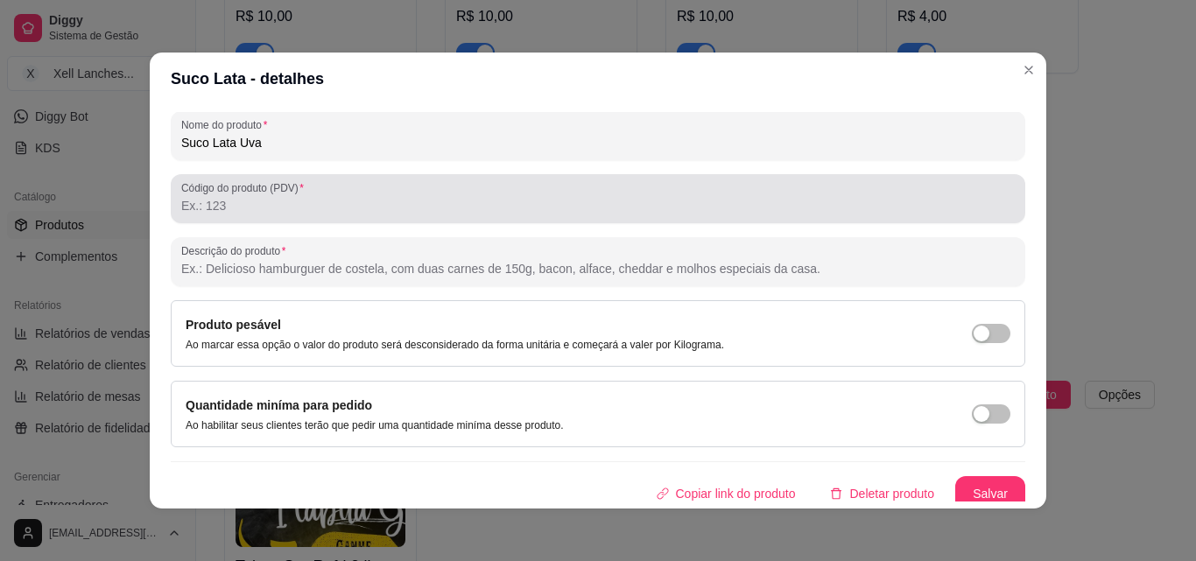
scroll to position [250, 0]
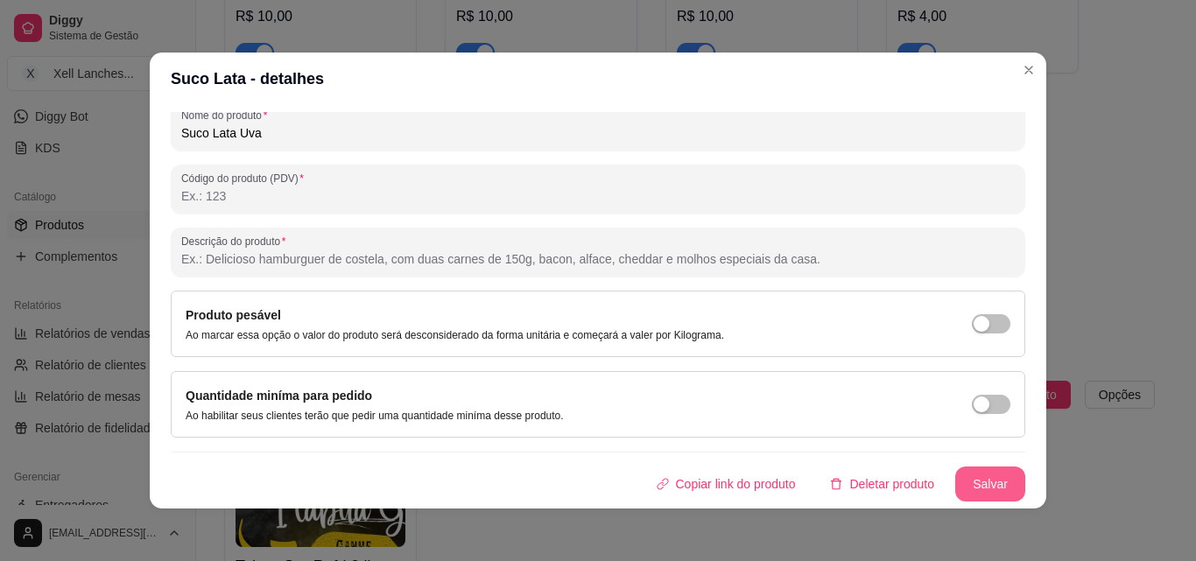
type input "Suco Lata Uva"
click at [969, 481] on button "Salvar" at bounding box center [990, 484] width 70 height 35
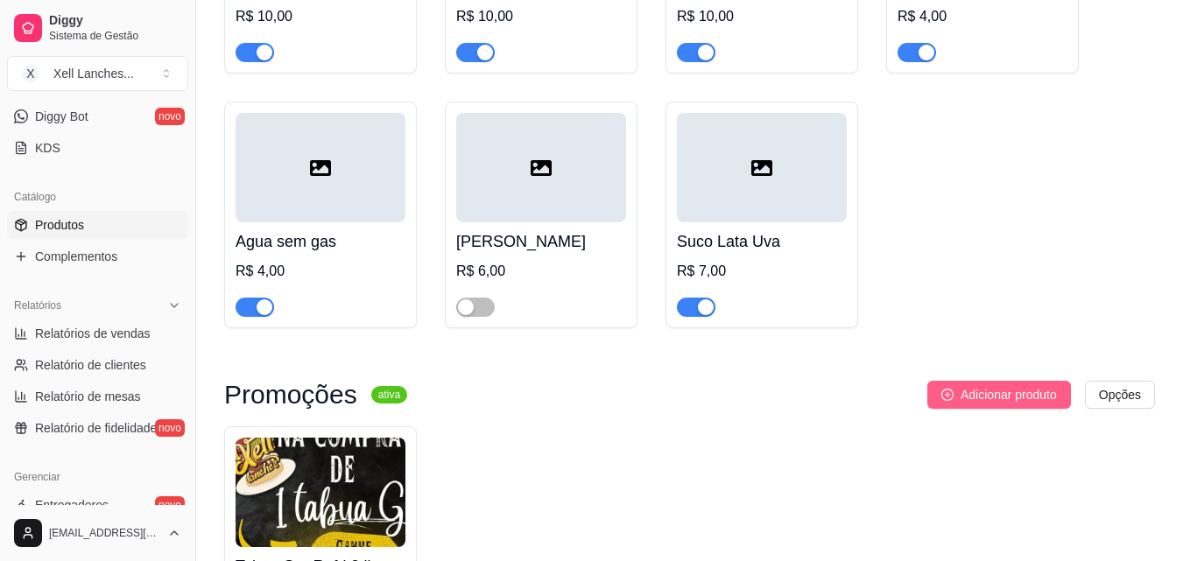
click at [991, 402] on button "Adicionar produto" at bounding box center [999, 395] width 144 height 28
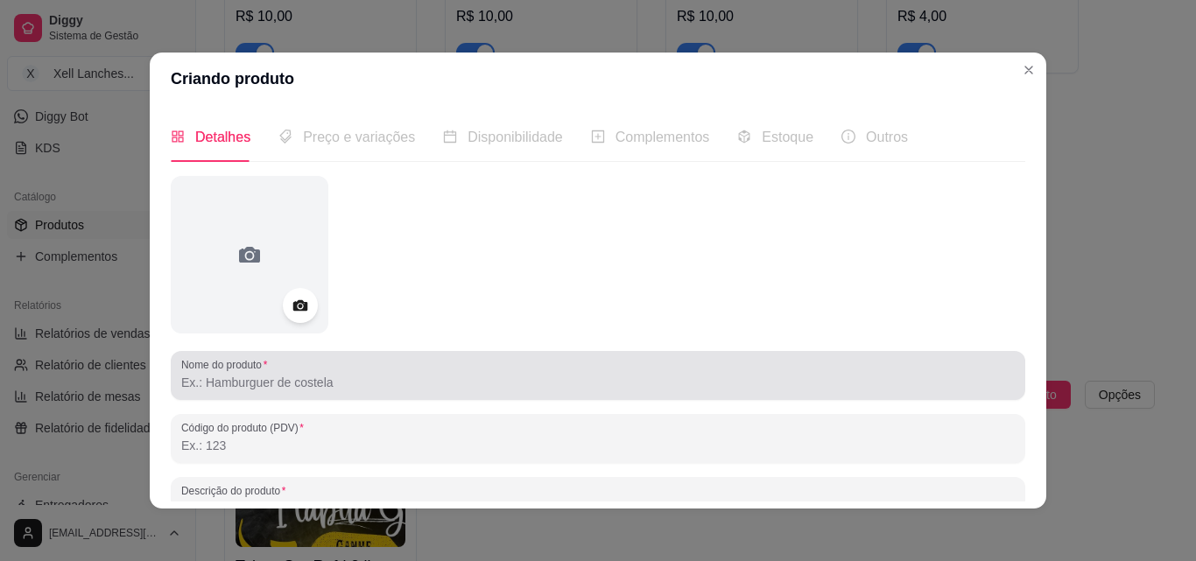
click at [352, 364] on div at bounding box center [598, 375] width 834 height 35
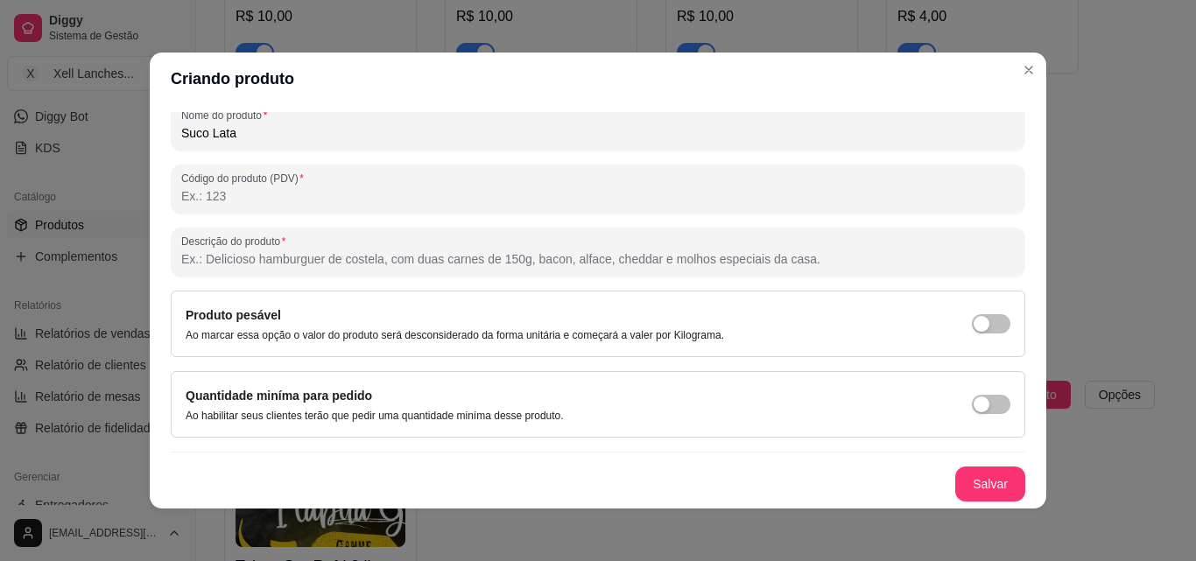
click at [337, 139] on input "Suco Lata" at bounding box center [598, 133] width 834 height 18
type input "Suco Lata Maracuja"
click at [977, 479] on button "Salvar" at bounding box center [990, 484] width 70 height 35
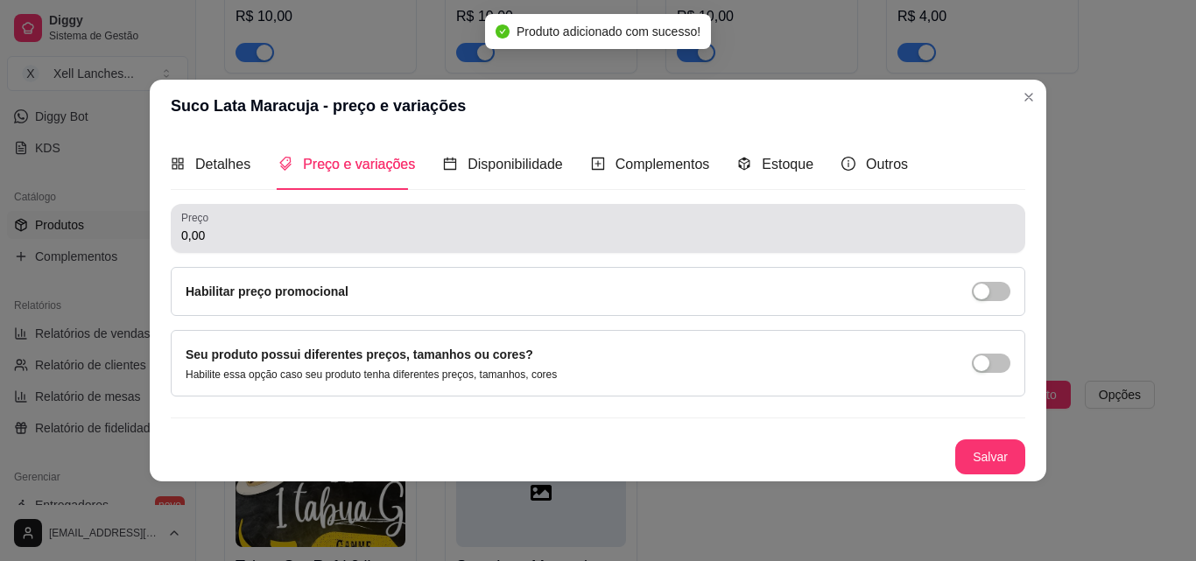
scroll to position [0, 0]
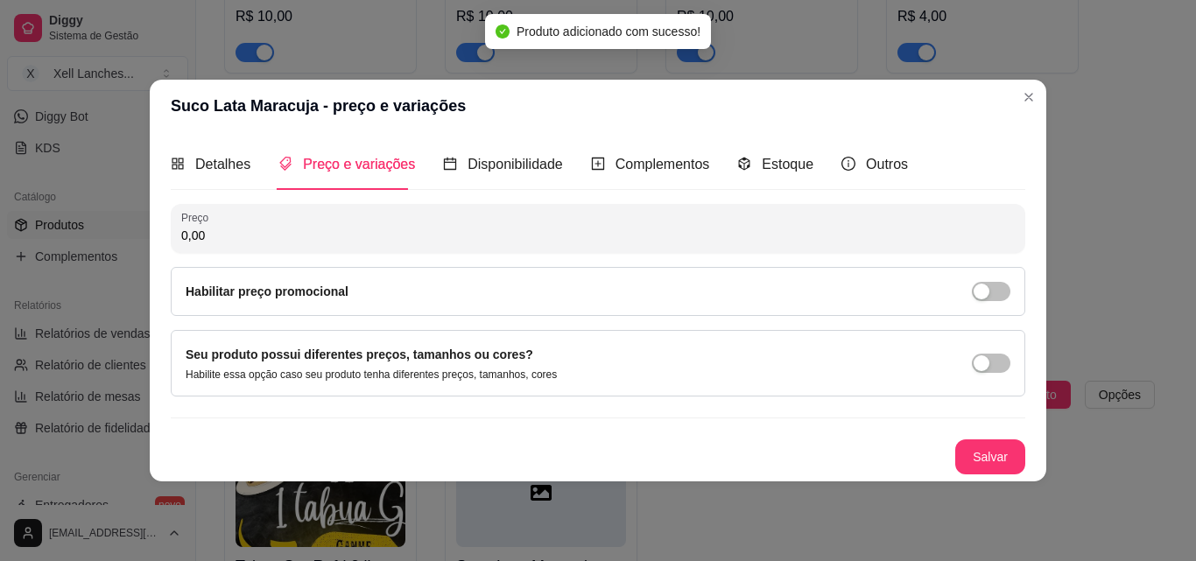
click at [281, 236] on input "0,00" at bounding box center [598, 236] width 834 height 18
type input "7,00"
click at [990, 452] on button "Salvar" at bounding box center [990, 457] width 70 height 35
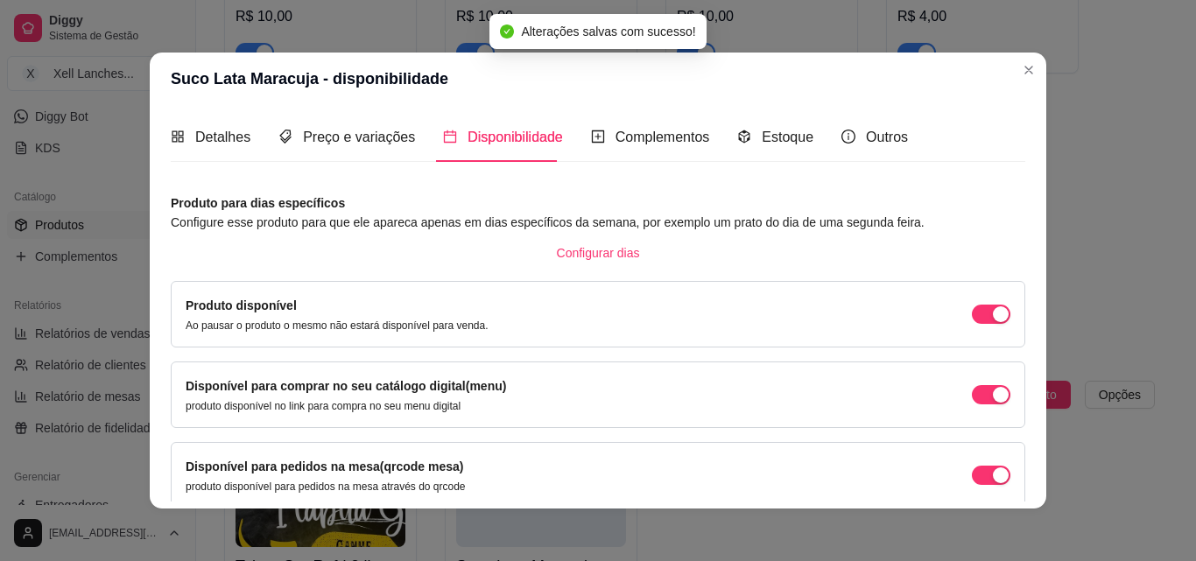
scroll to position [158, 0]
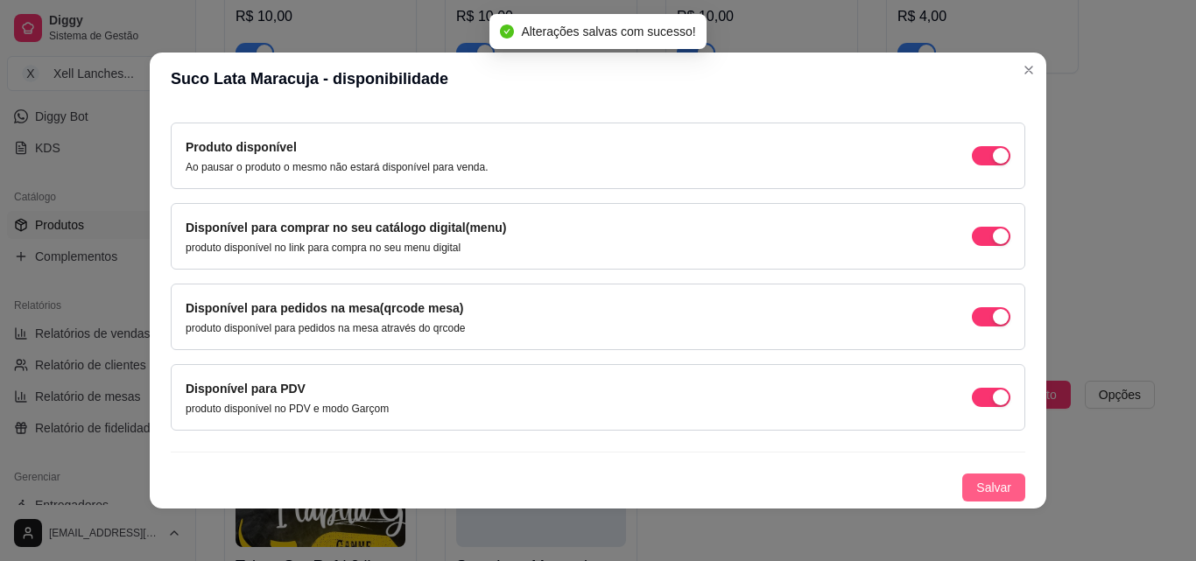
click at [988, 481] on span "Salvar" at bounding box center [993, 487] width 35 height 19
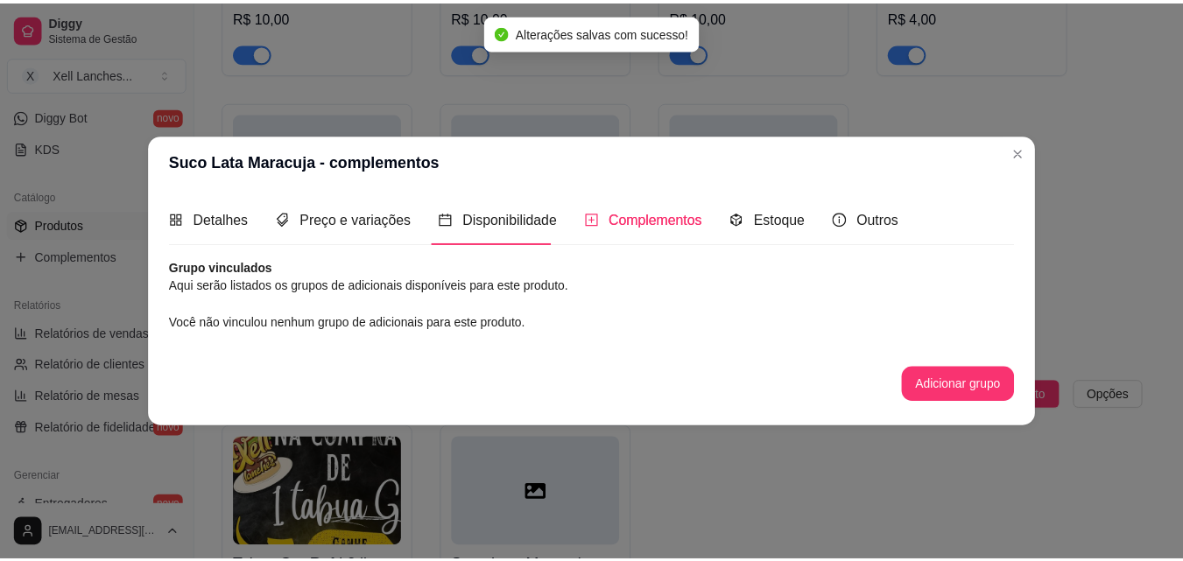
scroll to position [0, 0]
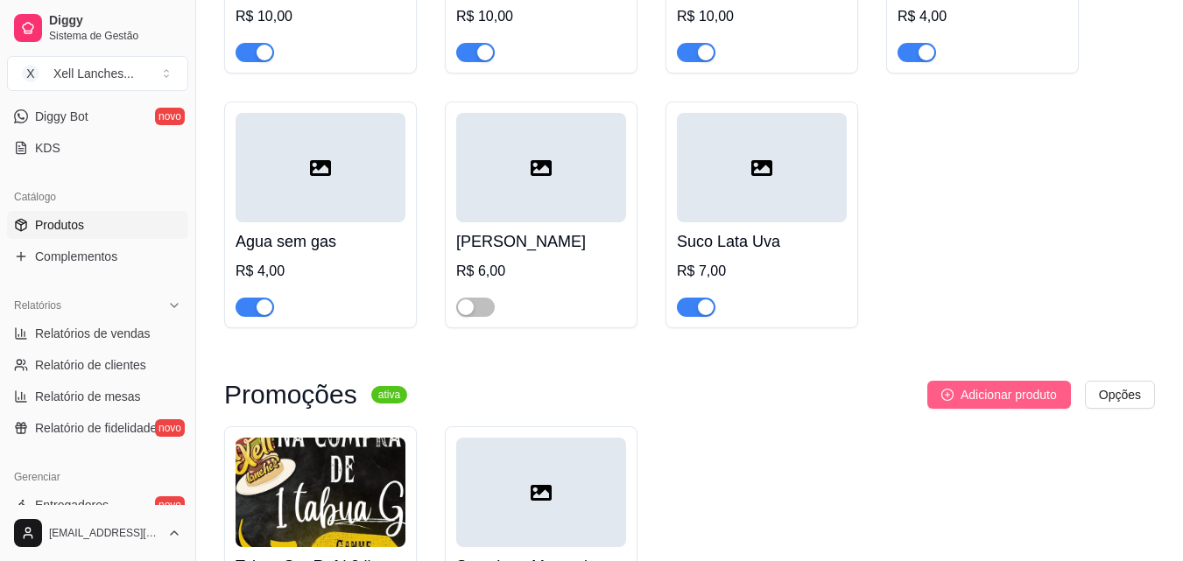
click at [999, 405] on span "Adicionar produto" at bounding box center [1009, 394] width 96 height 19
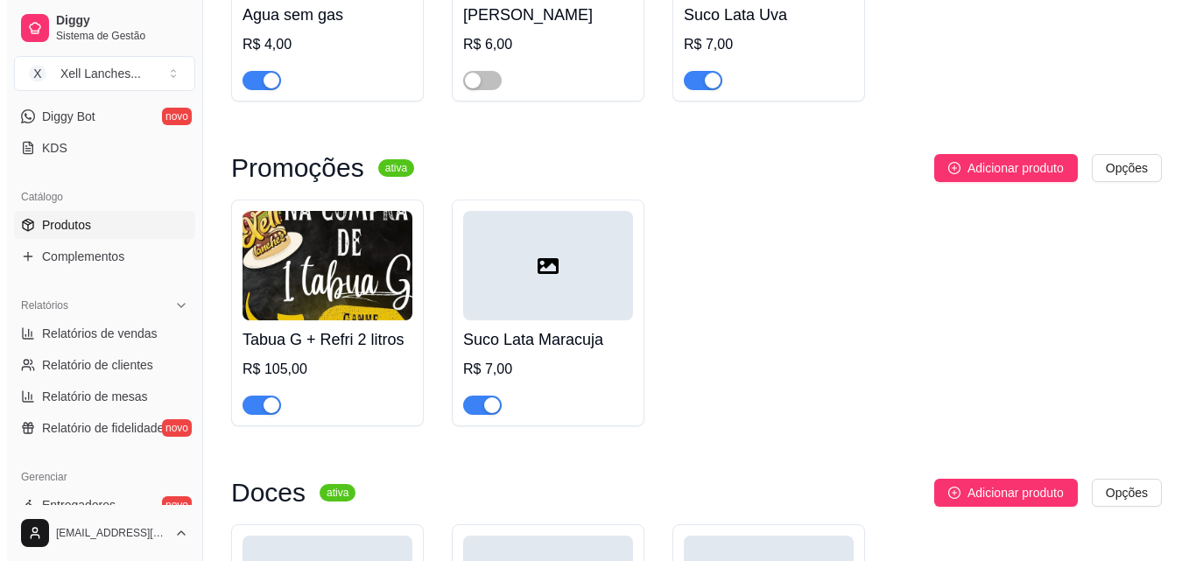
scroll to position [7209, 0]
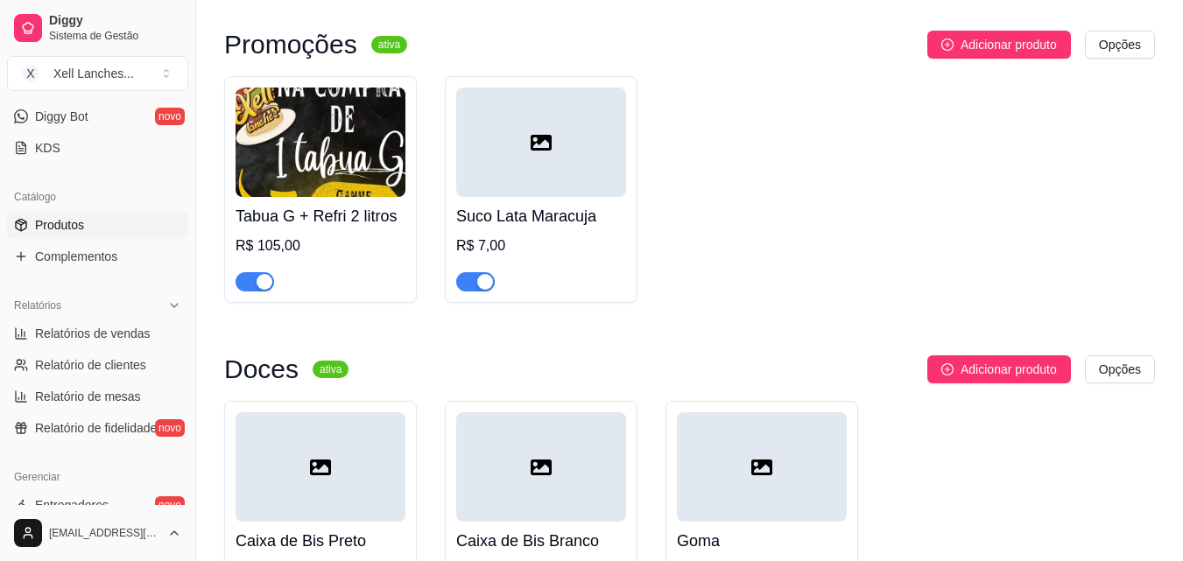
click at [581, 173] on div at bounding box center [541, 142] width 170 height 109
click at [577, 142] on div at bounding box center [541, 142] width 170 height 109
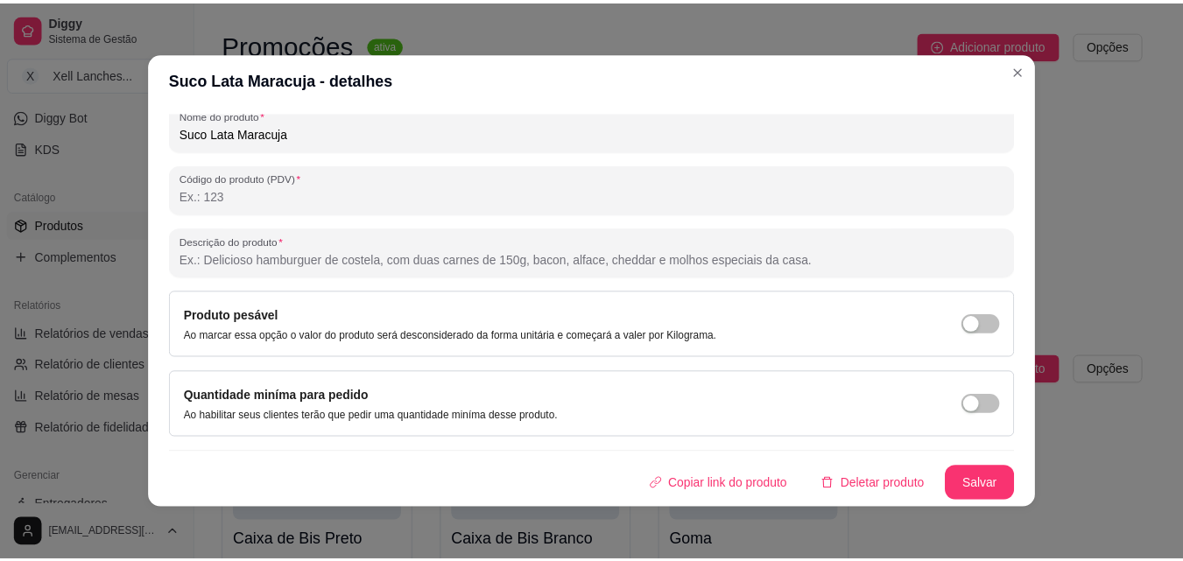
scroll to position [4, 0]
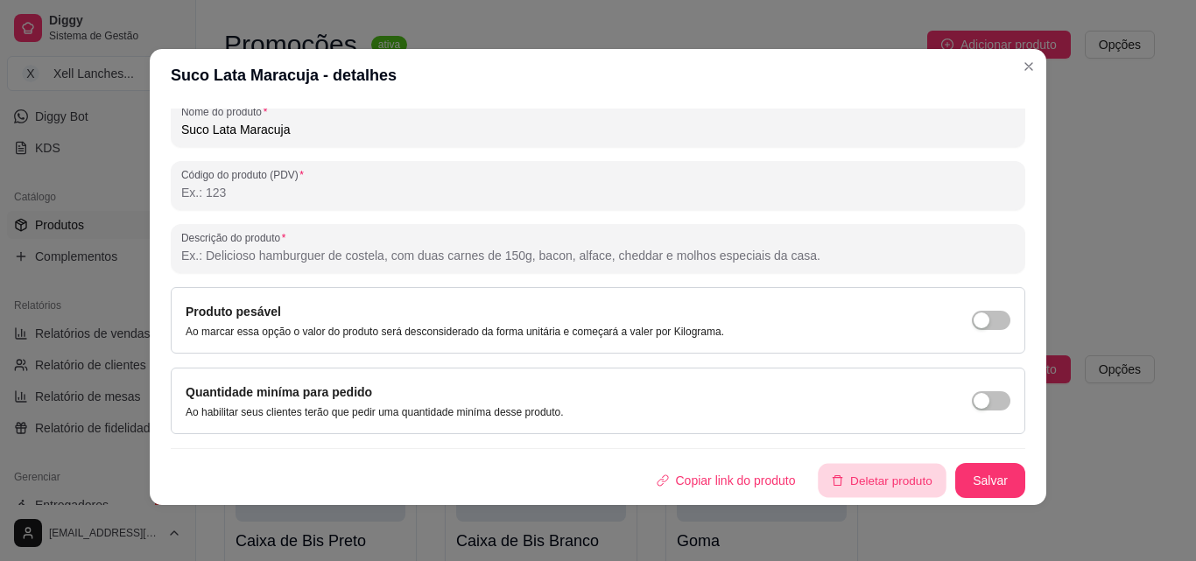
click at [847, 483] on button "Deletar produto" at bounding box center [883, 481] width 128 height 34
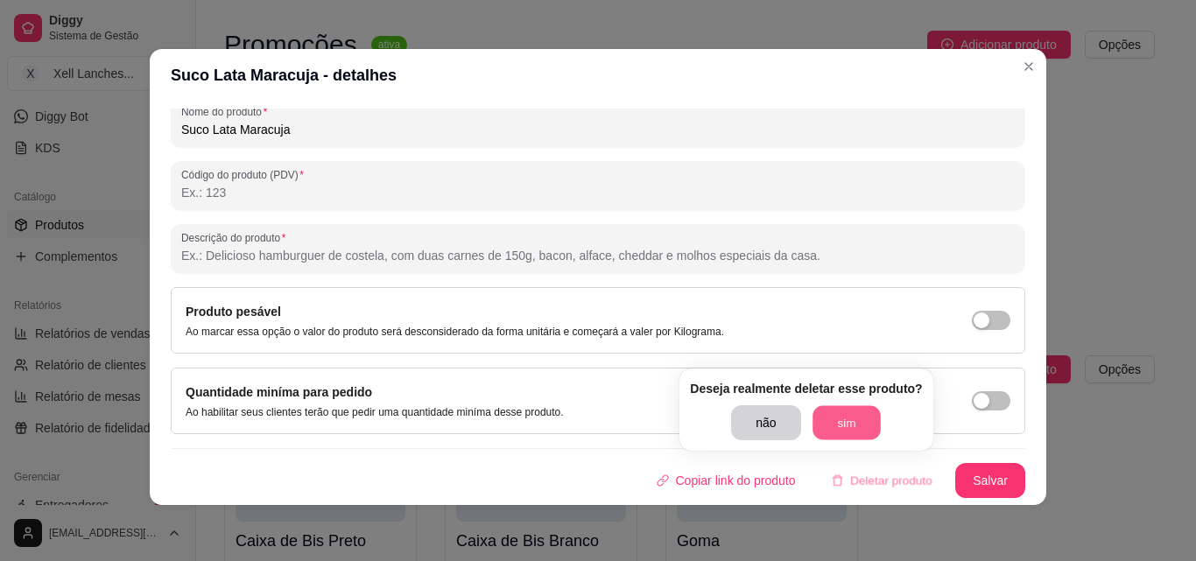
click at [839, 420] on button "sim" at bounding box center [847, 423] width 68 height 34
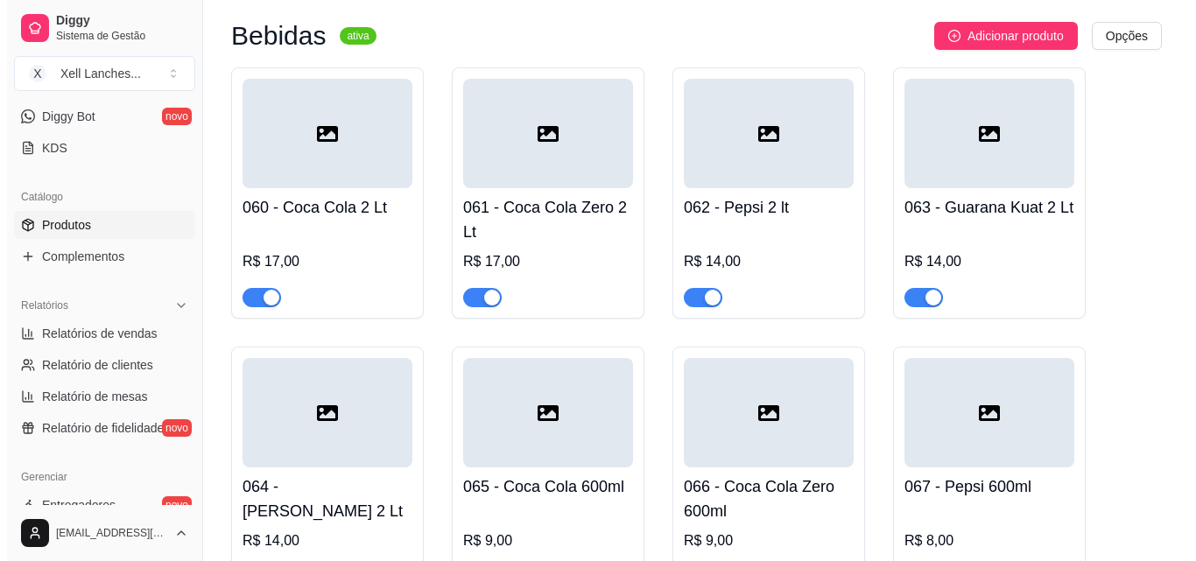
scroll to position [5283, 0]
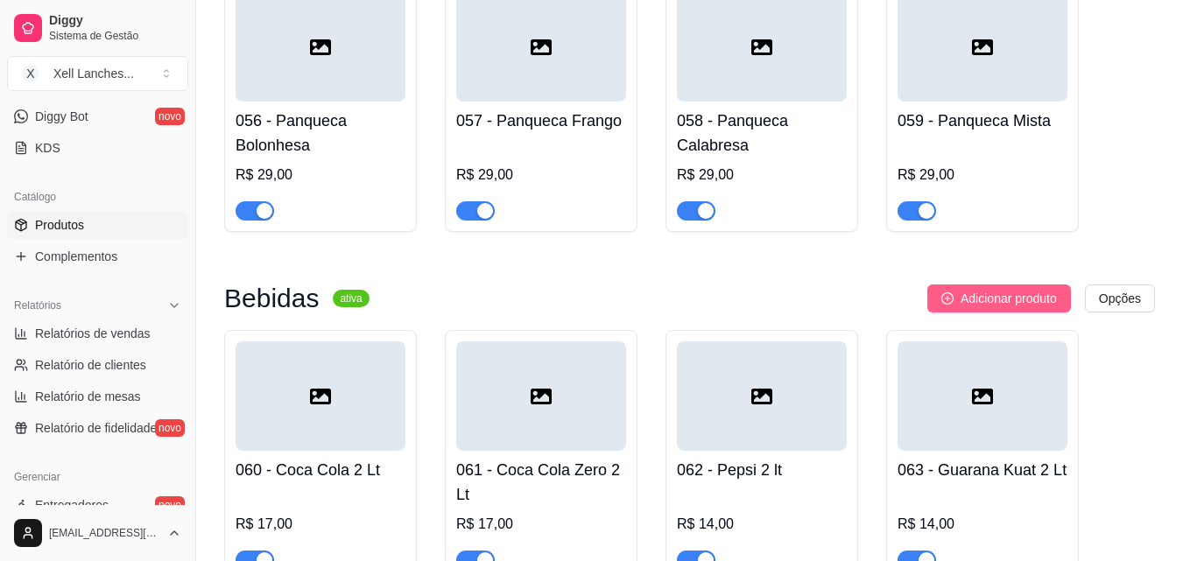
click at [1018, 313] on button "Adicionar produto" at bounding box center [999, 299] width 144 height 28
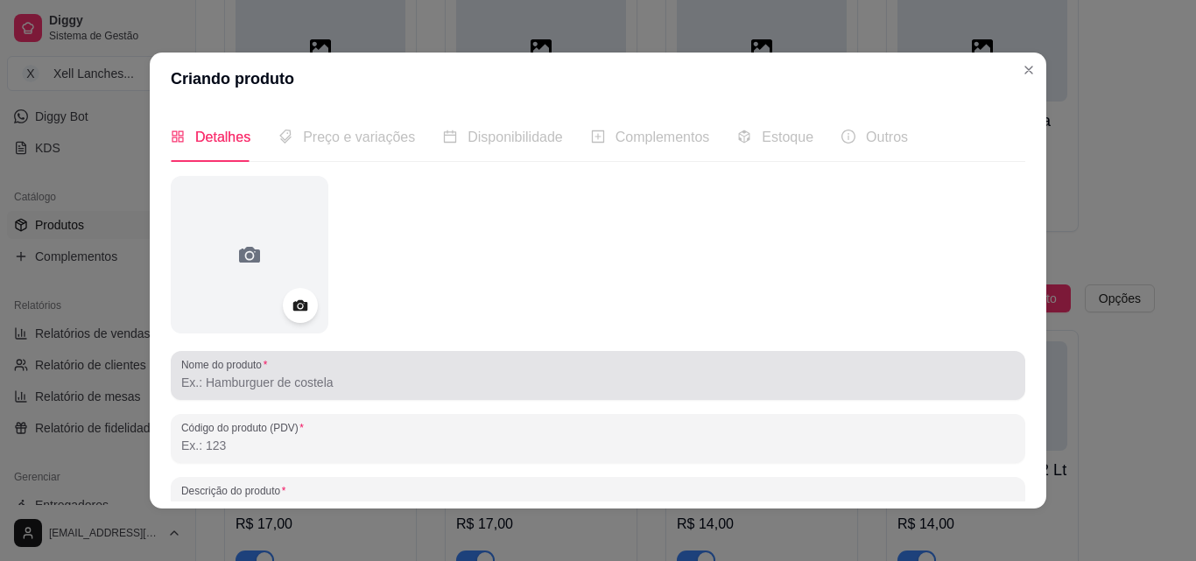
click at [215, 371] on label "Nome do produto" at bounding box center [227, 364] width 92 height 15
click at [215, 374] on input "Nome do produto" at bounding box center [598, 383] width 834 height 18
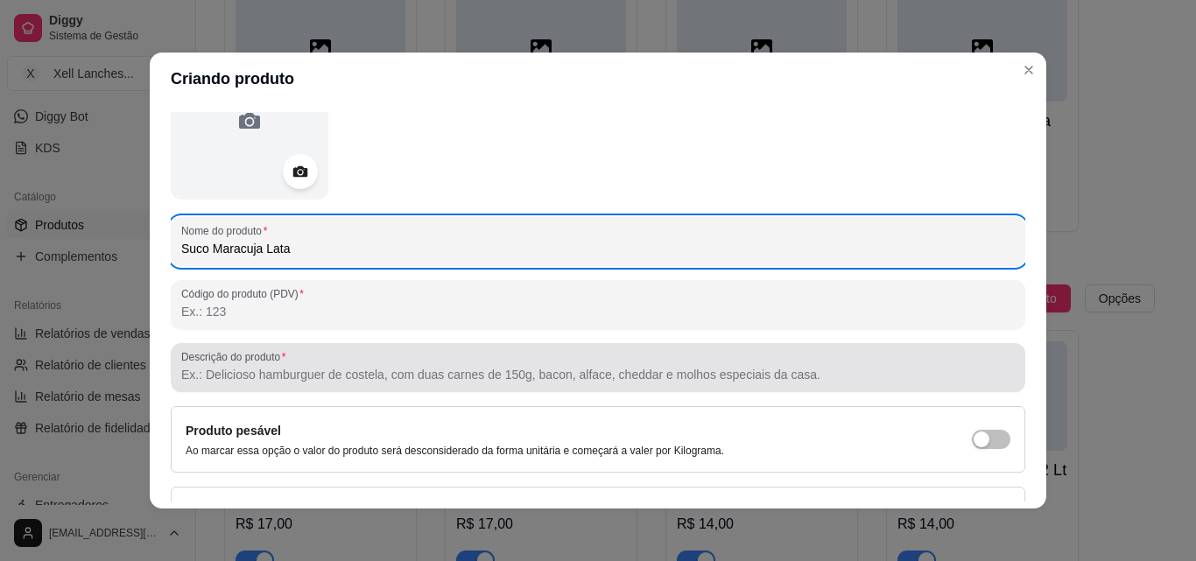
scroll to position [250, 0]
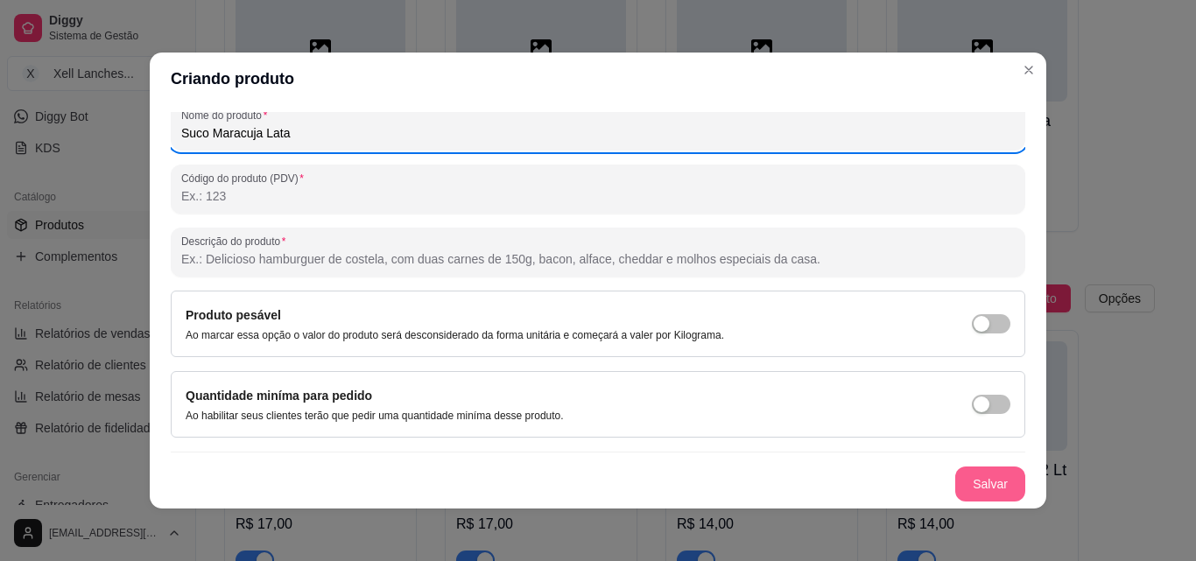
type input "Suco Maracuja Lata"
click at [958, 486] on button "Salvar" at bounding box center [990, 484] width 70 height 35
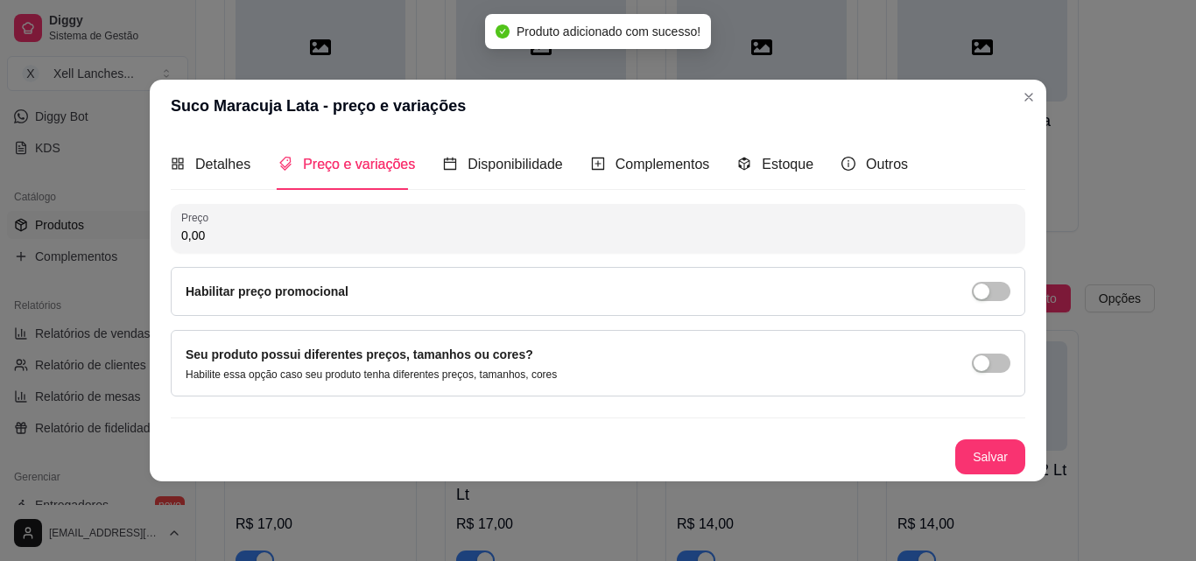
scroll to position [0, 0]
click at [278, 243] on input "0,00" at bounding box center [598, 236] width 834 height 18
type input "7,00"
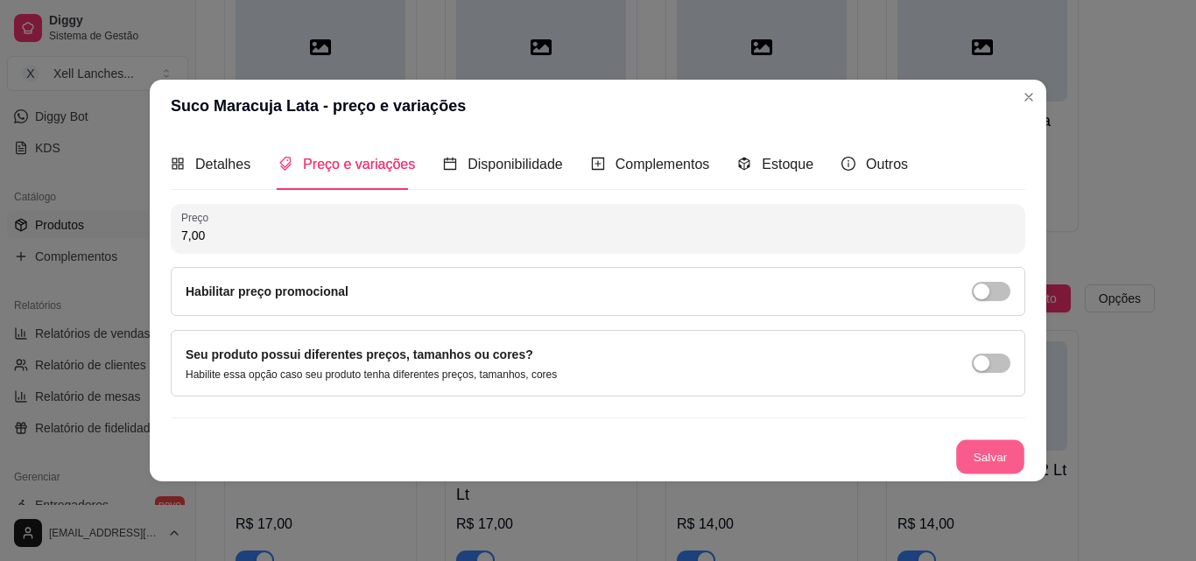
click at [1001, 461] on button "Salvar" at bounding box center [990, 457] width 68 height 34
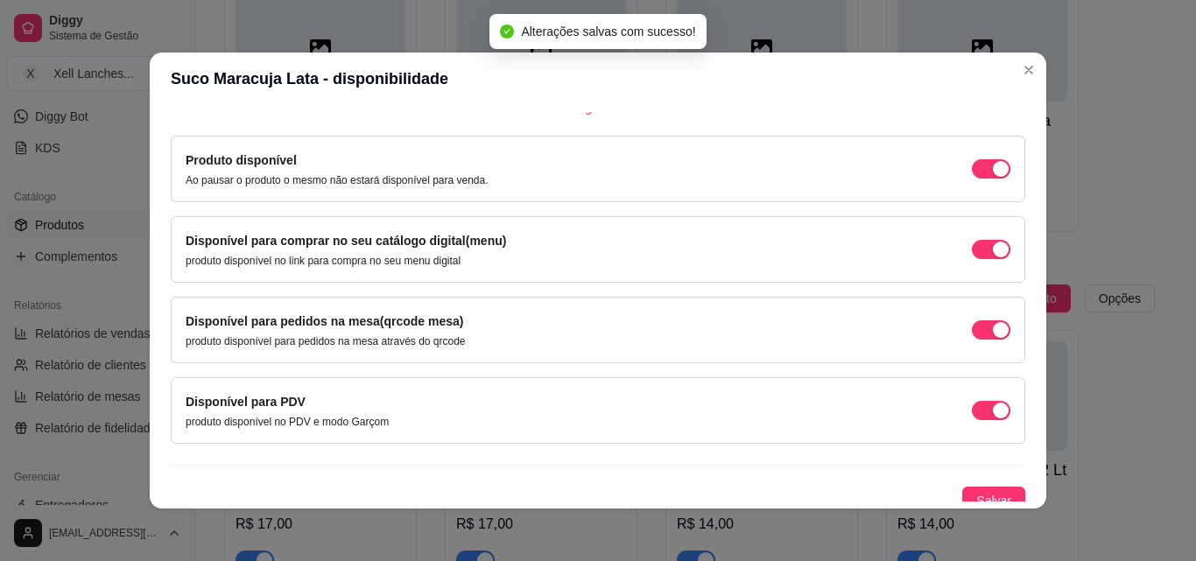
scroll to position [158, 0]
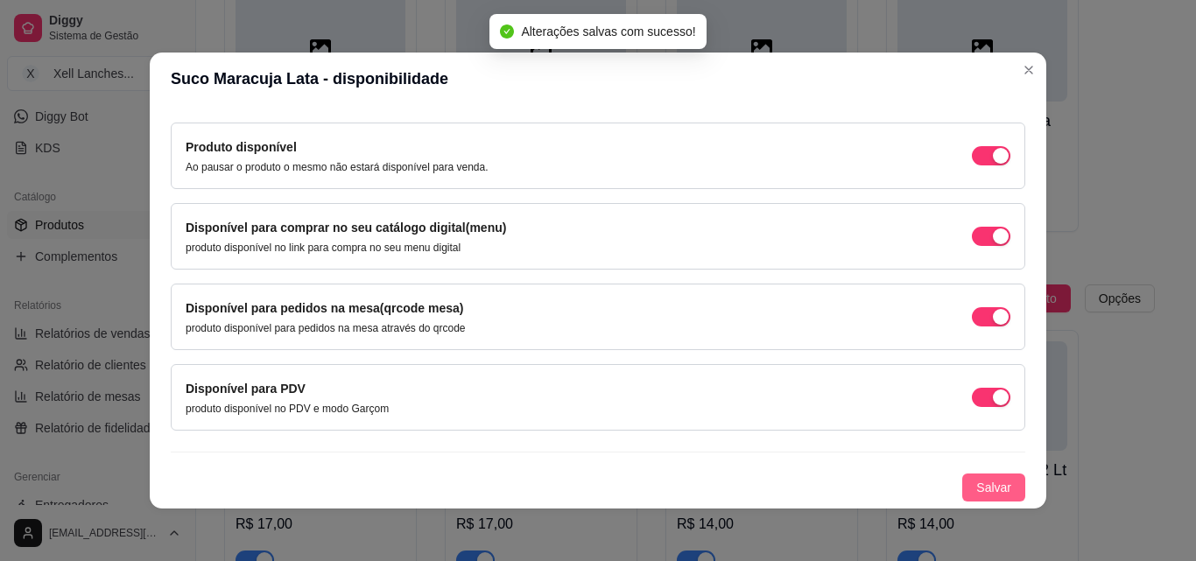
click at [984, 483] on span "Salvar" at bounding box center [993, 487] width 35 height 19
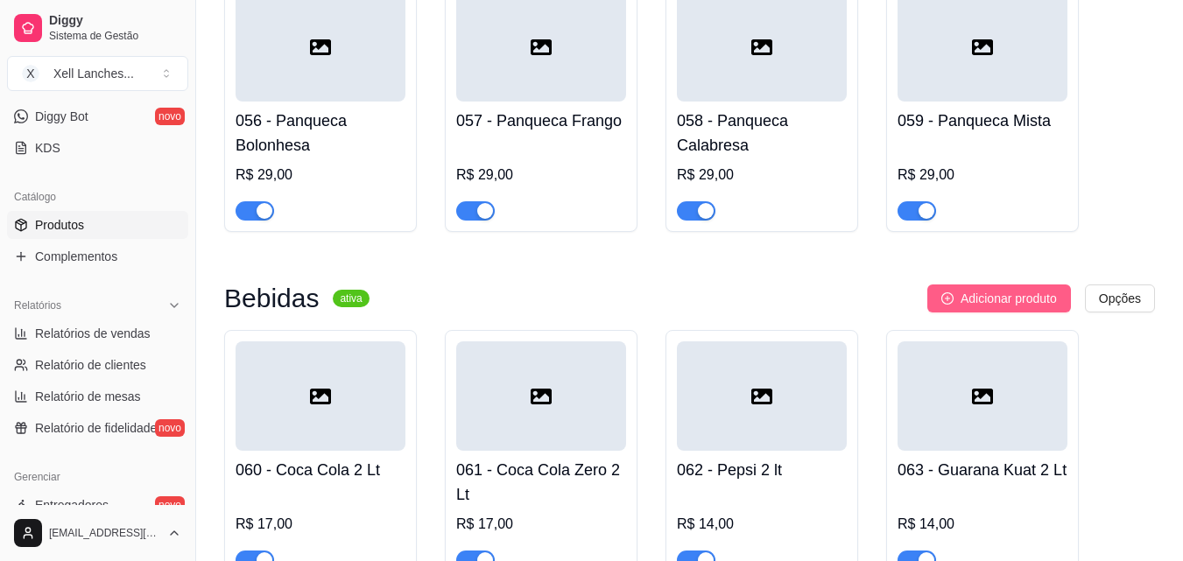
click at [1017, 308] on span "Adicionar produto" at bounding box center [1009, 298] width 96 height 19
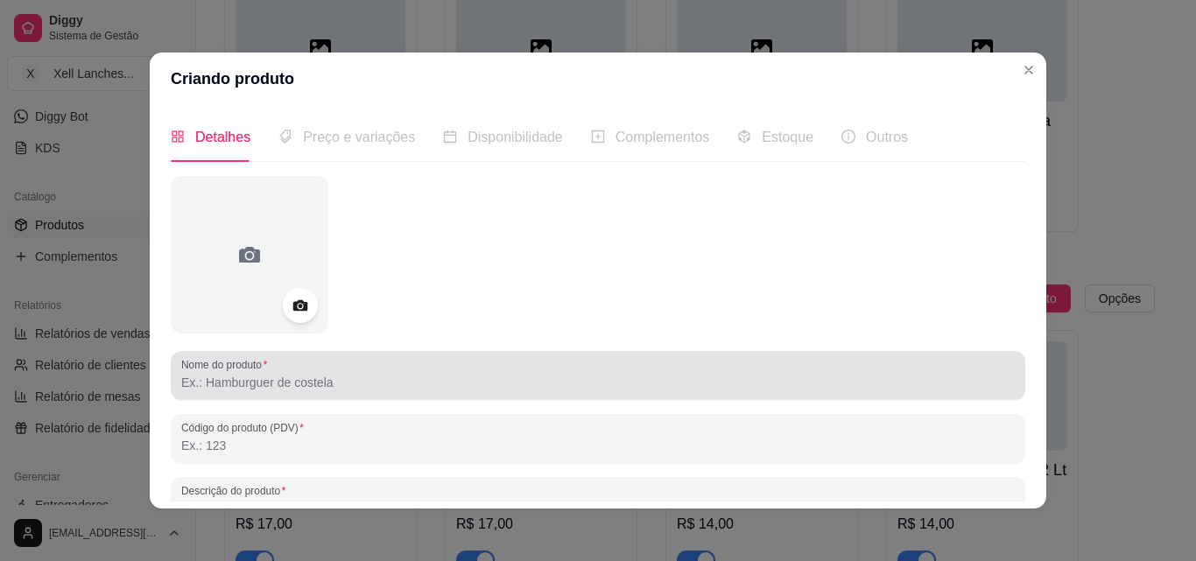
drag, startPoint x: 294, startPoint y: 377, endPoint x: 292, endPoint y: 385, distance: 9.1
click at [292, 385] on div at bounding box center [598, 375] width 834 height 35
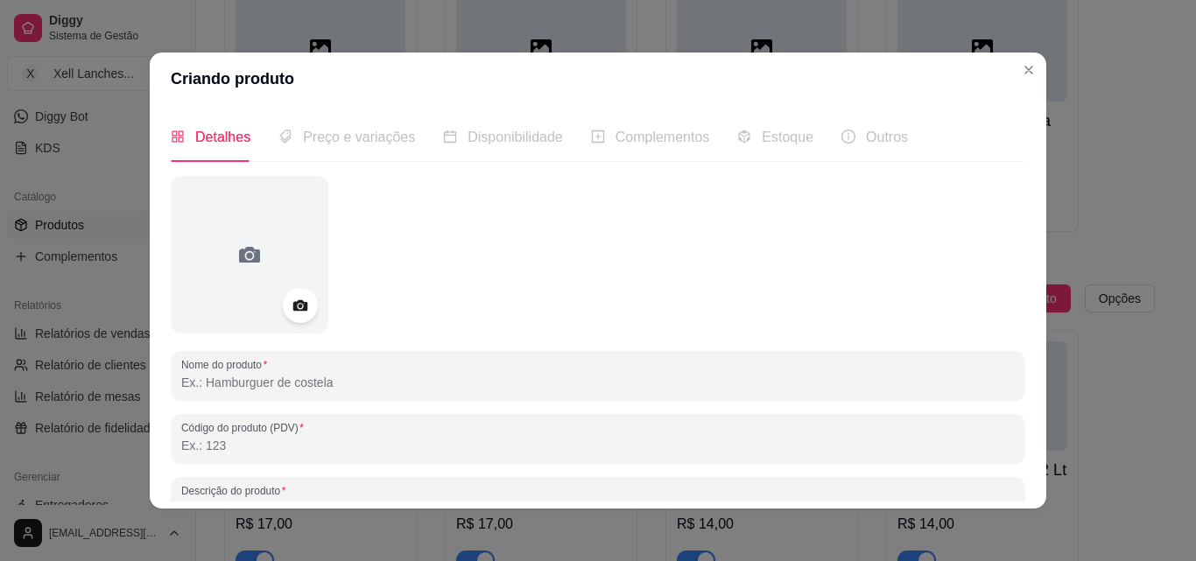
click at [291, 391] on input "Nome do produto" at bounding box center [598, 383] width 834 height 18
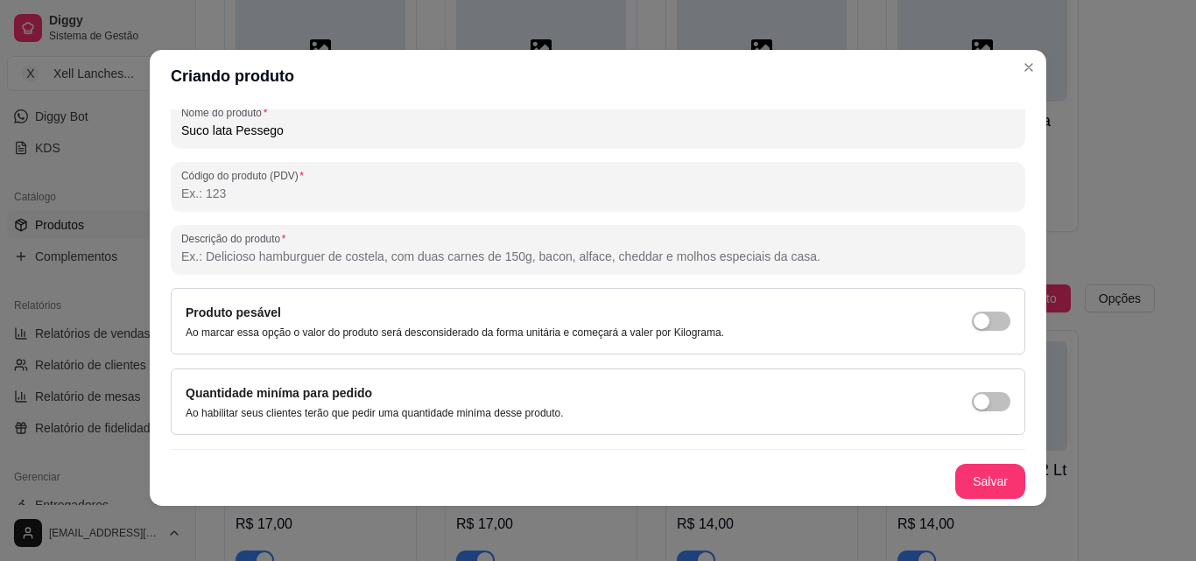
scroll to position [4, 0]
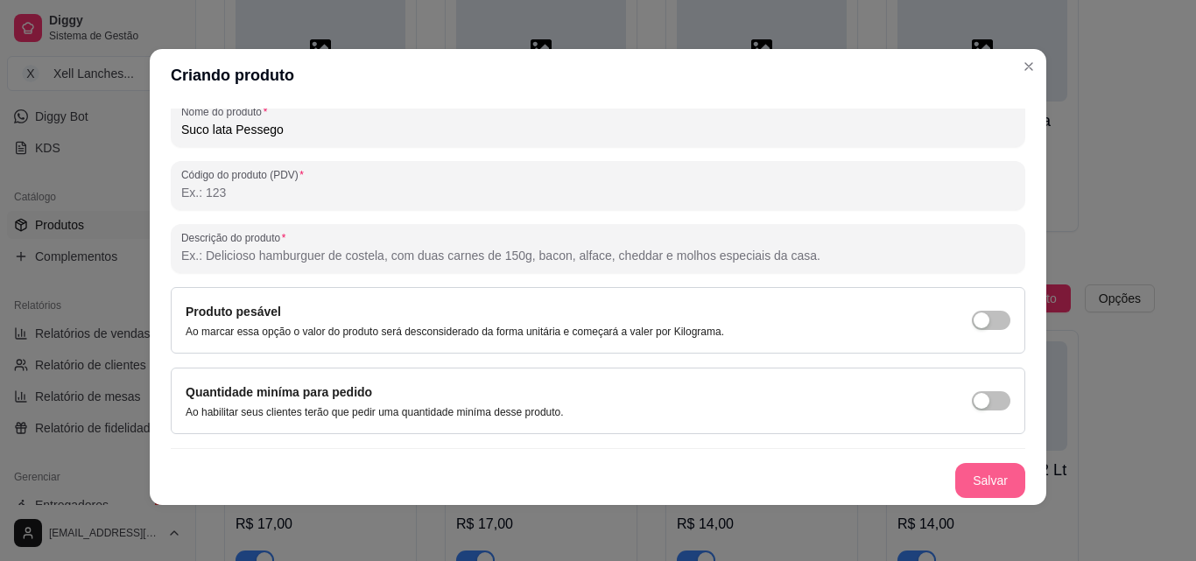
type input "Suco lata Pessego"
click at [955, 476] on button "Salvar" at bounding box center [990, 480] width 70 height 35
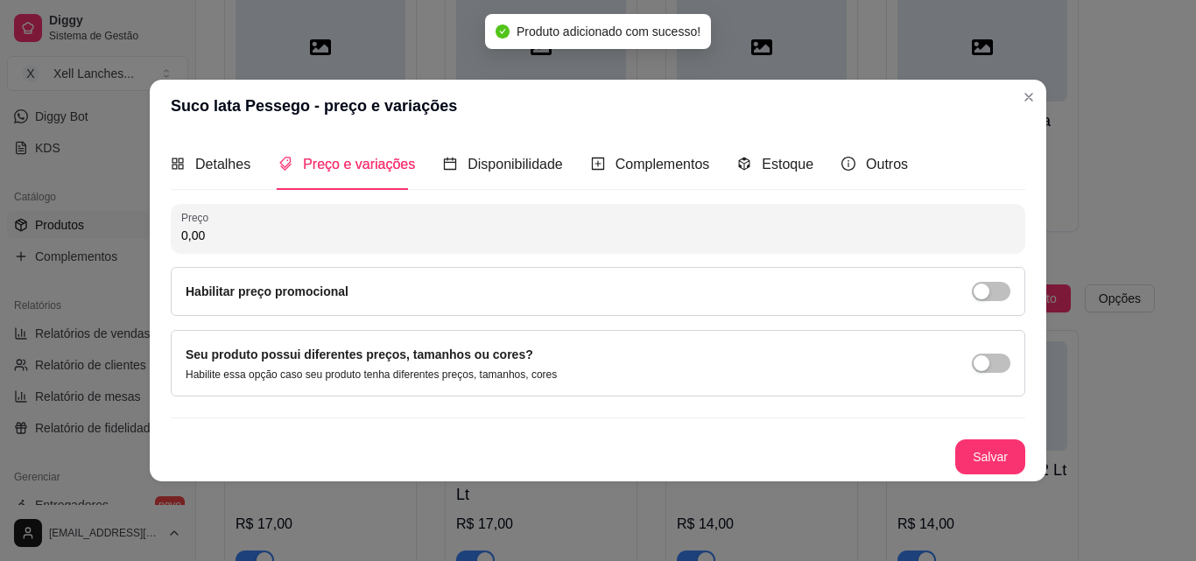
scroll to position [0, 0]
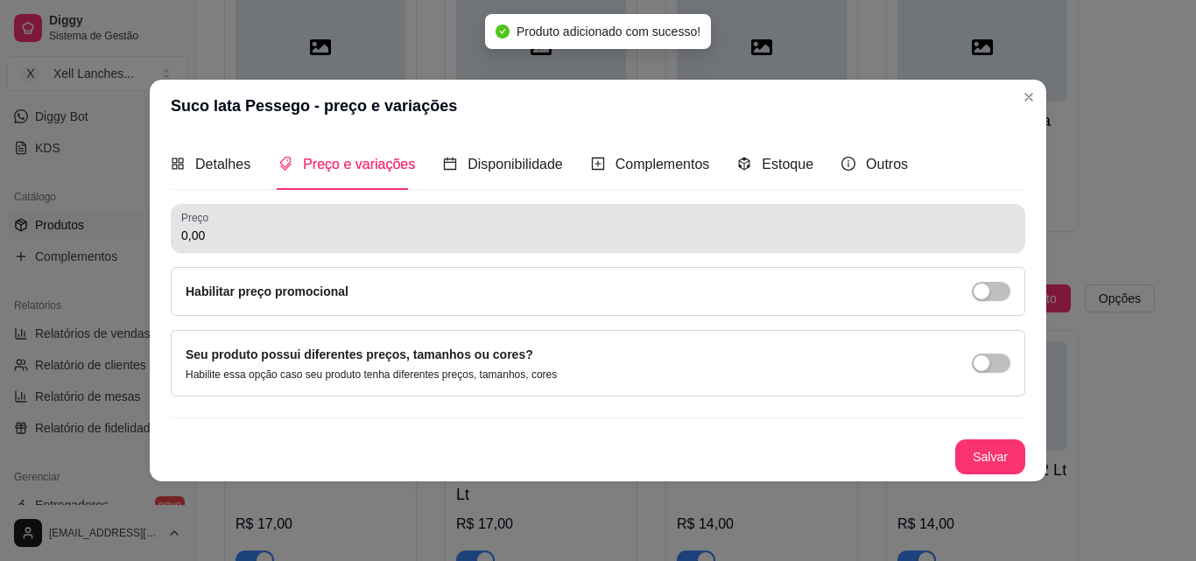
click at [435, 236] on input "0,00" at bounding box center [598, 236] width 834 height 18
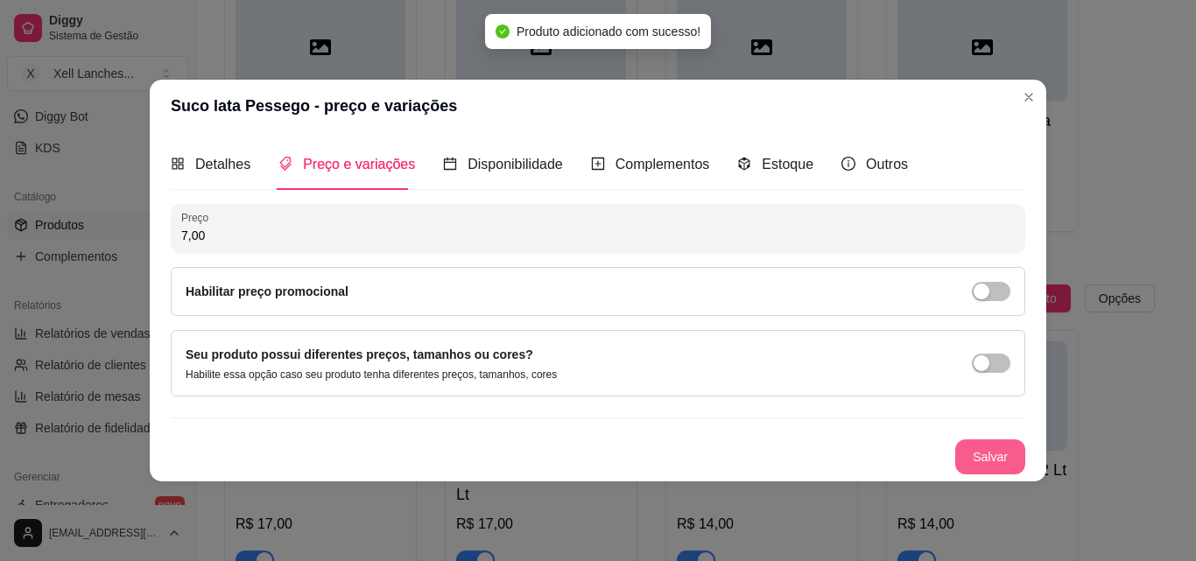
type input "7,00"
click at [982, 458] on button "Salvar" at bounding box center [990, 457] width 70 height 35
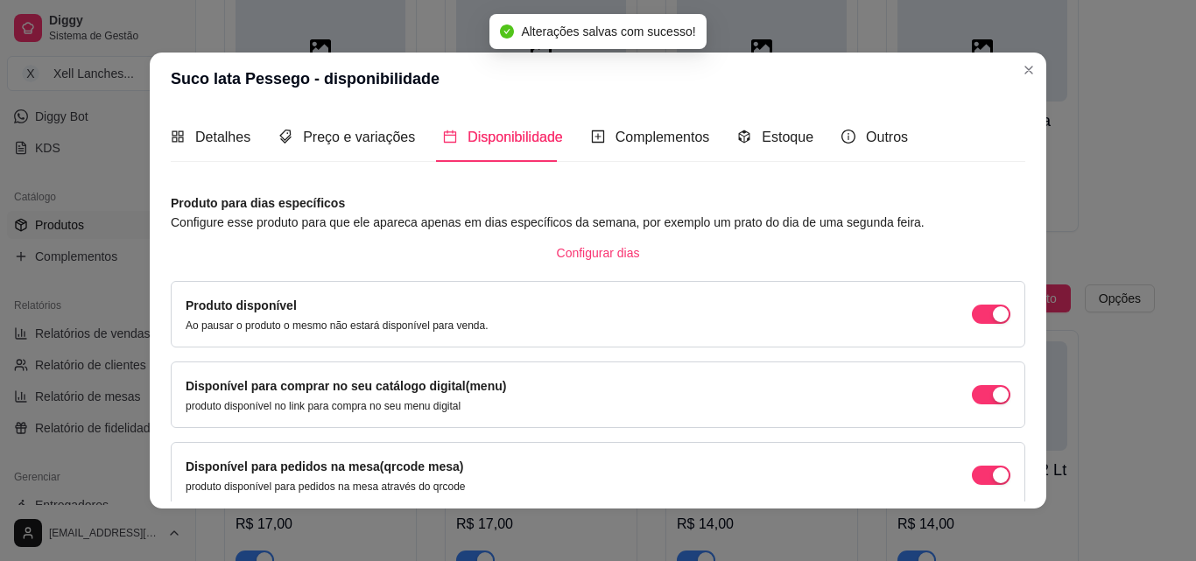
scroll to position [158, 0]
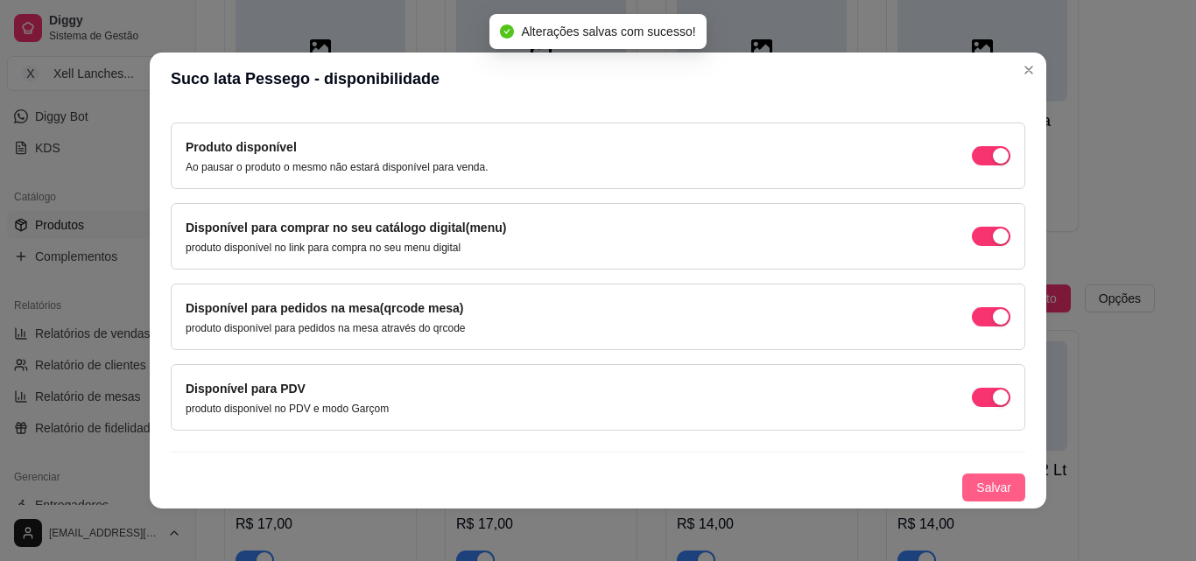
click at [976, 489] on span "Salvar" at bounding box center [993, 487] width 35 height 19
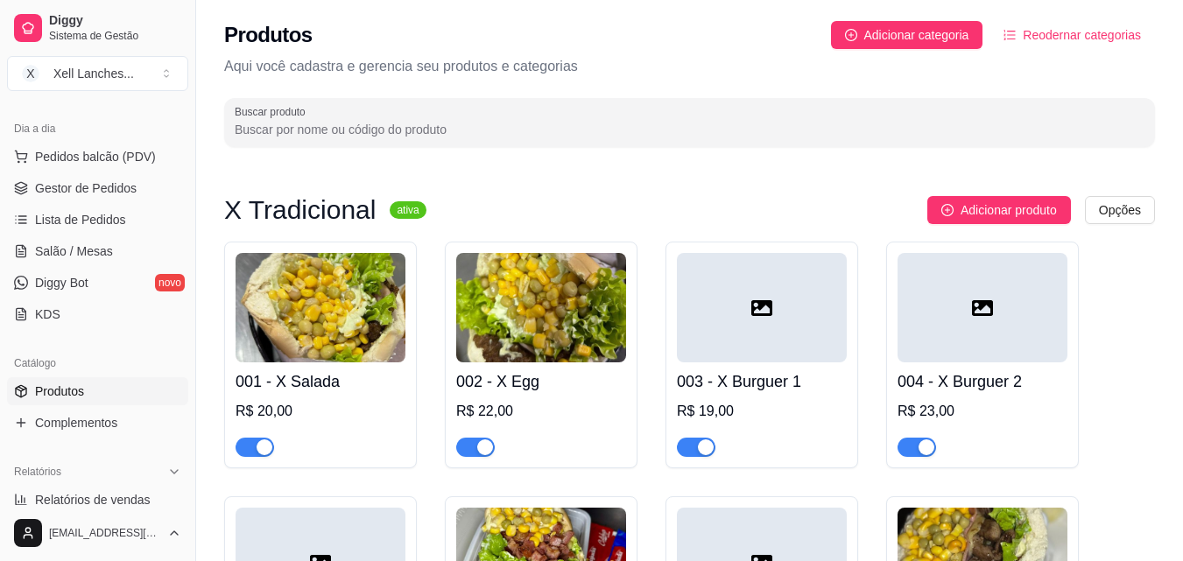
scroll to position [0, 0]
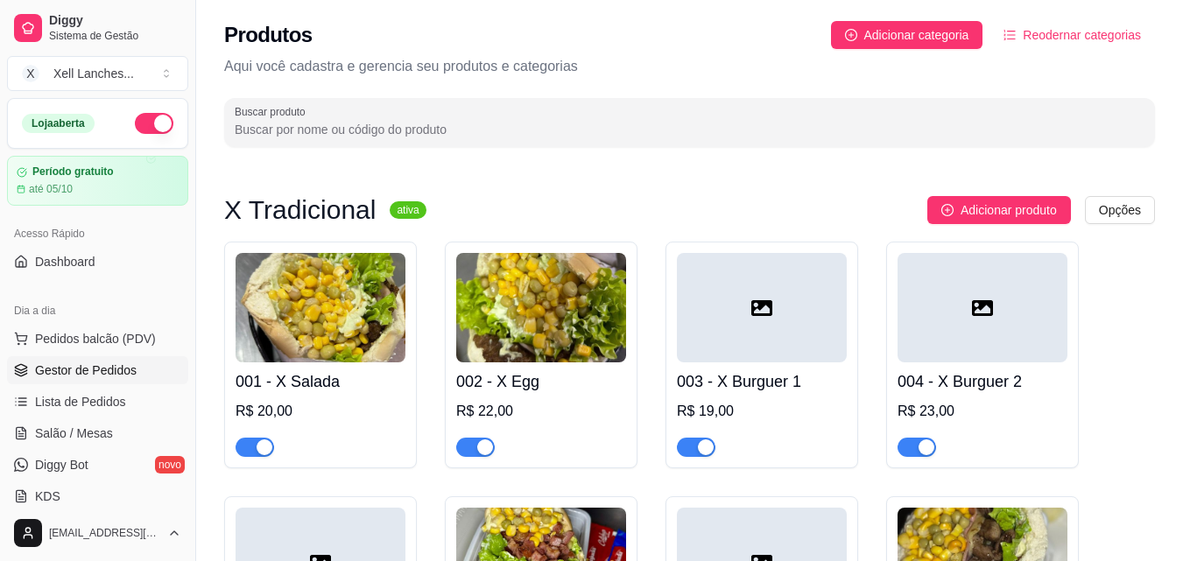
click at [73, 368] on span "Gestor de Pedidos" at bounding box center [86, 371] width 102 height 18
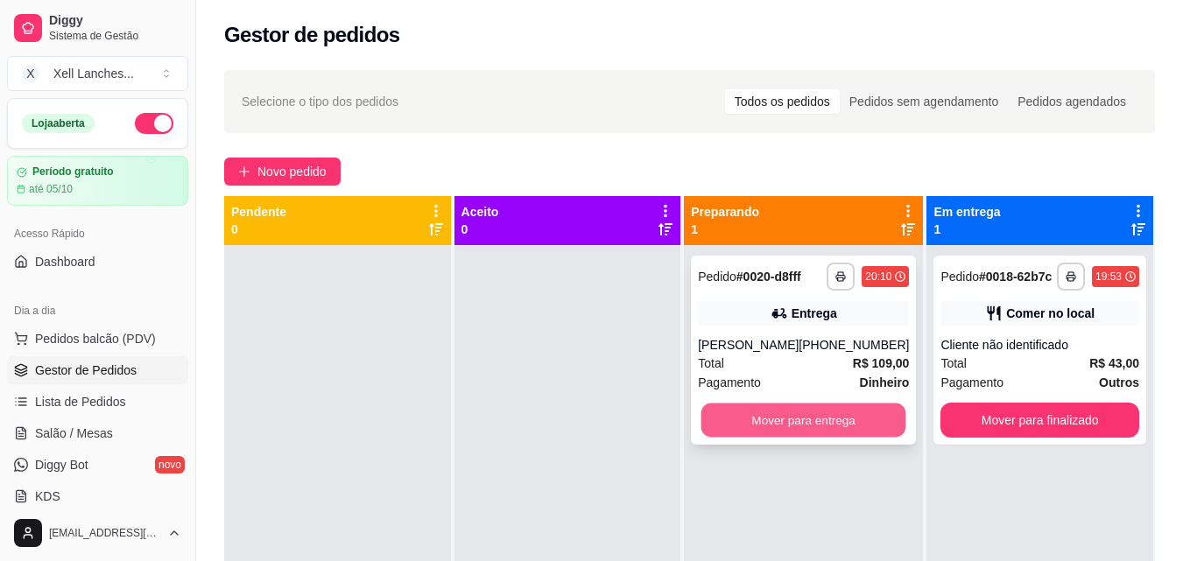
click at [825, 429] on button "Mover para entrega" at bounding box center [803, 421] width 205 height 34
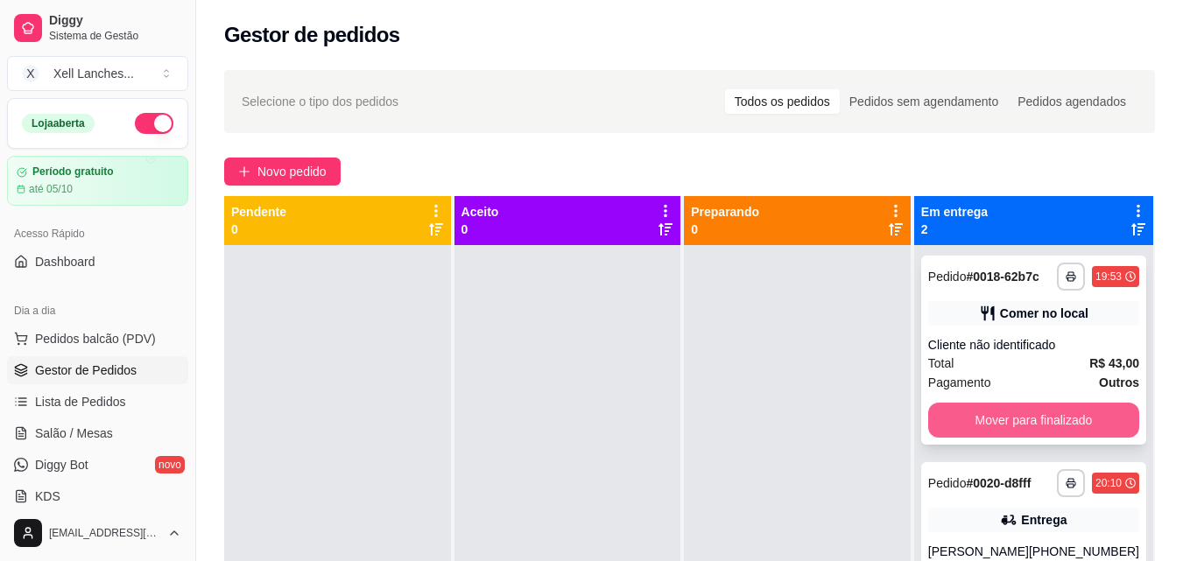
click at [1011, 417] on button "Mover para finalizado" at bounding box center [1033, 420] width 211 height 35
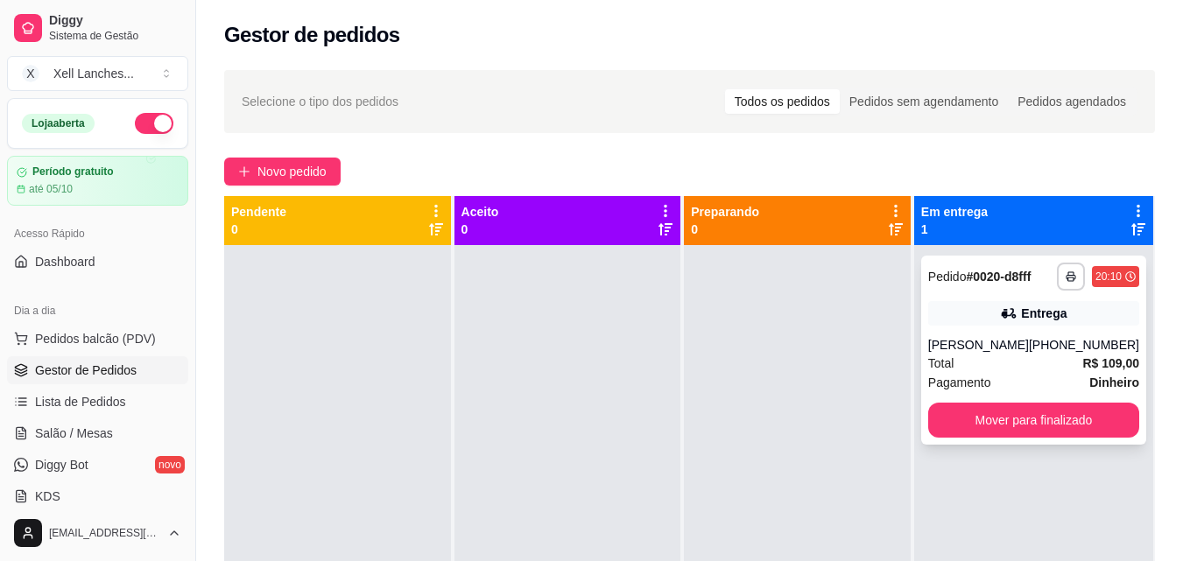
scroll to position [49, 0]
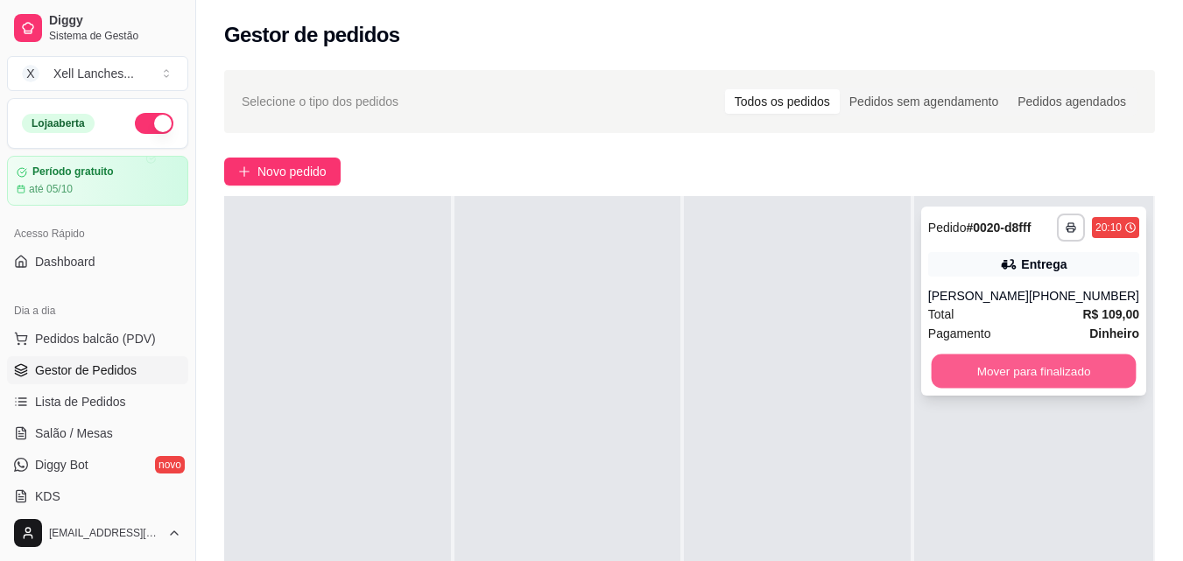
click at [1022, 383] on button "Mover para finalizado" at bounding box center [1033, 372] width 205 height 34
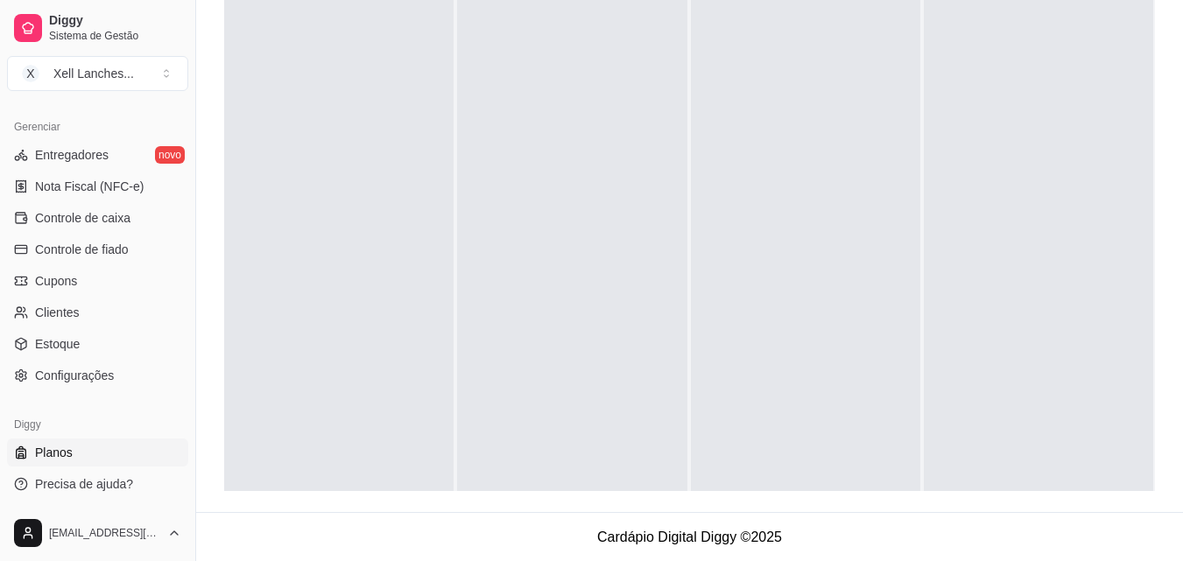
scroll to position [267, 0]
click at [80, 374] on span "Configurações" at bounding box center [74, 376] width 79 height 18
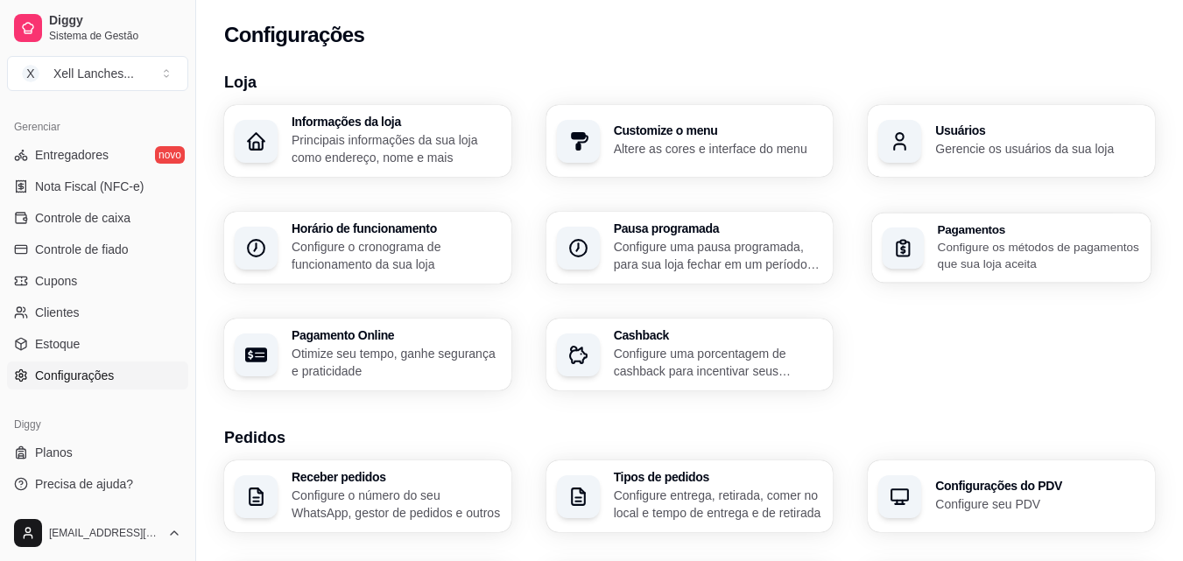
click at [990, 277] on div "Pagamentos Configure os métodos de pagamentos que sua loja aceita" at bounding box center [1011, 248] width 278 height 70
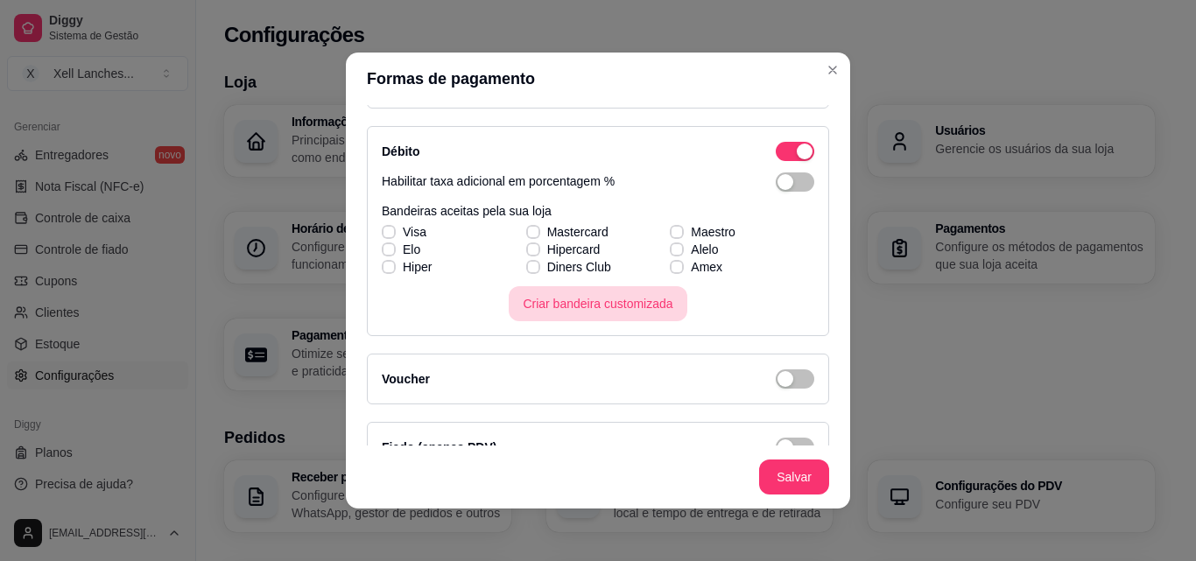
scroll to position [560, 0]
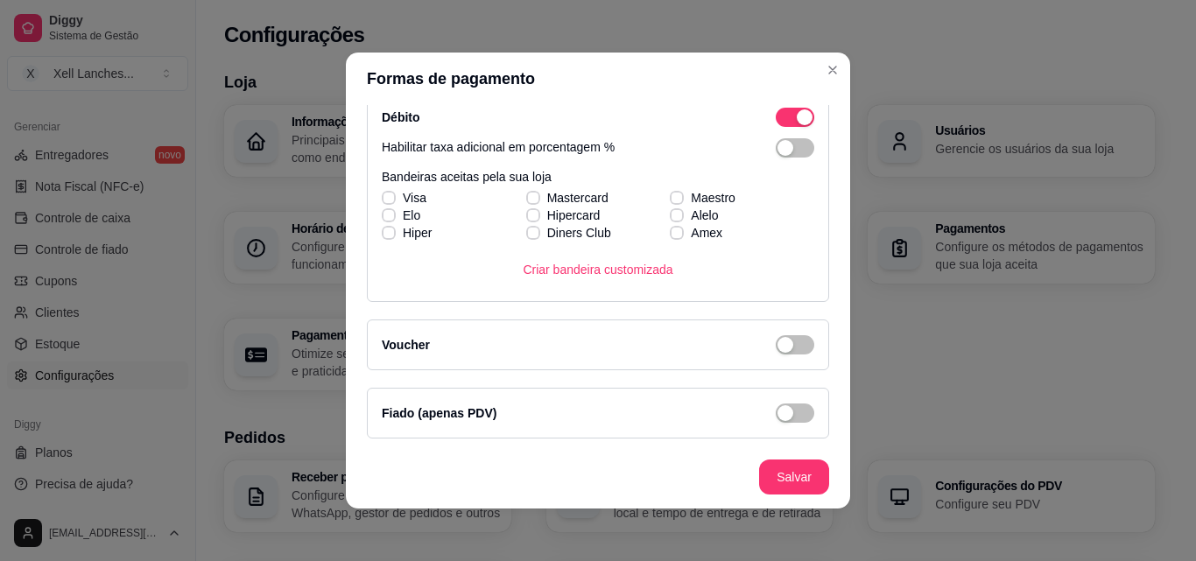
click at [647, 349] on div "Voucher" at bounding box center [598, 344] width 433 height 21
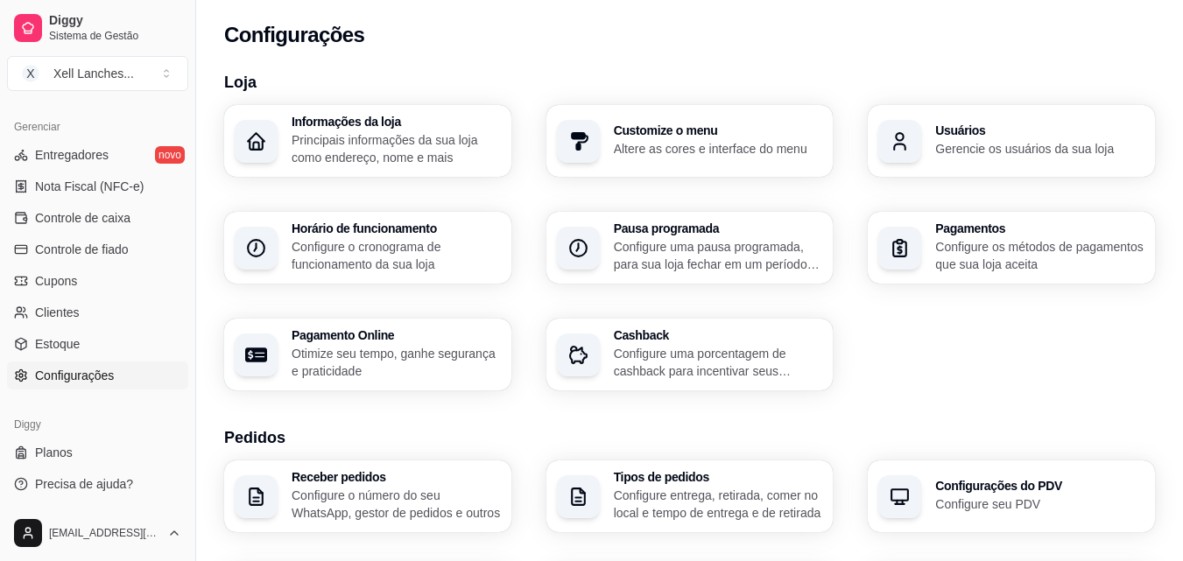
click at [341, 361] on p "Otimize seu tempo, ganhe segurança e praticidade" at bounding box center [396, 362] width 209 height 35
select select "4.98"
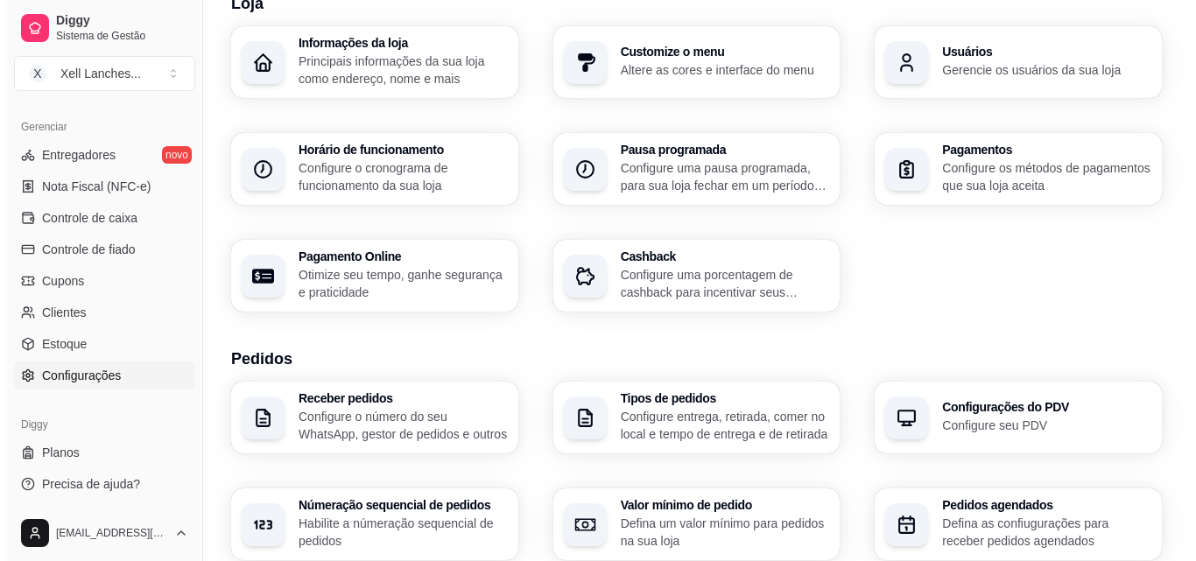
scroll to position [175, 0]
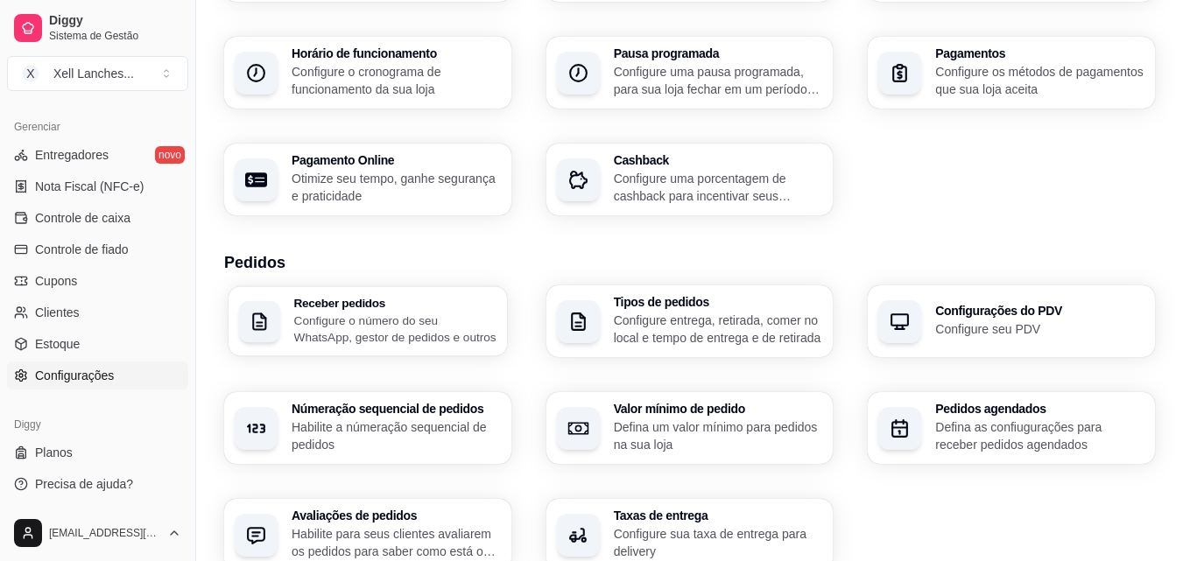
click at [398, 343] on p "Configure o número do seu WhatsApp, gestor de pedidos e outros" at bounding box center [395, 329] width 202 height 34
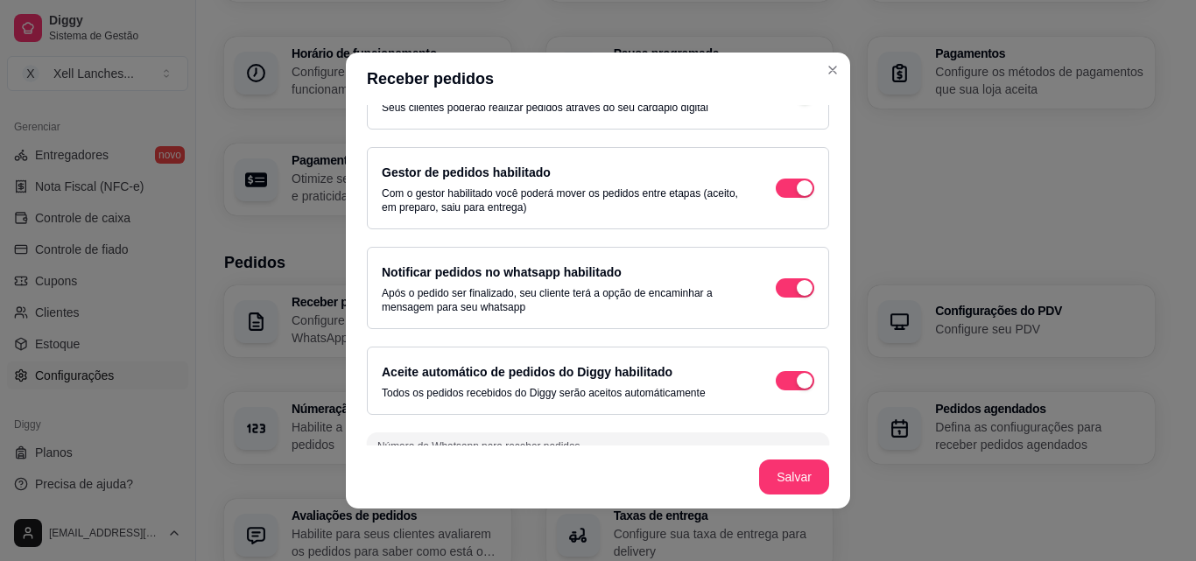
scroll to position [94, 0]
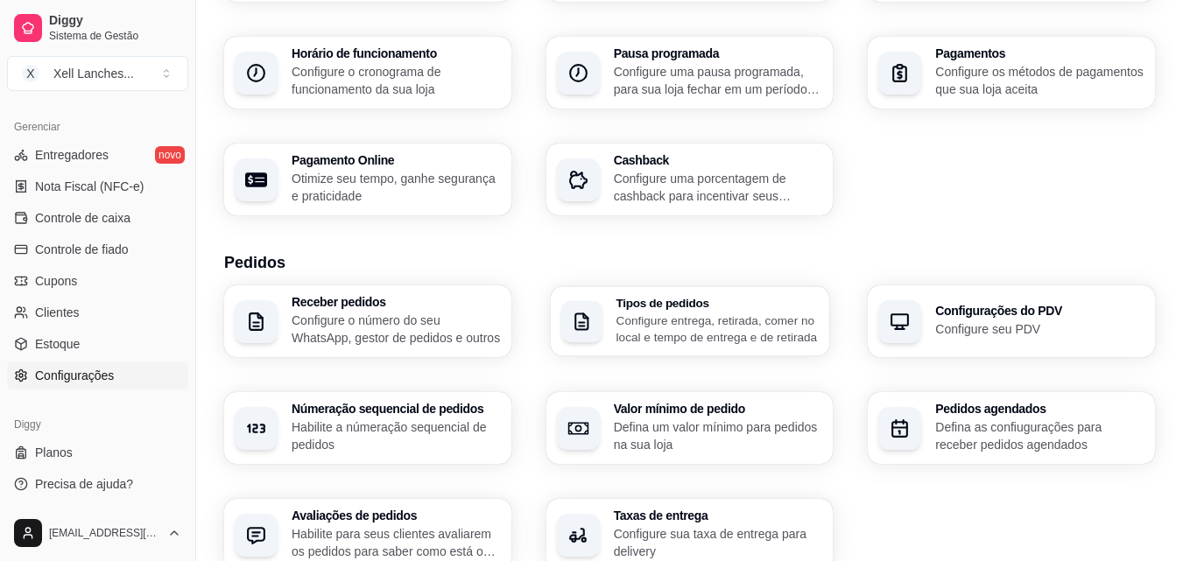
click at [722, 334] on p "Configure entrega, retirada, comer no local e tempo de entrega e de retirada" at bounding box center [717, 329] width 203 height 34
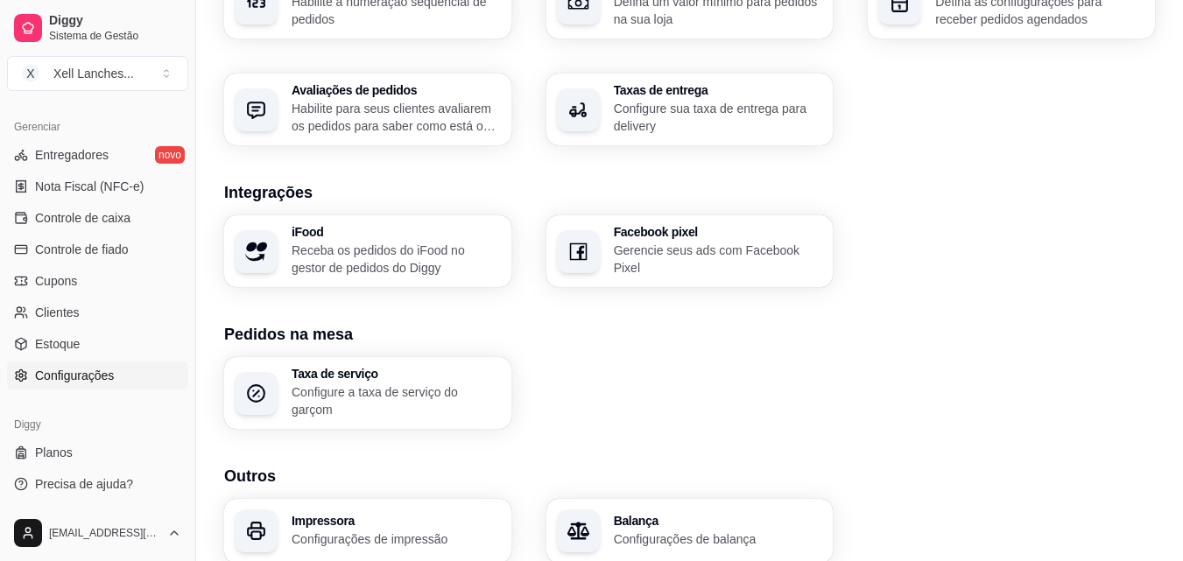
scroll to position [613, 0]
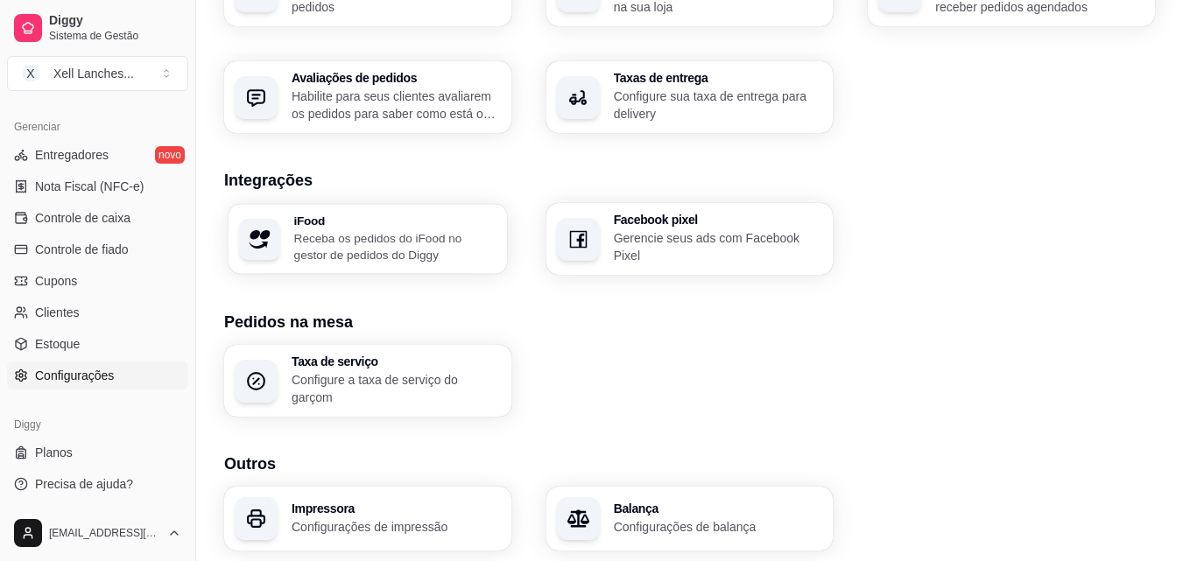
click at [373, 255] on p "Receba os pedidos do iFood no gestor de pedidos do Diggy" at bounding box center [395, 246] width 202 height 34
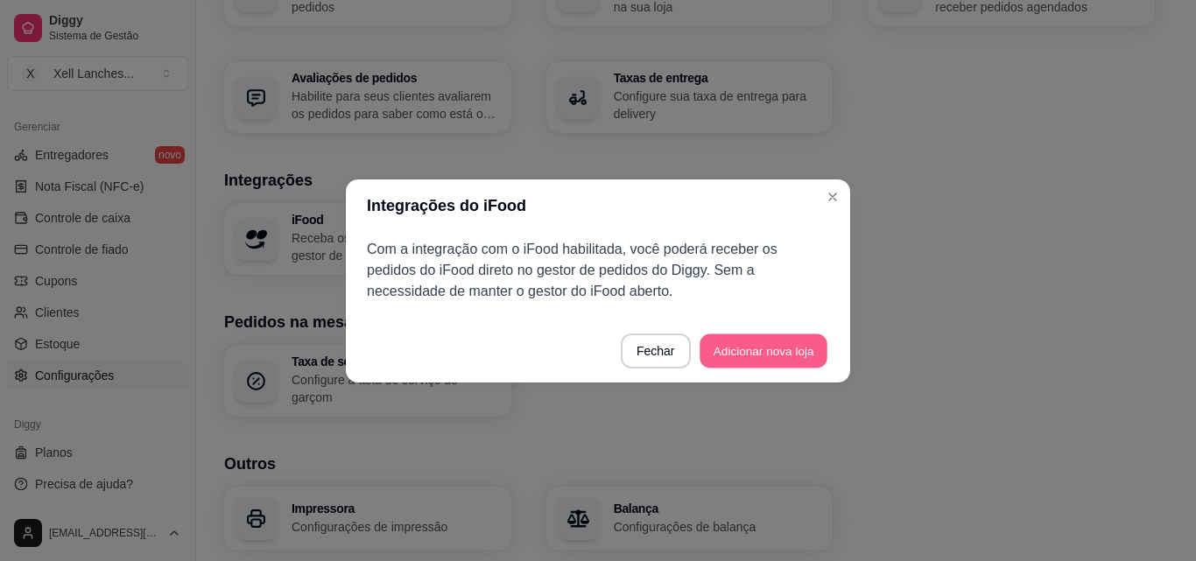
click at [778, 353] on button "Adicionar nova loja" at bounding box center [764, 351] width 128 height 34
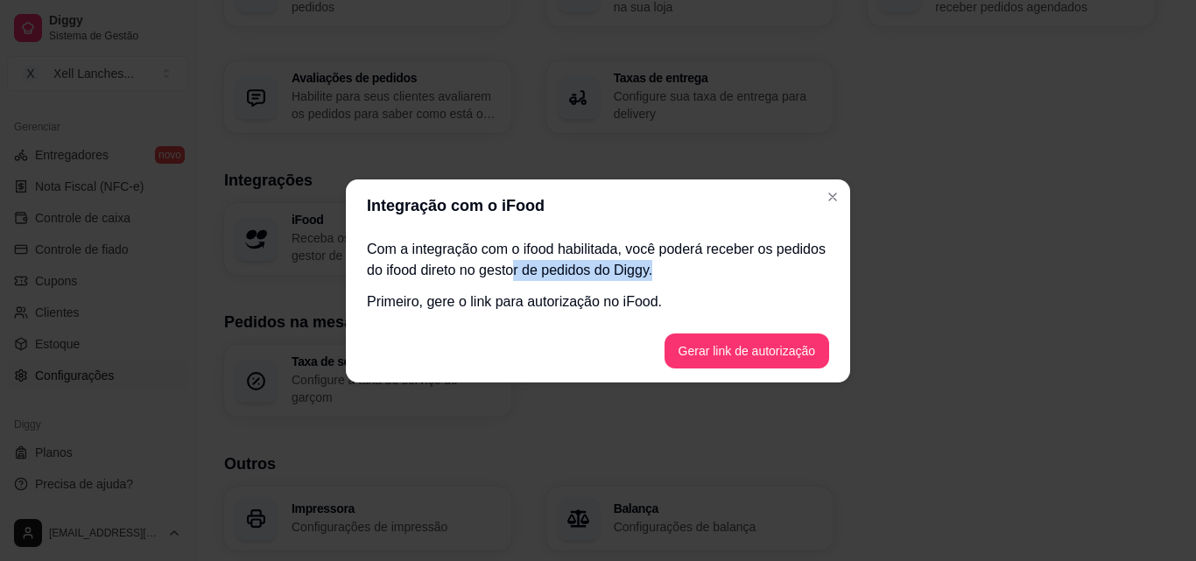
drag, startPoint x: 517, startPoint y: 259, endPoint x: 691, endPoint y: 278, distance: 174.3
click at [691, 278] on p "Com a integração com o ifood habilitada, você poderá receber os pedidos do ifoo…" at bounding box center [598, 260] width 462 height 42
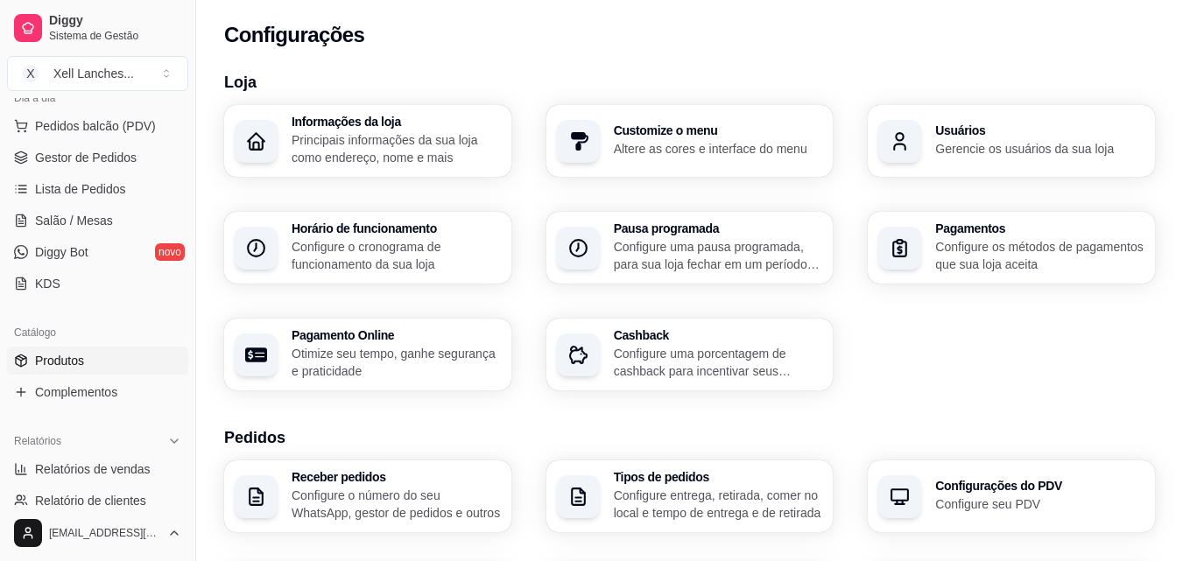
scroll to position [86, 0]
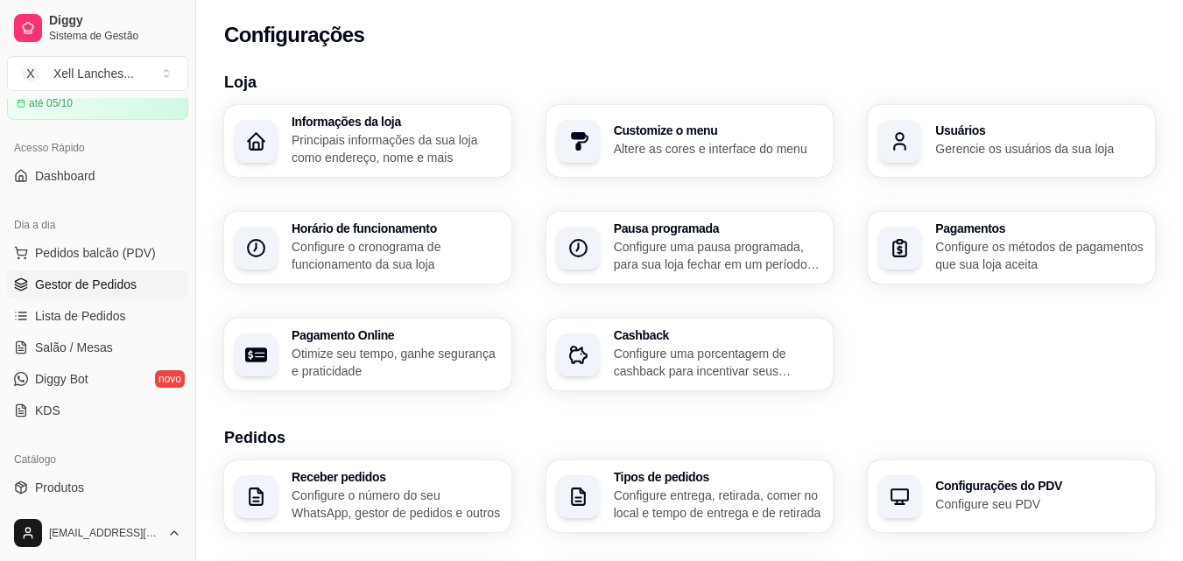
click at [74, 291] on span "Gestor de Pedidos" at bounding box center [86, 285] width 102 height 18
